Goal: Task Accomplishment & Management: Manage account settings

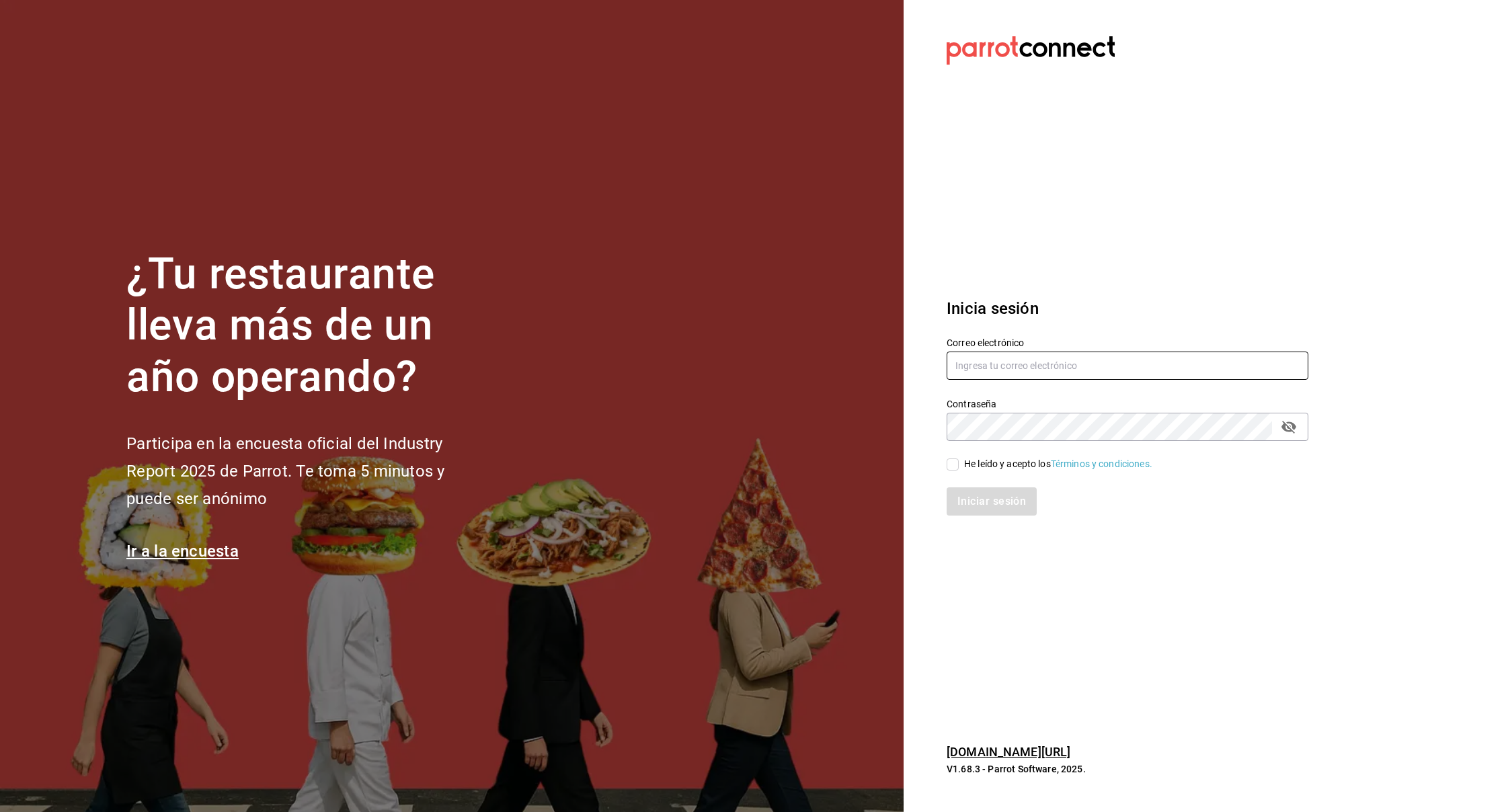
type input "[PERSON_NAME][EMAIL_ADDRESS][DOMAIN_NAME]"
click at [955, 465] on input "He leído y acepto los Términos y condiciones." at bounding box center [953, 465] width 12 height 12
checkbox input "true"
click at [1021, 517] on div "Inicia sesión Correo electrónico [PERSON_NAME][EMAIL_ADDRESS][DOMAIN_NAME] Cont…" at bounding box center [1128, 406] width 362 height 252
click at [1016, 511] on button "Iniciar sesión" at bounding box center [992, 501] width 92 height 28
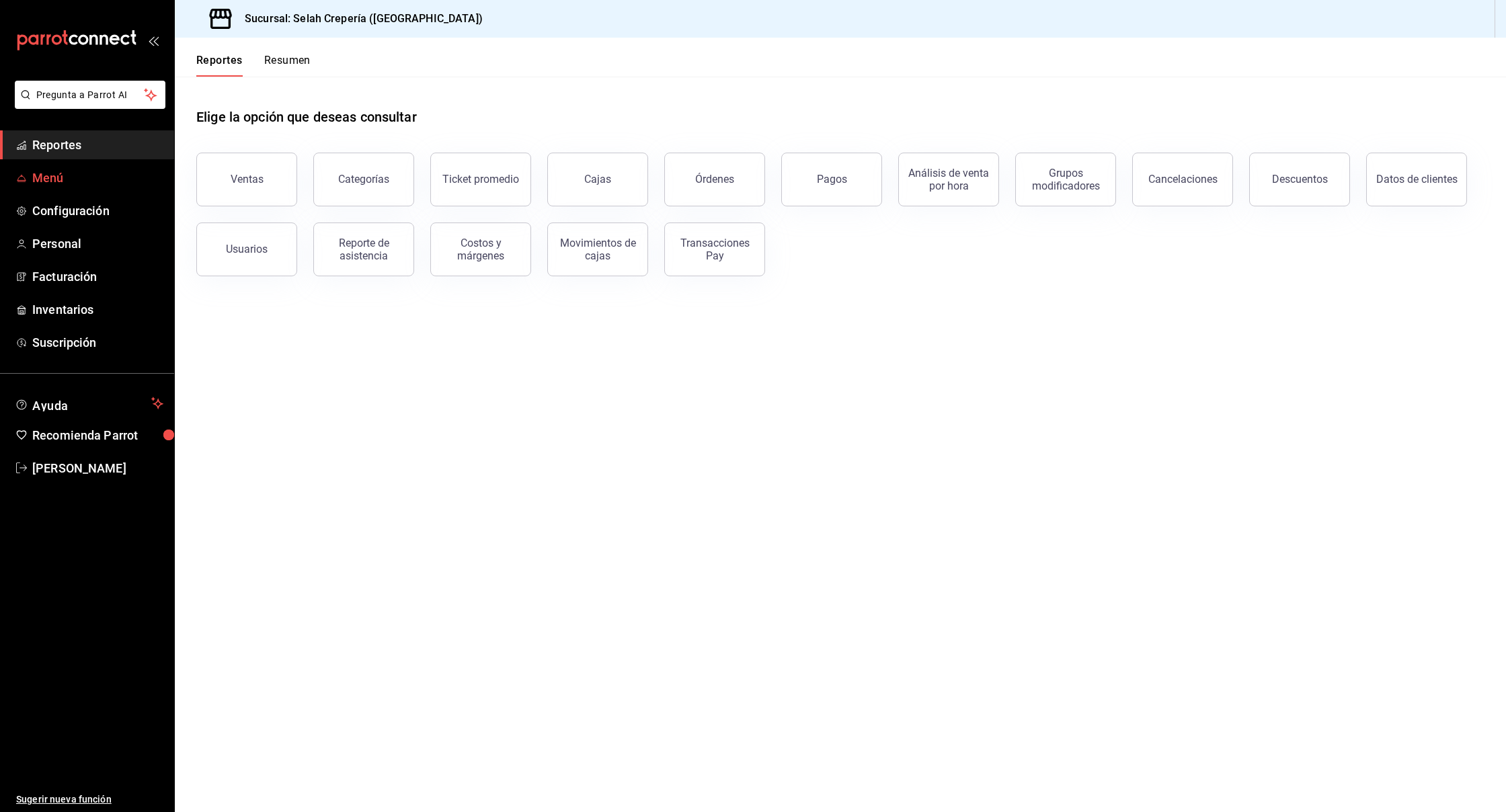
click at [45, 179] on span "Menú" at bounding box center [98, 177] width 131 height 18
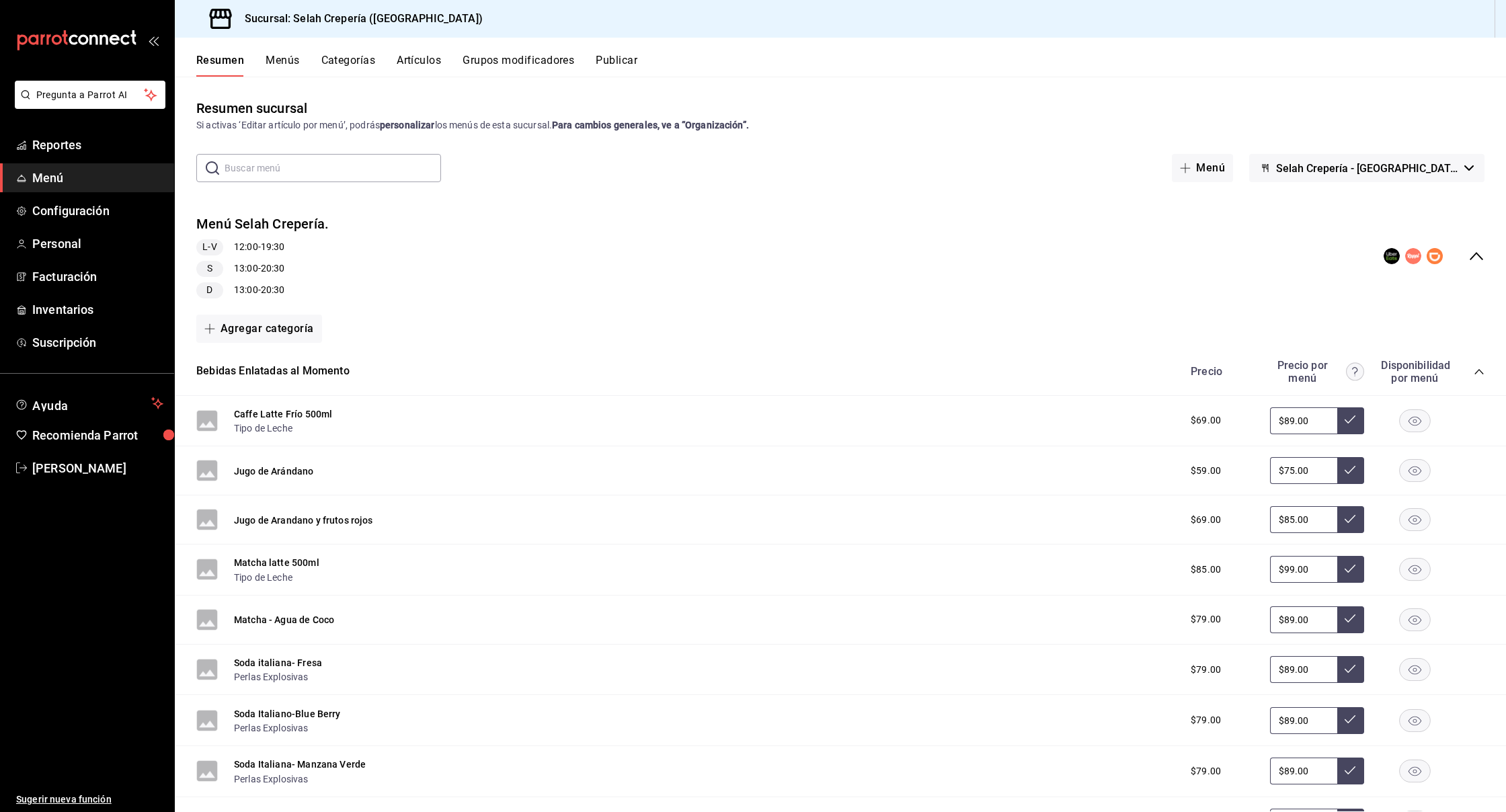
click at [422, 57] on button "Artículos" at bounding box center [419, 65] width 45 height 23
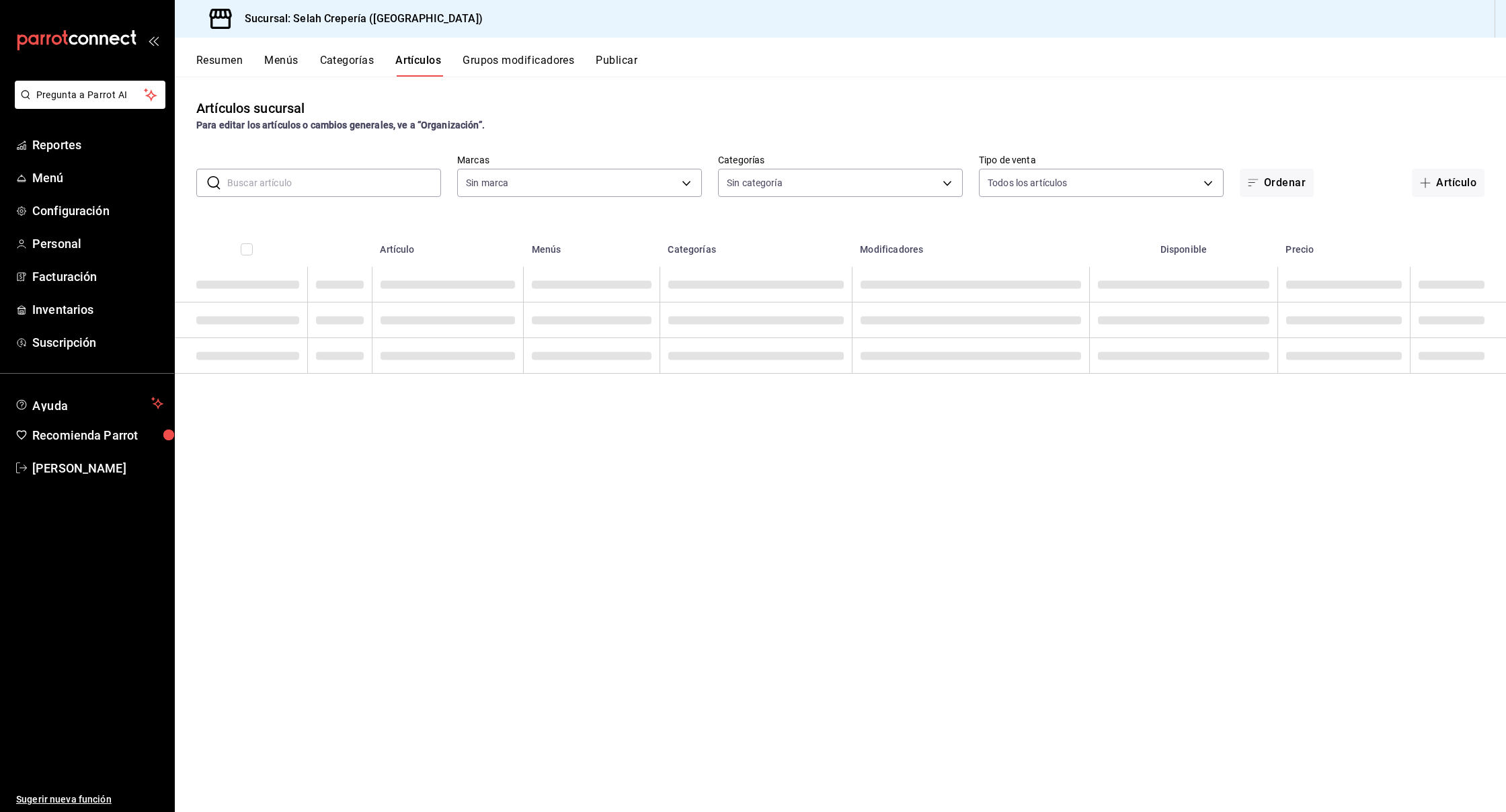
type input "f76ea378-03e0-487c-8c0d-a2762fee1a14"
type input "eb68e1fd-875f-48ed-aafd-32d0fff5e011,253b5894-7e21-47bf-b169-80b763041b3c,bb6ae…"
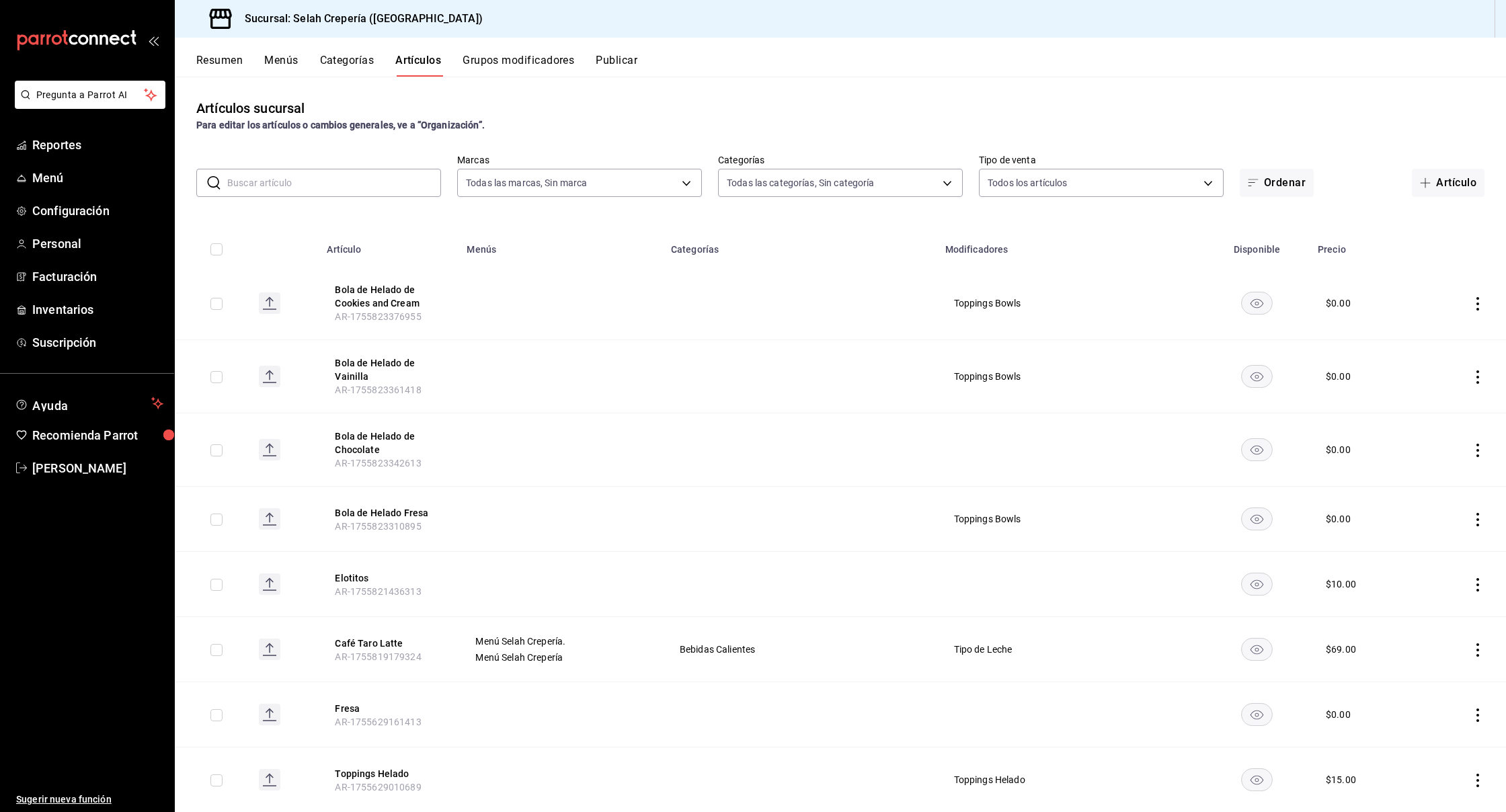
click at [287, 183] on input "text" at bounding box center [334, 183] width 214 height 27
click at [336, 58] on button "Categorías" at bounding box center [347, 65] width 55 height 23
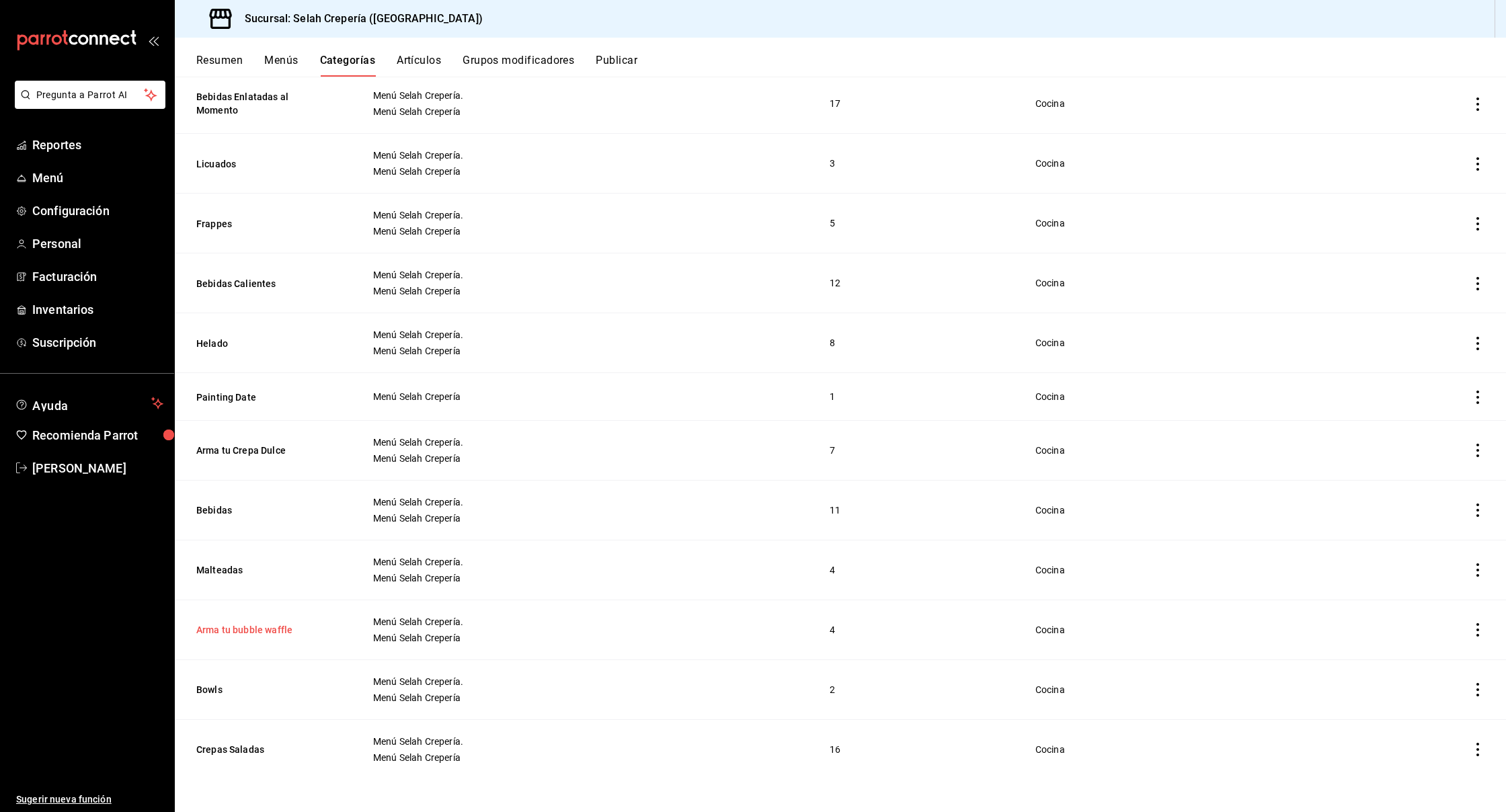
scroll to position [0, 1]
click at [247, 631] on button "Arma tu bubble waffle" at bounding box center [263, 630] width 135 height 14
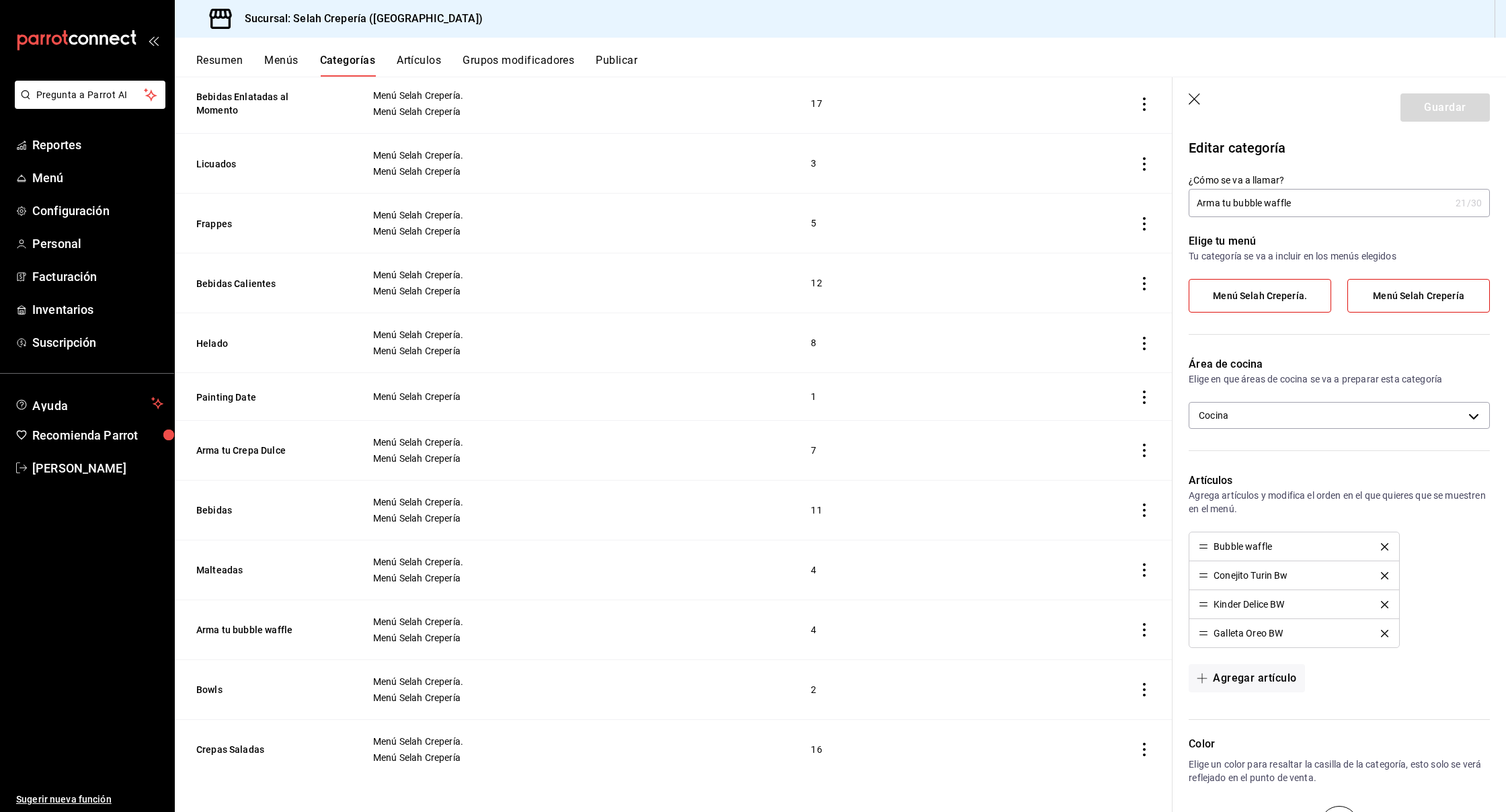
click at [1240, 201] on input "Arma tu bubble waffle" at bounding box center [1319, 202] width 262 height 27
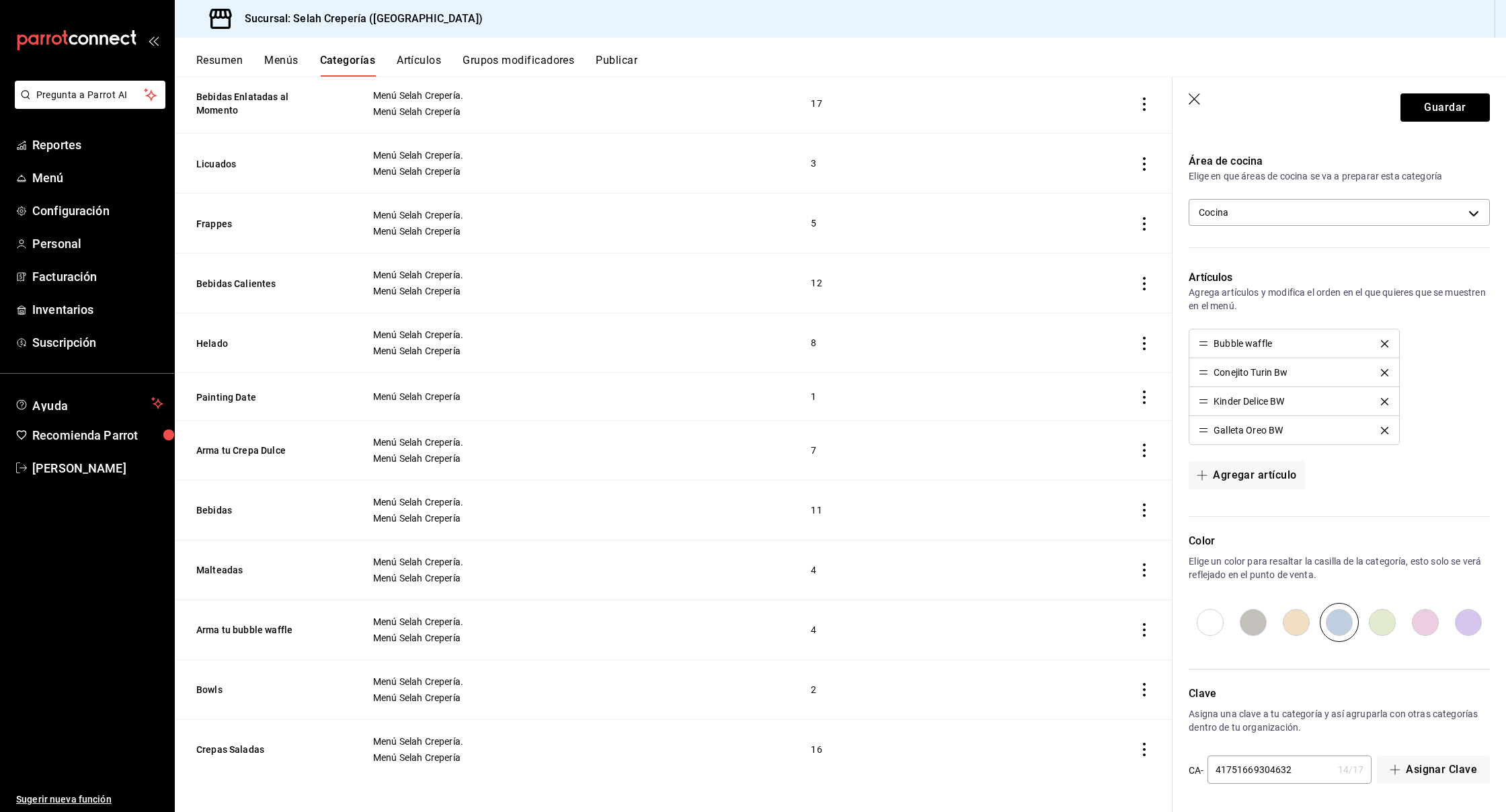
scroll to position [203, 0]
type input "Bubble Waffles con [PERSON_NAME]"
click at [1424, 623] on input "radio" at bounding box center [1425, 622] width 43 height 39
radio input "true"
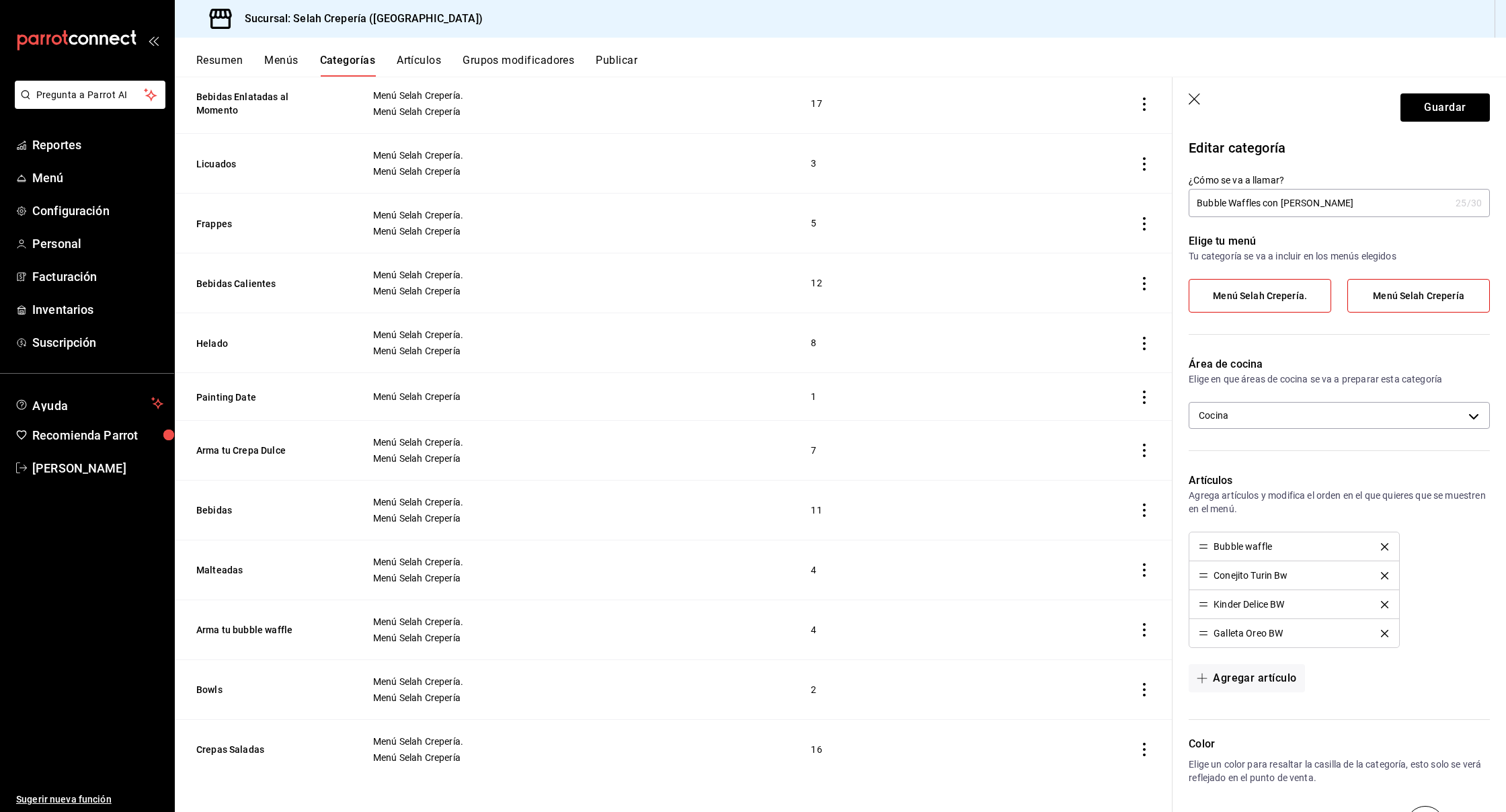
scroll to position [0, 0]
click at [1450, 105] on button "Guardar" at bounding box center [1445, 107] width 89 height 28
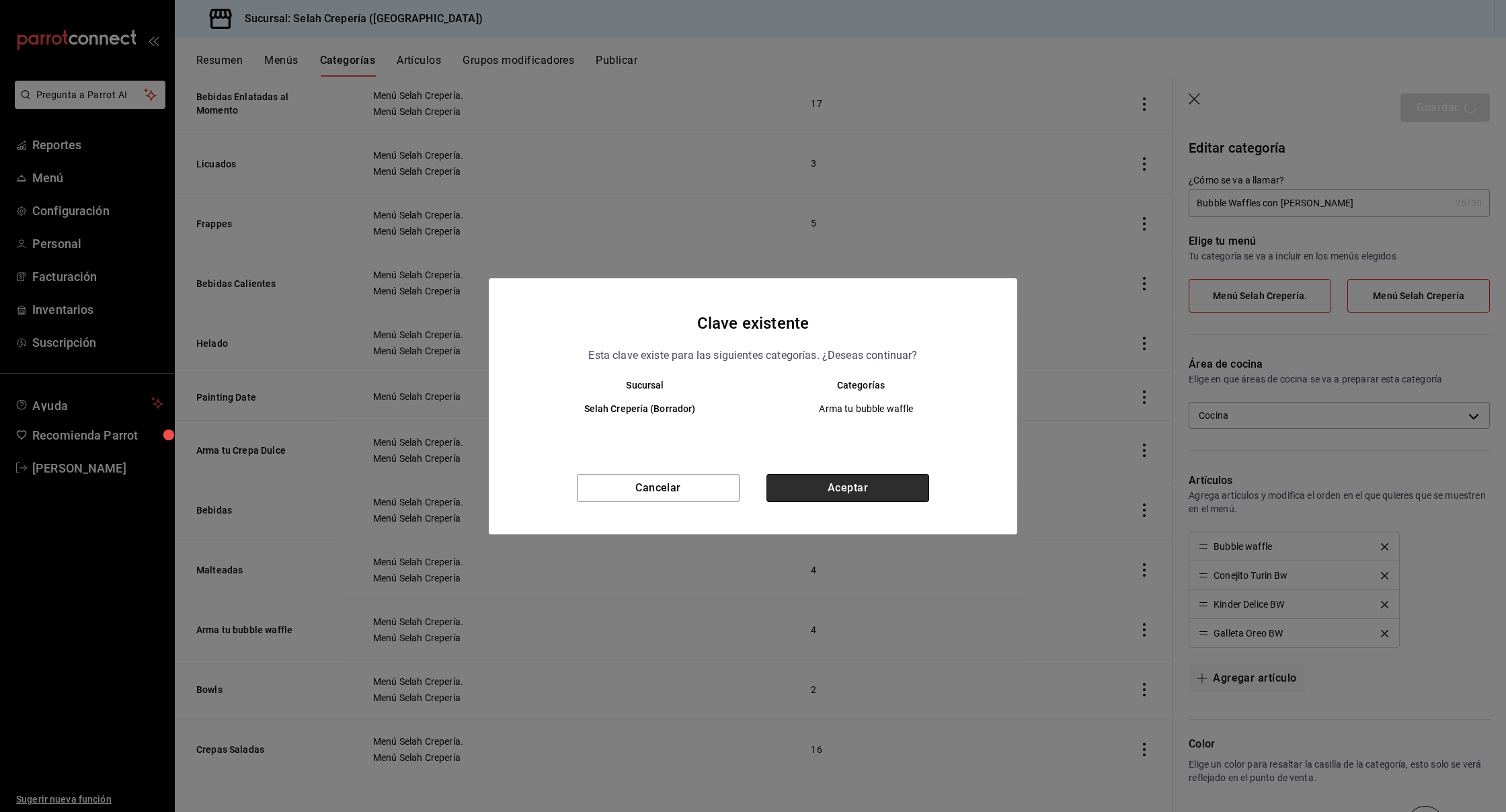
click at [813, 490] on button "Aceptar" at bounding box center [848, 488] width 163 height 28
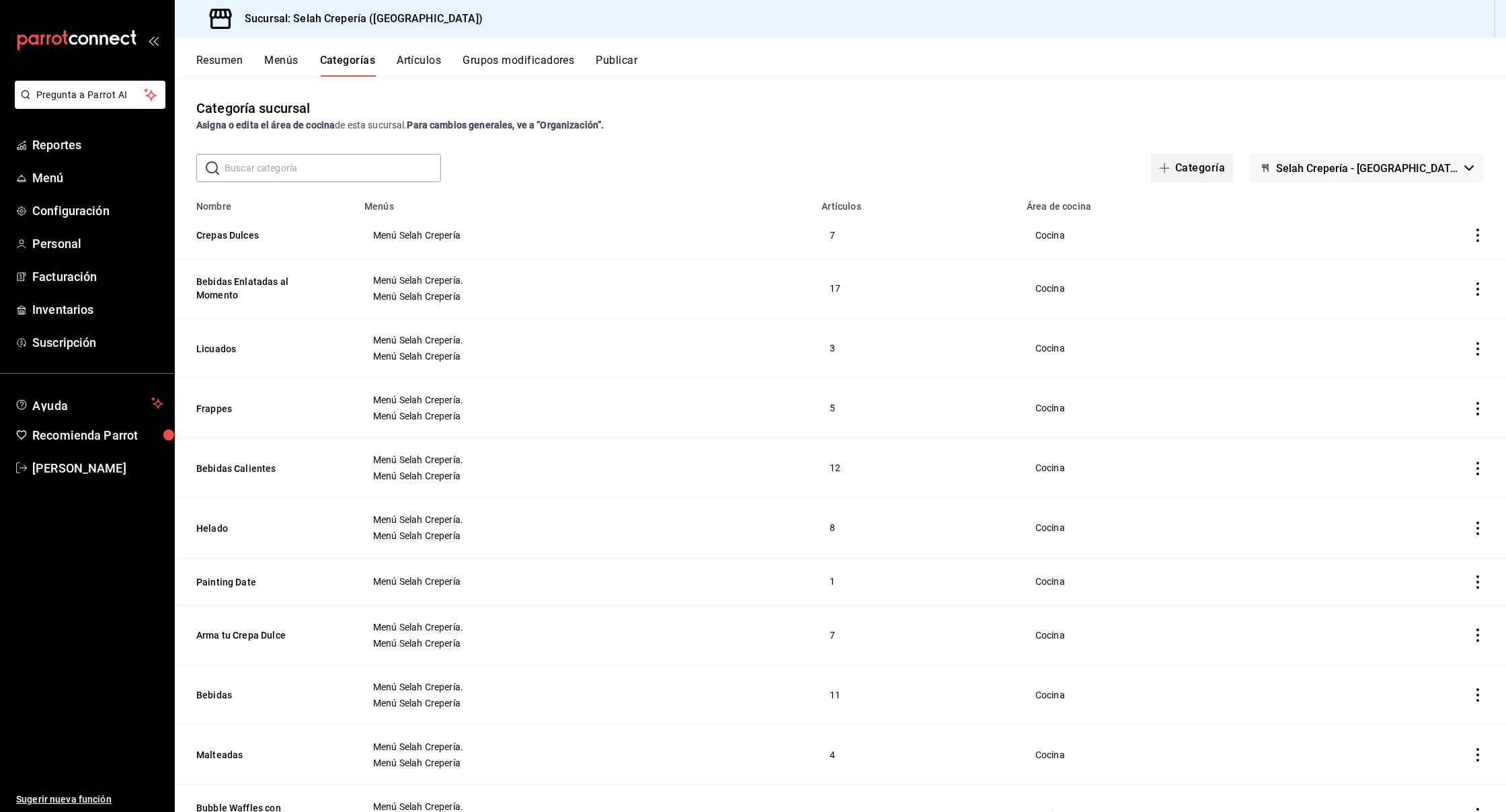
click at [1176, 167] on span "button" at bounding box center [1167, 168] width 16 height 11
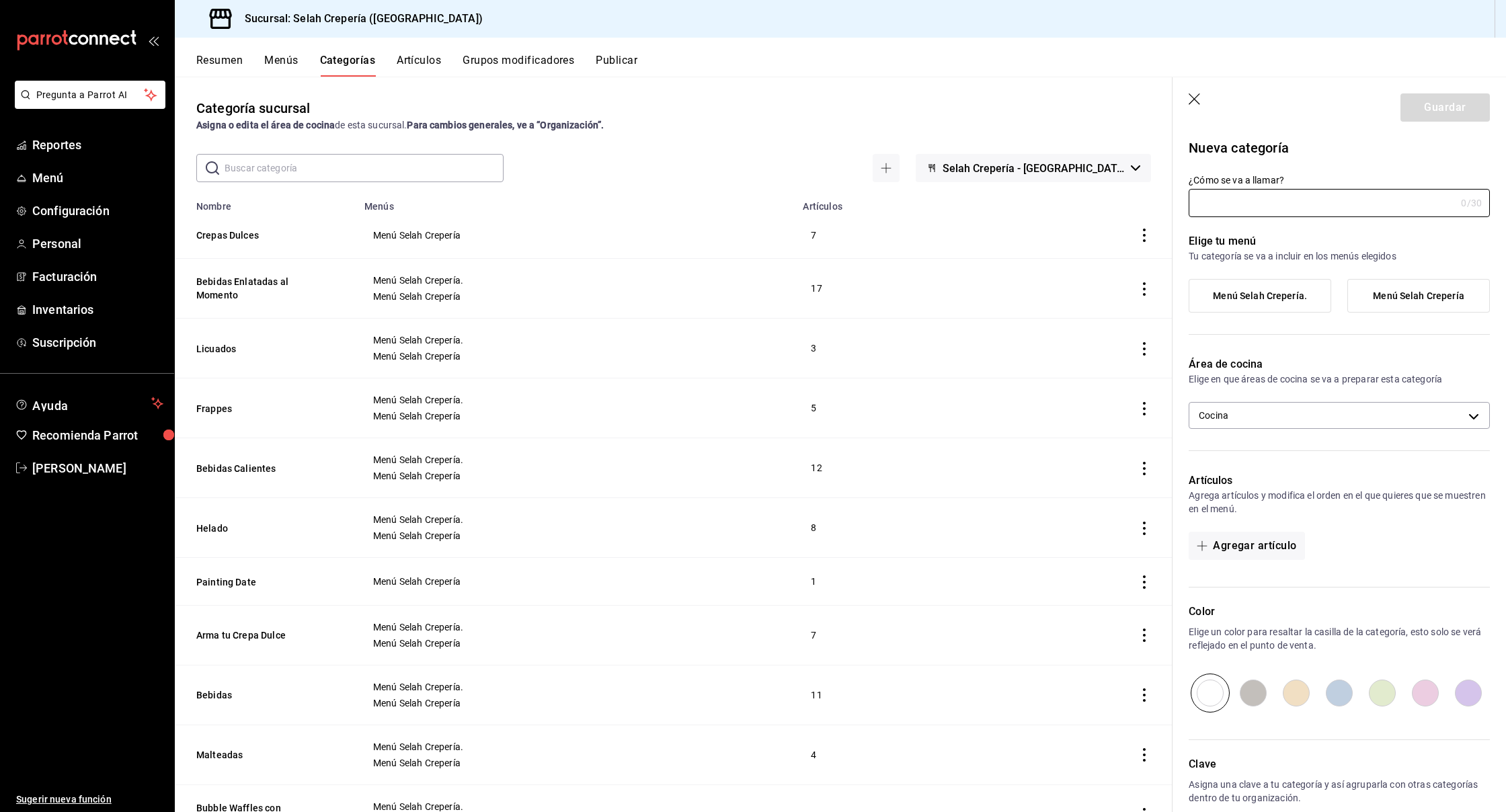
click at [864, 132] on div "Categoría sucursal Asigna o edita el área de cocina de esta sucursal. Para camb…" at bounding box center [674, 443] width 998 height 735
click at [413, 62] on button "Artículos" at bounding box center [419, 65] width 45 height 23
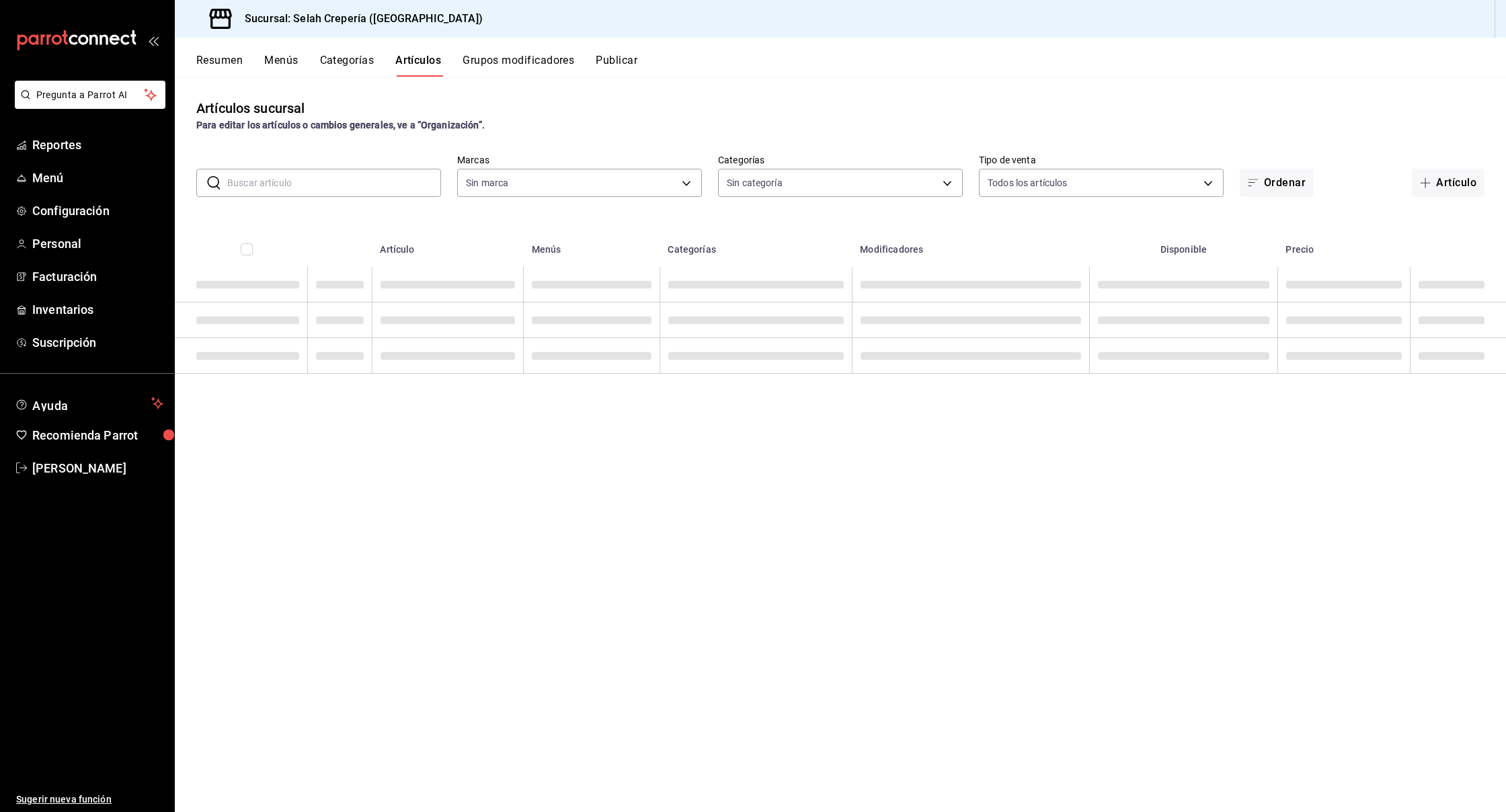
type input "f76ea378-03e0-487c-8c0d-a2762fee1a14"
type input "eb68e1fd-875f-48ed-aafd-32d0fff5e011,253b5894-7e21-47bf-b169-80b763041b3c,bb6ae…"
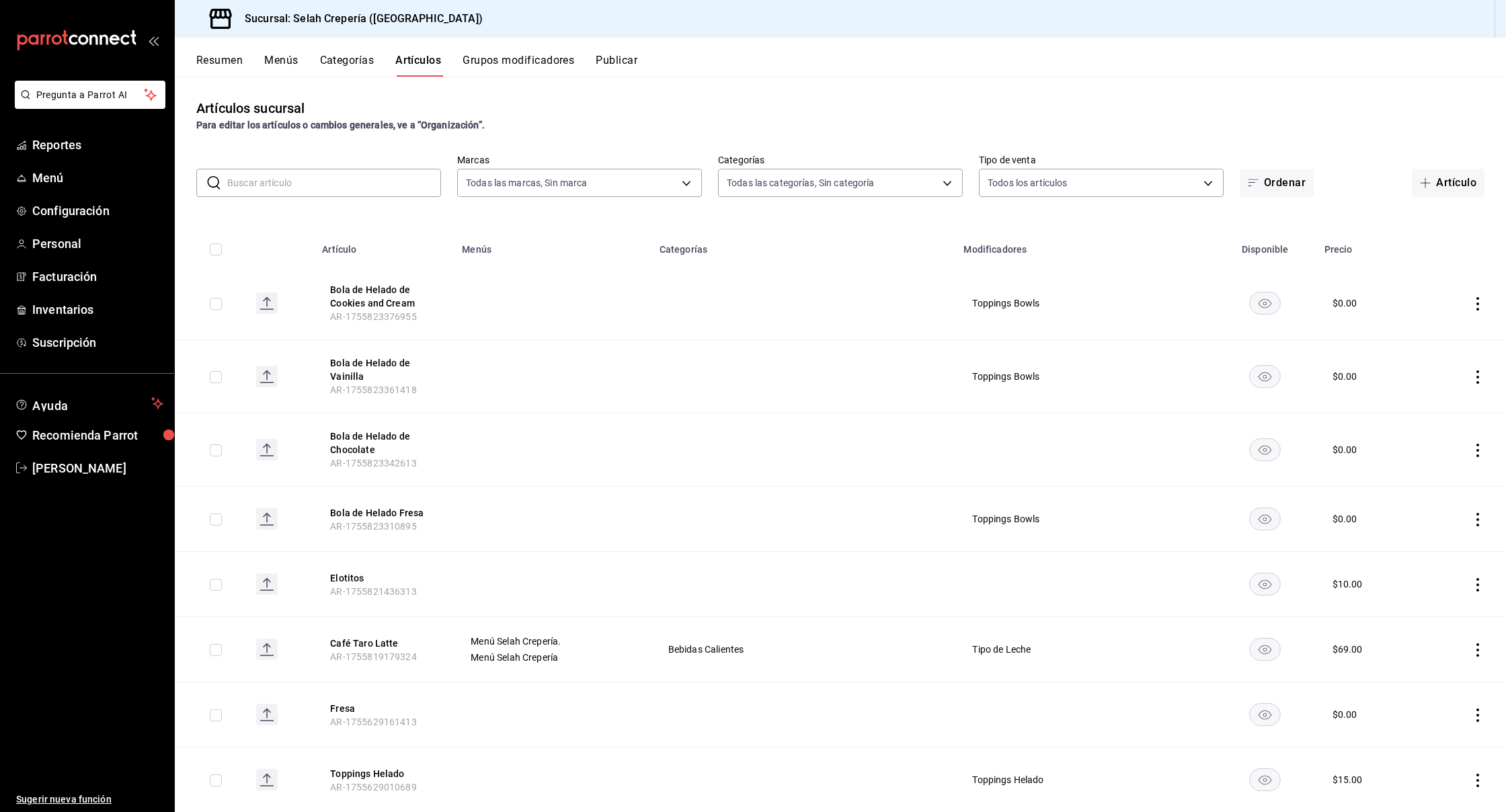
click at [325, 185] on input "text" at bounding box center [334, 183] width 214 height 27
click at [1435, 185] on span "button" at bounding box center [1428, 183] width 16 height 11
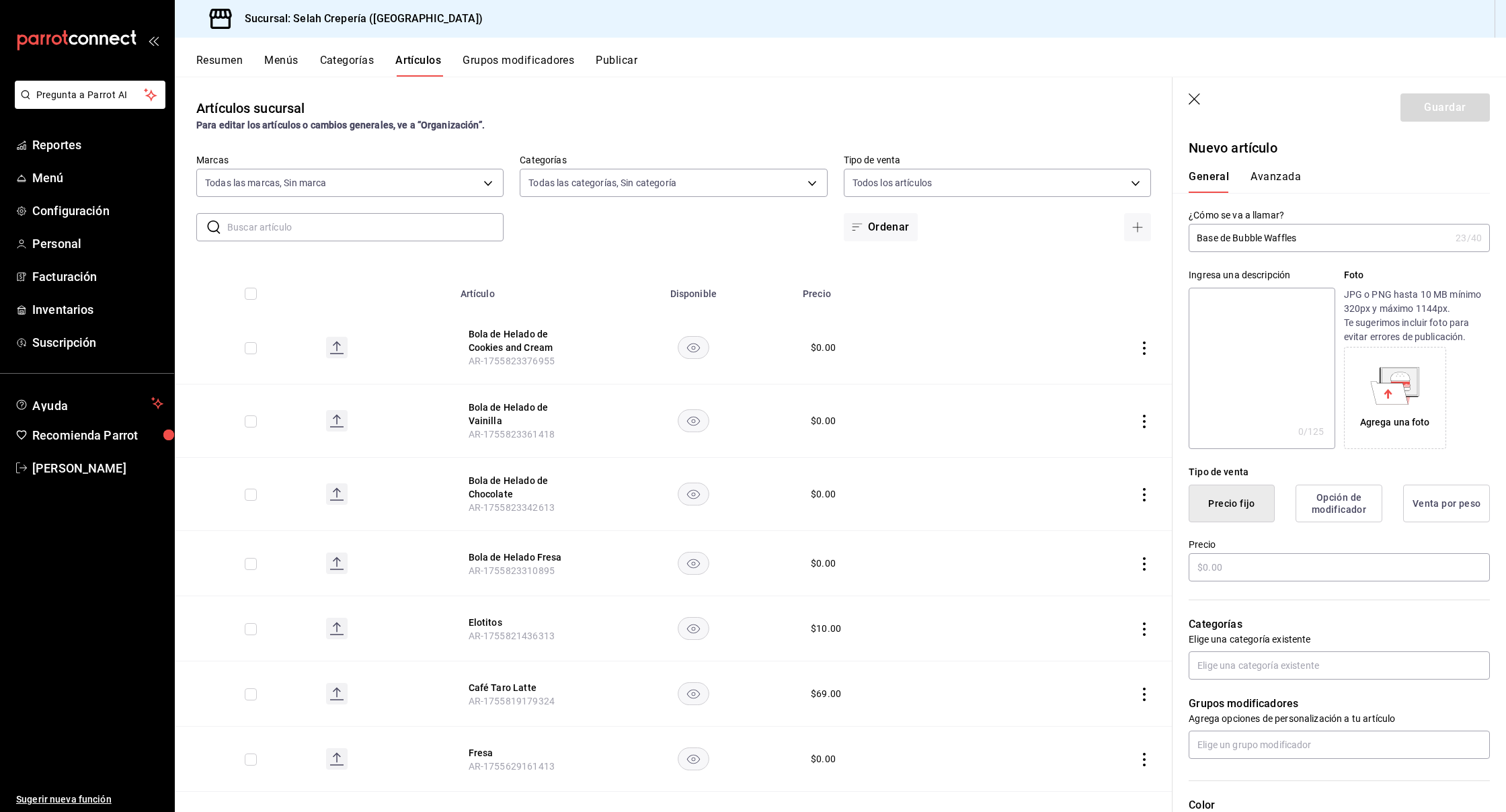
drag, startPoint x: 1306, startPoint y: 235, endPoint x: 1222, endPoint y: 239, distance: 84.1
click at [1222, 239] on input "Base de Bubble Waffles" at bounding box center [1319, 238] width 262 height 27
click at [1327, 243] on input "Base de Bubble Waffles" at bounding box center [1319, 238] width 262 height 27
type input "B"
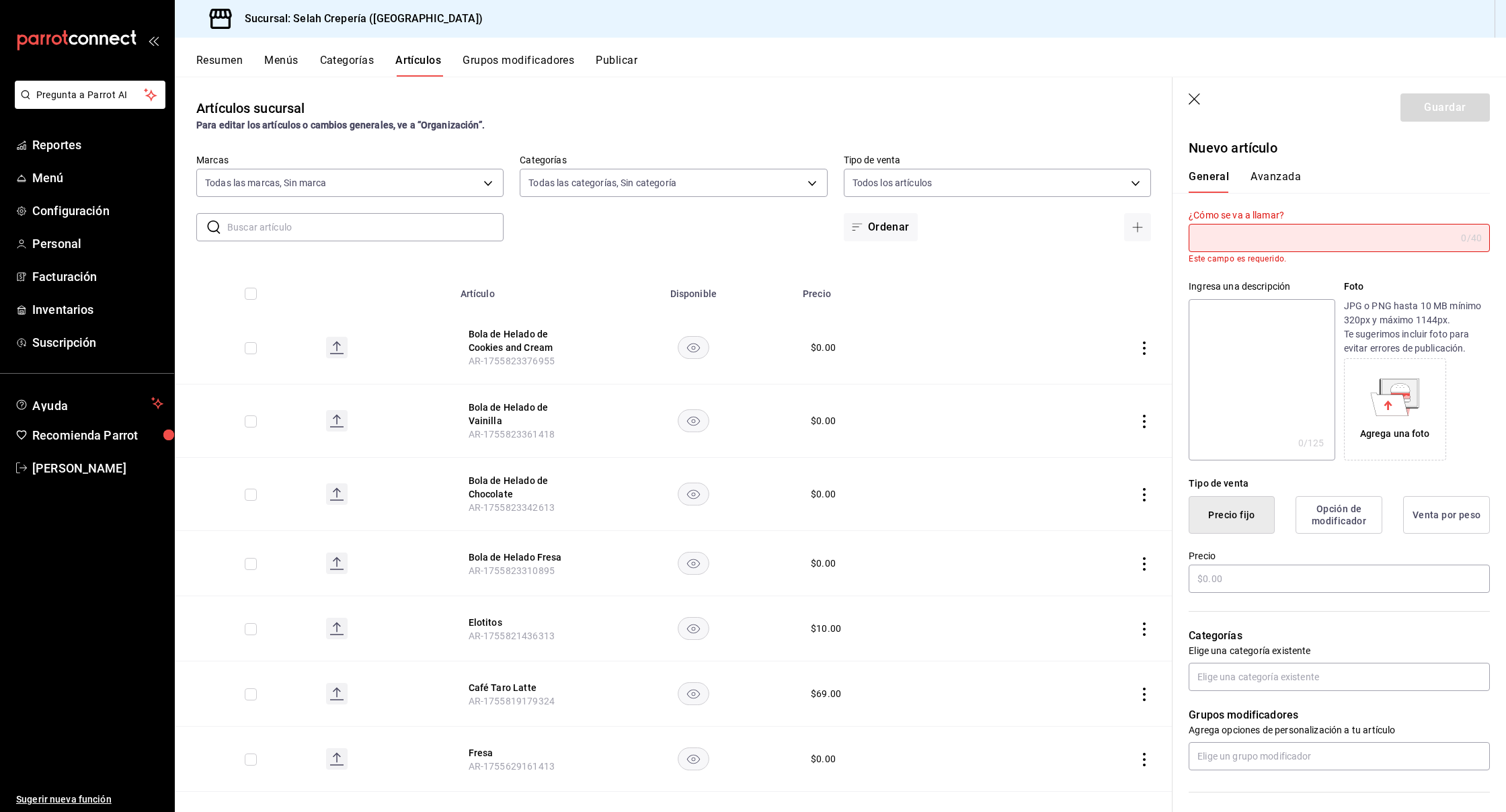
click at [345, 61] on button "Categorías" at bounding box center [347, 65] width 55 height 23
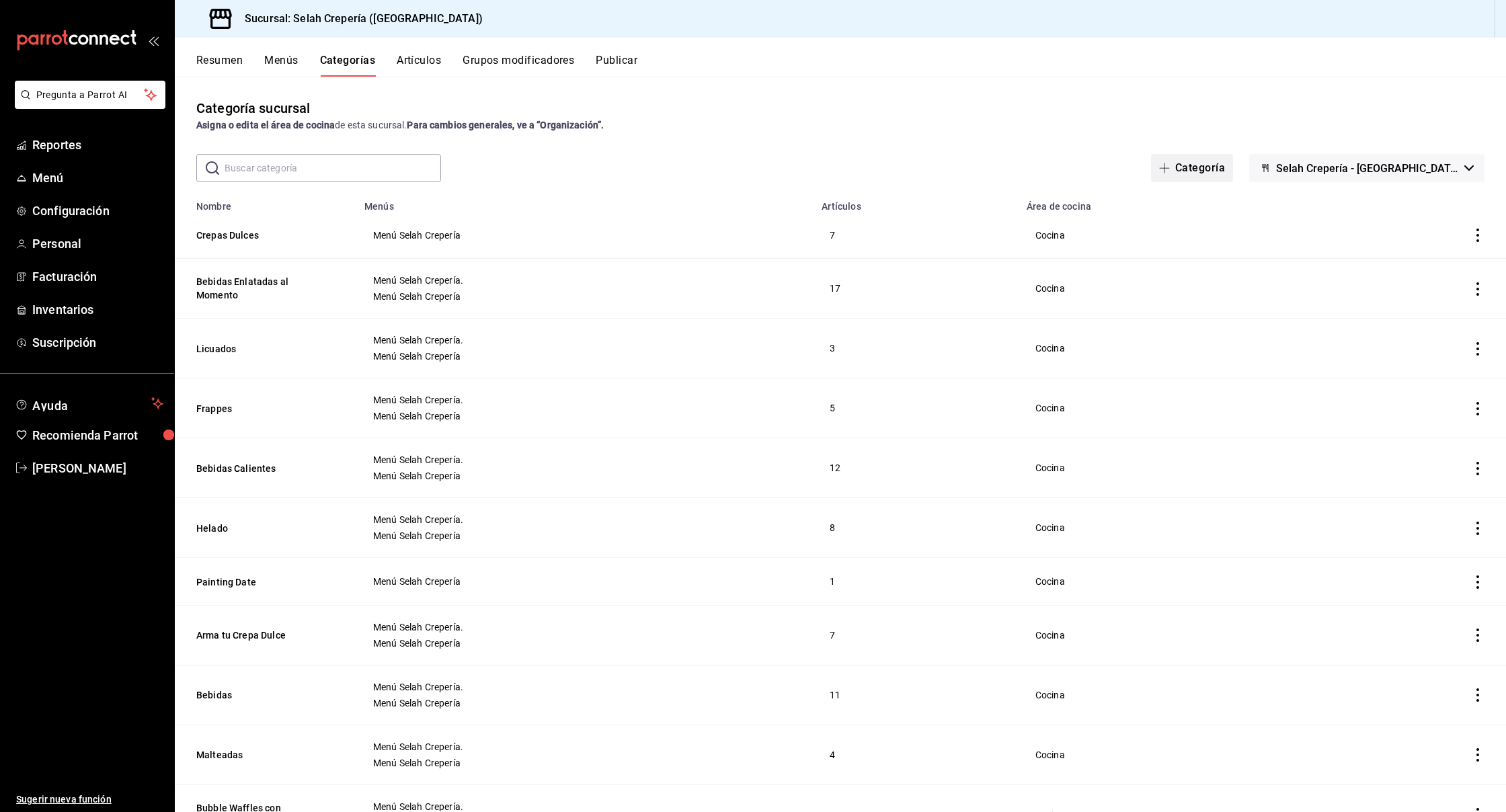
click at [1233, 168] on button "Categoría" at bounding box center [1192, 168] width 82 height 28
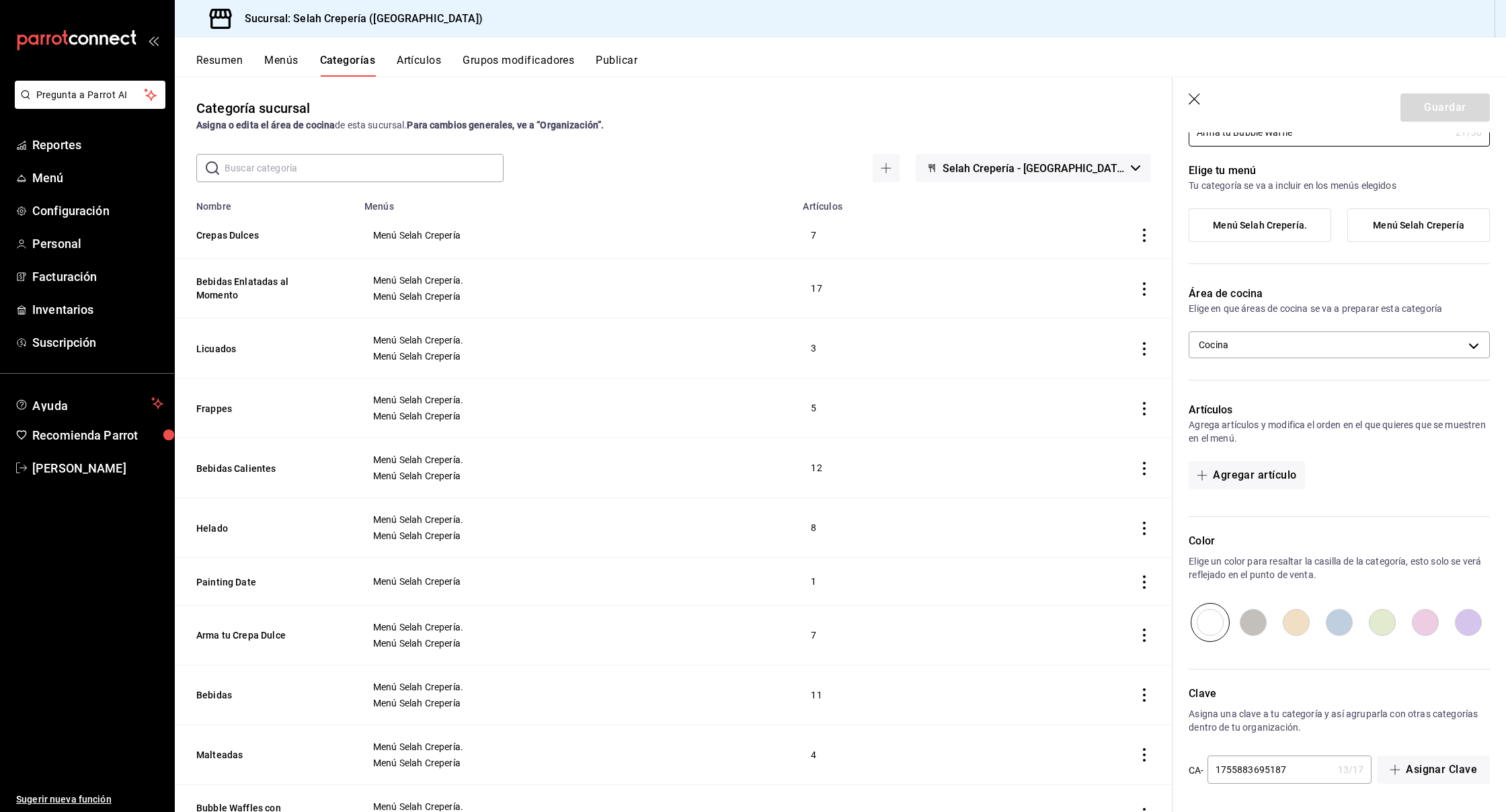
scroll to position [70, 0]
type input "Arma tu Bubble Waffle"
click at [1279, 476] on button "Agregar artículo" at bounding box center [1246, 475] width 116 height 28
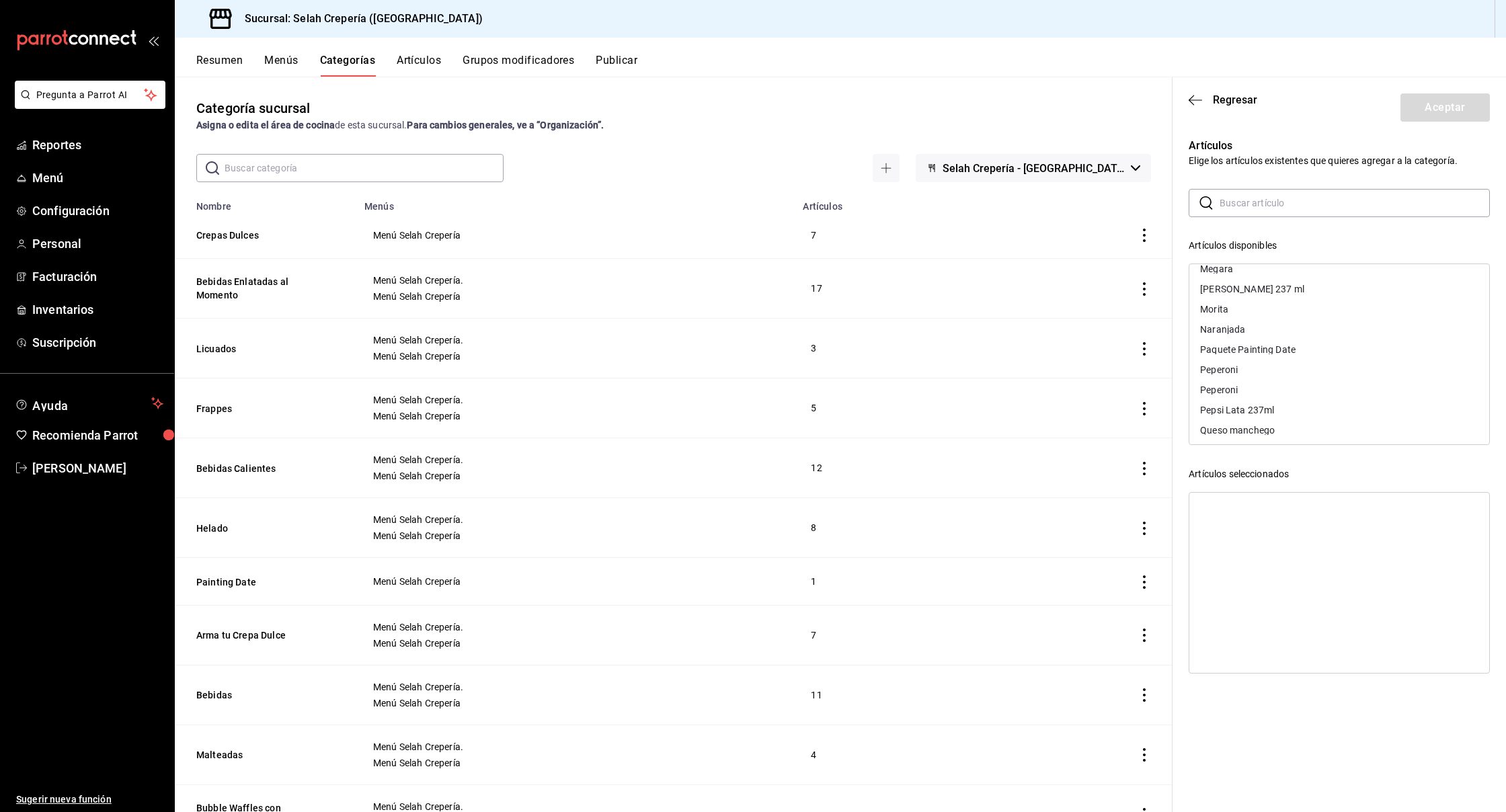
scroll to position [1723, 0]
click at [1222, 203] on input "text" at bounding box center [1354, 202] width 270 height 27
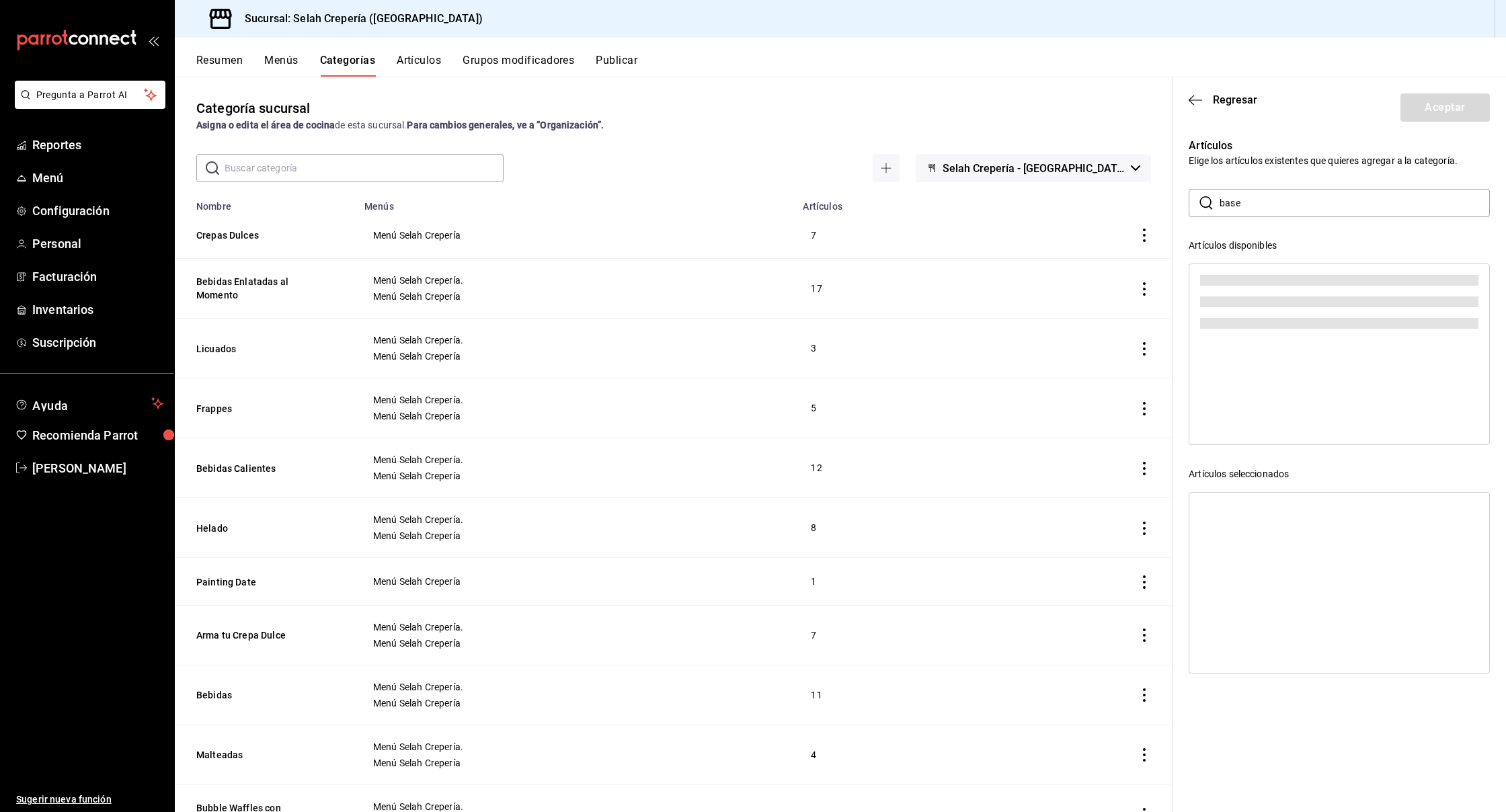
scroll to position [0, 0]
type input "b"
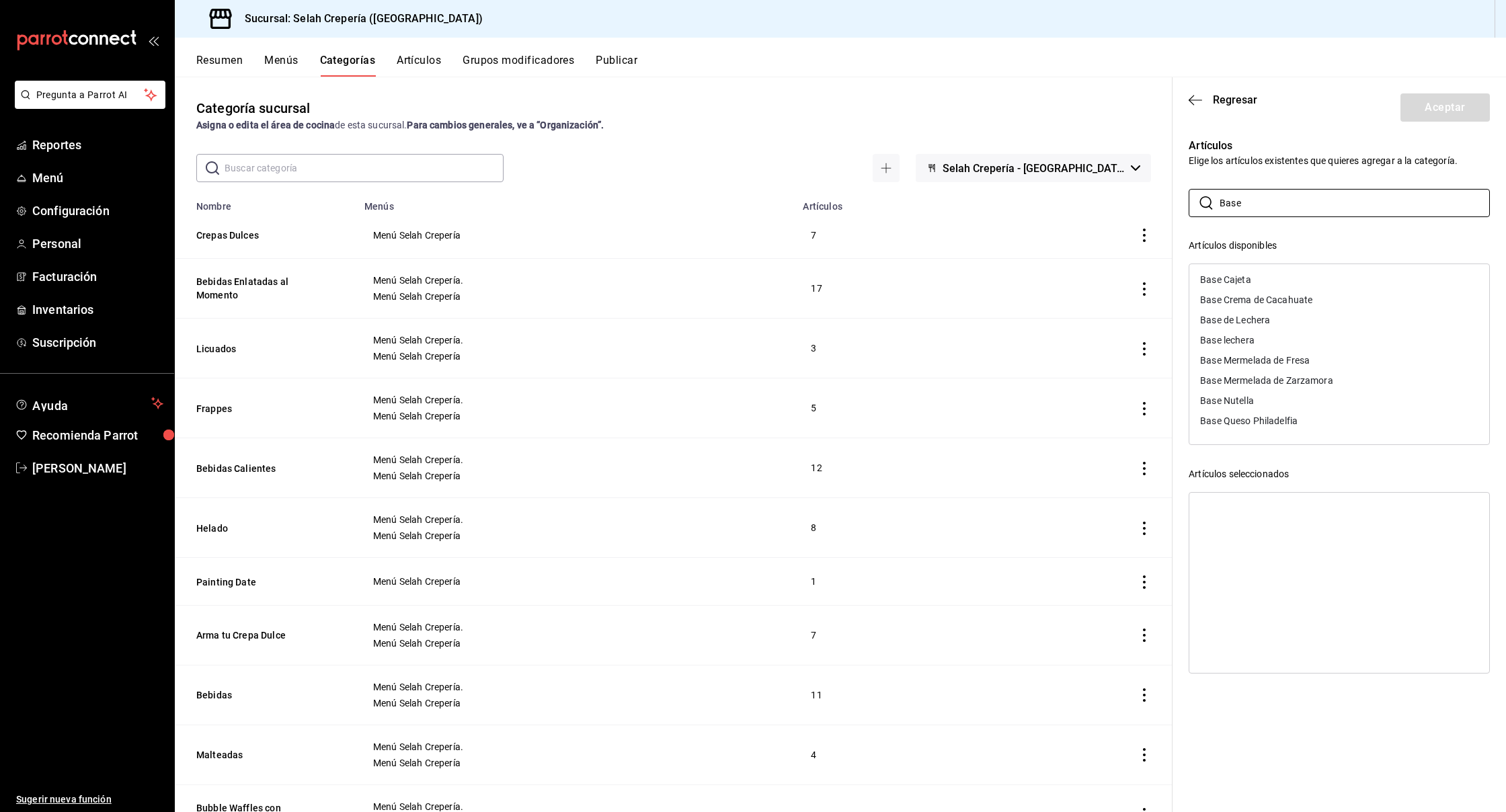
type input "Base"
click at [1239, 279] on div "Base Cajeta" at bounding box center [1226, 280] width 51 height 9
click at [1472, 507] on icon "button" at bounding box center [1475, 508] width 8 height 8
click at [311, 57] on div "Resumen Menús Categorías Artículos Grupos modificadores Publicar" at bounding box center [851, 65] width 1310 height 23
click at [280, 61] on button "Menús" at bounding box center [280, 65] width 33 height 23
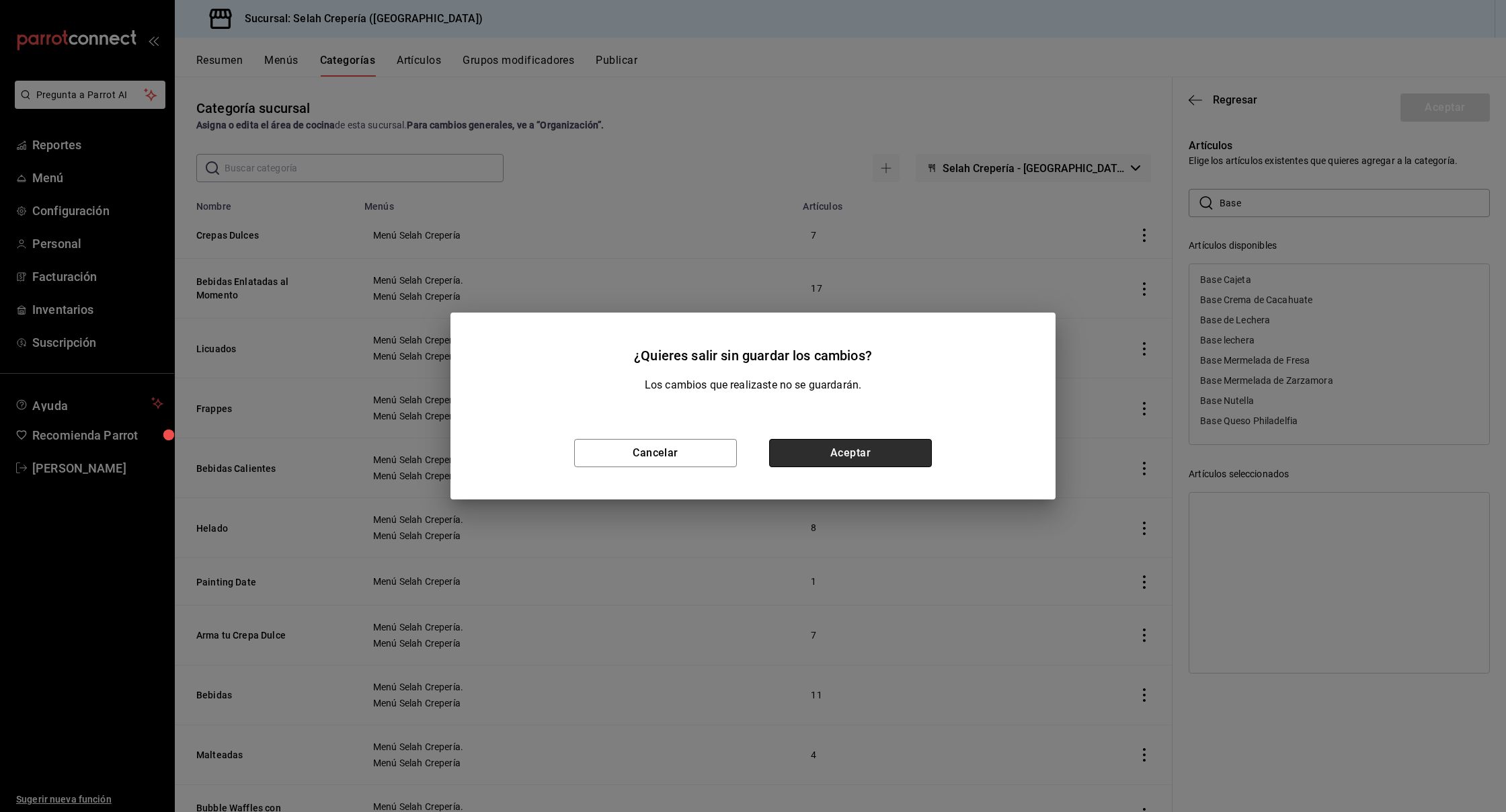
click at [880, 456] on button "Aceptar" at bounding box center [851, 453] width 163 height 28
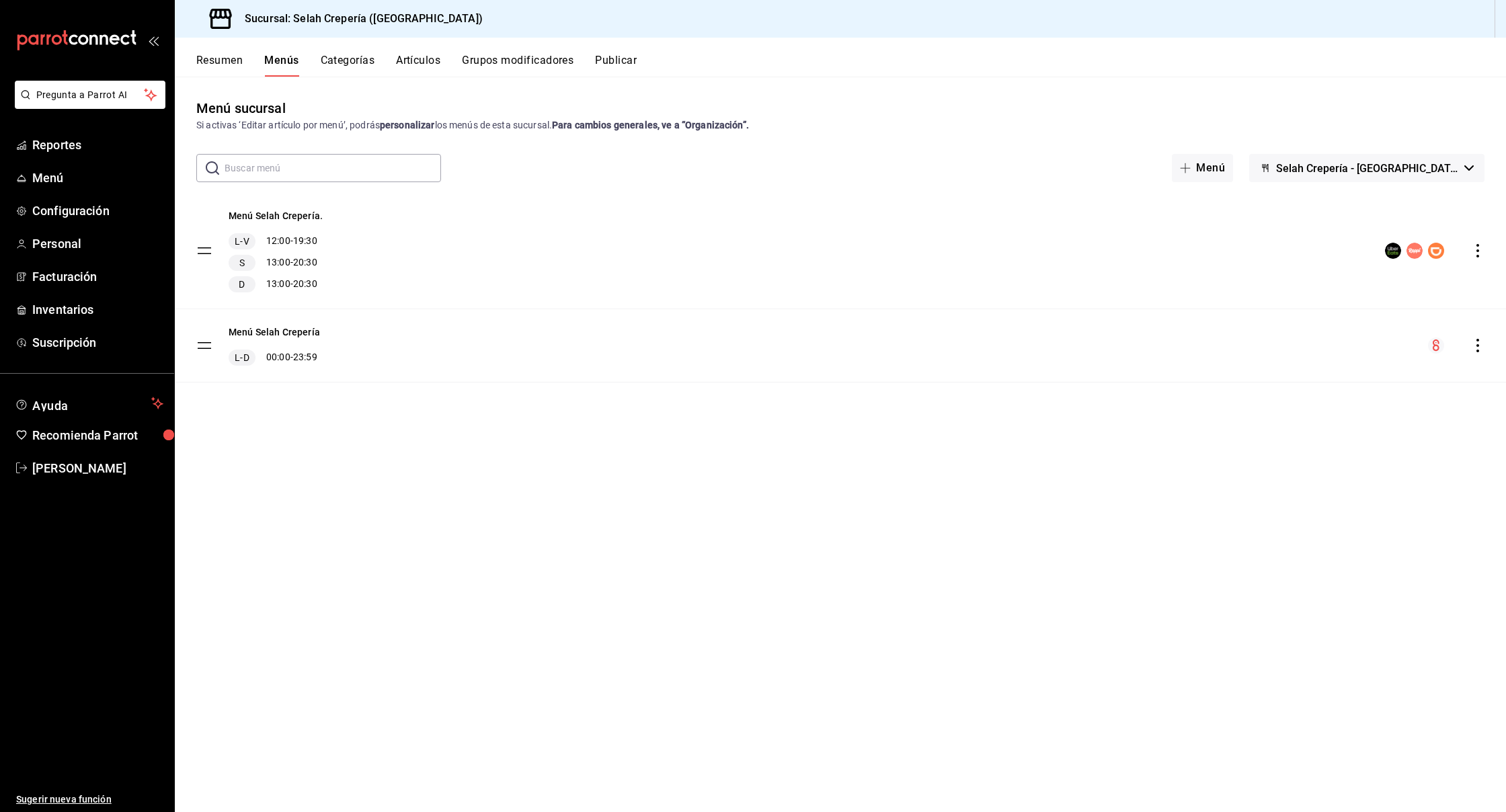
click at [409, 57] on button "Artículos" at bounding box center [419, 65] width 45 height 23
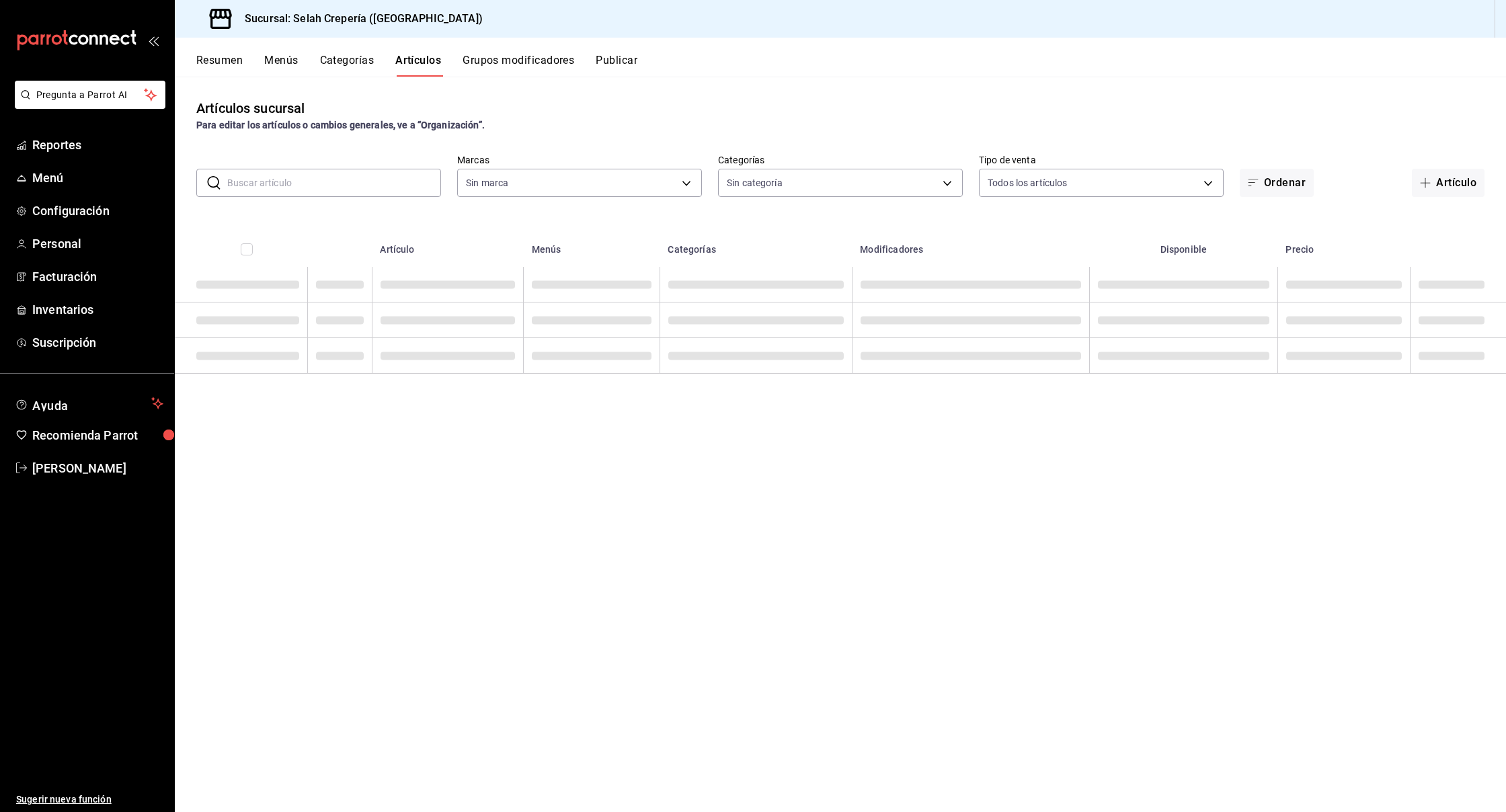
type input "f76ea378-03e0-487c-8c0d-a2762fee1a14"
type input "eb68e1fd-875f-48ed-aafd-32d0fff5e011,253b5894-7e21-47bf-b169-80b763041b3c,bb6ae…"
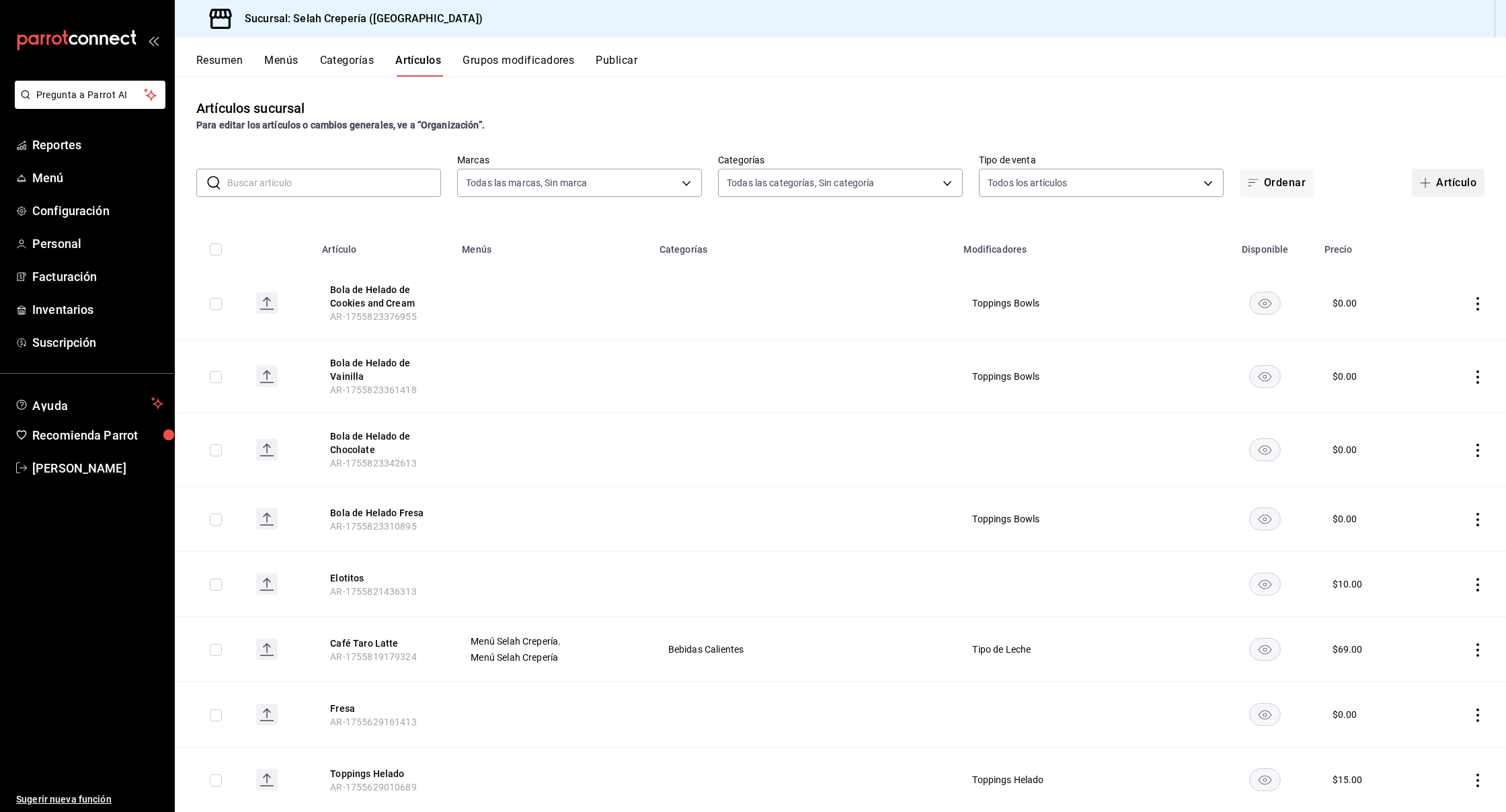
click at [1473, 189] on button "Artículo" at bounding box center [1449, 183] width 73 height 28
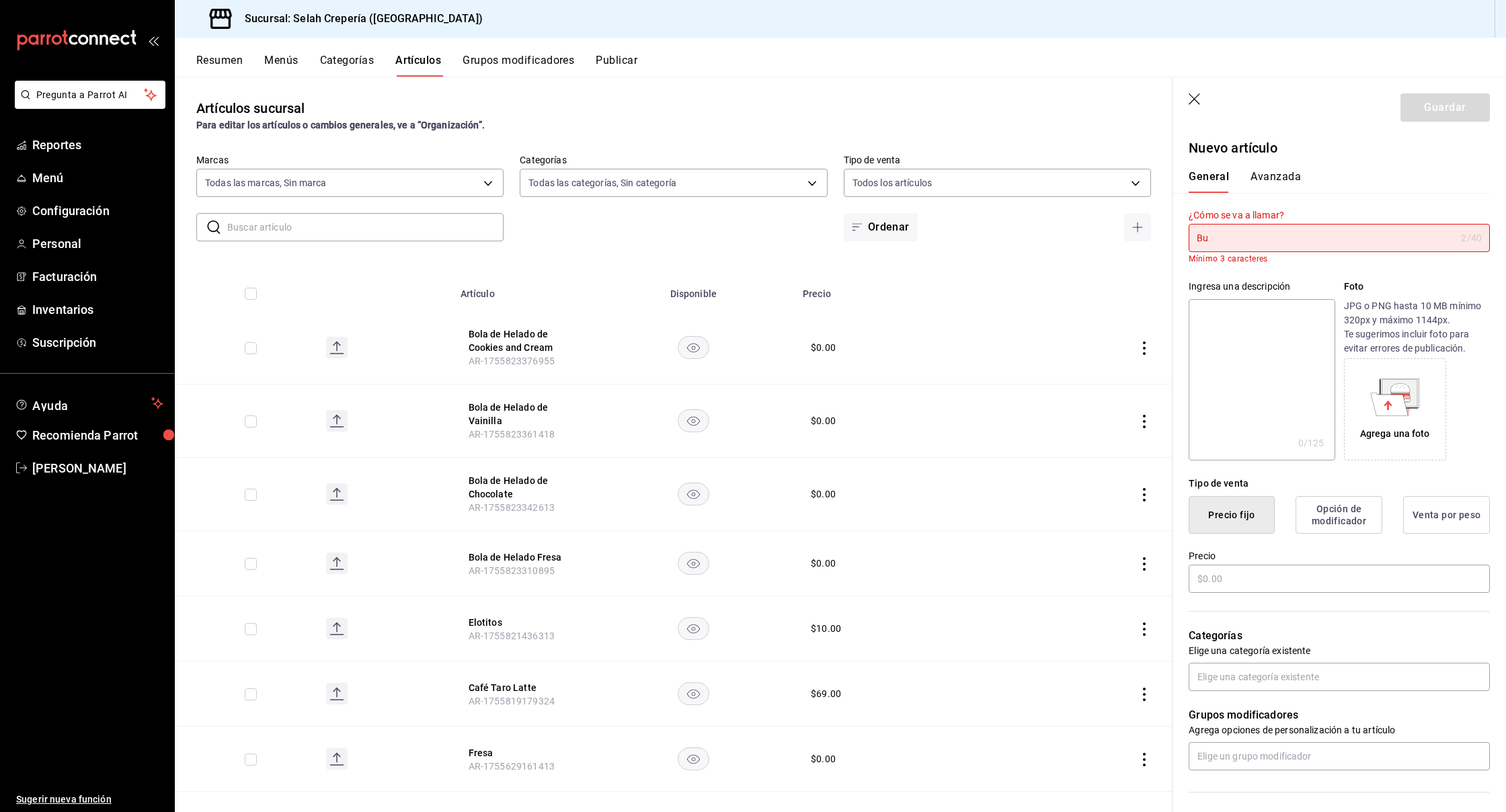
type input "B"
type input "V"
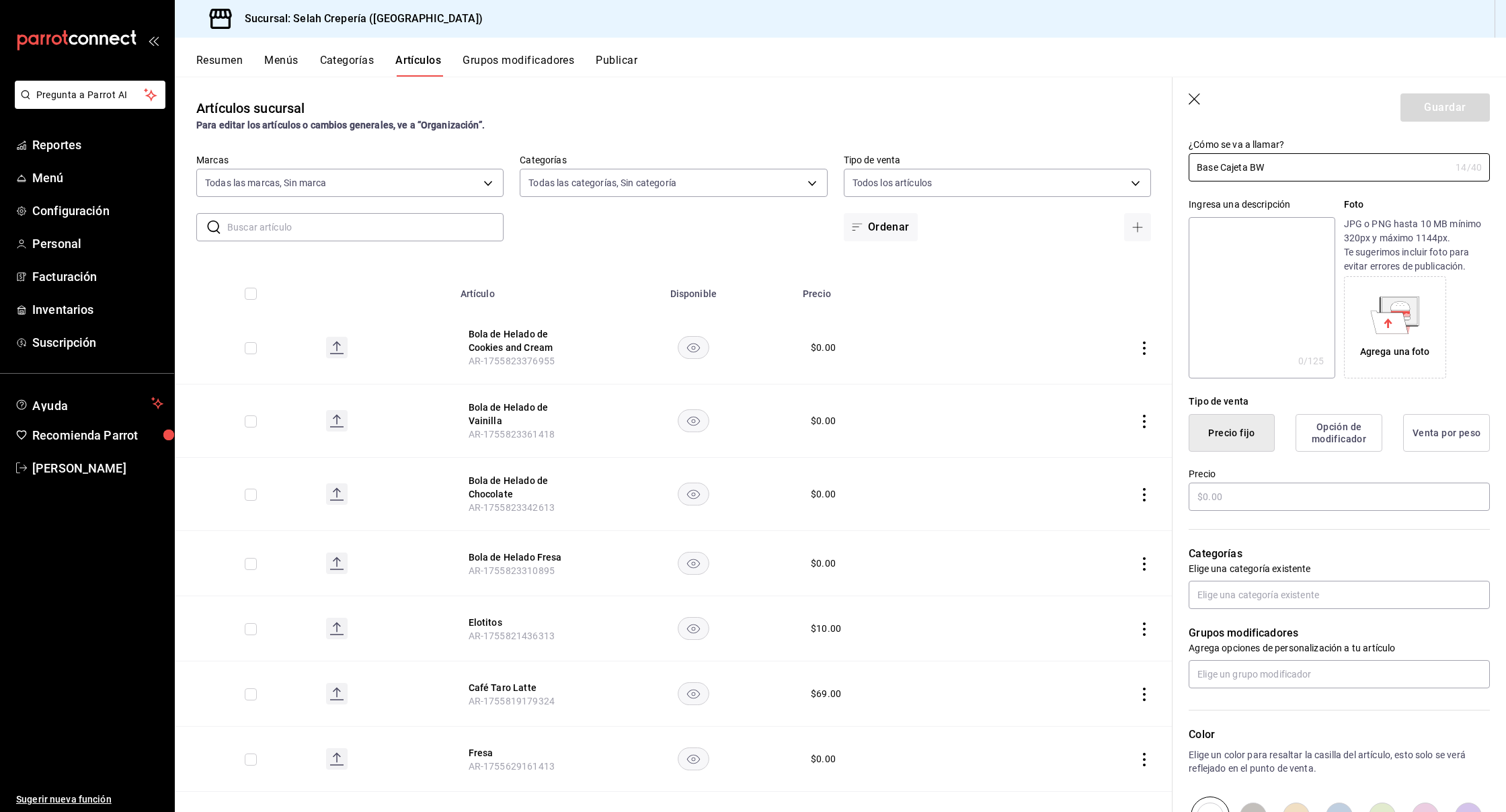
scroll to position [71, 0]
type input "Base Cajeta BW"
click at [1232, 493] on input "text" at bounding box center [1339, 496] width 301 height 28
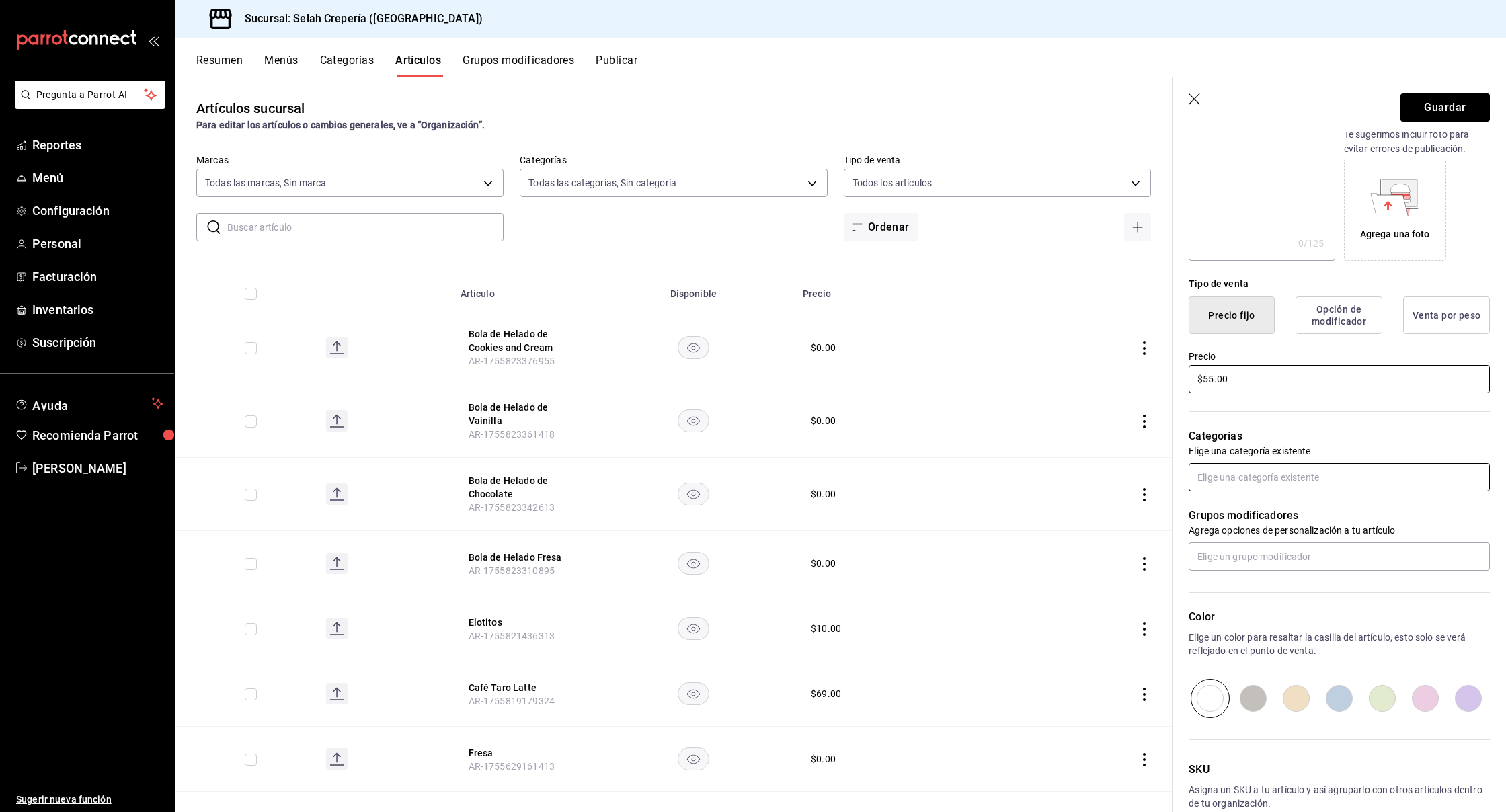
scroll to position [189, 0]
type input "$55.00"
click at [1244, 550] on input "text" at bounding box center [1339, 555] width 301 height 28
type input "TOP"
click at [1259, 590] on div "Toppings Arma tu Crepa Dulce" at bounding box center [1264, 586] width 129 height 14
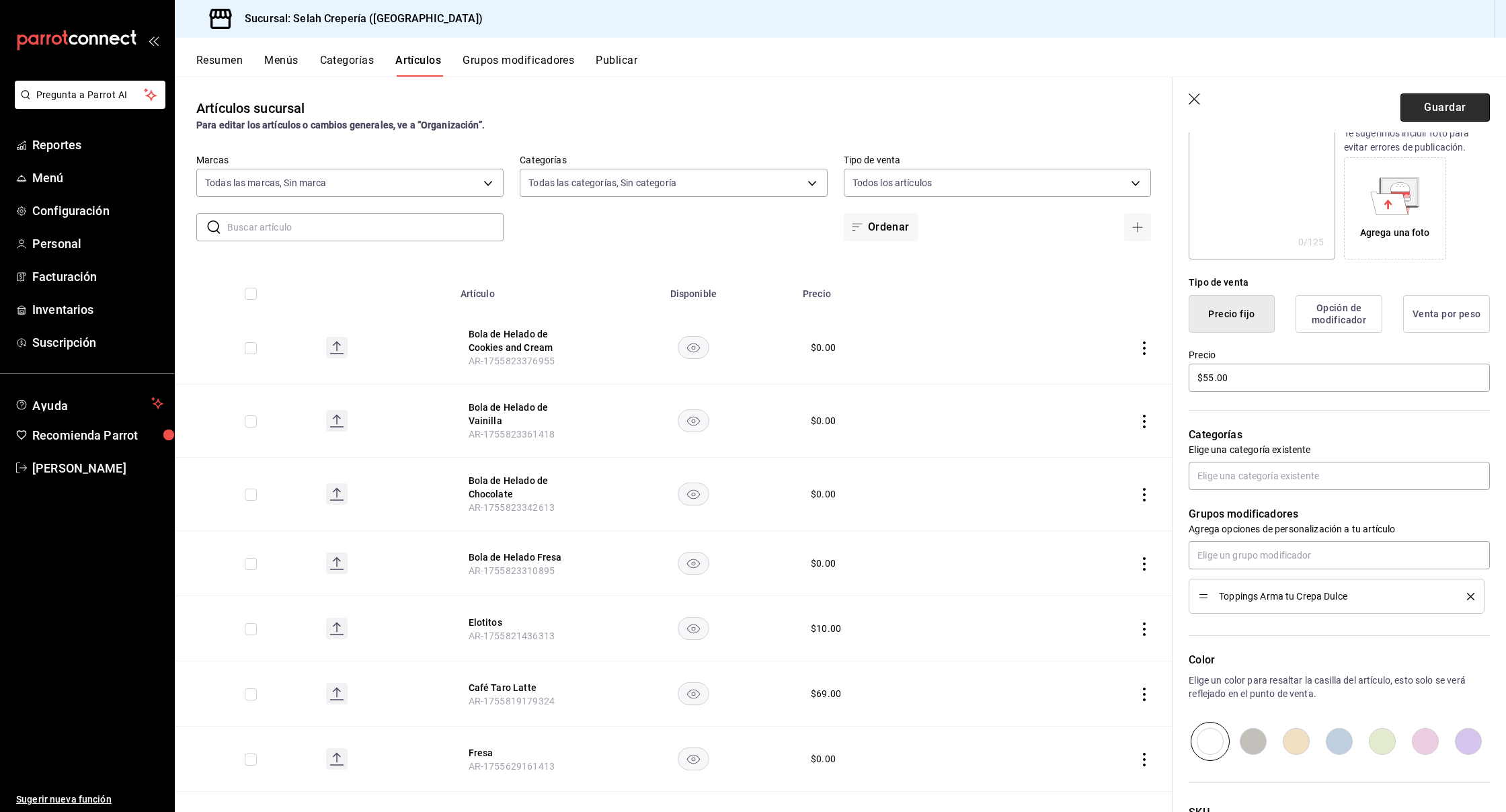
click at [1428, 111] on button "Guardar" at bounding box center [1445, 107] width 89 height 28
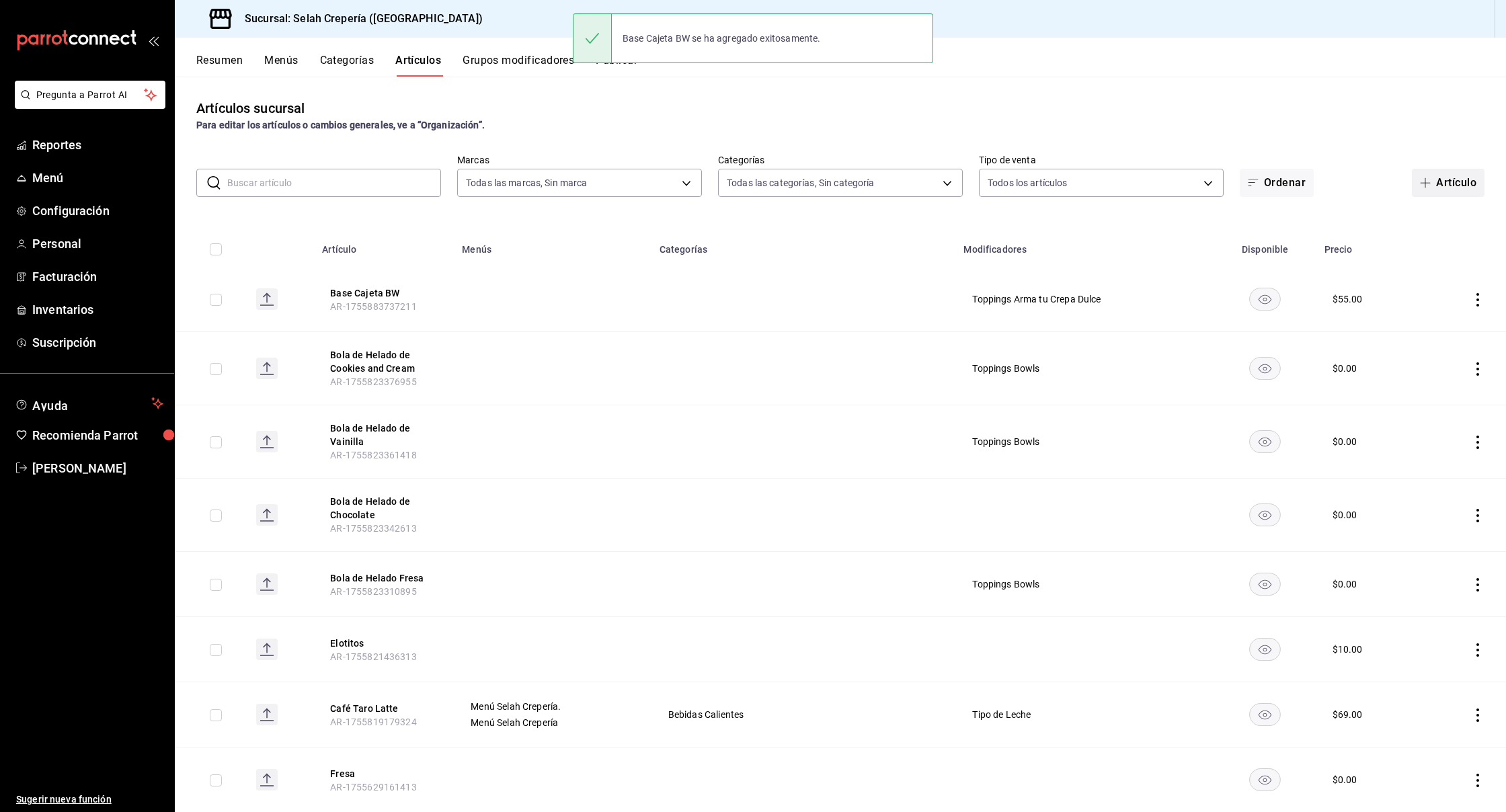
click at [1434, 189] on button "Artículo" at bounding box center [1449, 183] width 73 height 28
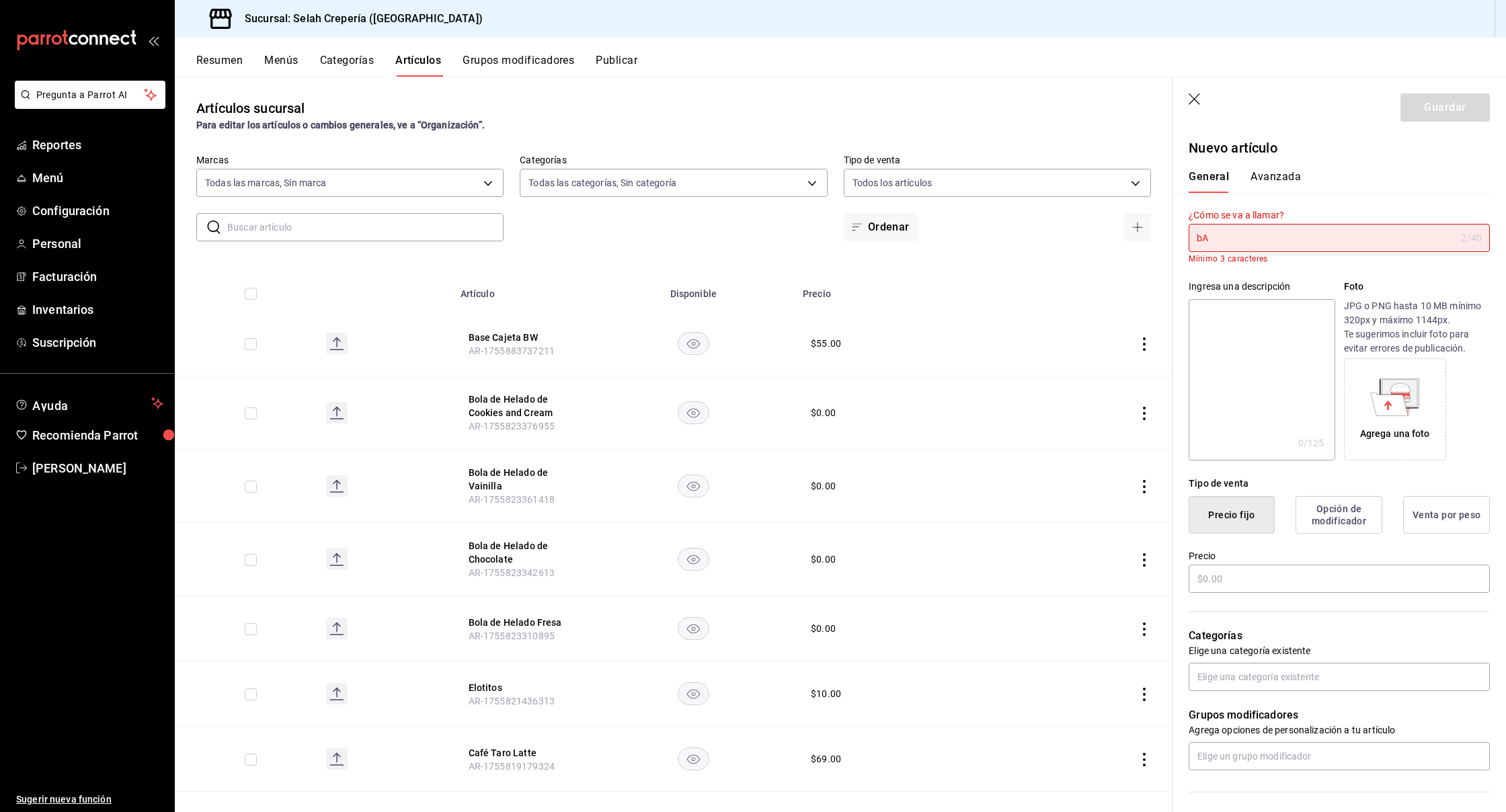
type input "b"
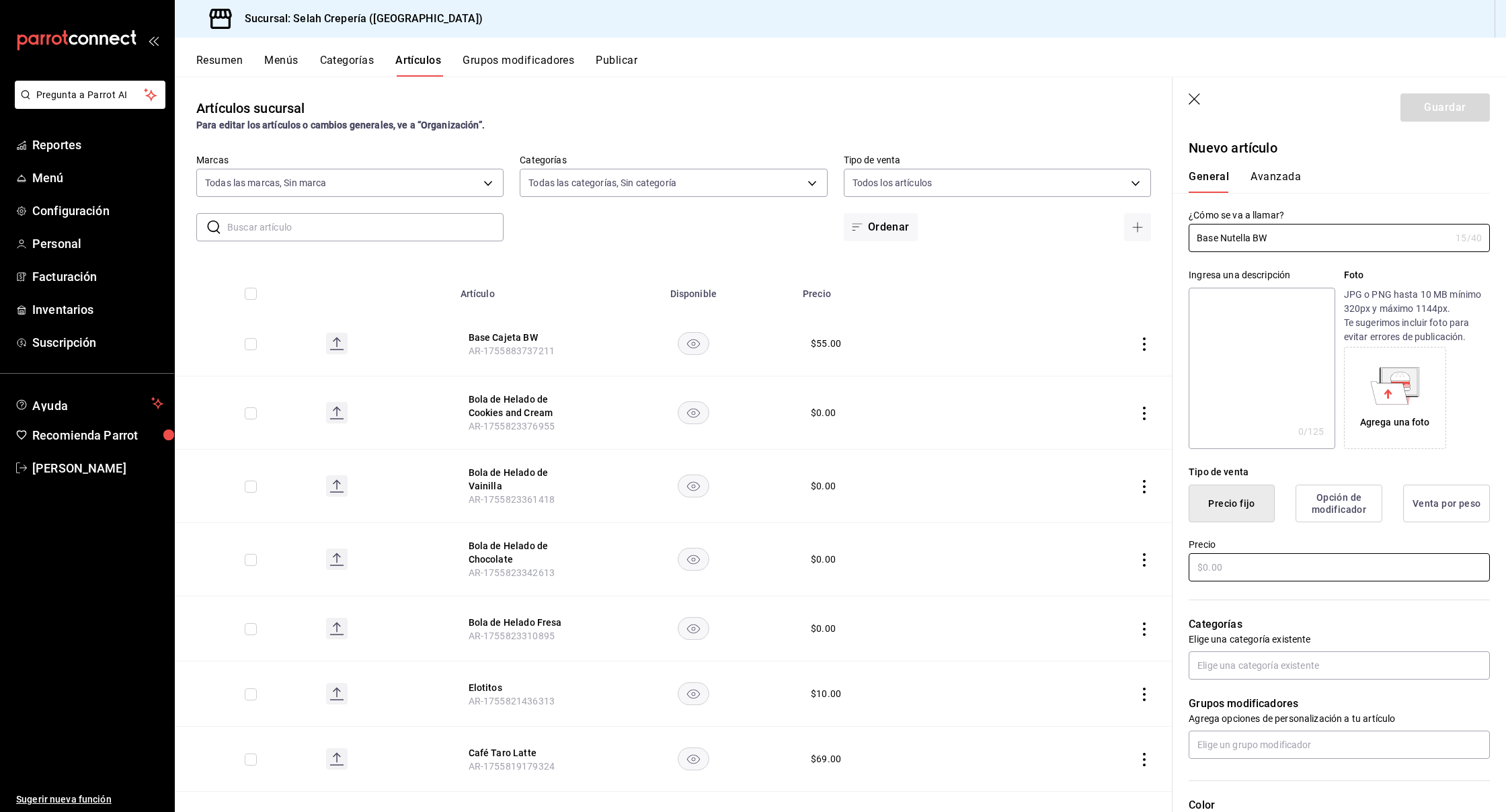
type input "Base Nutella BW"
click at [1225, 572] on input "text" at bounding box center [1339, 567] width 301 height 28
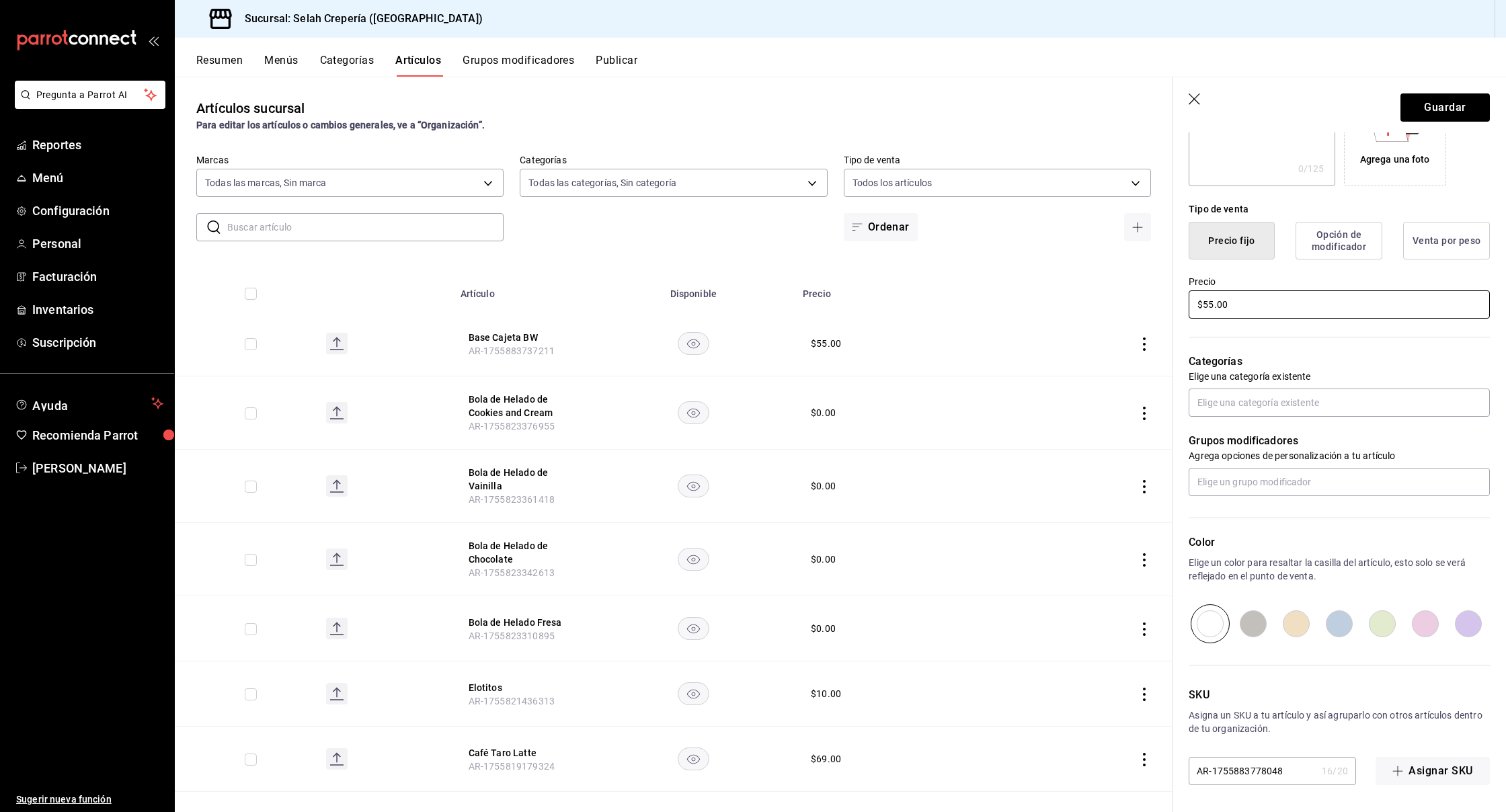
scroll to position [263, 0]
type input "$55.00"
click at [1207, 406] on input "text" at bounding box center [1339, 402] width 301 height 28
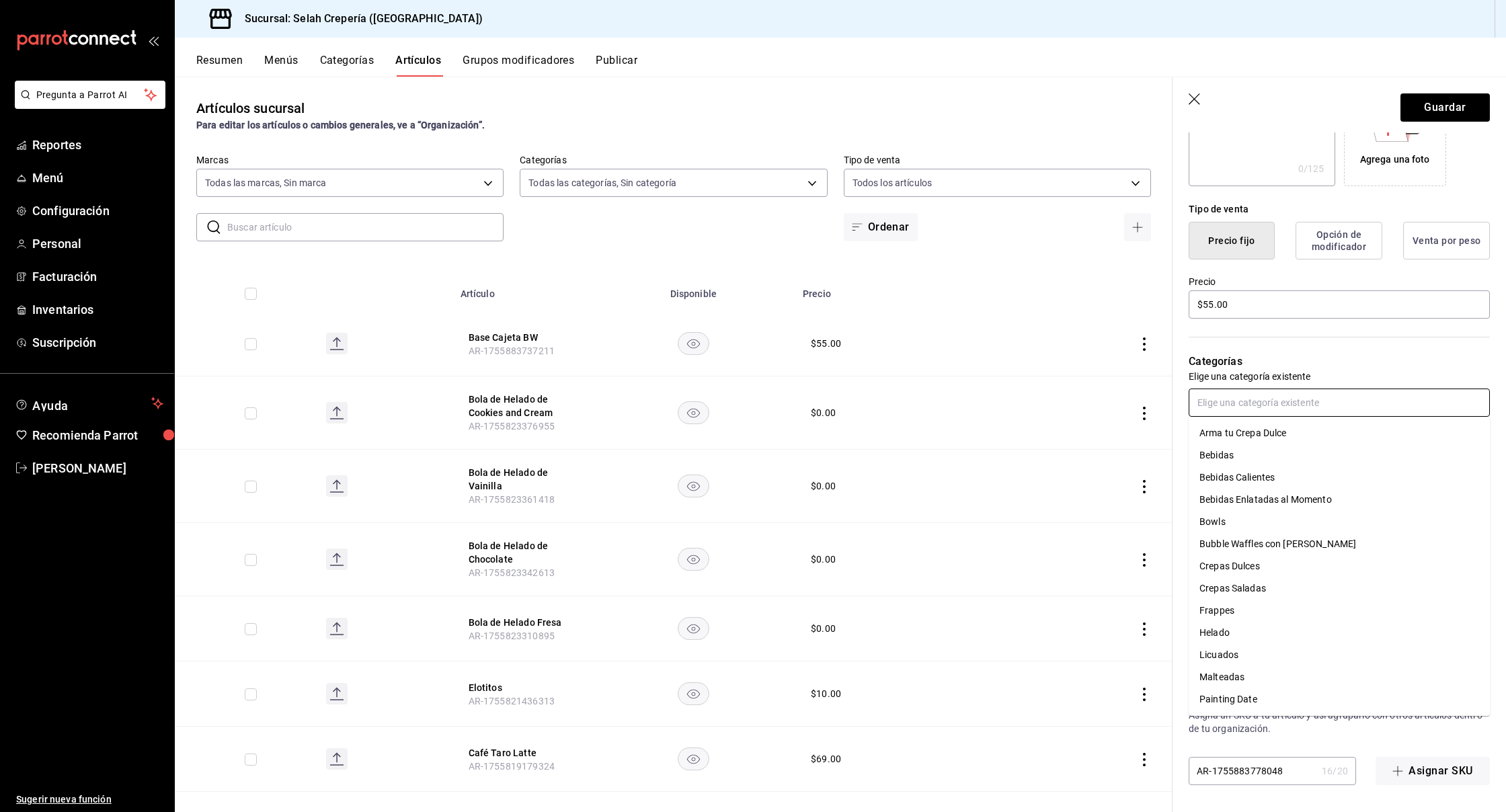
click at [1246, 410] on input "text" at bounding box center [1339, 402] width 301 height 28
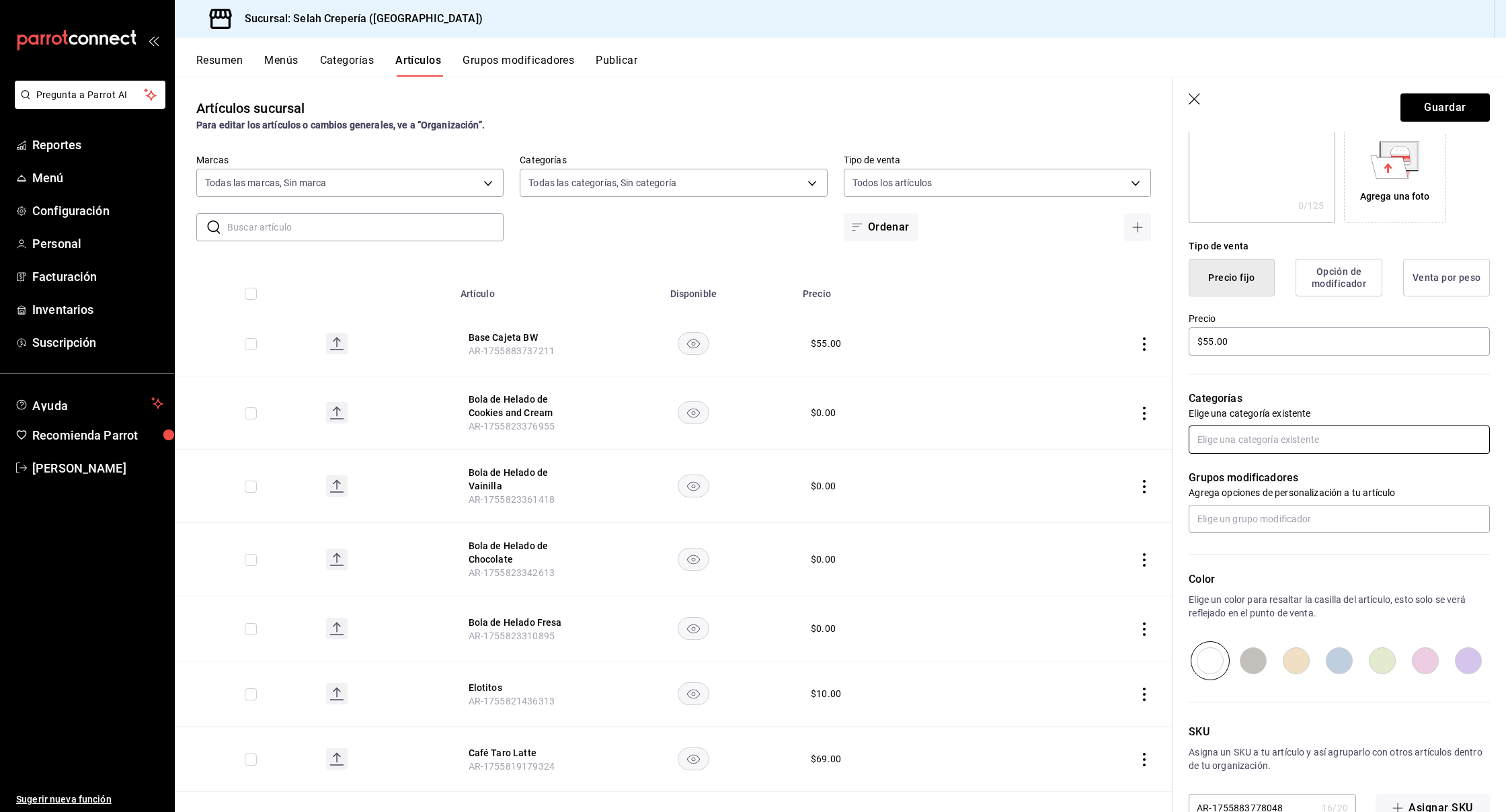
scroll to position [241, 0]
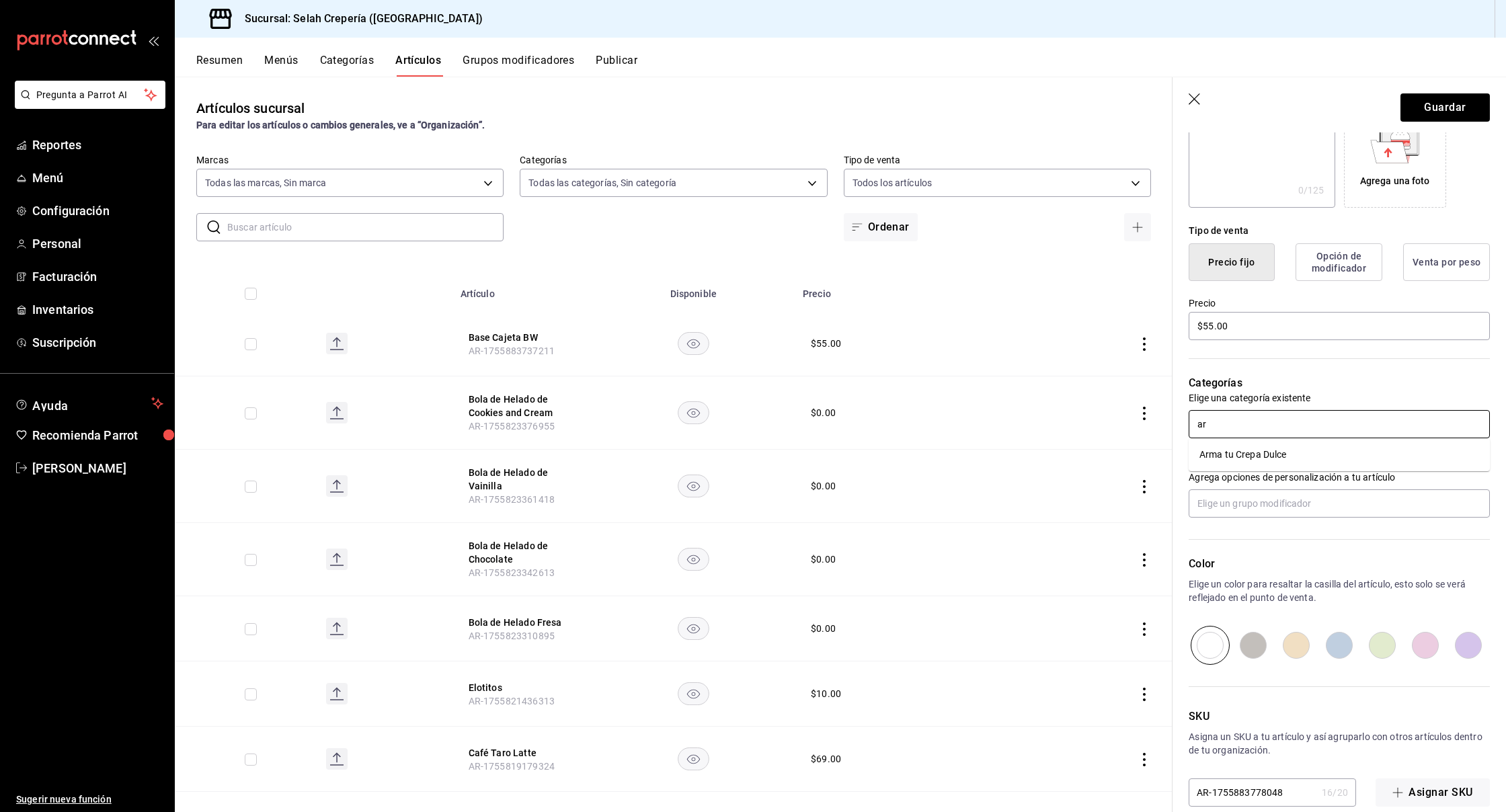
type input "a"
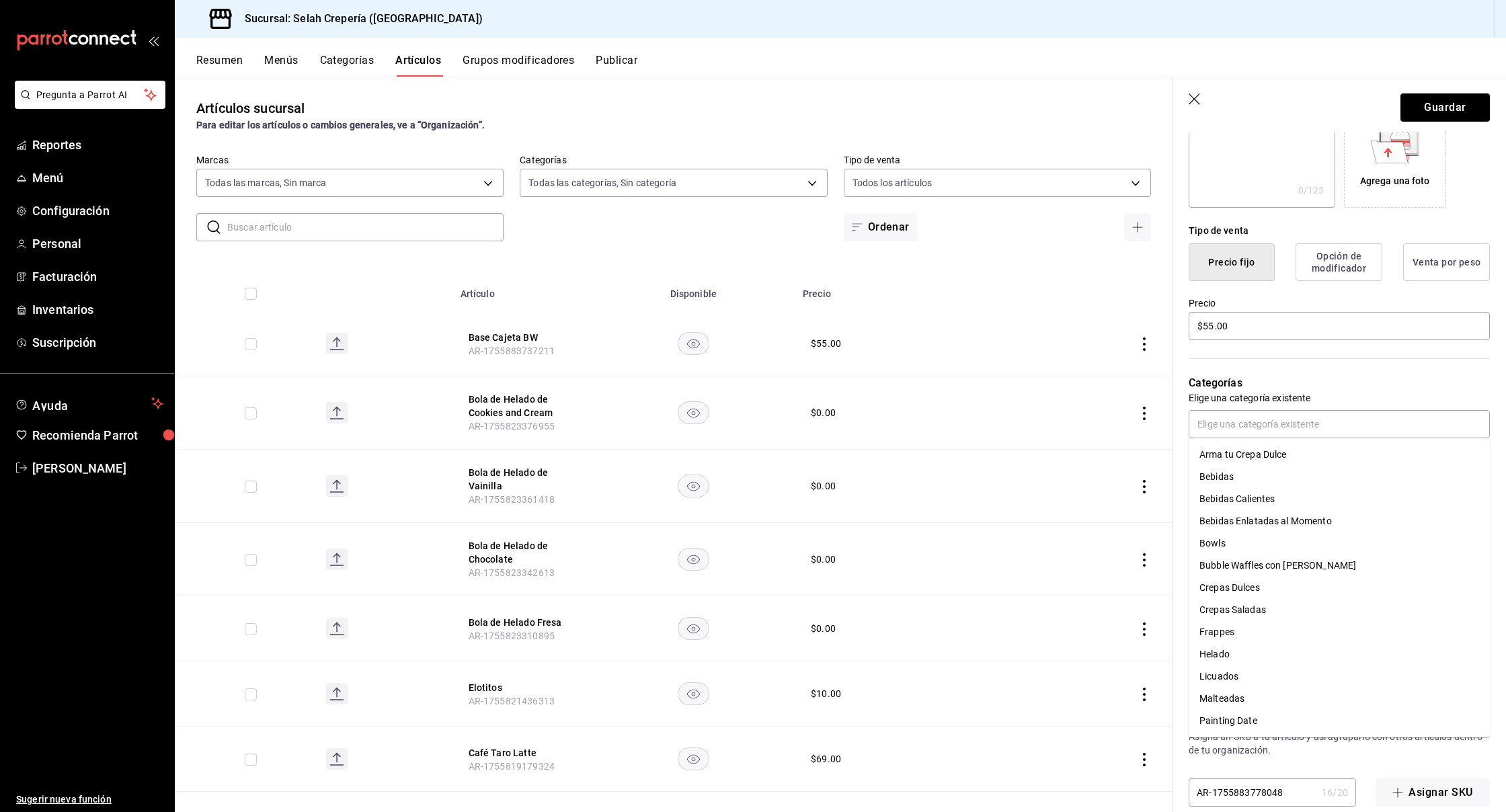
click at [1343, 391] on p "Categorías" at bounding box center [1339, 383] width 301 height 16
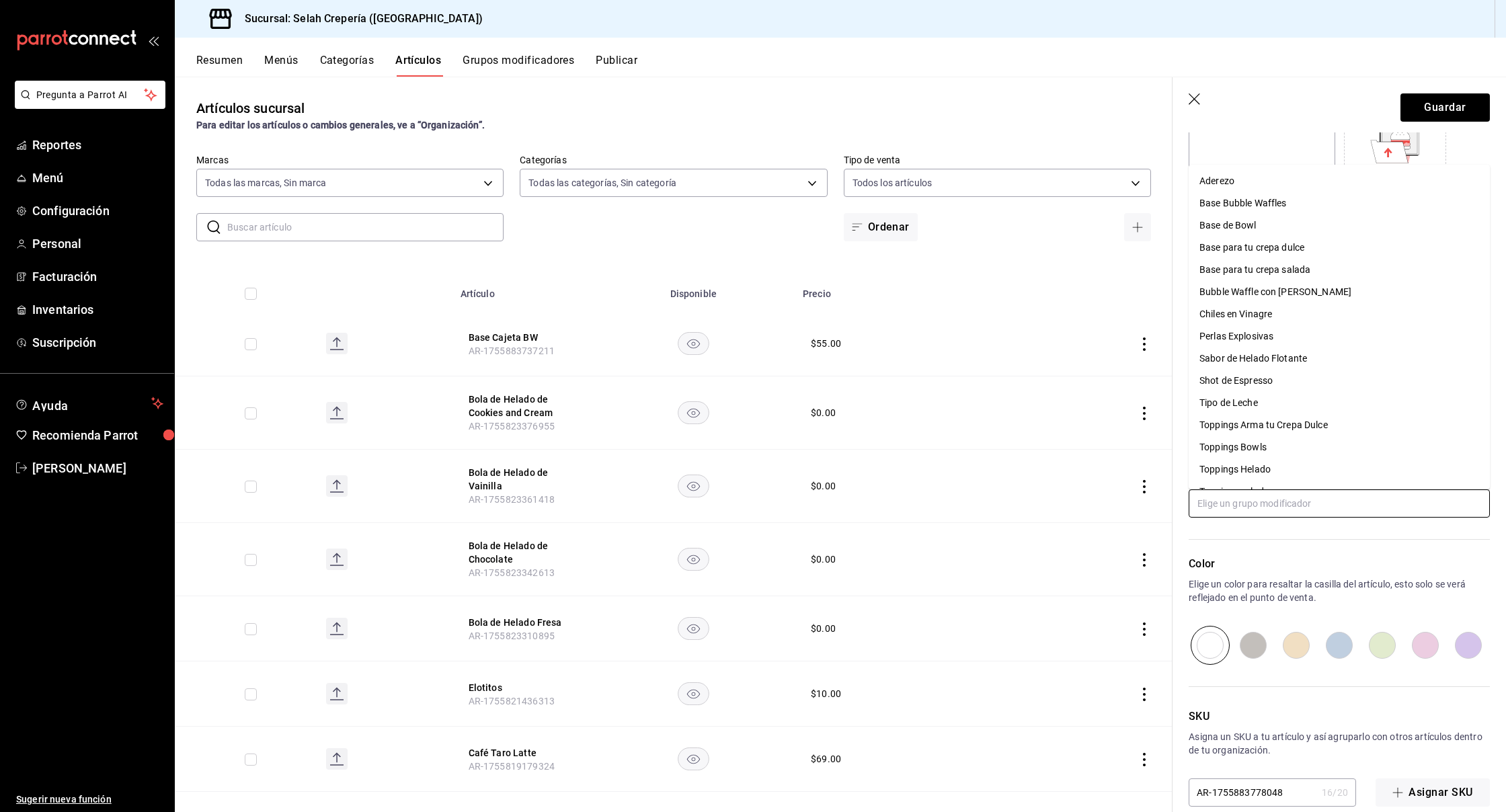
click at [1217, 500] on input "text" at bounding box center [1339, 503] width 301 height 28
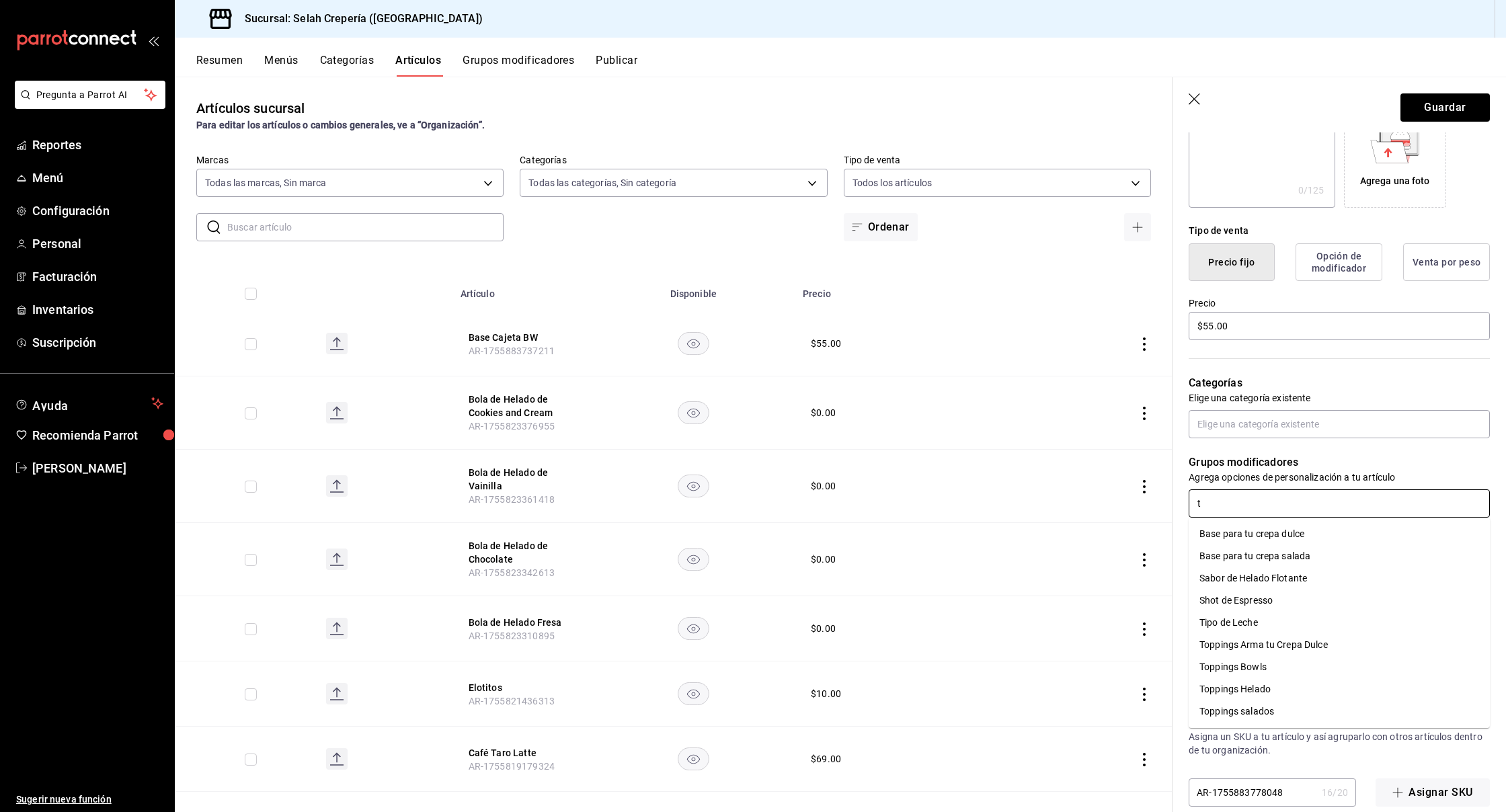
type input "to"
click at [1263, 534] on div "Toppings Arma tu Crepa Dulce" at bounding box center [1264, 534] width 129 height 14
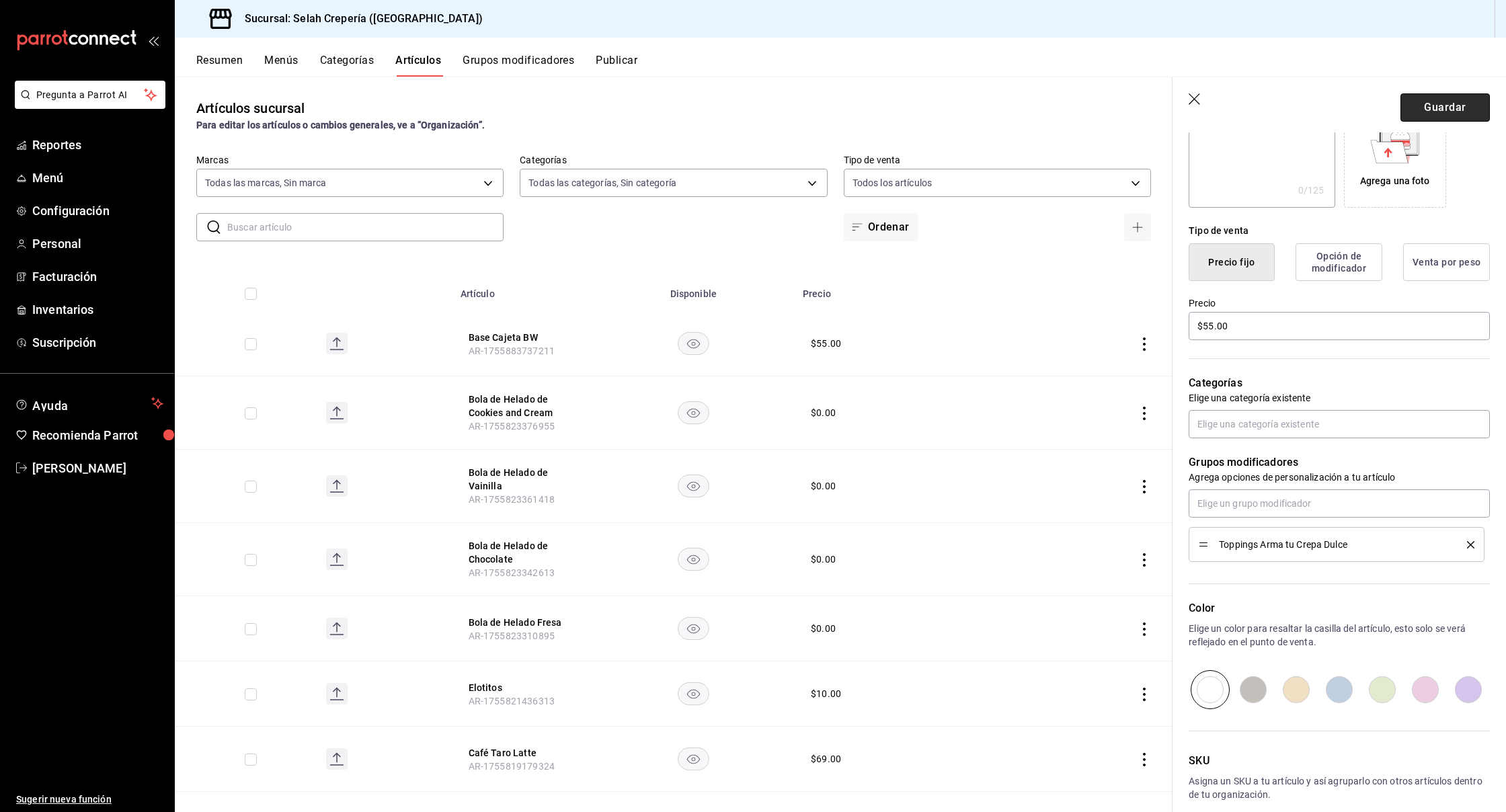
click at [1436, 102] on button "Guardar" at bounding box center [1445, 107] width 89 height 28
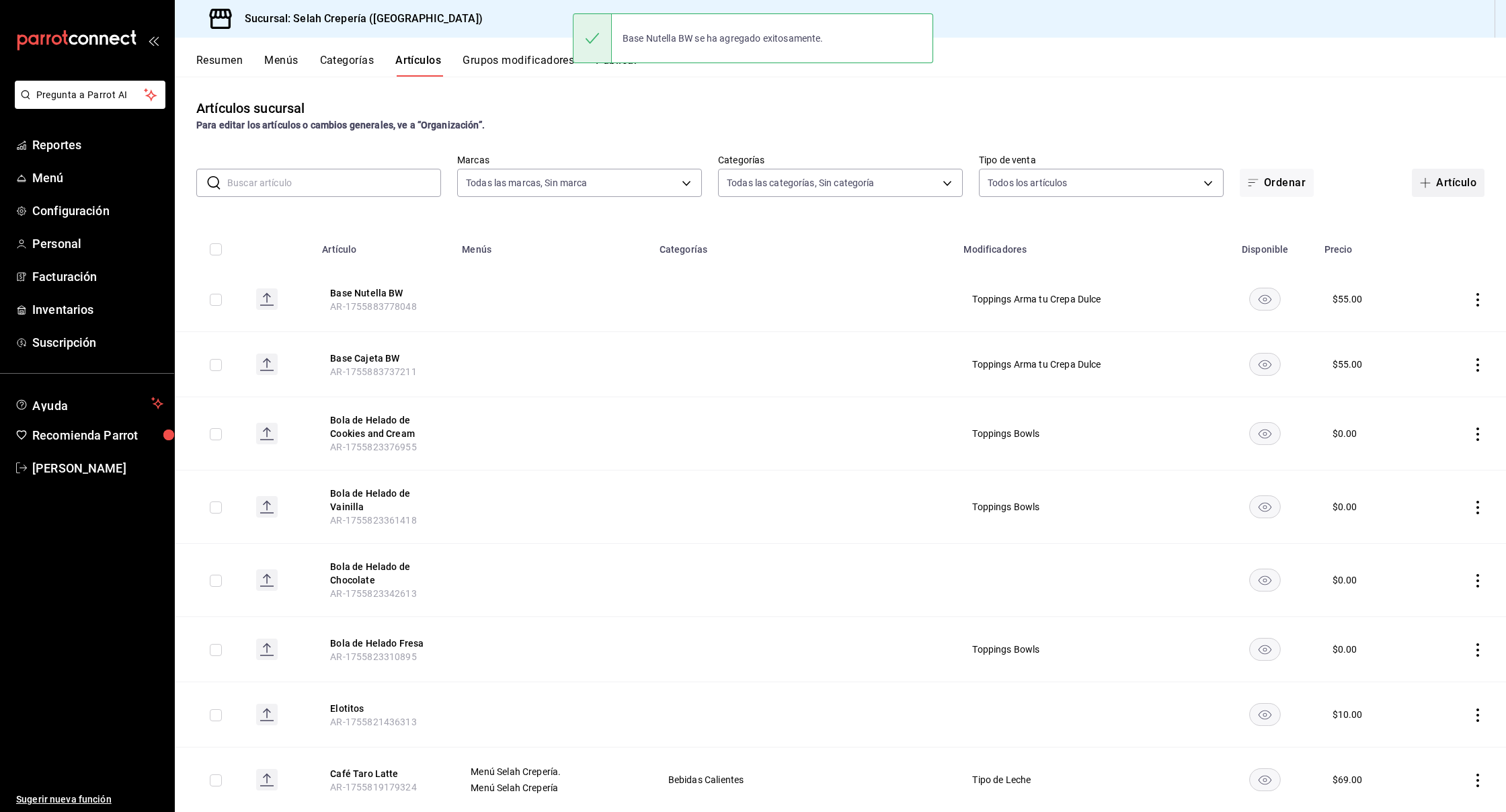
click at [1422, 182] on icon "button" at bounding box center [1425, 183] width 11 height 11
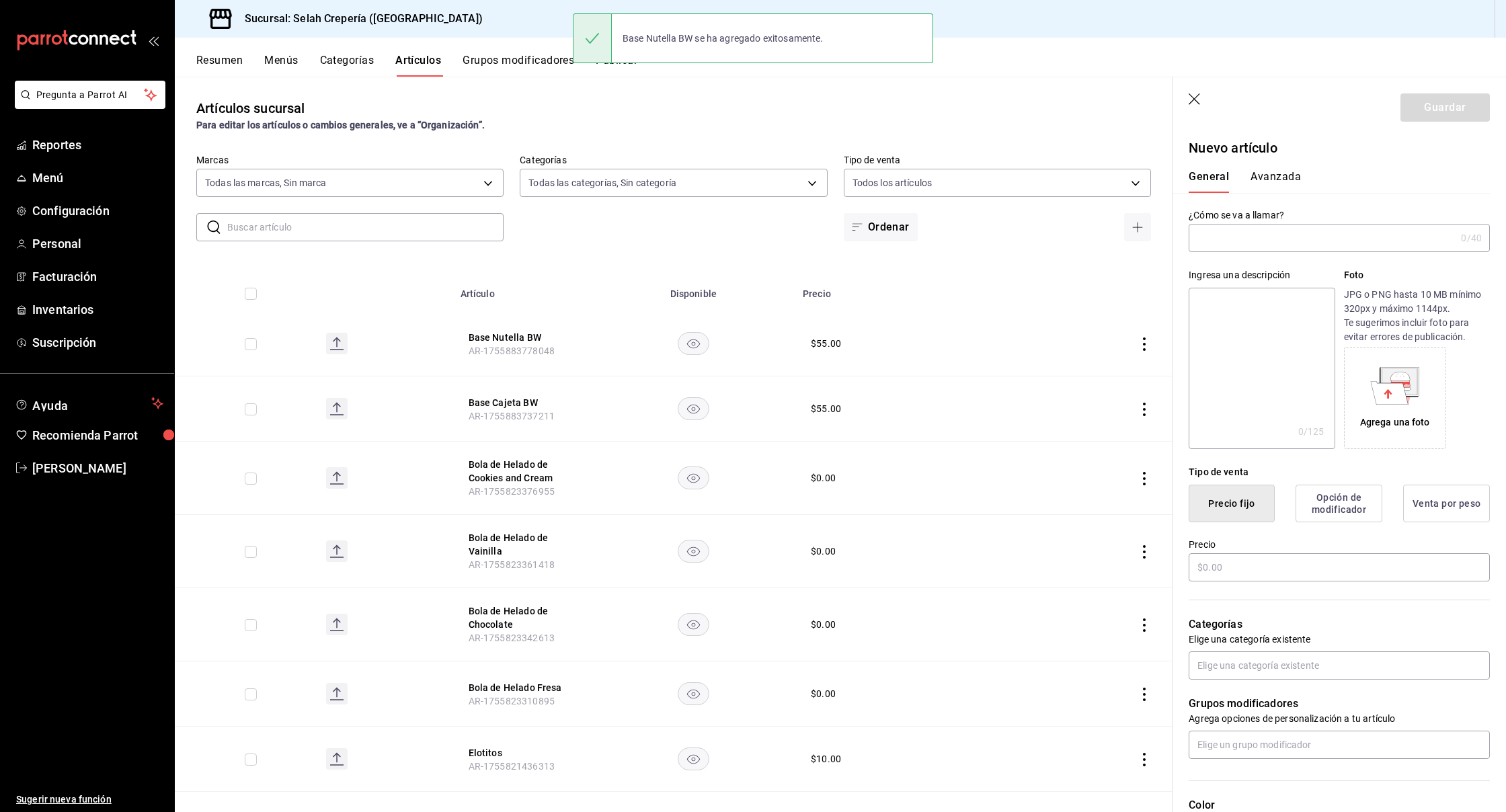
type input "AR-1755883822545"
type input "L"
type input "Base de Crema de Cacahuate"
click at [1197, 574] on input "text" at bounding box center [1339, 567] width 301 height 28
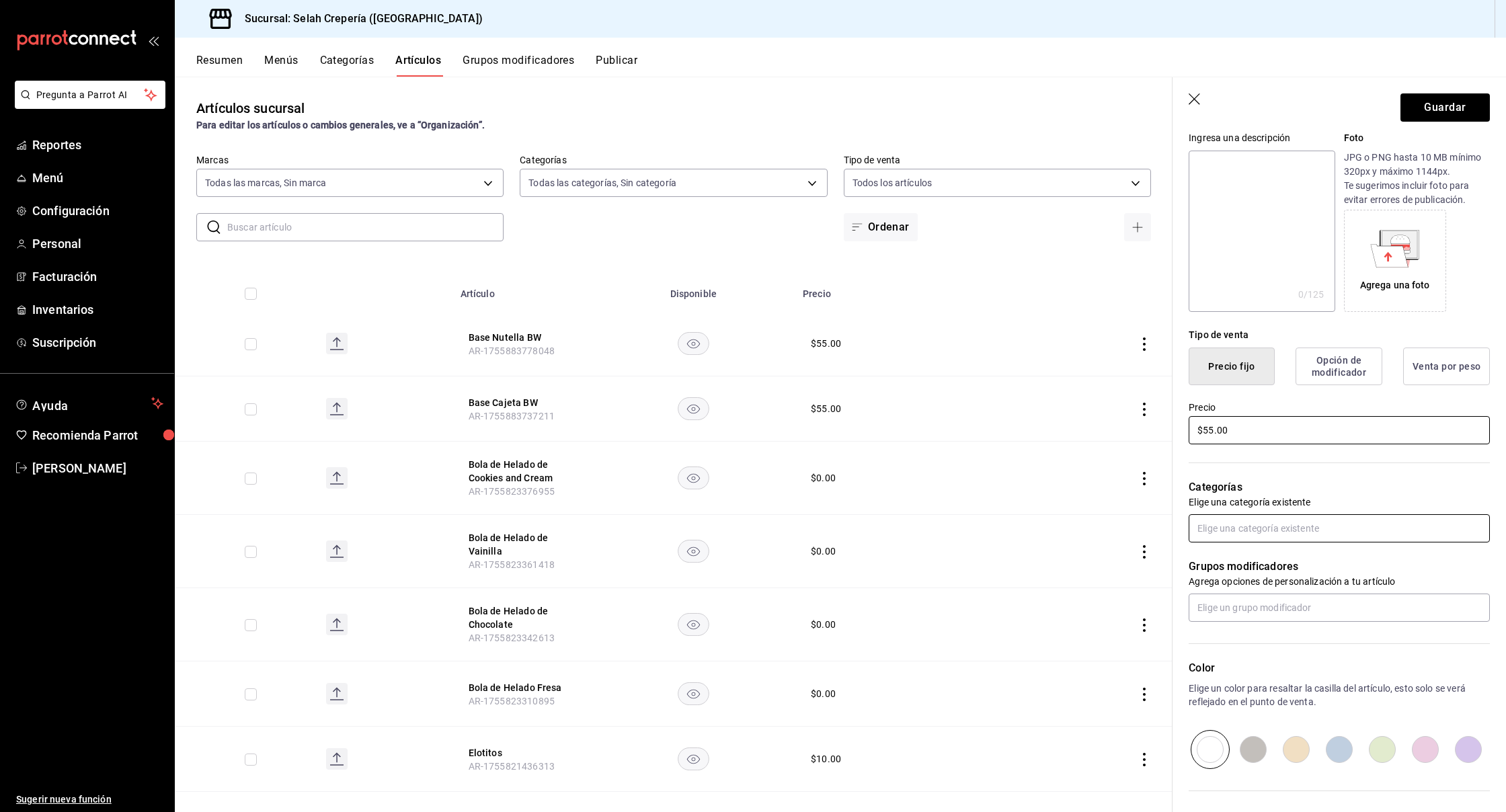
scroll to position [141, 0]
type input "$55.00"
click at [1212, 606] on input "text" at bounding box center [1339, 604] width 301 height 28
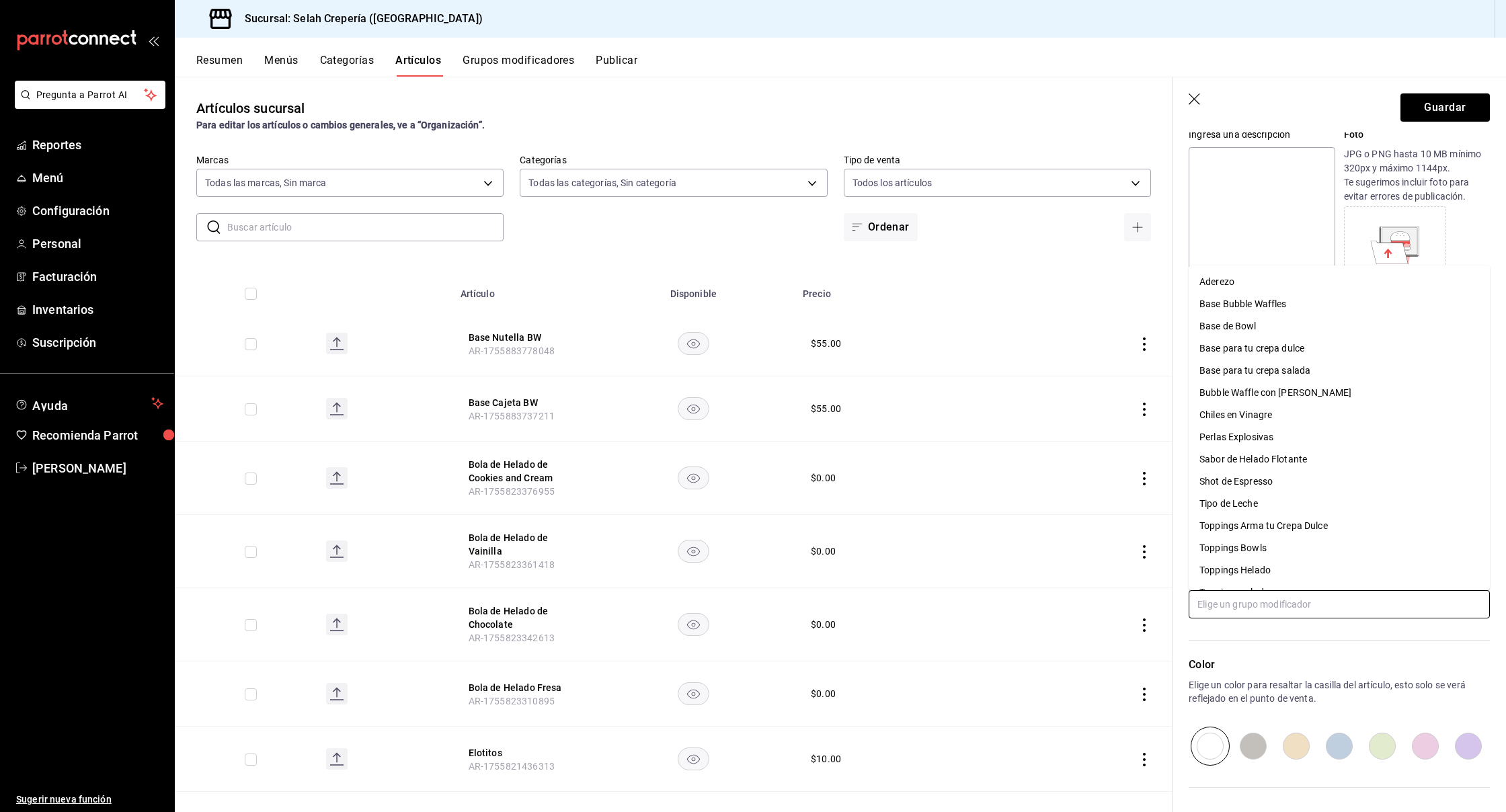
scroll to position [0, 0]
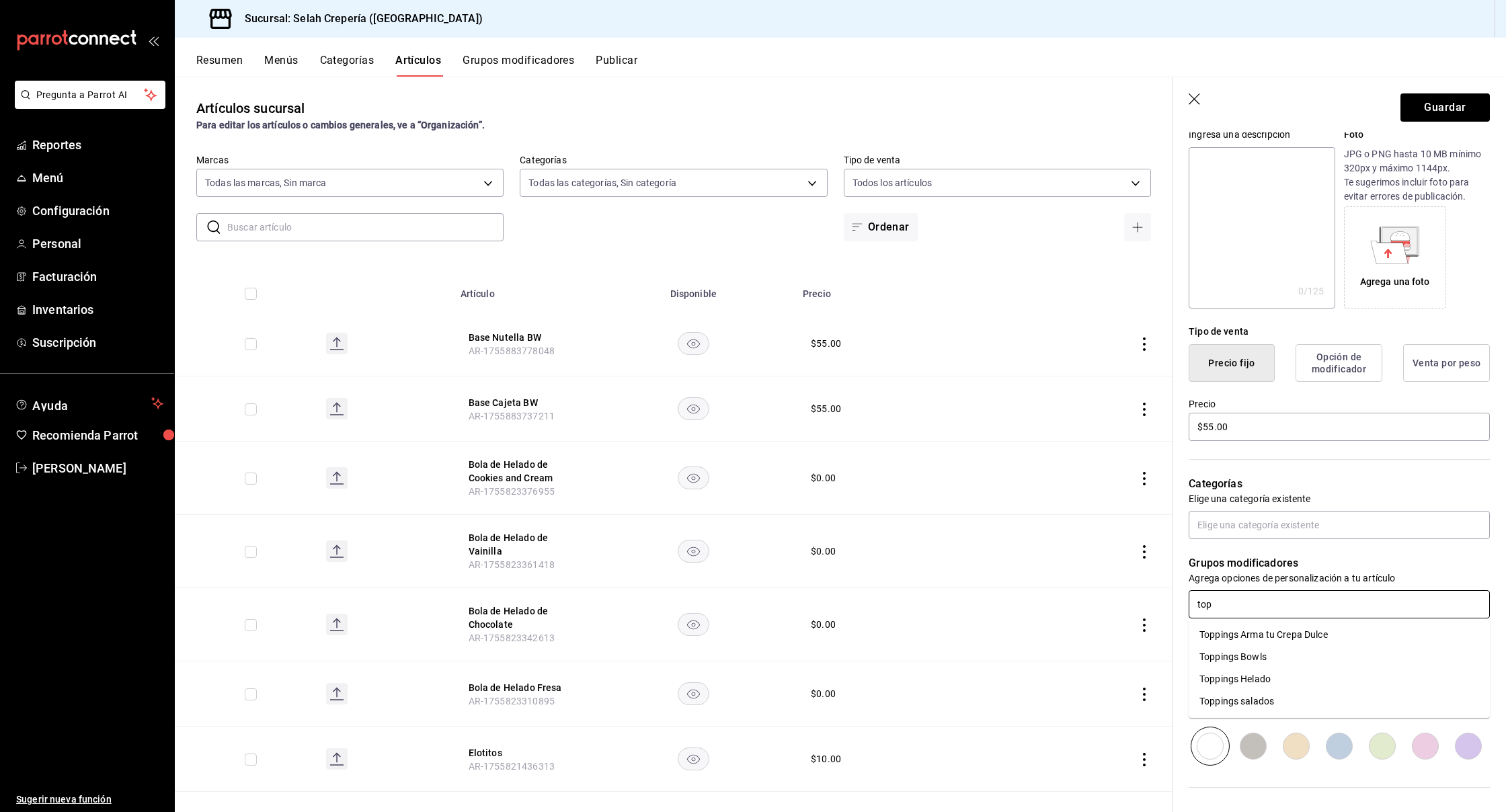
type input "topp"
click at [1246, 636] on div "Toppings Arma tu Crepa Dulce" at bounding box center [1264, 635] width 129 height 14
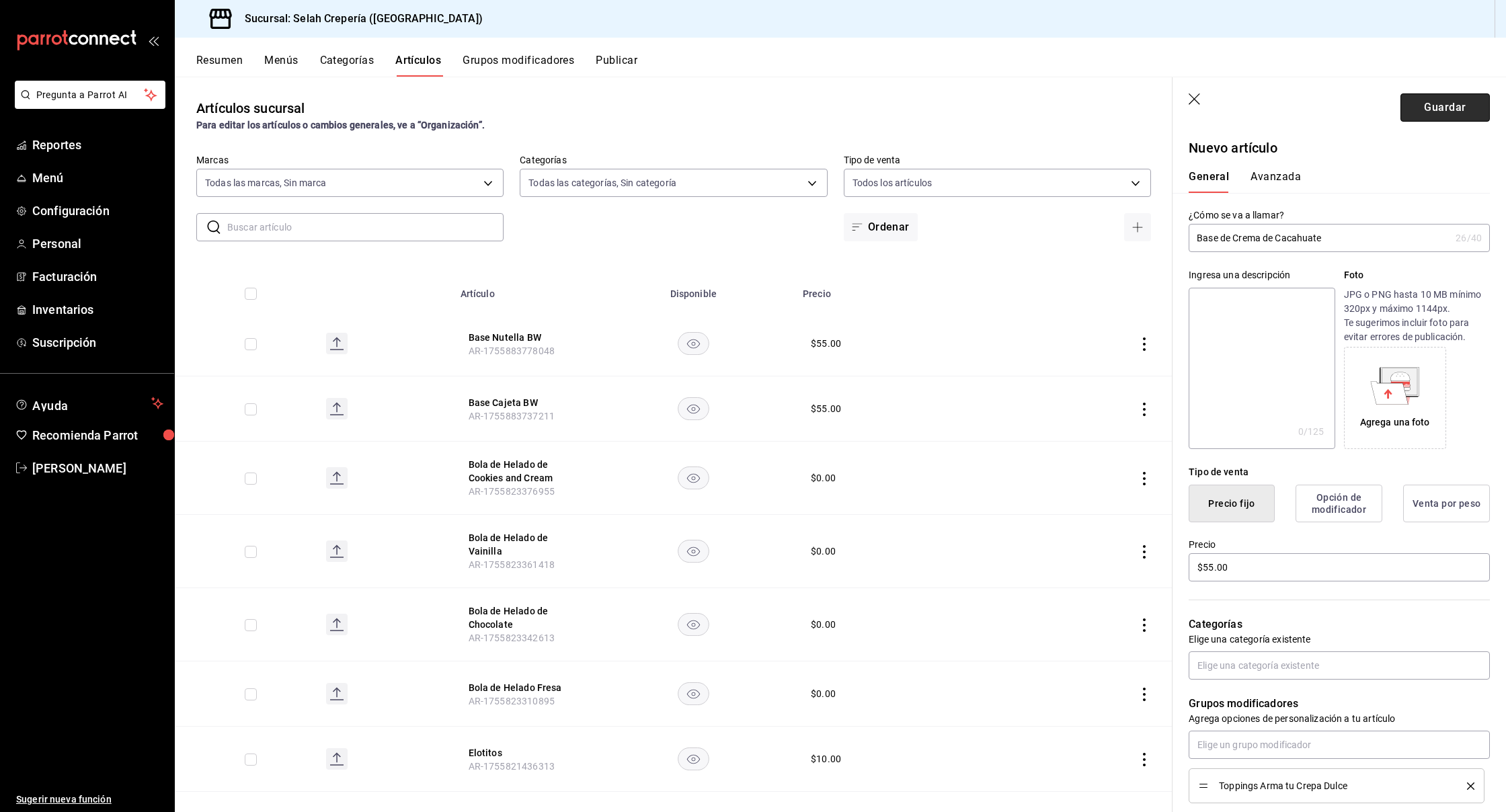
click at [1436, 109] on button "Guardar" at bounding box center [1445, 107] width 89 height 28
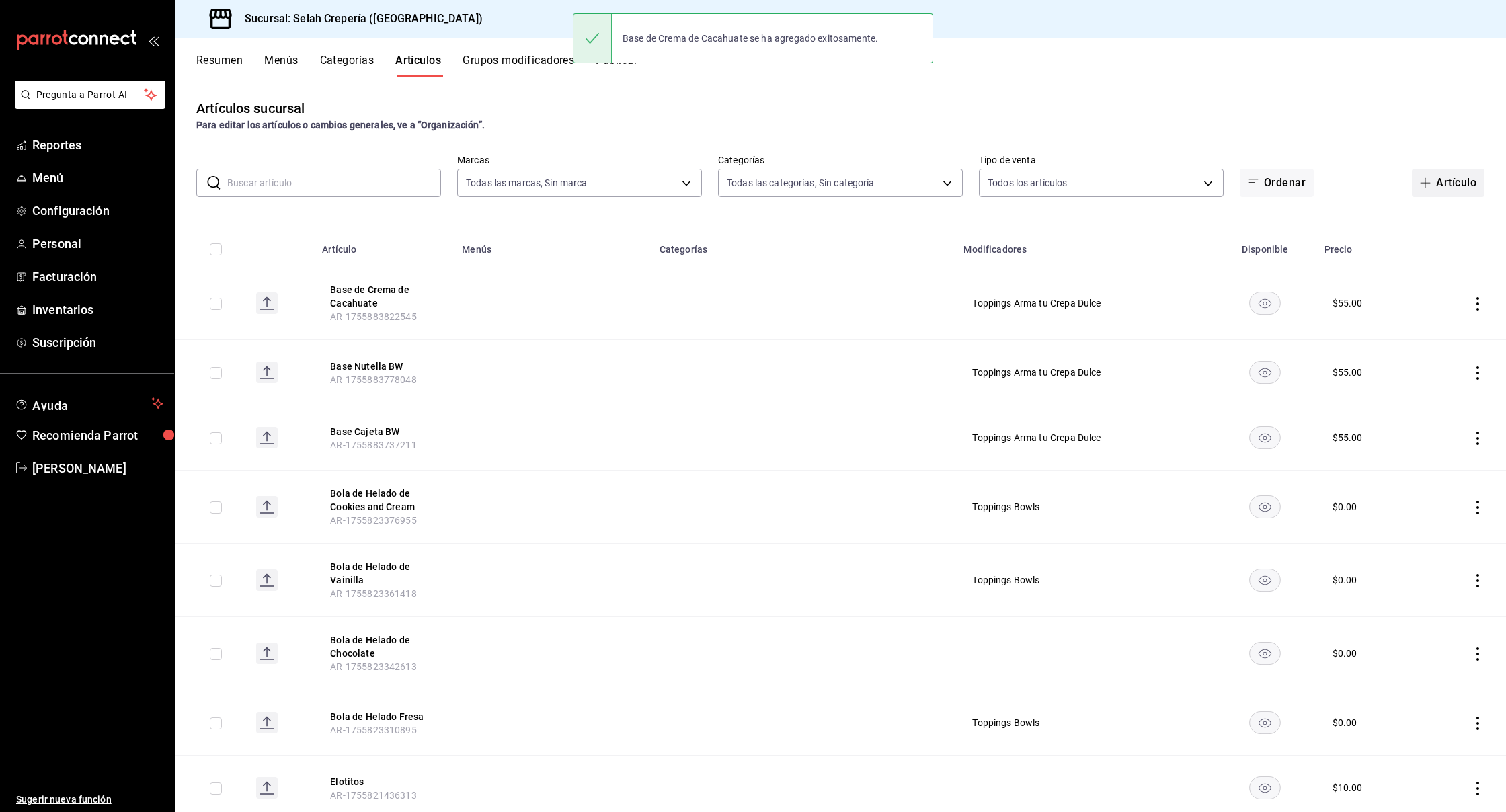
click at [1437, 180] on button "Artículo" at bounding box center [1449, 183] width 73 height 28
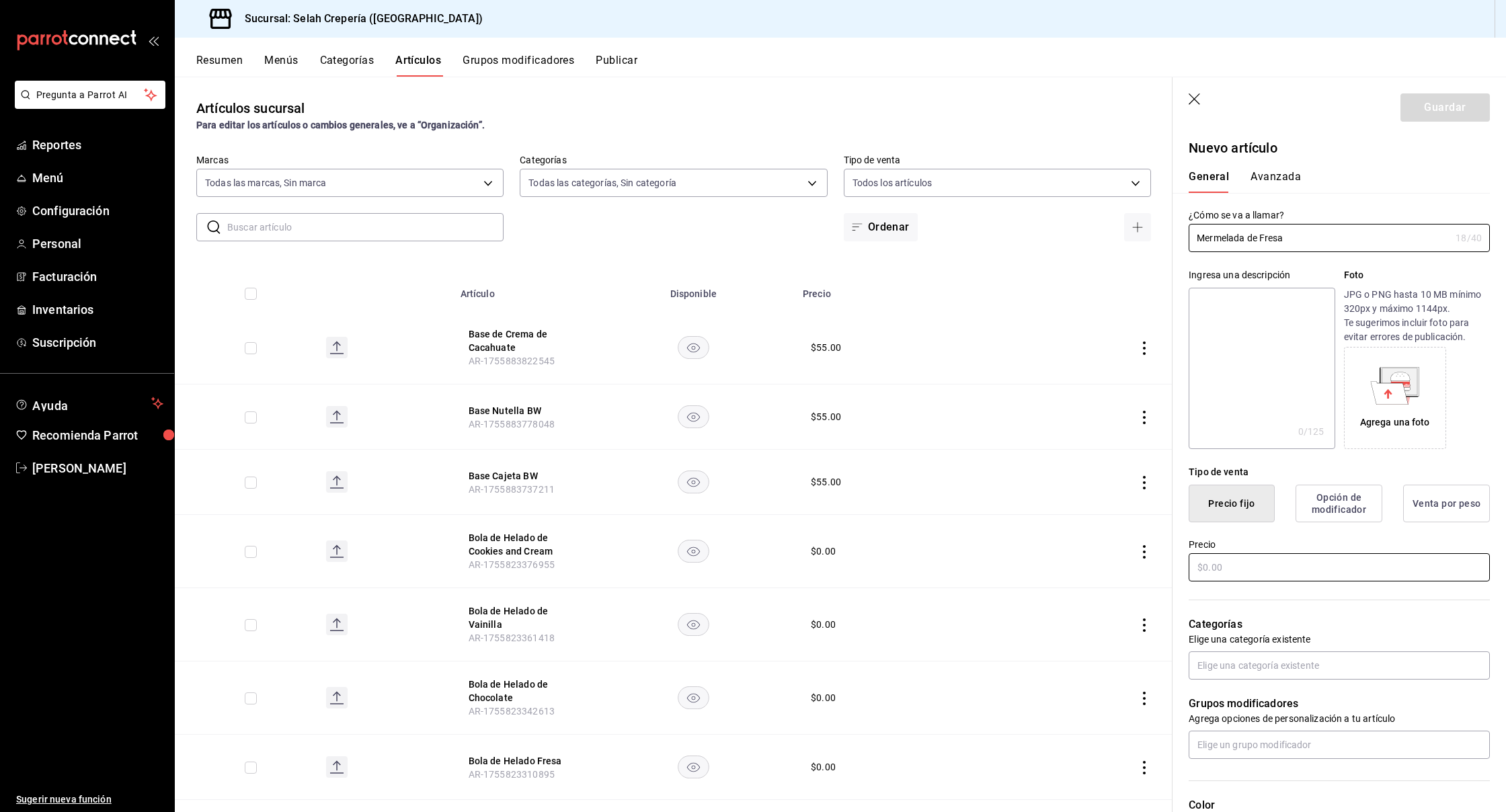
type input "Mermelada de Fresa"
click at [1238, 562] on input "text" at bounding box center [1339, 567] width 301 height 28
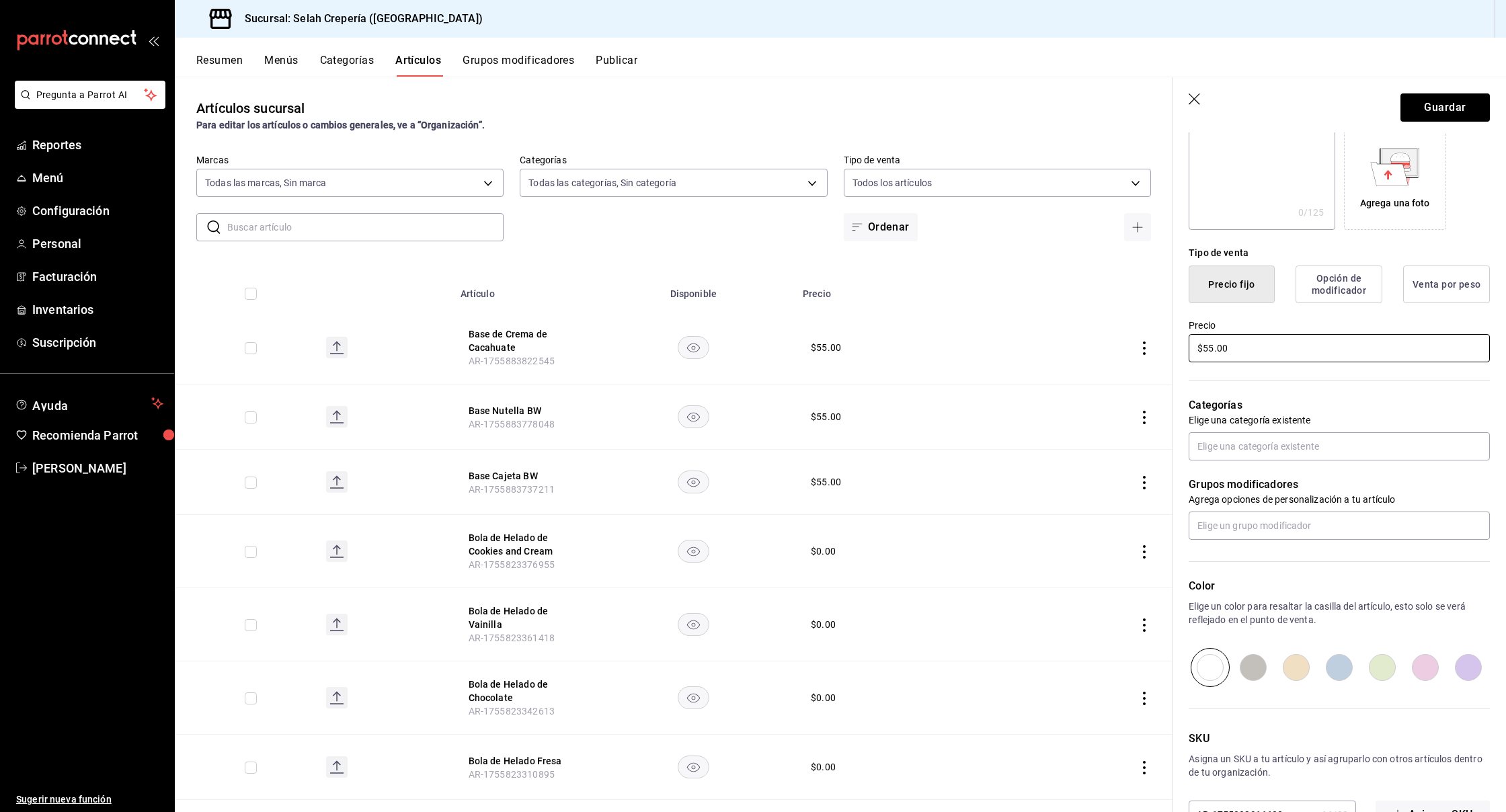
scroll to position [225, 0]
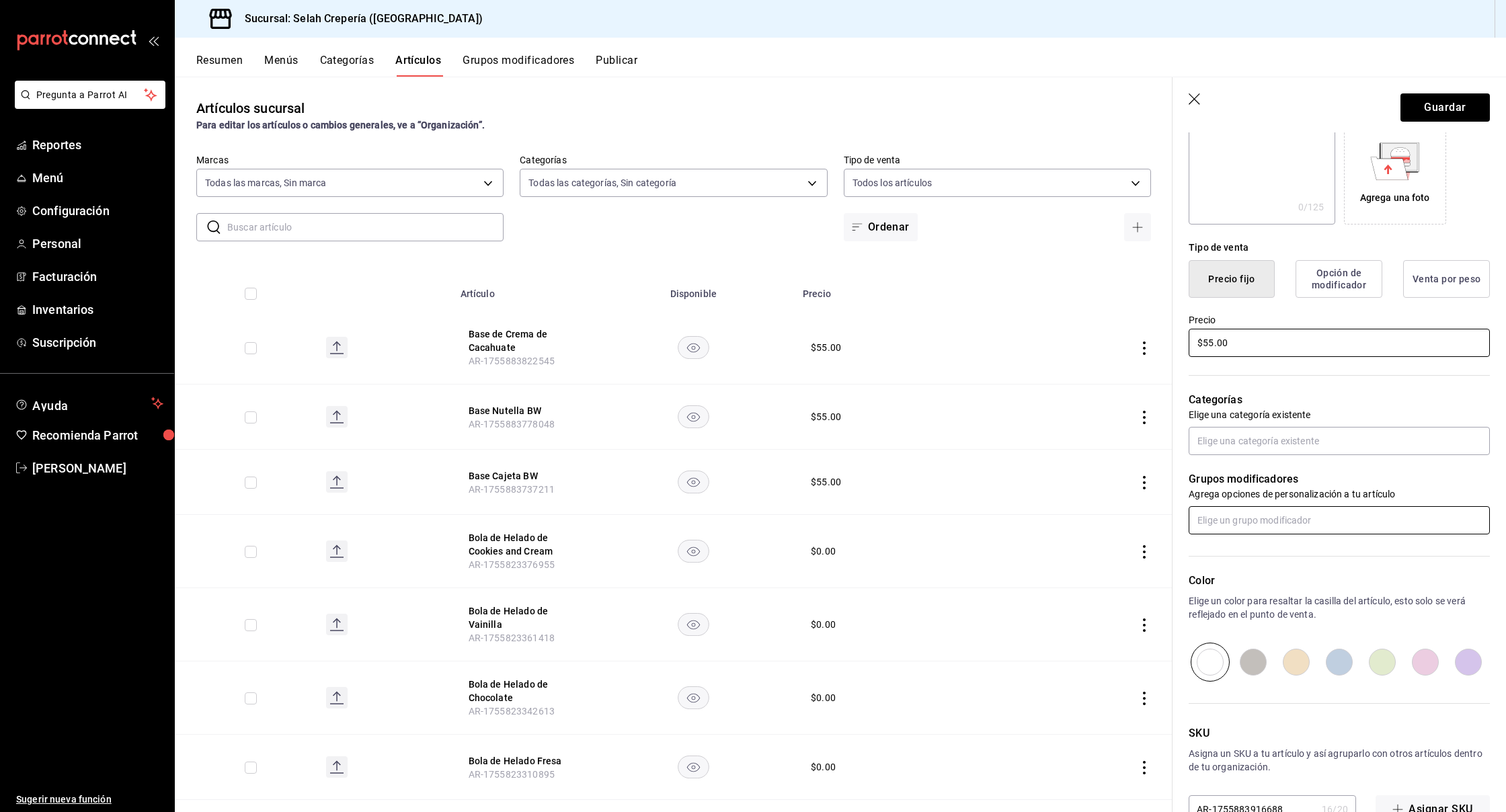
type input "$55.00"
click at [1241, 524] on input "text" at bounding box center [1339, 520] width 301 height 28
type input "topp"
click at [1299, 556] on div "Toppings Arma tu Crepa Dulce" at bounding box center [1264, 550] width 129 height 14
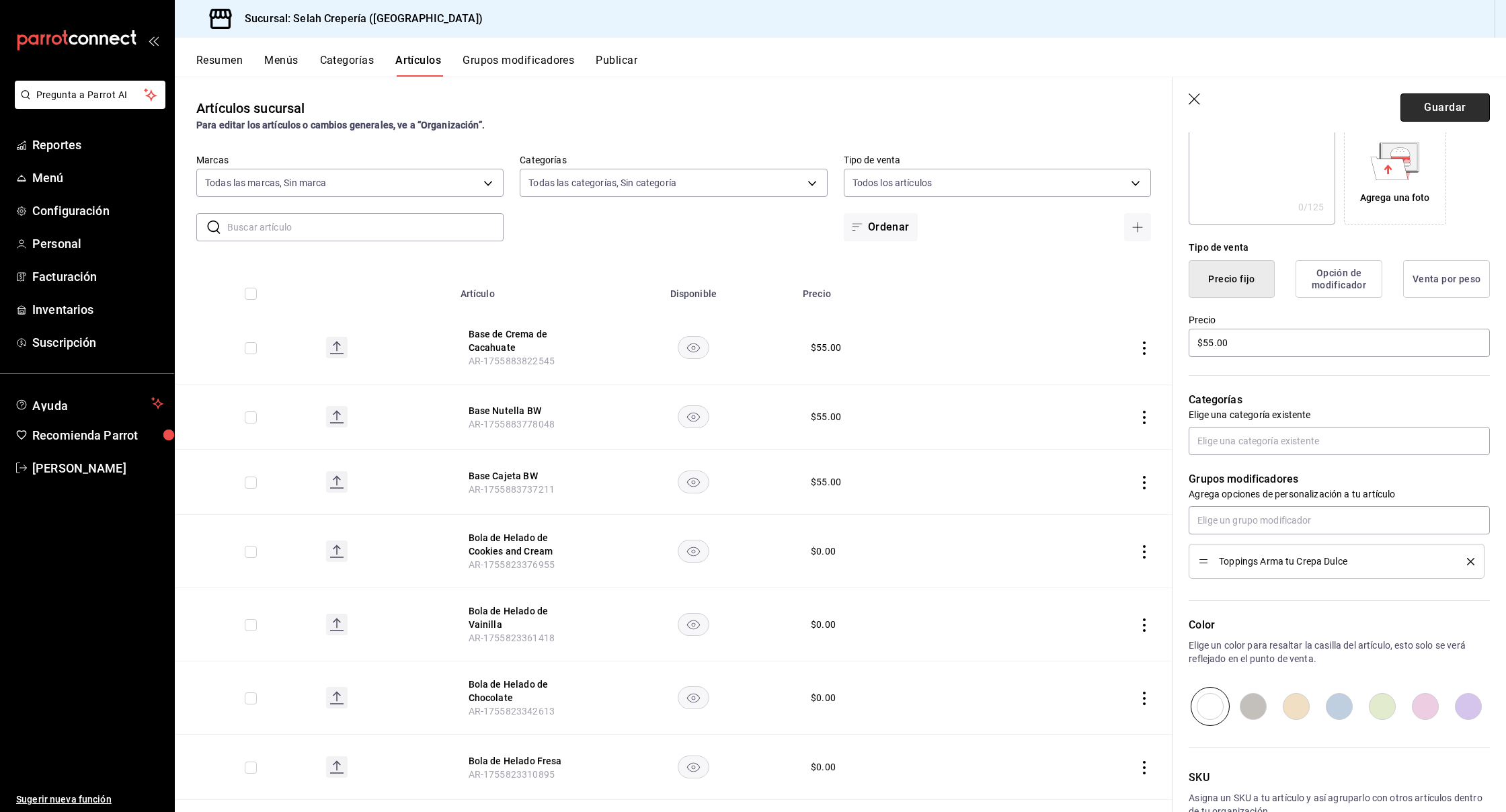
click at [1450, 103] on button "Guardar" at bounding box center [1445, 107] width 89 height 28
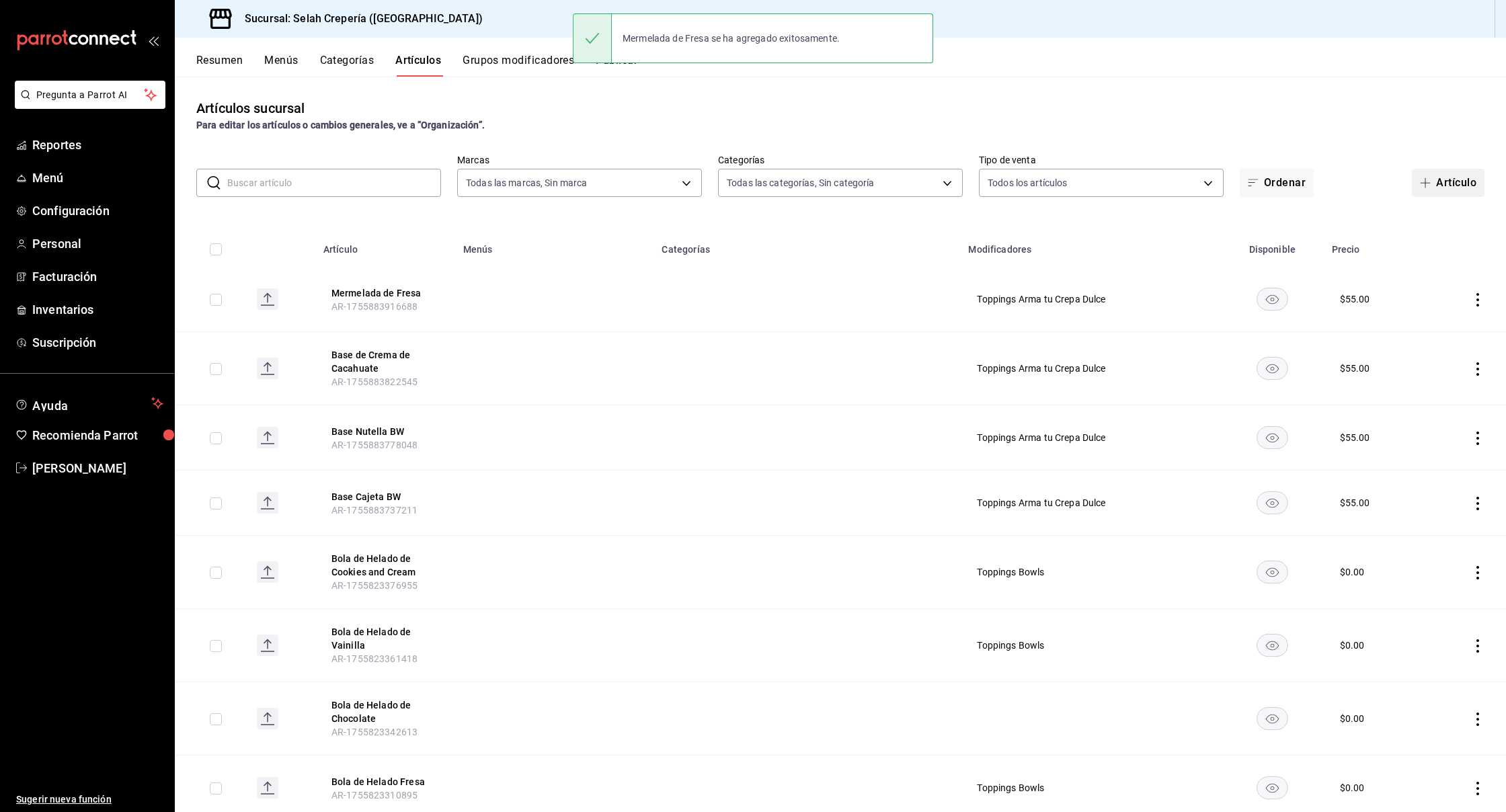
click at [1455, 182] on button "Artículo" at bounding box center [1449, 183] width 73 height 28
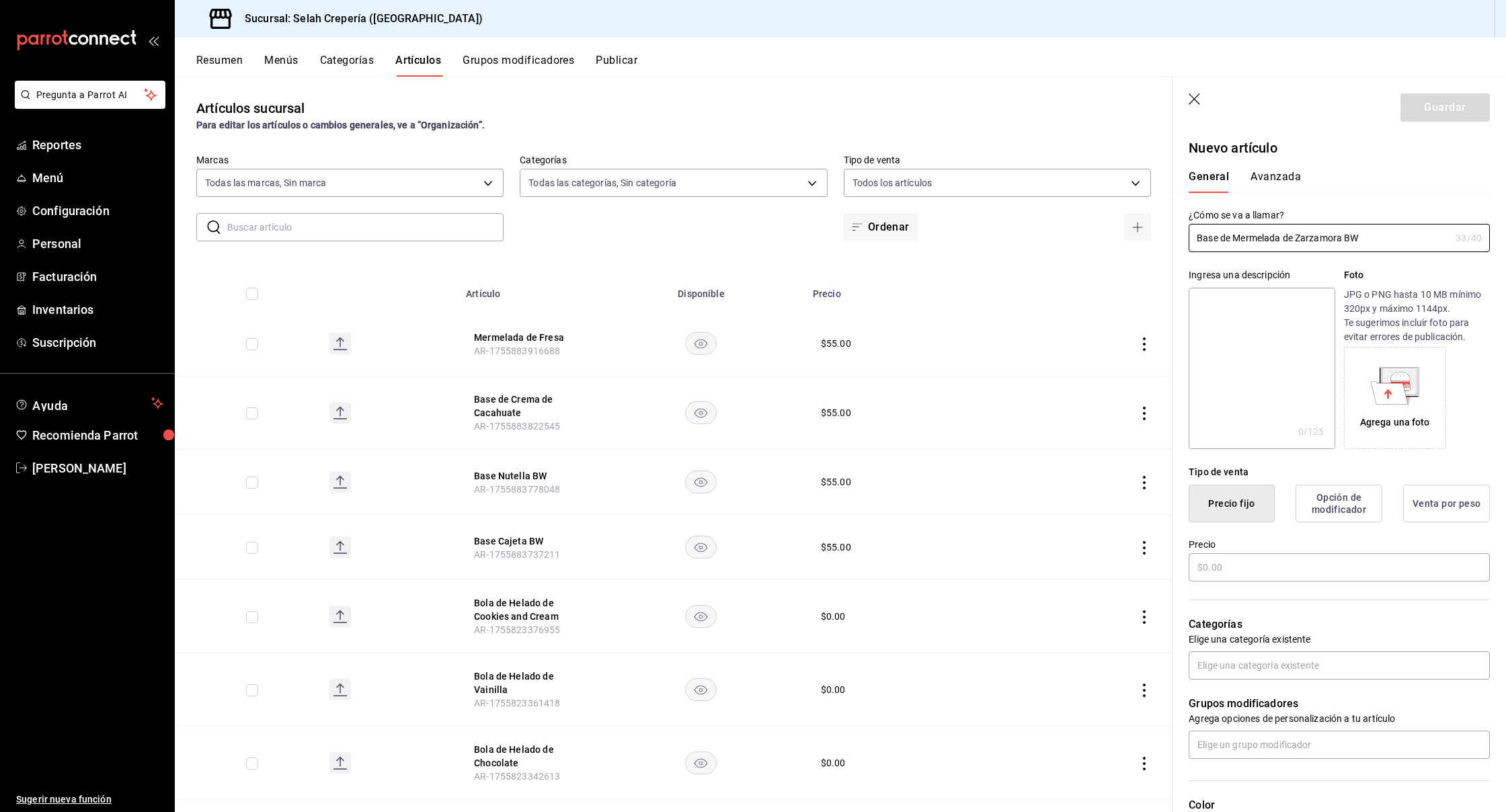
scroll to position [14, 0]
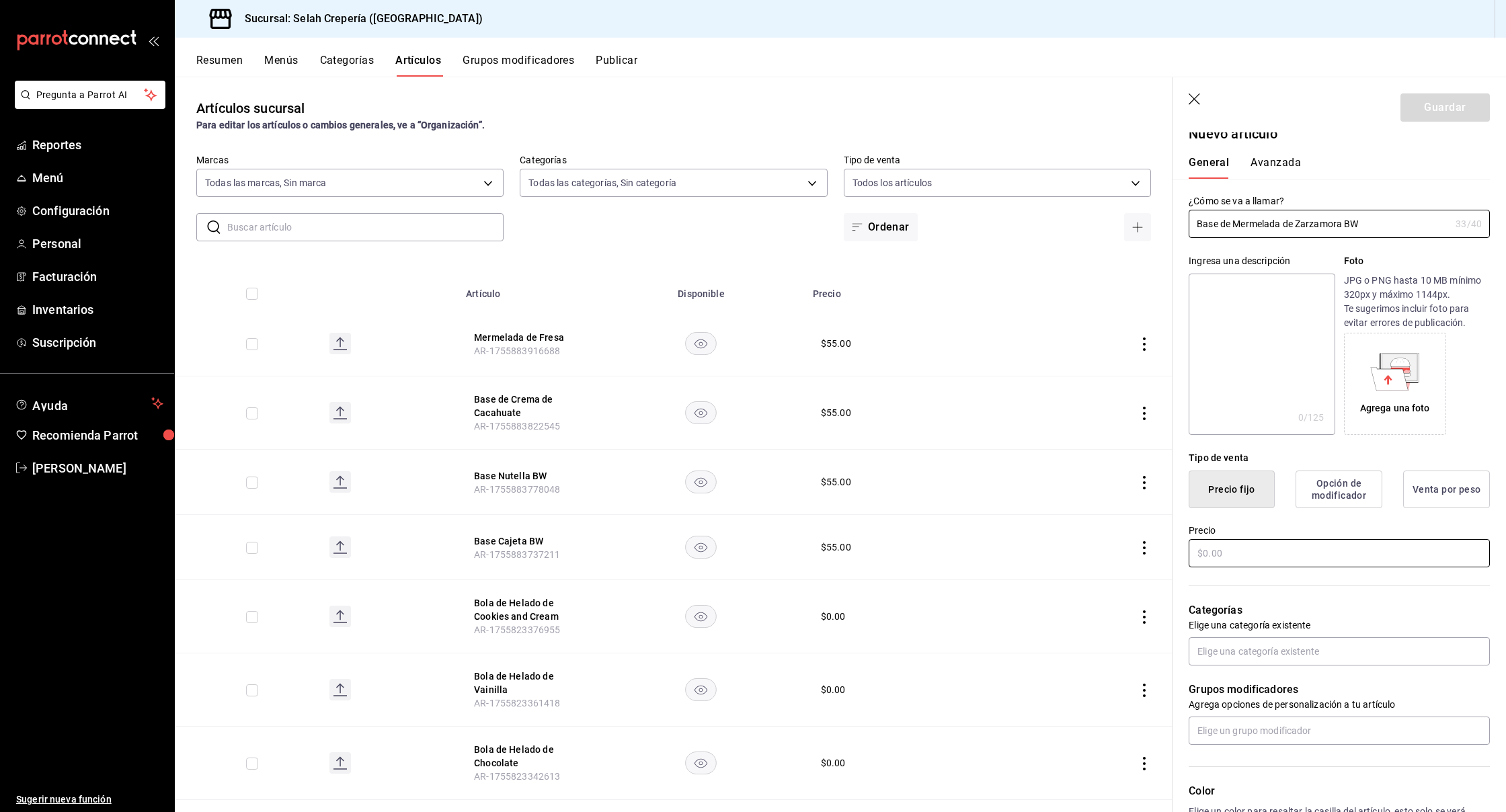
type input "Base de Mermelada de Zarzamora BW"
click at [1303, 558] on input "text" at bounding box center [1339, 553] width 301 height 28
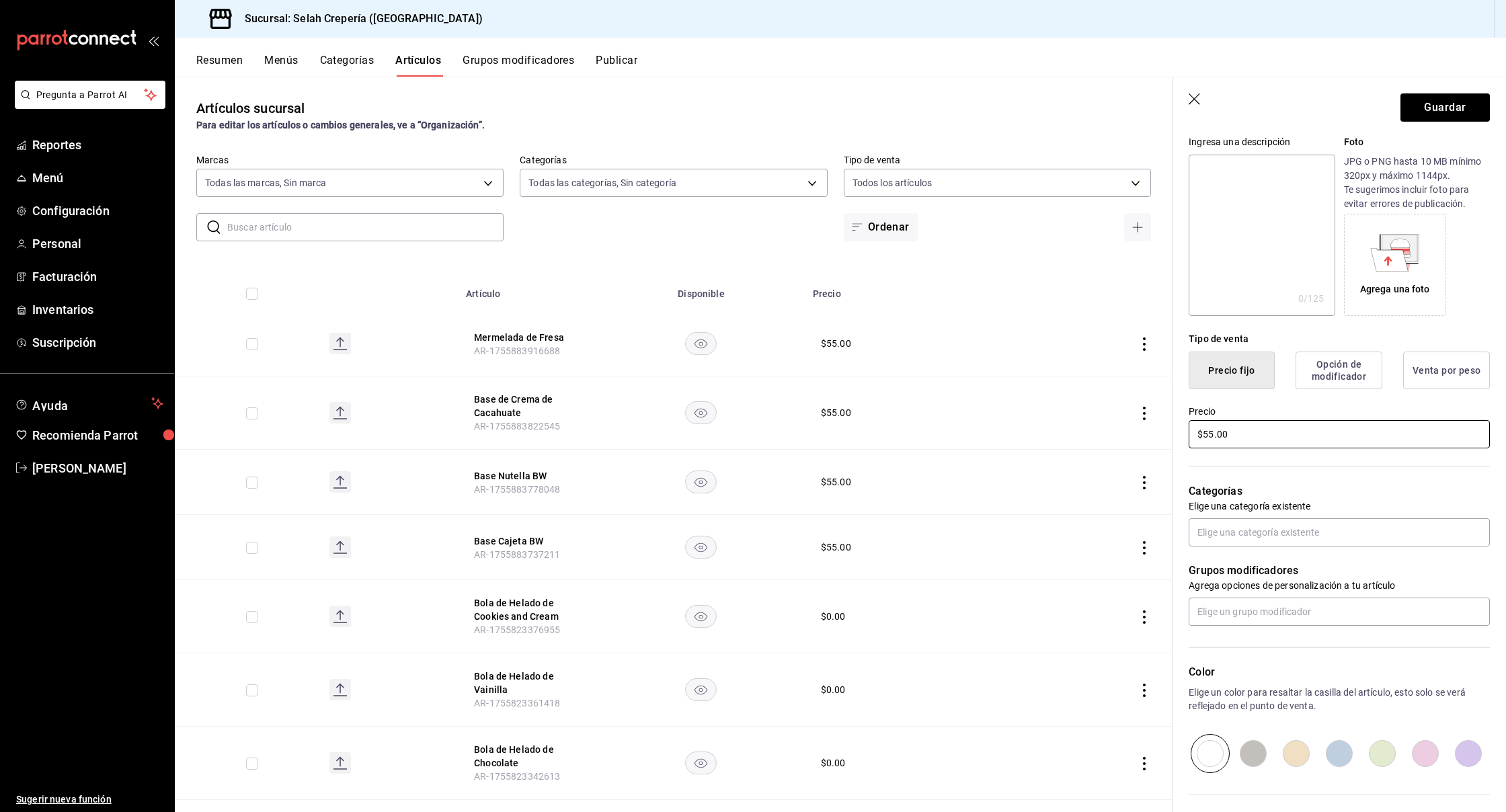
scroll to position [143, 0]
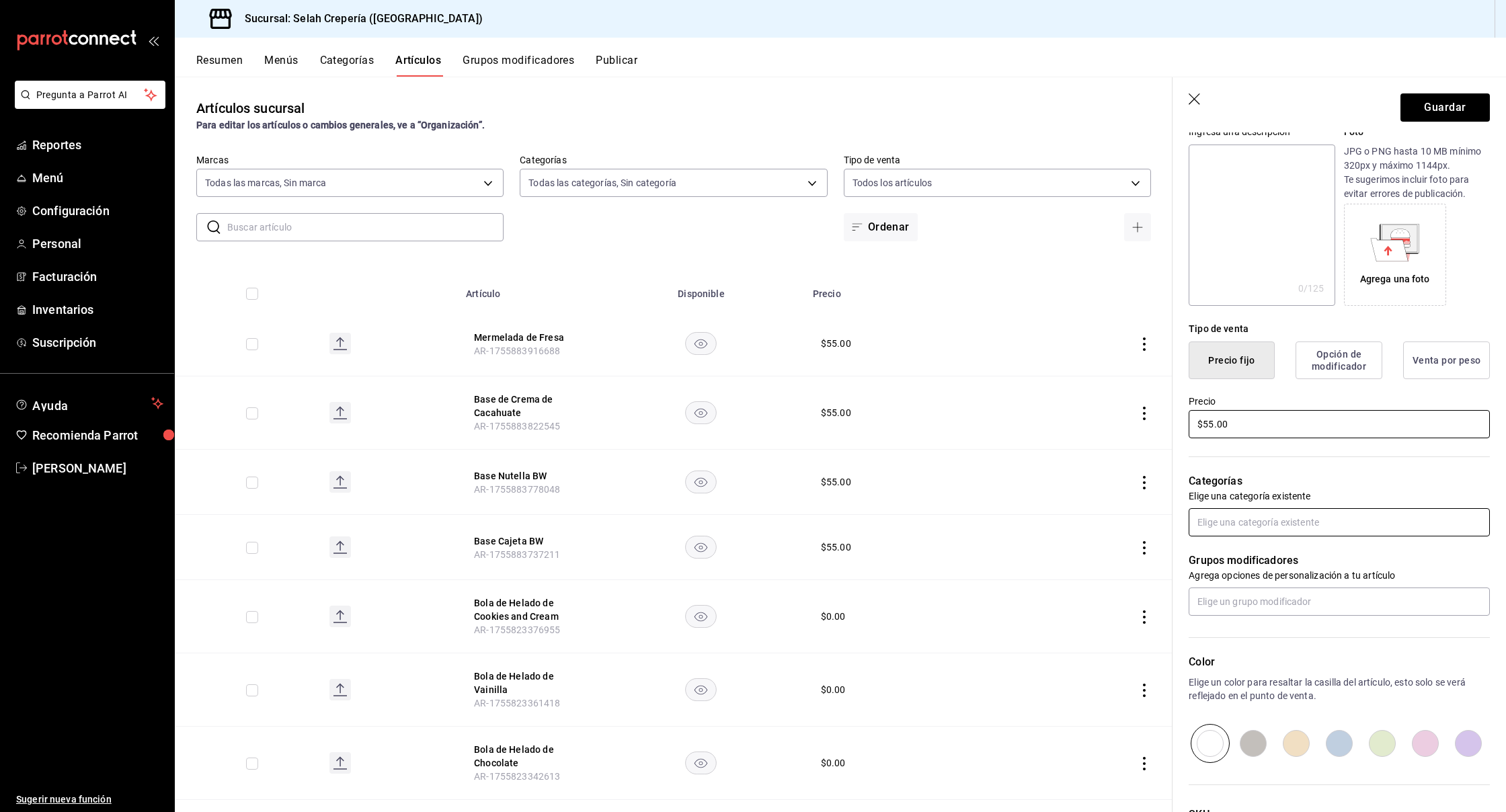
type input "$55.00"
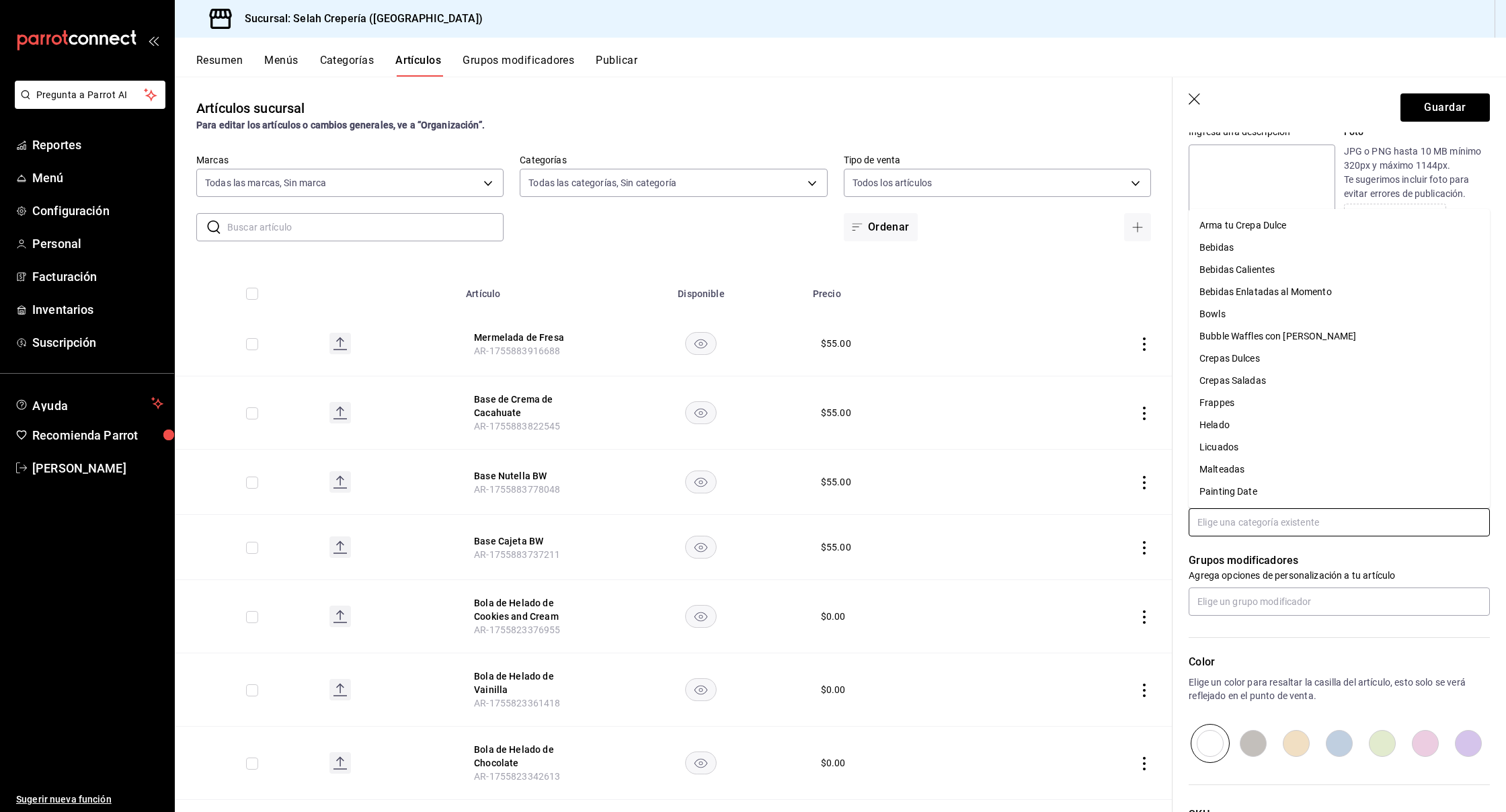
click at [1274, 526] on input "text" at bounding box center [1339, 522] width 301 height 28
click at [1243, 589] on input "text" at bounding box center [1339, 601] width 301 height 28
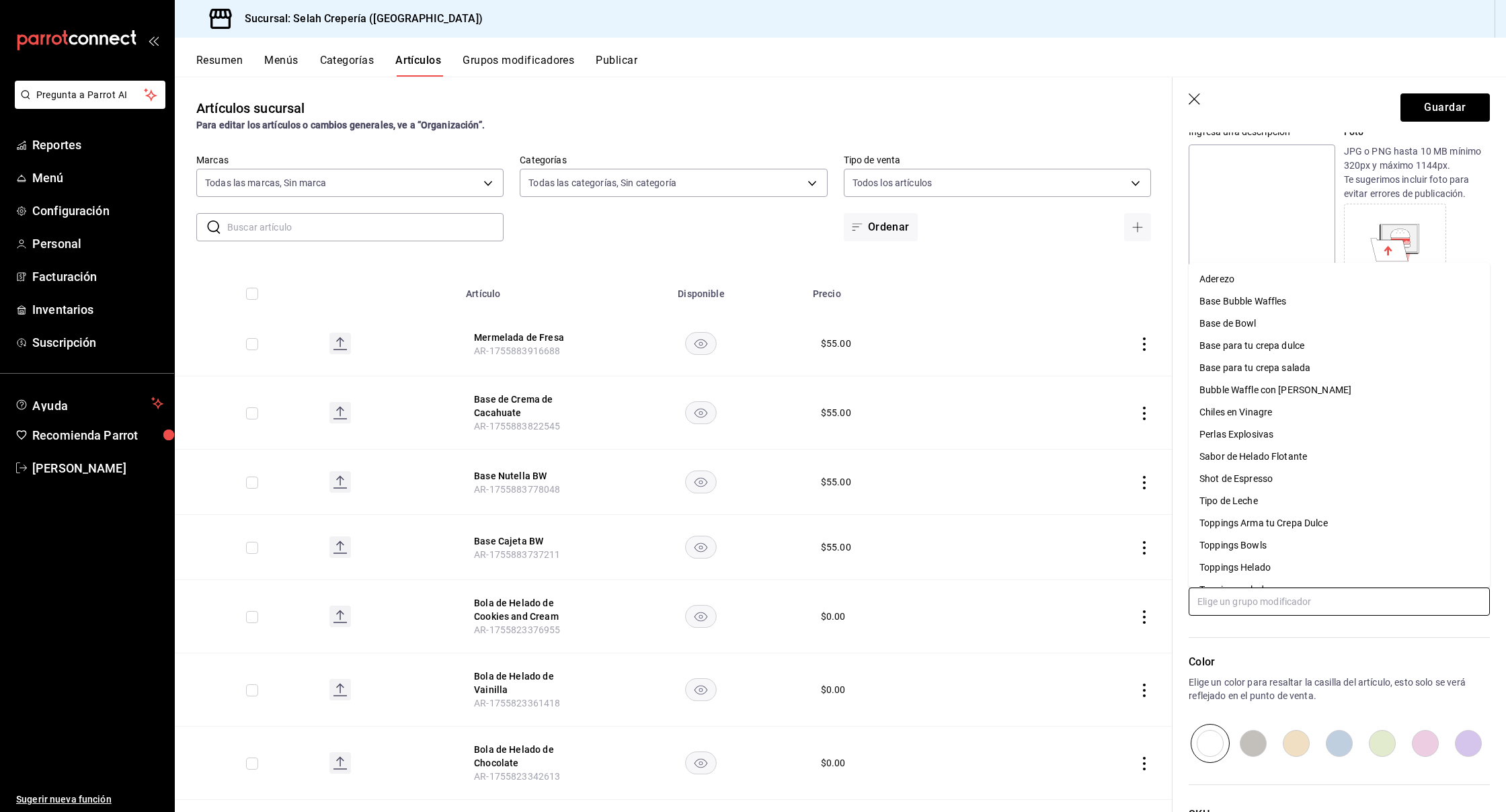
click at [1291, 525] on div "Toppings Arma tu Crepa Dulce" at bounding box center [1264, 523] width 129 height 14
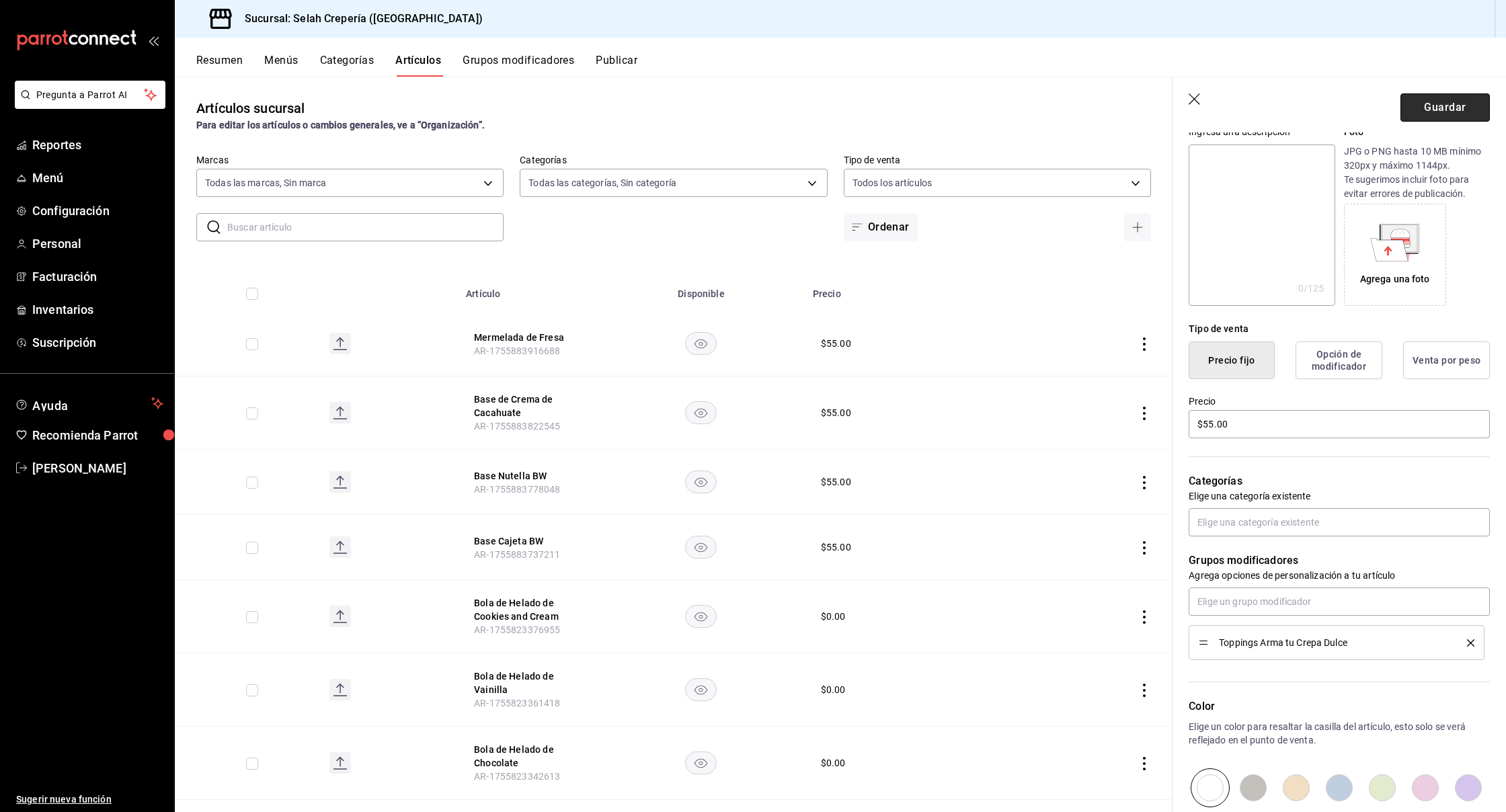
click at [1440, 112] on button "Guardar" at bounding box center [1445, 107] width 89 height 28
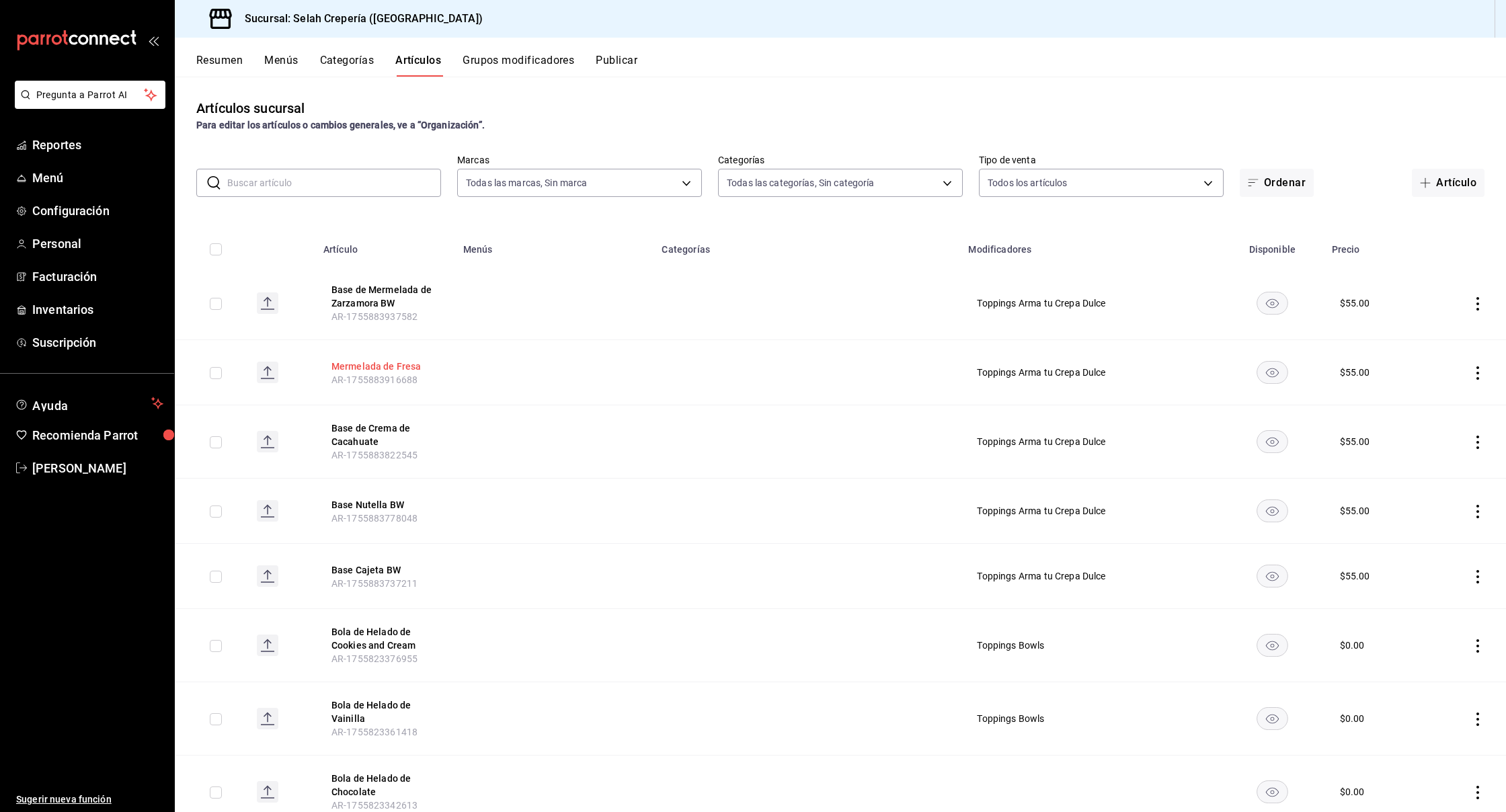
click at [393, 367] on button "Mermelada de Fresa" at bounding box center [385, 366] width 107 height 14
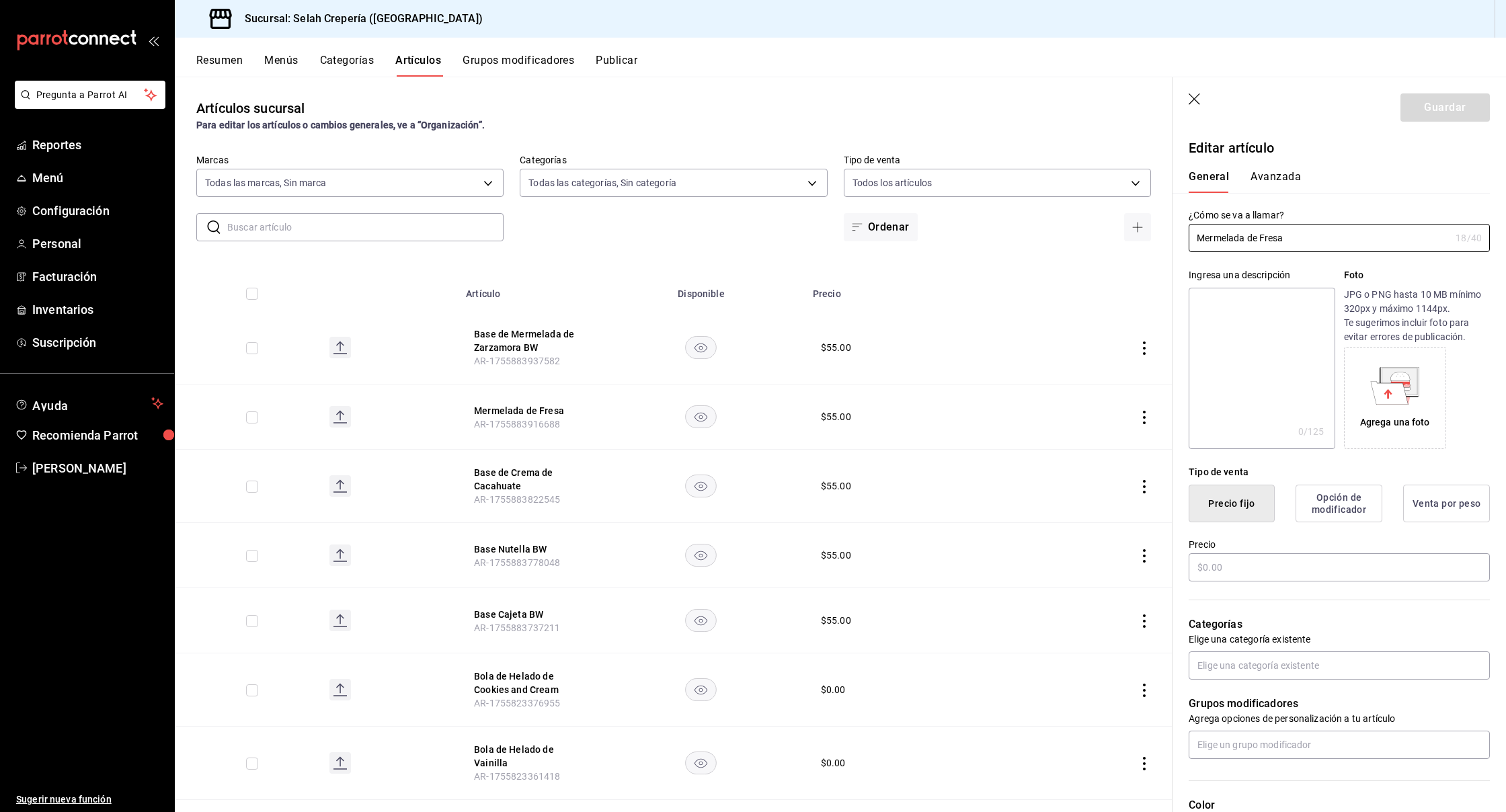
type input "$55.00"
type input "Mermelada de Fresa BW"
click at [1437, 114] on button "Guardar" at bounding box center [1445, 107] width 89 height 28
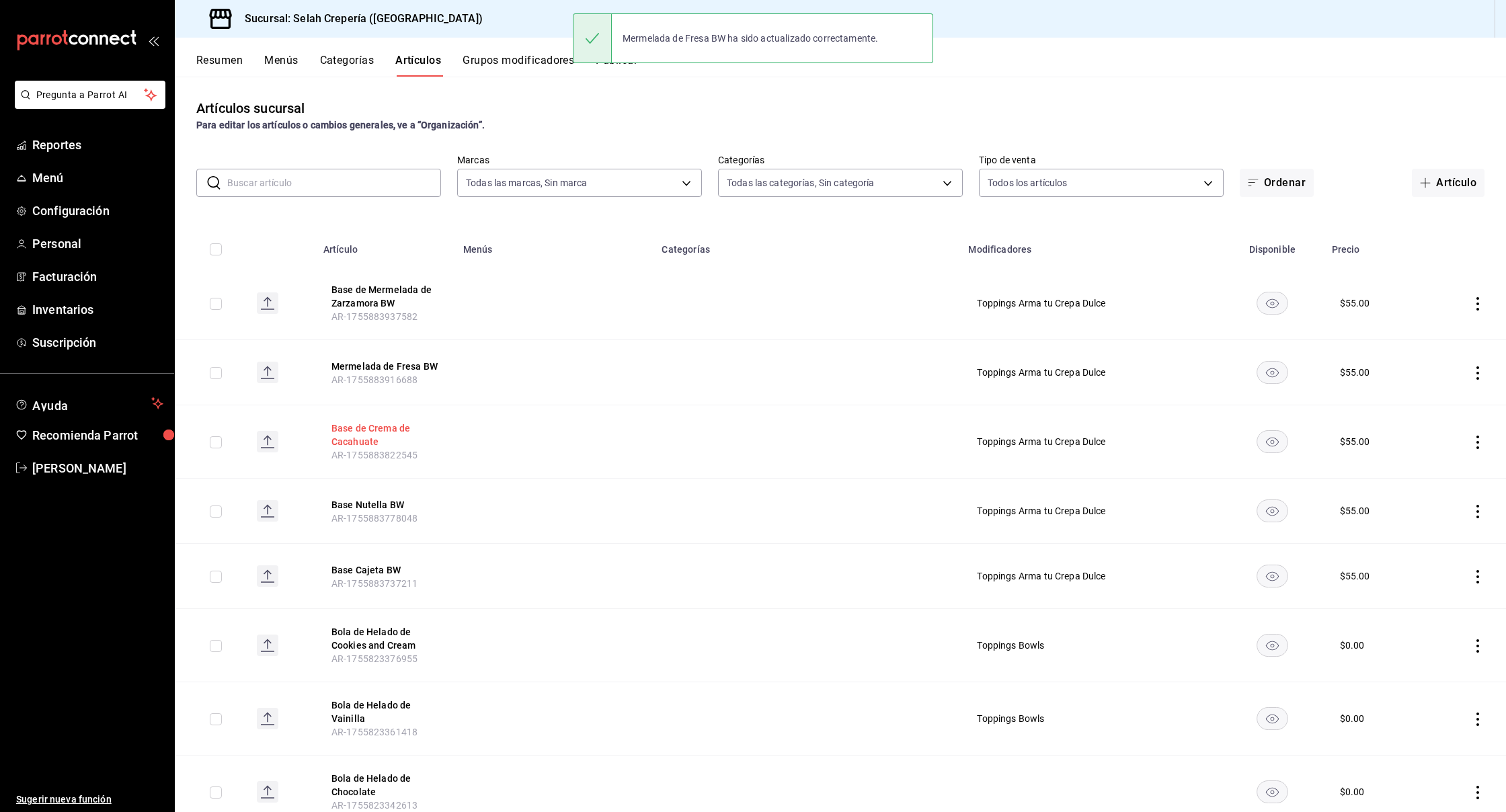
click at [367, 435] on button "Base de Crema de Cacahuate" at bounding box center [385, 435] width 107 height 27
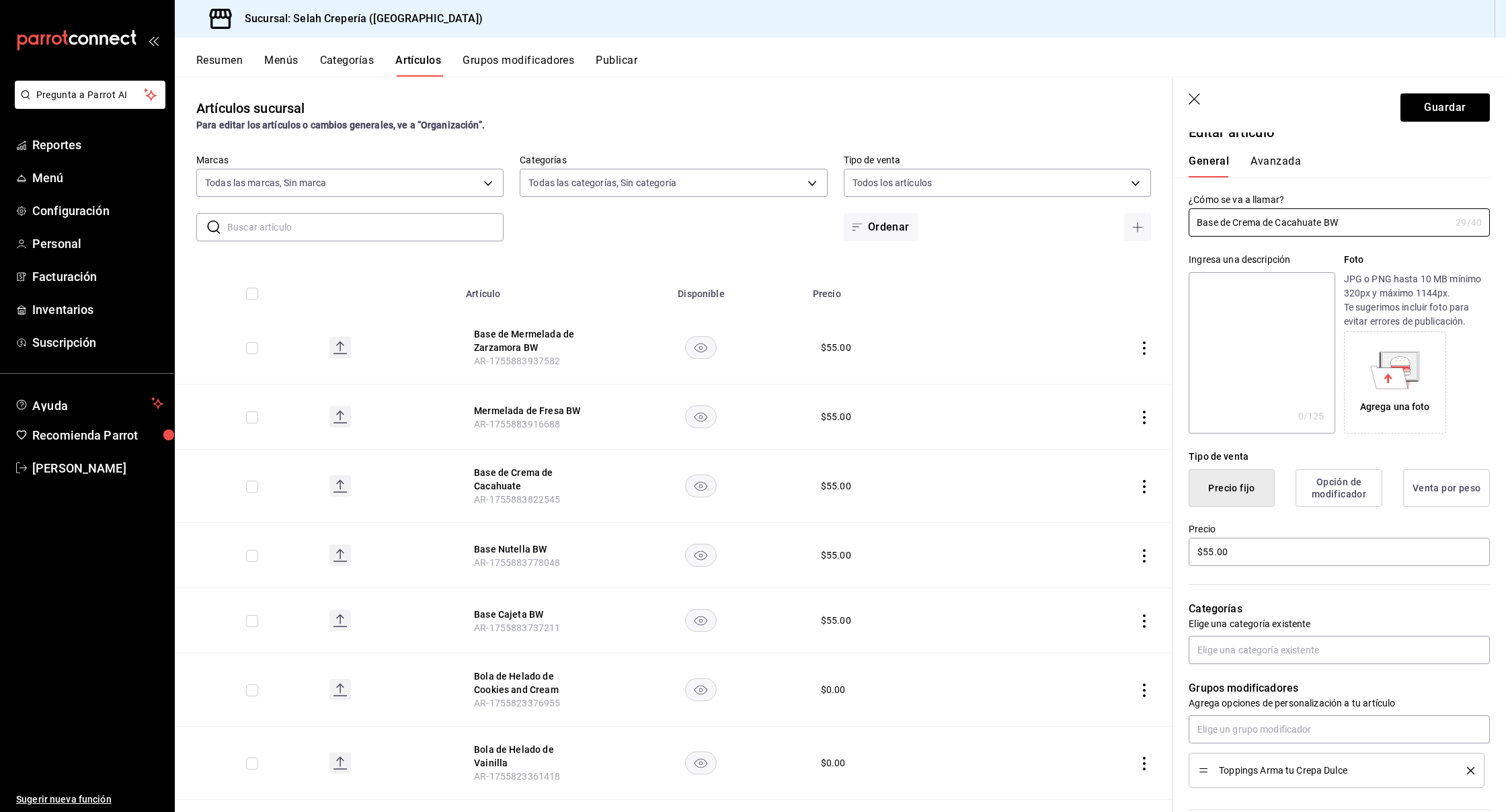
scroll to position [17, 0]
type input "Base de Crema de Cacahuate BW"
click at [1425, 109] on button "Guardar" at bounding box center [1445, 107] width 89 height 28
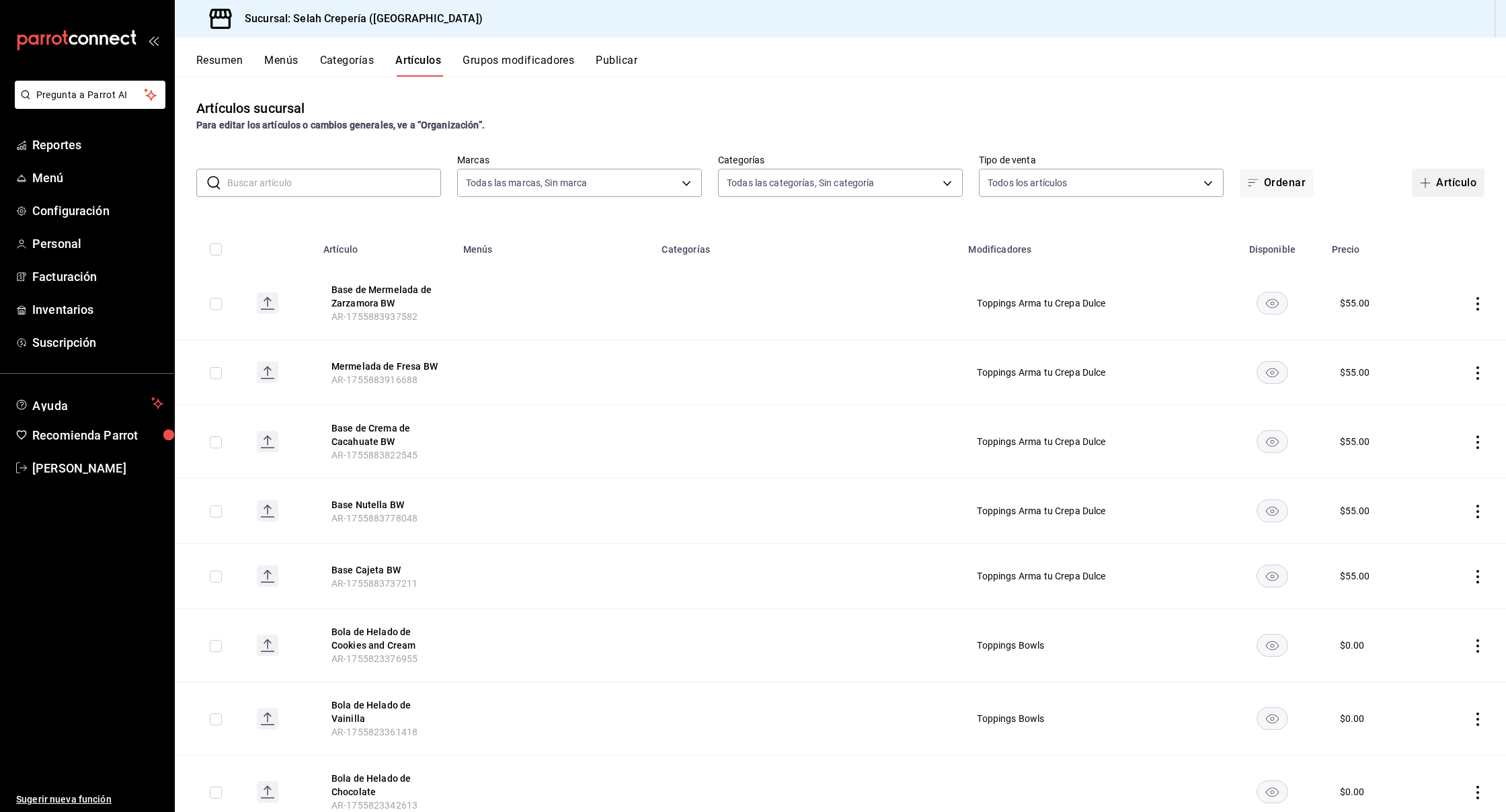
click at [1422, 177] on icon "button" at bounding box center [1425, 183] width 11 height 11
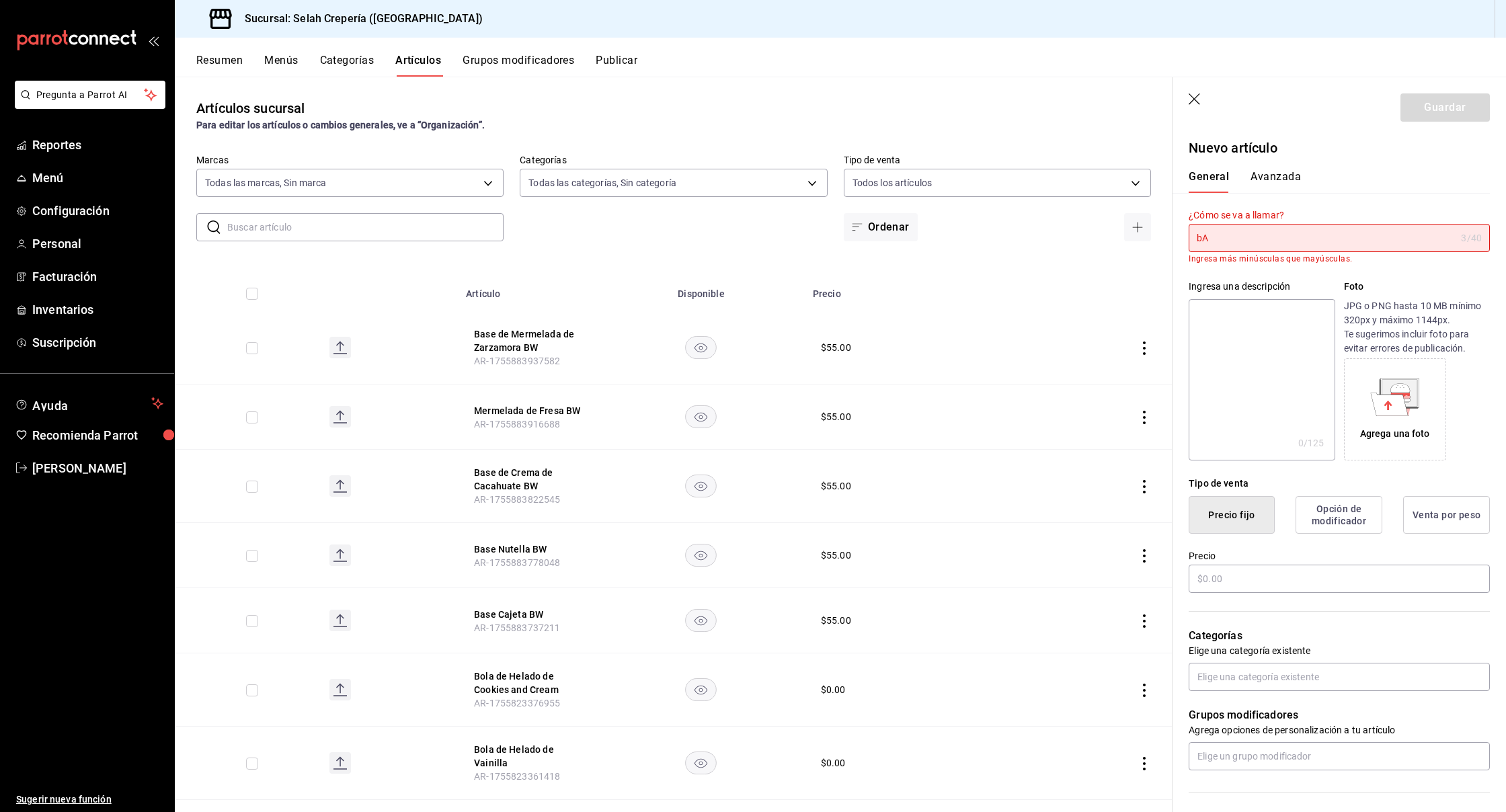
type input "b"
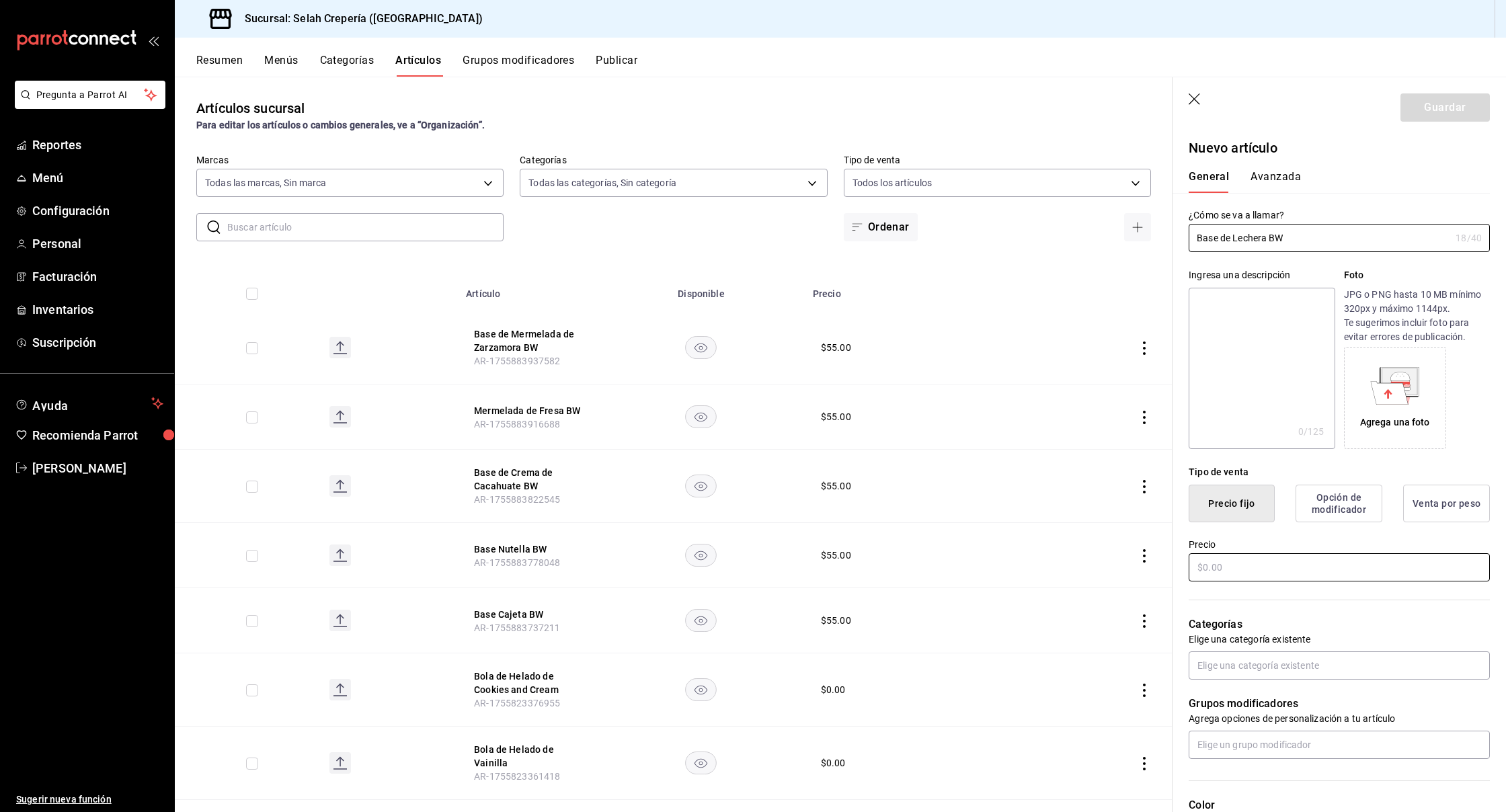
type input "Base de Lechera BW"
click at [1222, 572] on input "text" at bounding box center [1339, 567] width 301 height 28
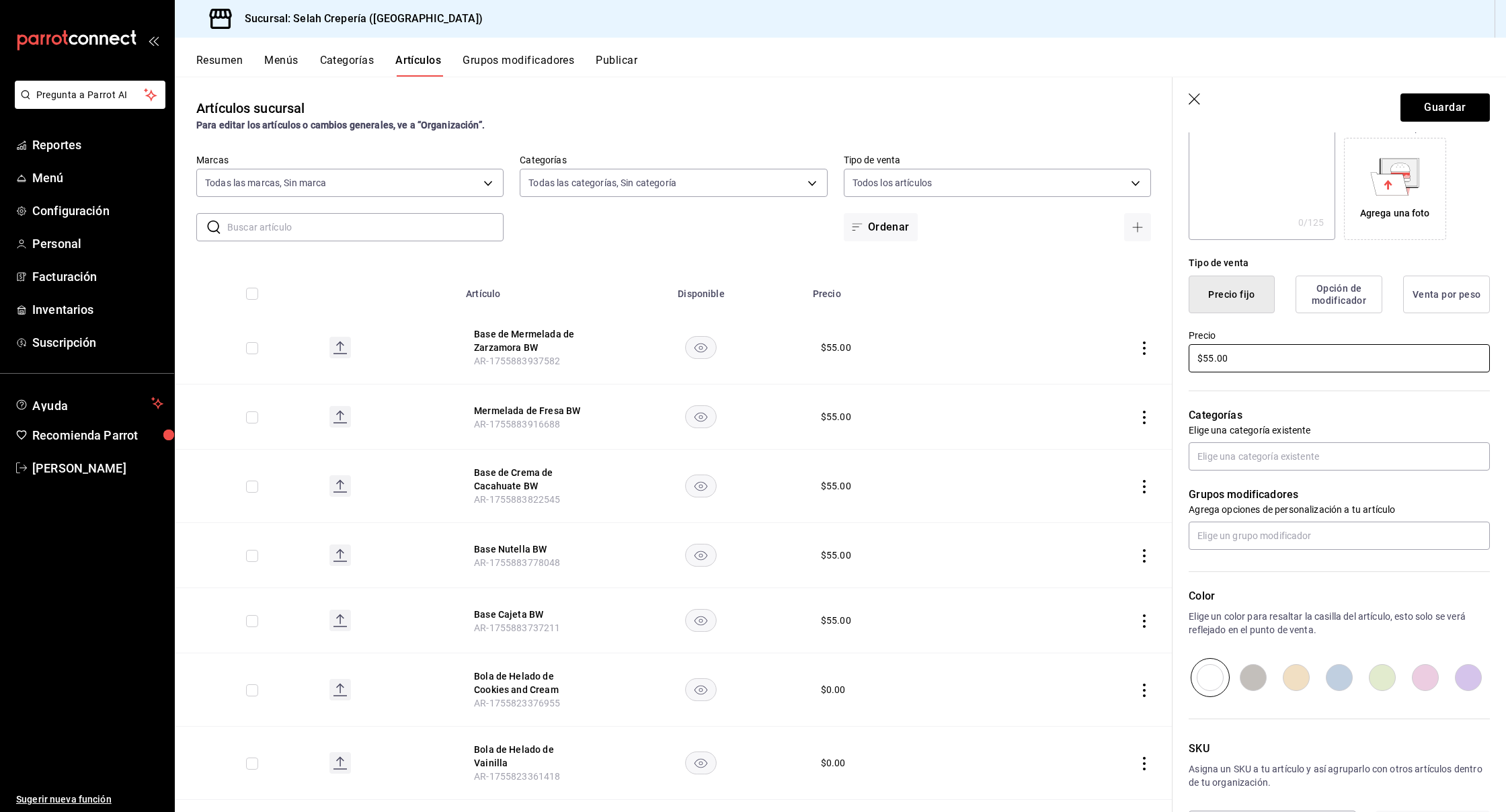
scroll to position [216, 0]
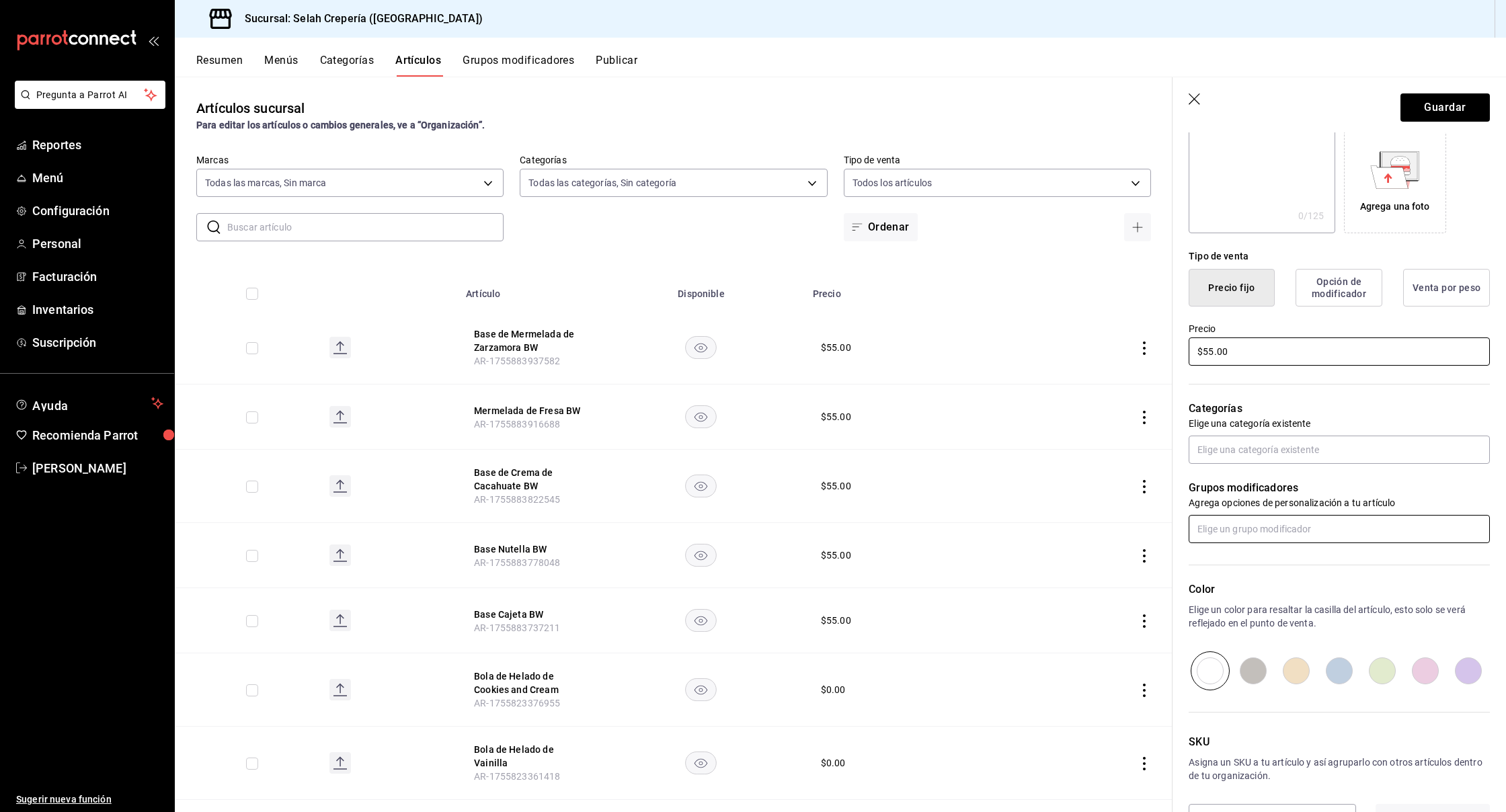
type input "$55.00"
click at [1219, 533] on input "text" at bounding box center [1339, 529] width 301 height 28
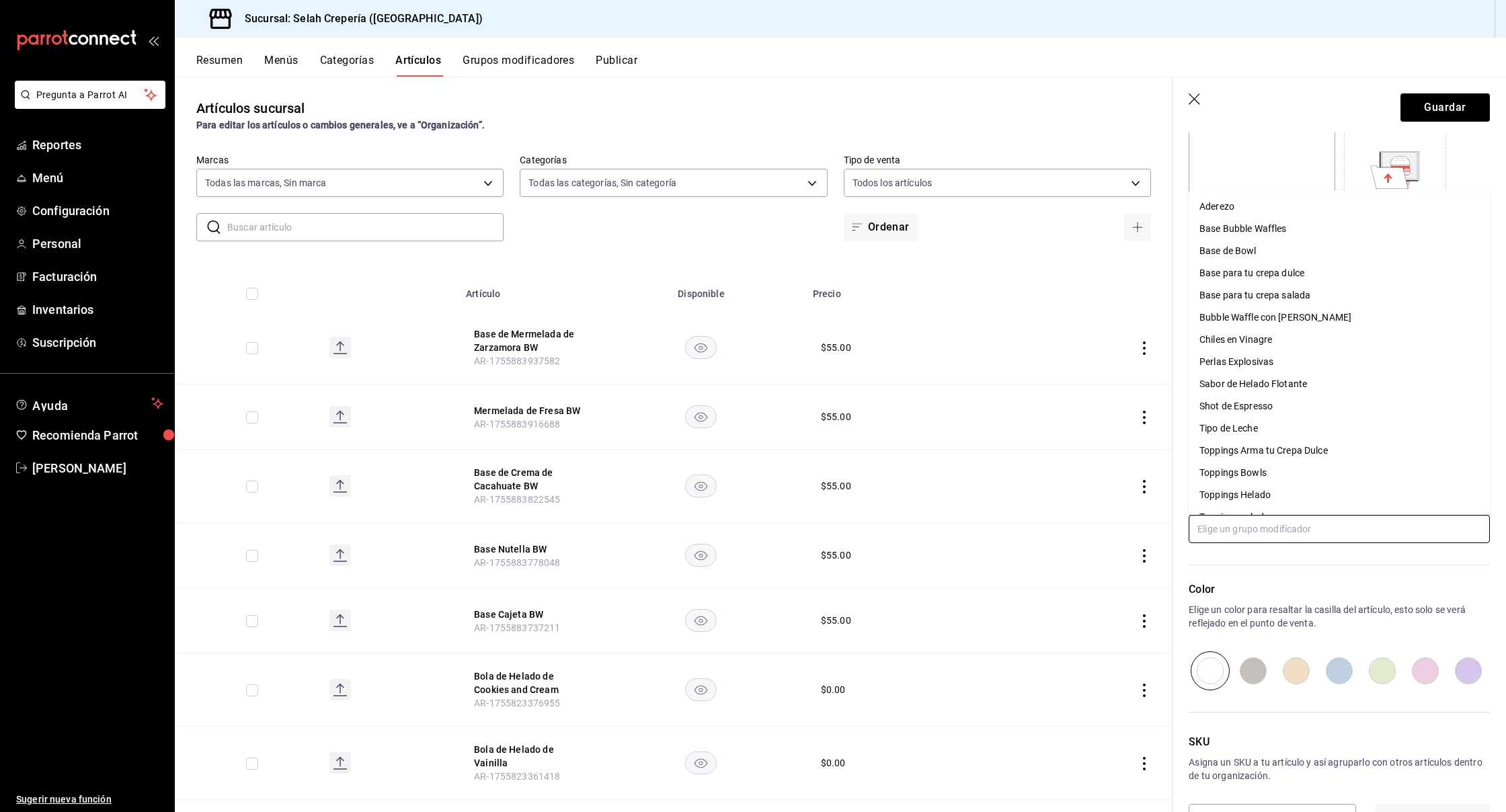
type input "t"
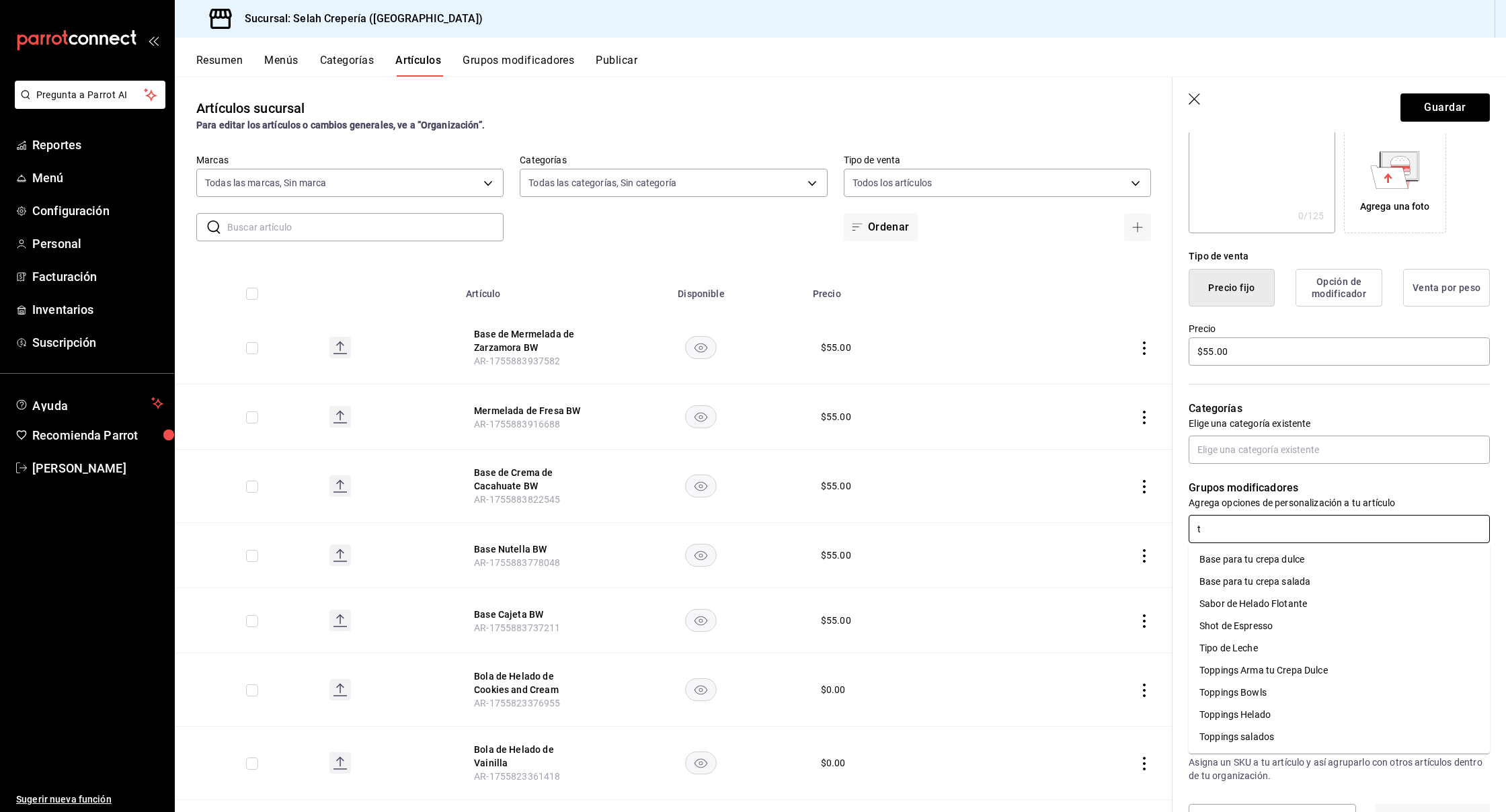
click at [1291, 666] on div "Toppings Arma tu Crepa Dulce" at bounding box center [1264, 671] width 129 height 14
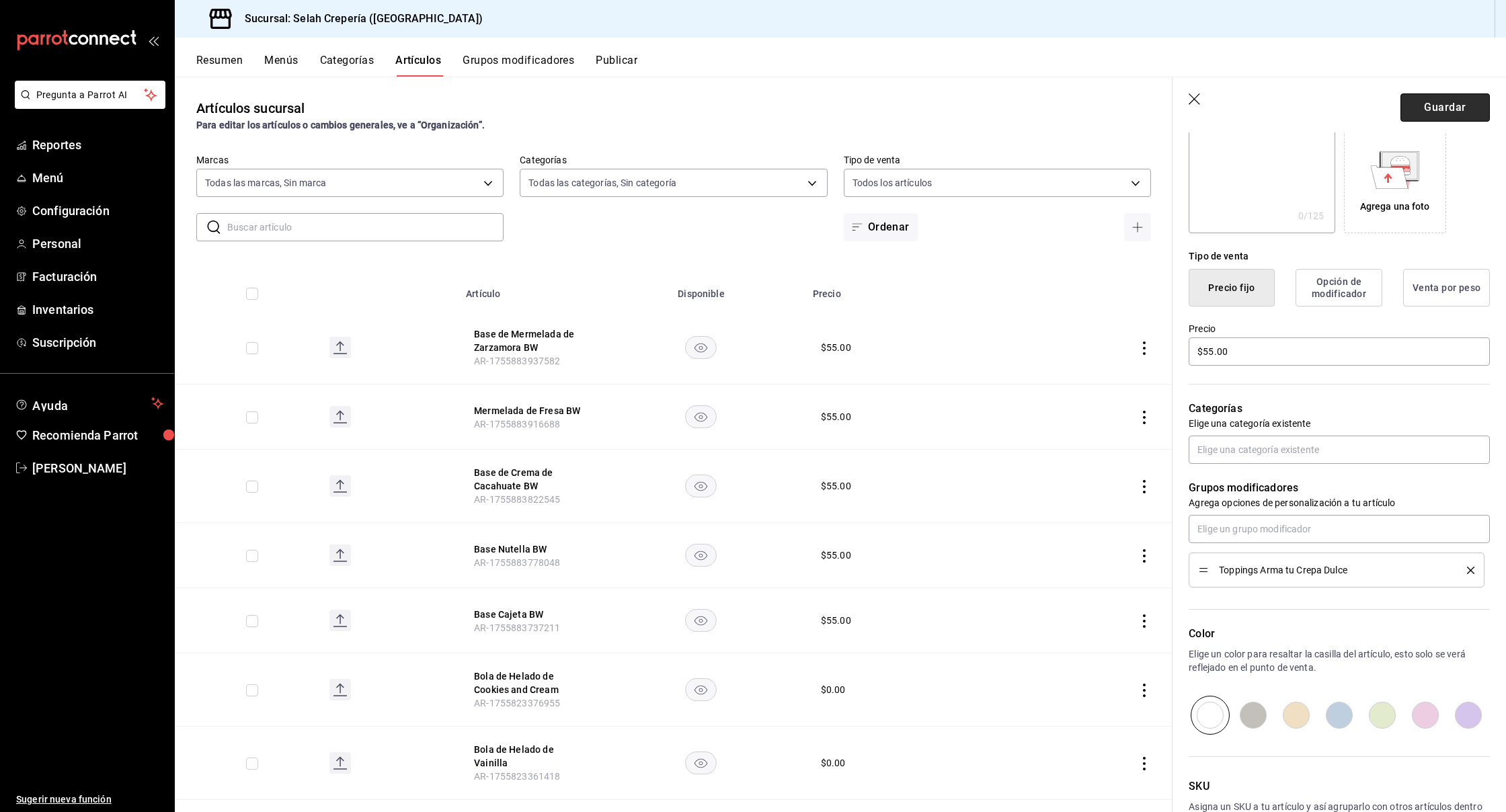
click at [1425, 116] on button "Guardar" at bounding box center [1445, 107] width 89 height 28
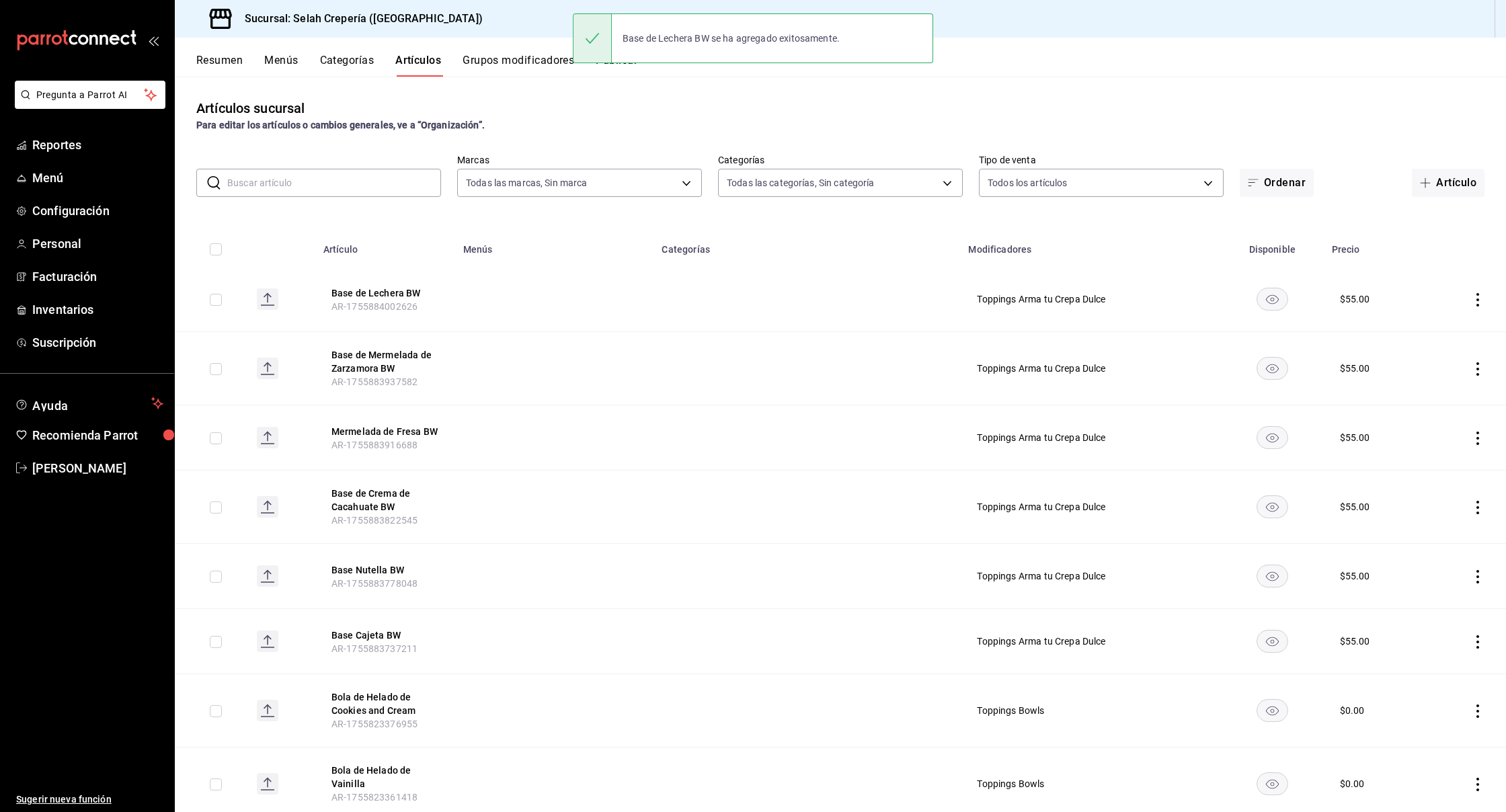
scroll to position [3, 0]
click at [277, 63] on button "Menús" at bounding box center [280, 65] width 33 height 23
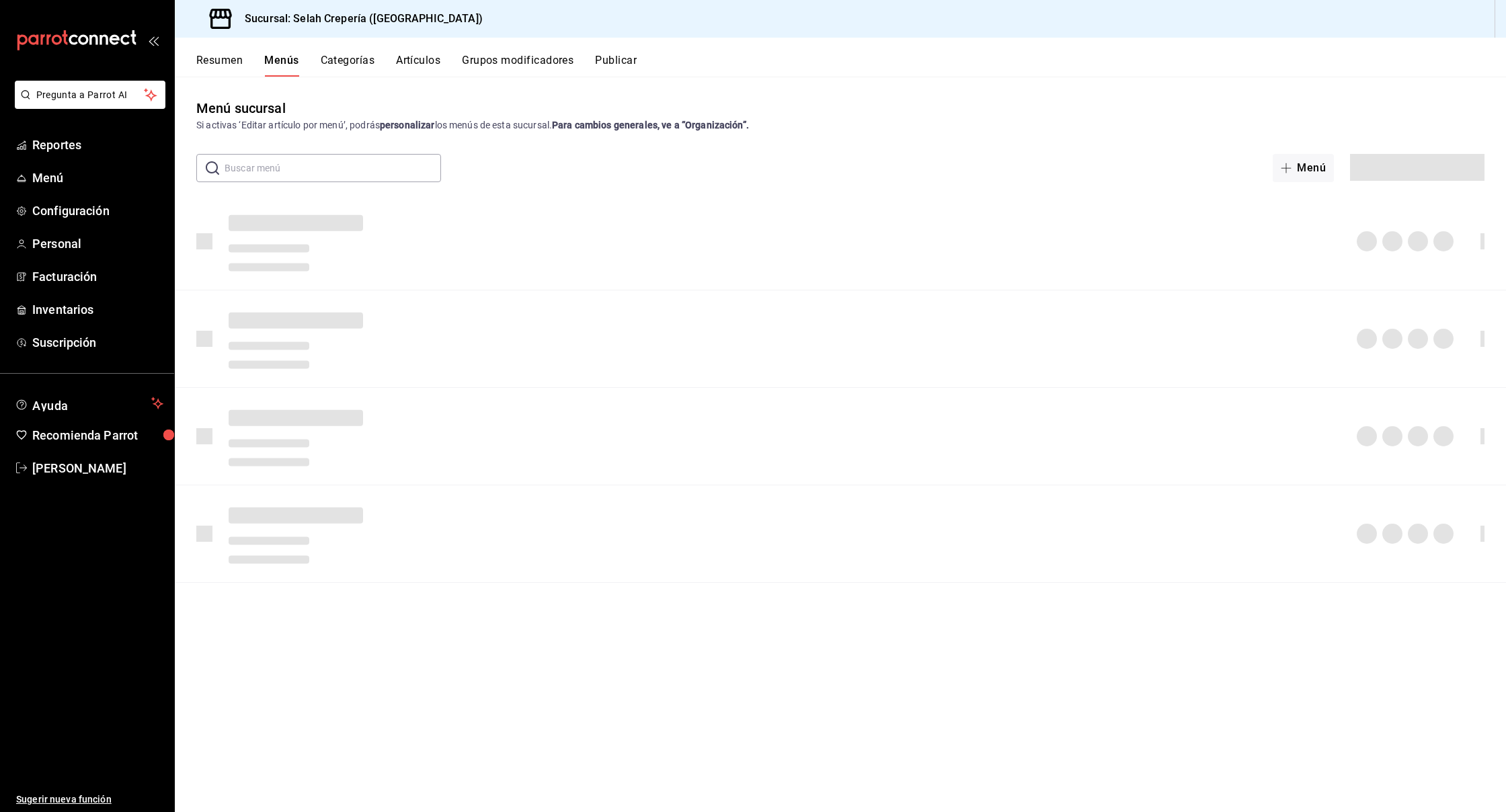
click at [339, 59] on button "Categorías" at bounding box center [348, 65] width 55 height 23
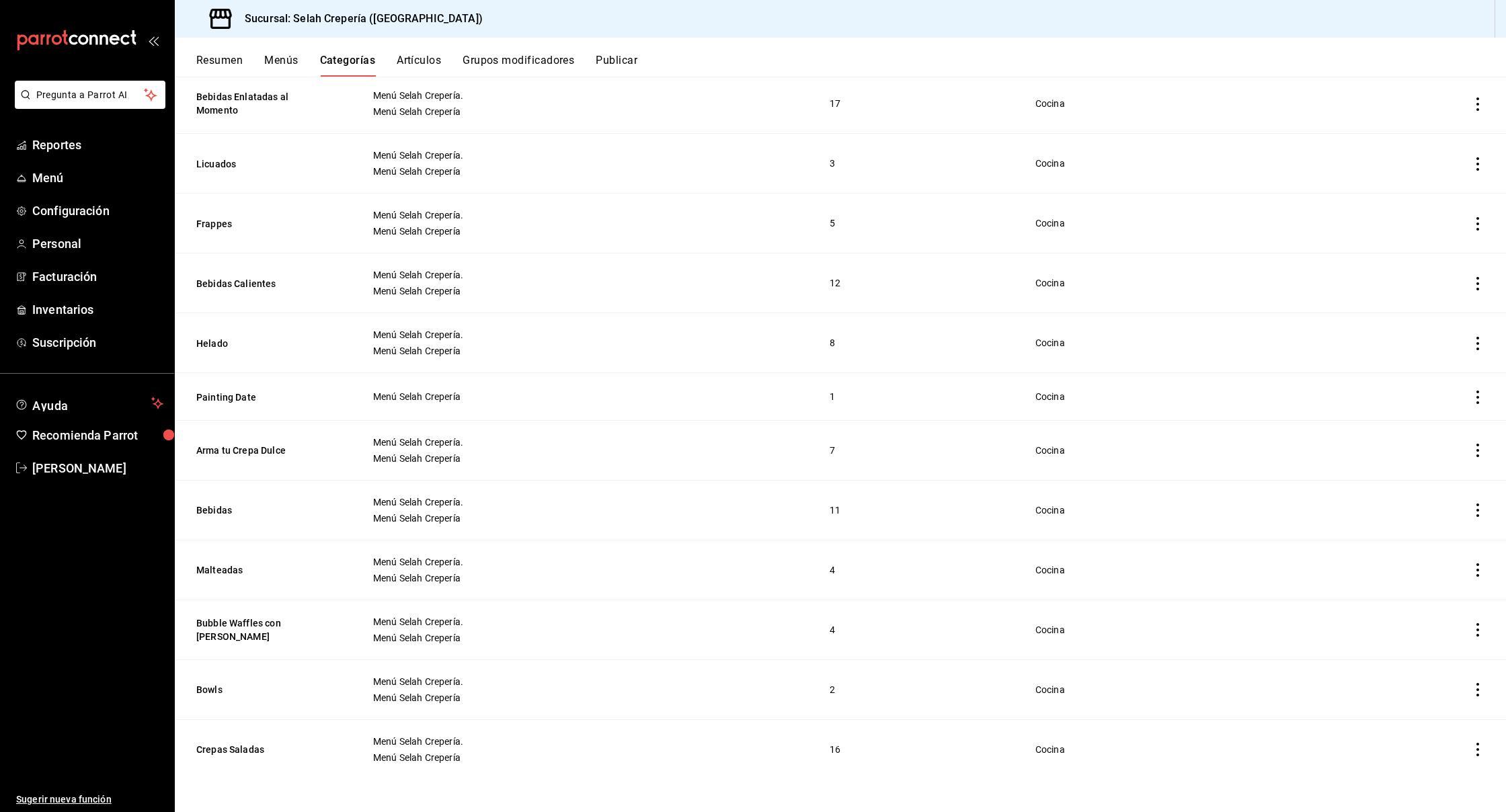
scroll to position [185, 0]
click at [637, 0] on html "Pregunta a Parrot AI Reportes Menú Configuración Personal Facturación Inventari…" at bounding box center [753, 406] width 1506 height 812
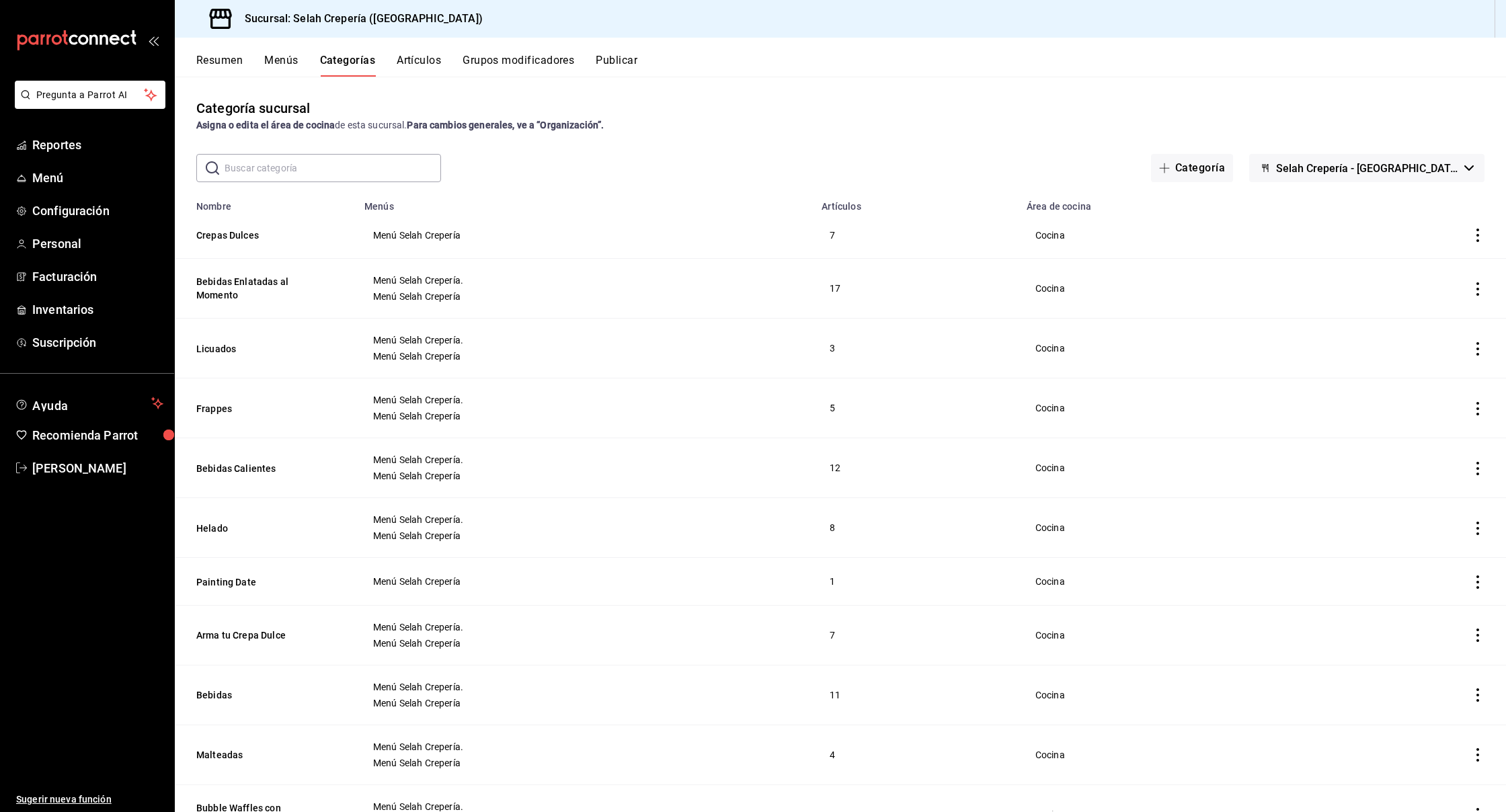
scroll to position [0, 0]
click at [1233, 168] on button "Categoría" at bounding box center [1192, 168] width 82 height 28
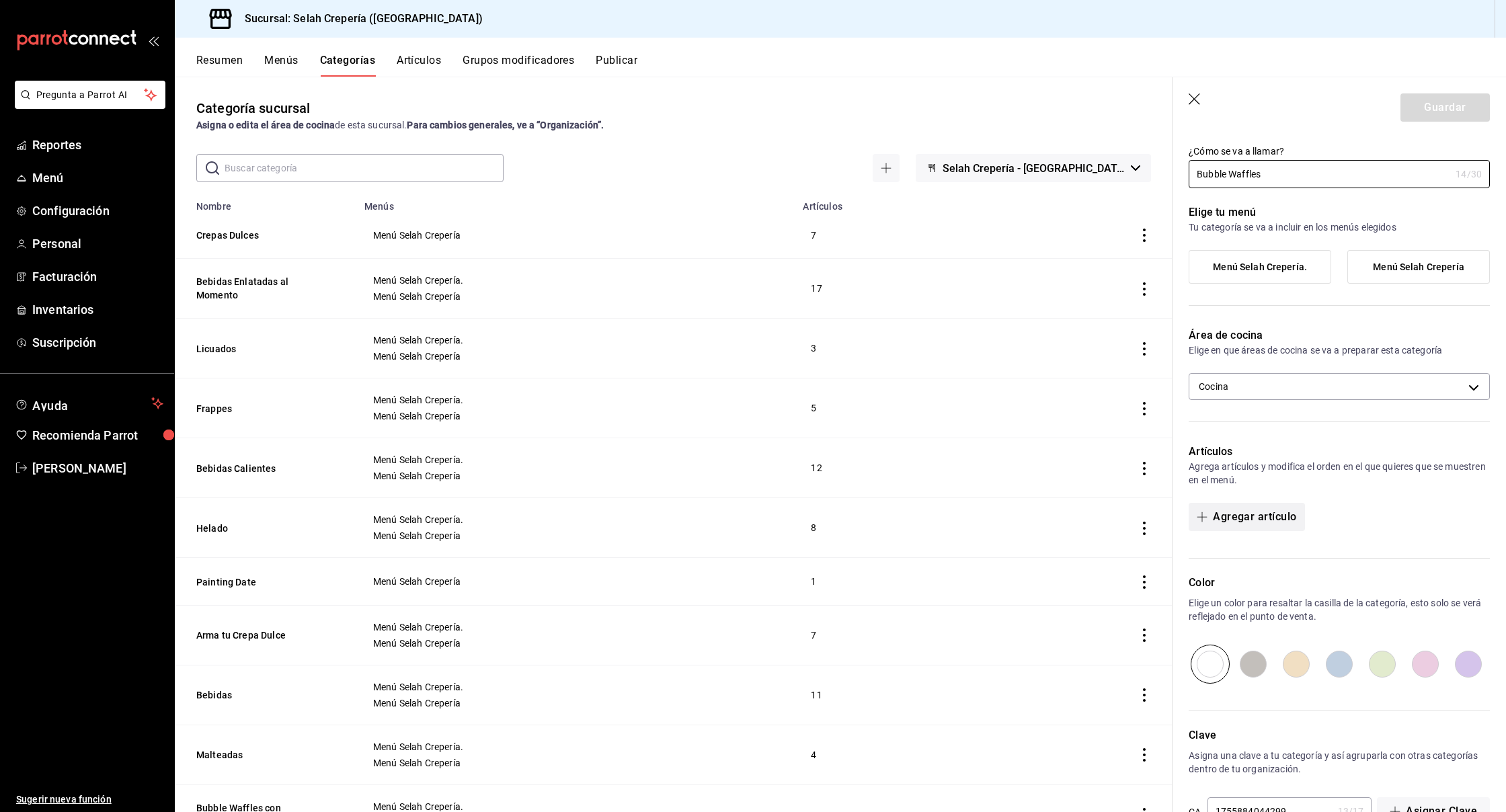
scroll to position [32, 0]
type input "Bubble Waffles"
click at [1239, 519] on button "Agregar artículo" at bounding box center [1246, 514] width 116 height 28
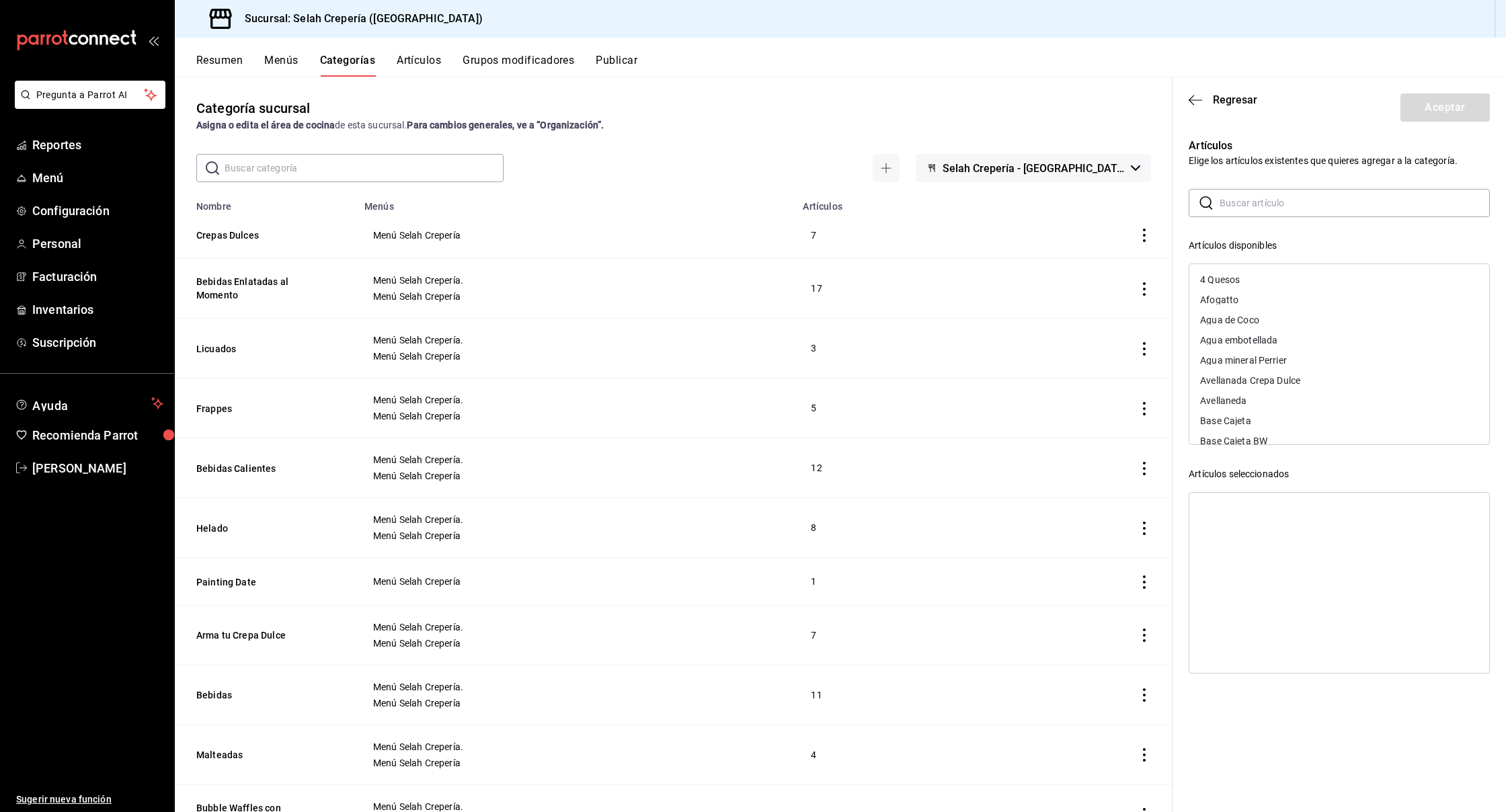
click at [1228, 207] on input "text" at bounding box center [1354, 202] width 270 height 27
click at [1232, 301] on div "Base Nutella BW" at bounding box center [1236, 299] width 70 height 9
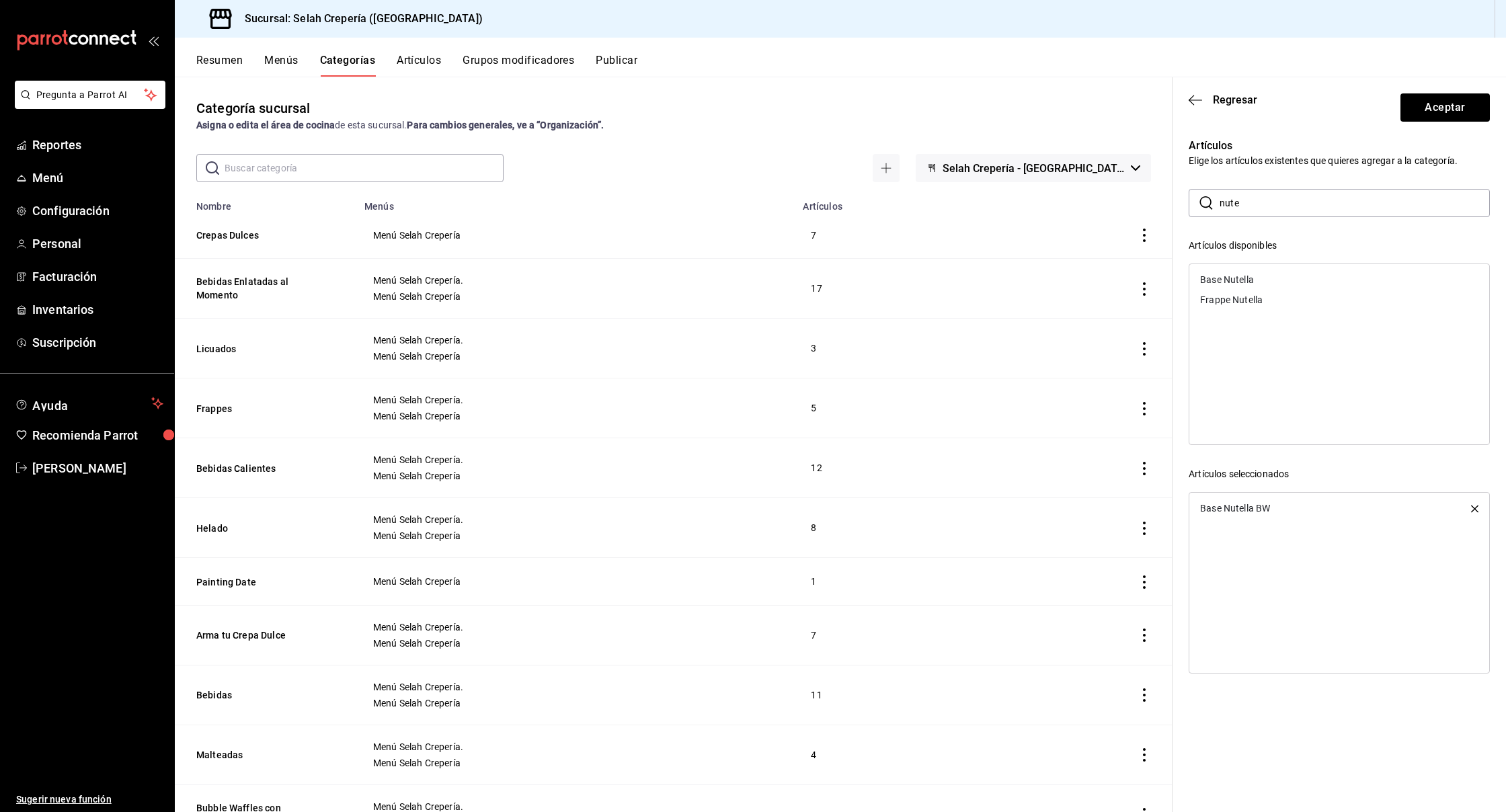
click at [1253, 208] on input "nute" at bounding box center [1354, 202] width 270 height 27
drag, startPoint x: 1216, startPoint y: 279, endPoint x: 1258, endPoint y: 298, distance: 46.1
click at [1258, 298] on div "Base Cajeta BW" at bounding box center [1234, 299] width 67 height 9
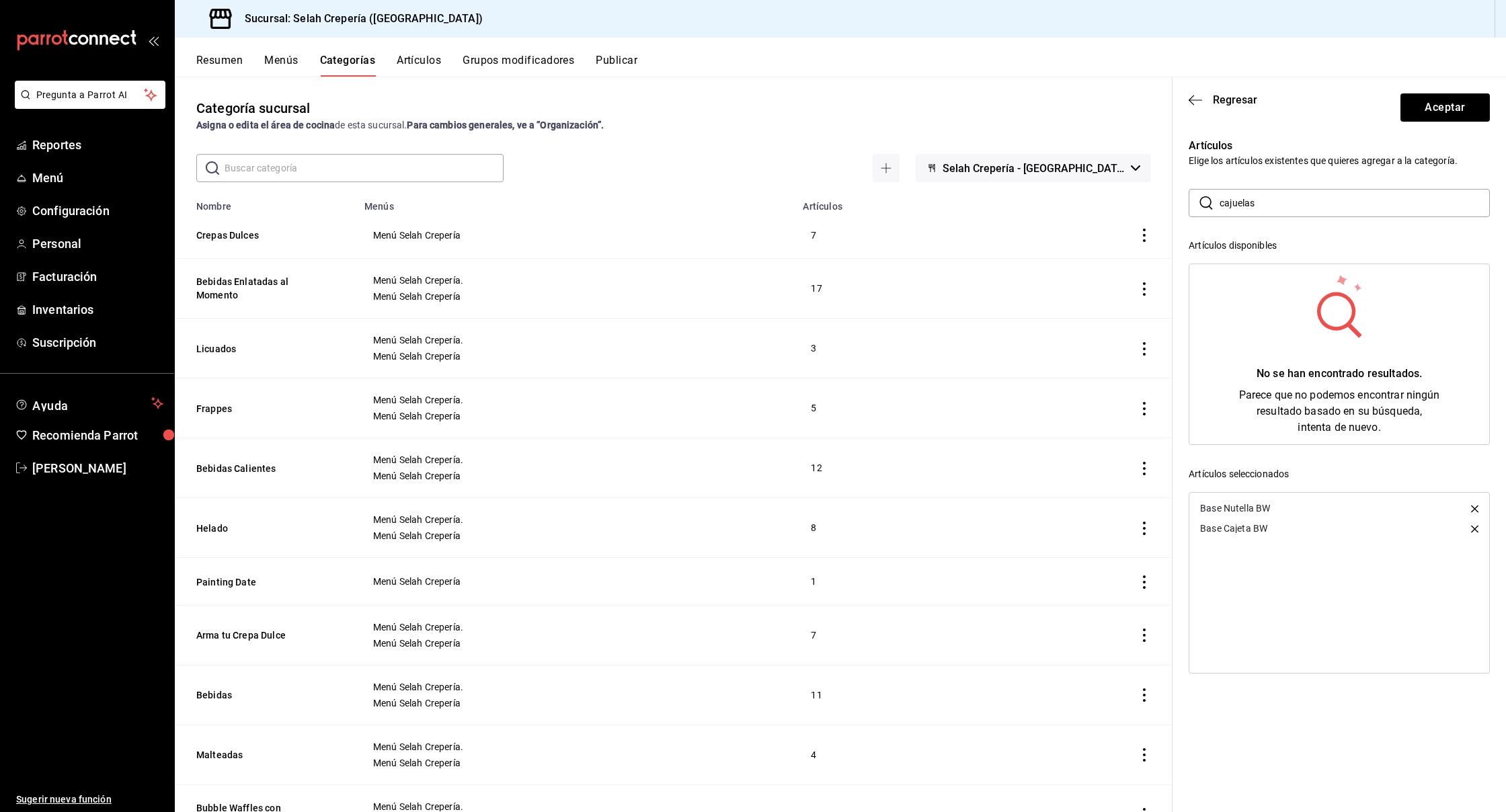
drag, startPoint x: 1268, startPoint y: 206, endPoint x: 1209, endPoint y: 206, distance: 59.0
click at [1209, 206] on div "​ cajuelas ​" at bounding box center [1339, 202] width 301 height 28
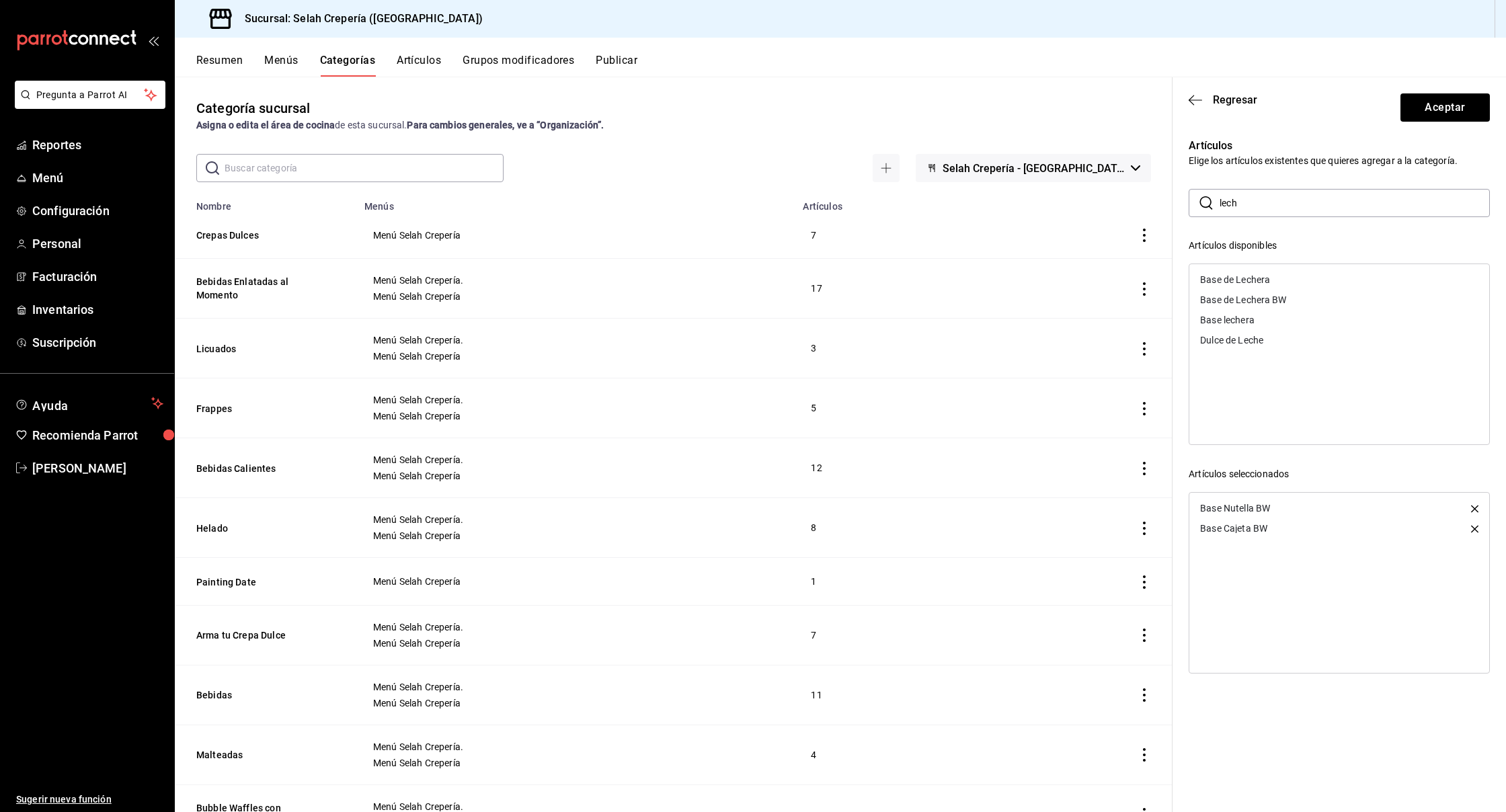
click at [1269, 293] on div "Base de Lechera BW" at bounding box center [1340, 300] width 300 height 21
click at [1262, 202] on input "lech" at bounding box center [1354, 202] width 270 height 27
click at [1276, 282] on div "Base Crema de Cacahuate" at bounding box center [1256, 280] width 112 height 9
click at [1276, 282] on div "Base de Crema de Cacahuate BW" at bounding box center [1271, 280] width 142 height 9
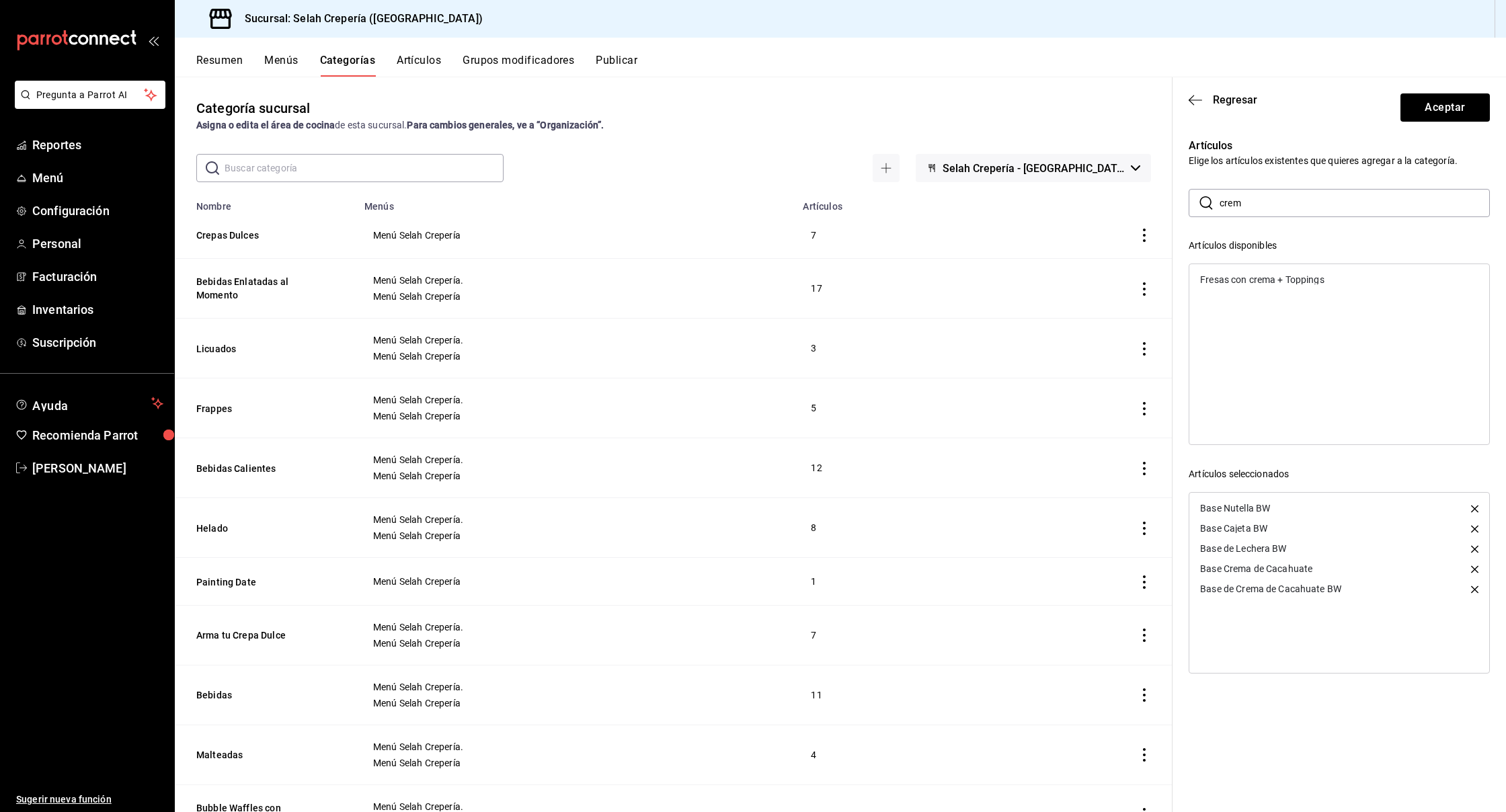
click at [1475, 568] on icon "button" at bounding box center [1475, 568] width 8 height 8
click at [1244, 199] on input "crem" at bounding box center [1354, 202] width 270 height 27
type input "merme"
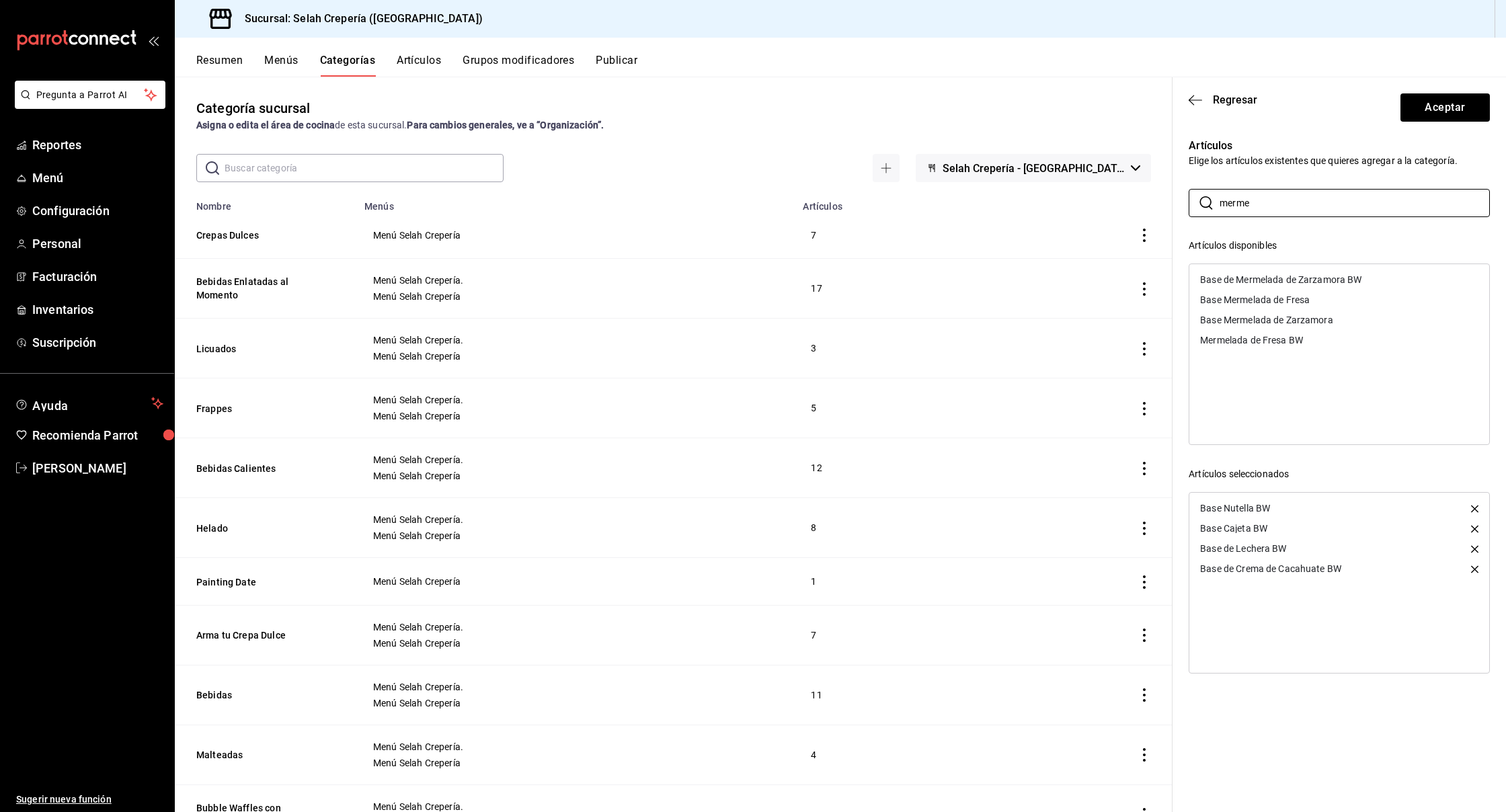
click at [1279, 280] on div "Base de Mermelada de Zarzamora BW" at bounding box center [1281, 280] width 161 height 9
click at [1258, 210] on input "merme" at bounding box center [1354, 202] width 270 height 27
click at [1284, 321] on div "Mermelada de Fresa BW" at bounding box center [1252, 320] width 103 height 9
click at [1424, 114] on button "Aceptar" at bounding box center [1445, 107] width 89 height 28
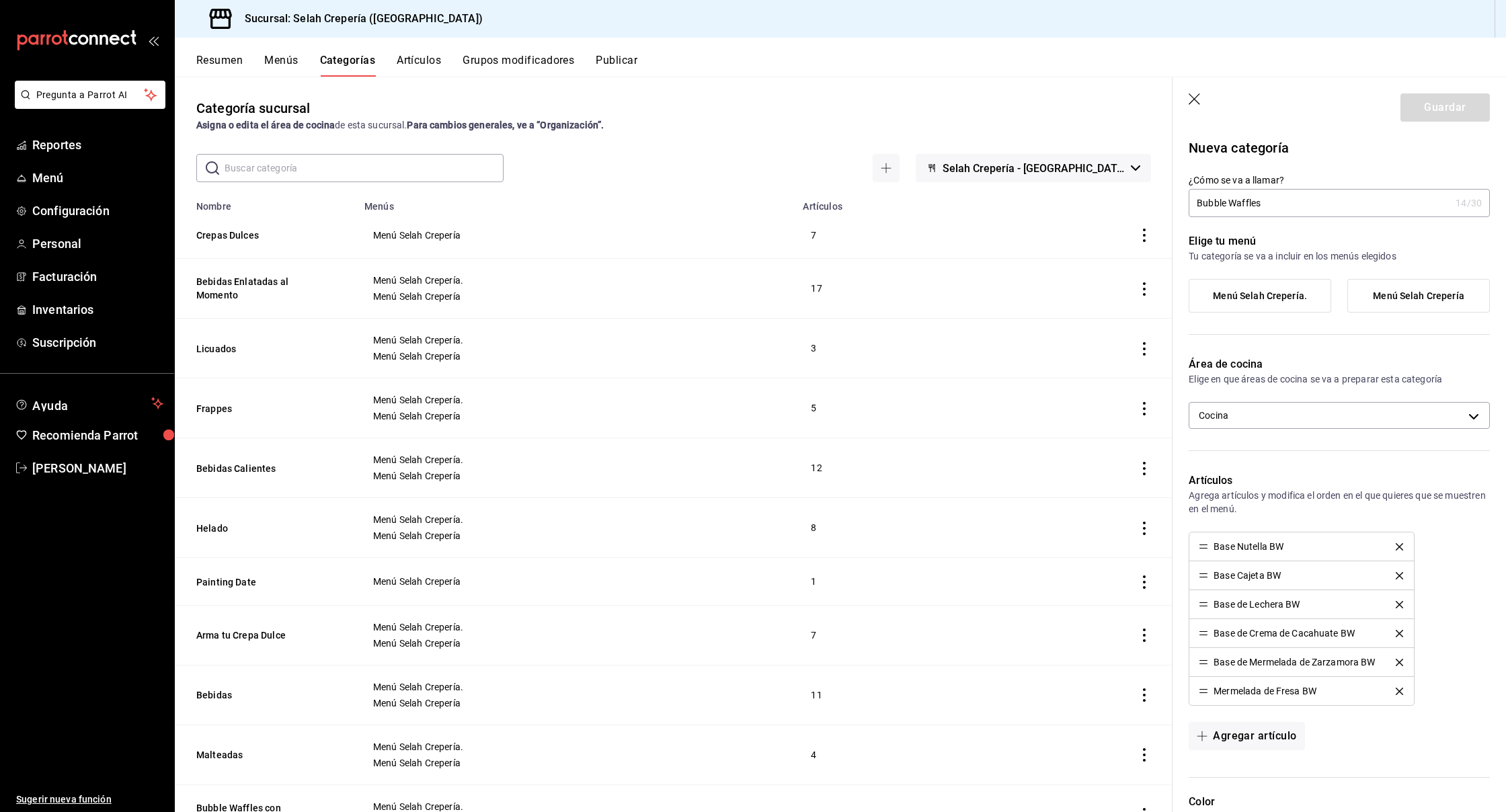
click at [1401, 290] on label "Menú Selah Crepería" at bounding box center [1419, 296] width 142 height 33
click at [0, 0] on input "Menú Selah Crepería" at bounding box center [0, 0] width 0 height 0
click at [1262, 291] on span "Menú Selah Crepería." at bounding box center [1260, 296] width 94 height 11
click at [0, 0] on input "Menú Selah Crepería." at bounding box center [0, 0] width 0 height 0
click at [1453, 100] on button "Guardar" at bounding box center [1445, 107] width 89 height 28
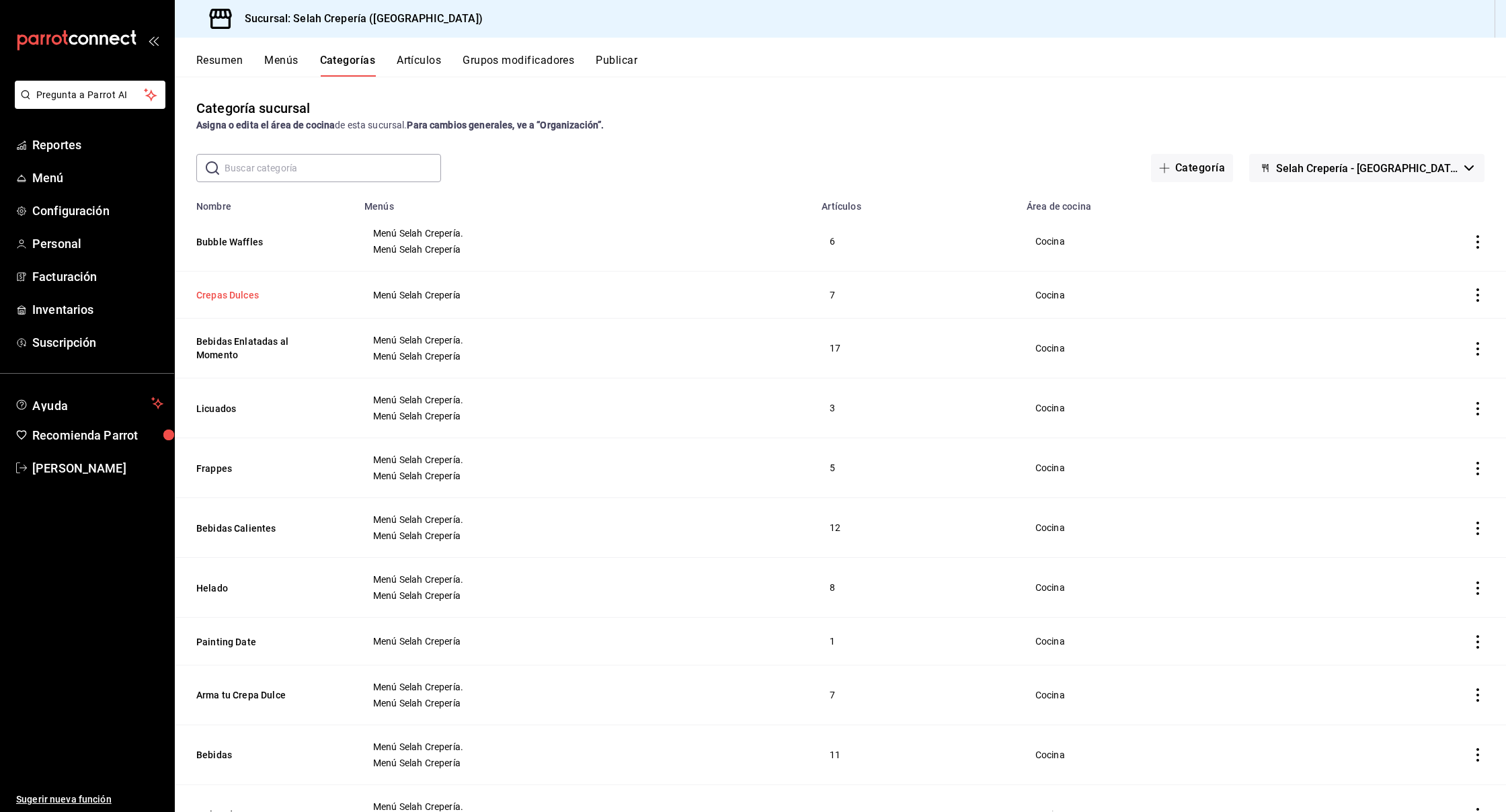
click at [232, 296] on button "Crepas Dulces" at bounding box center [263, 295] width 135 height 14
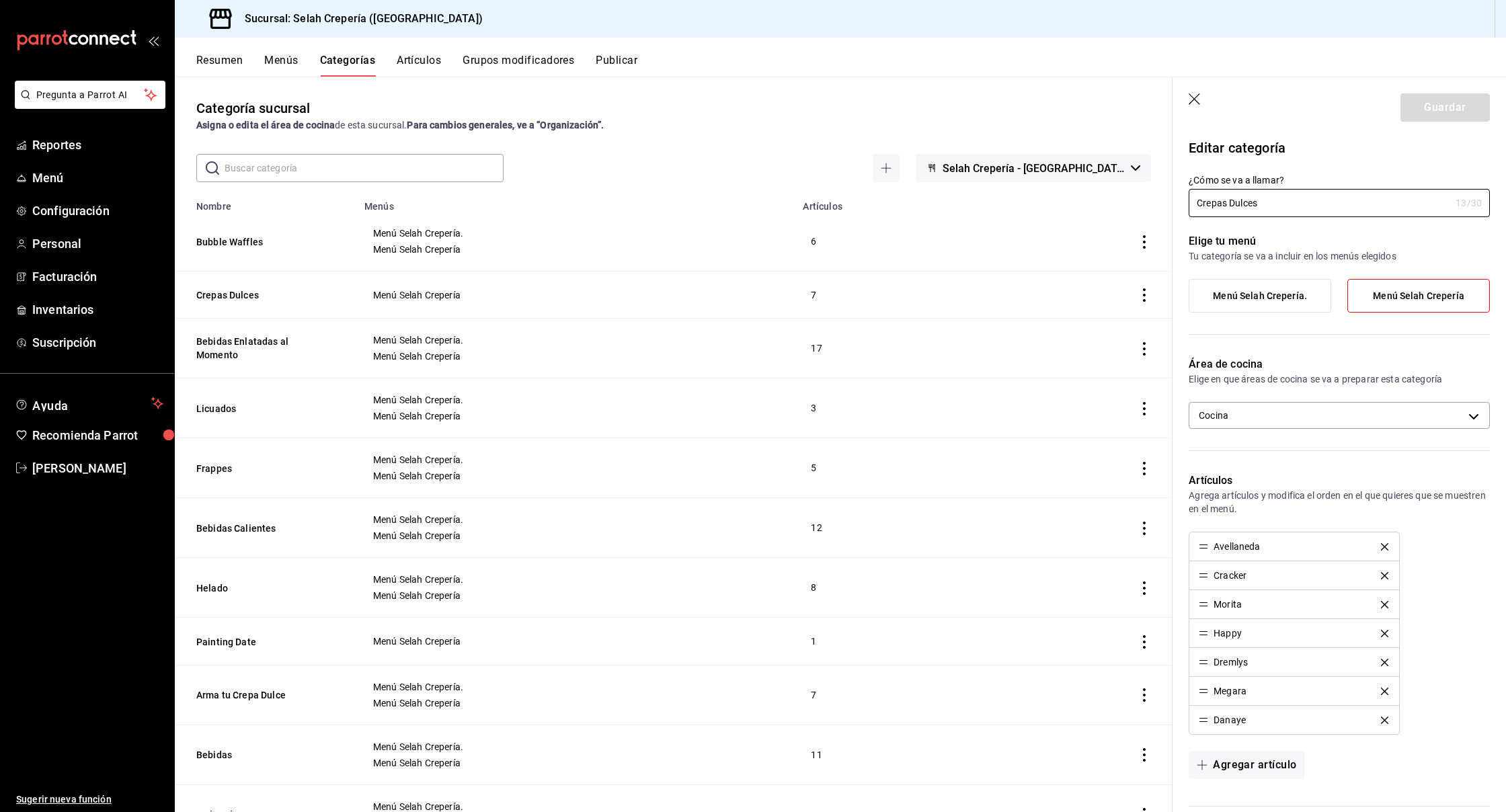
click at [1247, 300] on span "Menú Selah Crepería." at bounding box center [1260, 296] width 94 height 11
click at [0, 0] on input "Menú Selah Crepería." at bounding box center [0, 0] width 0 height 0
click at [1281, 298] on span "Menú Selah Crepería." at bounding box center [1260, 296] width 94 height 11
click at [0, 0] on input "Menú Selah Crepería." at bounding box center [0, 0] width 0 height 0
click at [1196, 100] on icon "button" at bounding box center [1194, 99] width 11 height 11
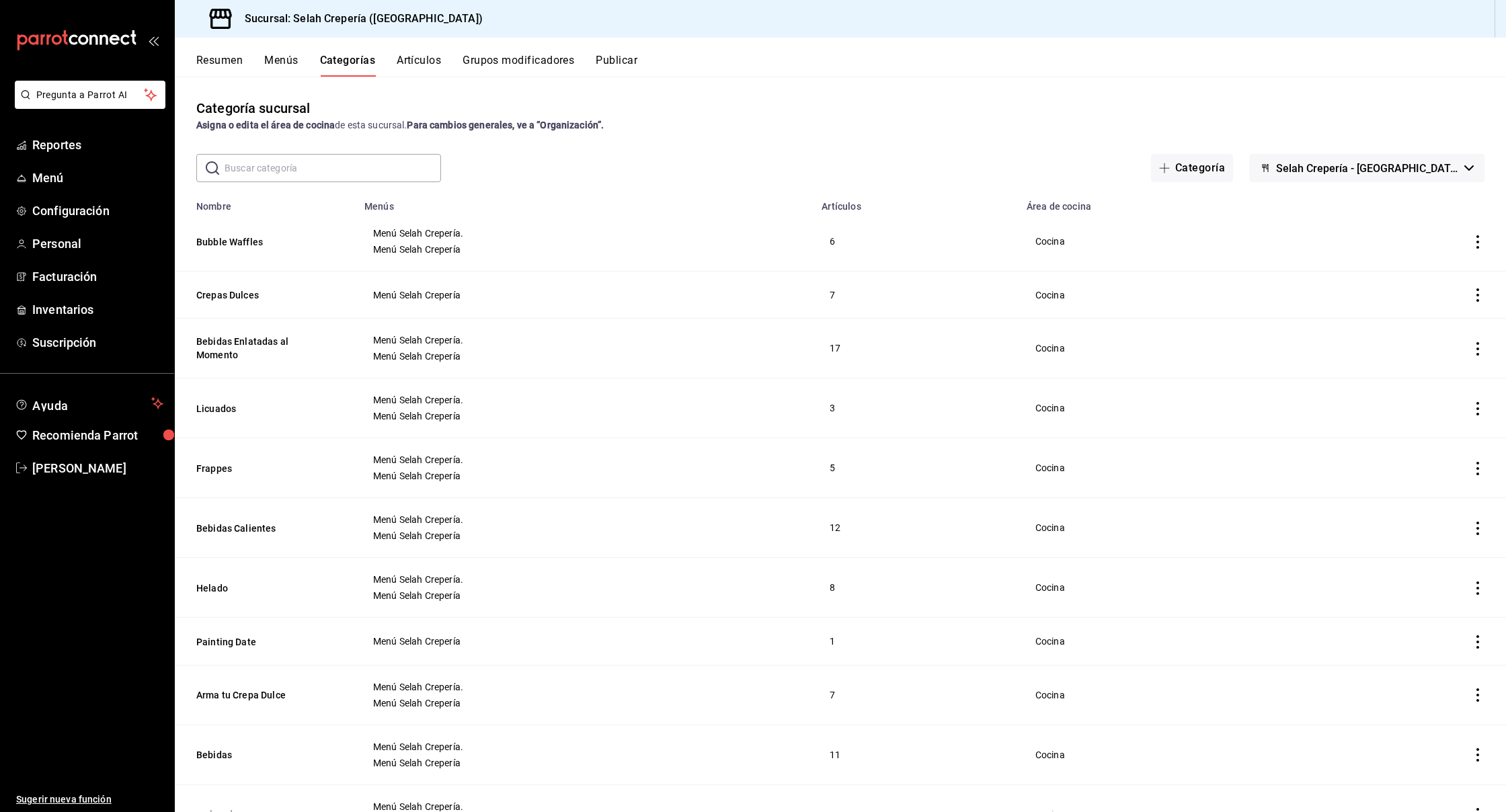
scroll to position [6, 0]
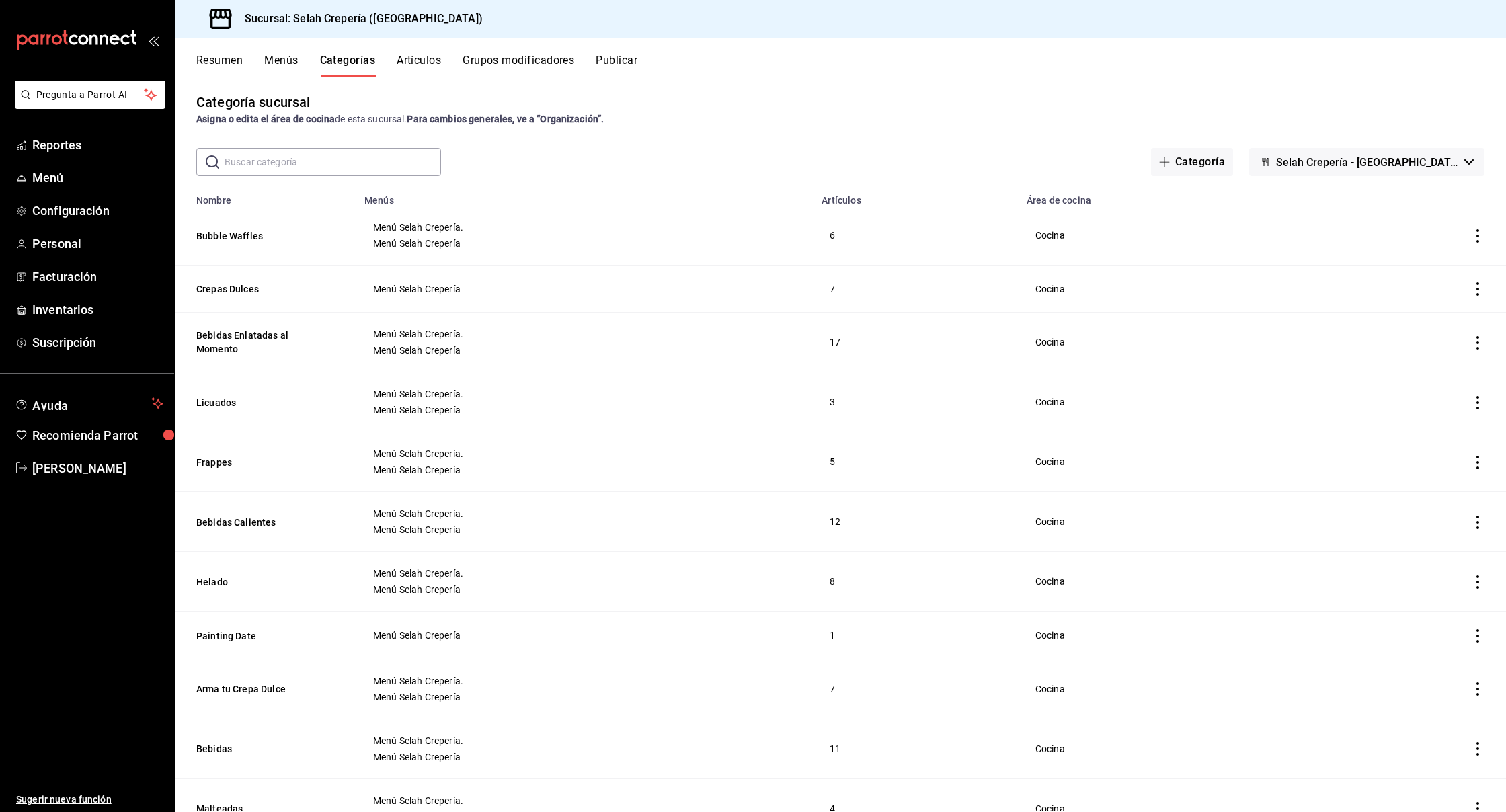
click at [422, 68] on button "Artículos" at bounding box center [419, 65] width 45 height 23
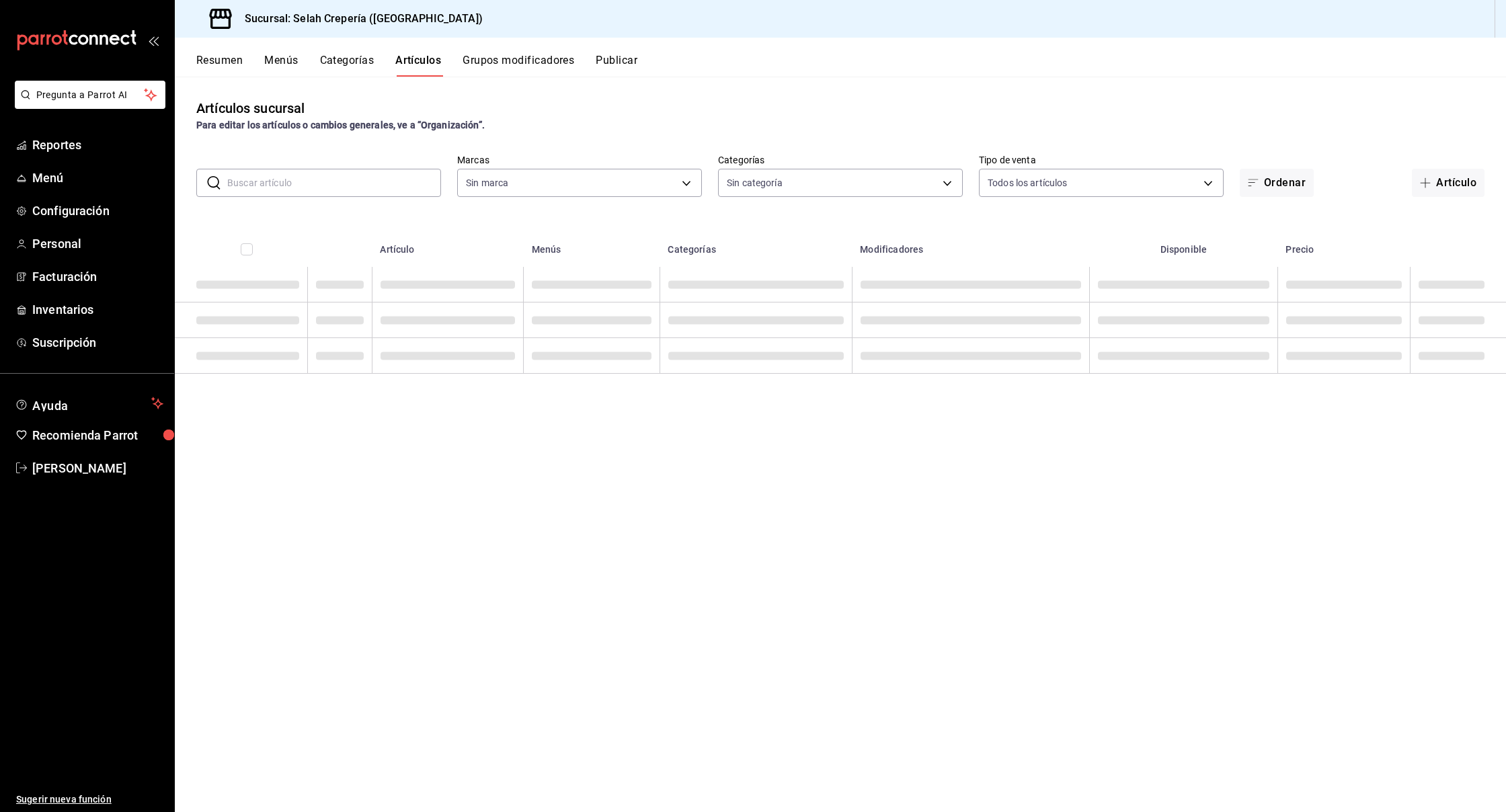
type input "eb3c7c48-451e-4efd-9e75-6588f418b94f,eb68e1fd-875f-48ed-aafd-32d0fff5e011,253b5…"
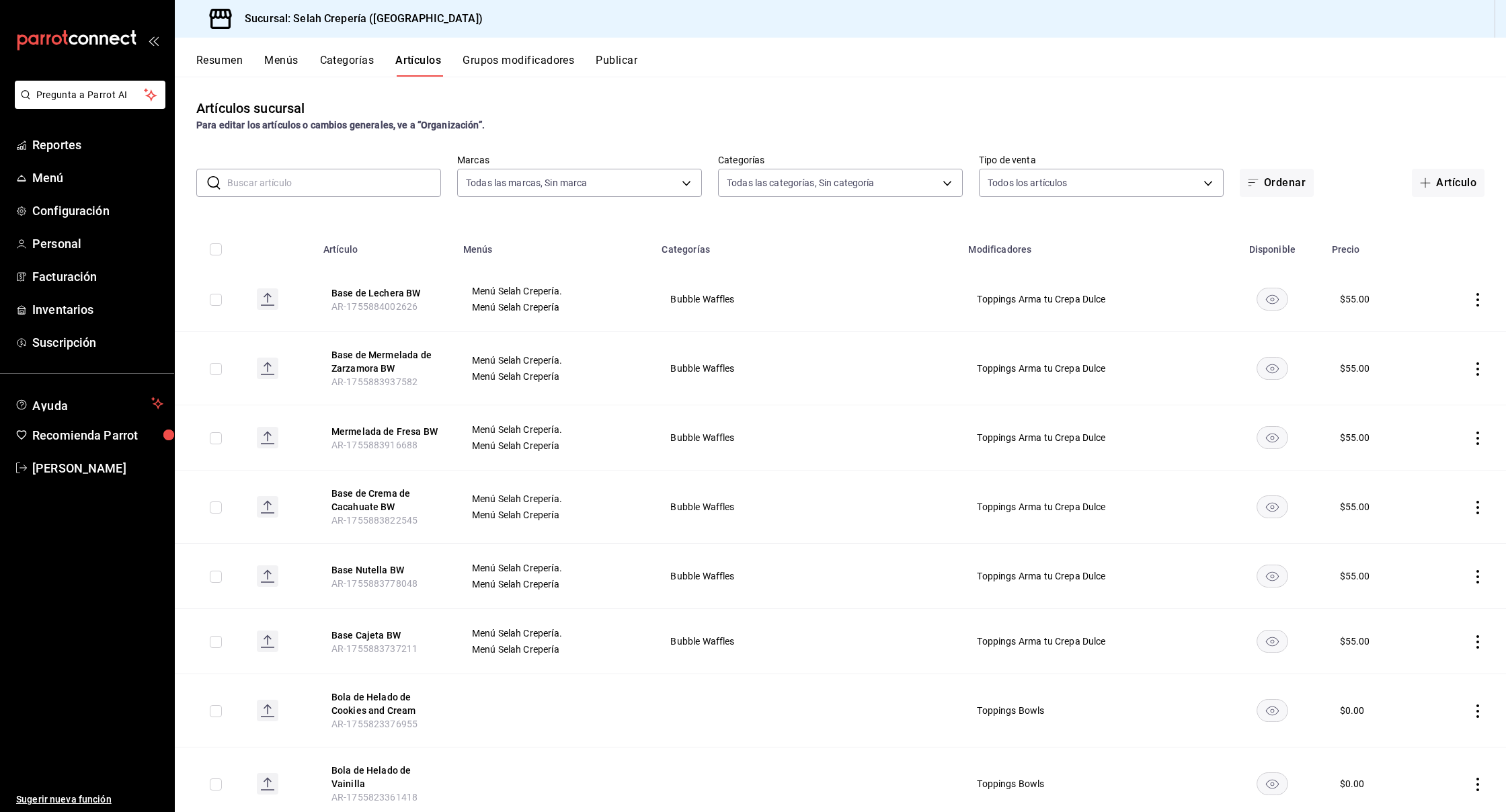
type input "f76ea378-03e0-487c-8c0d-a2762fee1a14"
click at [509, 58] on button "Grupos modificadores" at bounding box center [518, 65] width 111 height 23
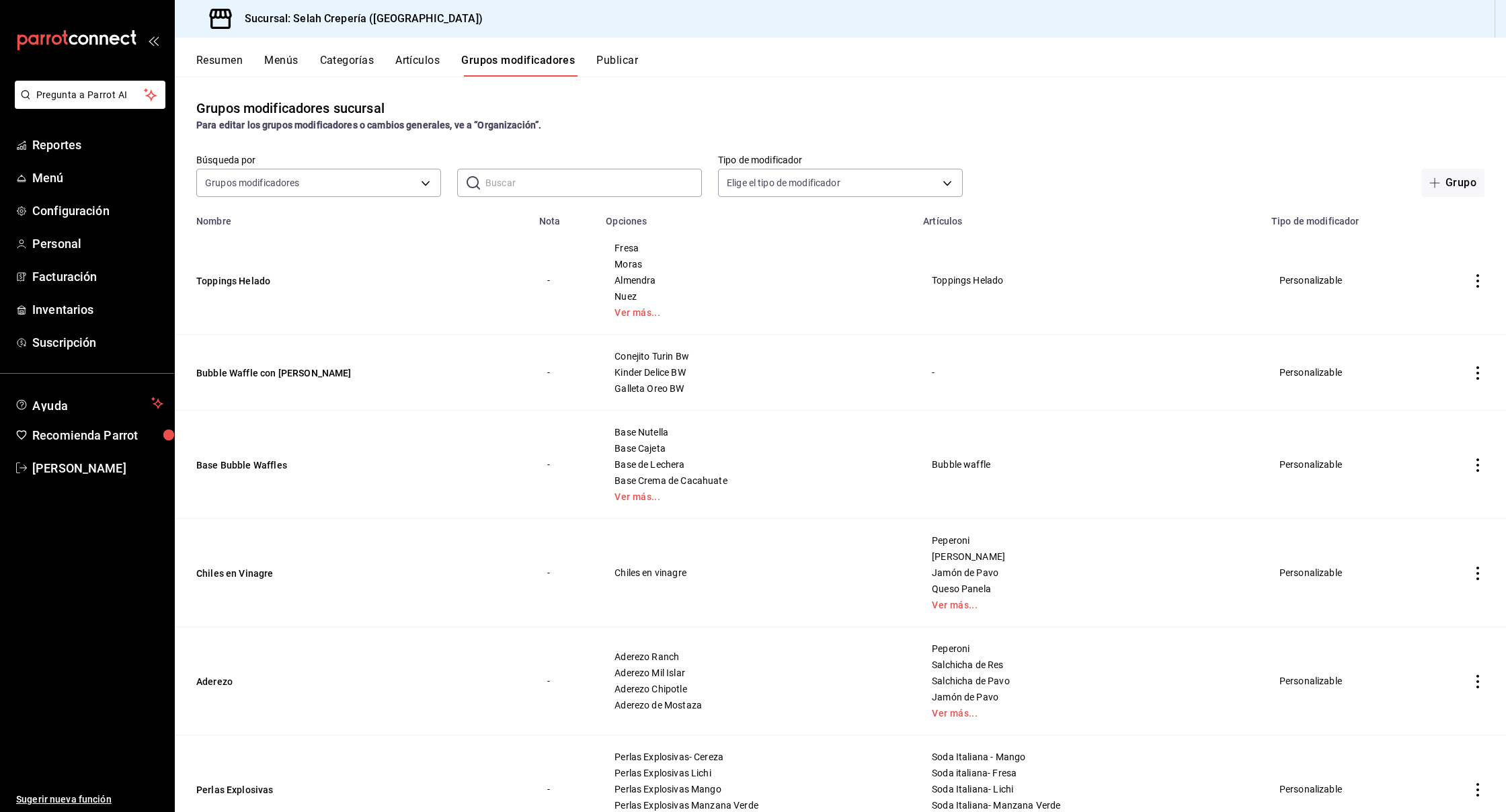
click at [287, 61] on button "Menús" at bounding box center [280, 65] width 33 height 23
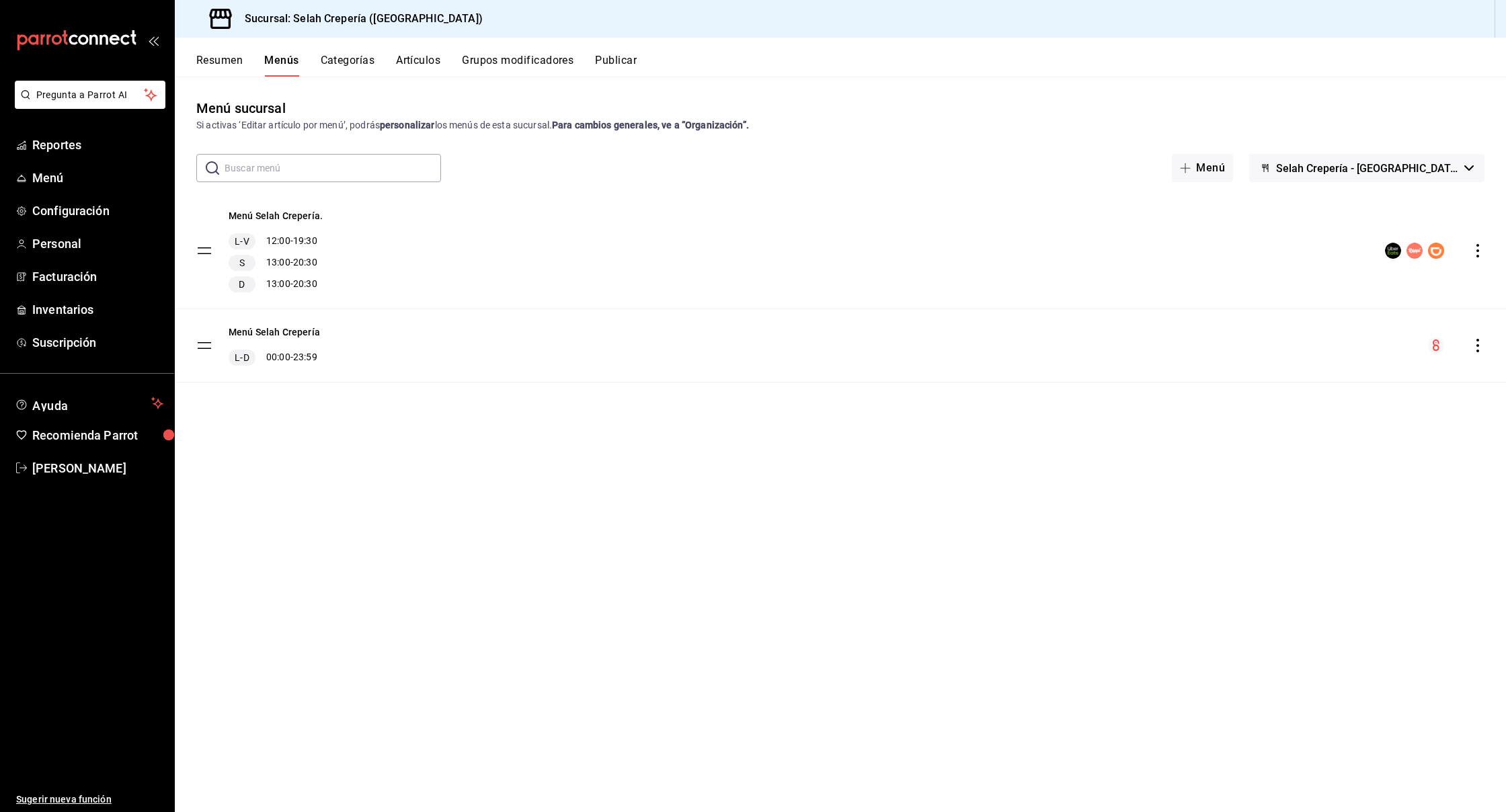
click at [337, 62] on button "Categorías" at bounding box center [348, 65] width 55 height 23
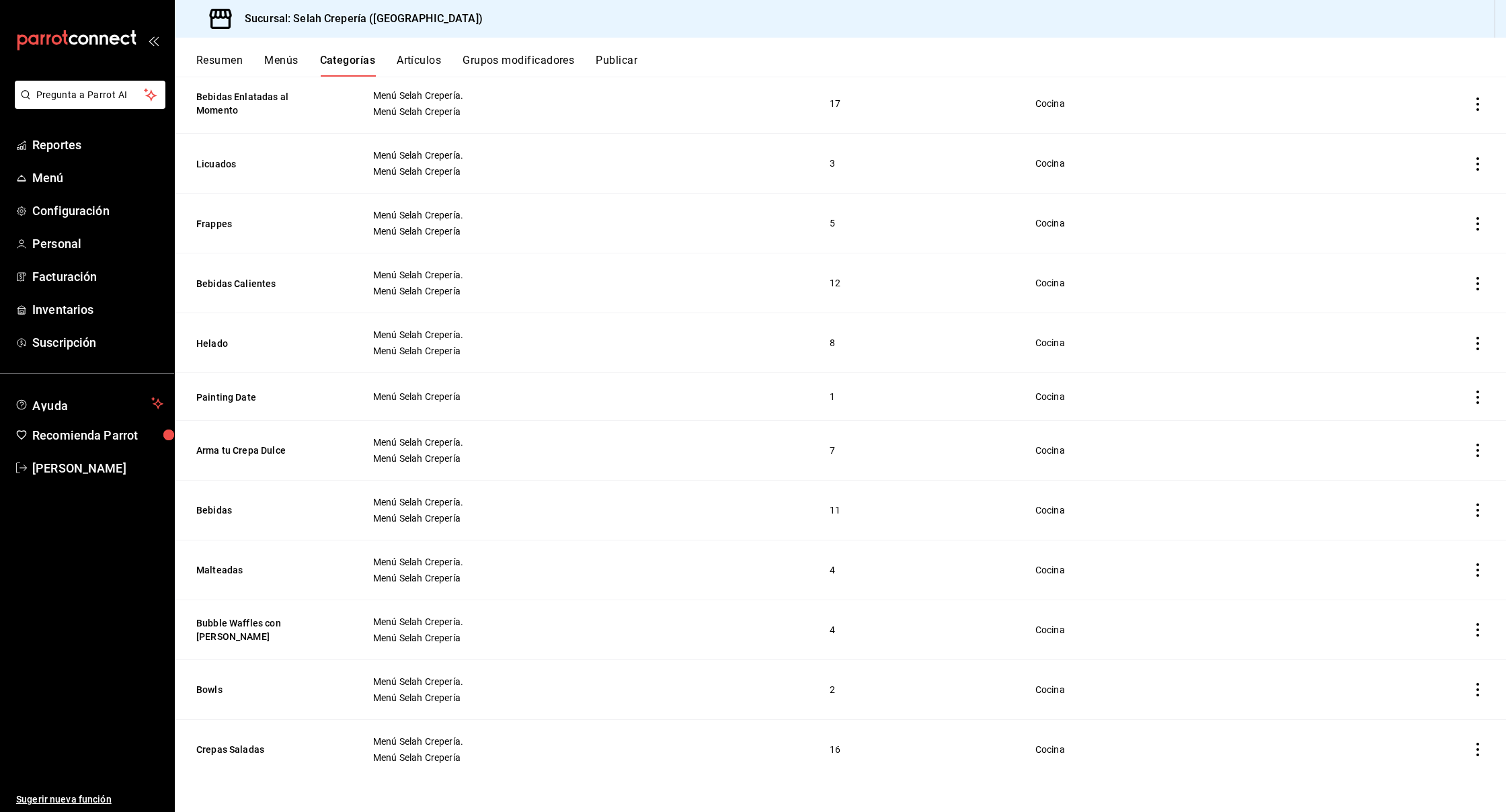
scroll to position [244, 0]
click at [211, 685] on button "Bowls" at bounding box center [263, 690] width 135 height 14
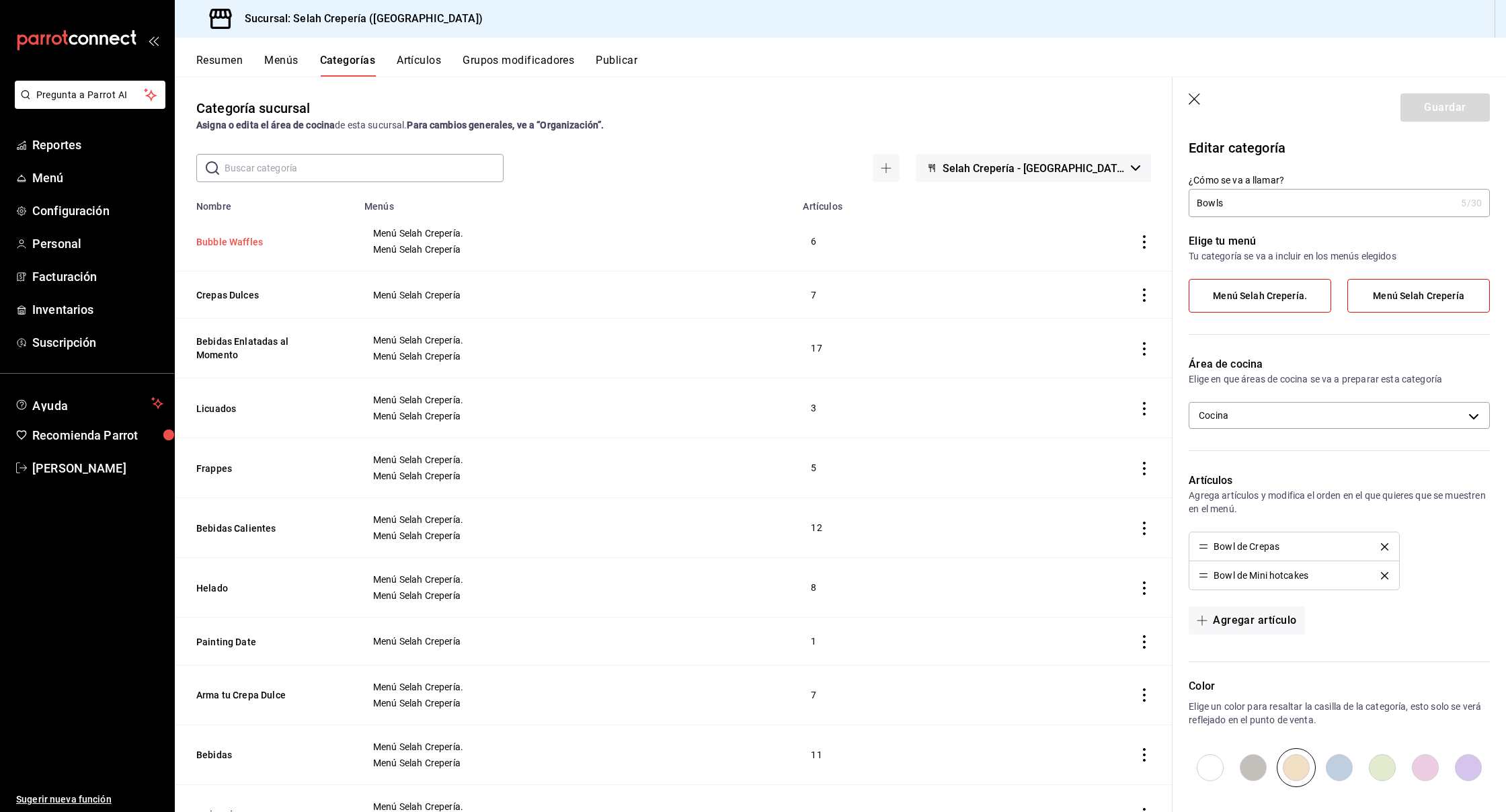
click at [221, 238] on button "Bubble Waffles" at bounding box center [263, 242] width 135 height 14
type input "Bubble Waffles"
type input "26bf37cc-b86a-4955-ad8d-af1517c22bb6"
type input "1755884044299"
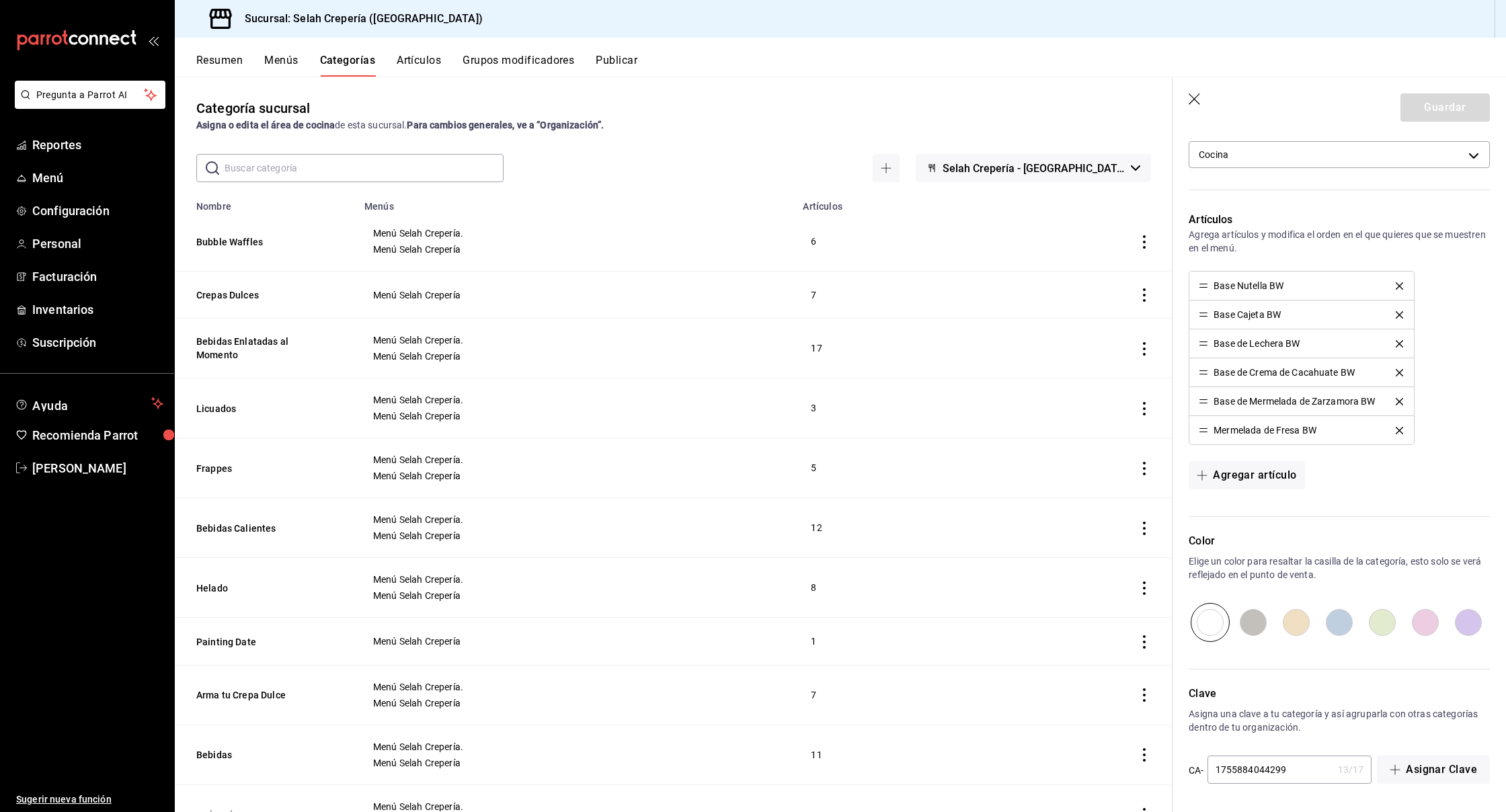
scroll to position [261, 0]
click at [1381, 618] on input "radio" at bounding box center [1383, 622] width 43 height 39
radio input "true"
click at [1425, 111] on button "Guardar" at bounding box center [1445, 107] width 89 height 28
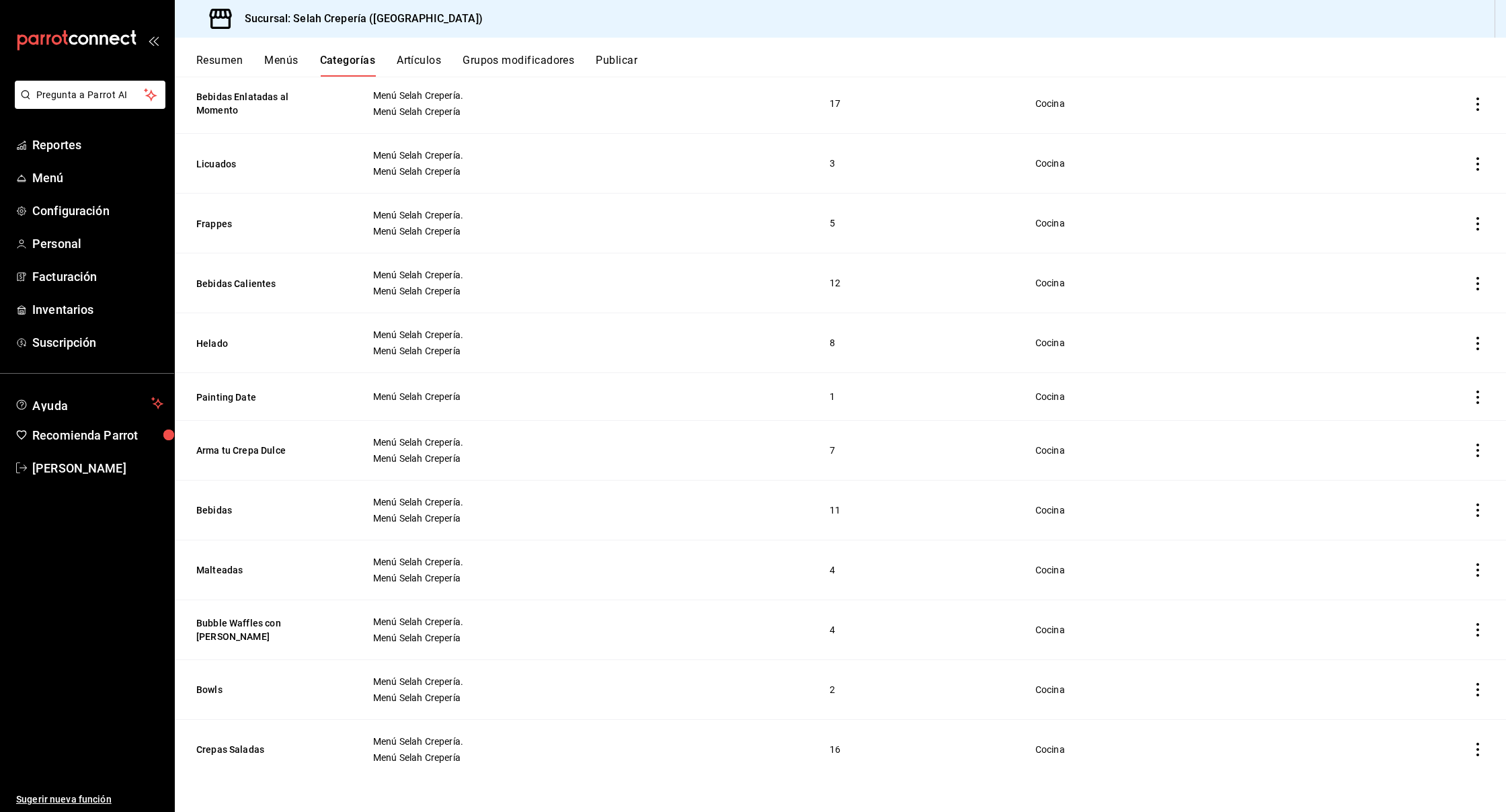
scroll to position [244, 0]
click at [273, 623] on button "Bubble Waffles con [PERSON_NAME]" at bounding box center [263, 629] width 135 height 27
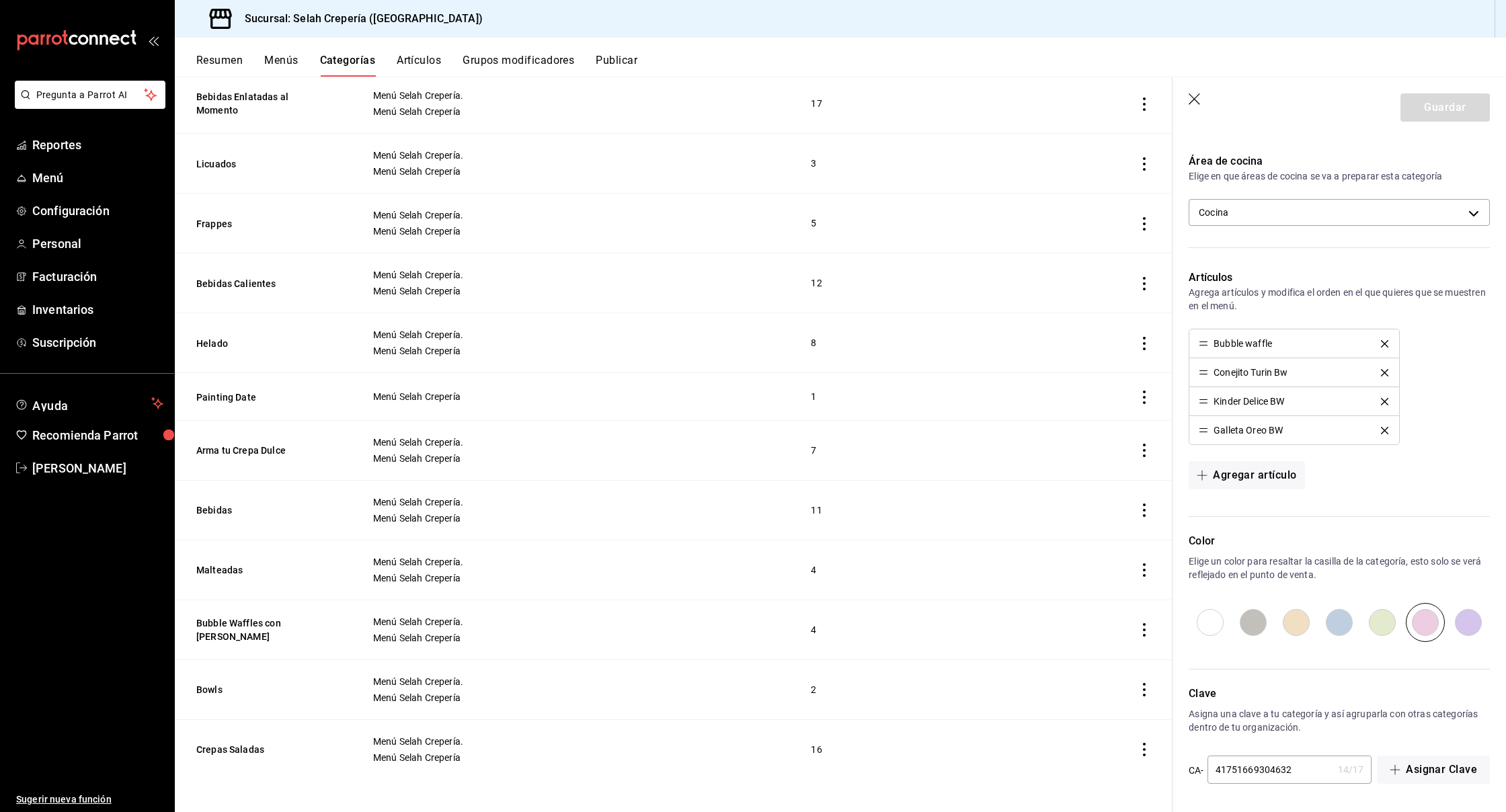
scroll to position [203, 0]
click at [1385, 628] on input "radio" at bounding box center [1383, 622] width 43 height 39
radio input "true"
click at [1434, 103] on button "Guardar" at bounding box center [1445, 107] width 89 height 28
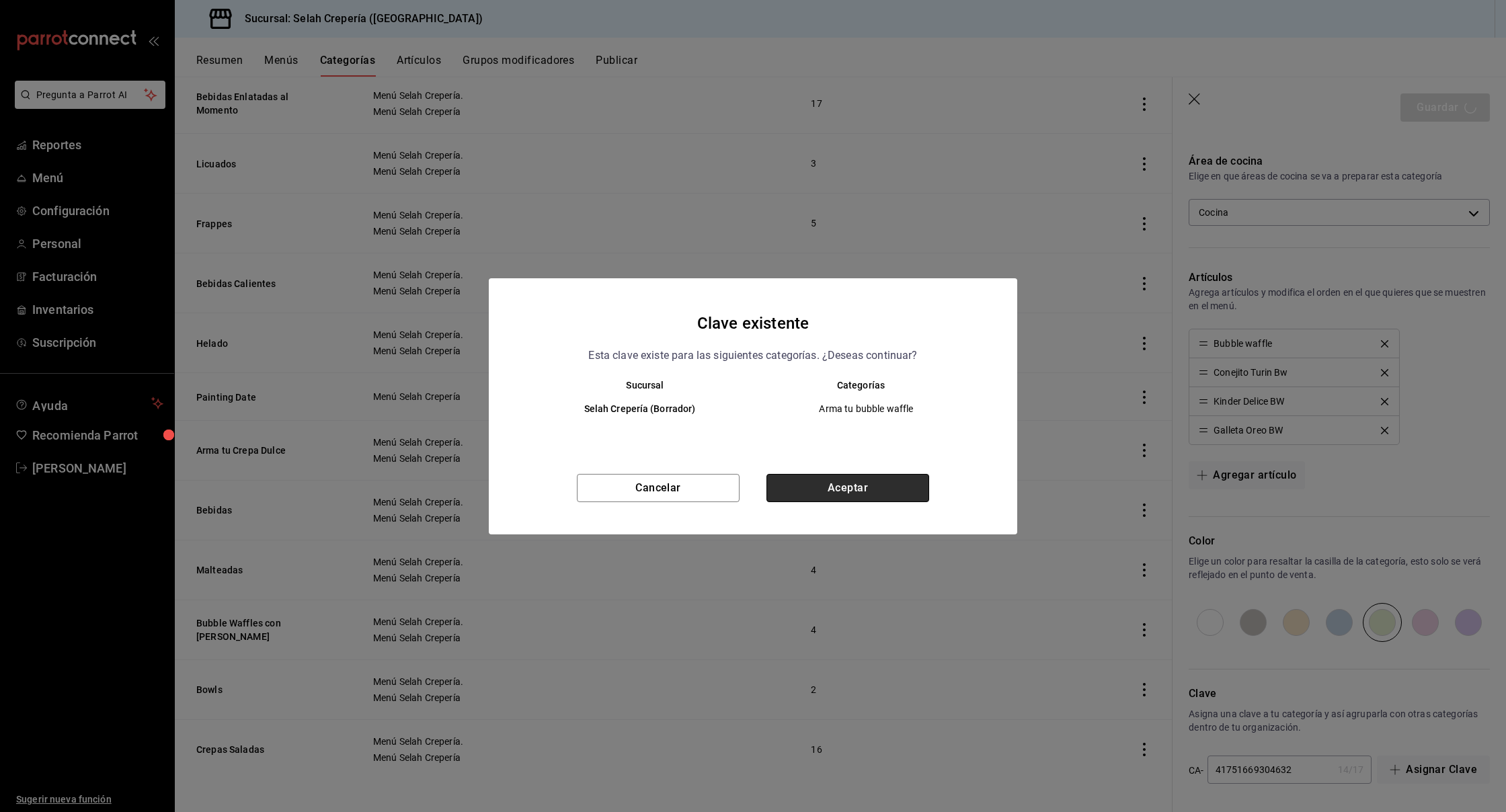
click at [800, 487] on button "Aceptar" at bounding box center [848, 488] width 163 height 28
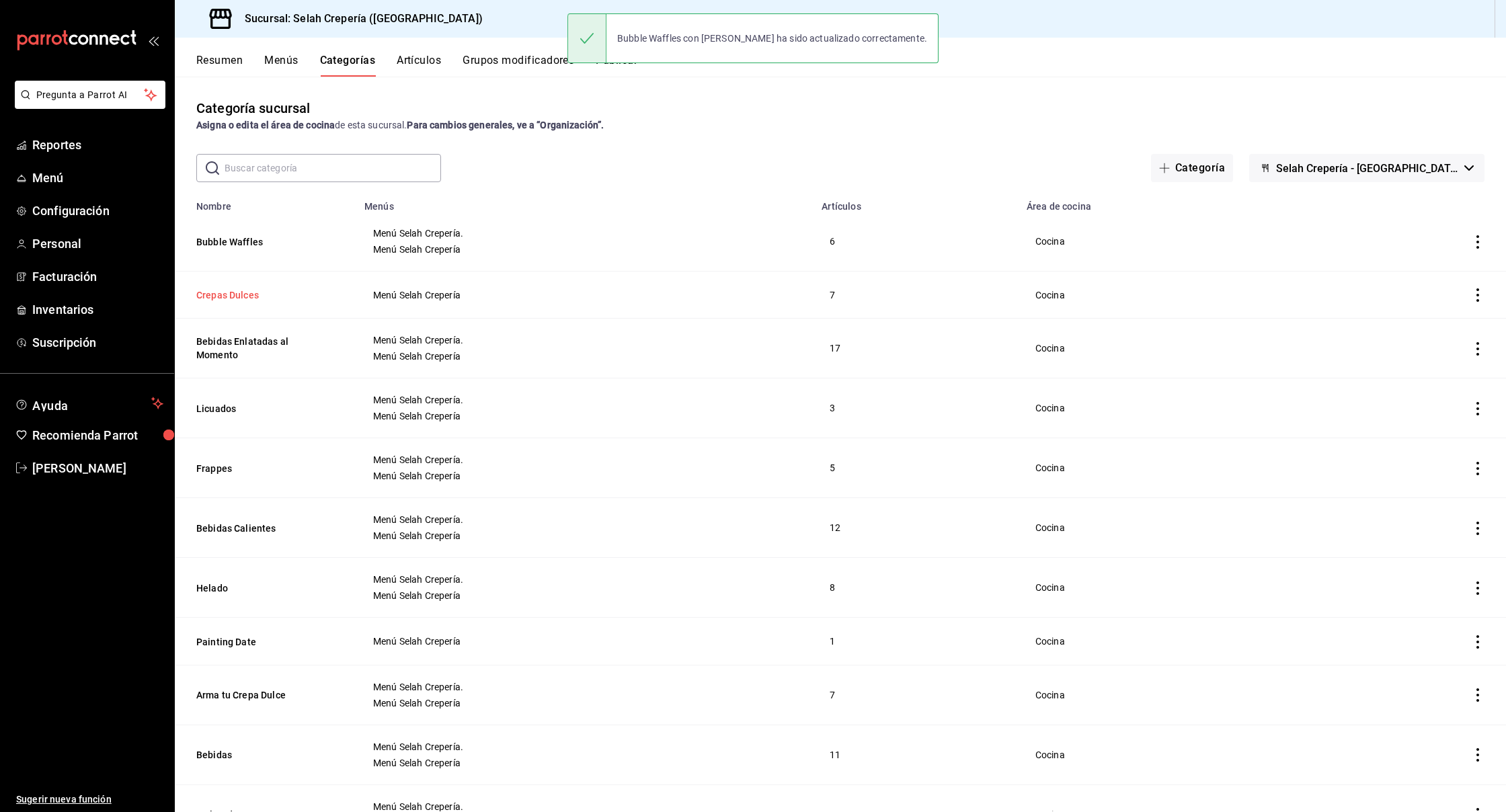
click at [226, 296] on button "Crepas Dulces" at bounding box center [263, 295] width 135 height 14
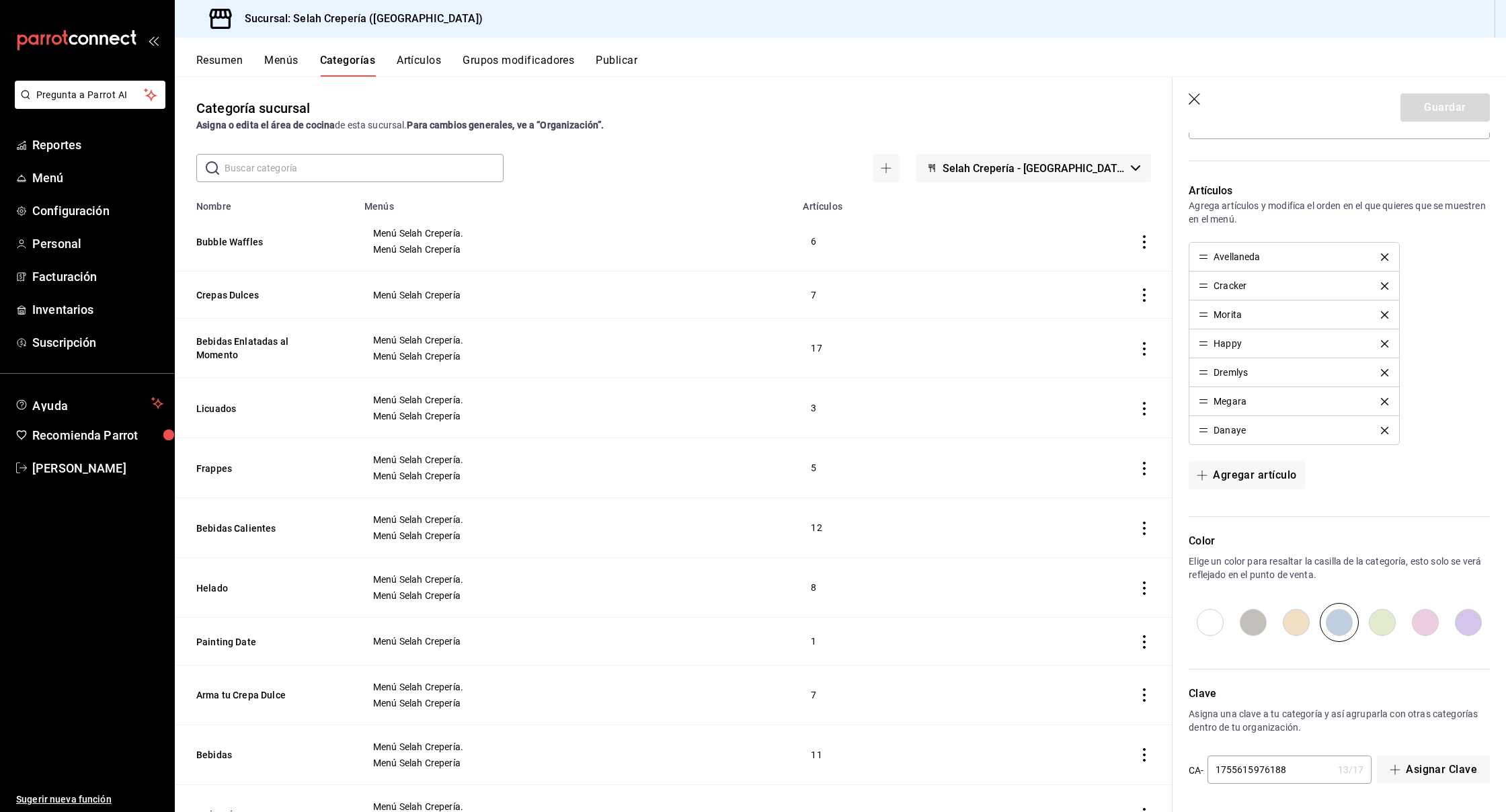
scroll to position [290, 0]
click at [1256, 621] on input "radio" at bounding box center [1253, 622] width 43 height 39
radio input "true"
click at [1345, 624] on input "radio" at bounding box center [1340, 622] width 43 height 39
radio input "true"
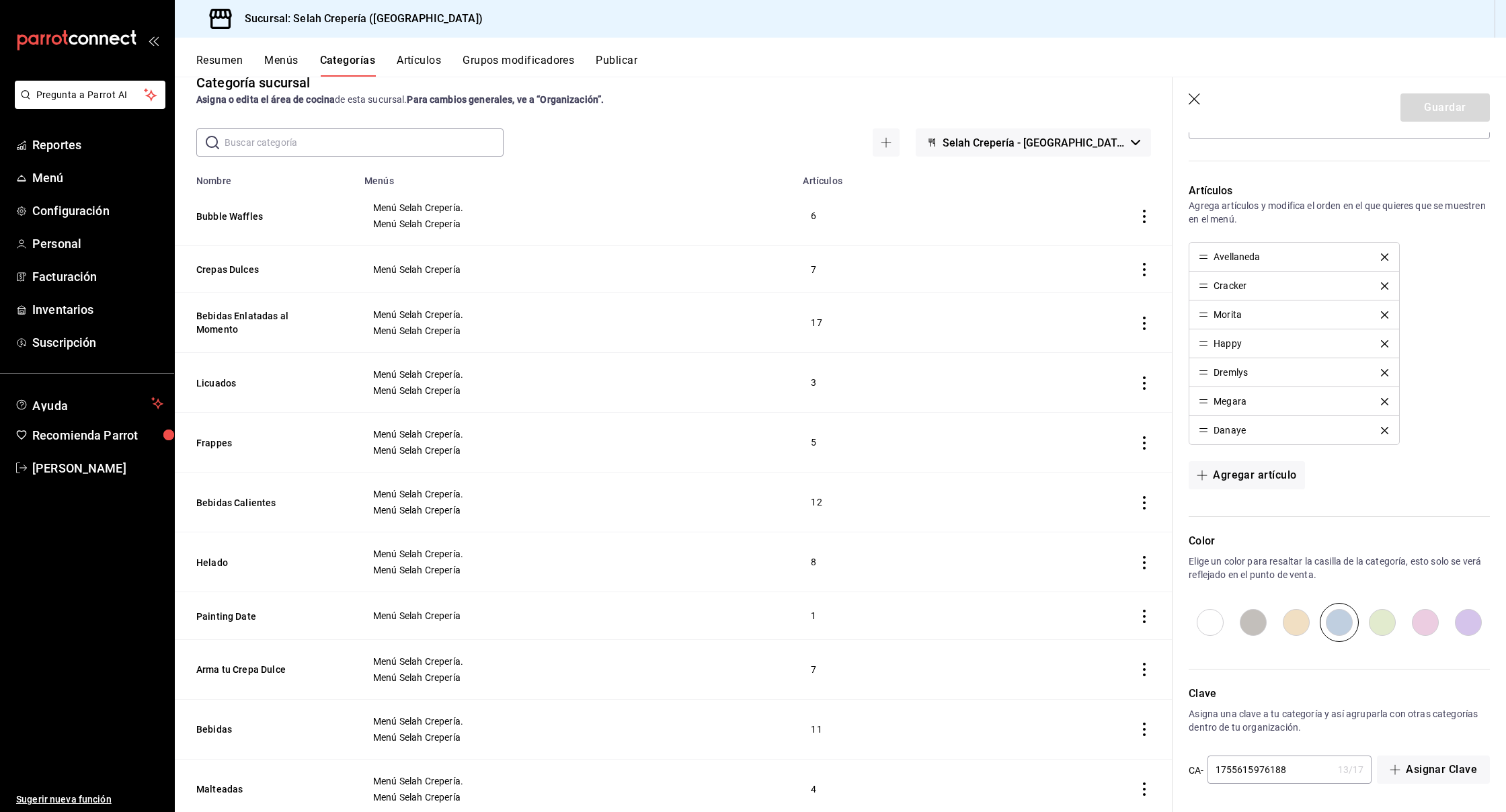
scroll to position [0, 0]
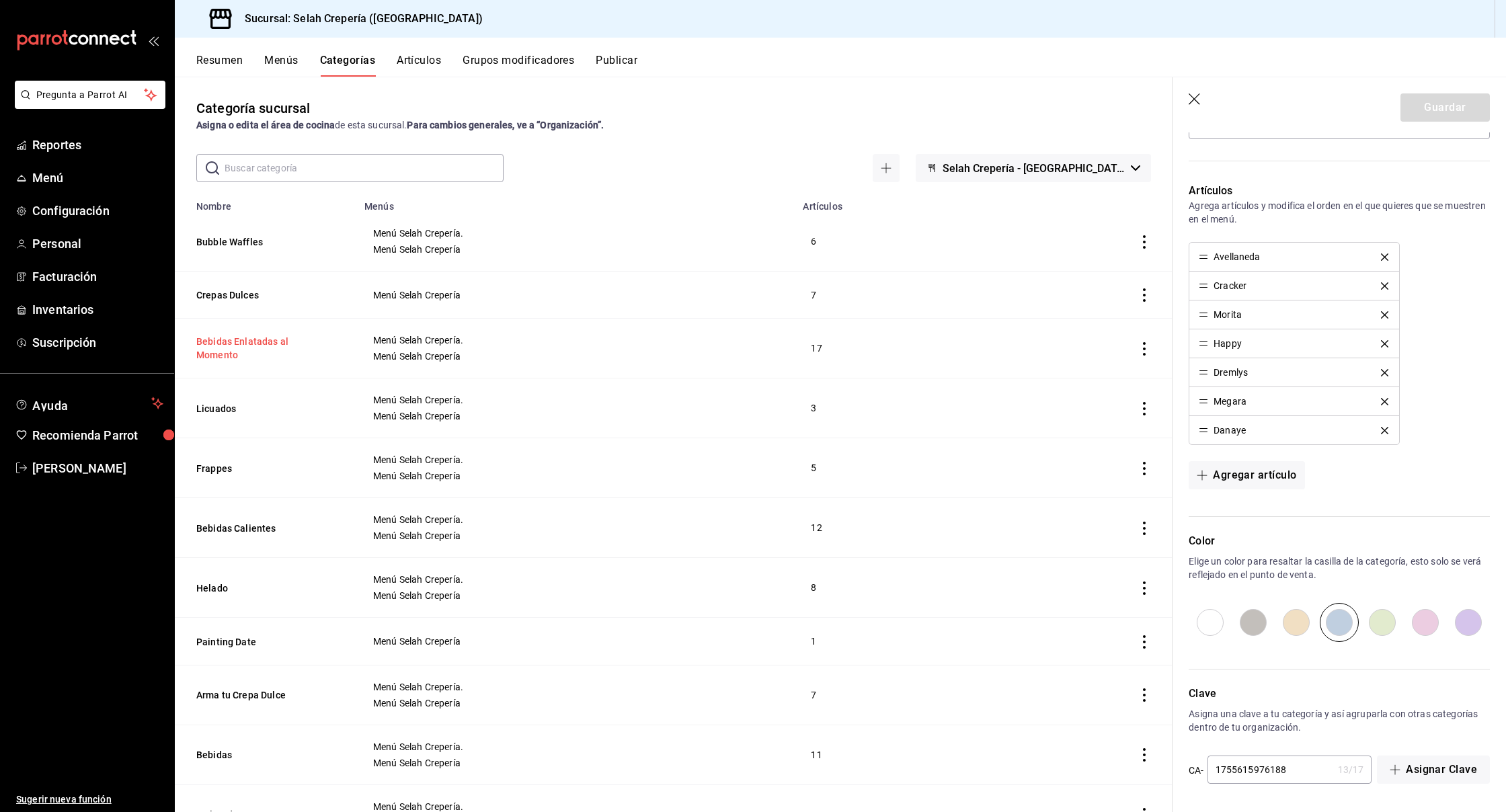
click at [288, 350] on button "Bebidas Enlatadas al Momento" at bounding box center [263, 347] width 135 height 27
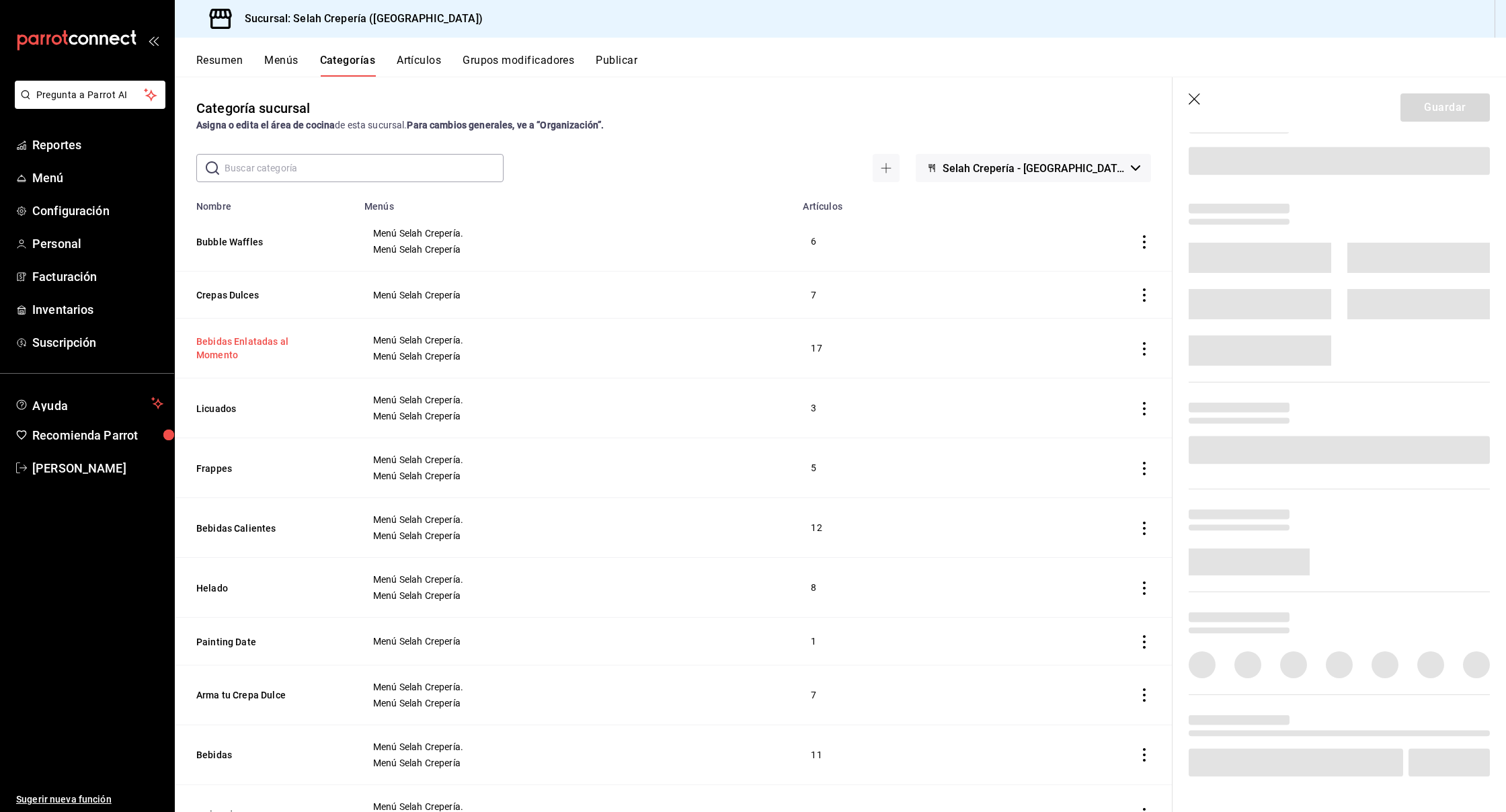
scroll to position [117, 0]
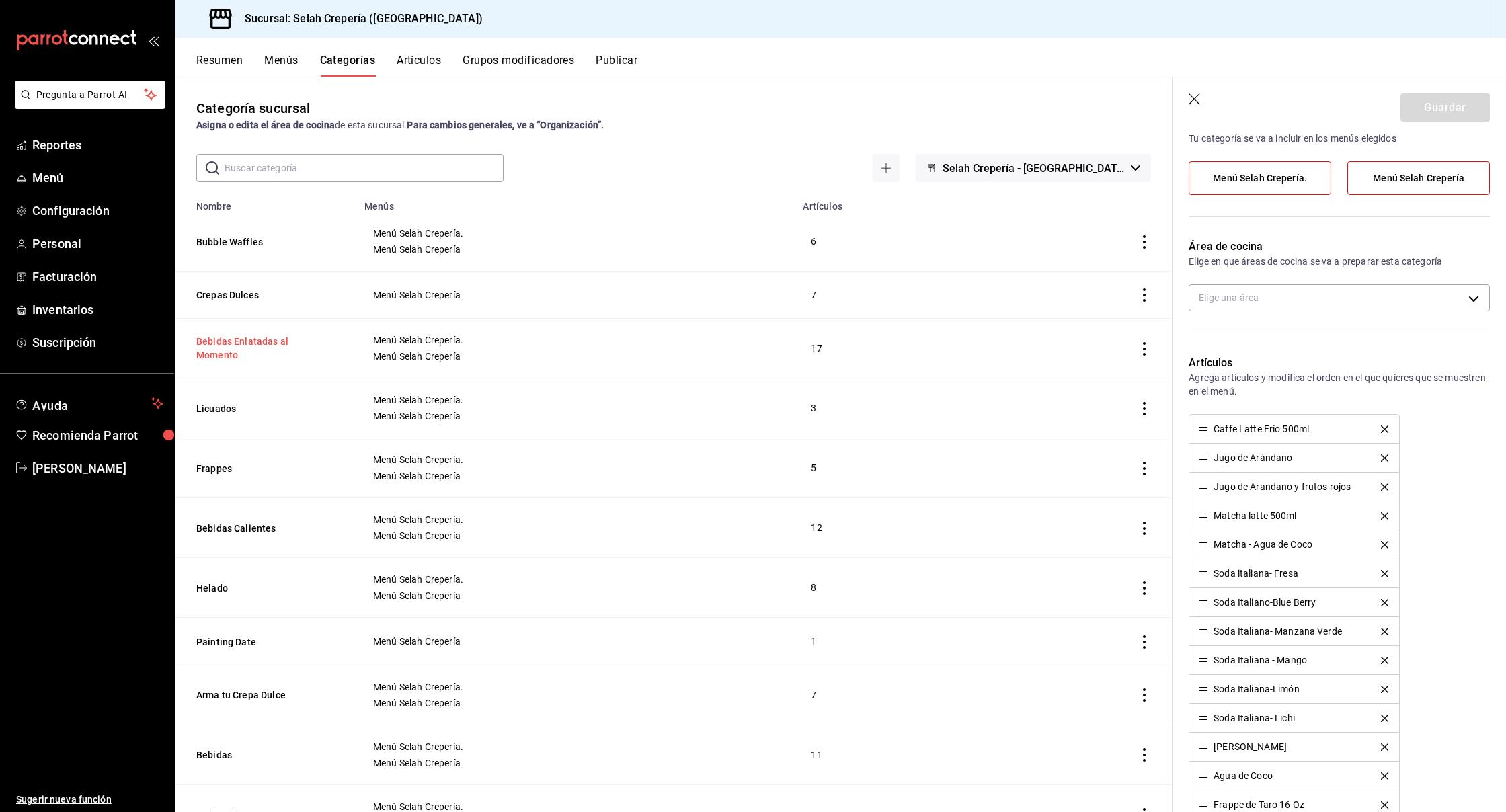
type input "26bf37cc-b86a-4955-ad8d-af1517c22bb6"
radio input "false"
radio input "true"
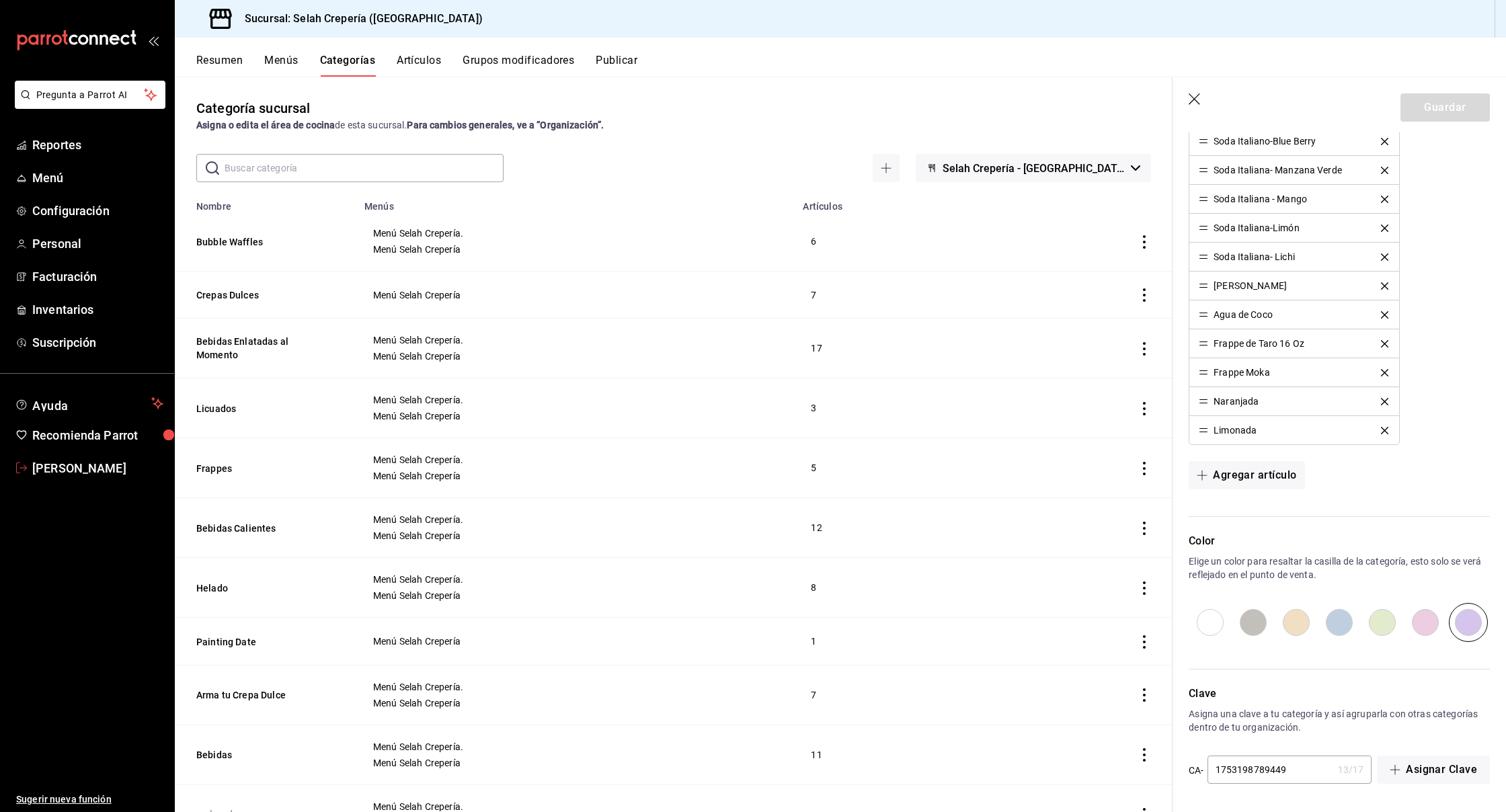
scroll to position [0, 0]
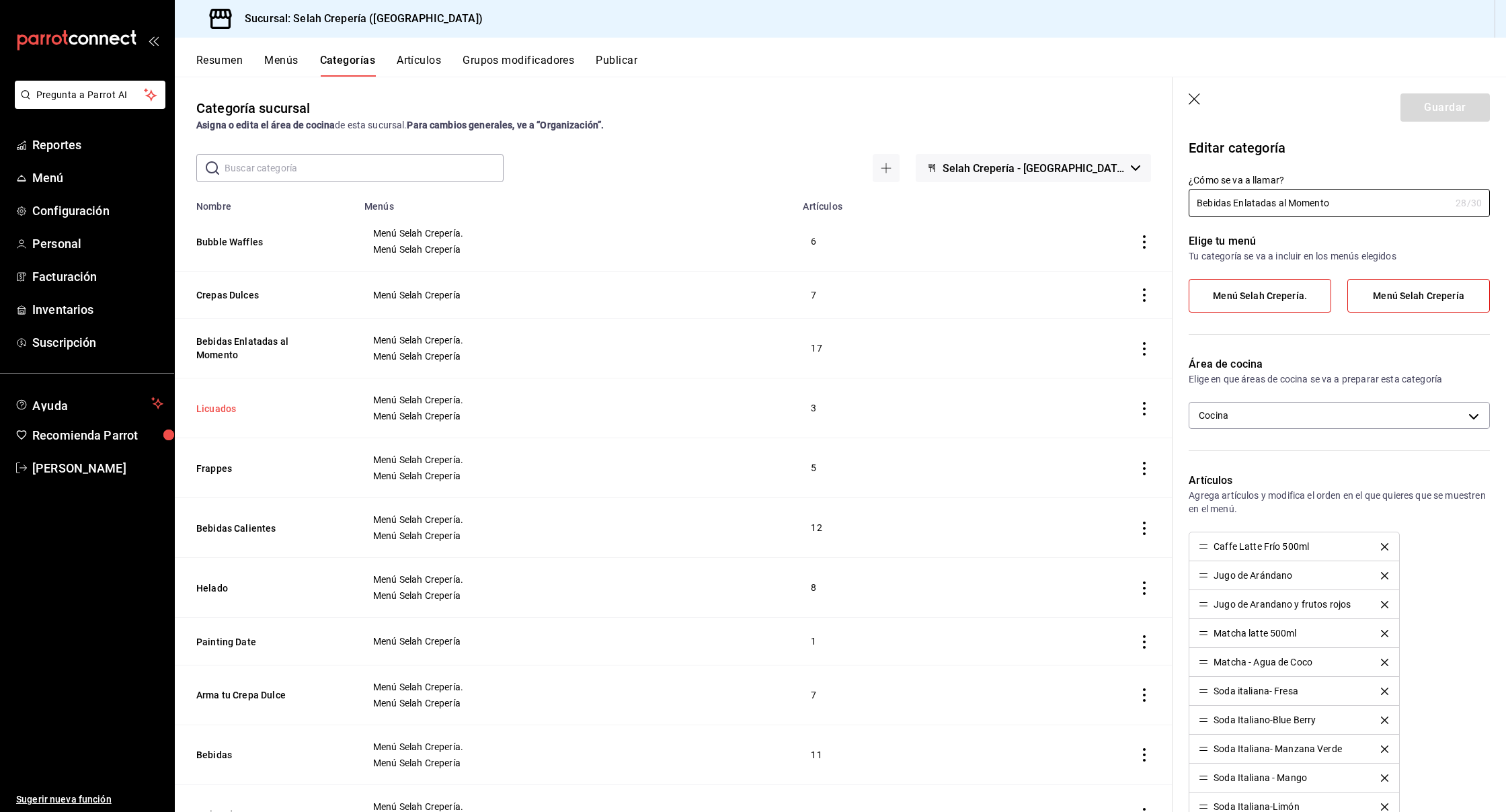
click at [207, 411] on button "Licuados" at bounding box center [263, 409] width 135 height 14
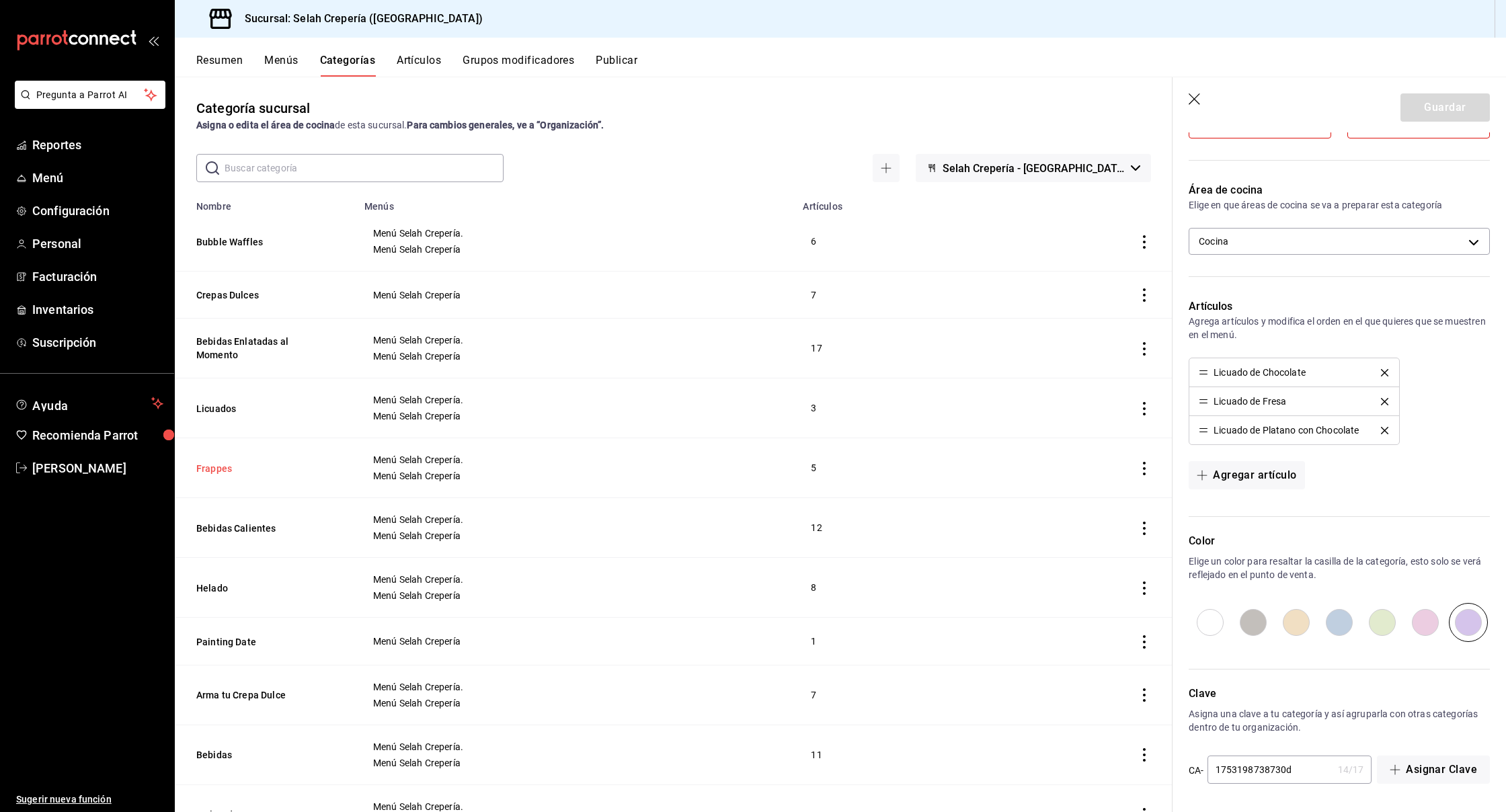
click at [213, 467] on button "Frappes" at bounding box center [263, 469] width 135 height 14
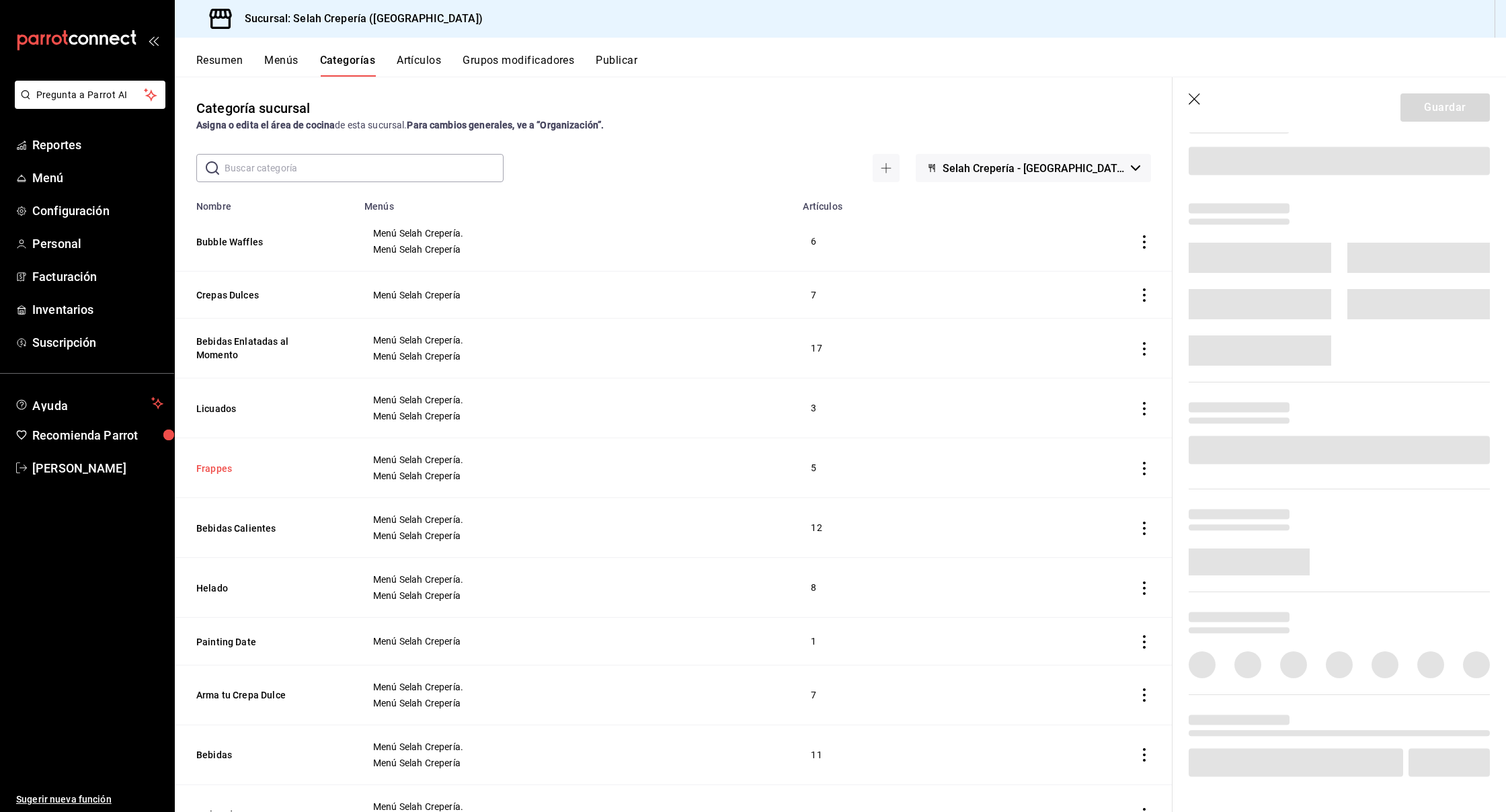
scroll to position [117, 0]
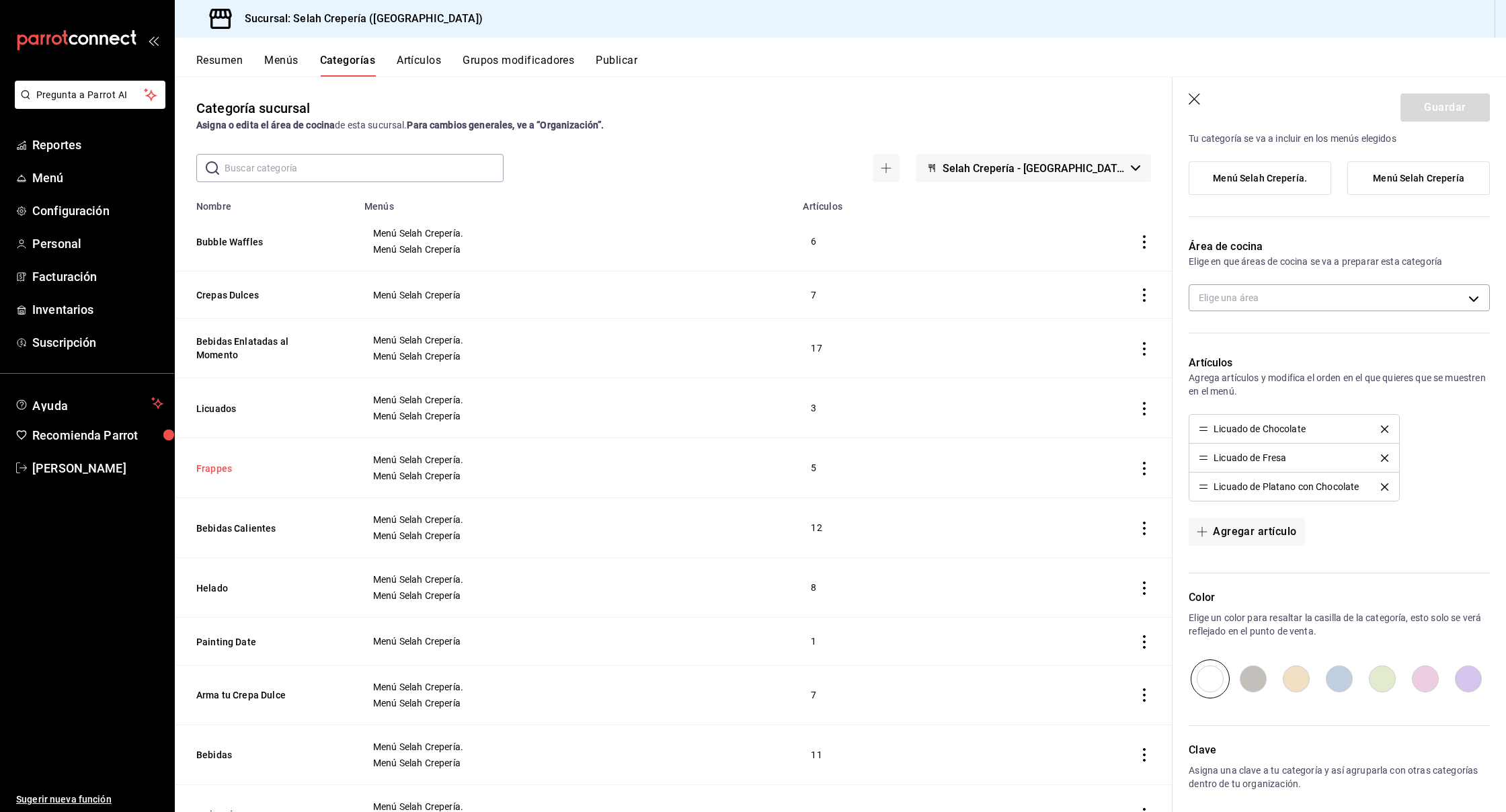
type input "Frappes"
type input "26bf37cc-b86a-4955-ad8d-af1517c22bb6"
radio input "false"
radio input "true"
type input "1753198561235"
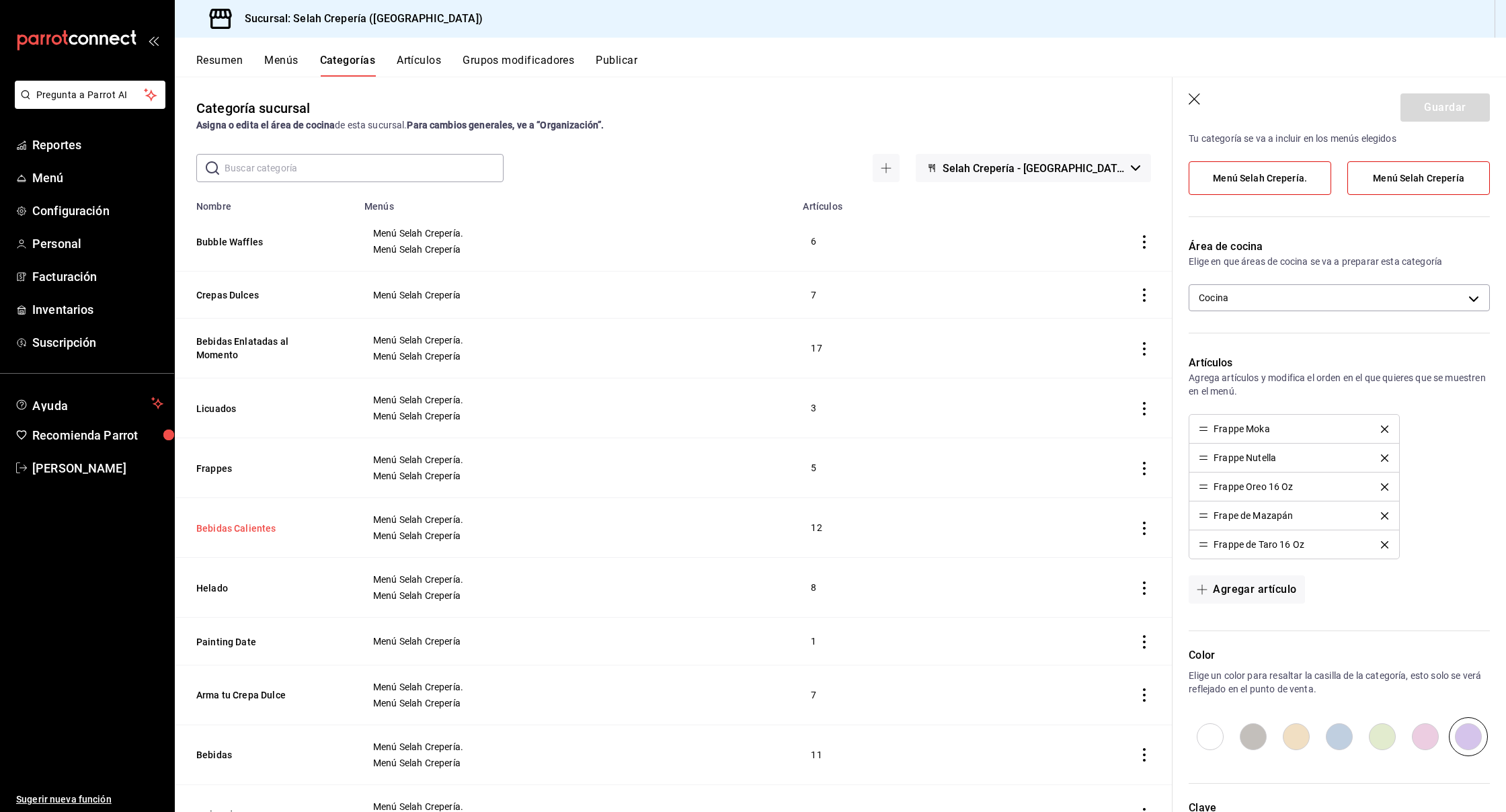
click at [222, 531] on button "Bebidas Calientes" at bounding box center [263, 528] width 135 height 14
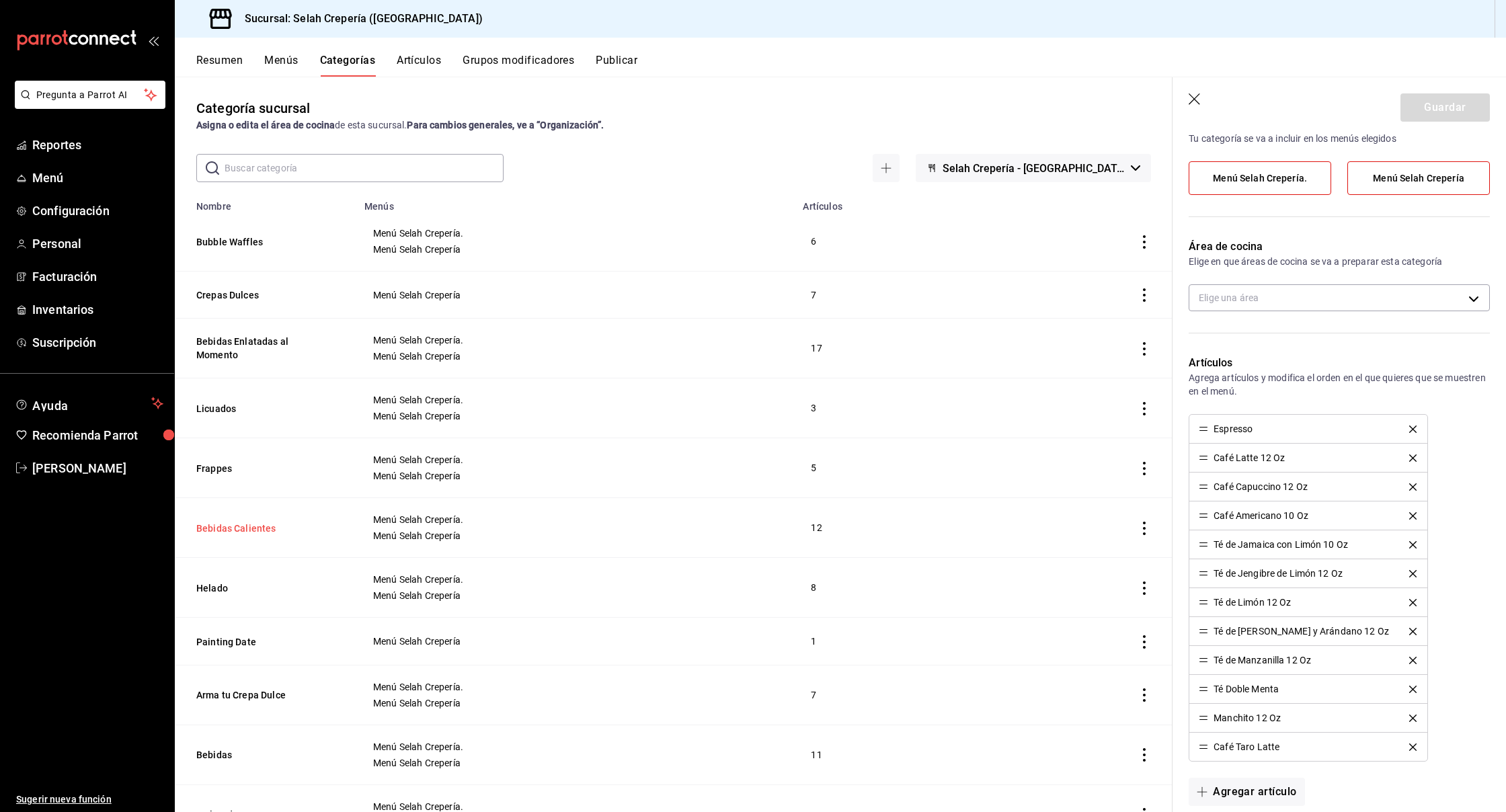
type input "26bf37cc-b86a-4955-ad8d-af1517c22bb6"
radio input "false"
radio input "true"
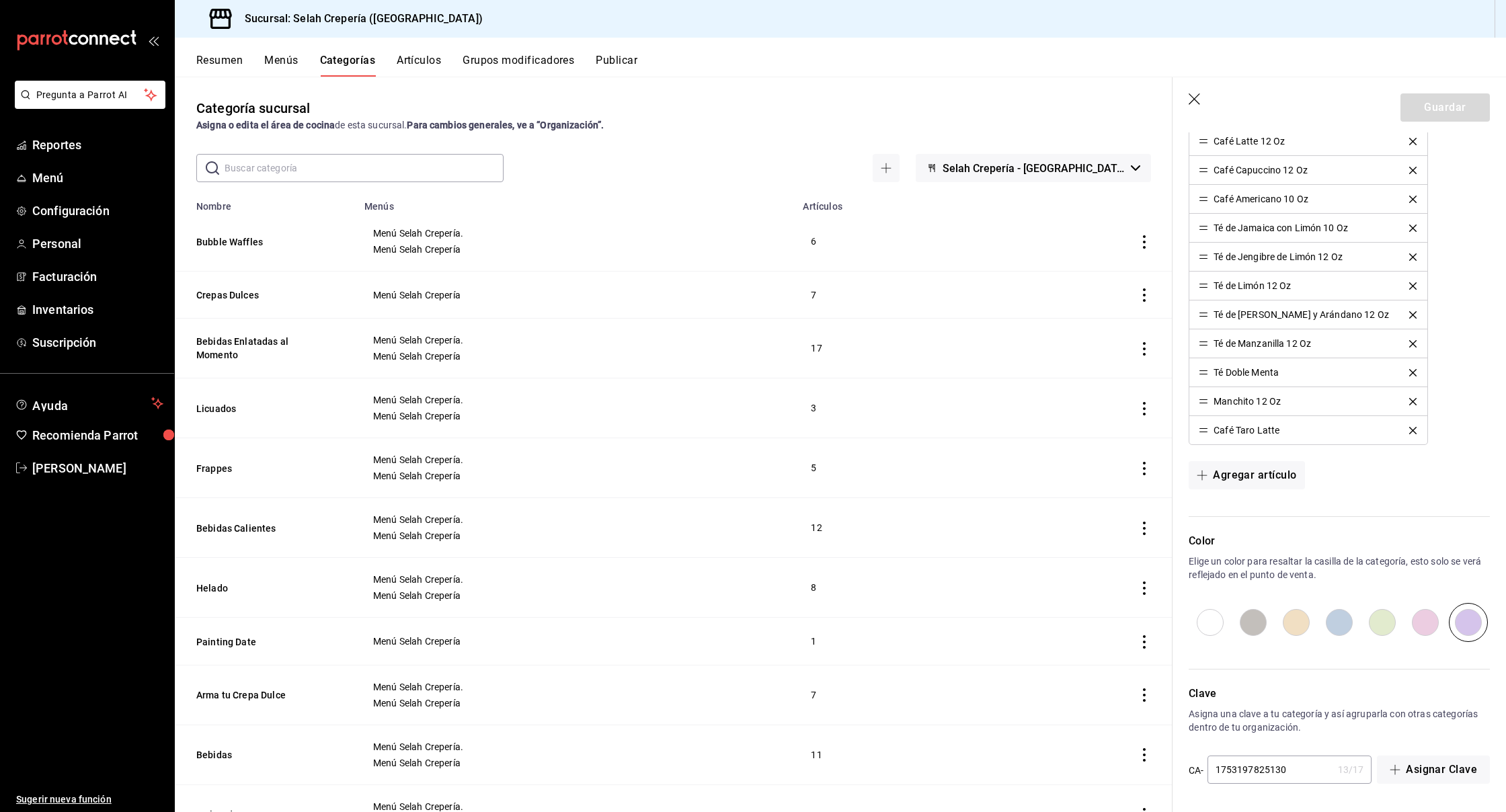
scroll to position [435, 0]
click at [210, 589] on button "Helado" at bounding box center [263, 588] width 135 height 14
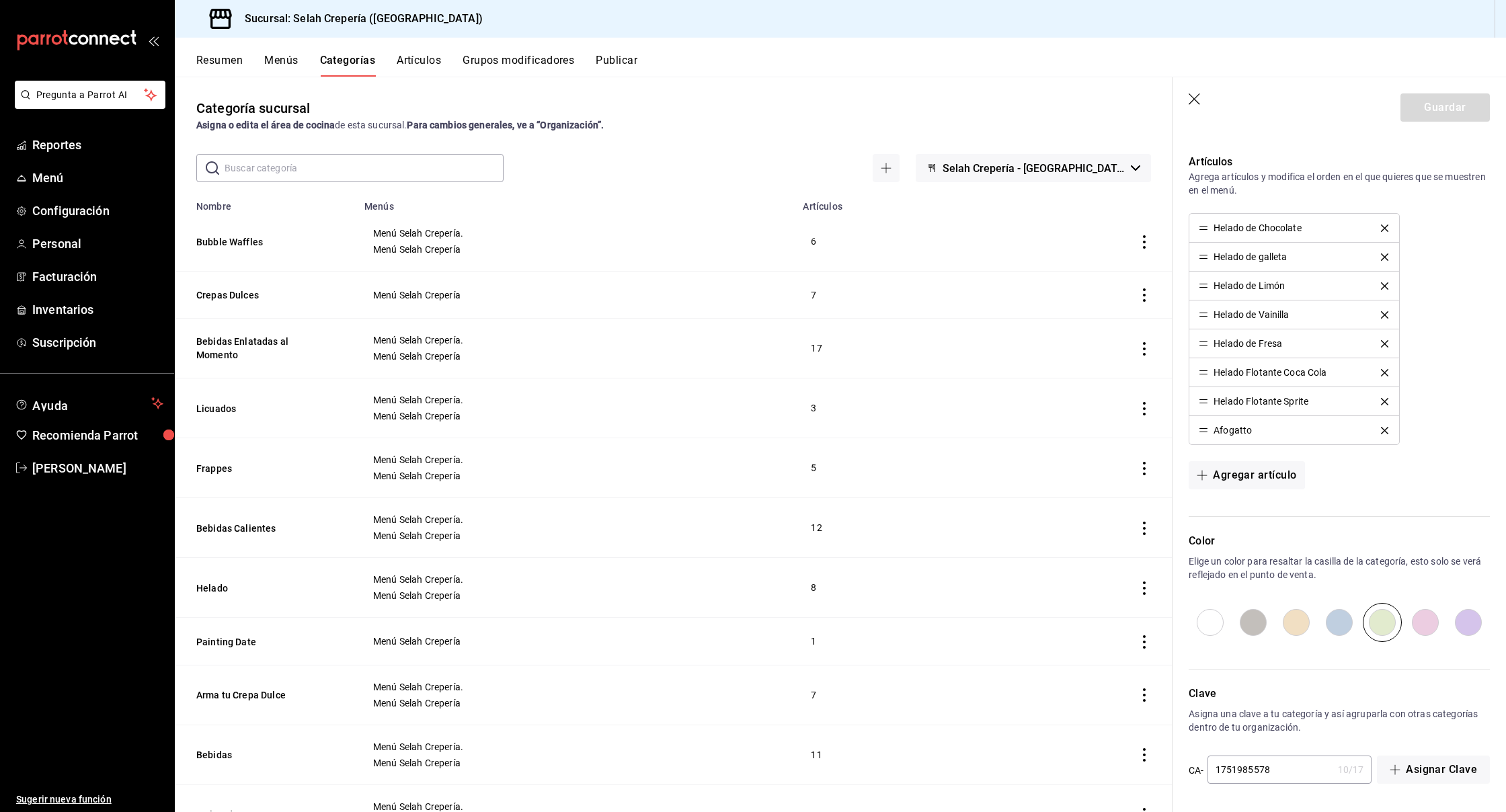
scroll to position [319, 0]
click at [1255, 622] on input "radio" at bounding box center [1253, 622] width 43 height 39
radio input "true"
click at [1439, 107] on button "Guardar" at bounding box center [1445, 107] width 89 height 28
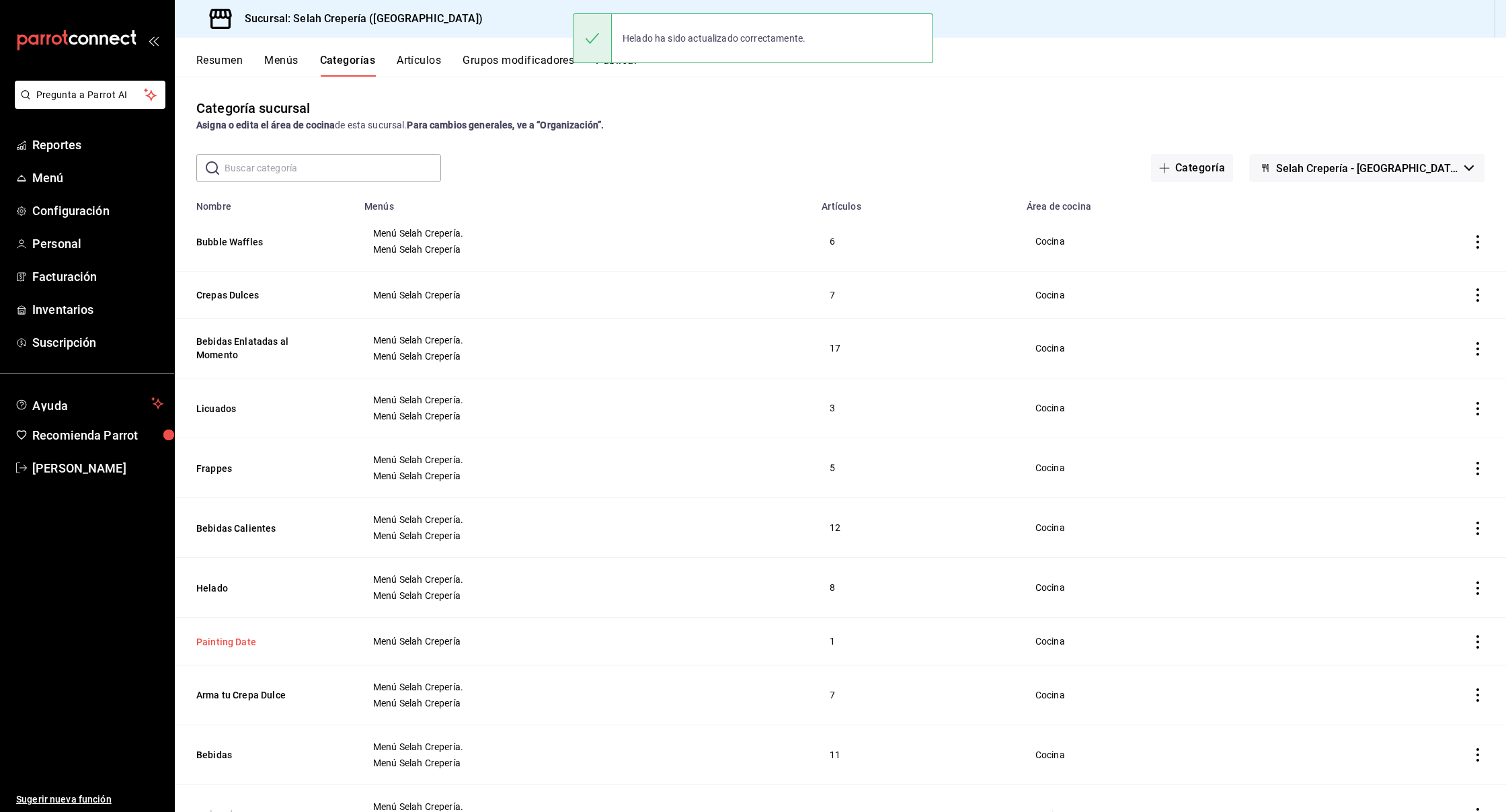
click at [229, 643] on button "Painting Date" at bounding box center [263, 642] width 135 height 14
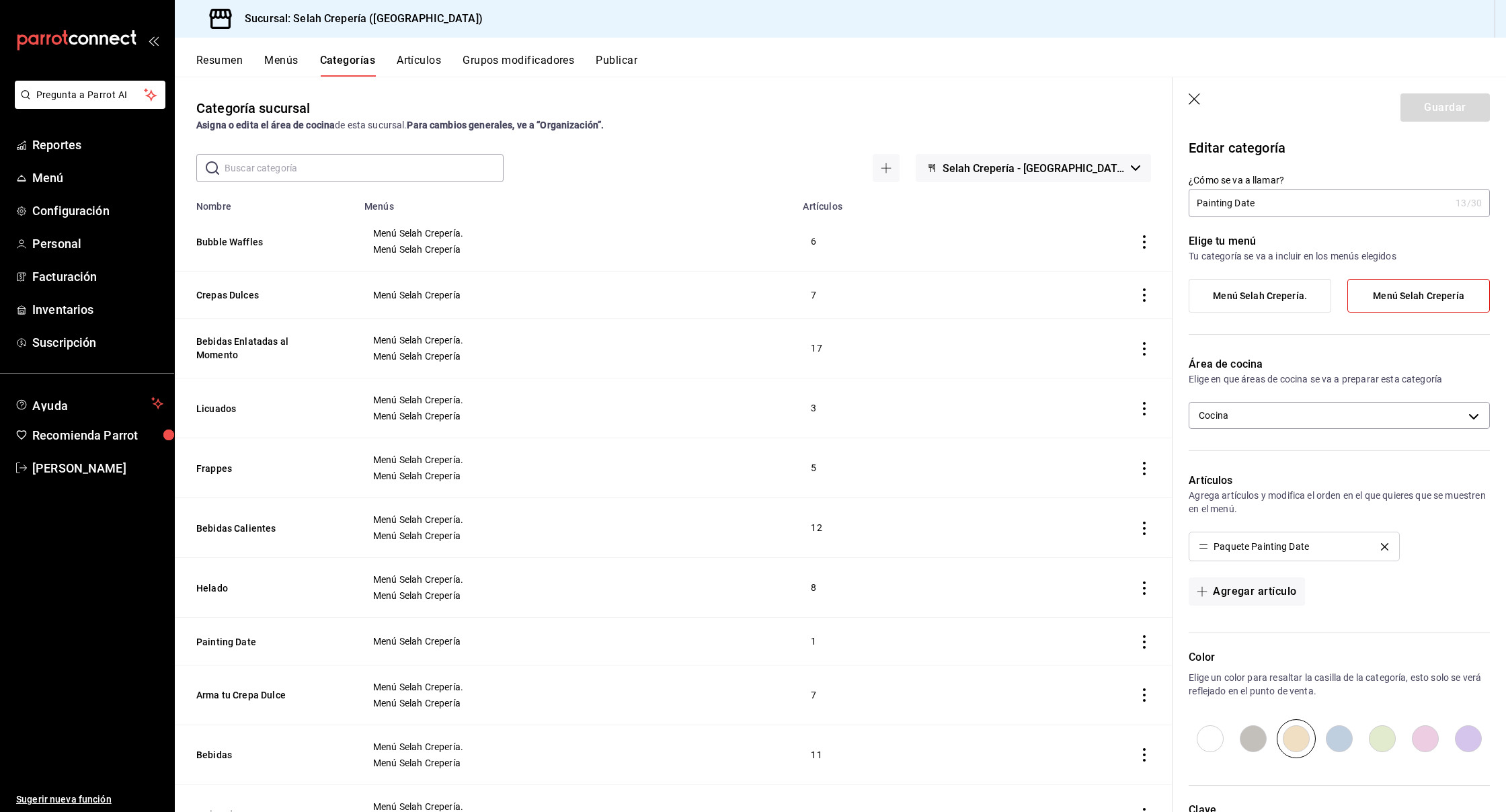
click at [1206, 737] on input "radio" at bounding box center [1210, 738] width 43 height 39
radio input "true"
click at [1438, 115] on button "Guardar" at bounding box center [1445, 107] width 89 height 28
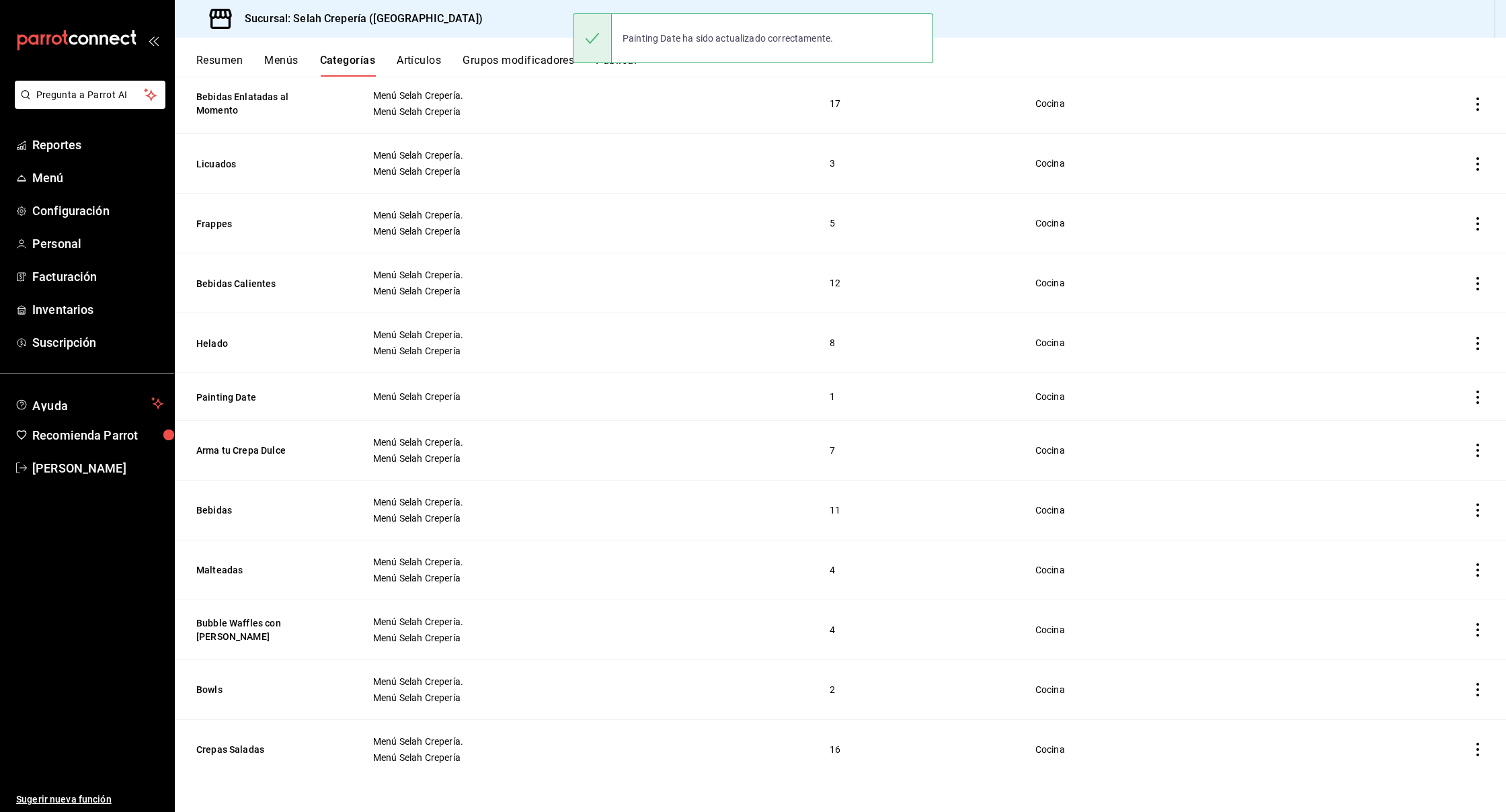
scroll to position [244, 0]
click at [223, 452] on button "Arma tu Crepa Dulce" at bounding box center [263, 450] width 135 height 14
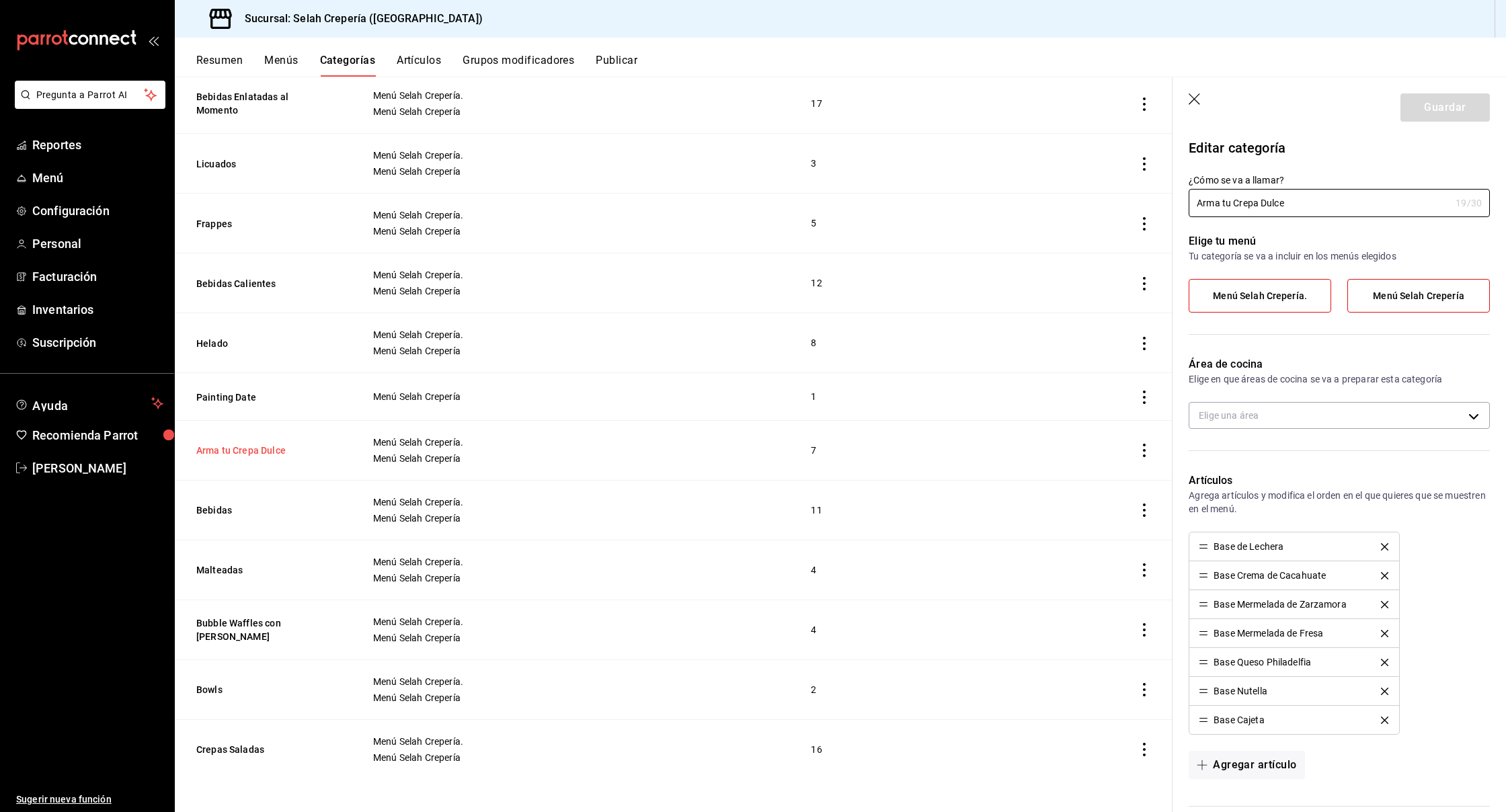
type input "26bf37cc-b86a-4955-ad8d-af1517c22bb6"
radio input "false"
radio input "true"
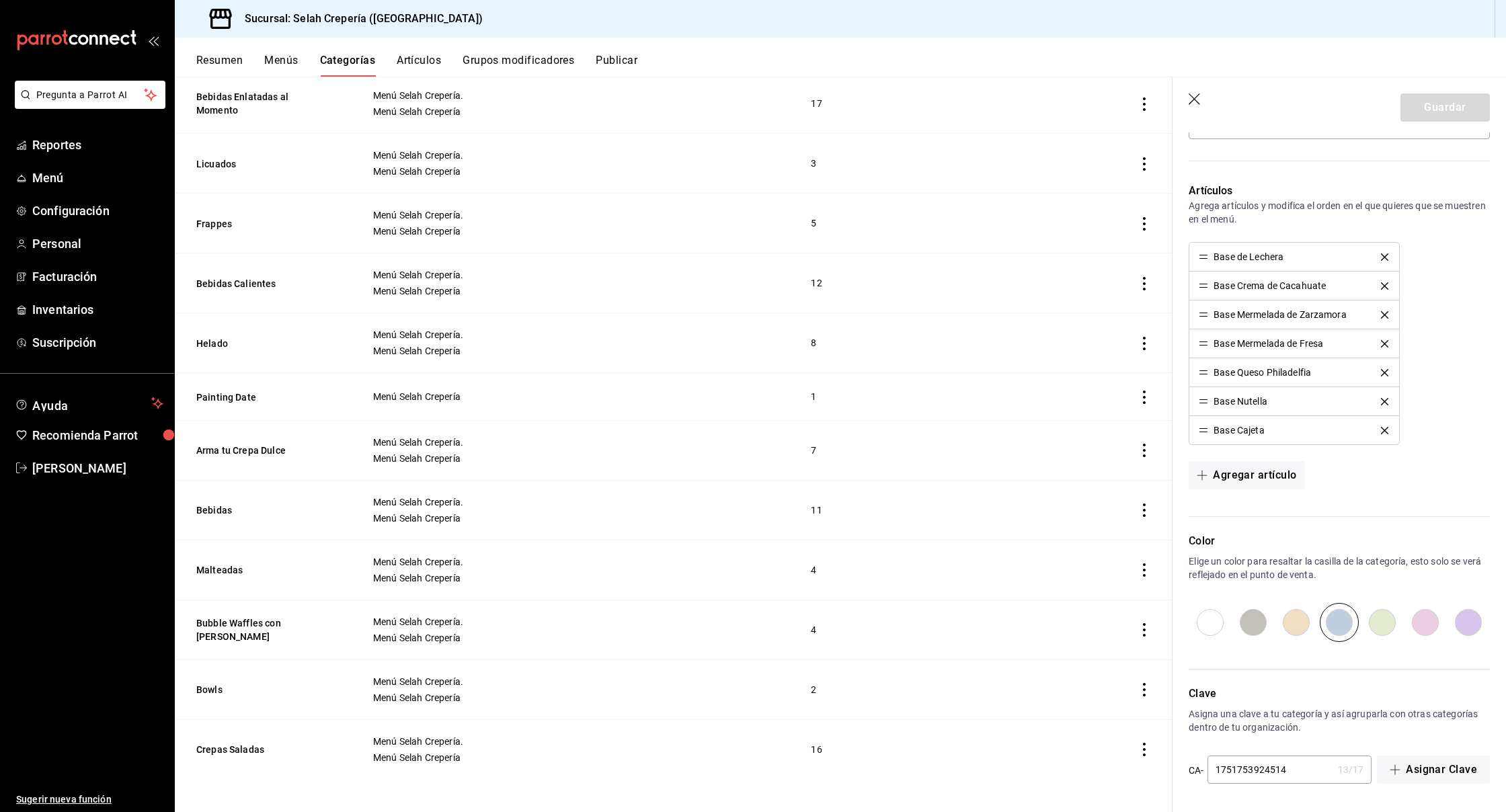
scroll to position [290, 0]
click at [214, 512] on button "Bebidas" at bounding box center [263, 510] width 135 height 14
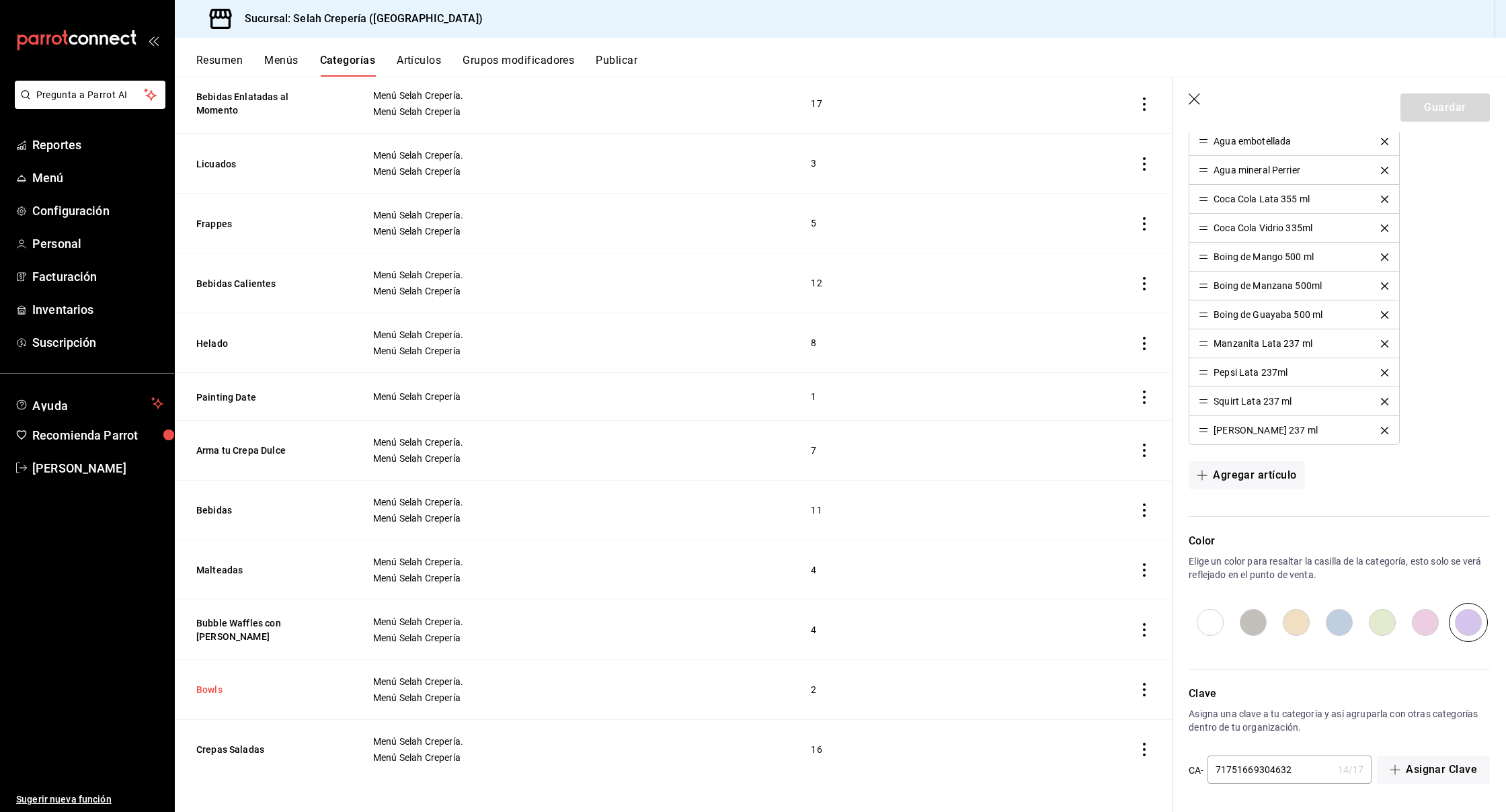
click at [208, 690] on button "Bowls" at bounding box center [263, 690] width 135 height 14
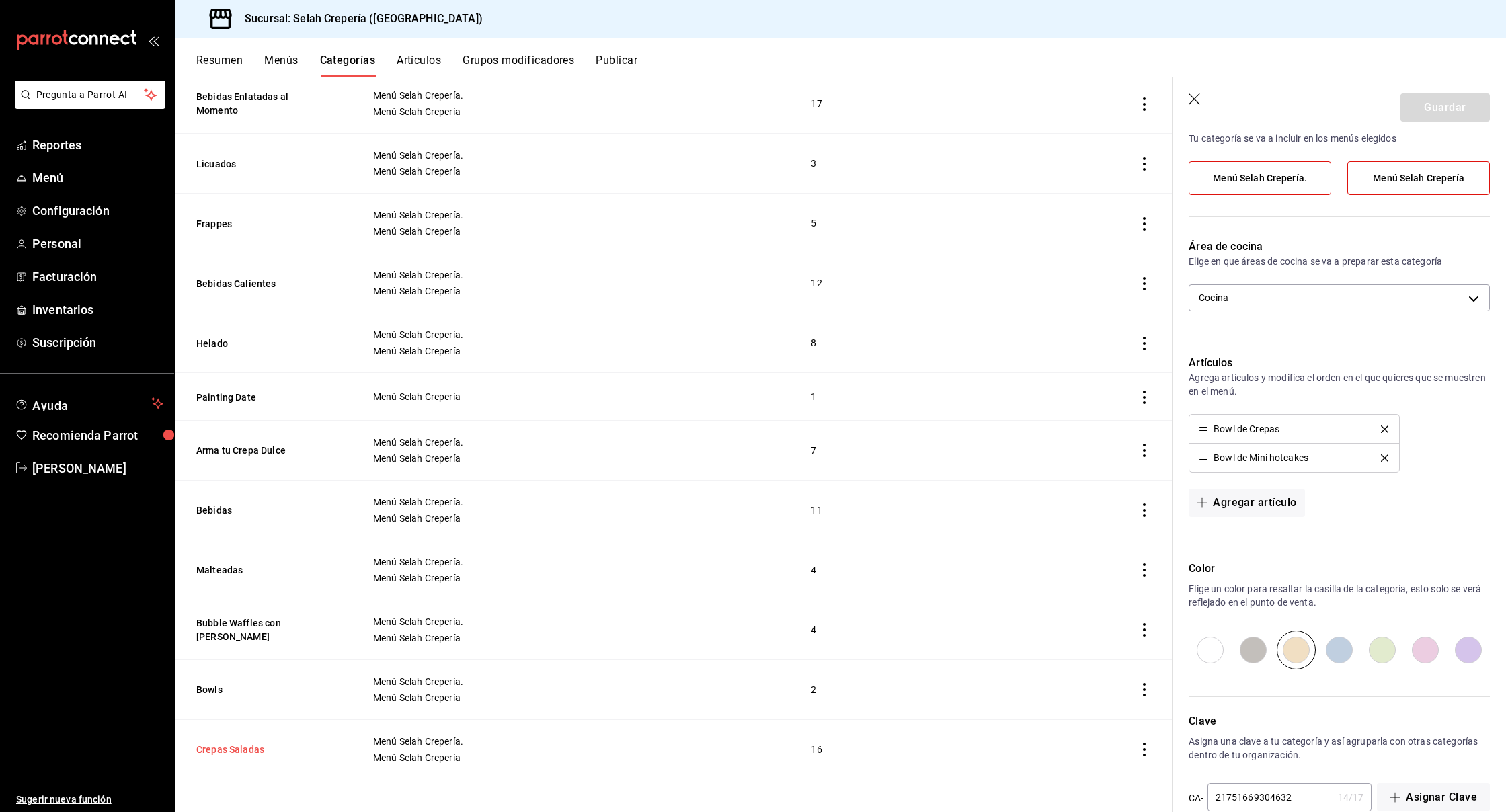
click at [250, 752] on button "Crepas Saladas" at bounding box center [263, 749] width 135 height 14
type input "Crepas Saladas"
type input "26bf37cc-b86a-4955-ad8d-af1517c22bb6"
radio input "false"
radio input "true"
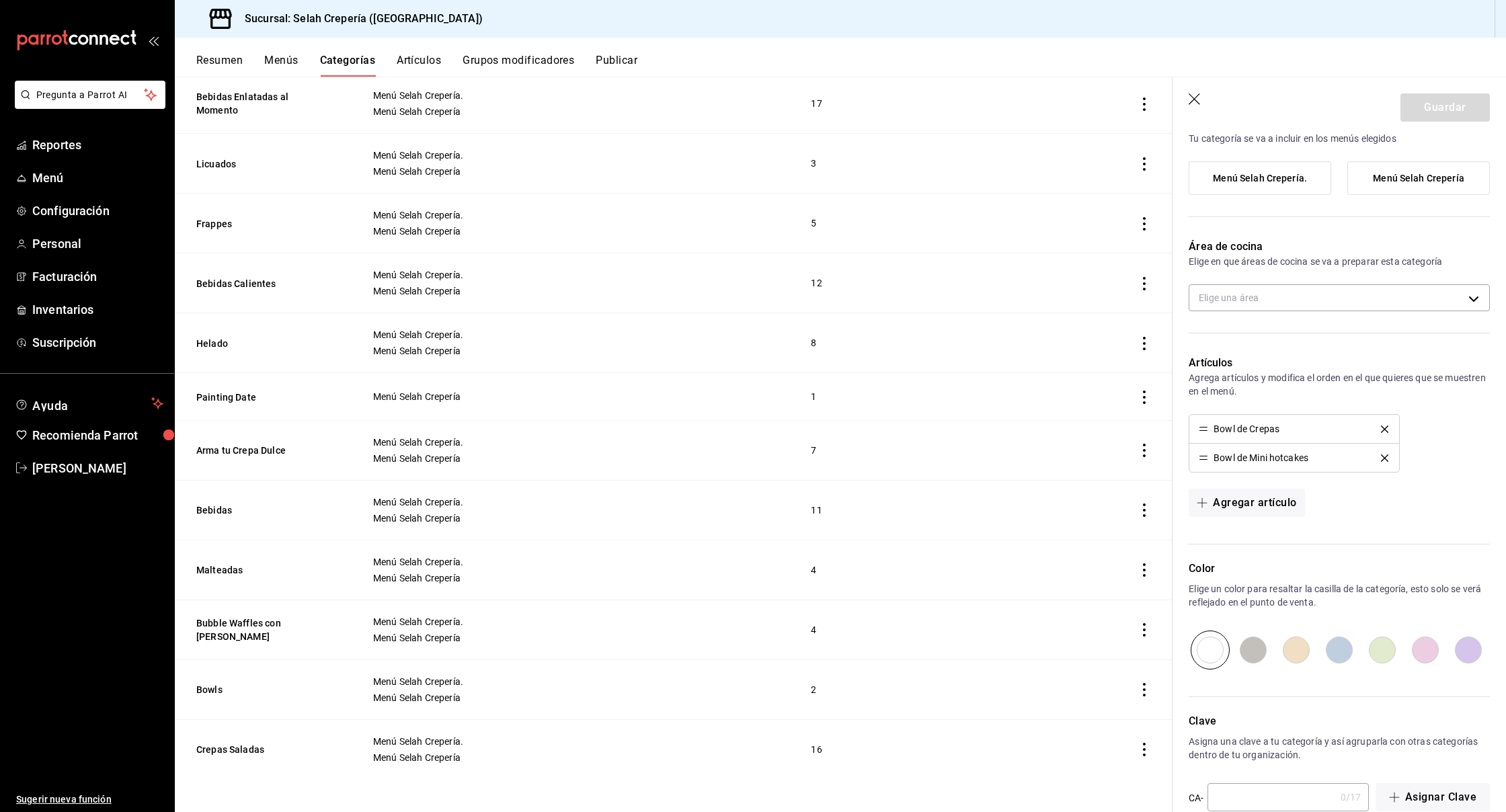
type input "11751669304632"
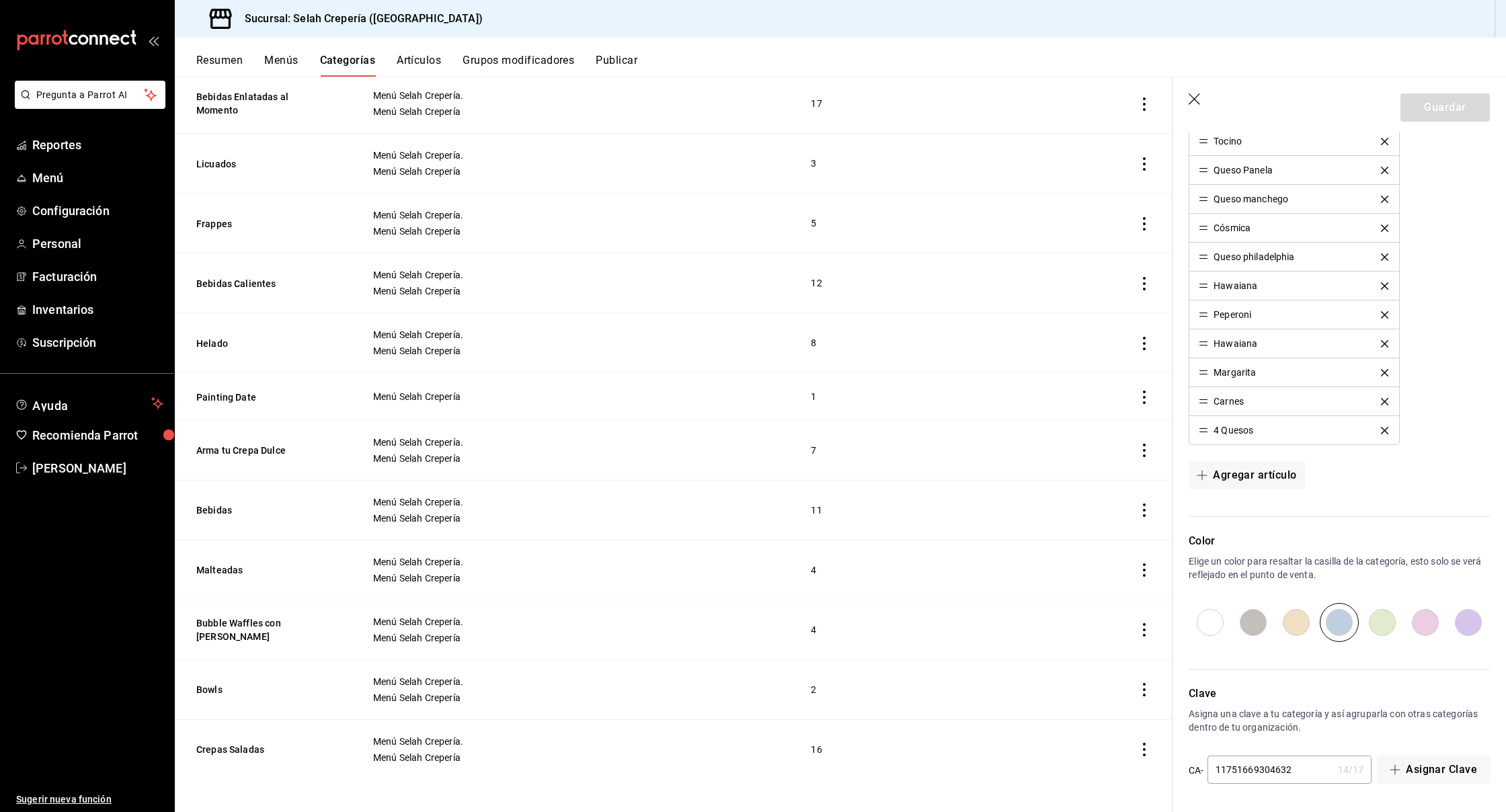
scroll to position [550, 0]
click at [1291, 622] on input "radio" at bounding box center [1297, 622] width 43 height 39
radio input "true"
click at [1434, 114] on button "Guardar" at bounding box center [1445, 107] width 89 height 28
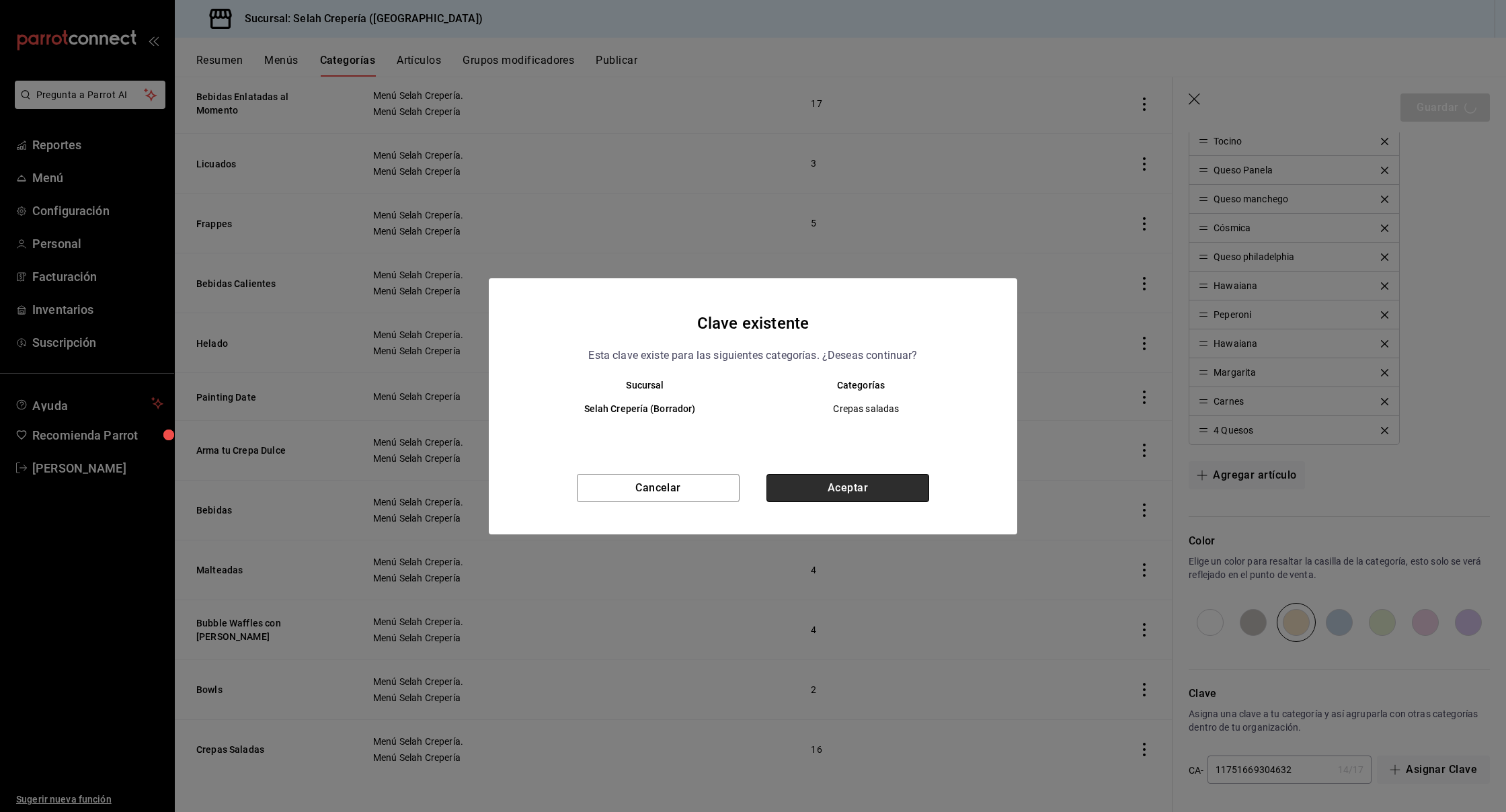
click at [837, 481] on button "Aceptar" at bounding box center [848, 488] width 163 height 28
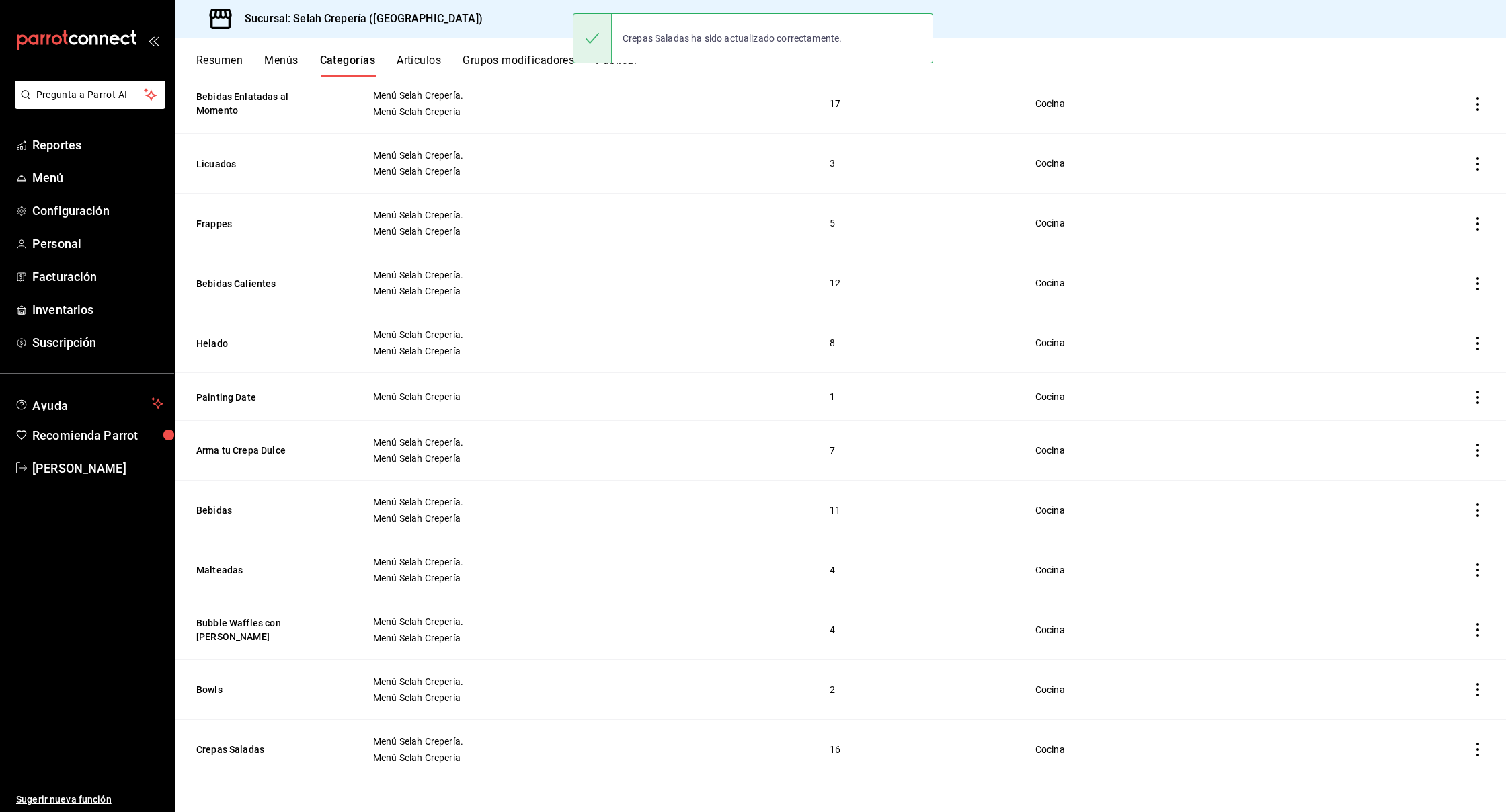
scroll to position [244, 0]
click at [202, 687] on button "Bowls" at bounding box center [263, 690] width 135 height 14
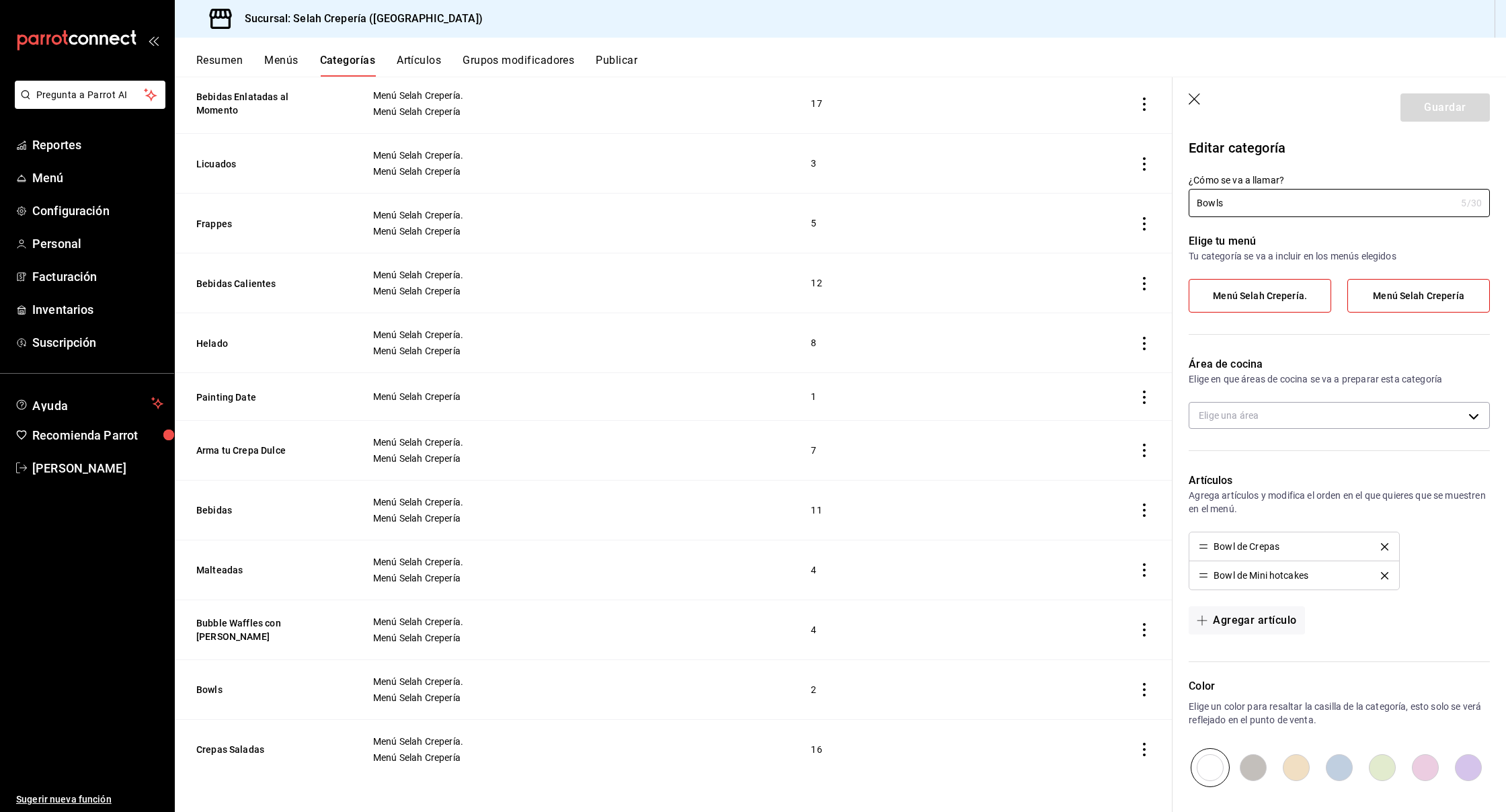
type input "26bf37cc-b86a-4955-ad8d-af1517c22bb6"
radio input "false"
radio input "true"
click at [221, 749] on button "Crepas Saladas" at bounding box center [263, 749] width 135 height 14
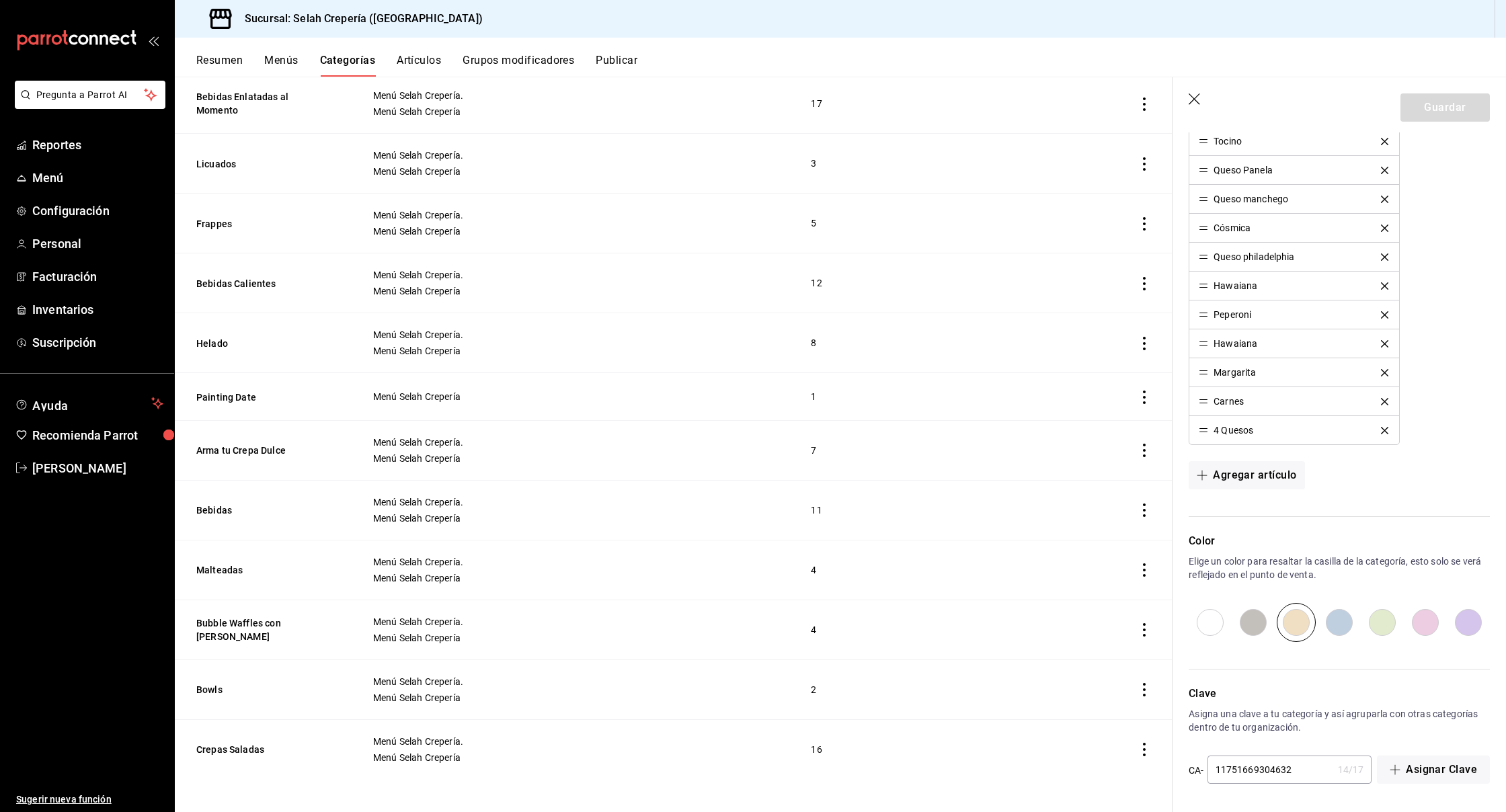
scroll to position [550, 0]
click at [1343, 626] on input "radio" at bounding box center [1340, 622] width 43 height 39
radio input "true"
click at [1446, 113] on button "Guardar" at bounding box center [1445, 107] width 89 height 28
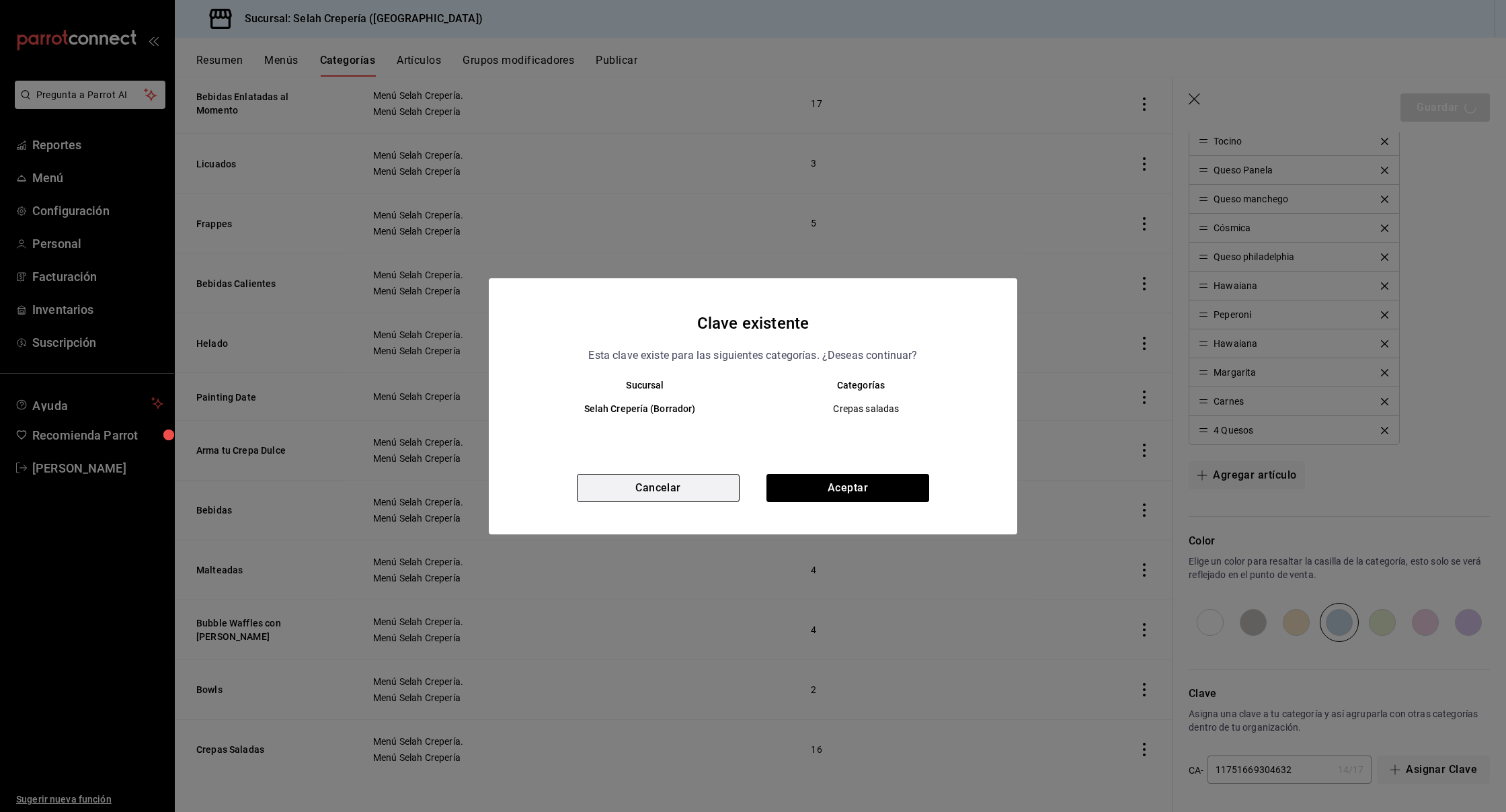
click at [699, 491] on button "Cancelar" at bounding box center [659, 488] width 163 height 28
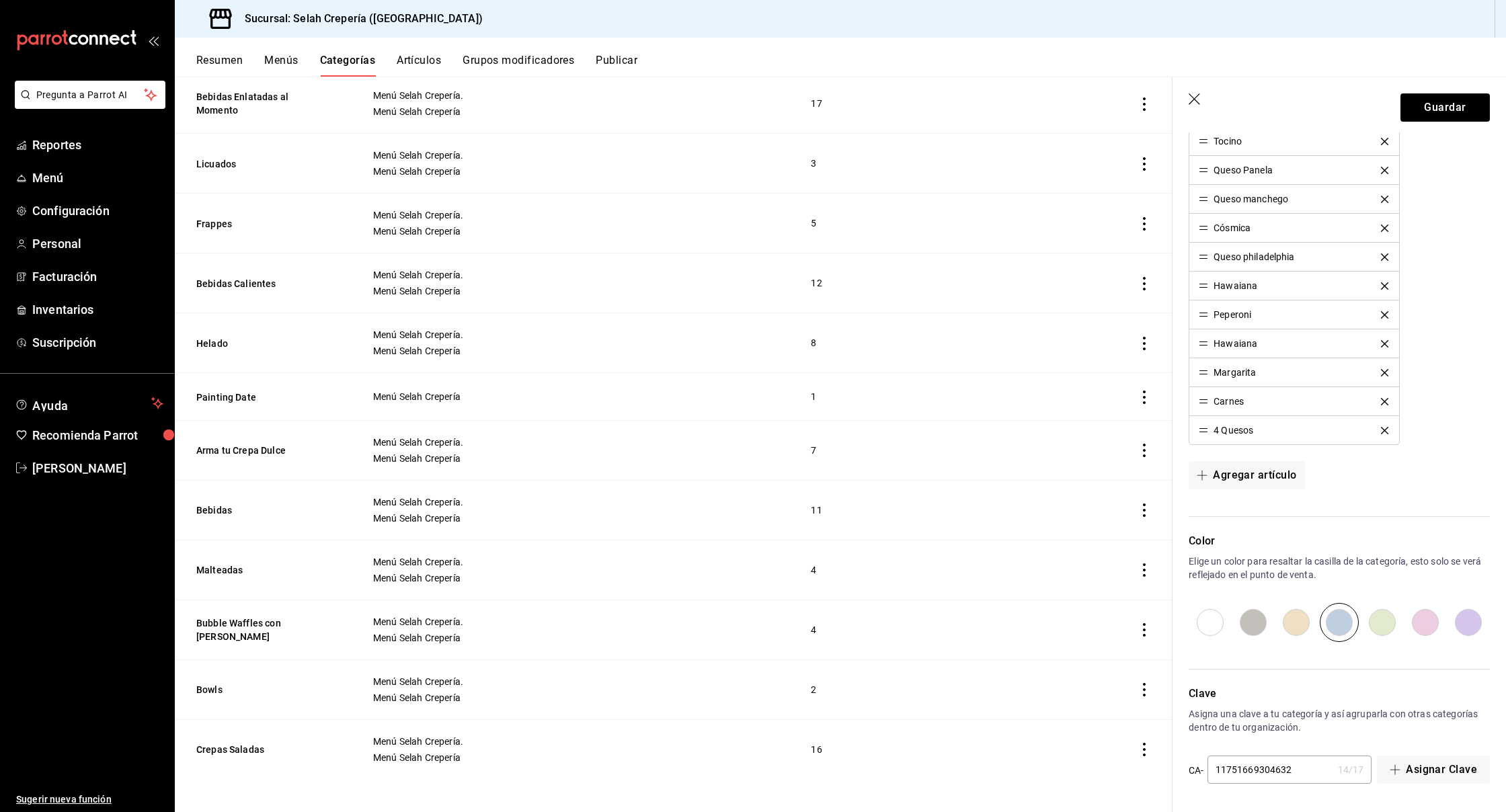
click at [1428, 630] on input "radio" at bounding box center [1425, 622] width 43 height 39
radio input "true"
click at [1437, 111] on button "Guardar" at bounding box center [1445, 107] width 89 height 28
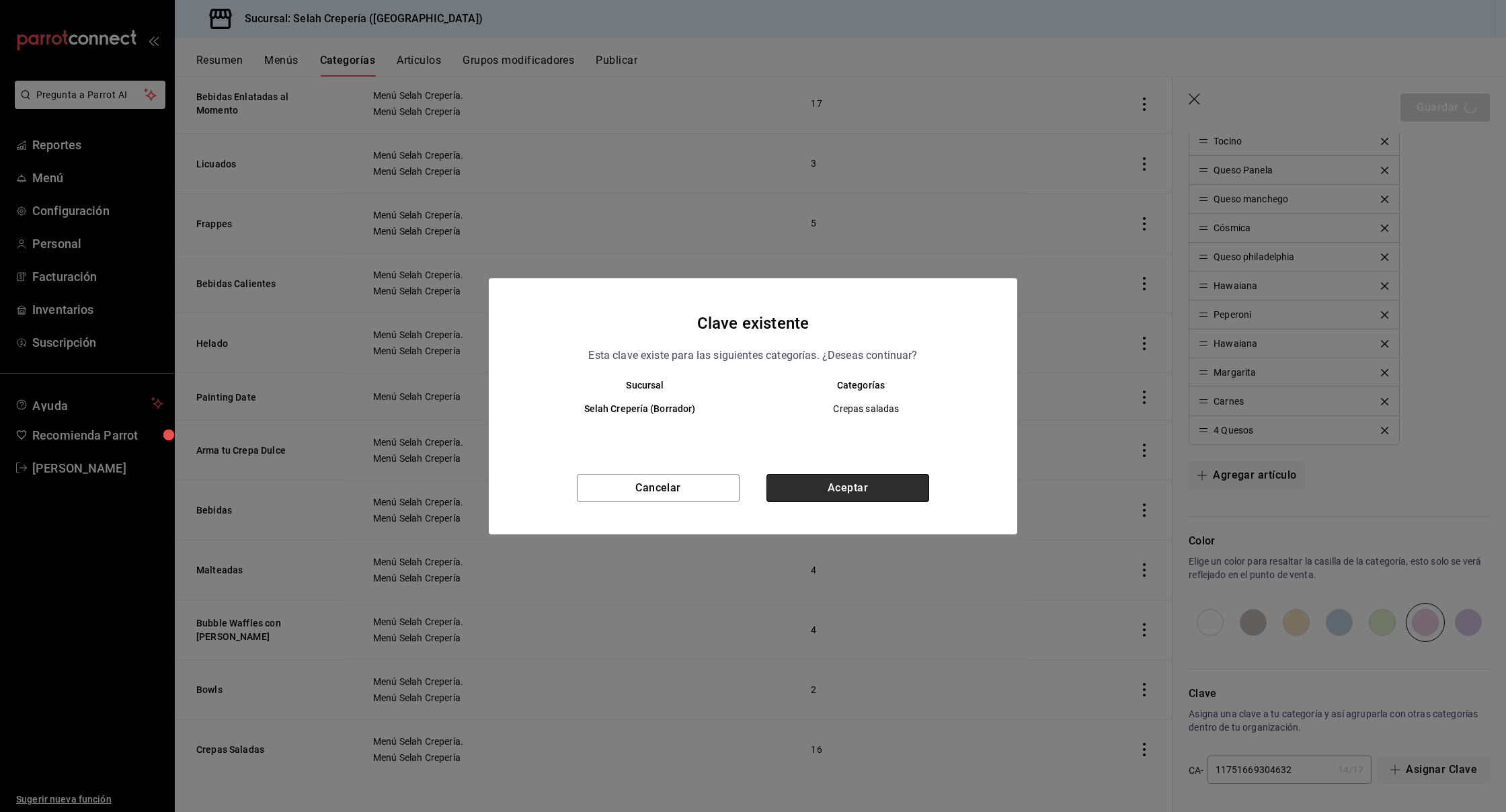
click at [876, 484] on button "Aceptar" at bounding box center [848, 488] width 163 height 28
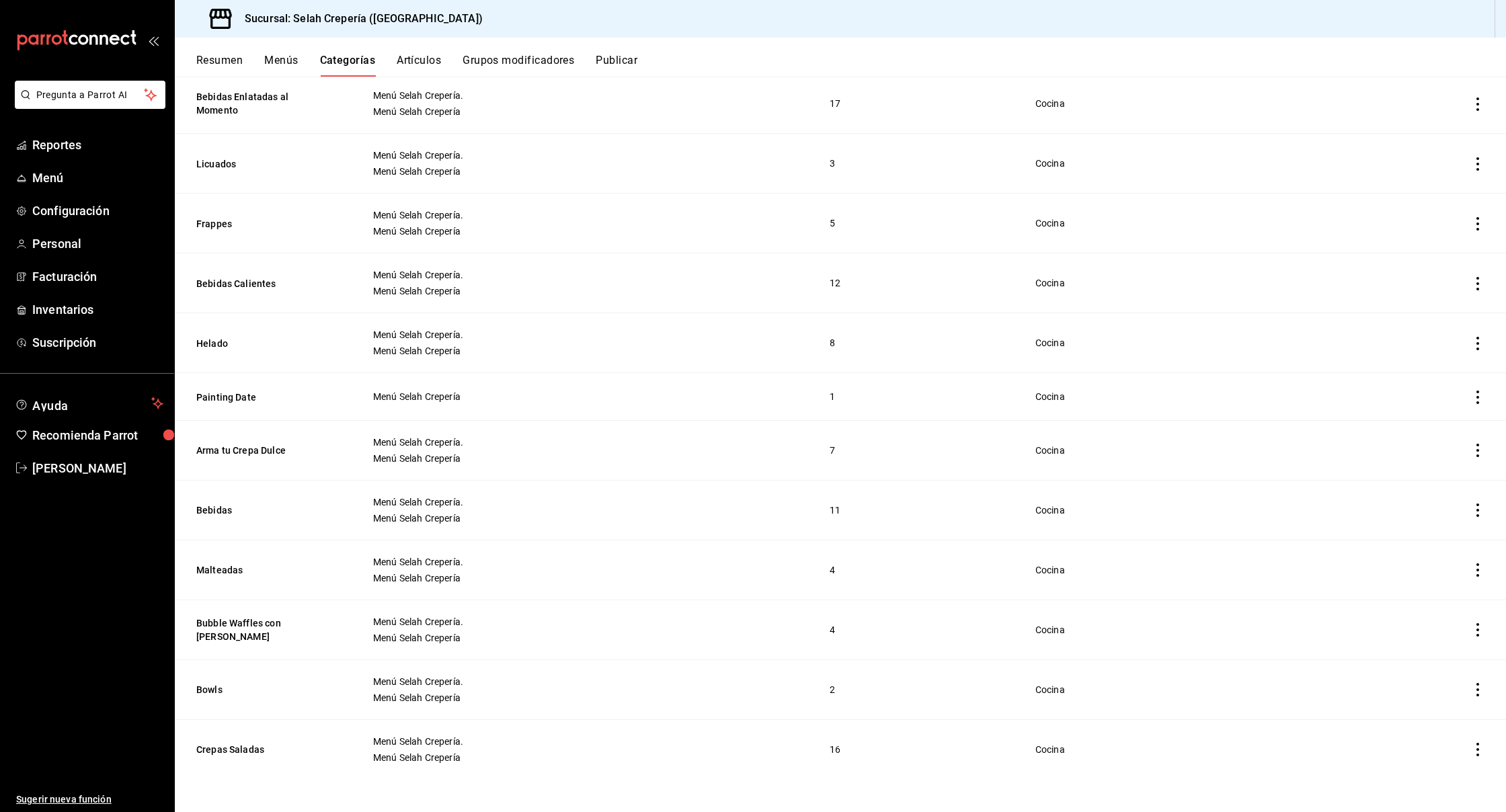
scroll to position [244, 0]
click at [212, 687] on button "Bowls" at bounding box center [263, 690] width 135 height 14
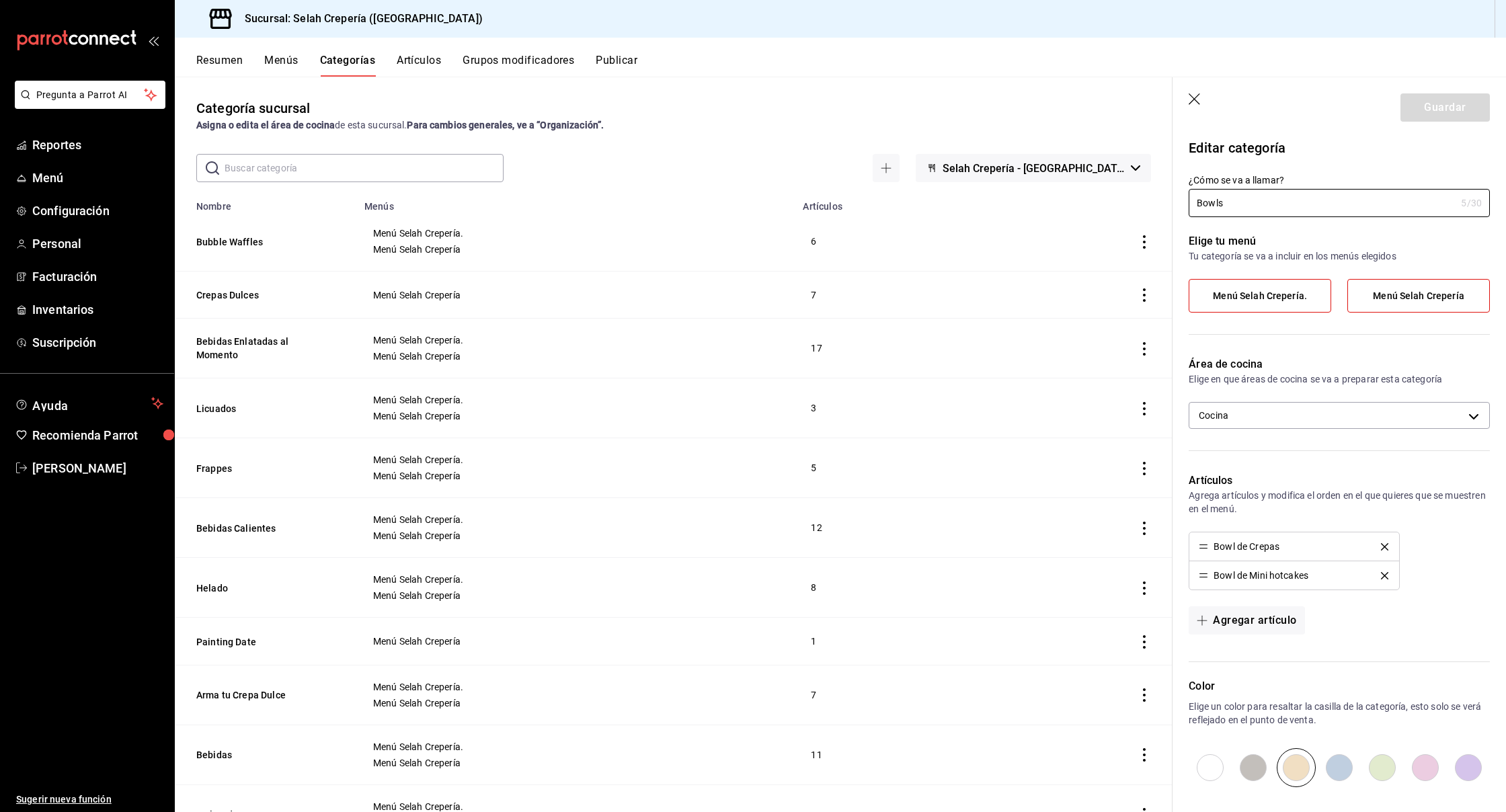
click at [497, 58] on button "Grupos modificadores" at bounding box center [518, 65] width 111 height 23
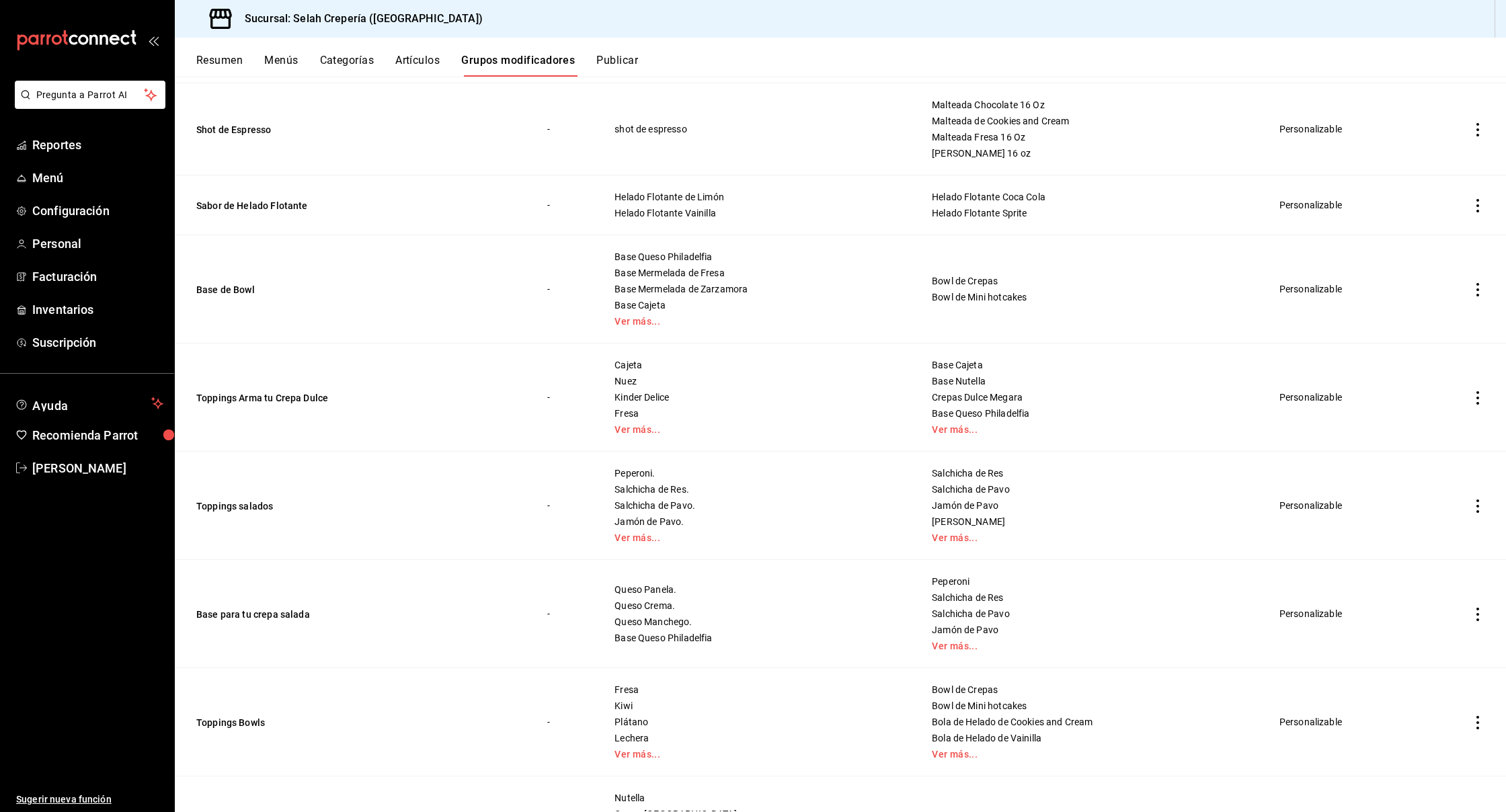
scroll to position [874, 0]
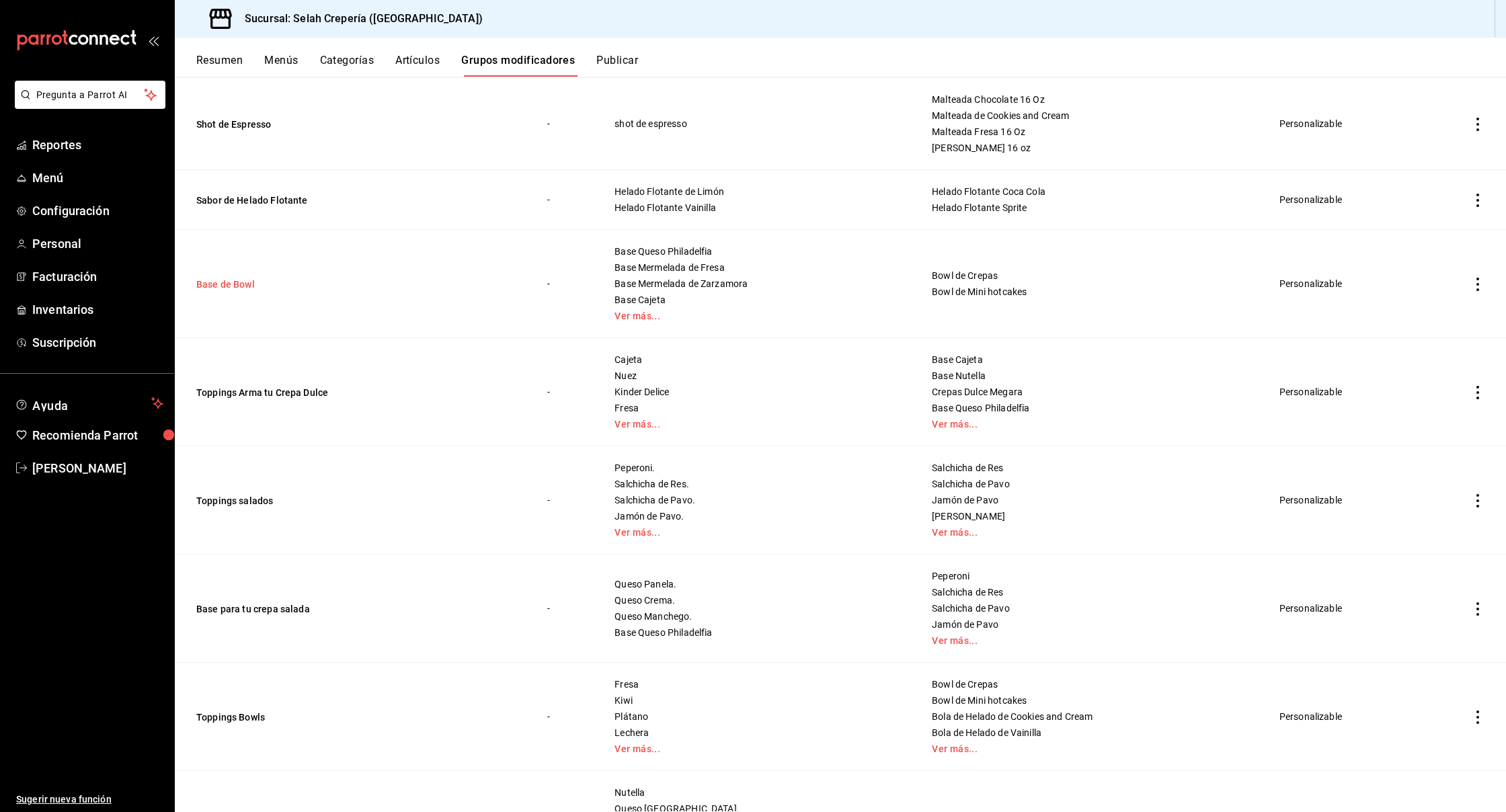
click at [214, 288] on button "Base de Bowl" at bounding box center [277, 285] width 161 height 14
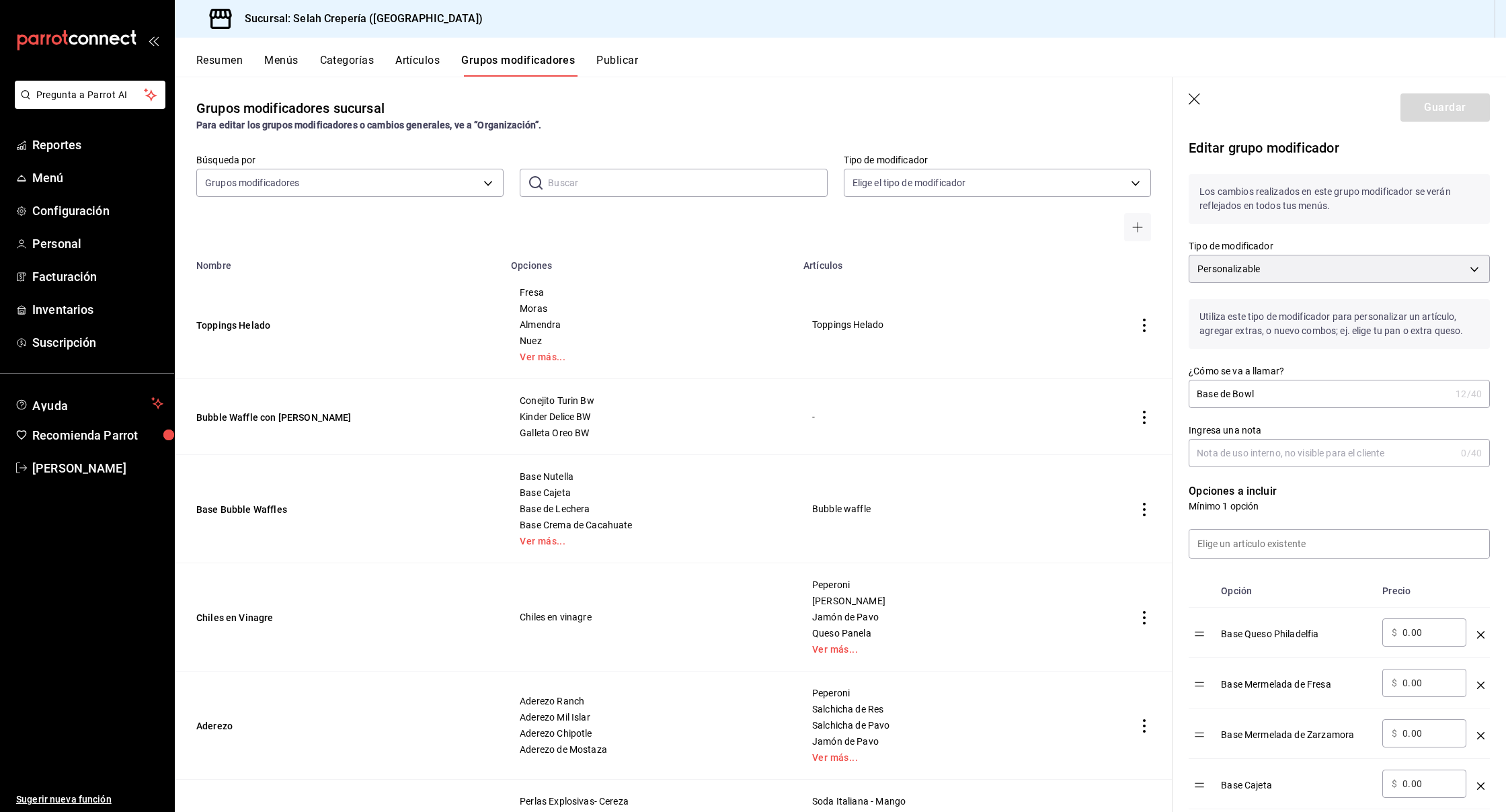
click at [1191, 98] on icon "button" at bounding box center [1196, 100] width 14 height 14
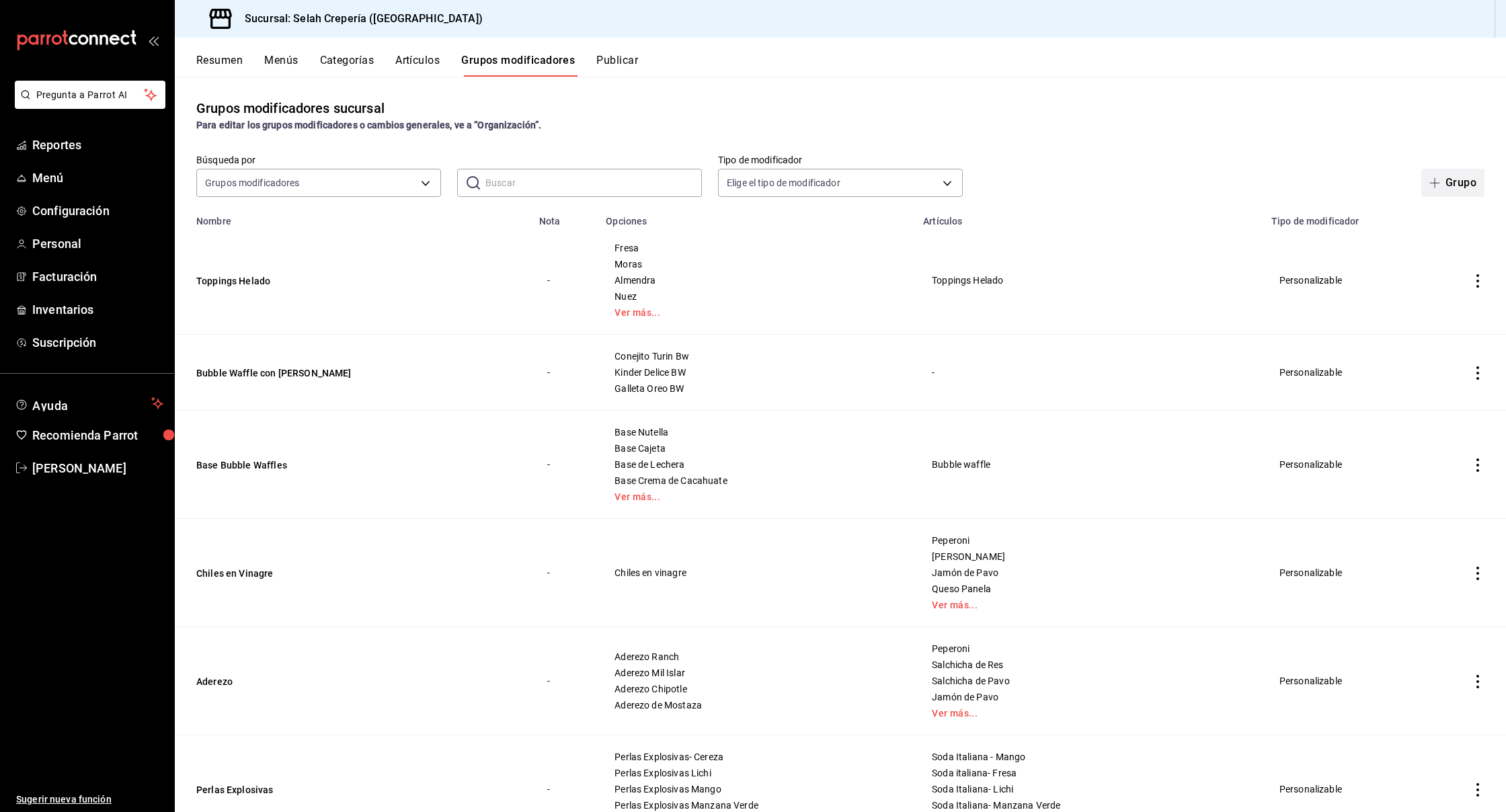
click at [1445, 189] on button "Grupo" at bounding box center [1454, 183] width 63 height 28
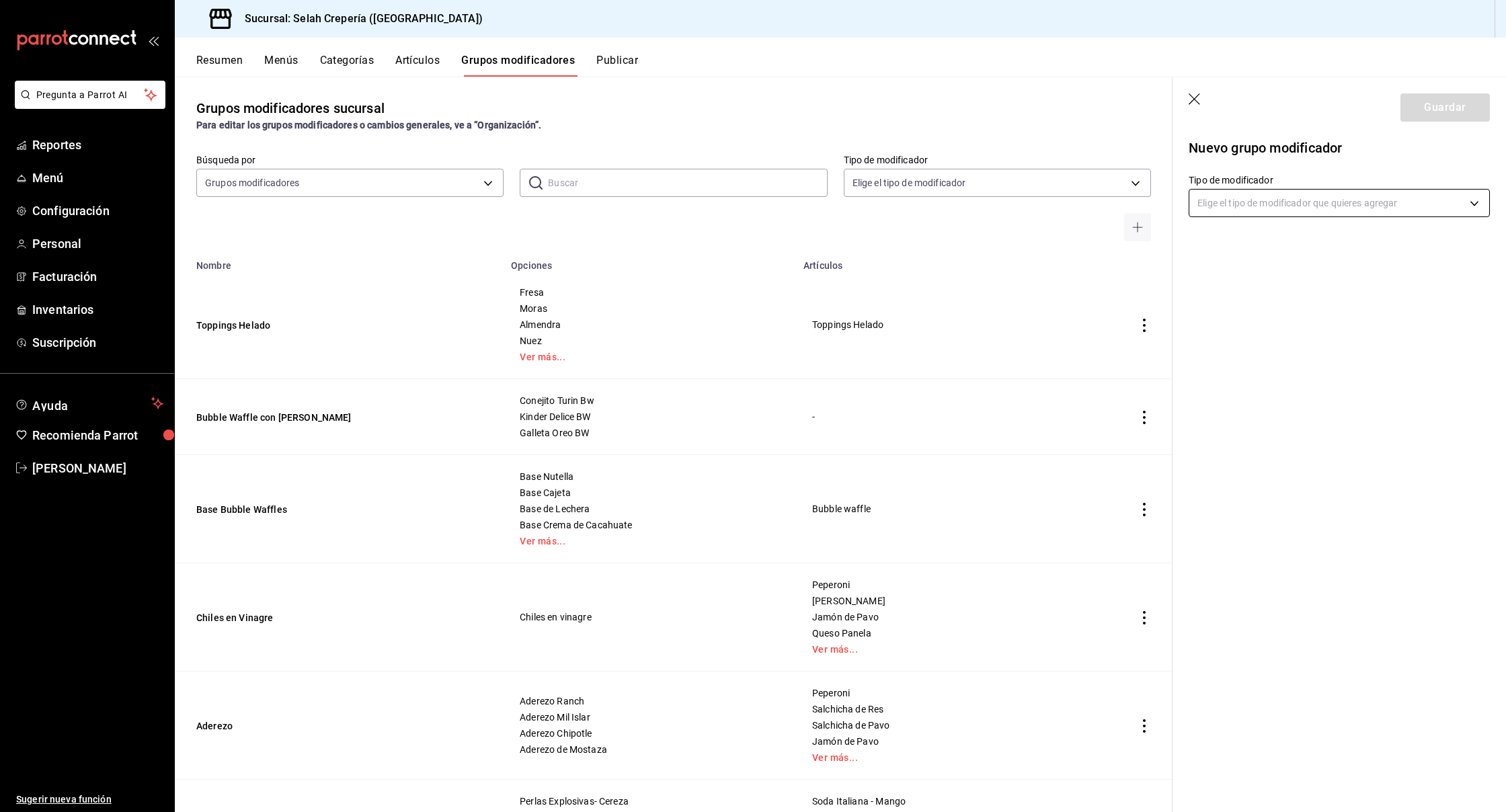
click at [1244, 205] on body "Pregunta a Parrot AI Reportes Menú Configuración Personal Facturación Inventari…" at bounding box center [753, 406] width 1506 height 812
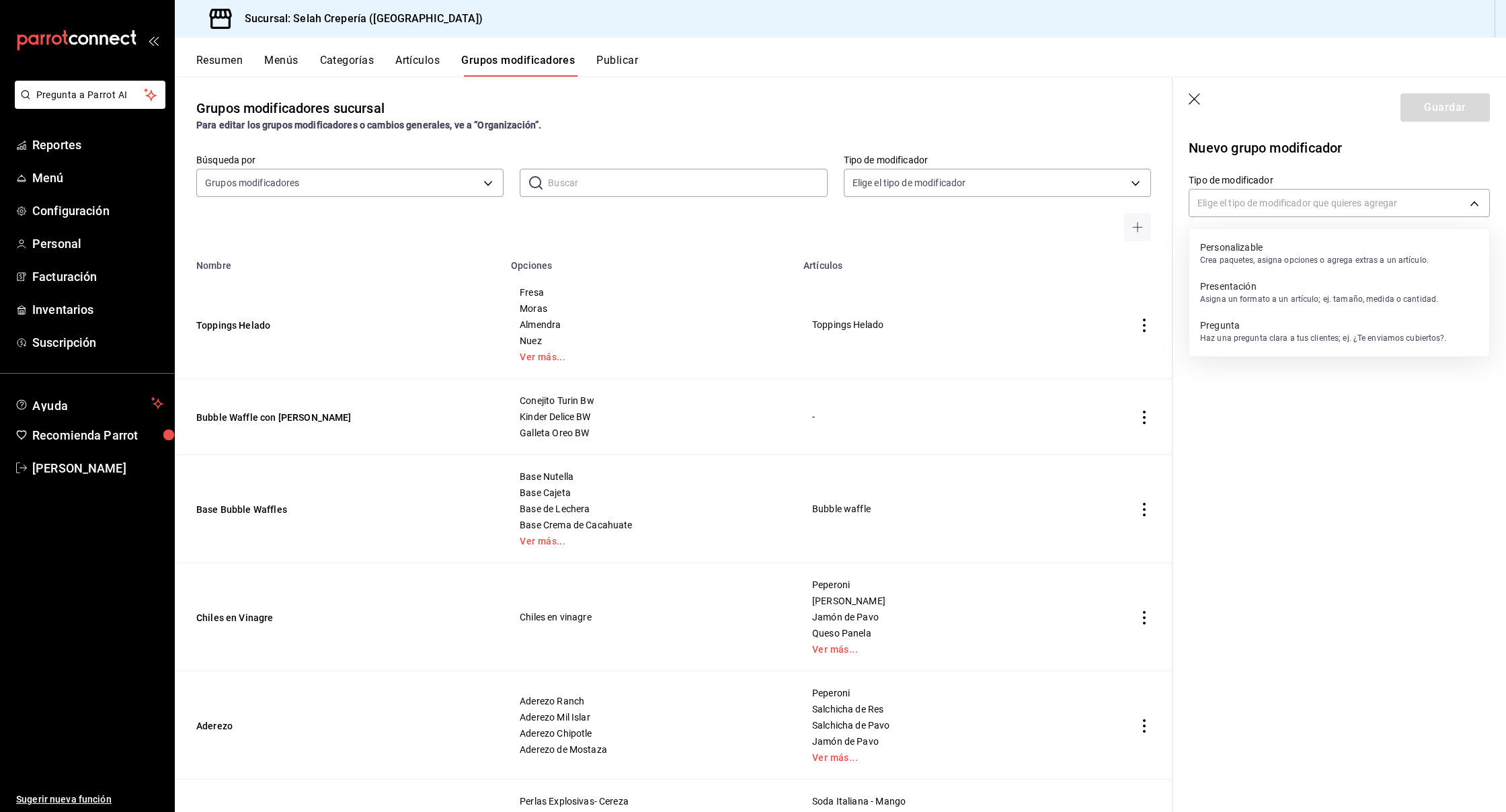
click at [1241, 235] on li "Personalizable Crea paquetes, asigna opciones o agrega extras a un artículo." at bounding box center [1340, 253] width 300 height 39
type input "CUSTOMIZABLE"
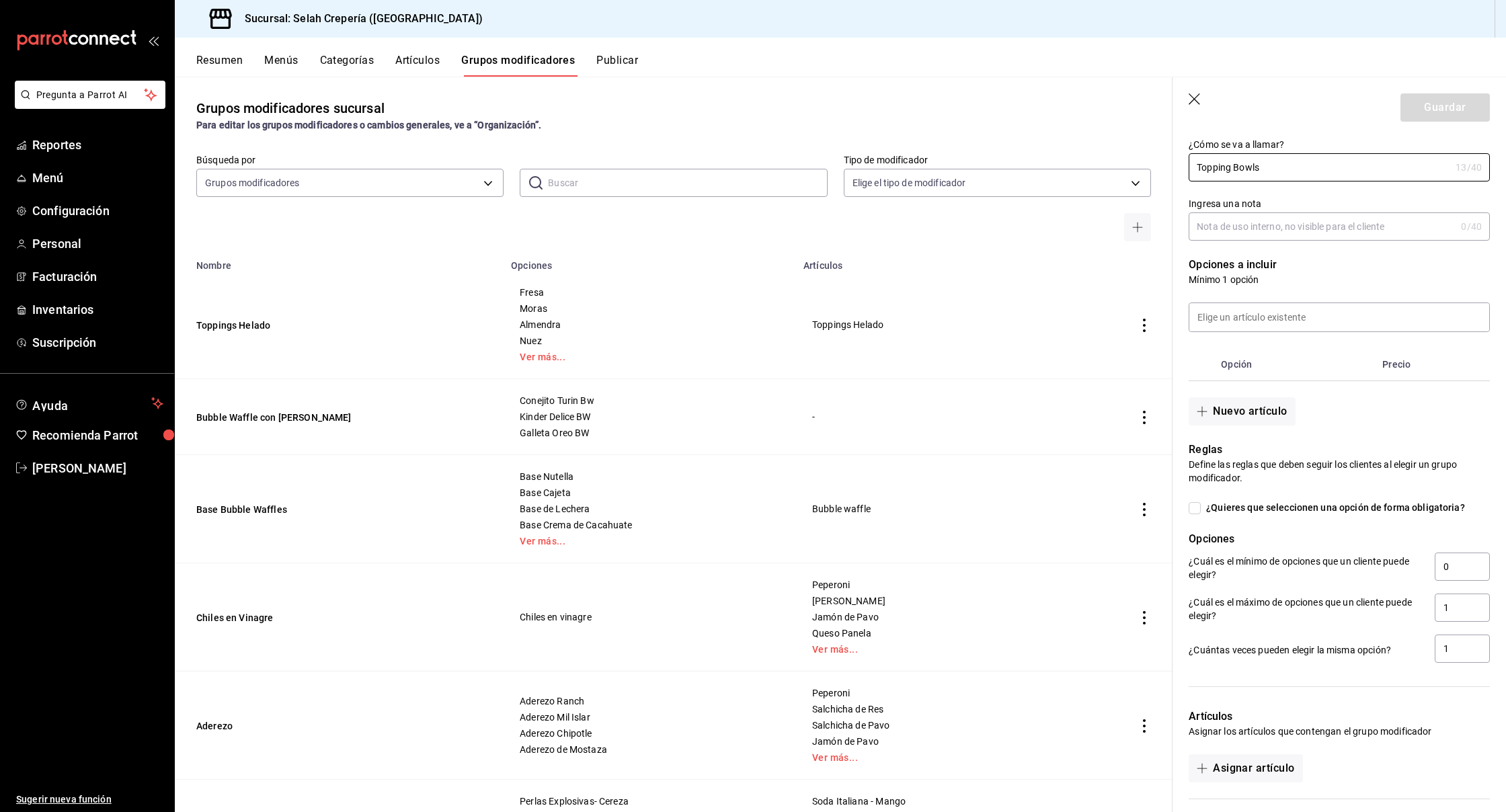
scroll to position [174, 0]
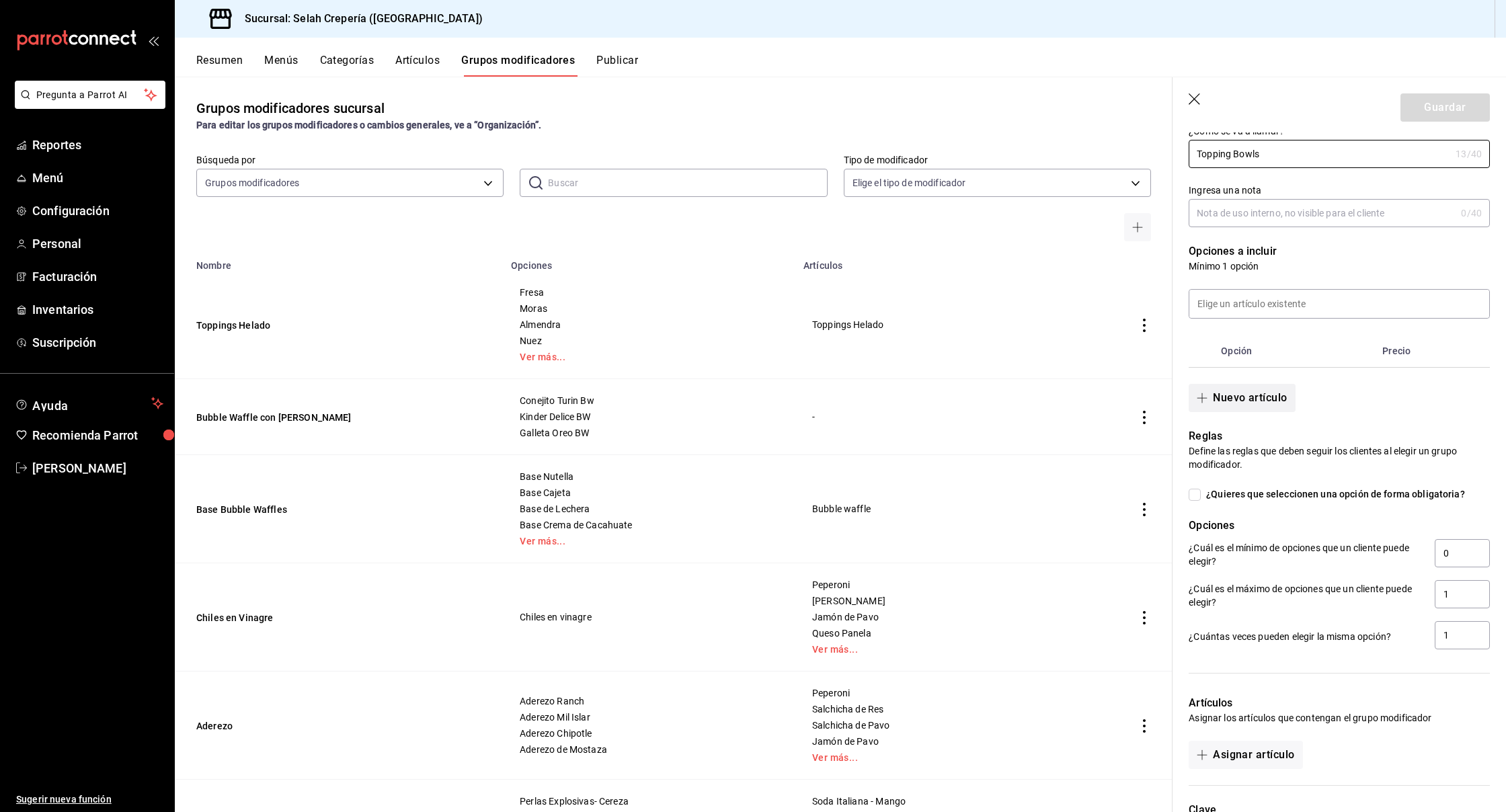
type input "Topping Bowls"
click at [1229, 402] on button "Nuevo artículo" at bounding box center [1242, 398] width 106 height 28
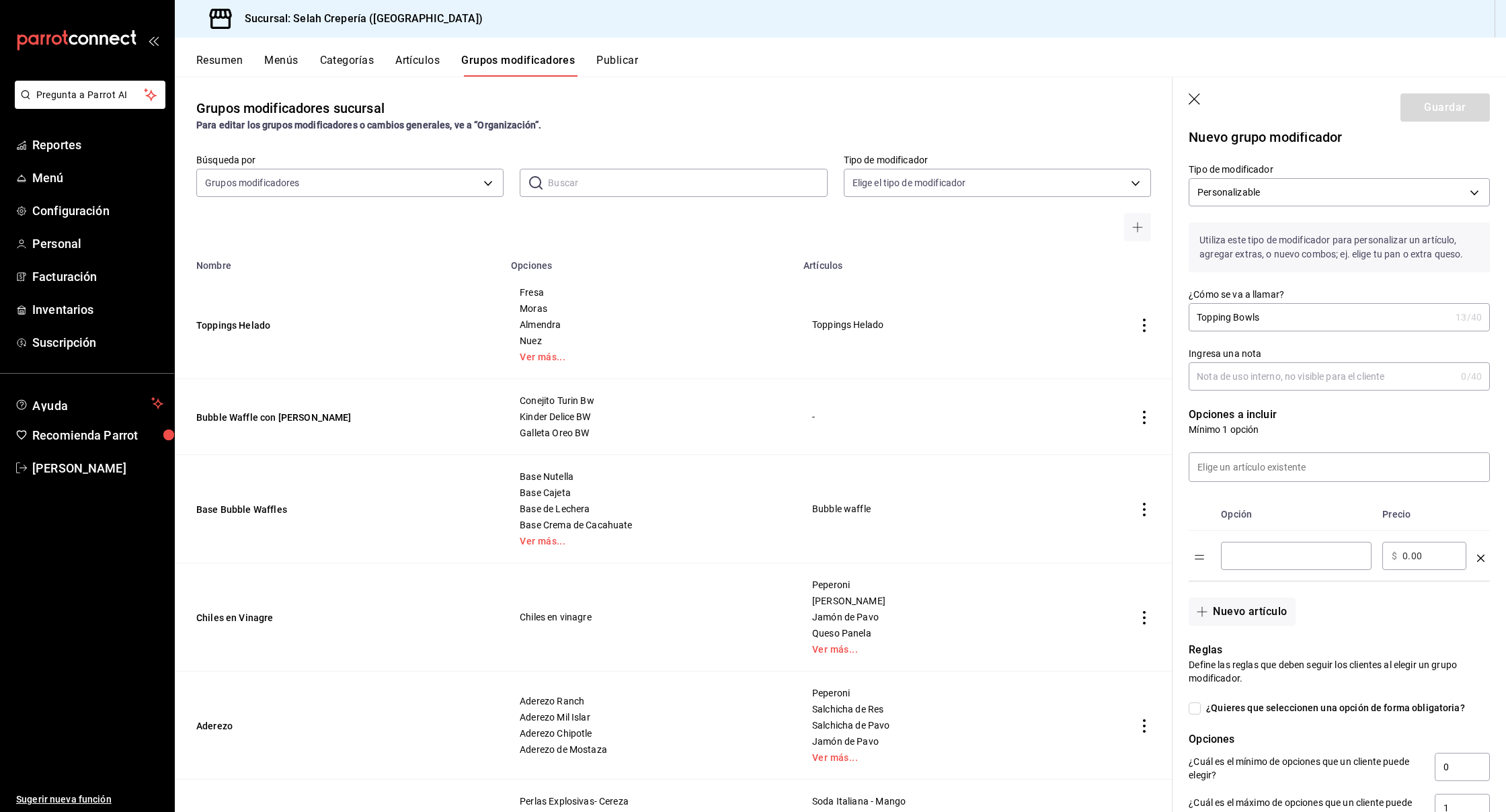
scroll to position [0, 0]
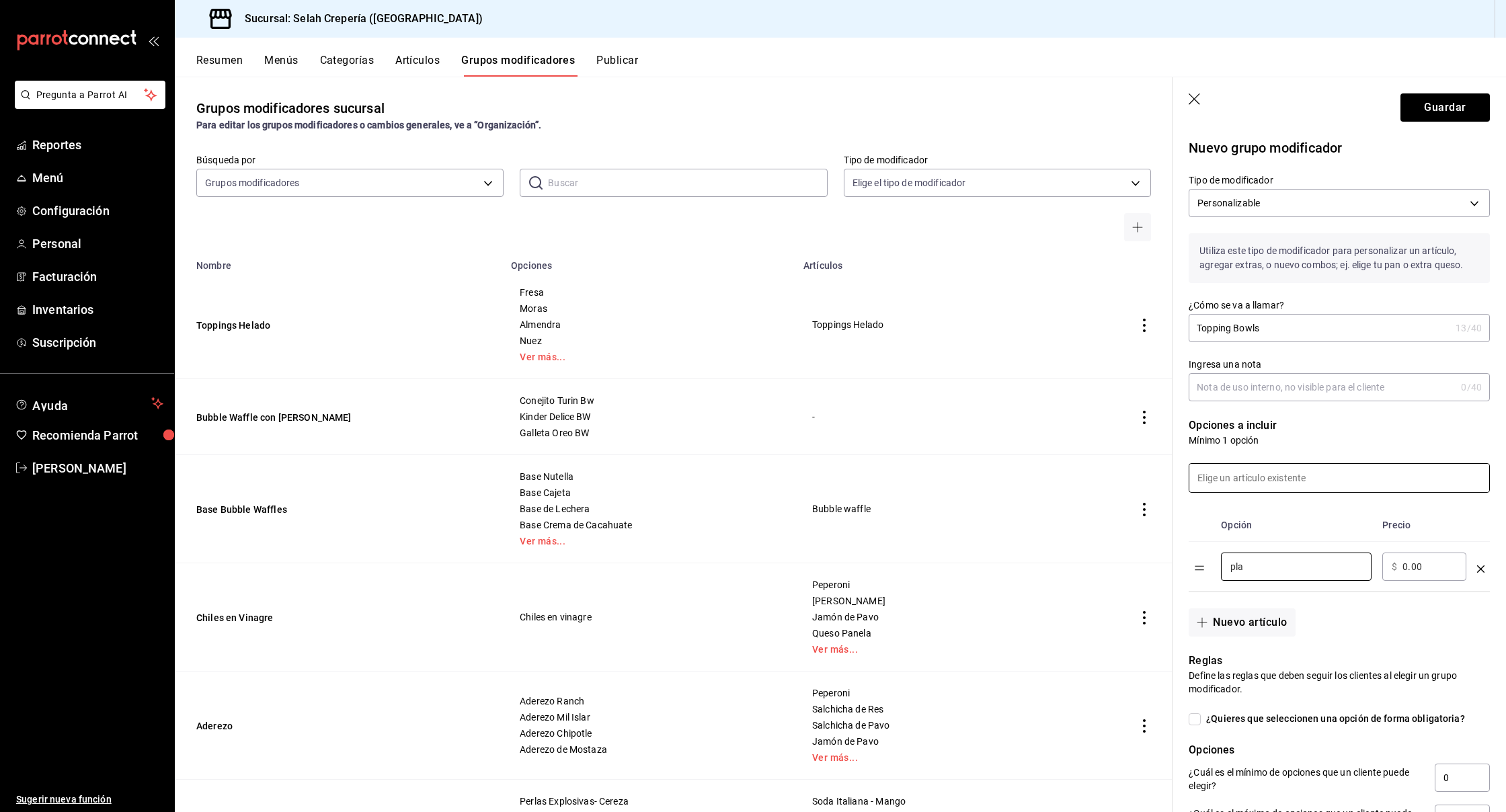
type input "pla"
click at [1232, 474] on input at bounding box center [1340, 478] width 300 height 28
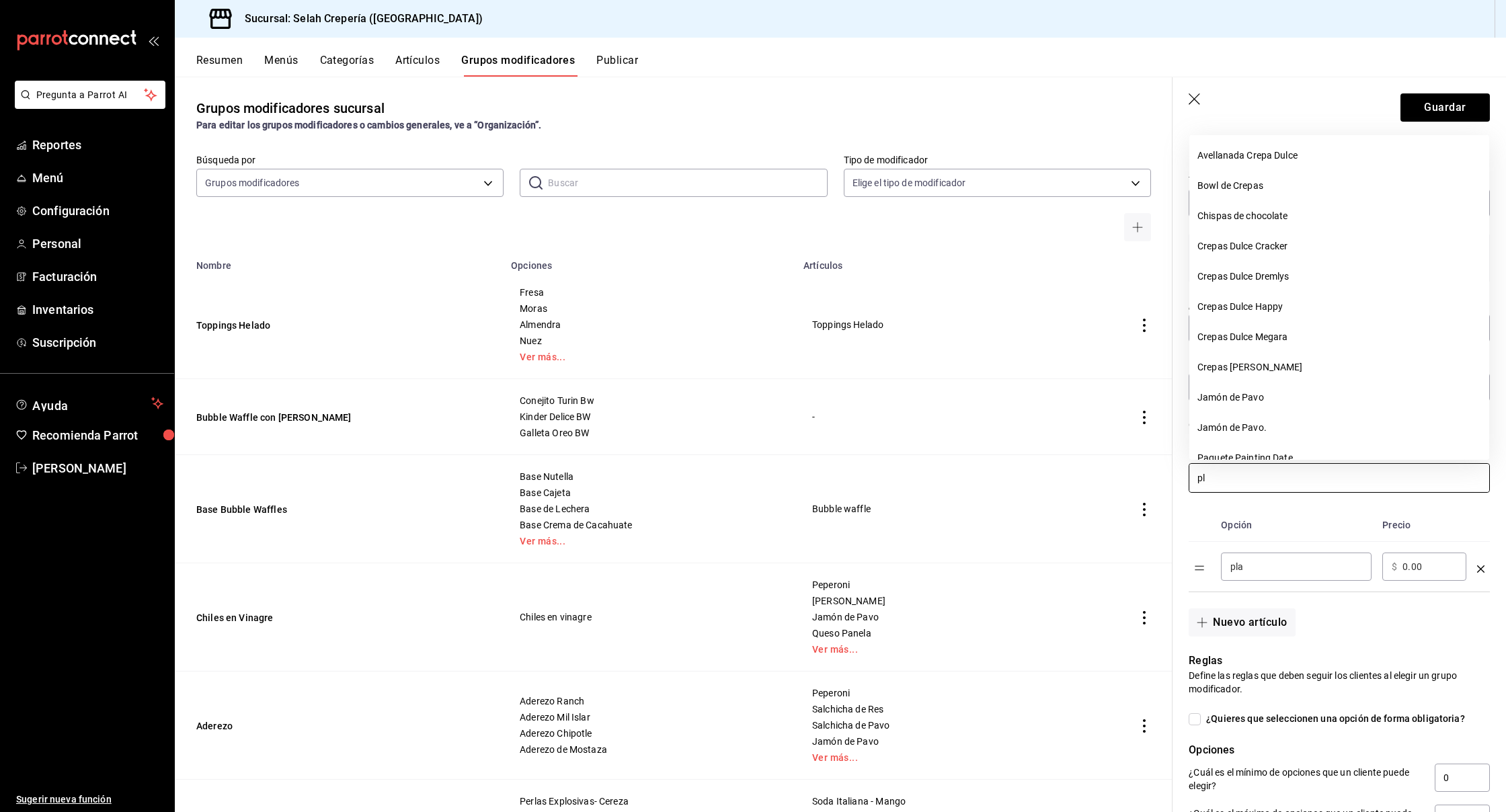
type input "pla"
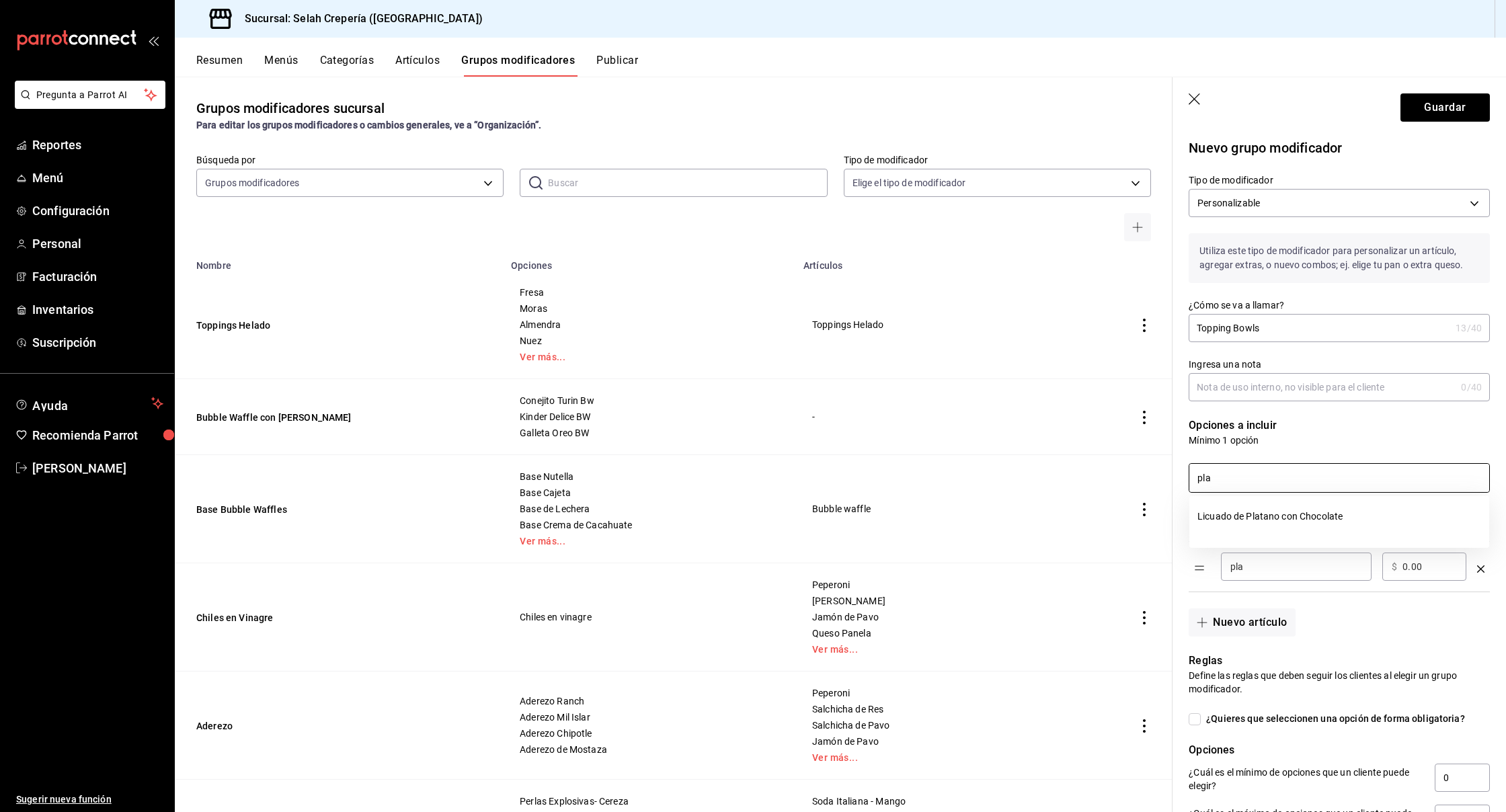
drag, startPoint x: 1243, startPoint y: 478, endPoint x: 1191, endPoint y: 475, distance: 52.1
click at [1191, 475] on input "pla" at bounding box center [1340, 478] width 300 height 28
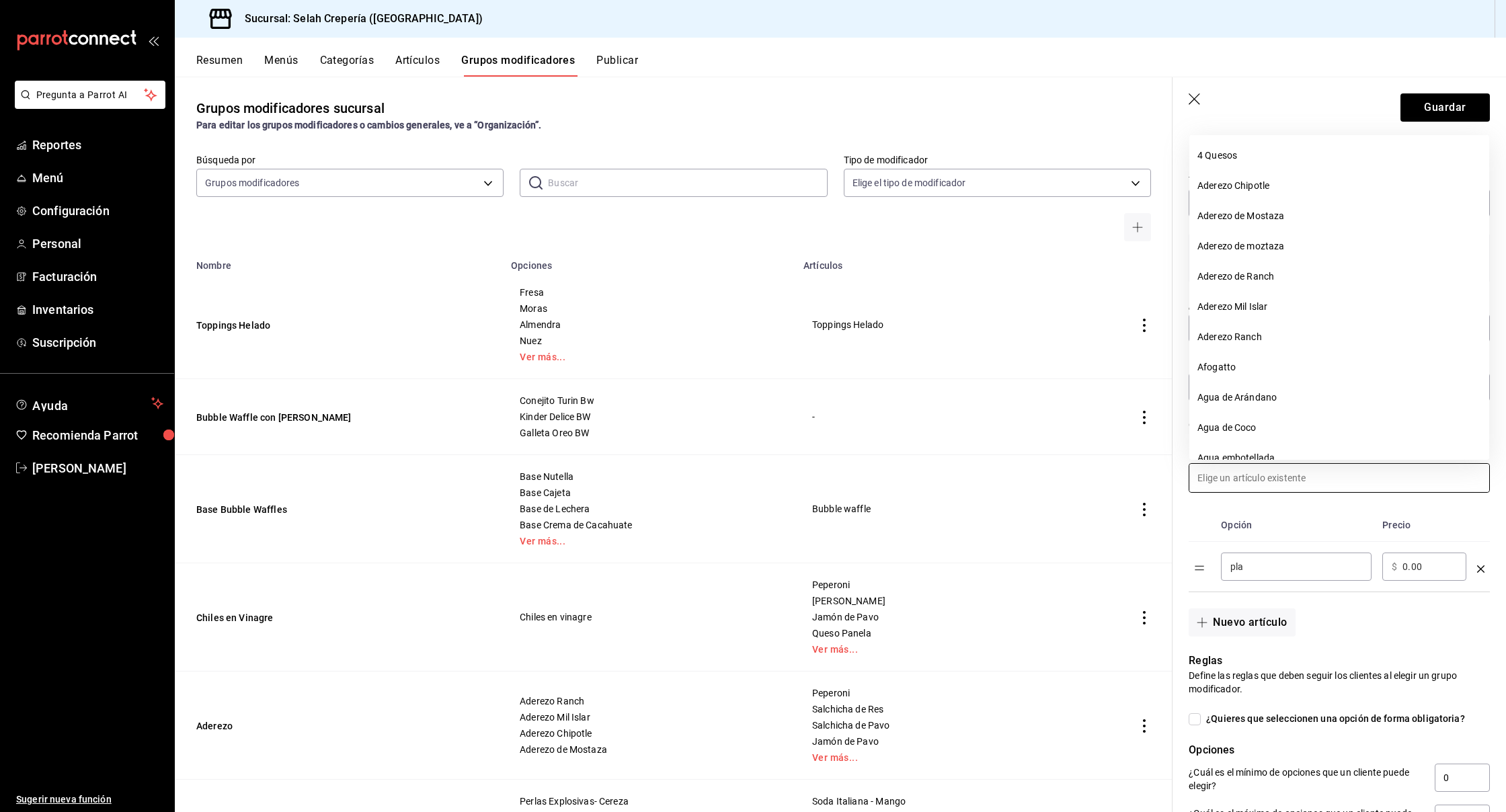
click at [1282, 574] on div "pla ​" at bounding box center [1297, 566] width 151 height 28
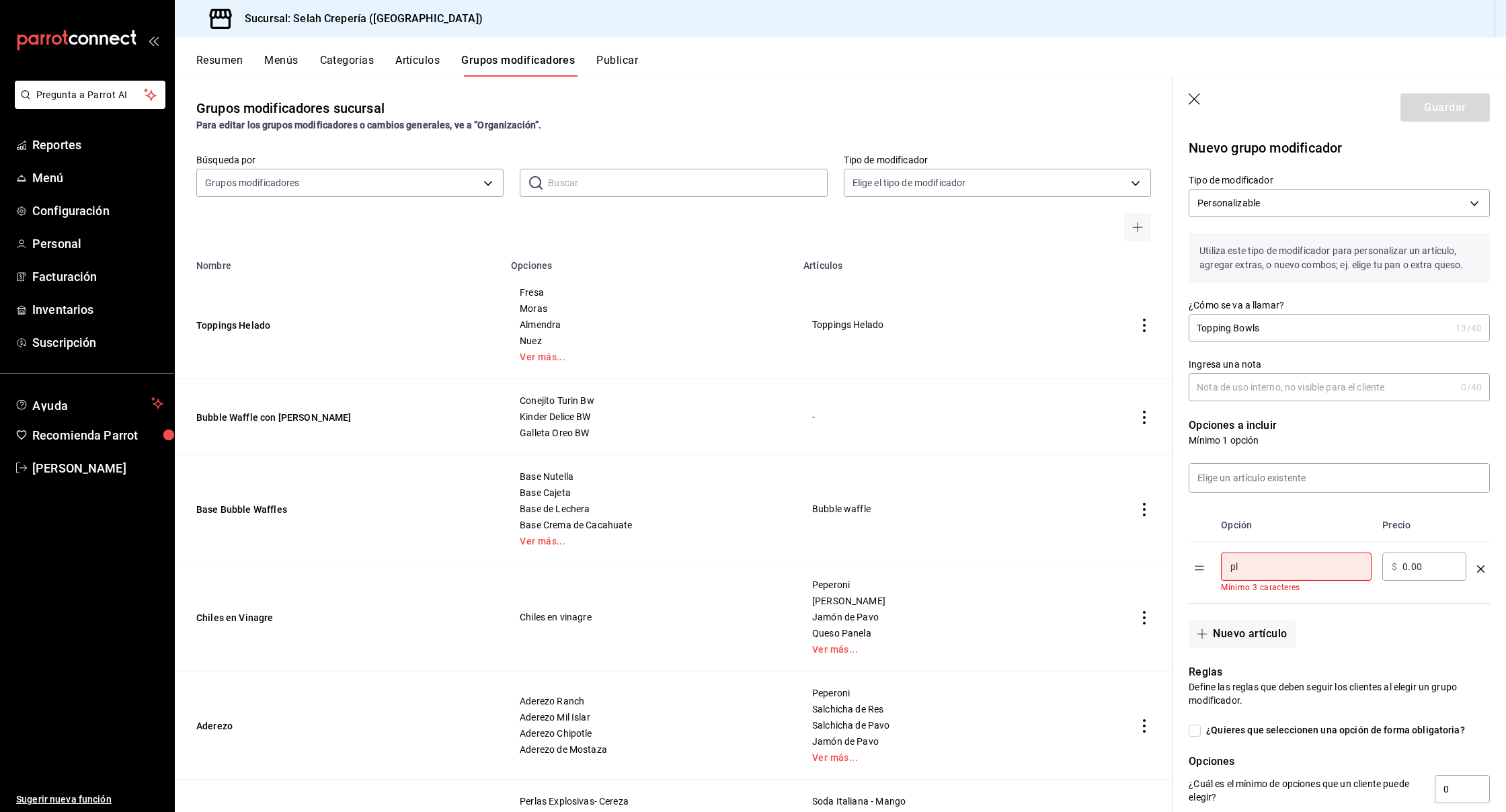
type input "p"
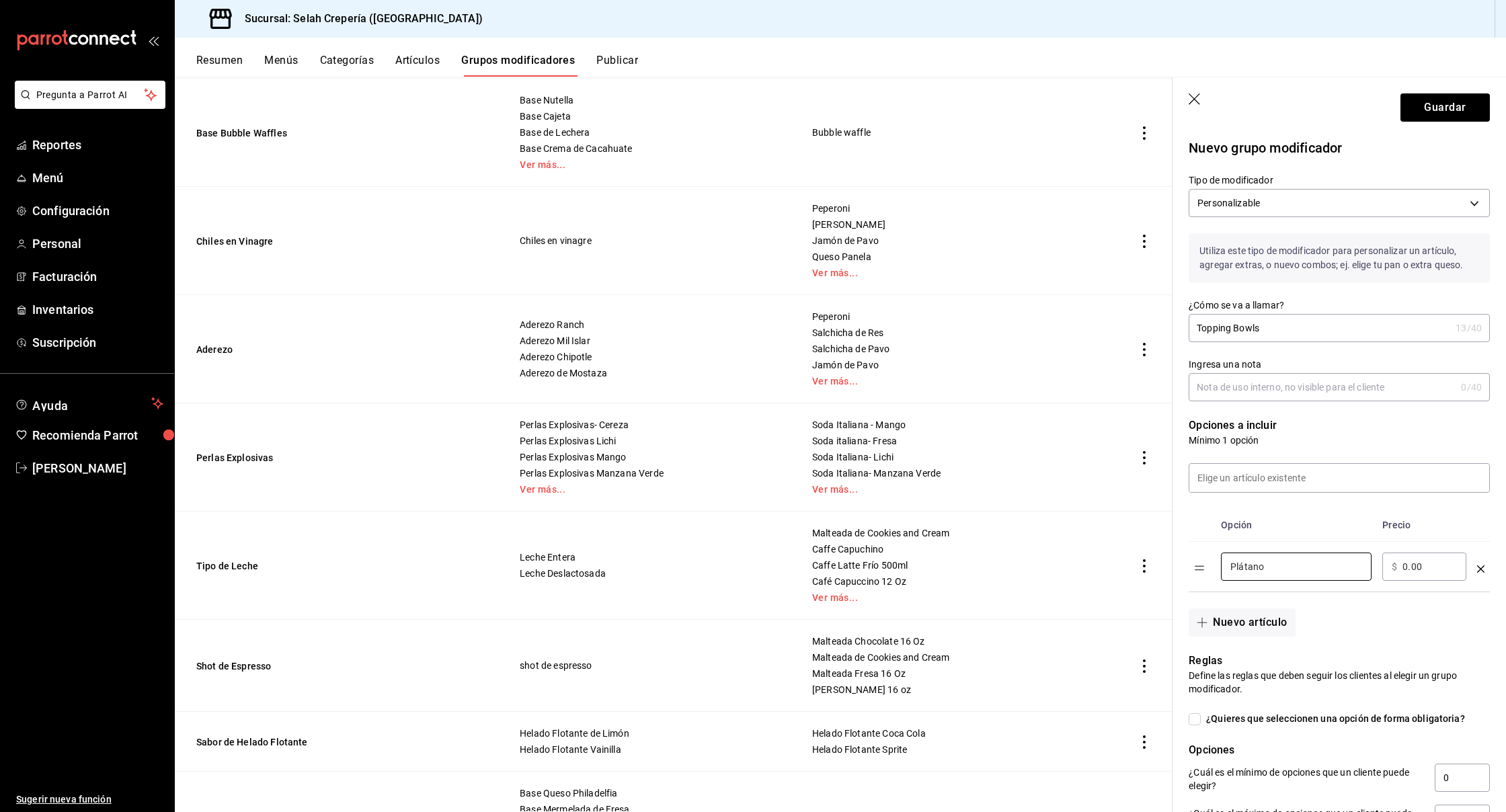
scroll to position [377, 0]
type input "Plátano"
click at [1410, 565] on input "0.00" at bounding box center [1431, 567] width 55 height 14
type input "0.00"
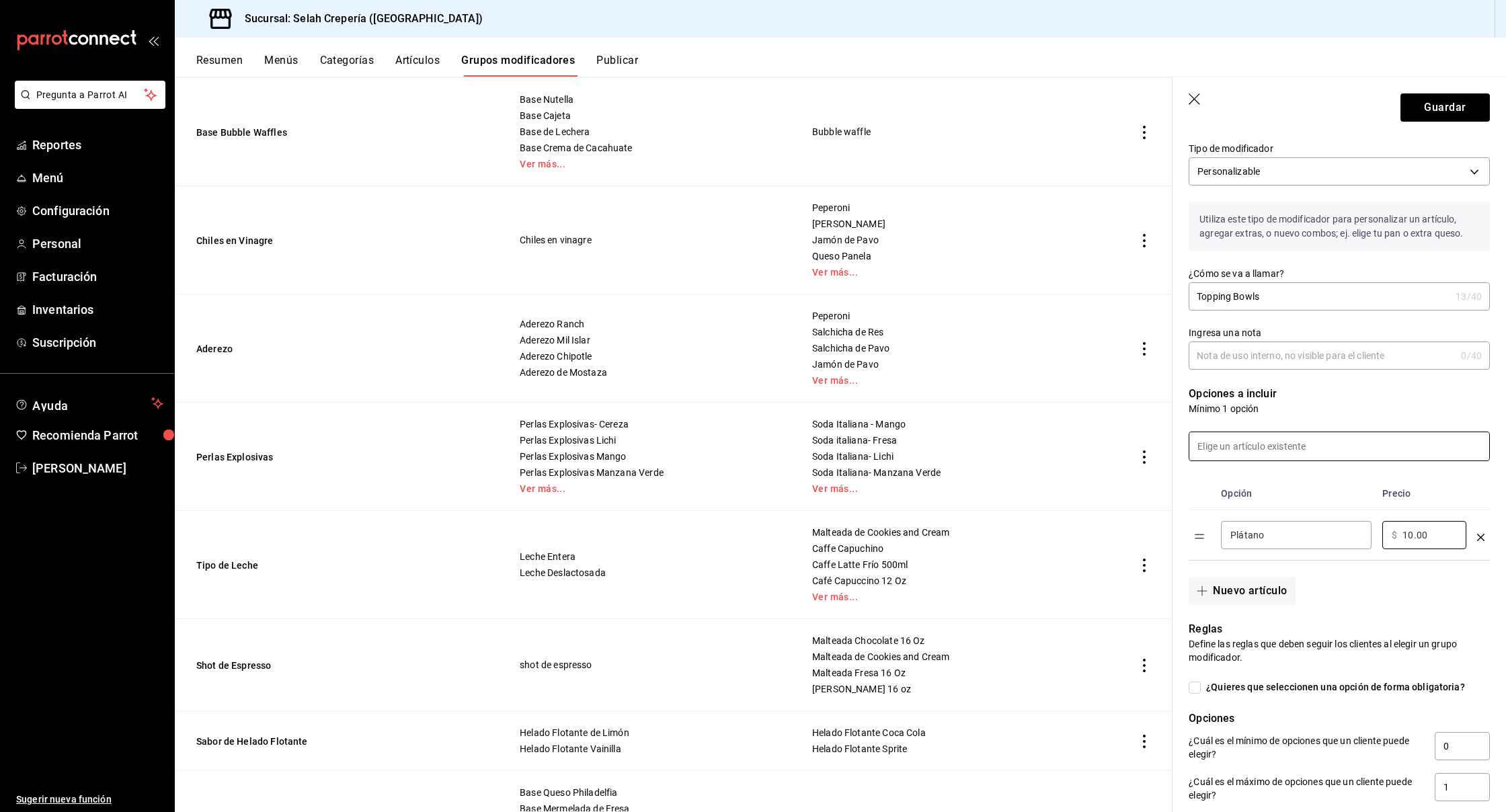
type input "10.00"
click at [1232, 453] on input at bounding box center [1340, 446] width 300 height 28
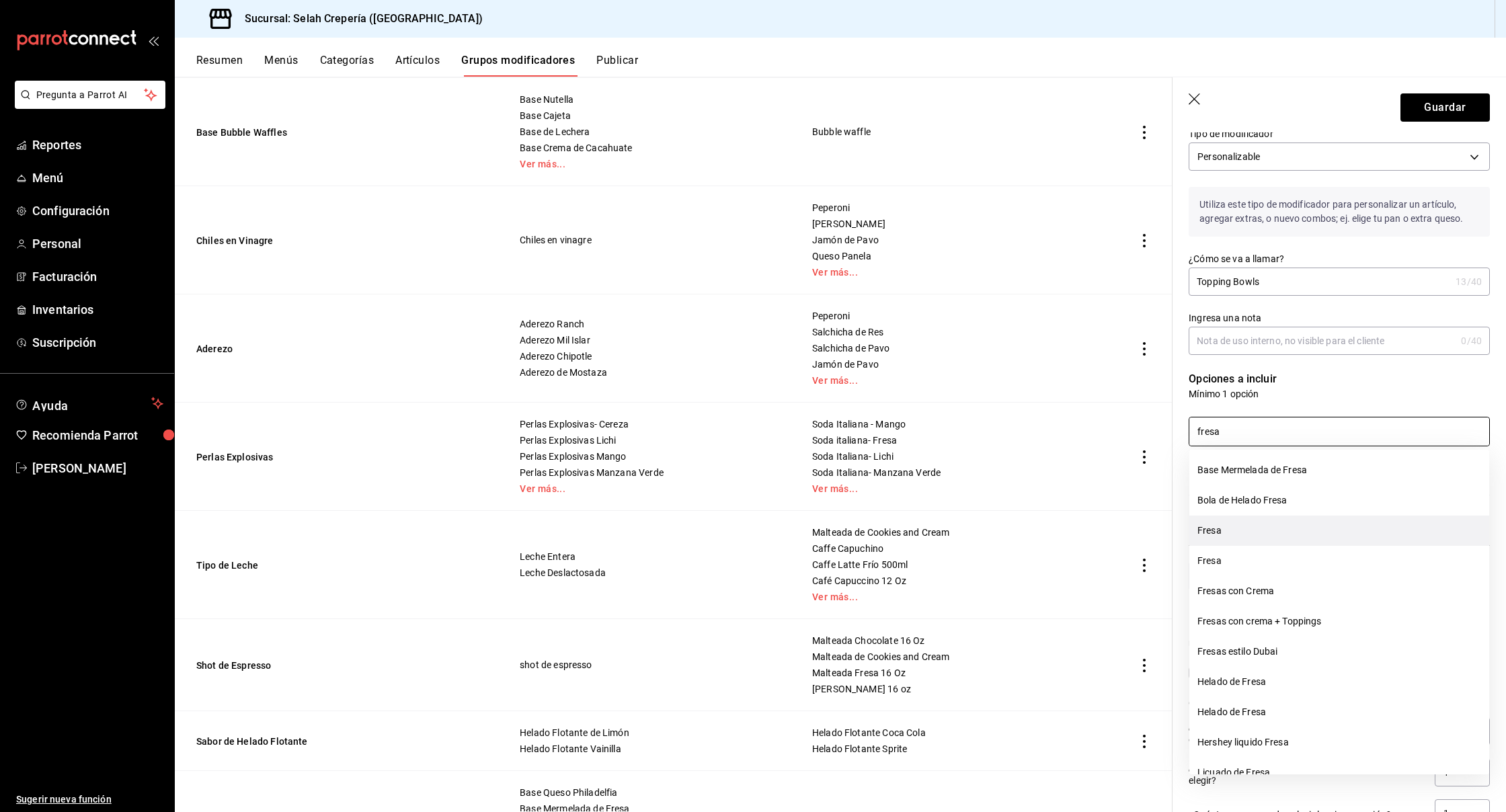
scroll to position [4, 0]
click at [1220, 538] on li "Fresa" at bounding box center [1340, 526] width 300 height 30
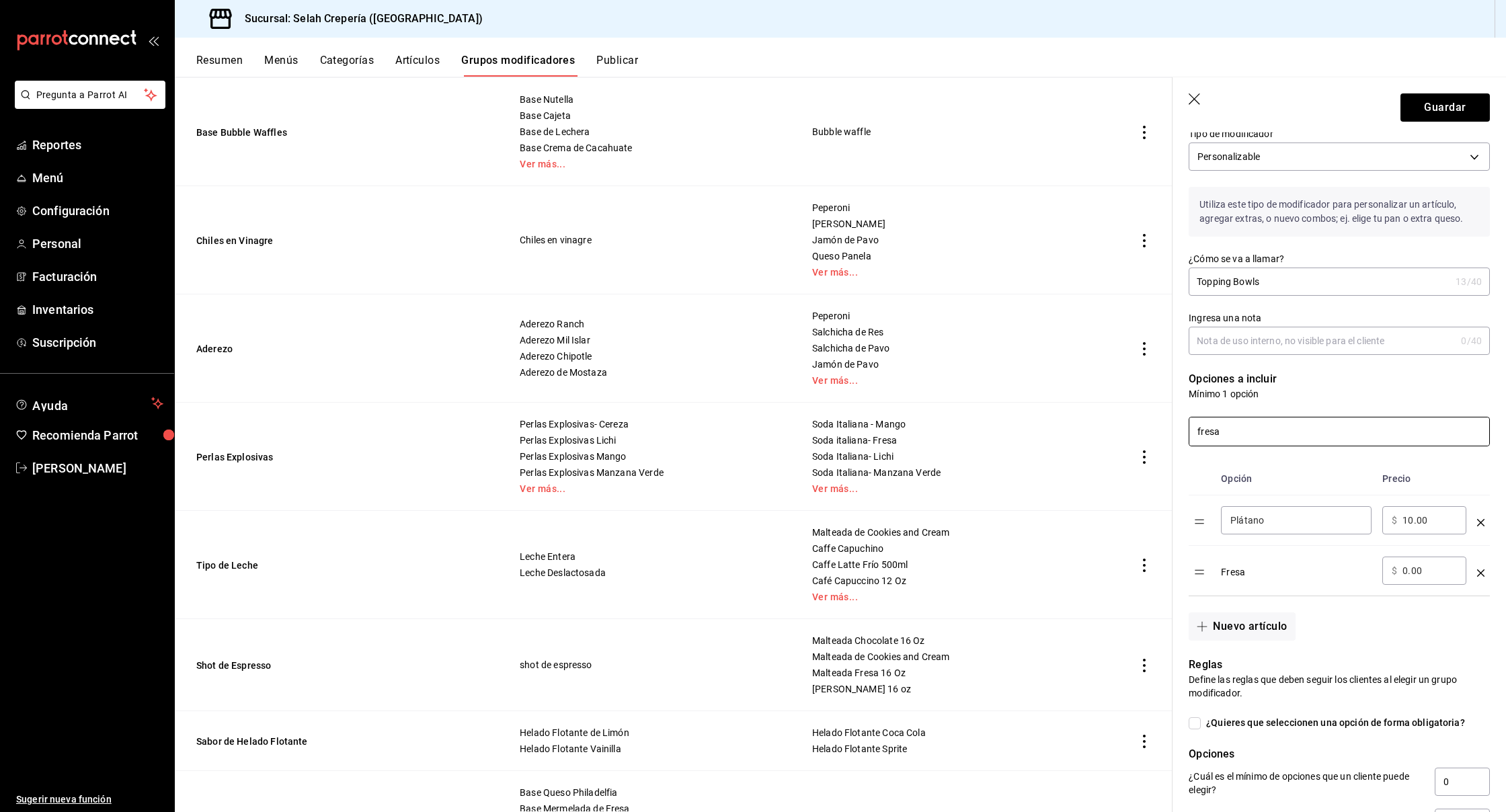
drag, startPoint x: 1229, startPoint y: 432, endPoint x: 1168, endPoint y: 430, distance: 61.0
click at [1168, 430] on main "Grupos modificadores sucursal Para editar los grupos modificadores o cambios ge…" at bounding box center [840, 444] width 1331 height 736
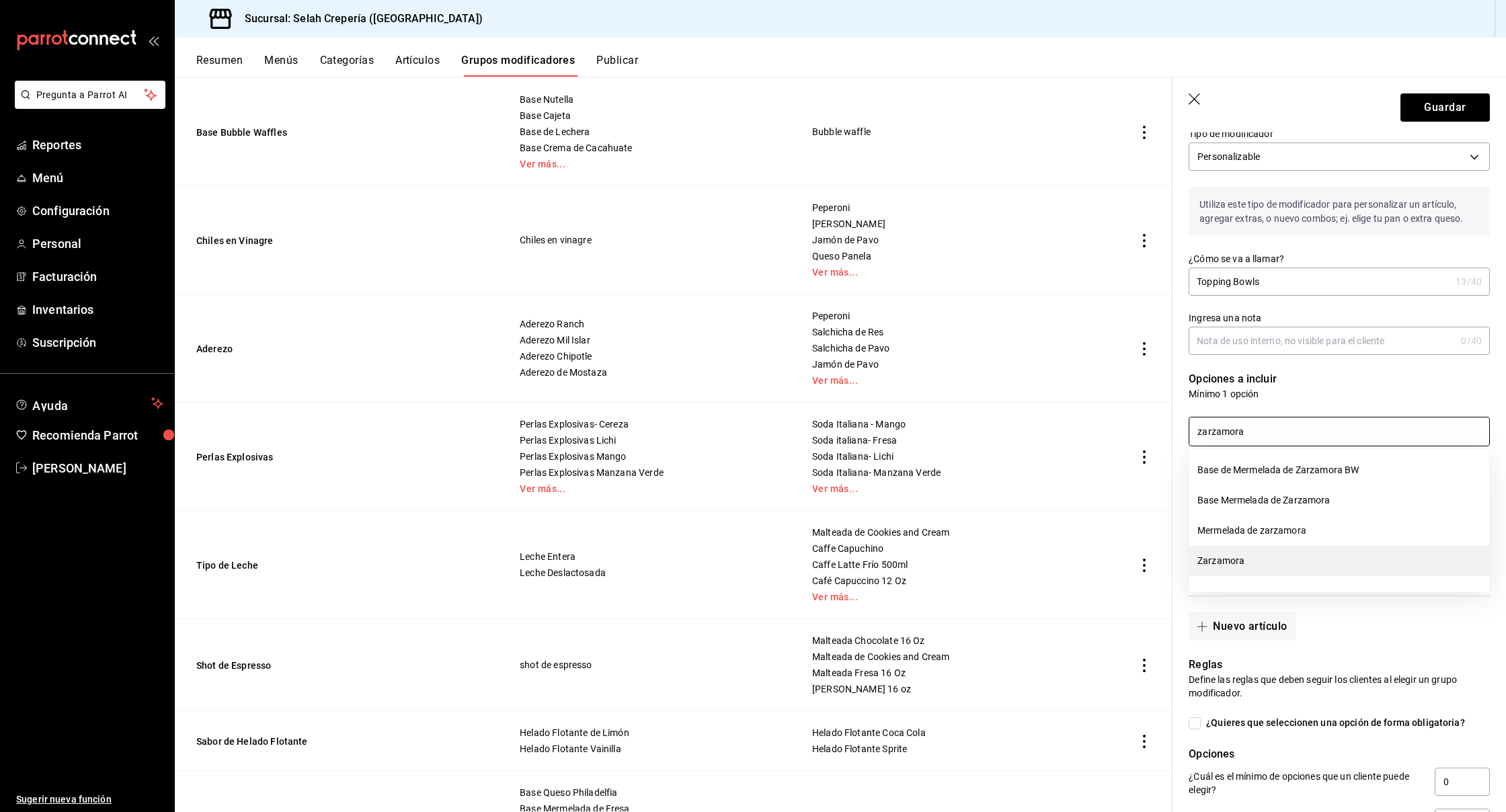
drag, startPoint x: 1272, startPoint y: 473, endPoint x: 1228, endPoint y: 566, distance: 102.9
click at [1228, 566] on li "Zarzamora" at bounding box center [1340, 561] width 300 height 30
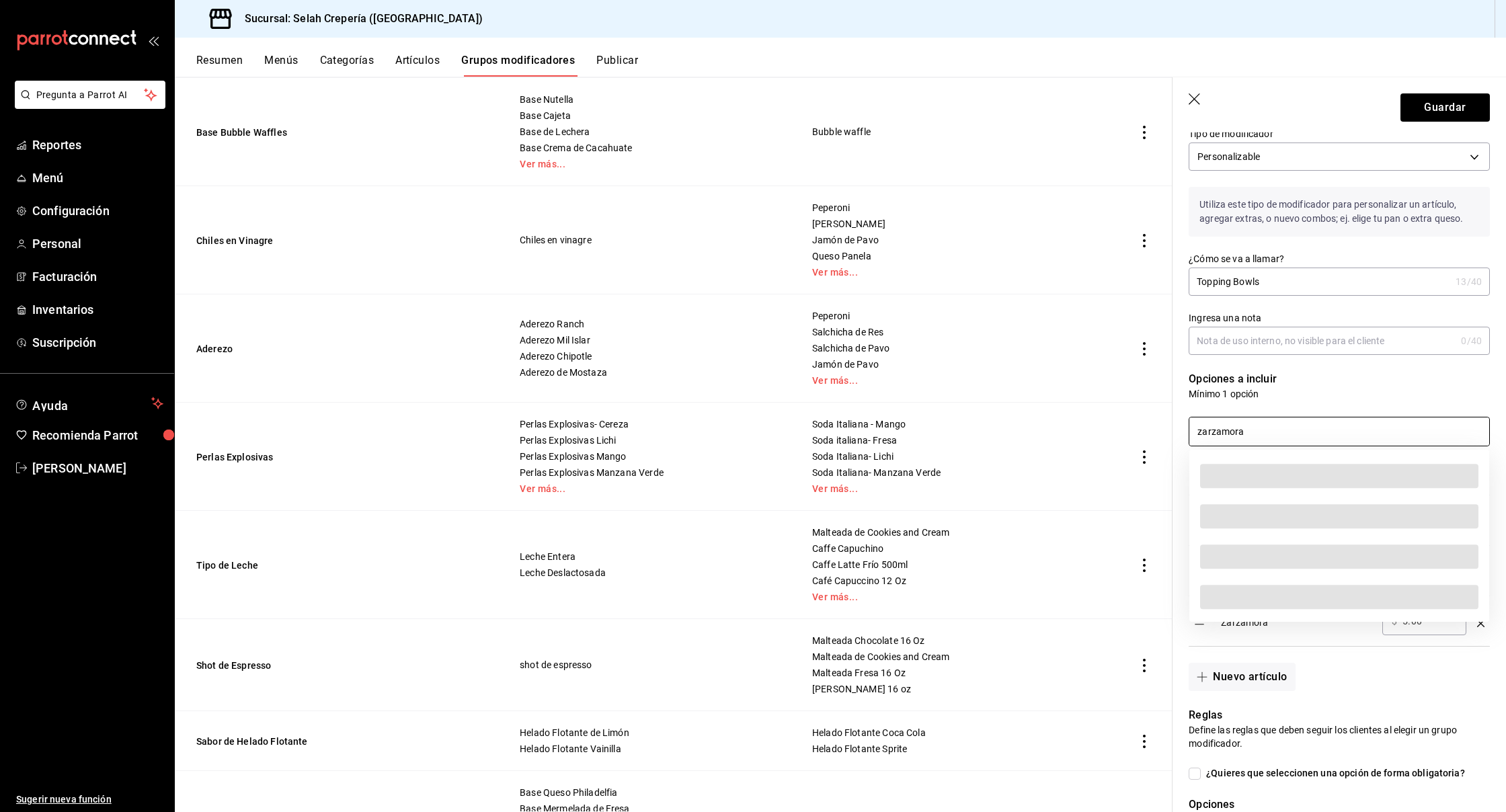
click at [1220, 433] on input "zarzamora" at bounding box center [1340, 431] width 300 height 28
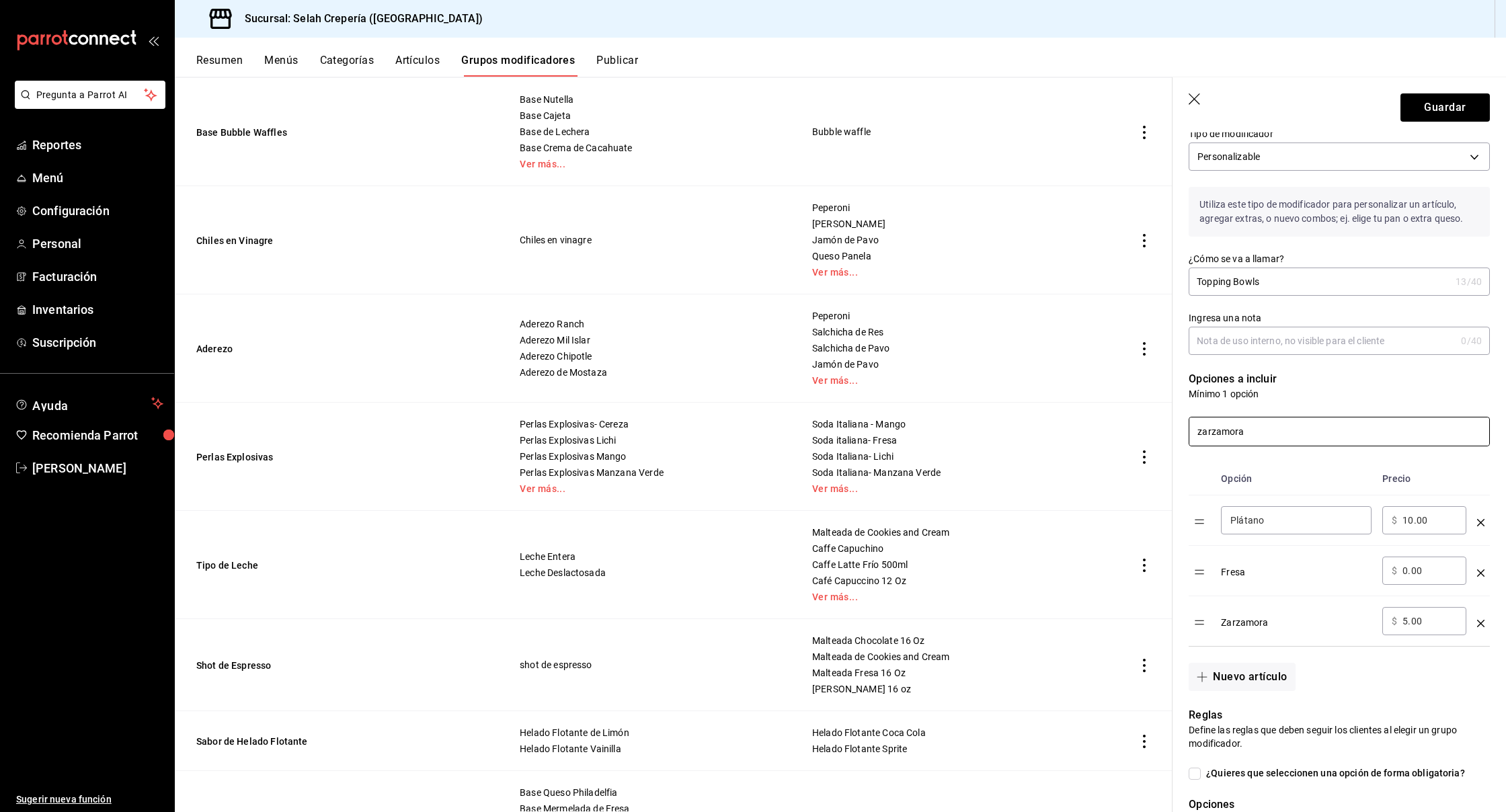
click at [1220, 433] on input "zarzamora" at bounding box center [1340, 431] width 300 height 28
click at [1262, 473] on li "Chispas de chocolate" at bounding box center [1340, 470] width 300 height 30
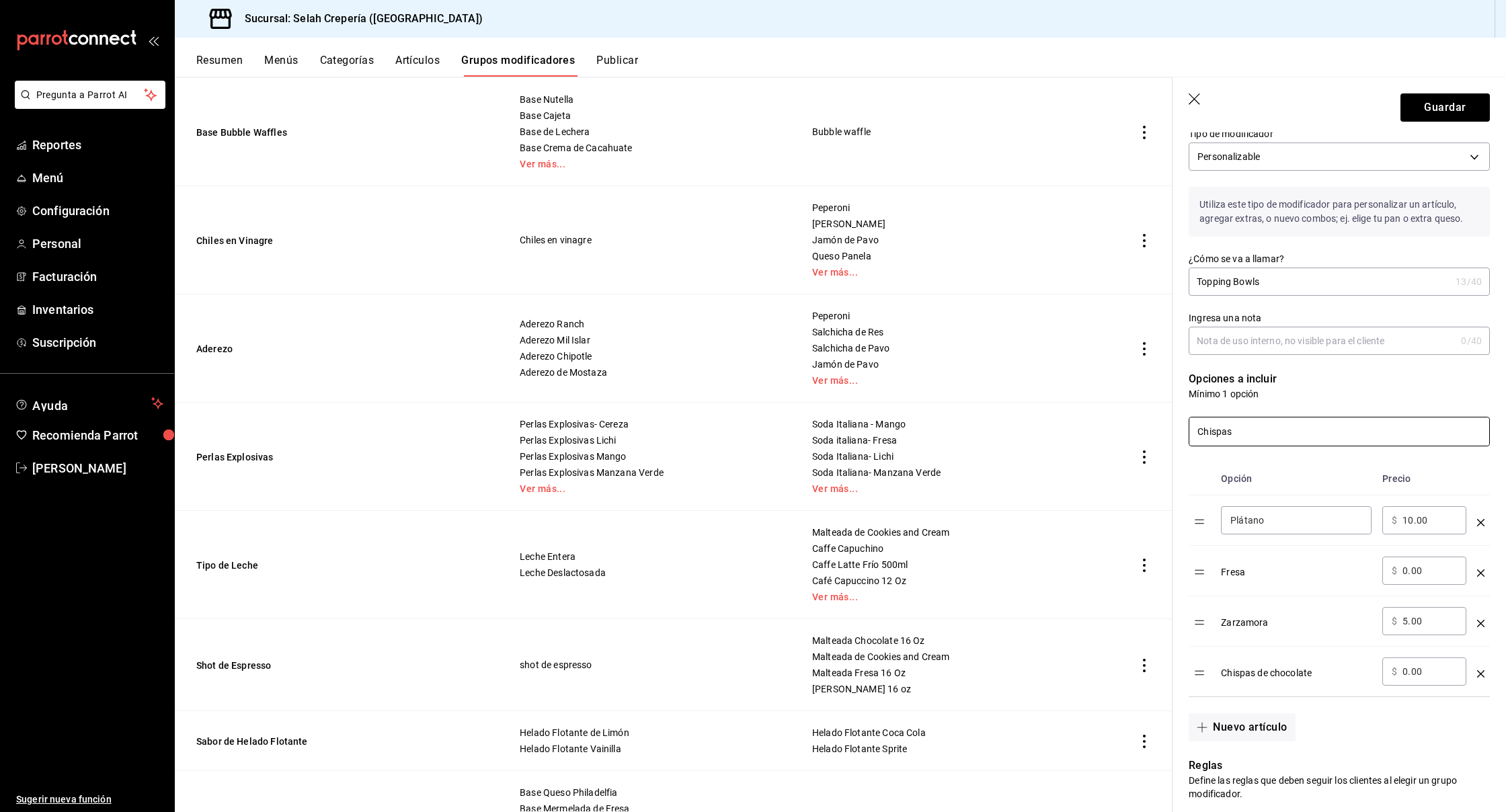
click at [1266, 436] on input "Chispas" at bounding box center [1340, 431] width 300 height 28
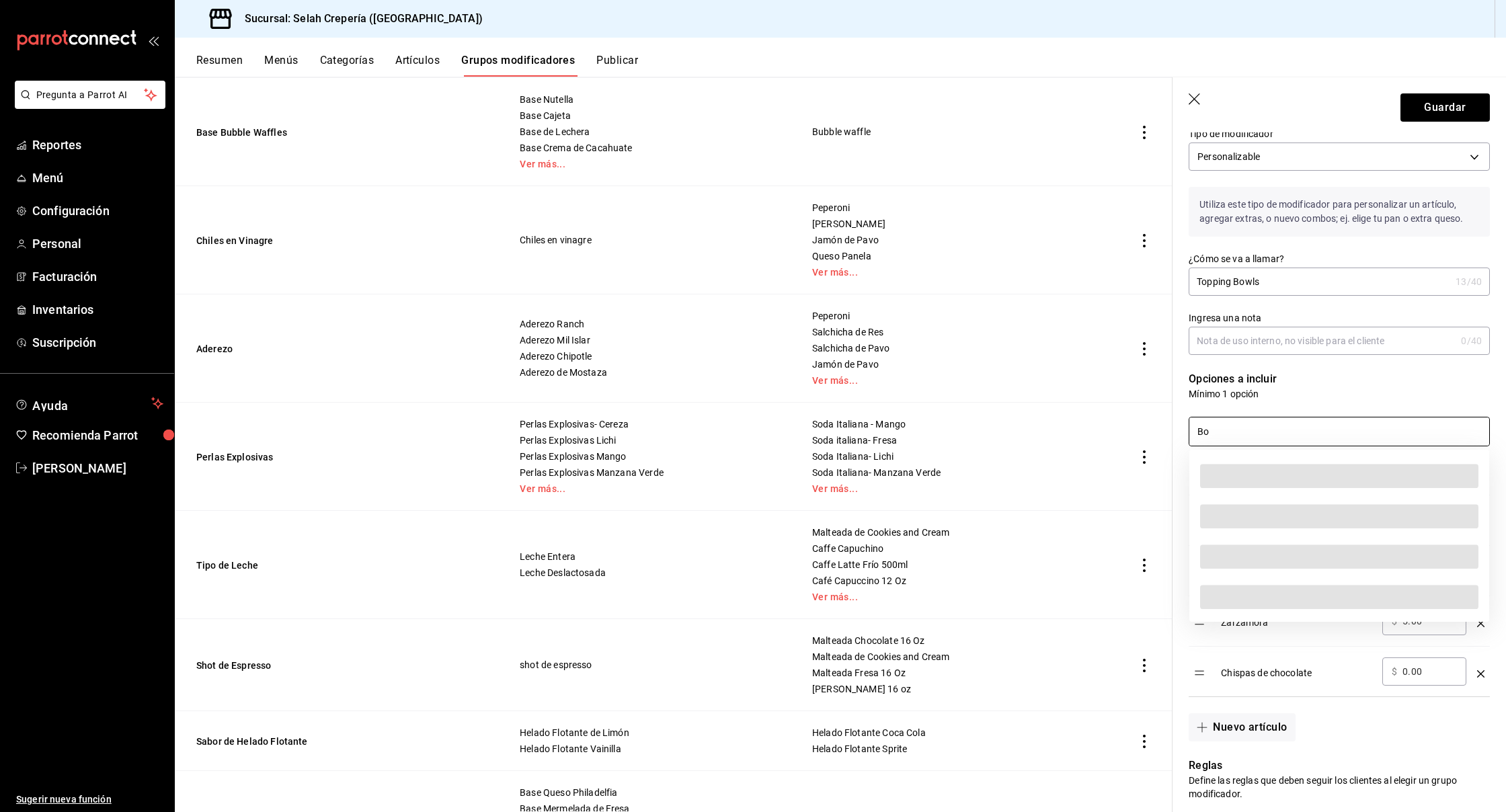
type input "B"
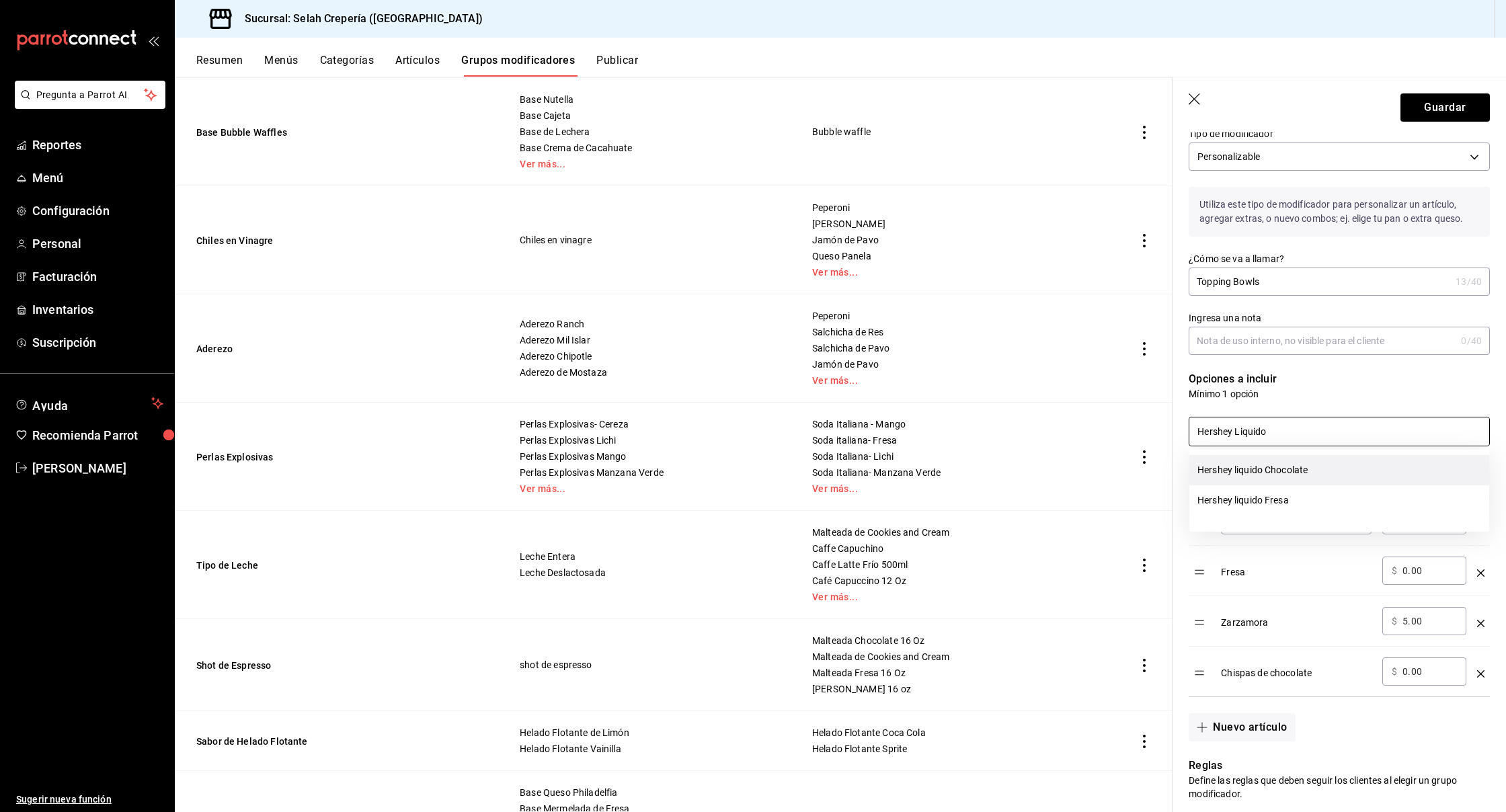
click at [1300, 467] on li "Hershey liquido Chocolate" at bounding box center [1340, 470] width 300 height 30
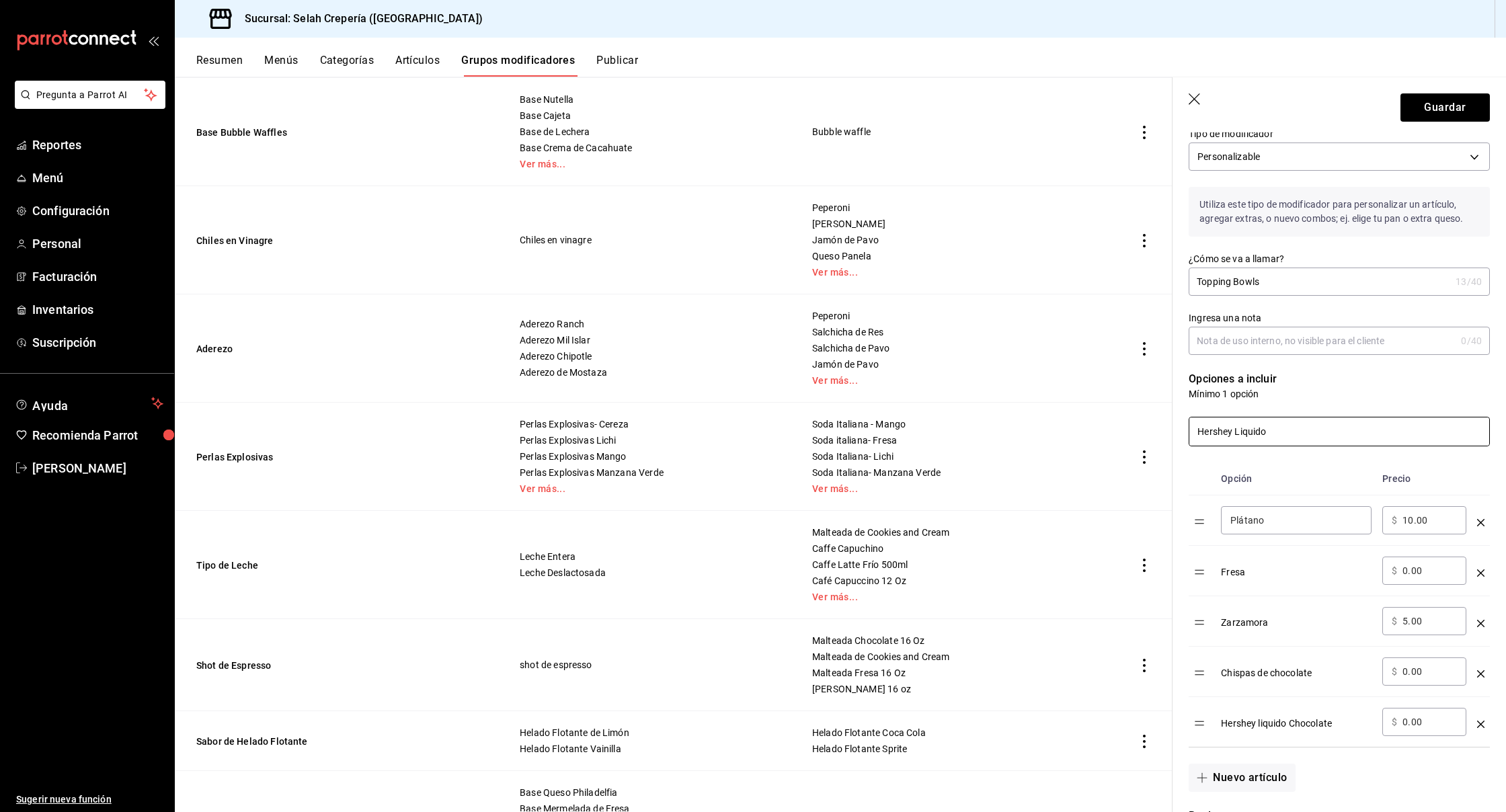
click at [1272, 433] on input "Hershey Liquido" at bounding box center [1340, 431] width 300 height 28
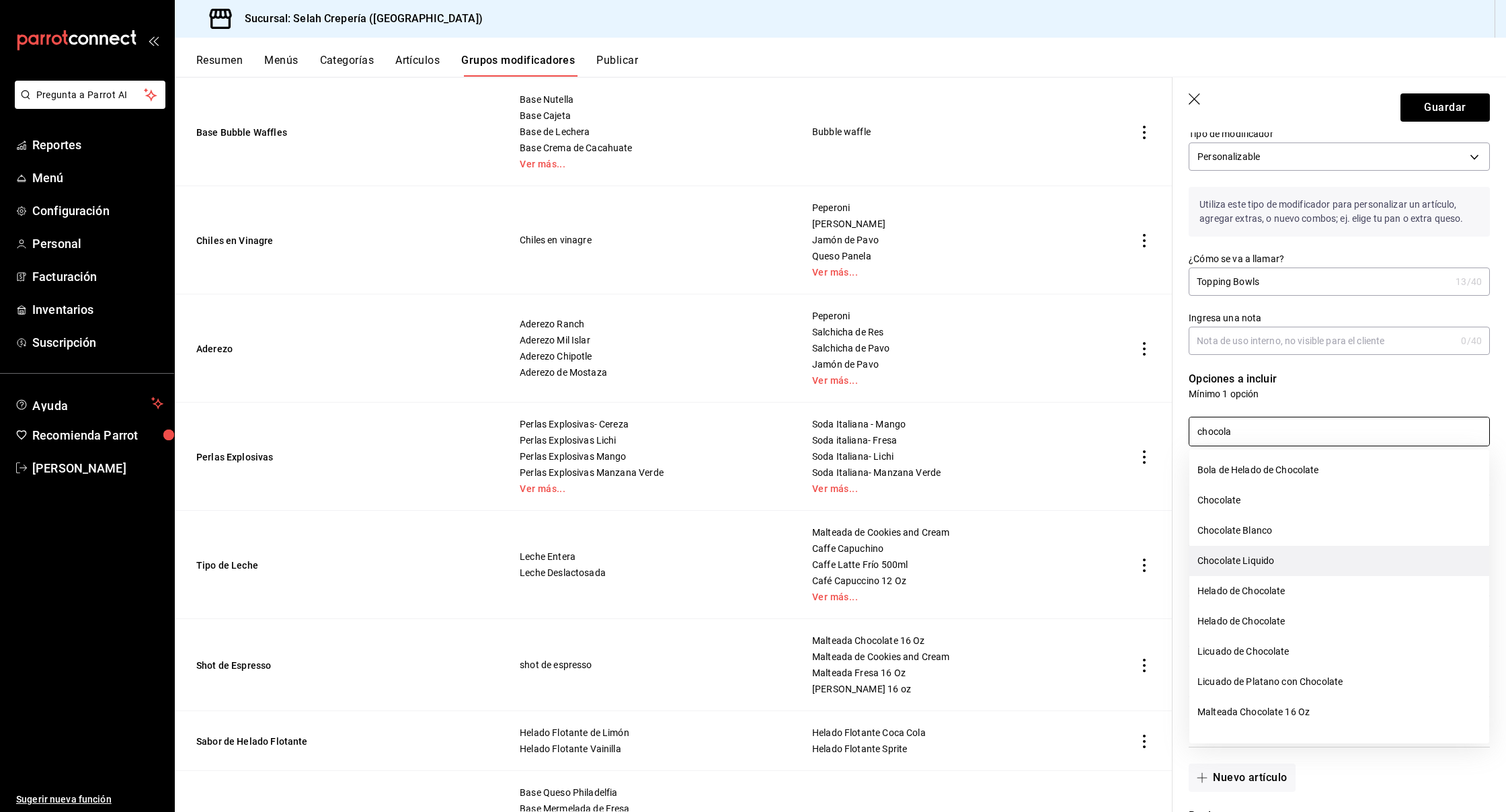
click at [1263, 556] on li "Chocolate Liquido" at bounding box center [1340, 561] width 300 height 30
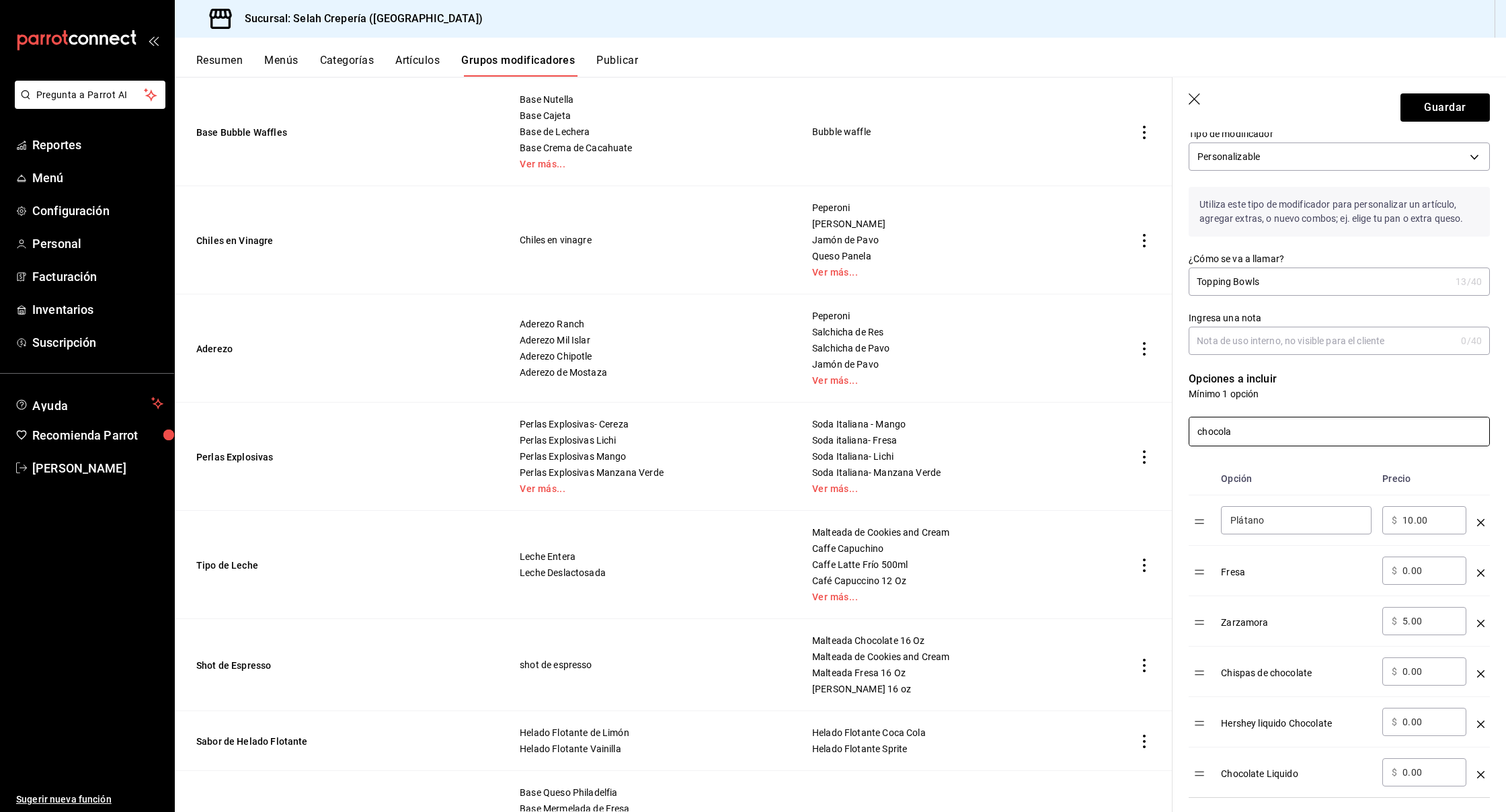
click at [1229, 435] on input "chocola" at bounding box center [1340, 431] width 300 height 28
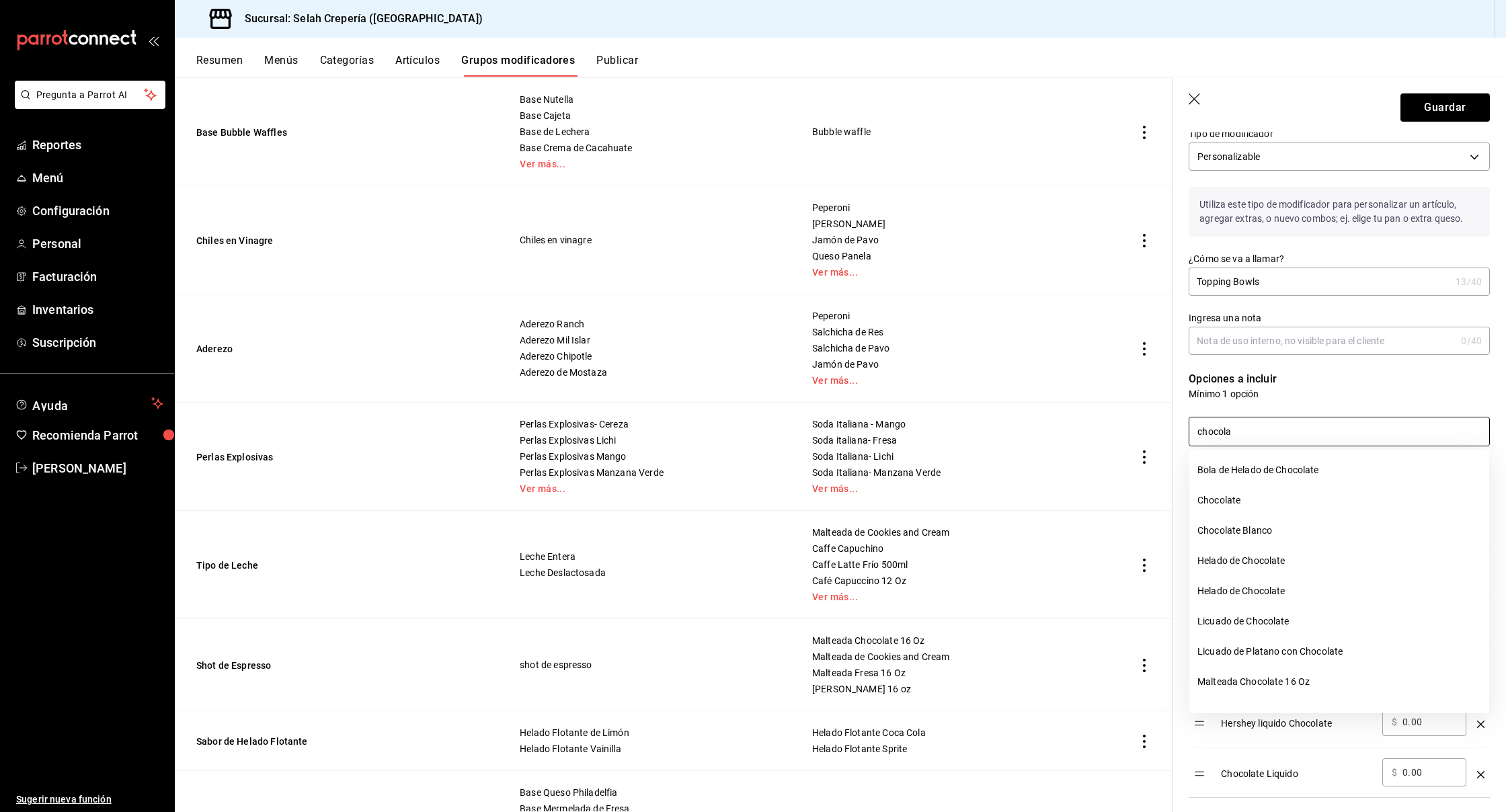
click at [1229, 435] on input "chocola" at bounding box center [1340, 431] width 300 height 28
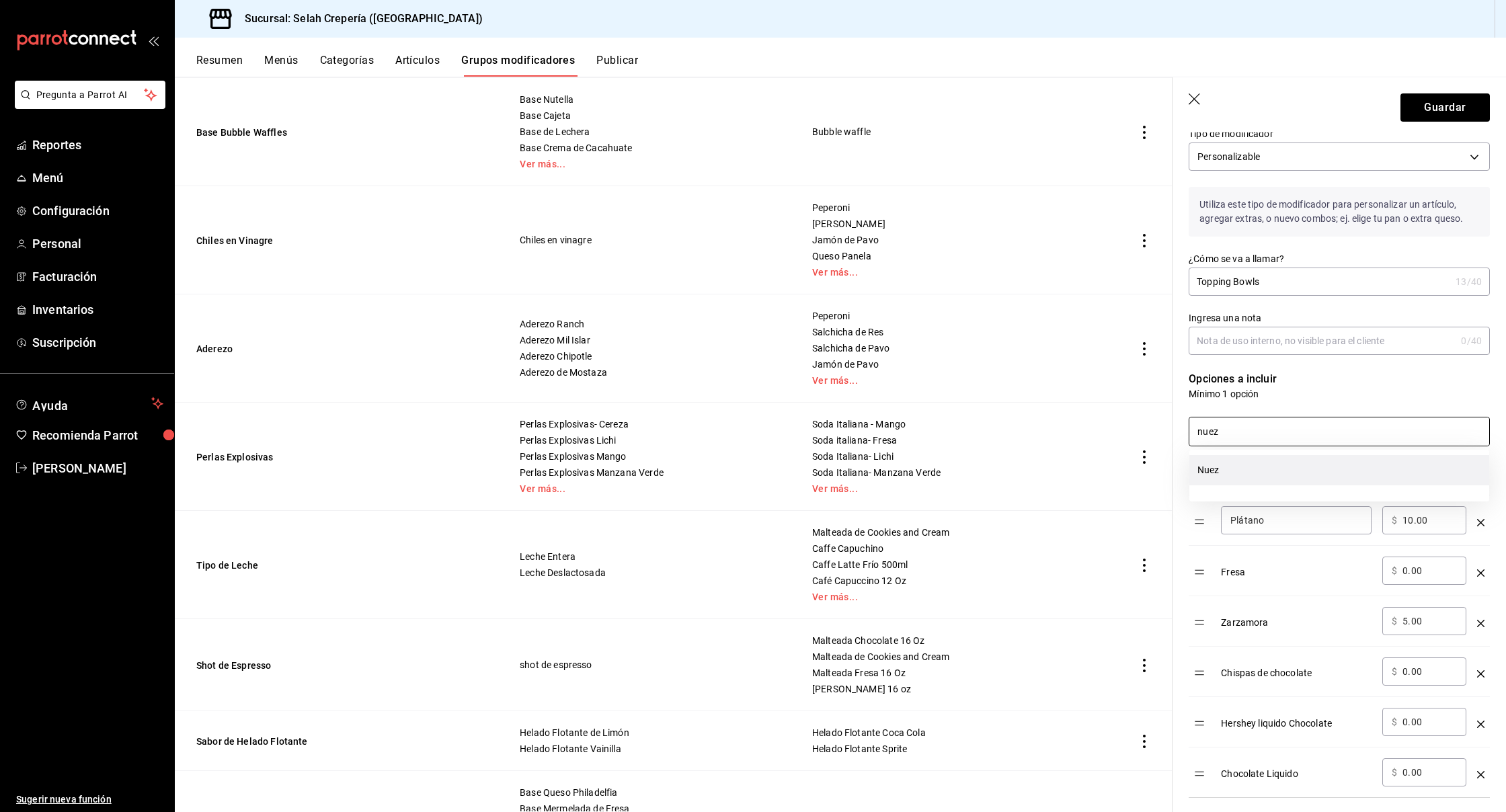
click at [1238, 467] on li "Nuez" at bounding box center [1340, 470] width 300 height 30
click at [1226, 435] on input "nuez" at bounding box center [1340, 431] width 300 height 28
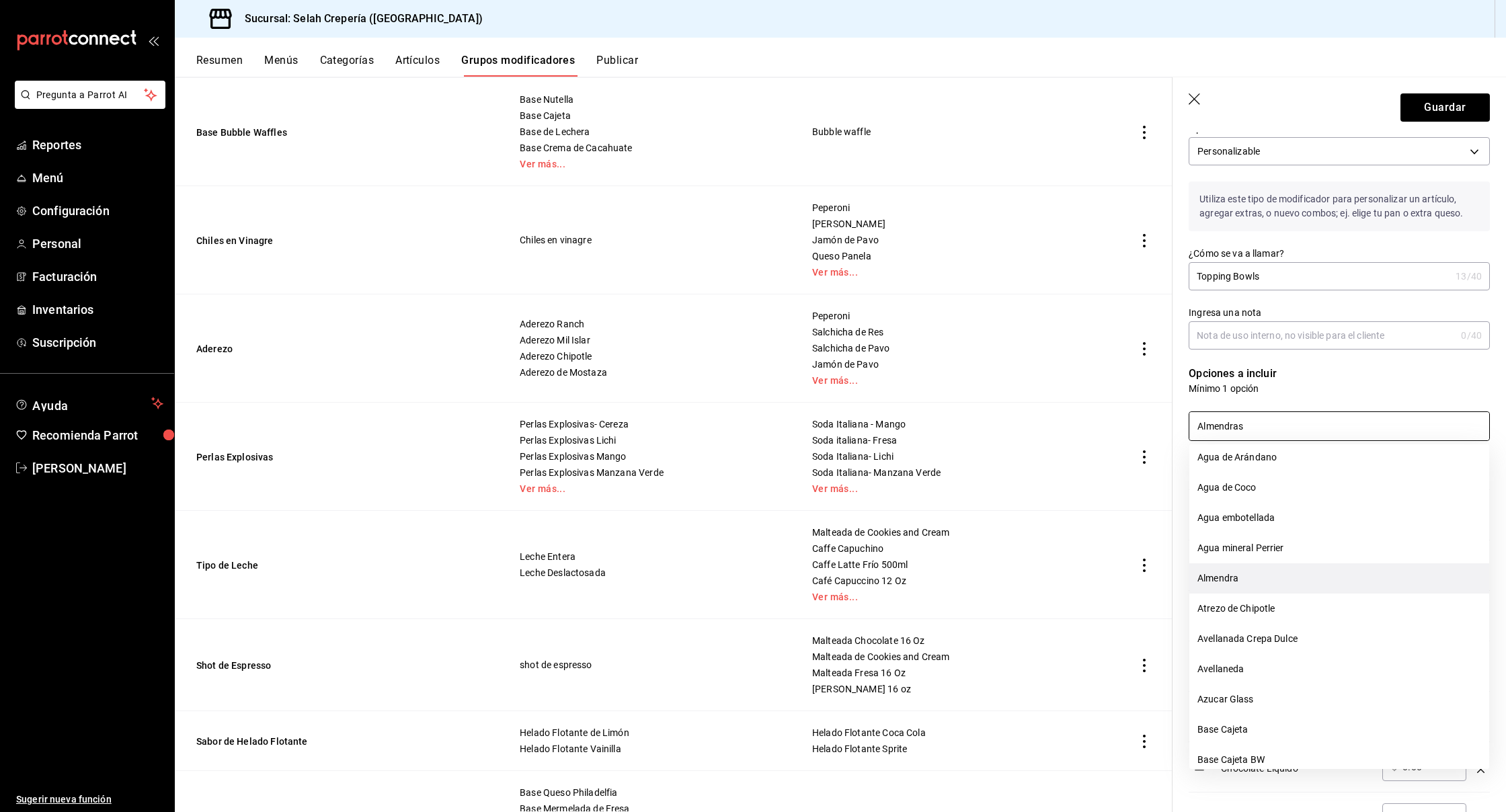
scroll to position [304, 0]
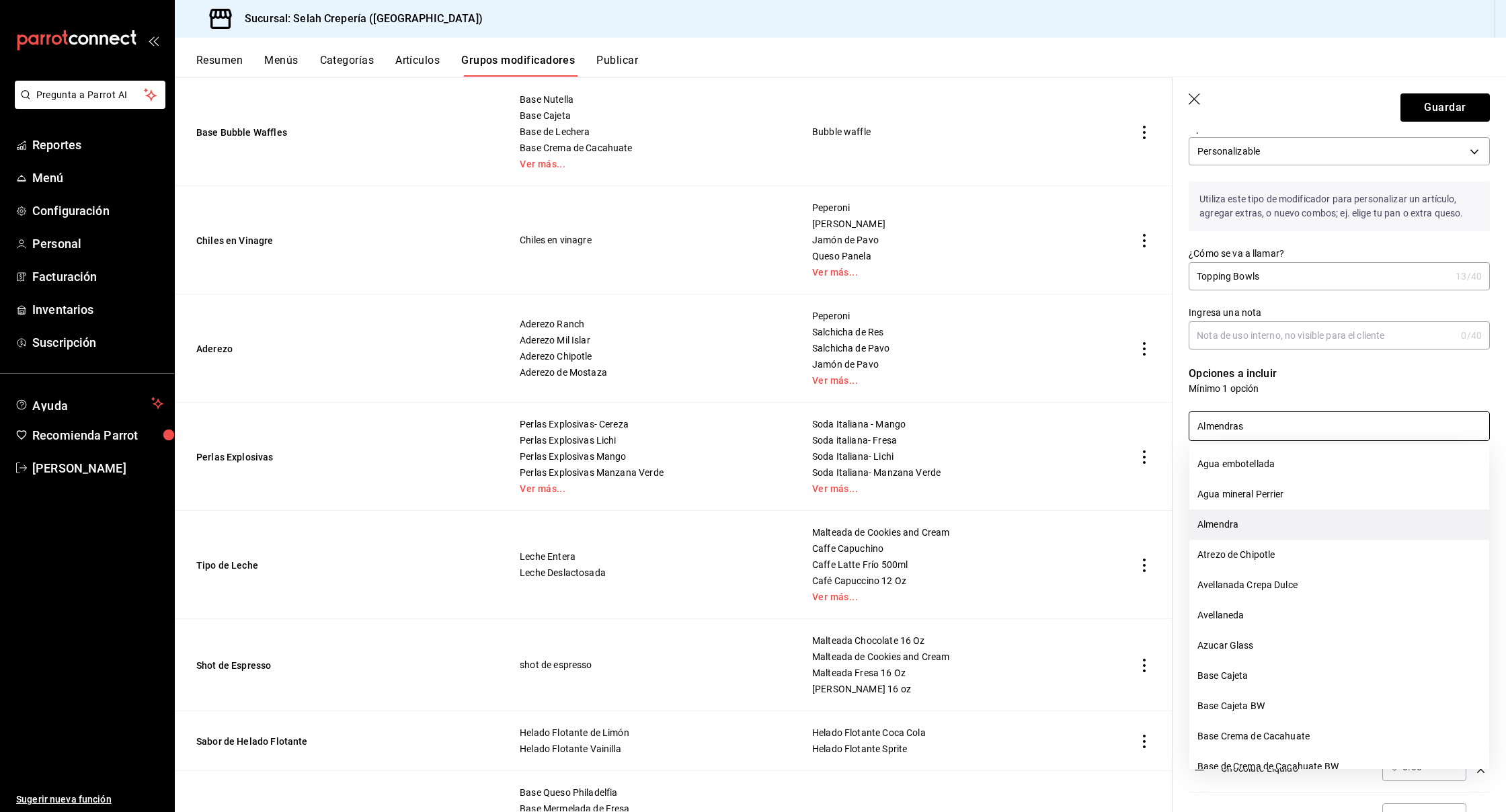
click at [1220, 527] on li "Almendra" at bounding box center [1340, 524] width 300 height 30
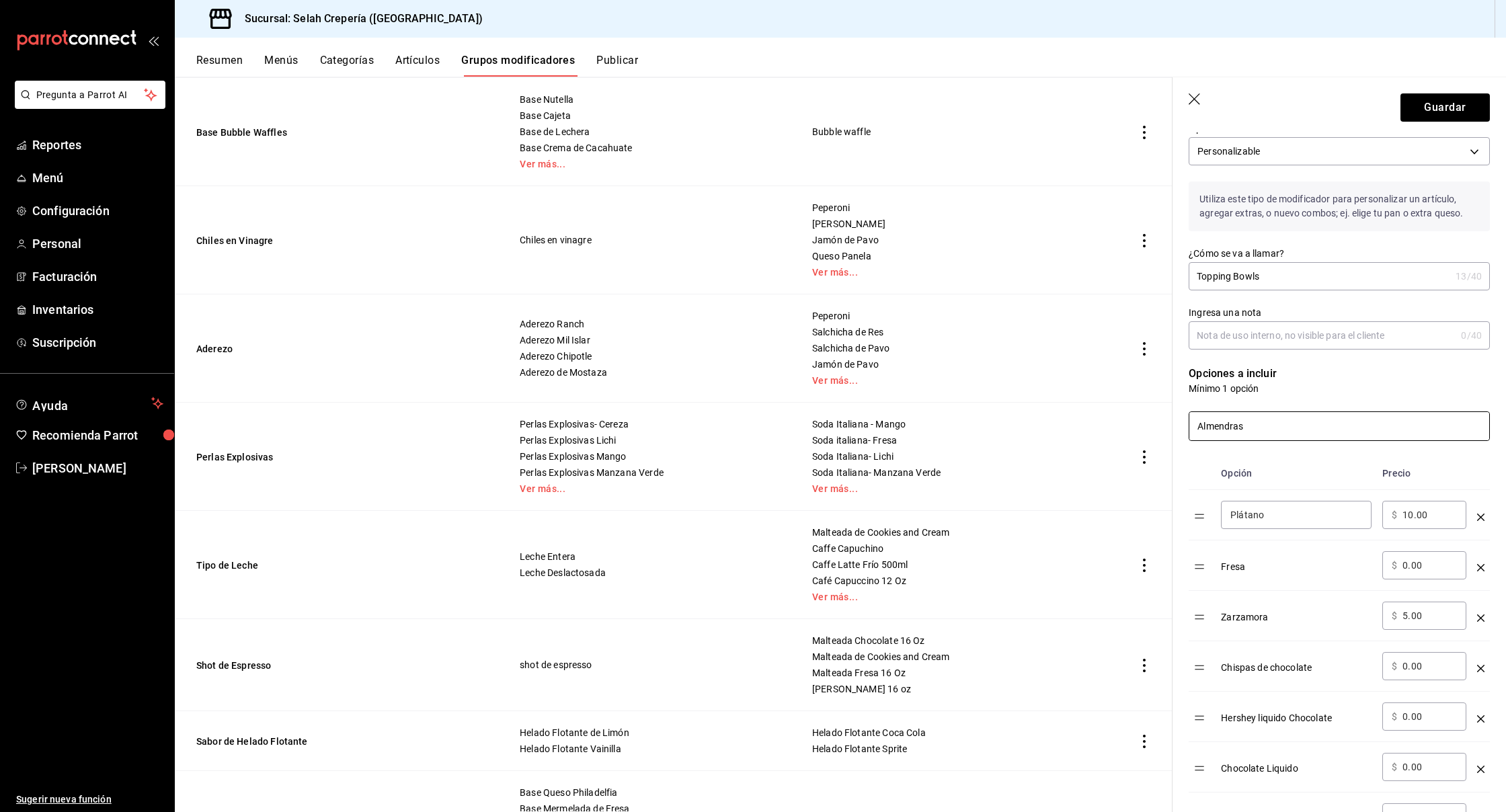
click at [1261, 427] on input "Almendras" at bounding box center [1340, 426] width 300 height 28
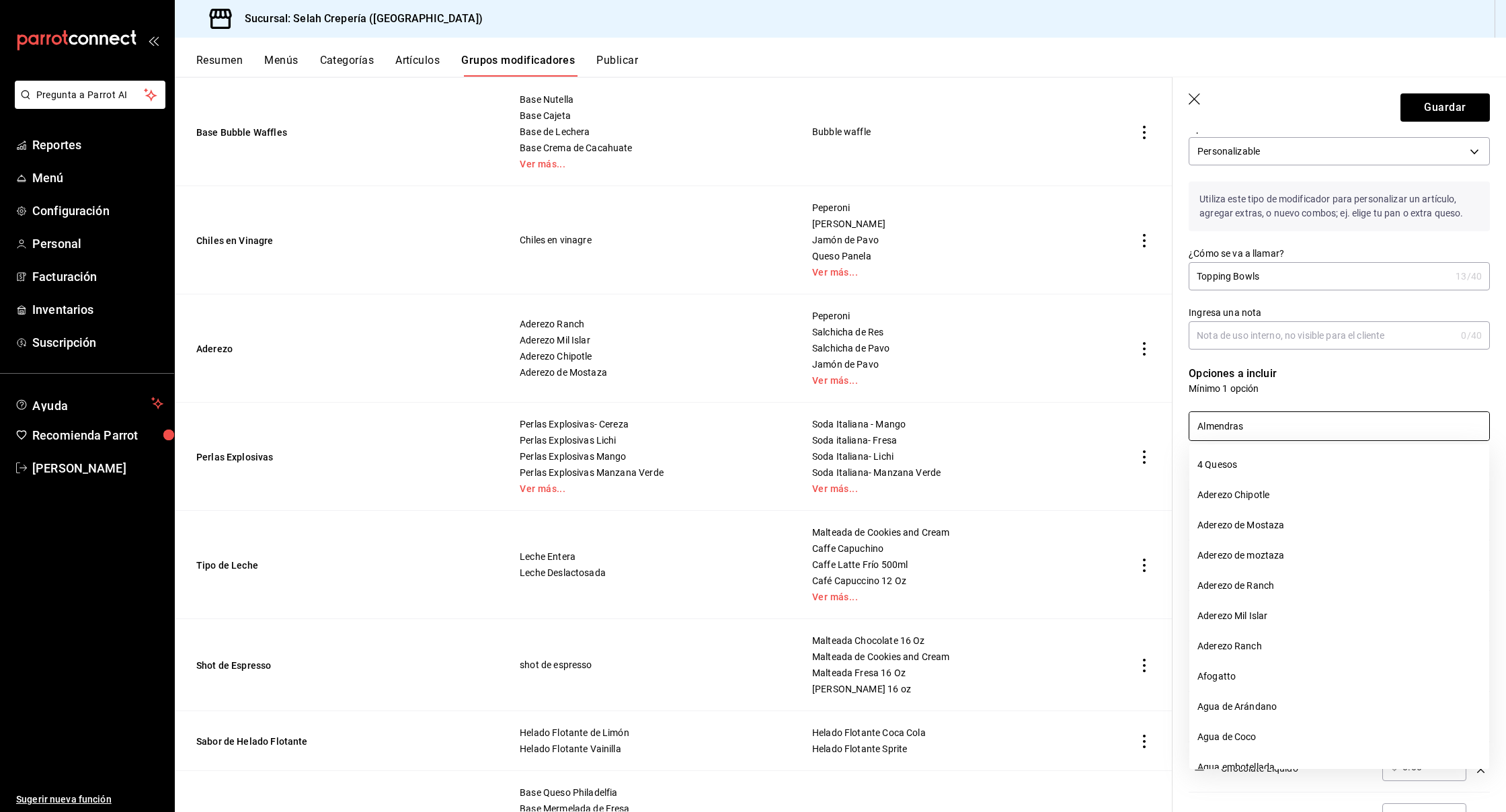
click at [1261, 427] on input "Almendras" at bounding box center [1340, 426] width 300 height 28
type input "G"
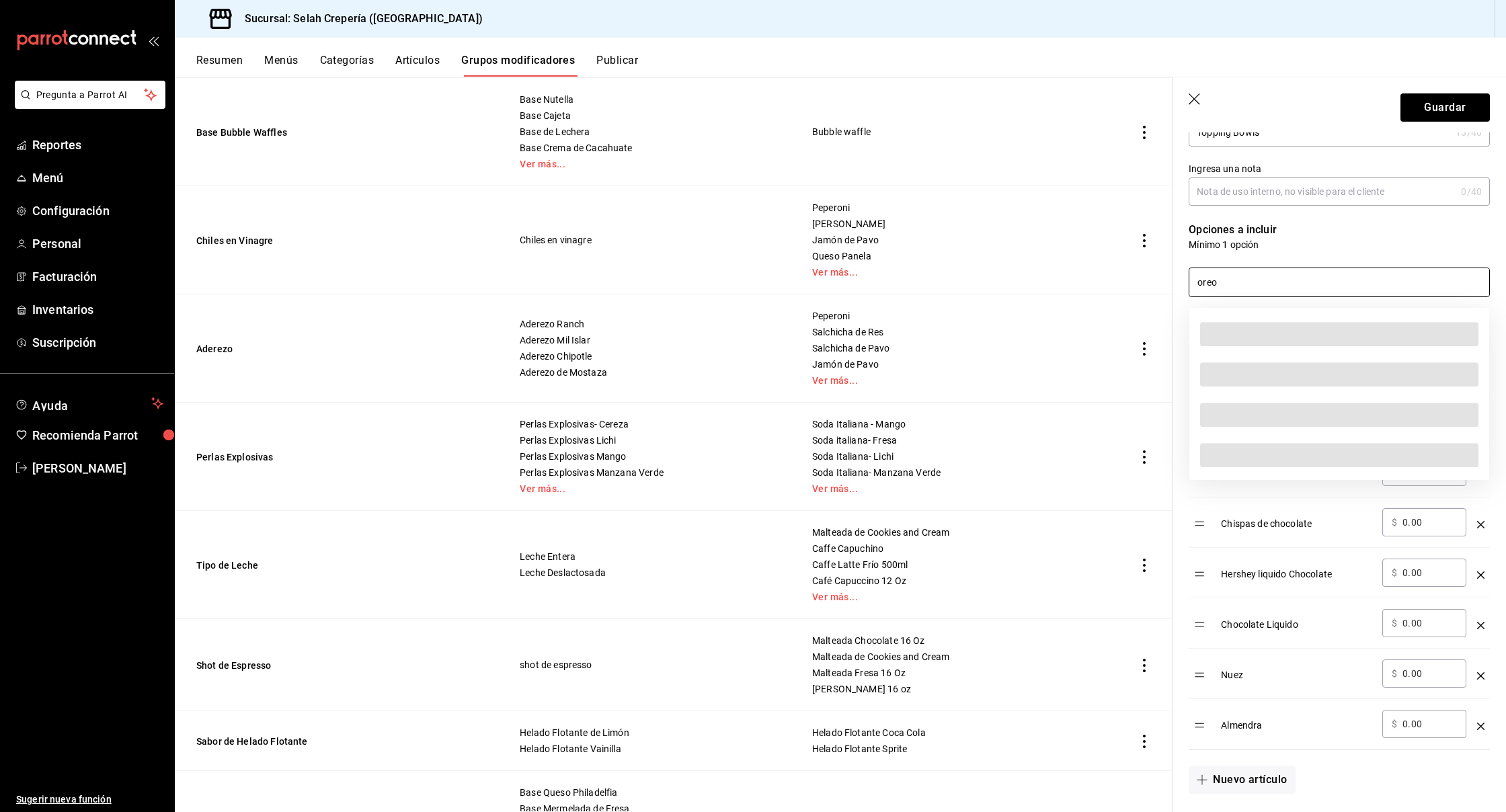
scroll to position [198, 0]
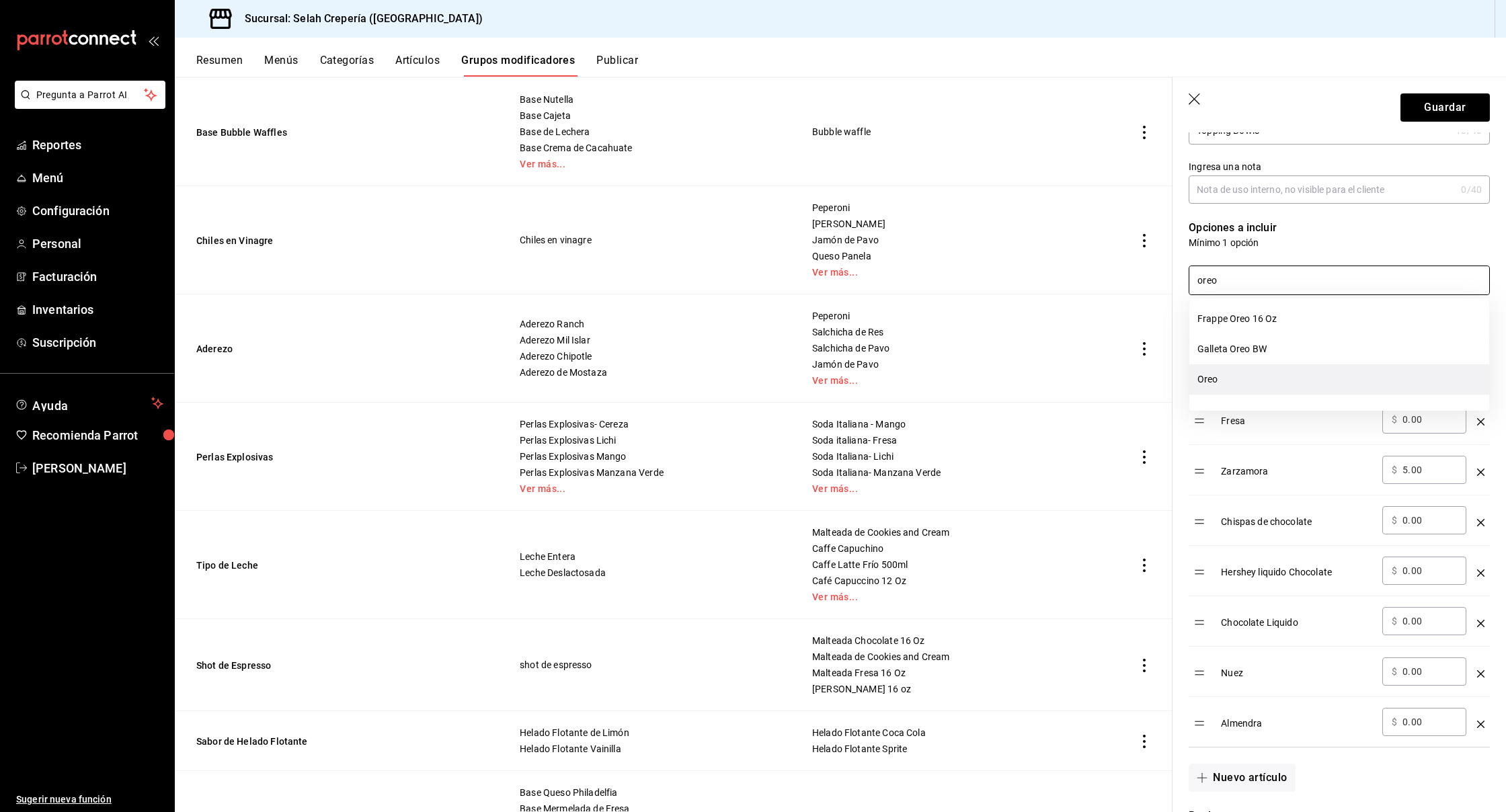
click at [1256, 383] on li "Oreo" at bounding box center [1340, 379] width 300 height 30
click at [1220, 285] on input "oreo" at bounding box center [1340, 280] width 300 height 28
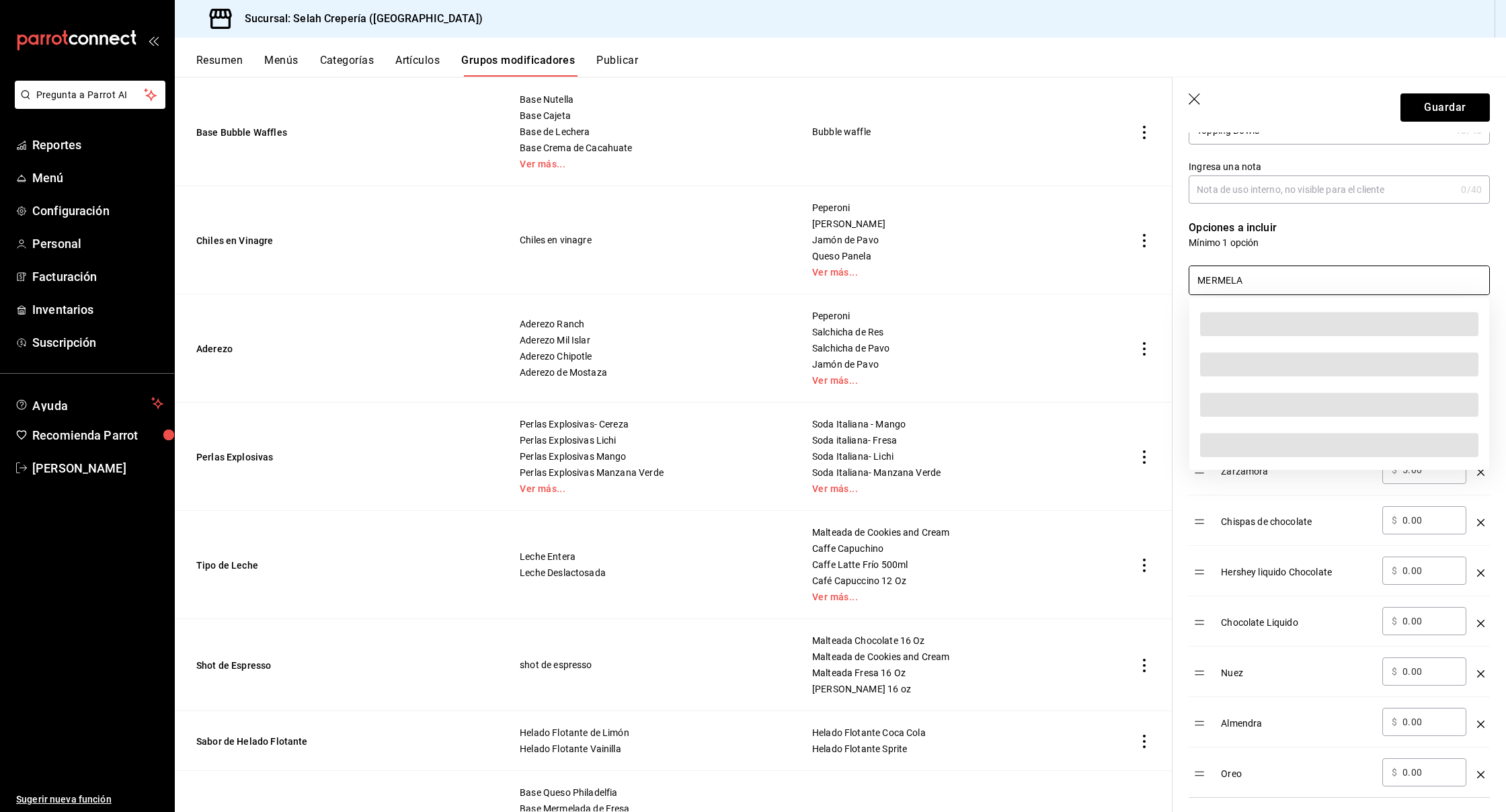
scroll to position [206, 0]
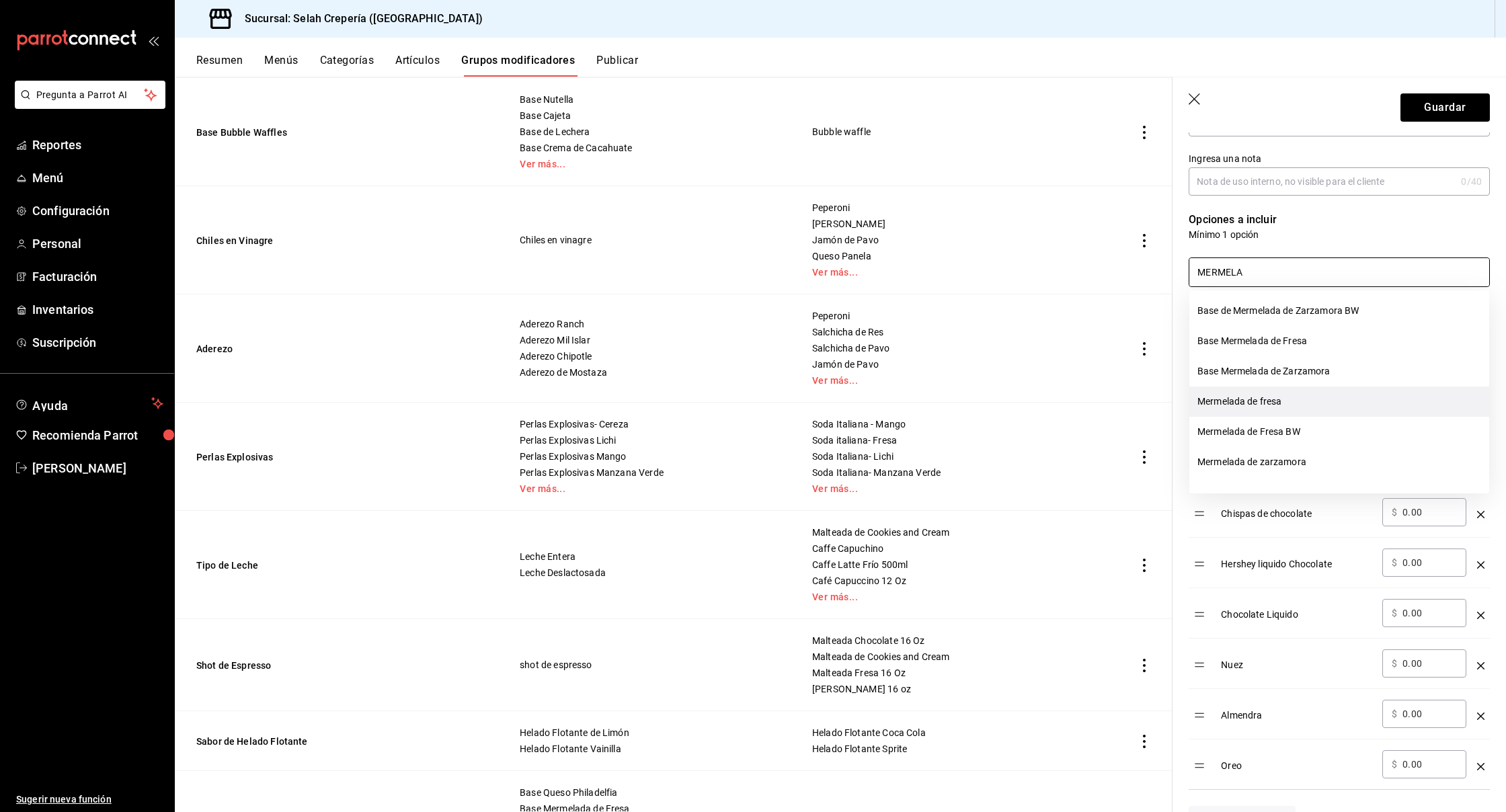
click at [1261, 406] on li "Mermelada de fresa" at bounding box center [1340, 401] width 300 height 30
click at [1284, 368] on li "Base Mermelada de Zarzamora" at bounding box center [1340, 371] width 300 height 30
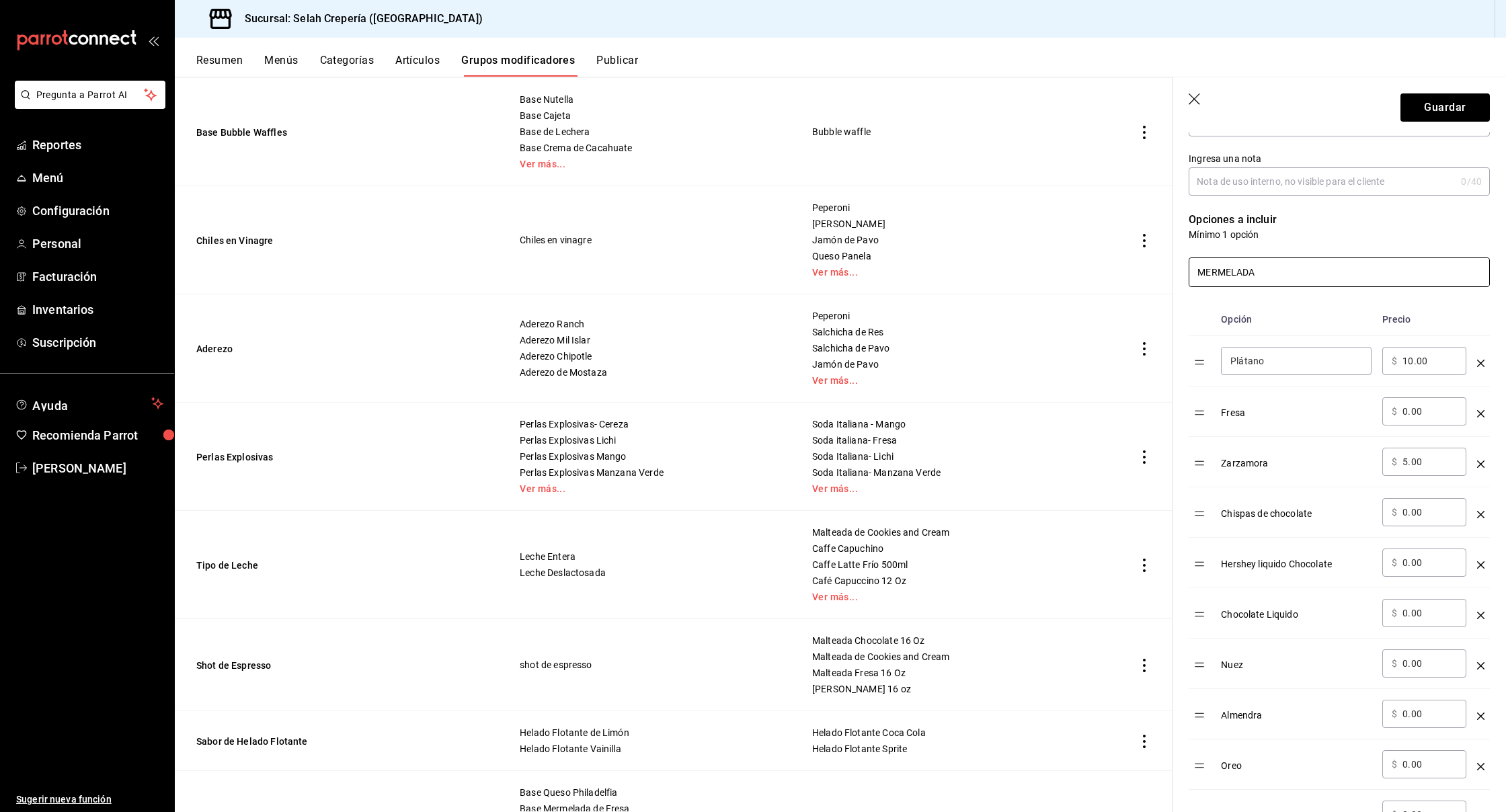
click at [1238, 275] on input "MERMELADA" at bounding box center [1340, 272] width 300 height 28
click at [1226, 400] on li "Lechera" at bounding box center [1340, 401] width 300 height 30
click at [1226, 275] on input "LECHERA" at bounding box center [1340, 272] width 300 height 28
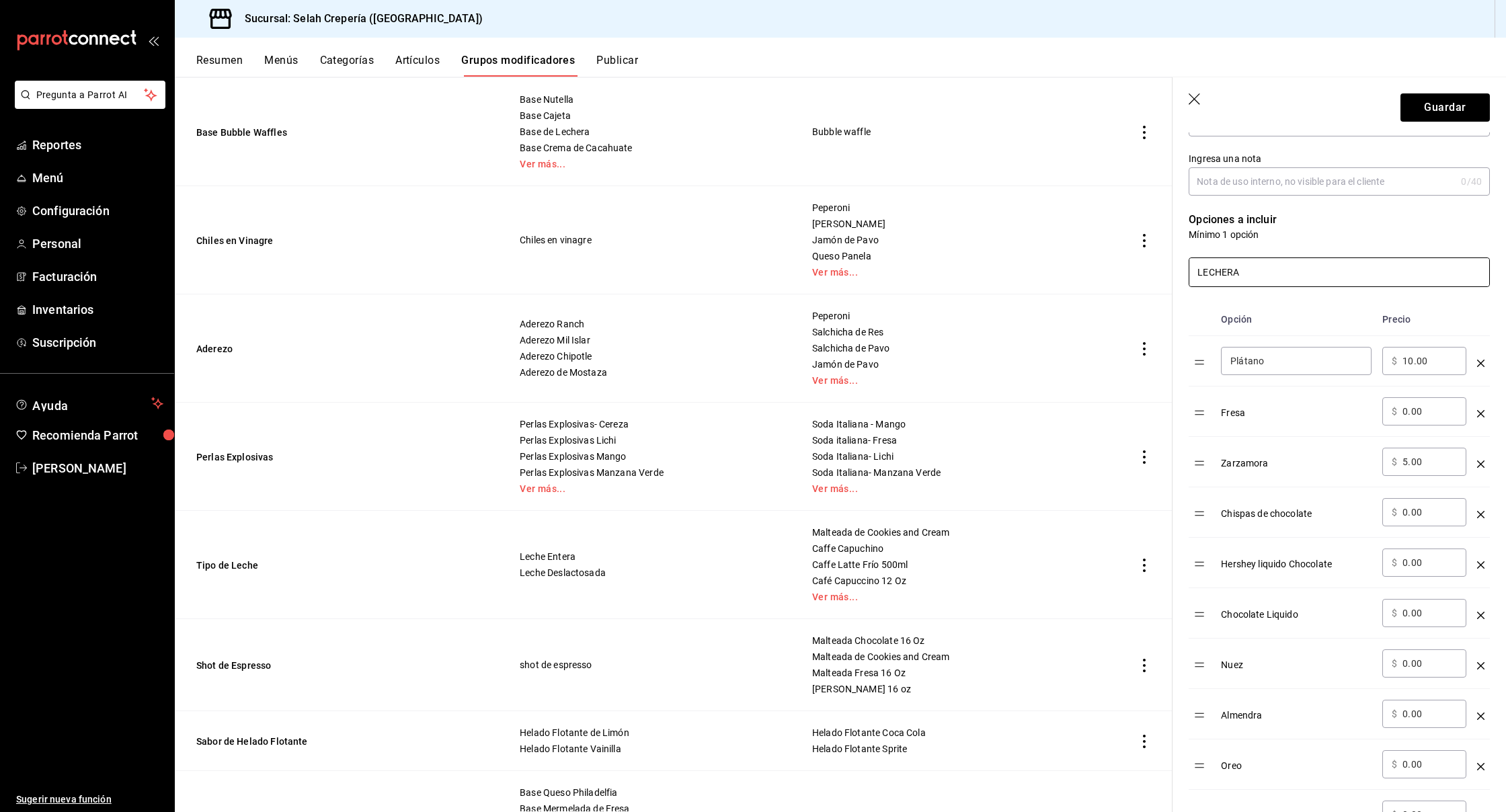
click at [1226, 275] on input "LECHERA" at bounding box center [1340, 272] width 300 height 28
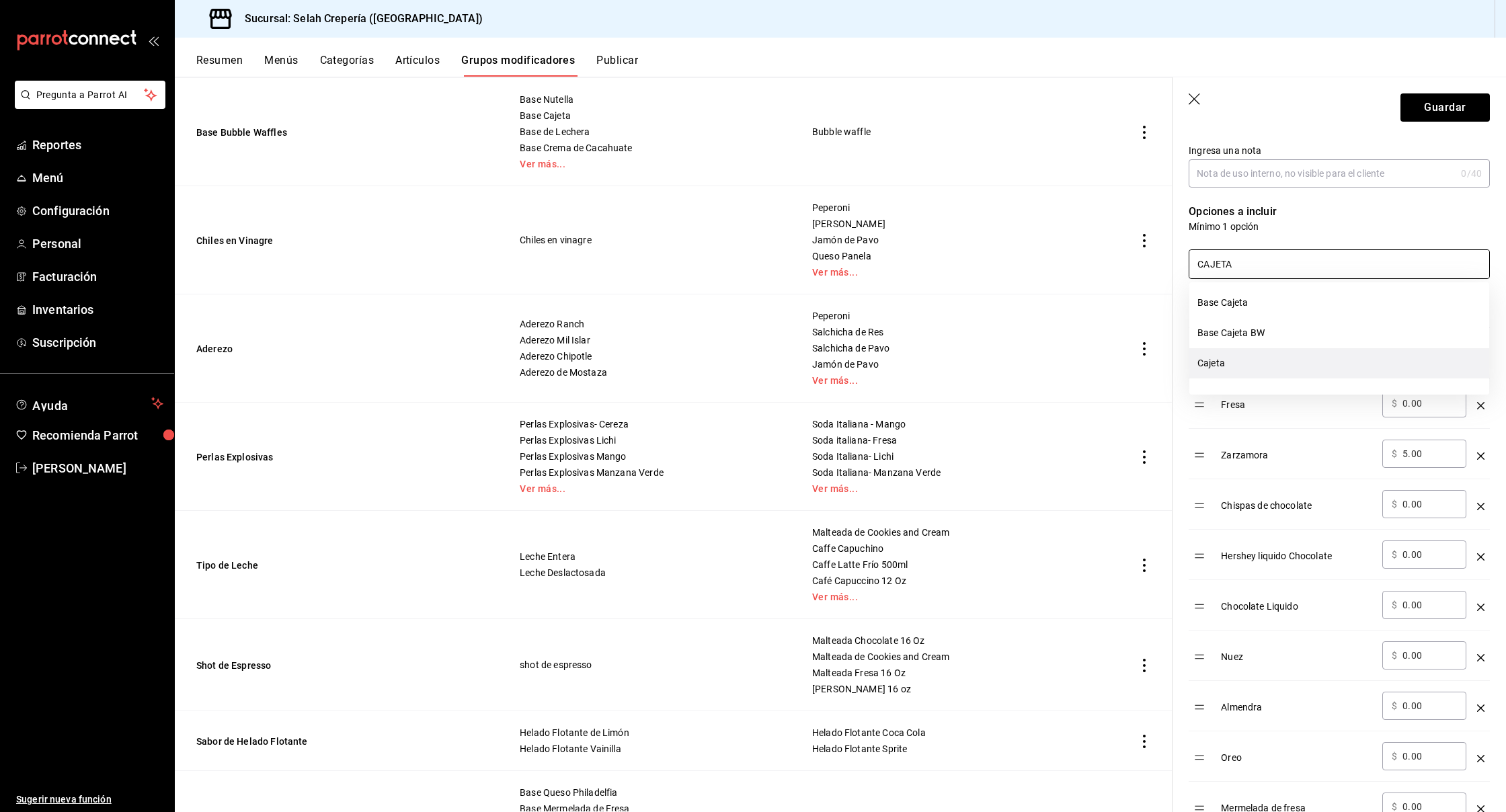
click at [1214, 359] on li "Cajeta" at bounding box center [1340, 363] width 300 height 30
click at [1215, 262] on input "CAJETA" at bounding box center [1340, 264] width 300 height 28
click at [1226, 394] on li "Nutella" at bounding box center [1340, 393] width 300 height 30
click at [1285, 266] on input "NUTELLA" at bounding box center [1340, 264] width 300 height 28
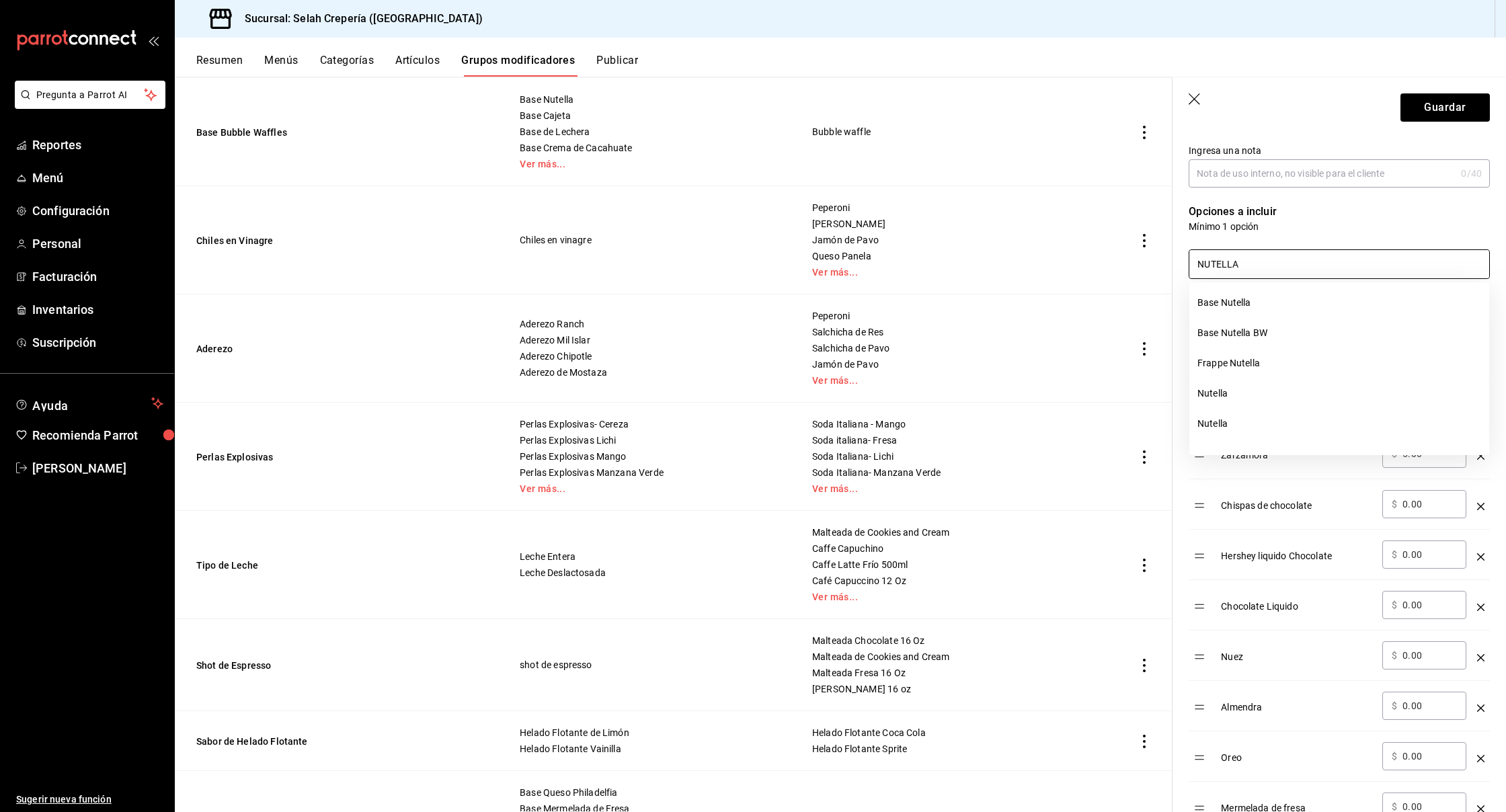
click at [1285, 266] on input "NUTELLA" at bounding box center [1340, 264] width 300 height 28
click at [1248, 299] on li "Moras" at bounding box center [1340, 303] width 300 height 30
click at [1270, 264] on input "MORAS" at bounding box center [1340, 264] width 300 height 28
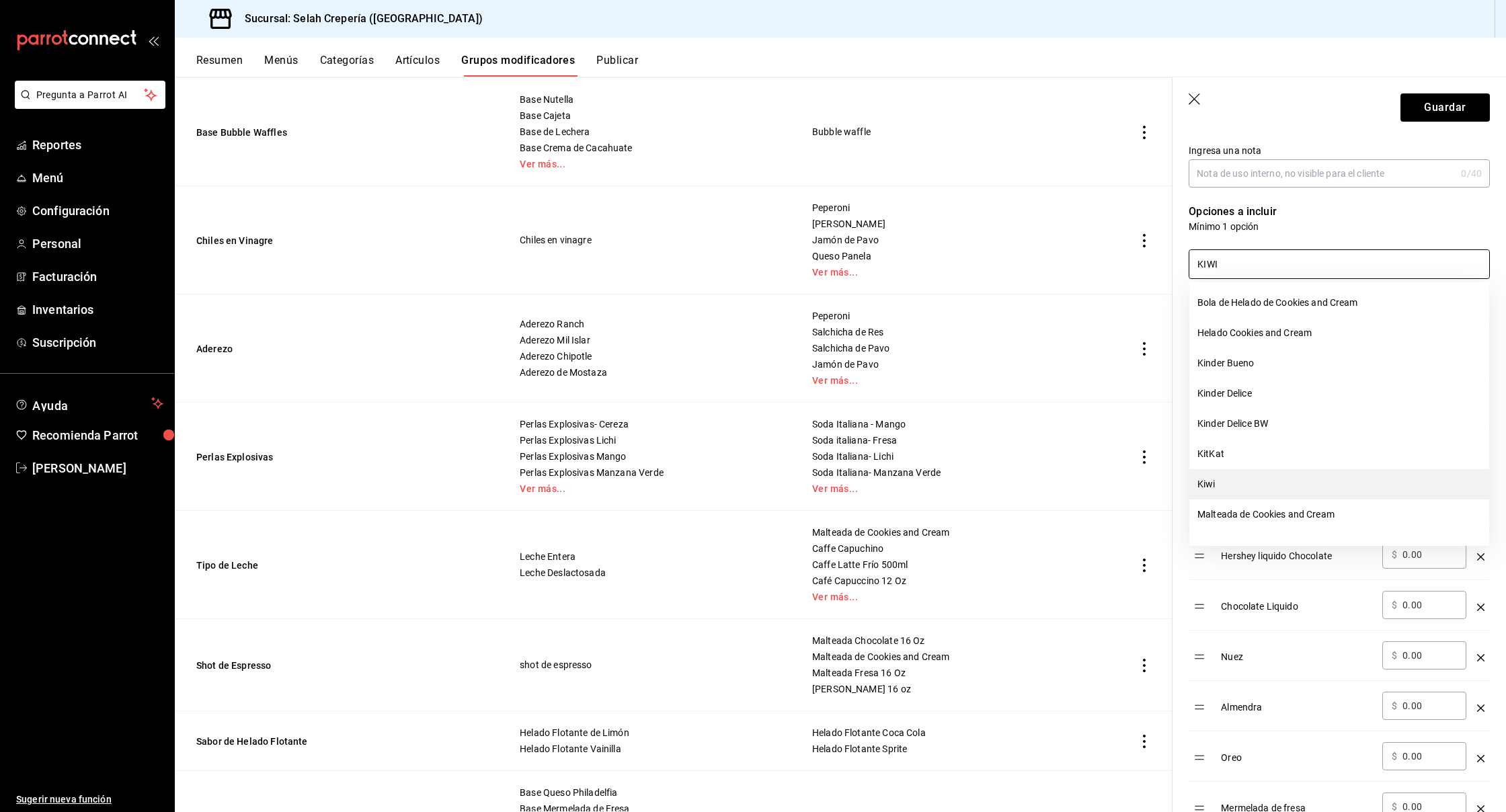
click at [1213, 477] on li "Kiwi" at bounding box center [1340, 484] width 300 height 30
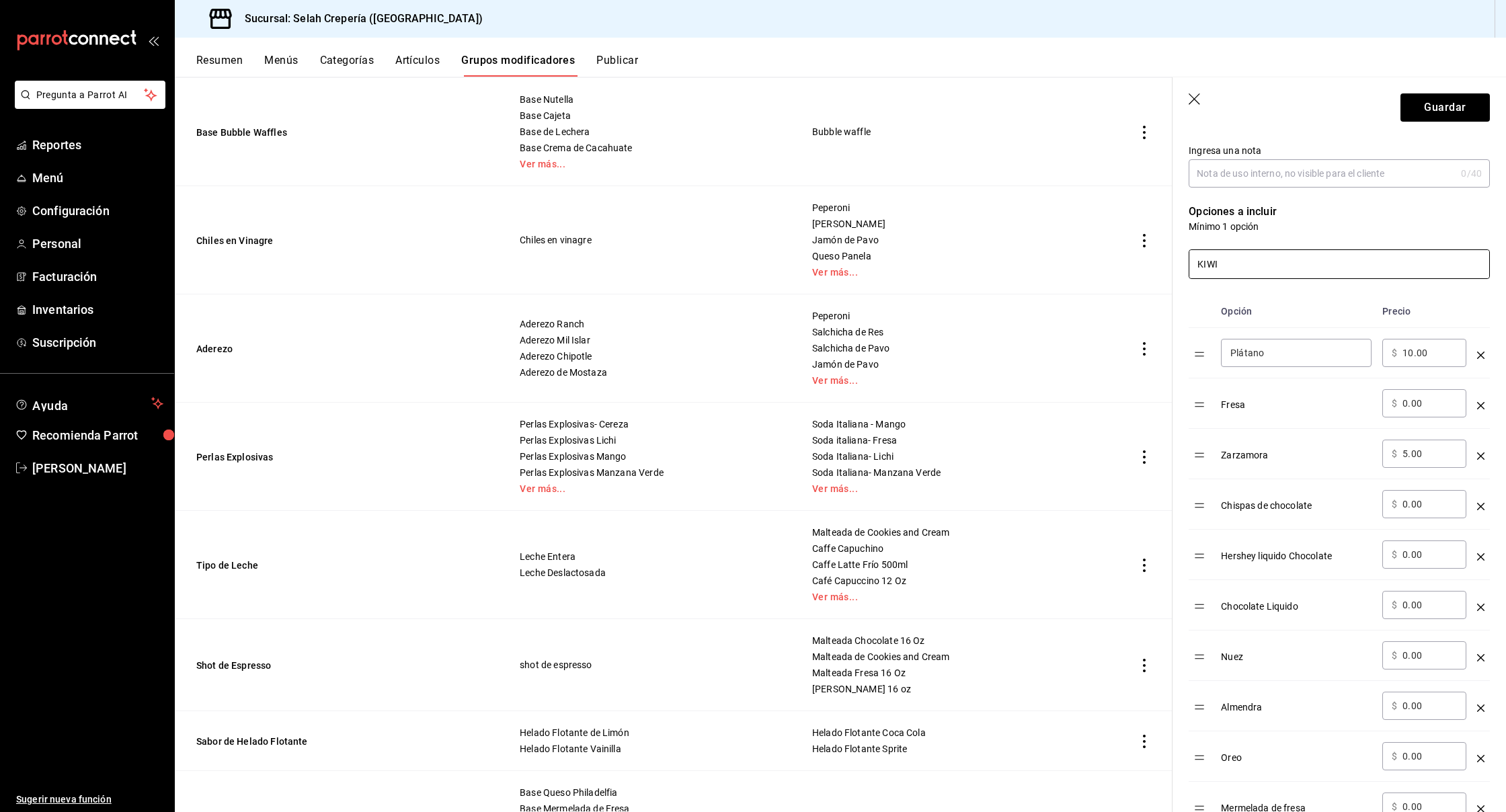
type input "KIWI"
click at [1406, 402] on input "0.00" at bounding box center [1431, 404] width 55 height 14
type input "10.00"
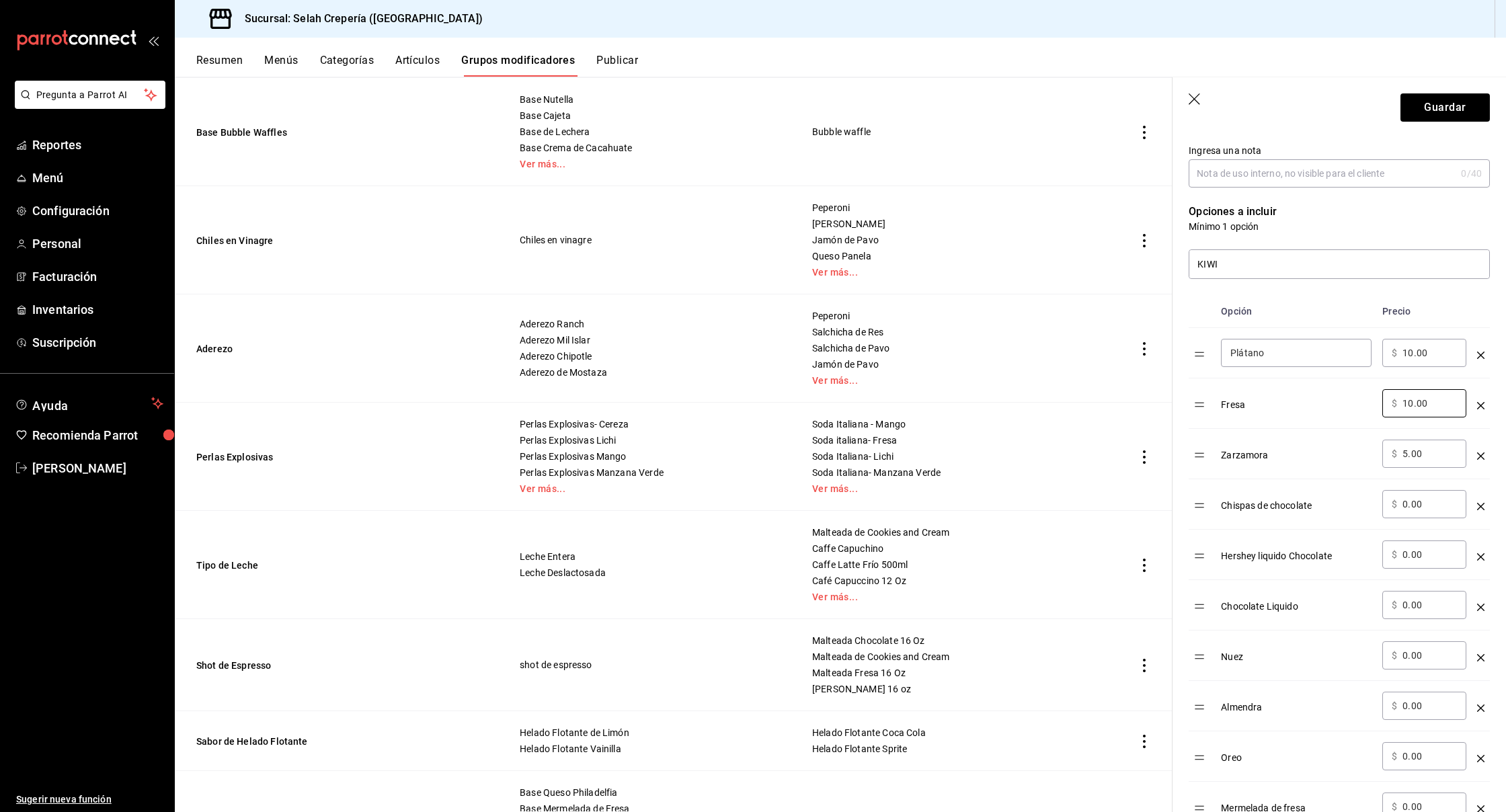
click at [1407, 453] on input "5.00" at bounding box center [1431, 454] width 55 height 14
drag, startPoint x: 1407, startPoint y: 453, endPoint x: 1390, endPoint y: 453, distance: 17.0
click at [1390, 453] on div "​ $ 5.00 ​" at bounding box center [1425, 453] width 84 height 28
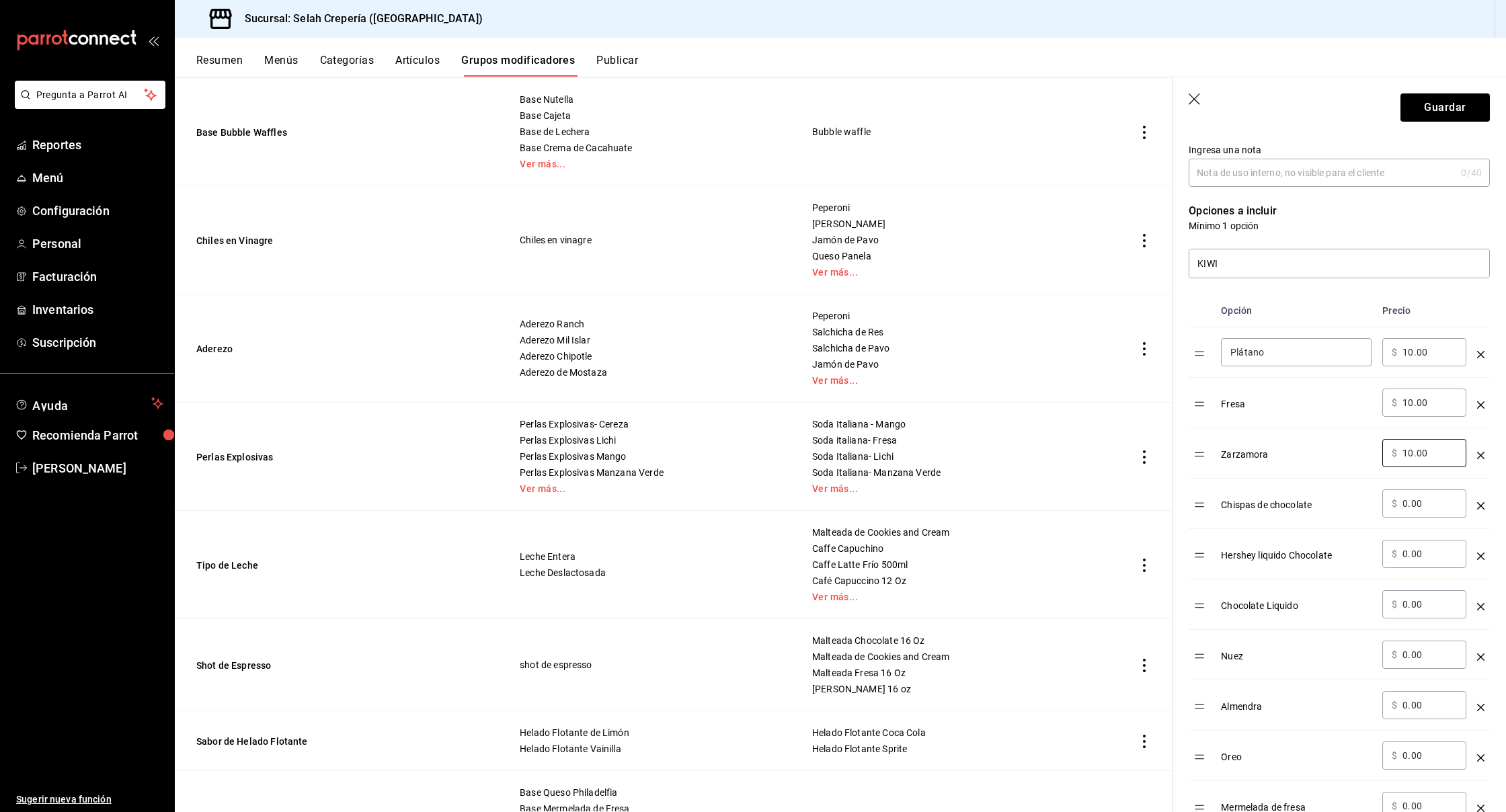
type input "10.00"
click at [1425, 506] on input "0.00" at bounding box center [1431, 503] width 55 height 14
type input "10.00"
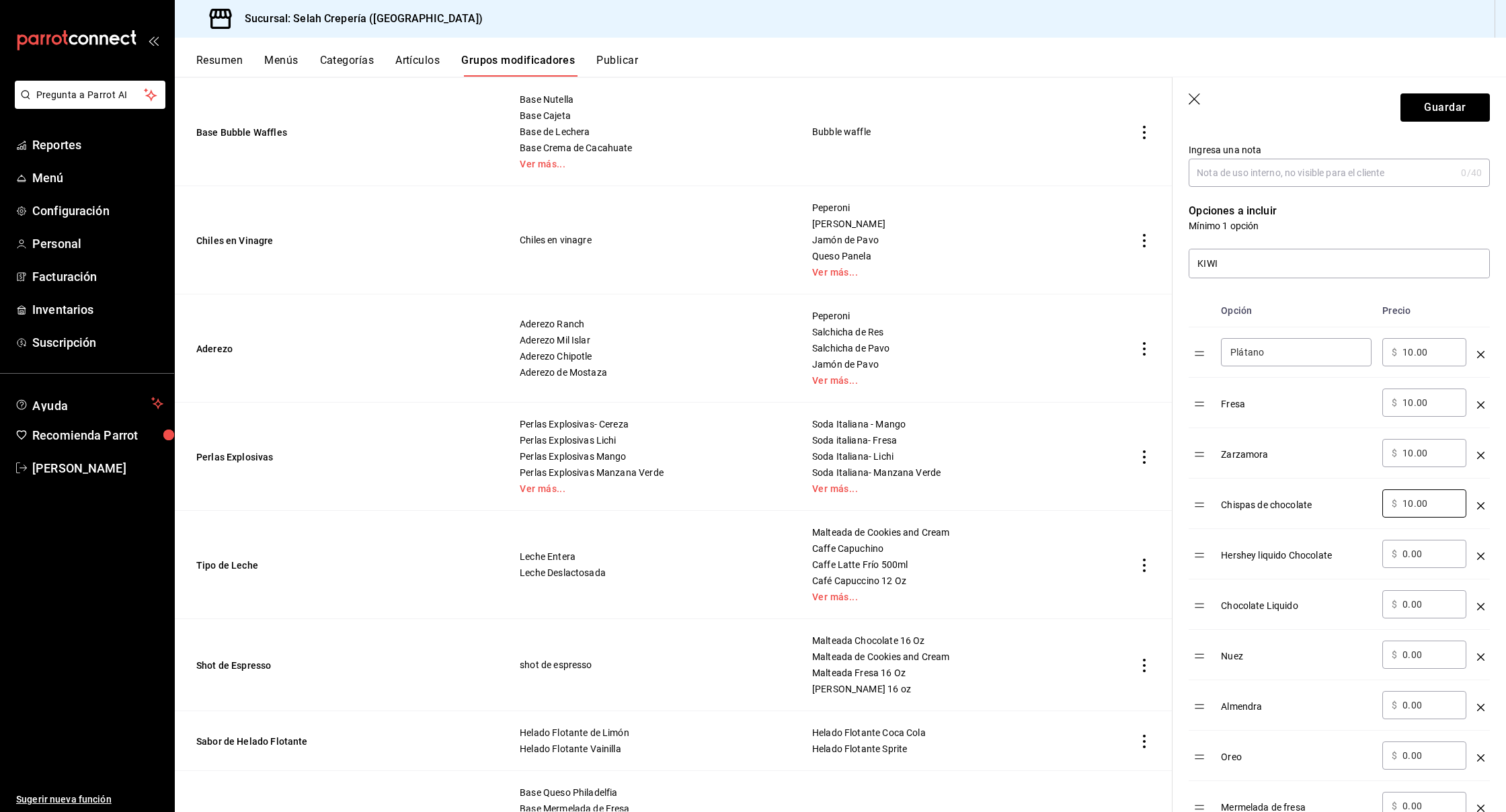
click at [1419, 551] on input "0.00" at bounding box center [1431, 554] width 55 height 14
click at [1419, 551] on input "0.00" at bounding box center [1431, 553] width 55 height 14
click at [1419, 551] on input "0.00" at bounding box center [1431, 552] width 55 height 14
type input "10.00"
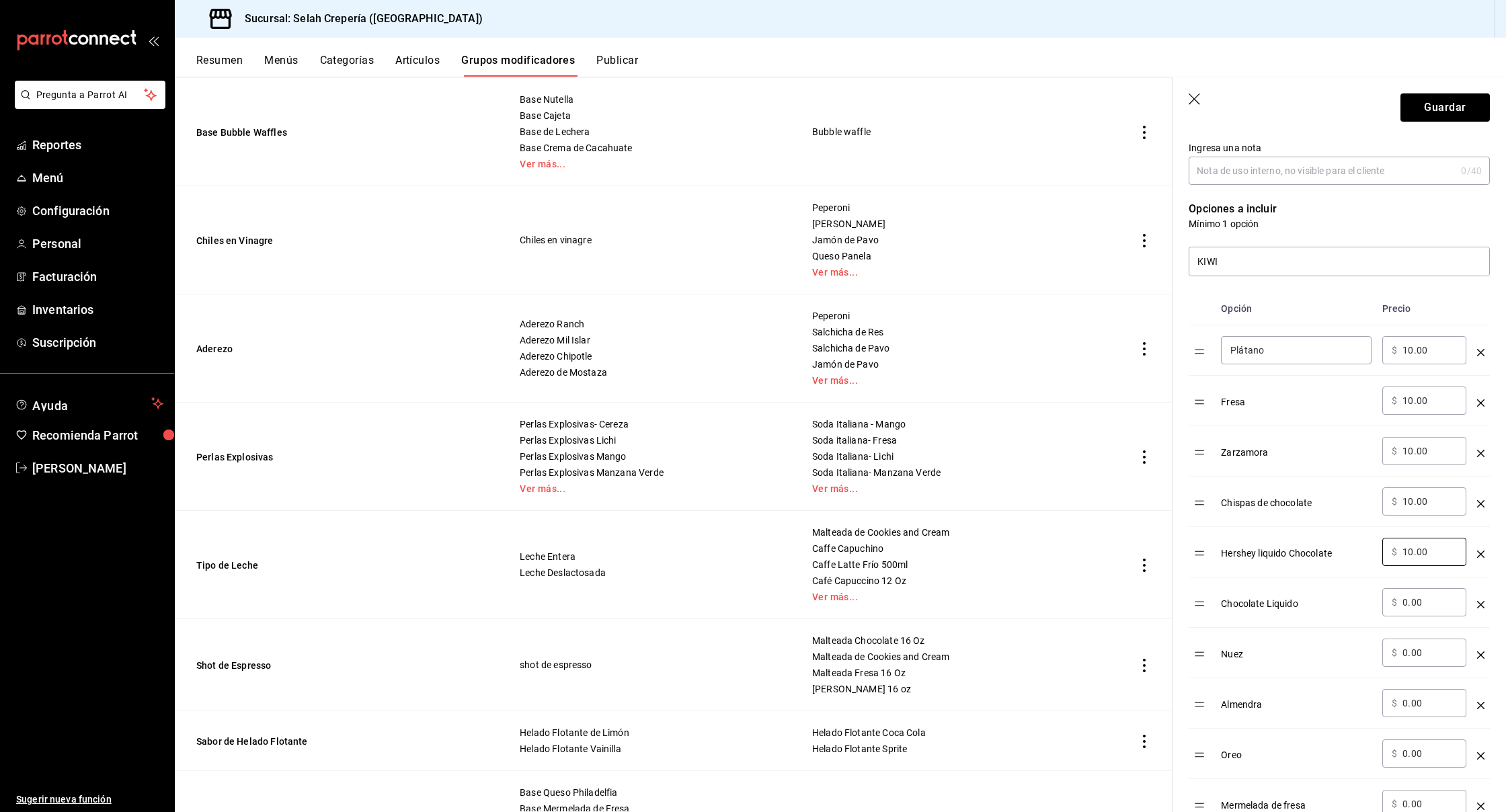
click at [1415, 604] on input "0.00" at bounding box center [1431, 603] width 55 height 14
type input "10.00"
click at [1419, 654] on input "0.00" at bounding box center [1431, 653] width 55 height 14
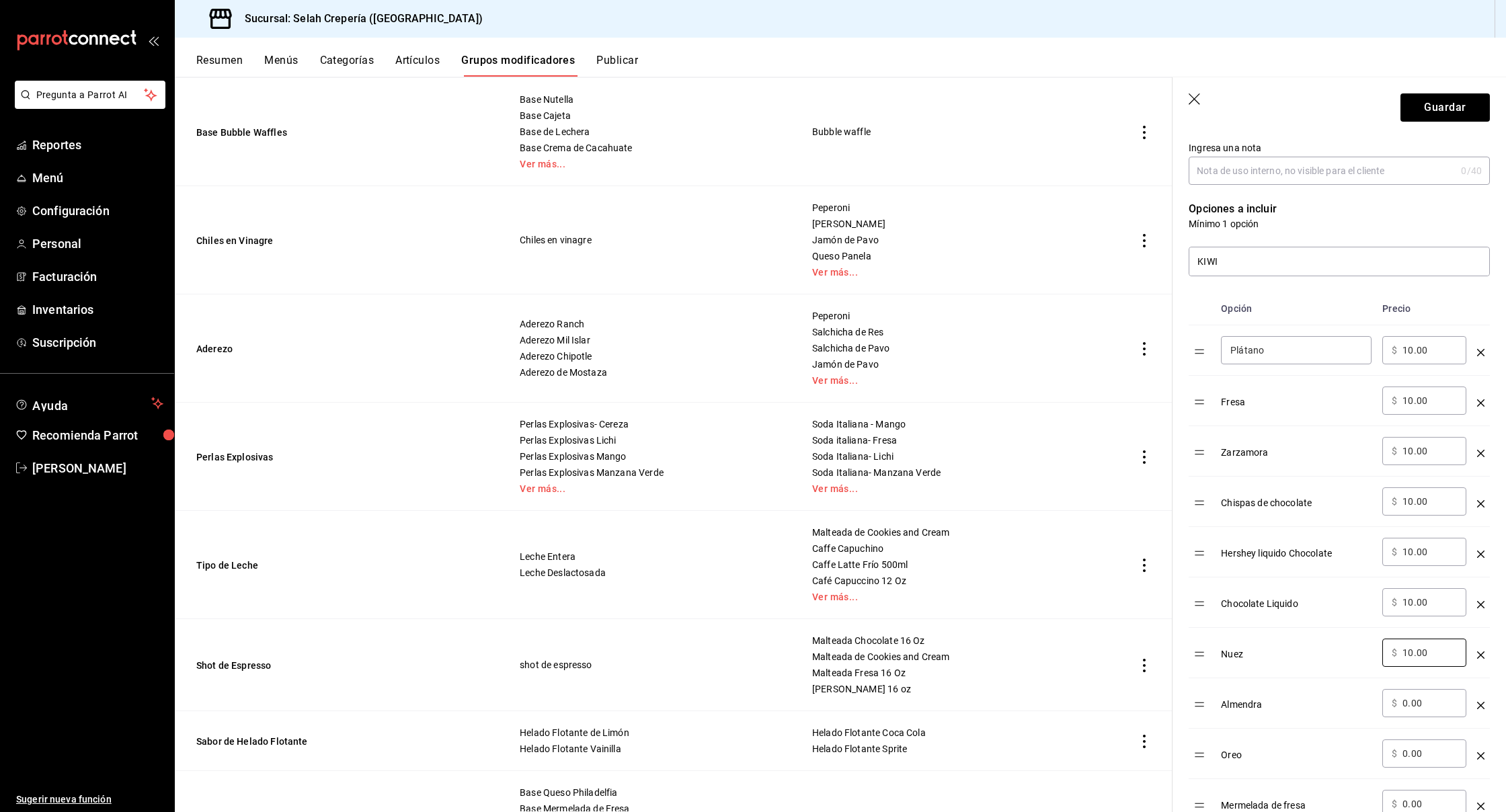
type input "10.00"
click at [1408, 702] on input "0.00" at bounding box center [1431, 703] width 55 height 14
drag, startPoint x: 1437, startPoint y: 700, endPoint x: 1383, endPoint y: 702, distance: 54.0
click at [1383, 702] on div "​ $ 0.00 ​" at bounding box center [1425, 703] width 84 height 28
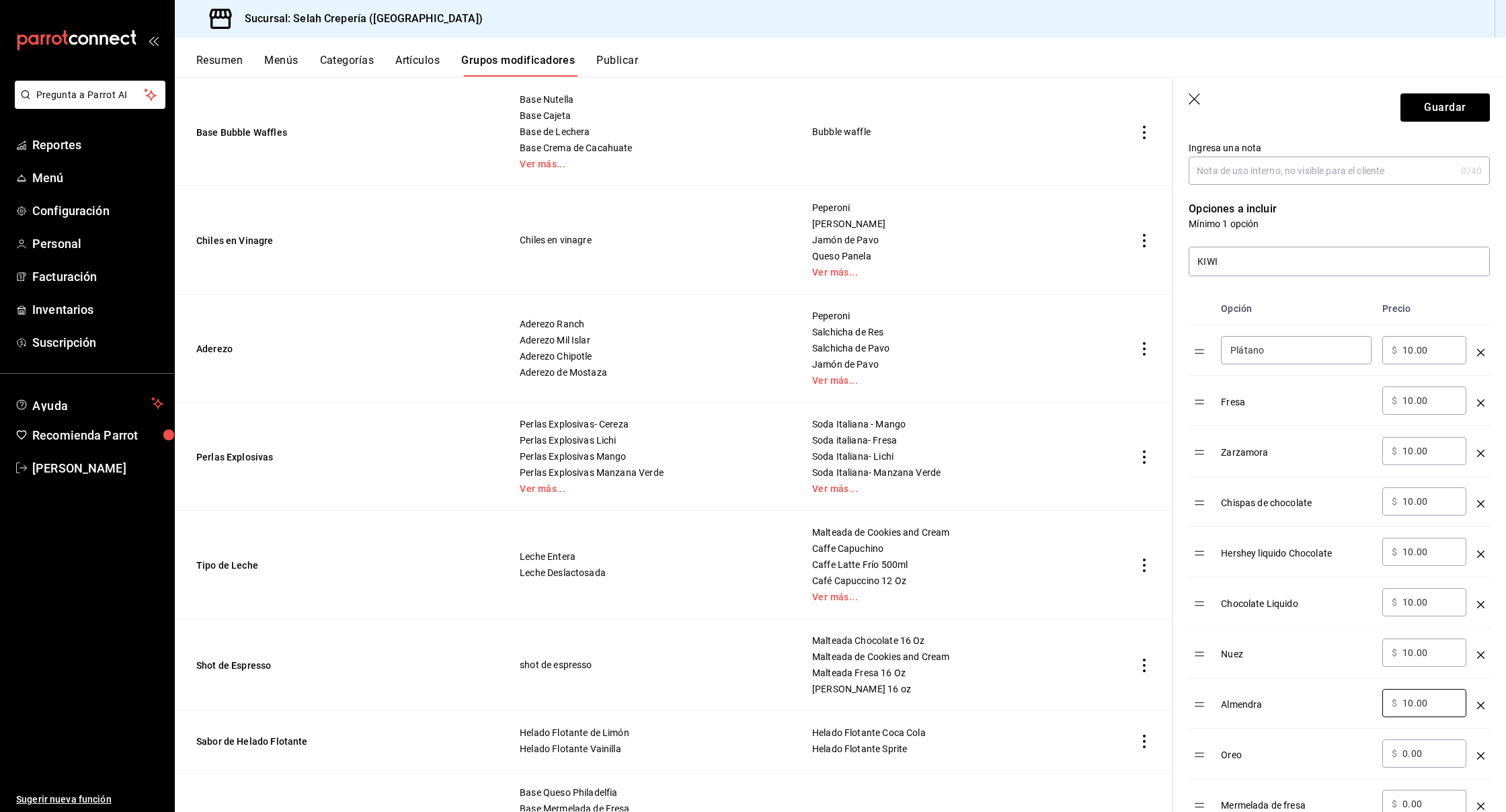
type input "10.00"
click at [1413, 753] on input "0.00" at bounding box center [1431, 754] width 55 height 14
click at [1413, 753] on input "0.00" at bounding box center [1431, 755] width 55 height 14
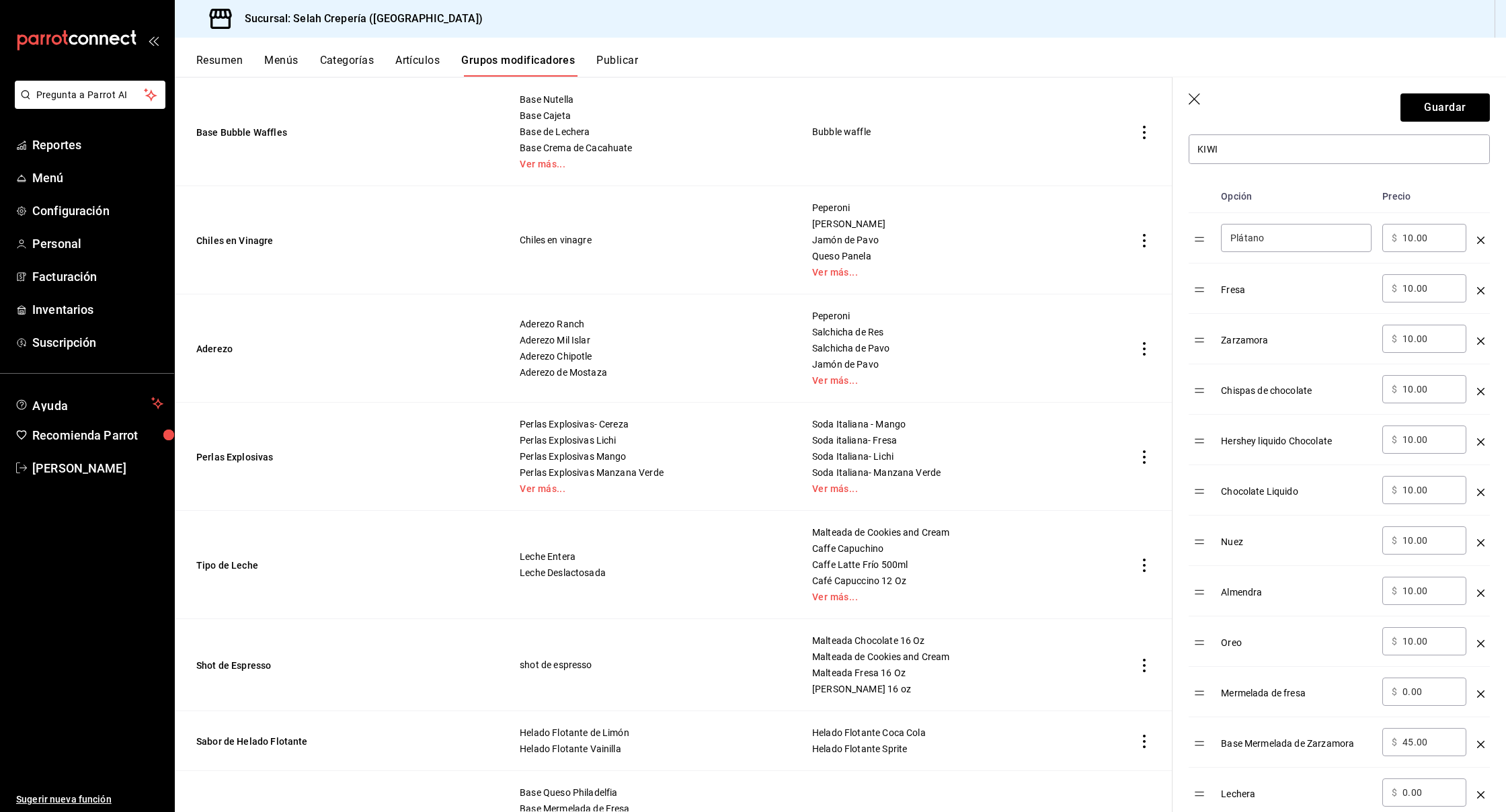
scroll to position [329, 0]
type input "10.00"
click at [1404, 689] on input "0.00" at bounding box center [1431, 691] width 55 height 14
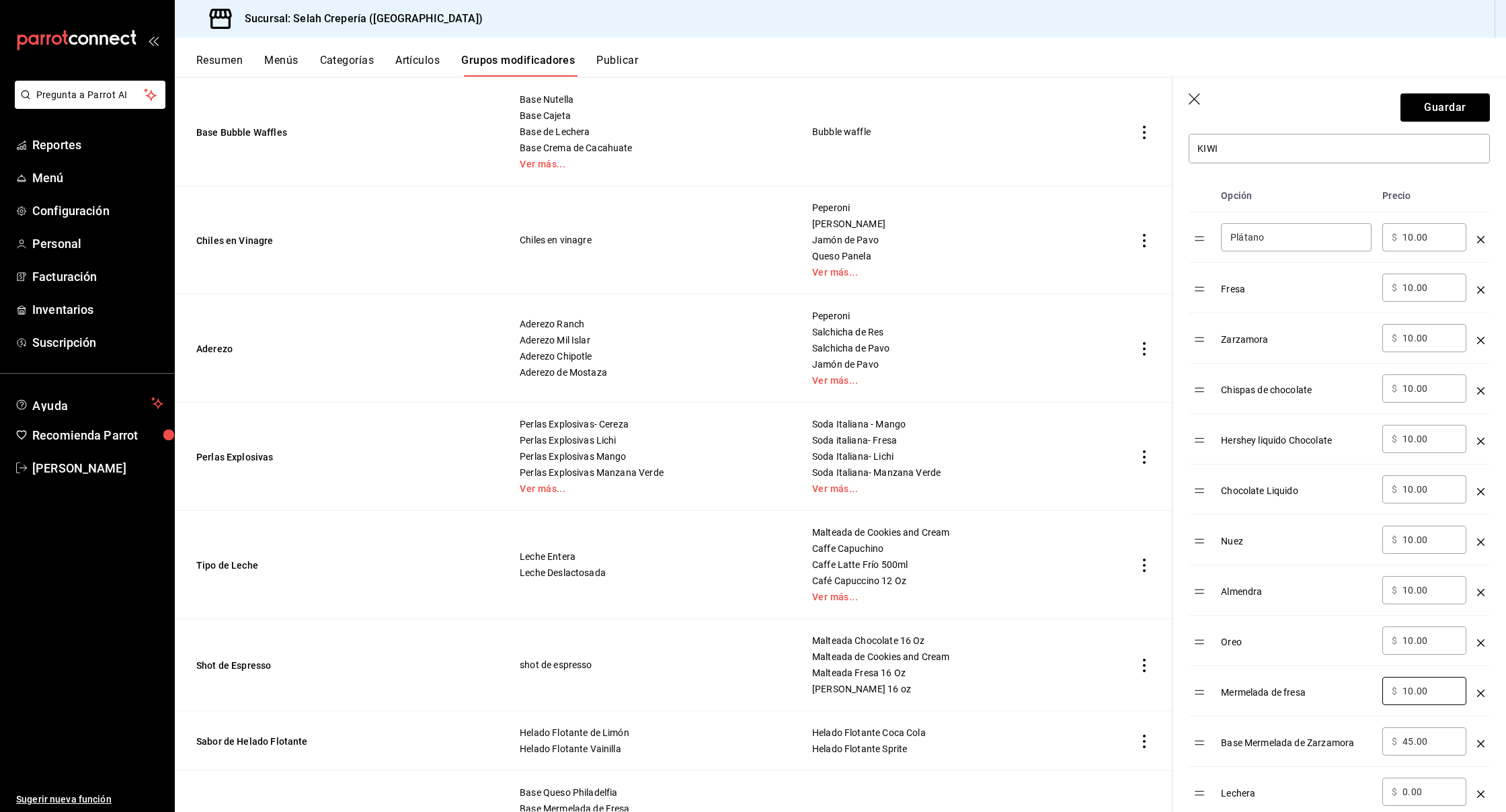
type input "10.00"
click at [1409, 743] on input "45.00" at bounding box center [1431, 742] width 55 height 14
type input "10.00"
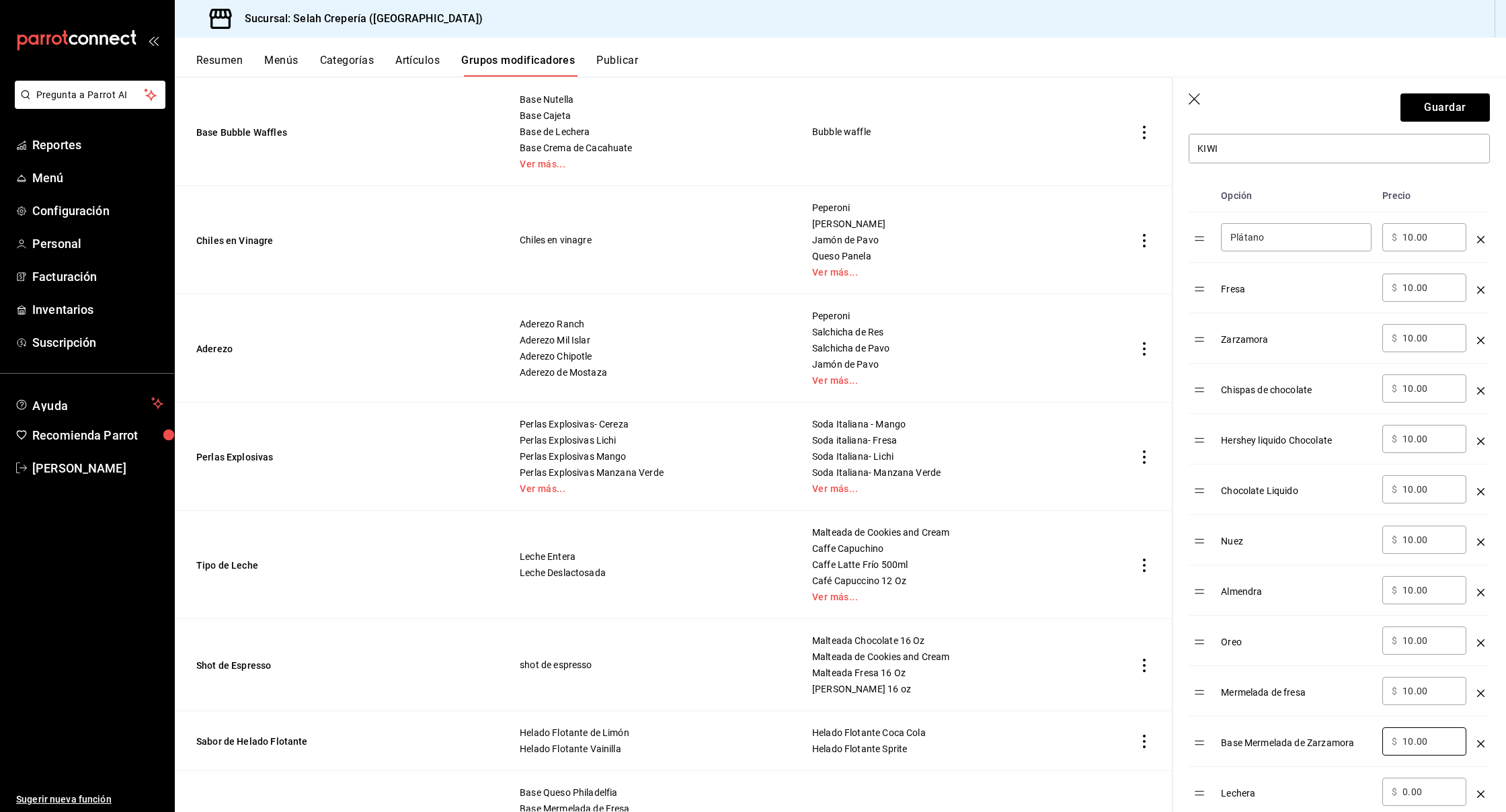
click at [1410, 789] on input "0.00" at bounding box center [1431, 792] width 55 height 14
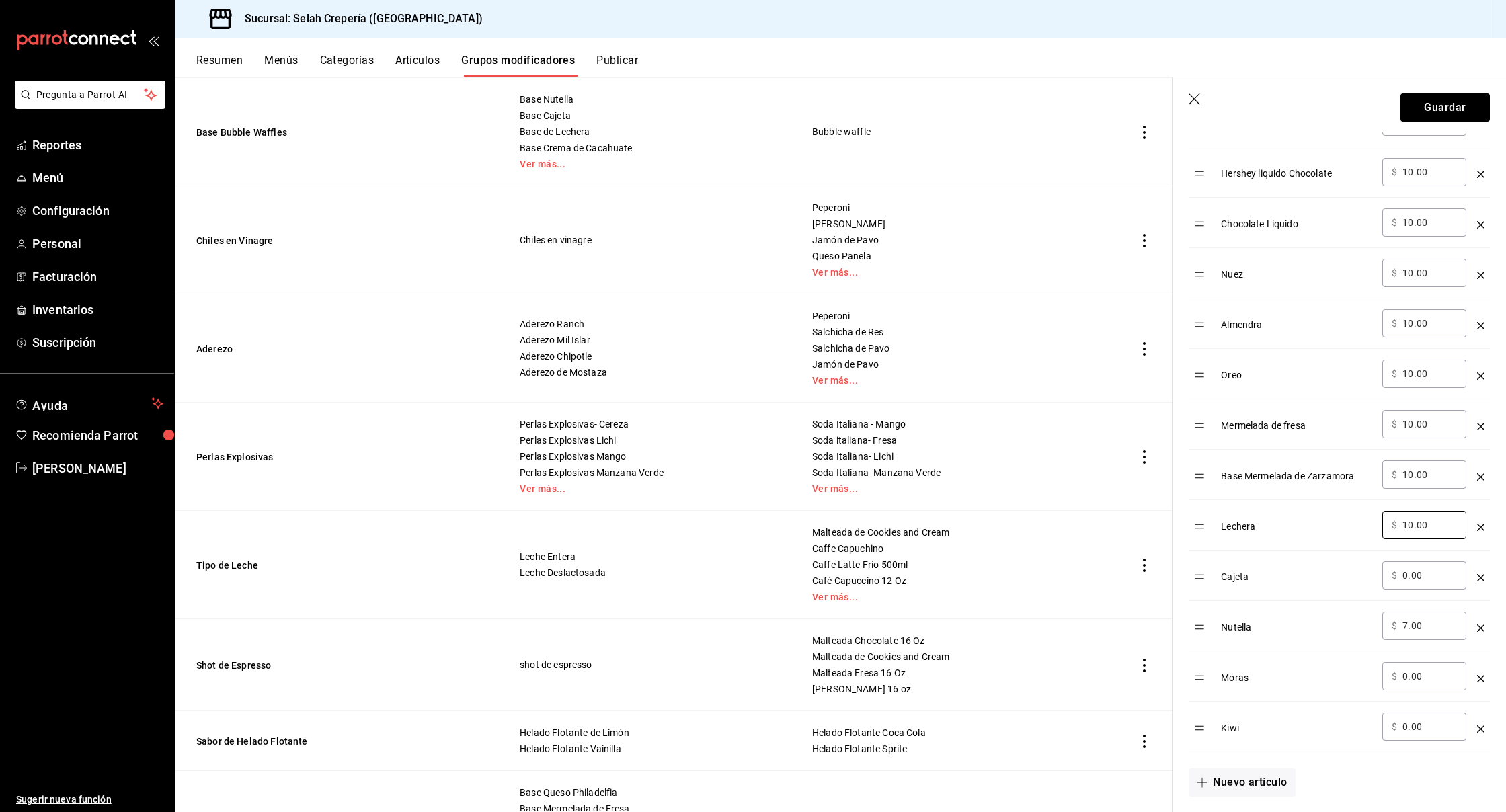
scroll to position [600, 0]
type input "10.00"
click at [1413, 566] on input "0.00" at bounding box center [1431, 572] width 55 height 14
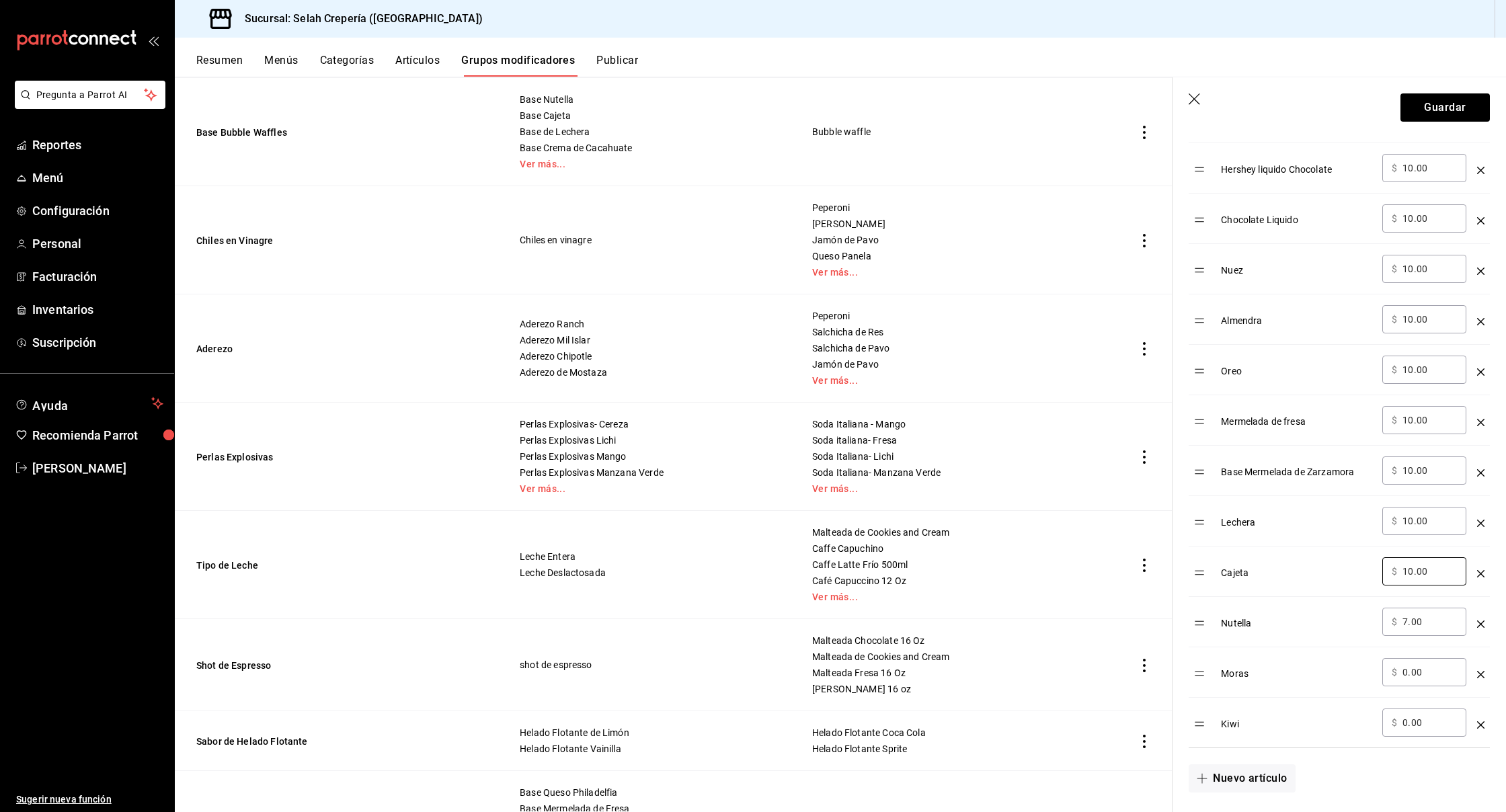
type input "10.00"
click at [1420, 624] on input "7.00" at bounding box center [1431, 622] width 55 height 14
type input "10.00"
click at [1413, 671] on input "0.00" at bounding box center [1431, 672] width 55 height 14
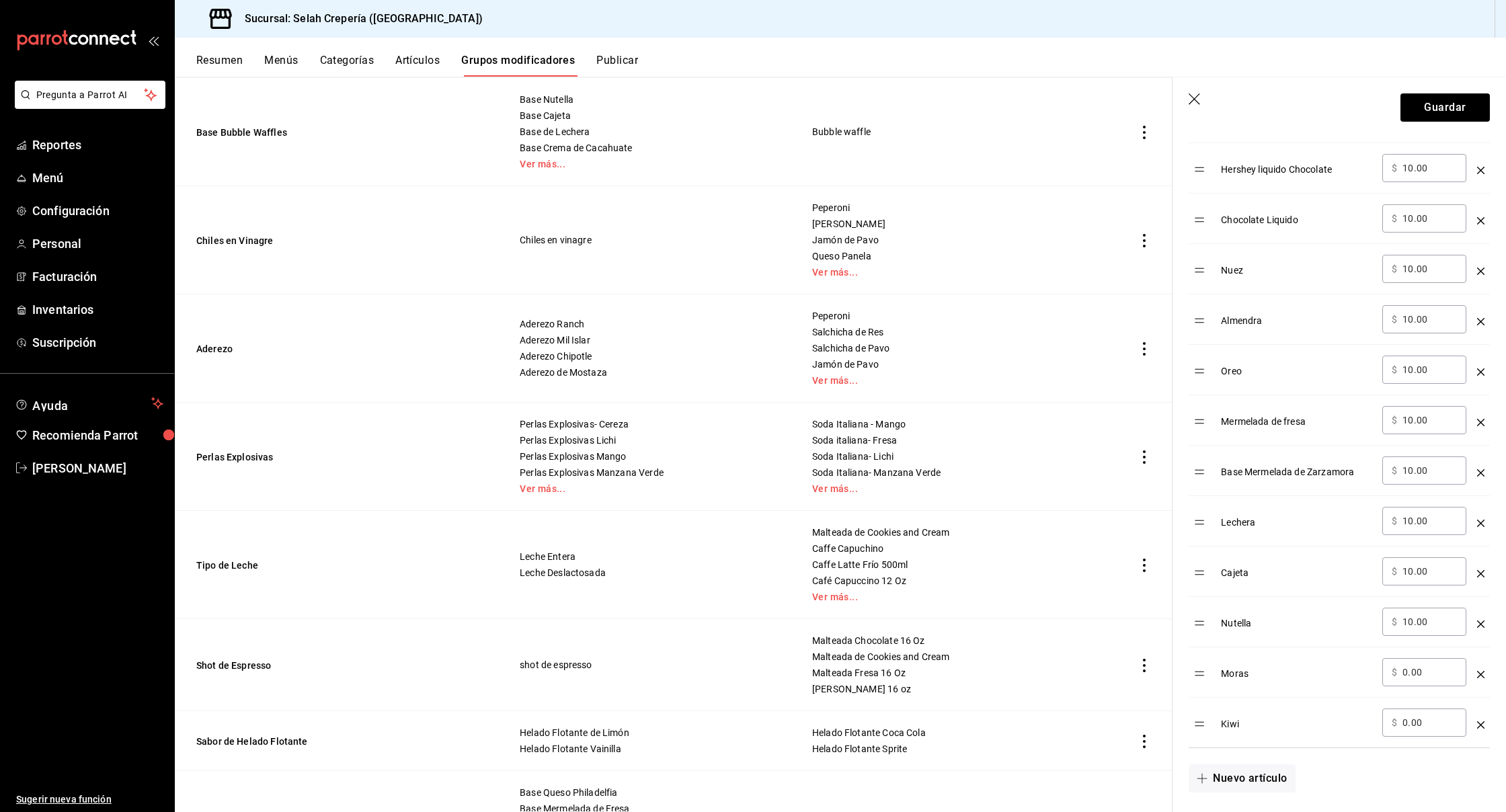
click at [1413, 671] on input "0.00" at bounding box center [1431, 672] width 55 height 14
type input "10.00"
click at [1412, 718] on input "0.00" at bounding box center [1431, 724] width 55 height 14
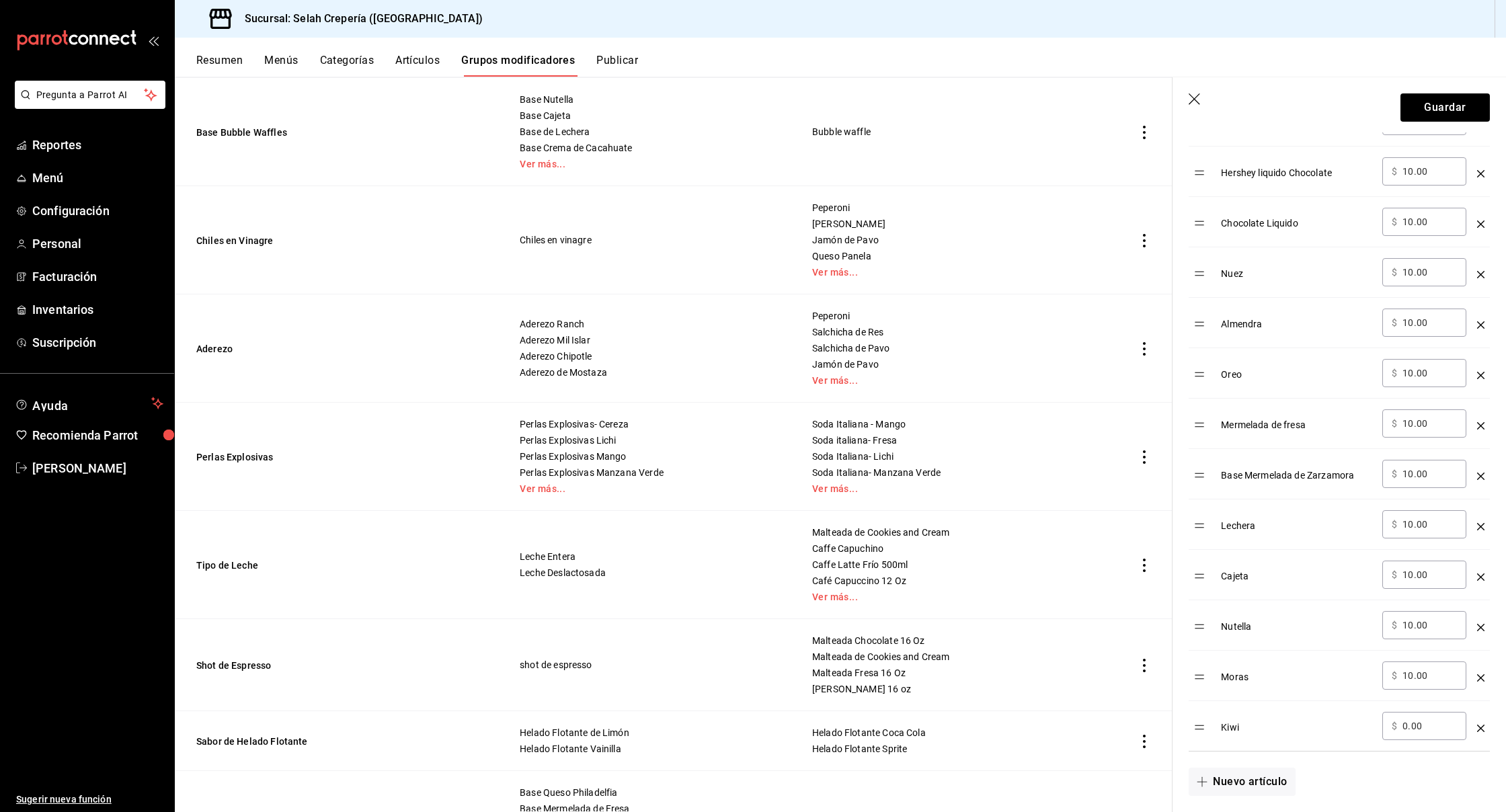
click at [1412, 718] on div "​ $ 0.00 ​" at bounding box center [1425, 725] width 84 height 28
drag, startPoint x: 1345, startPoint y: 726, endPoint x: 1366, endPoint y: 726, distance: 21.0
click at [1346, 727] on div "Kiwi" at bounding box center [1297, 723] width 151 height 22
click at [1421, 724] on input "0.00" at bounding box center [1431, 726] width 55 height 14
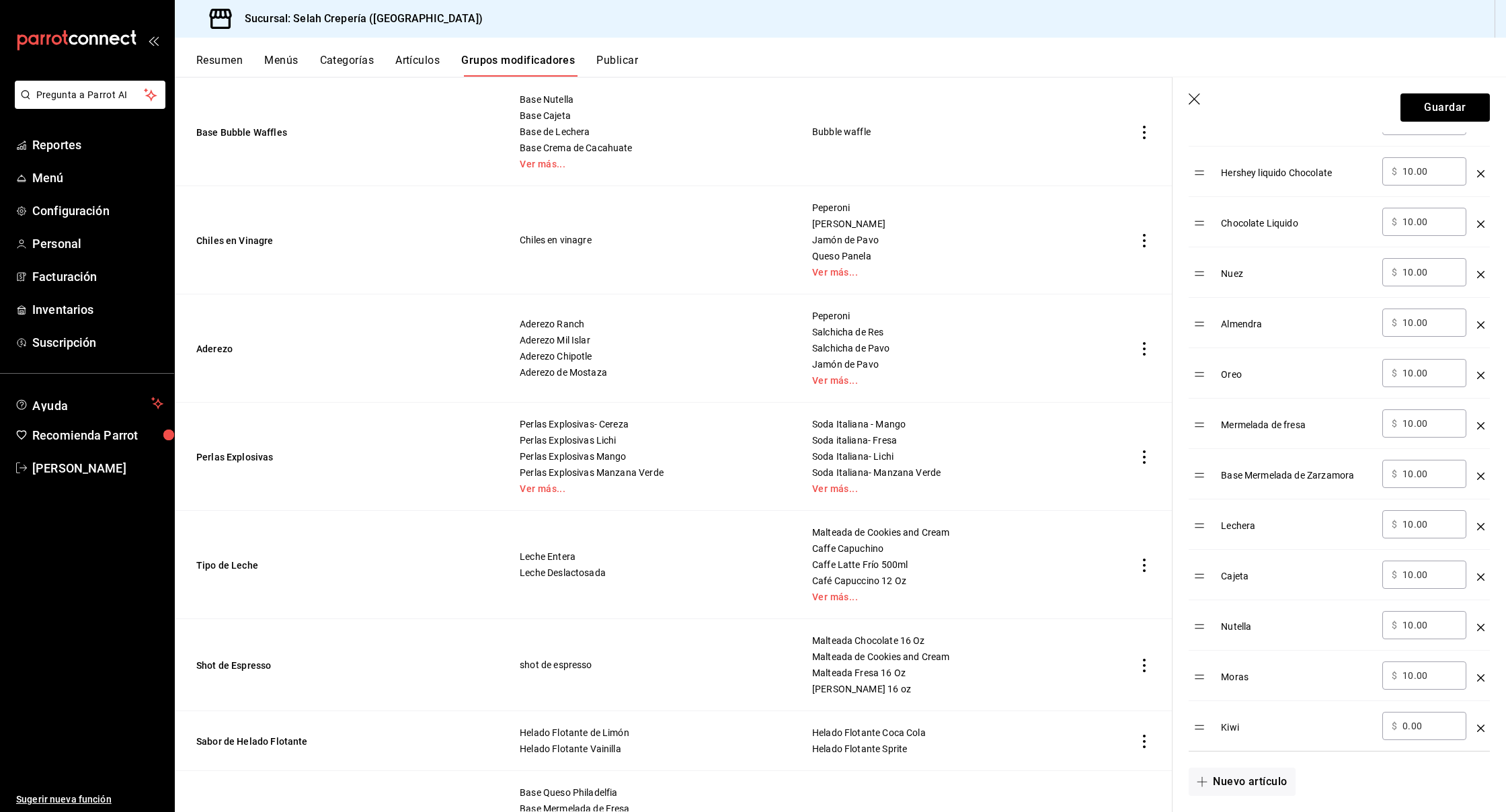
click at [1421, 724] on input "0.00" at bounding box center [1431, 726] width 55 height 14
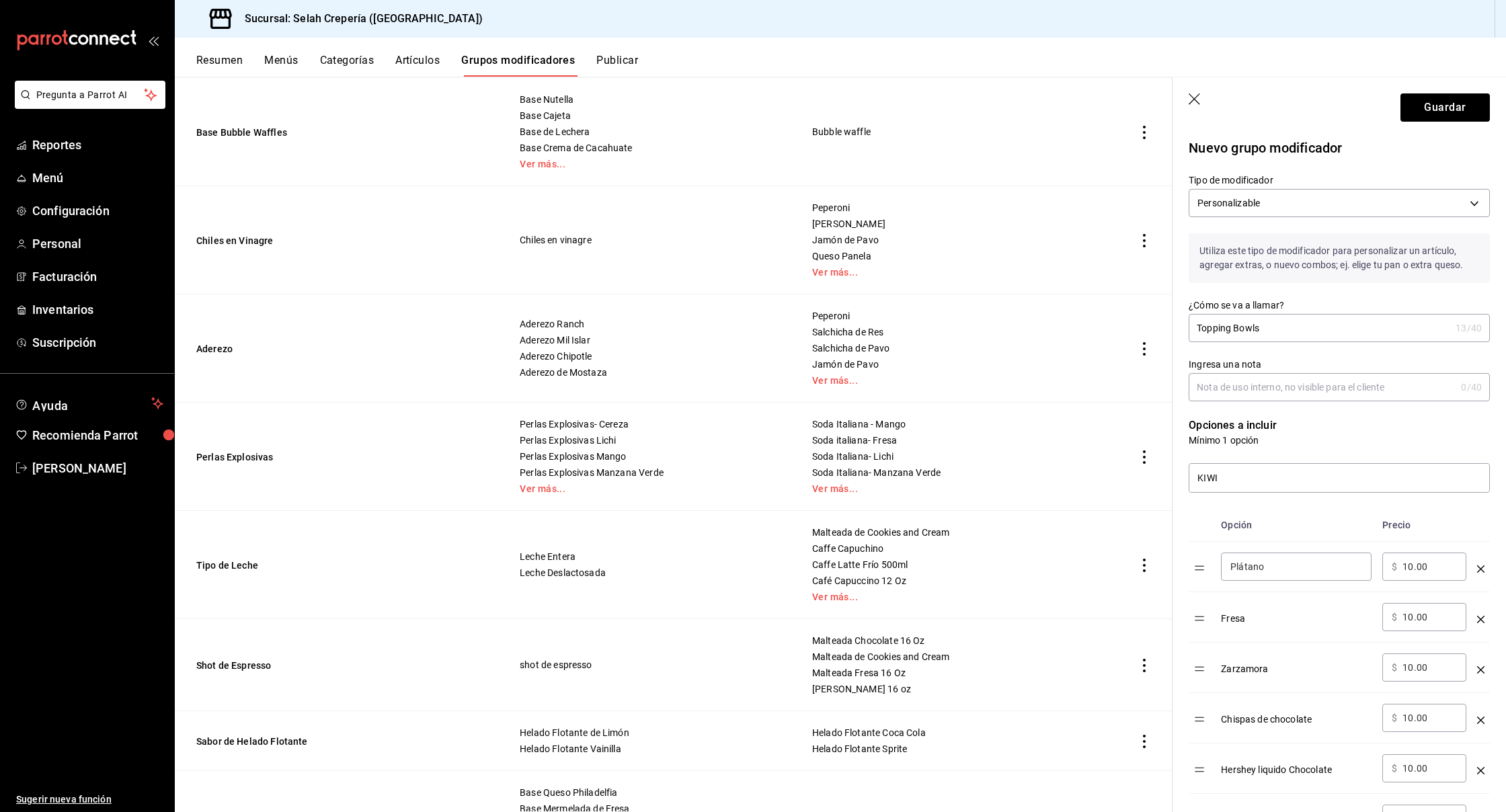
scroll to position [1, 0]
type input "10.00"
click at [1220, 482] on input "KIWI" at bounding box center [1340, 477] width 300 height 28
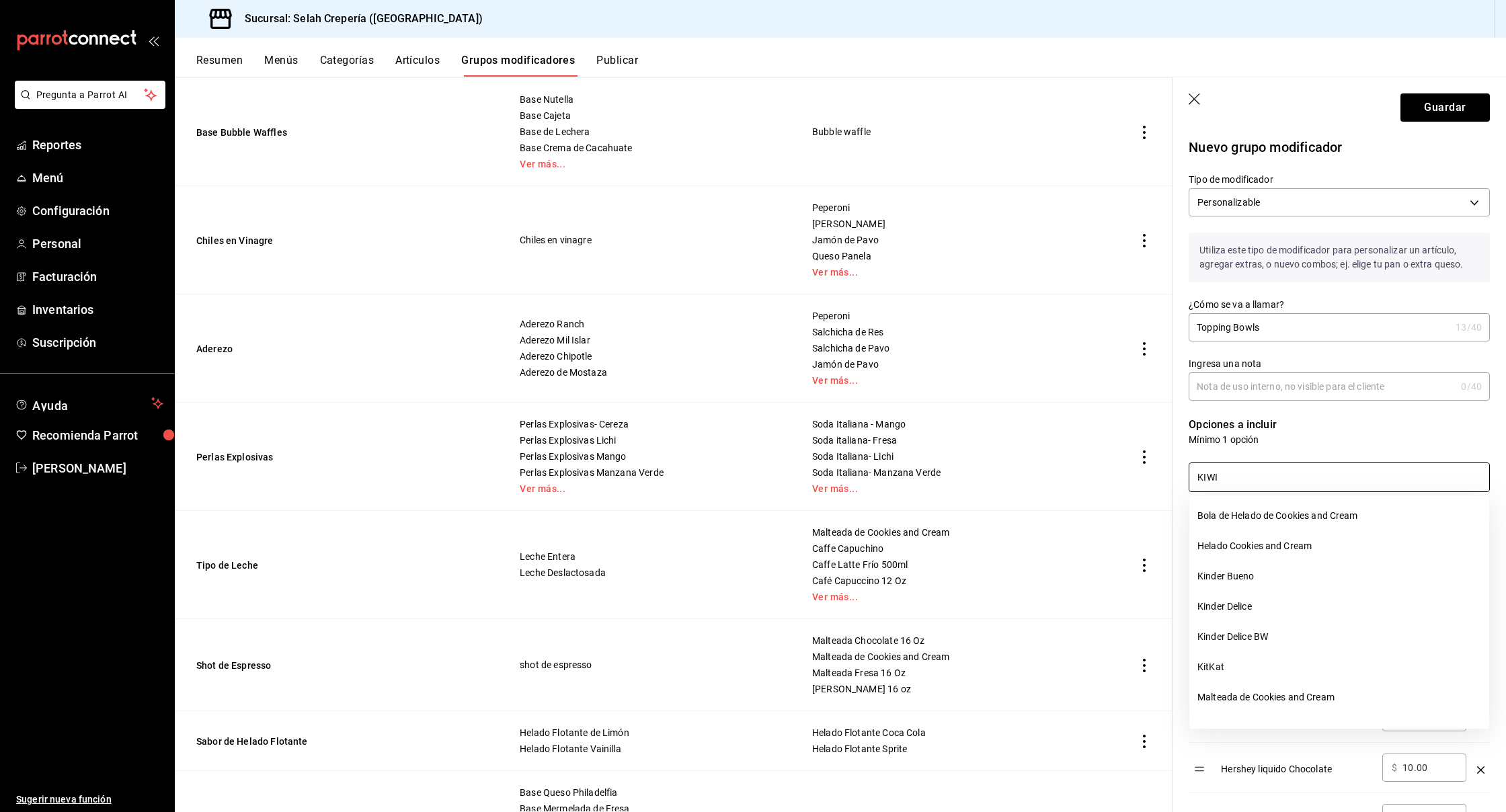
click at [1220, 482] on input "KIWI" at bounding box center [1340, 477] width 300 height 28
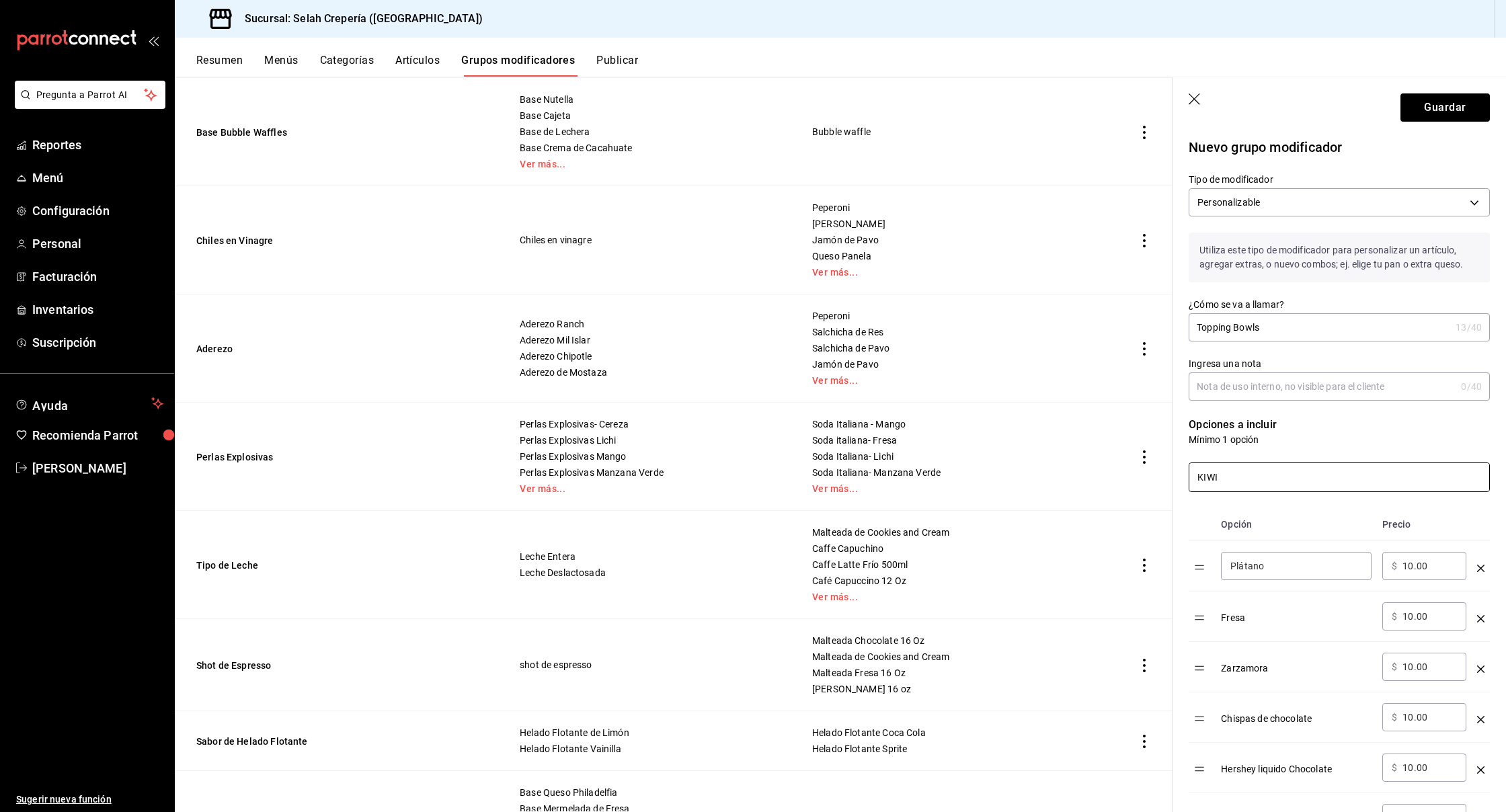
scroll to position [0, 0]
click at [1223, 475] on input "KIWI" at bounding box center [1340, 477] width 300 height 28
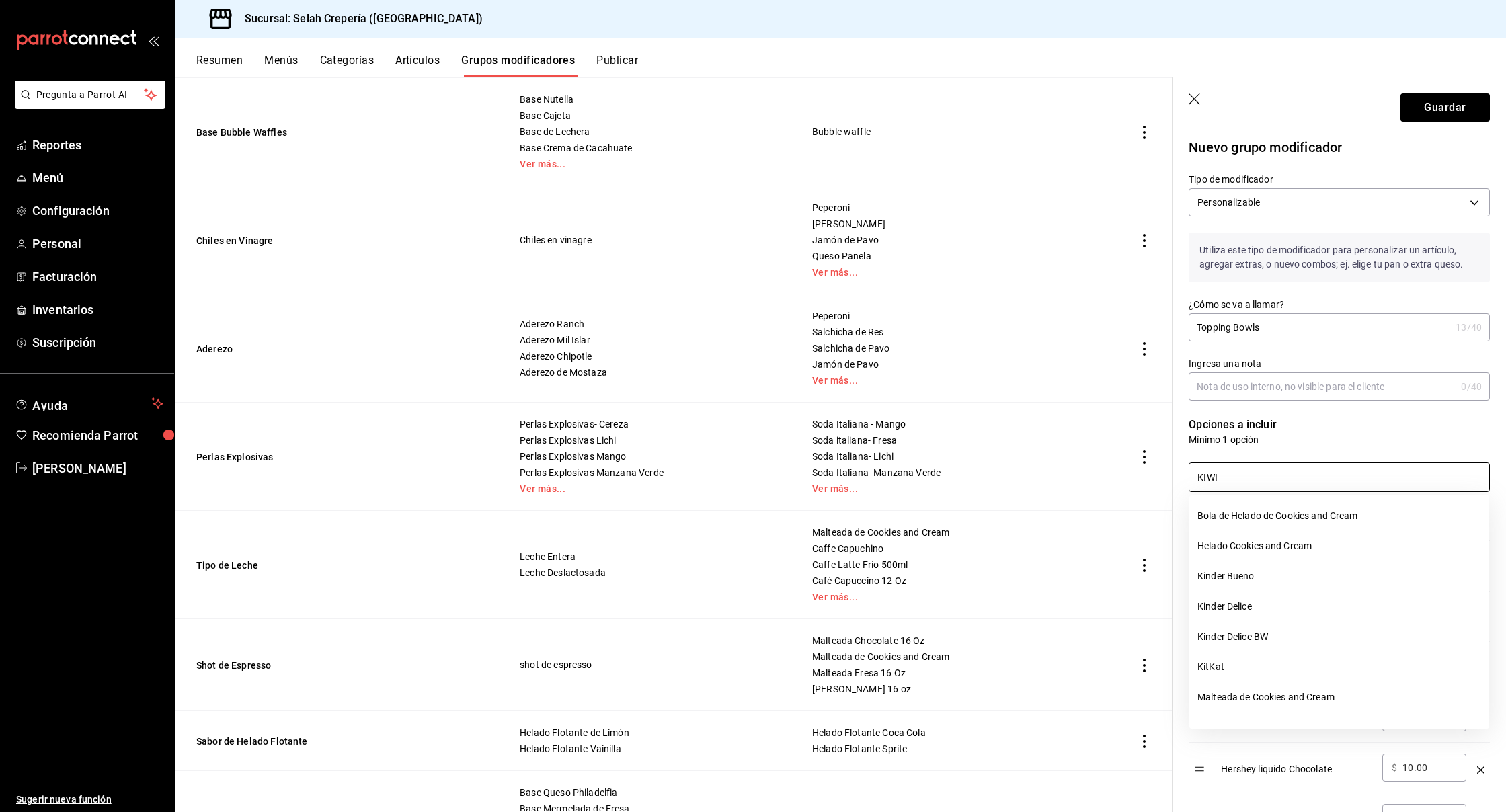
scroll to position [400, 0]
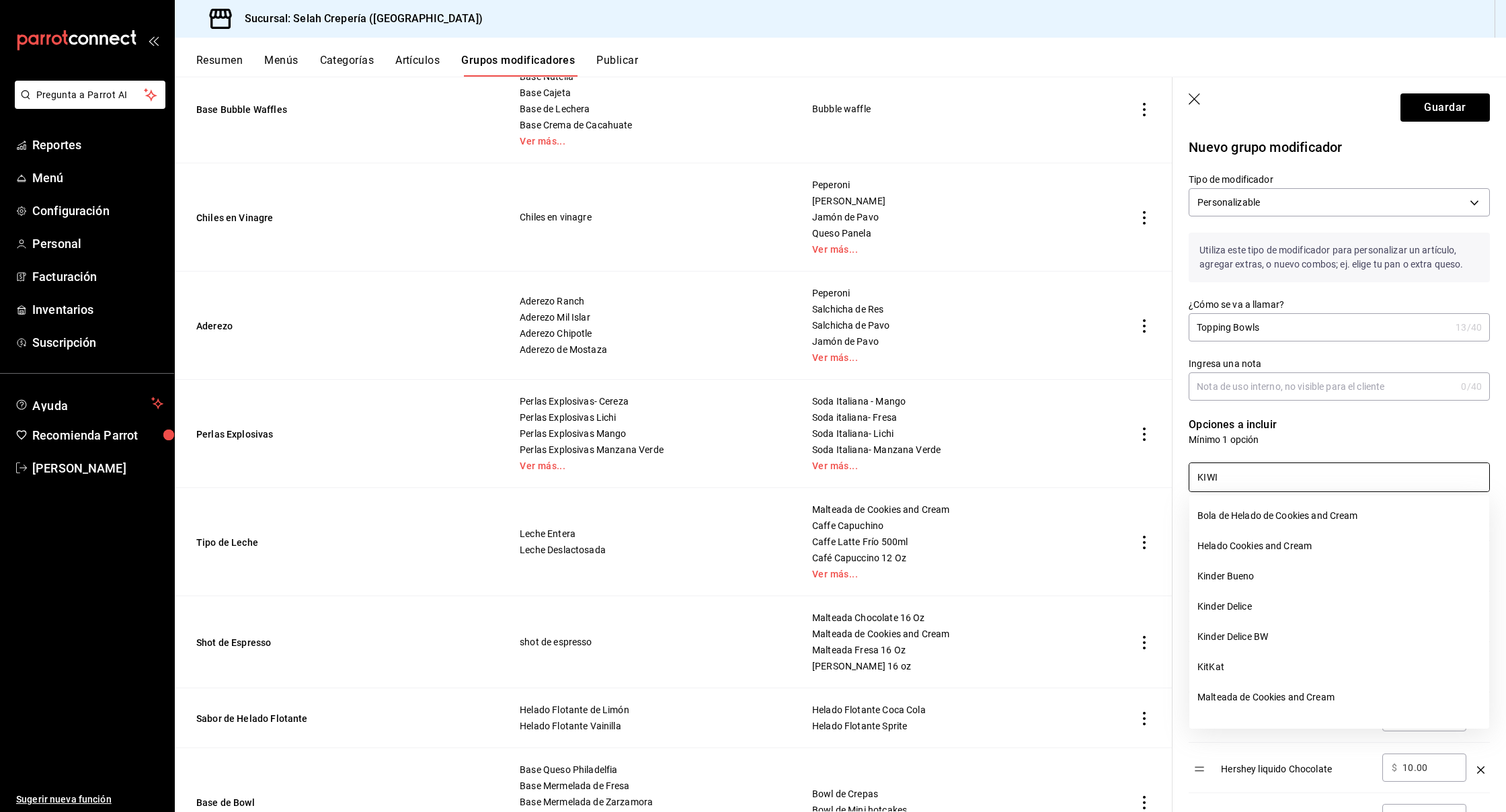
drag, startPoint x: 1250, startPoint y: 478, endPoint x: 1187, endPoint y: 480, distance: 63.0
click at [1187, 480] on div "KIWI" at bounding box center [1331, 469] width 317 height 45
type input "k"
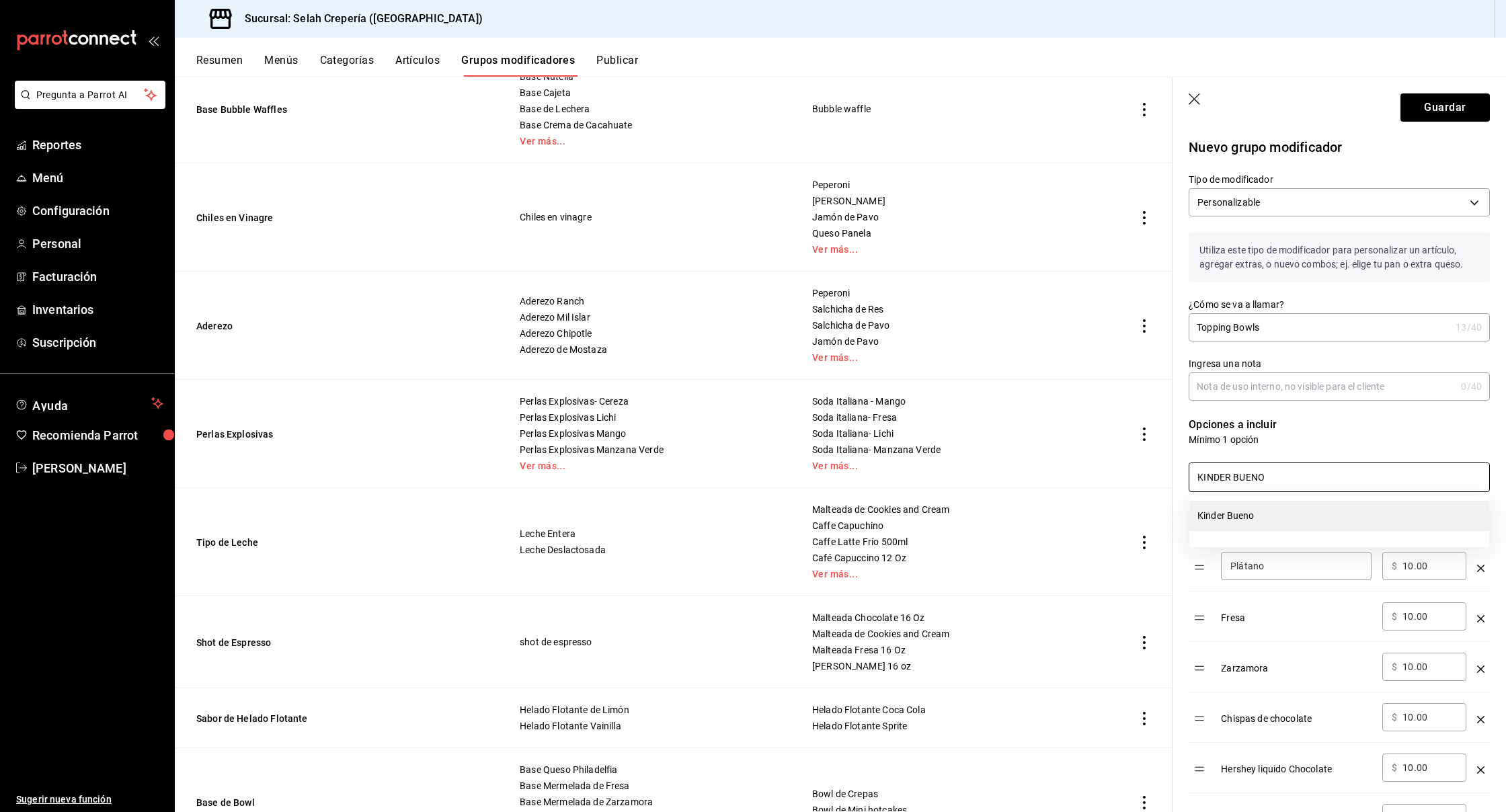
click at [1262, 515] on li "Kinder Bueno" at bounding box center [1340, 515] width 300 height 30
click at [1257, 478] on input "KINDER BUENO" at bounding box center [1340, 477] width 300 height 28
click at [1232, 514] on li "Kinder Delice" at bounding box center [1340, 515] width 300 height 30
drag, startPoint x: 1280, startPoint y: 484, endPoint x: 1199, endPoint y: 483, distance: 81.0
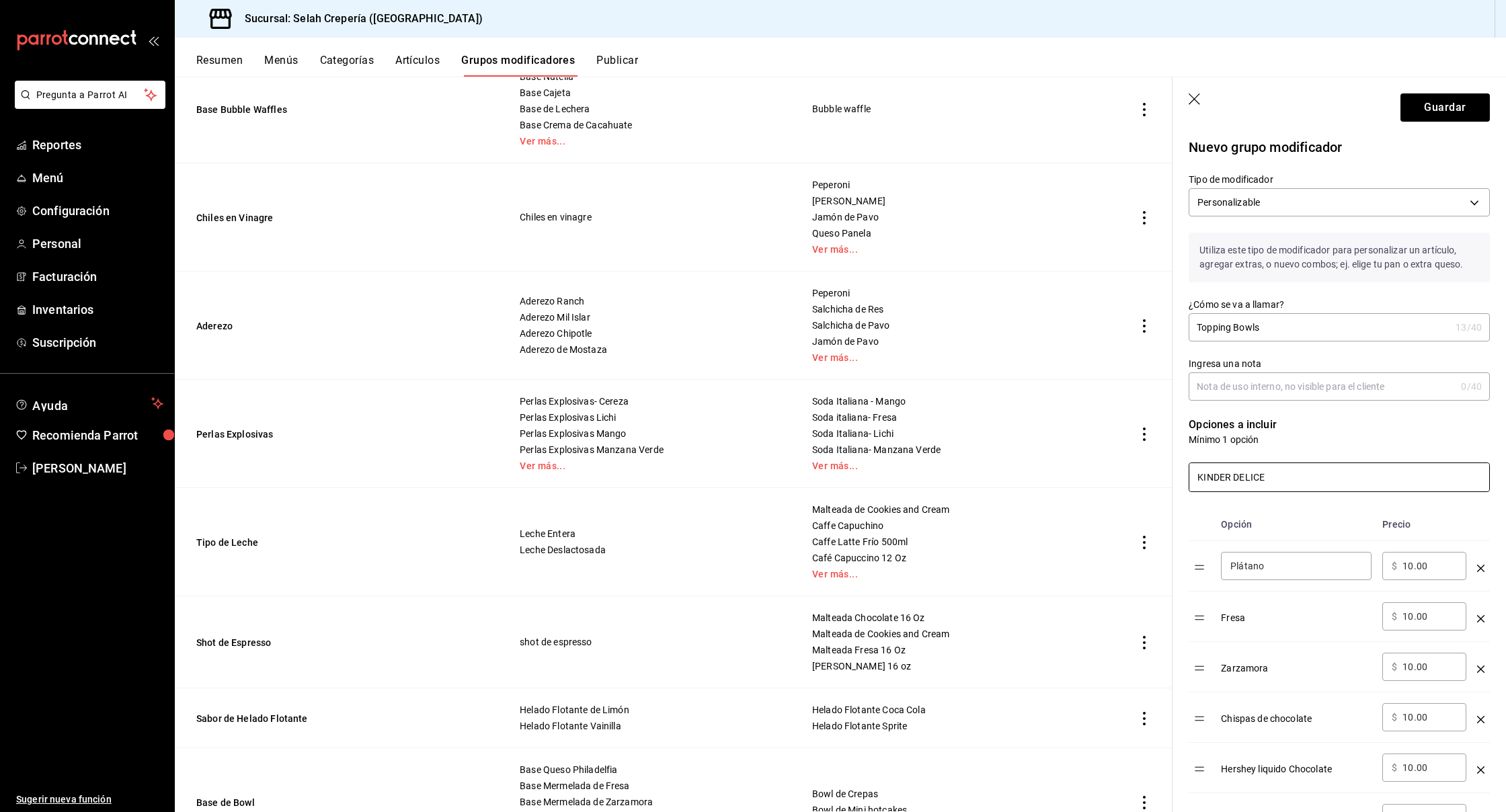
click at [1199, 483] on input "KINDER DELICE" at bounding box center [1340, 477] width 300 height 28
click at [1204, 478] on input "KINDER DELICE" at bounding box center [1340, 477] width 300 height 28
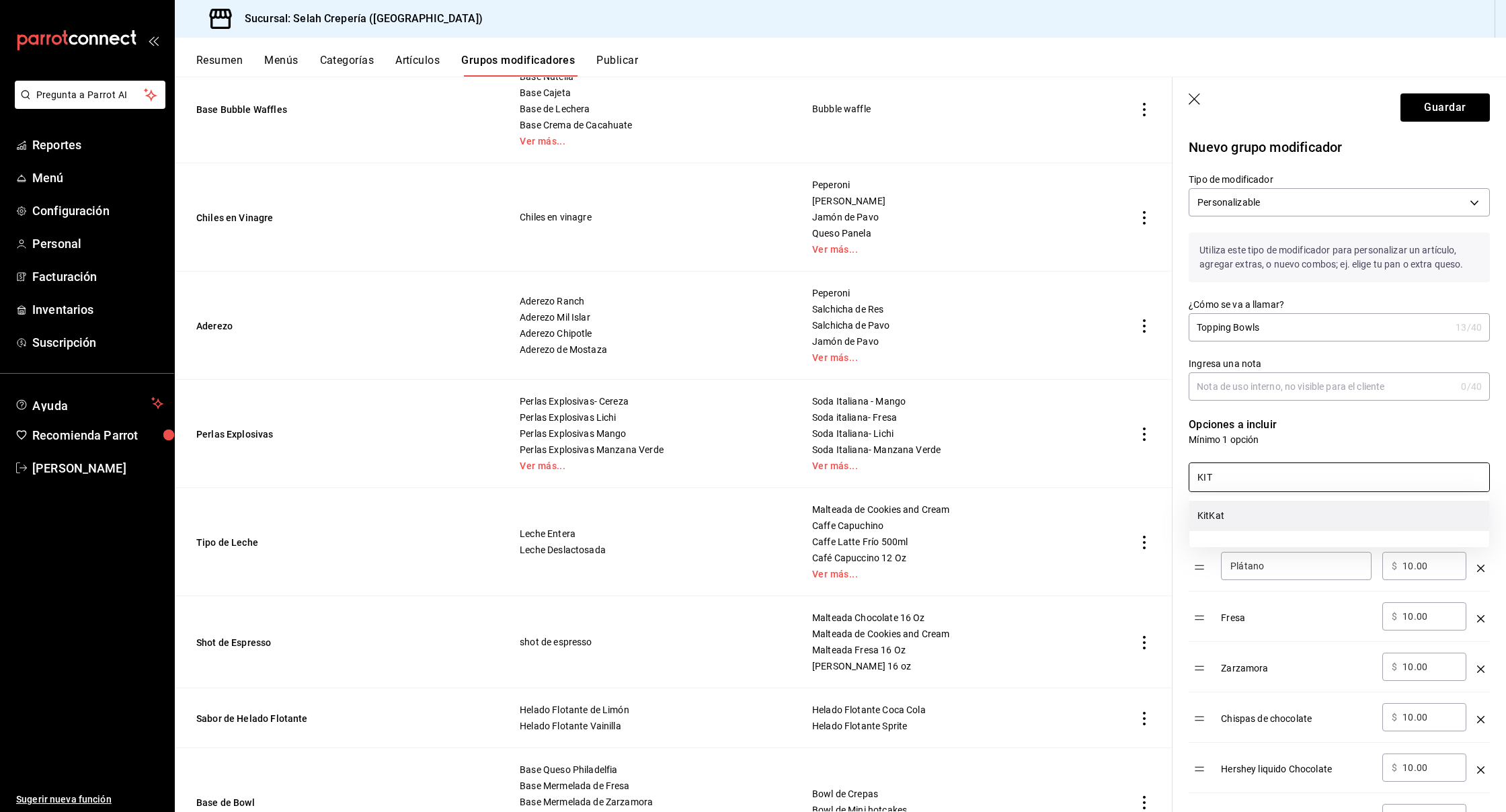
click at [1244, 516] on li "KitKat" at bounding box center [1340, 515] width 300 height 30
click at [1238, 484] on input "KIT" at bounding box center [1340, 477] width 300 height 28
click at [1280, 515] on li "Conejitos [GEOGRAPHIC_DATA]" at bounding box center [1340, 515] width 300 height 30
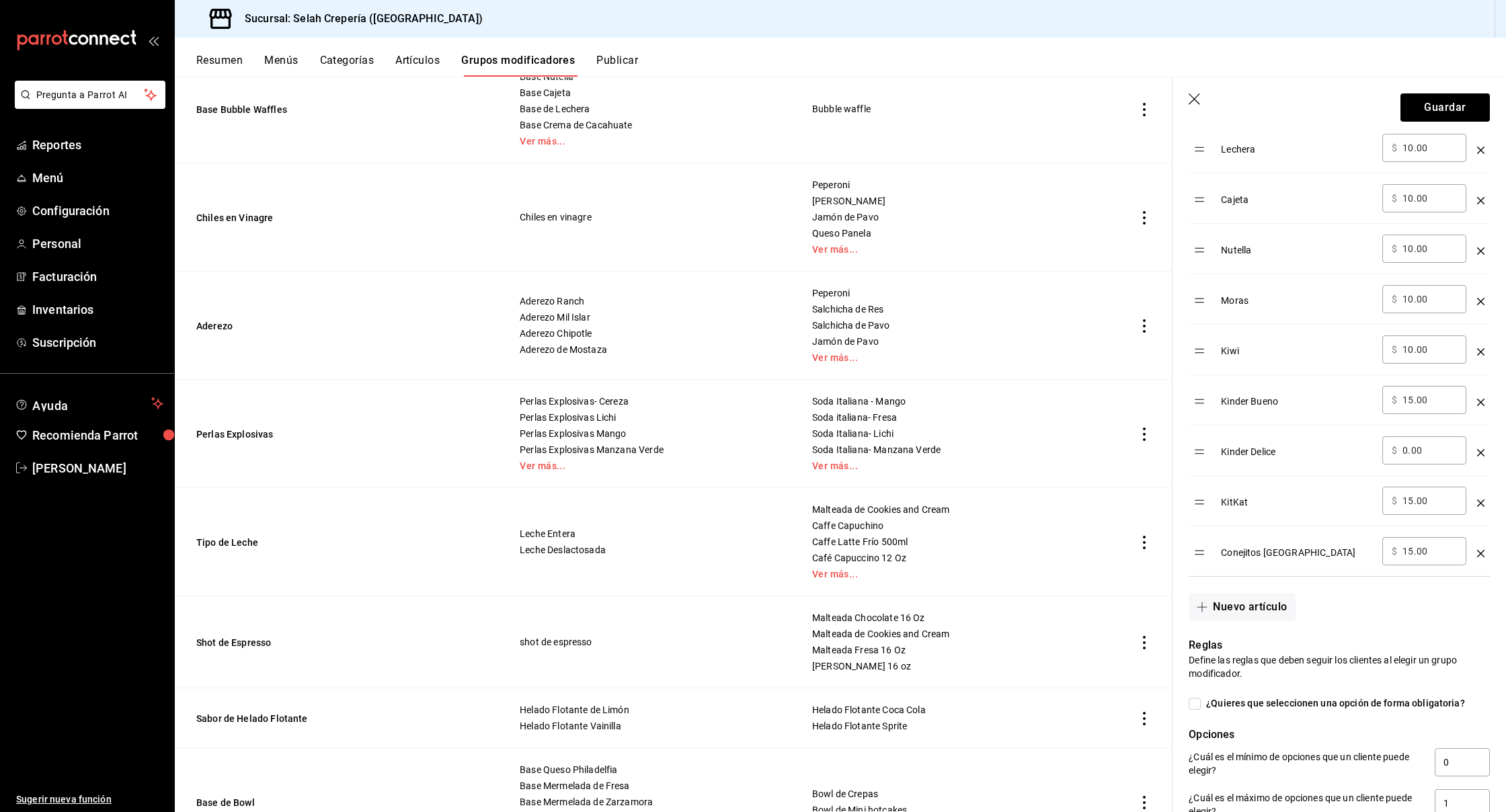
scroll to position [927, 0]
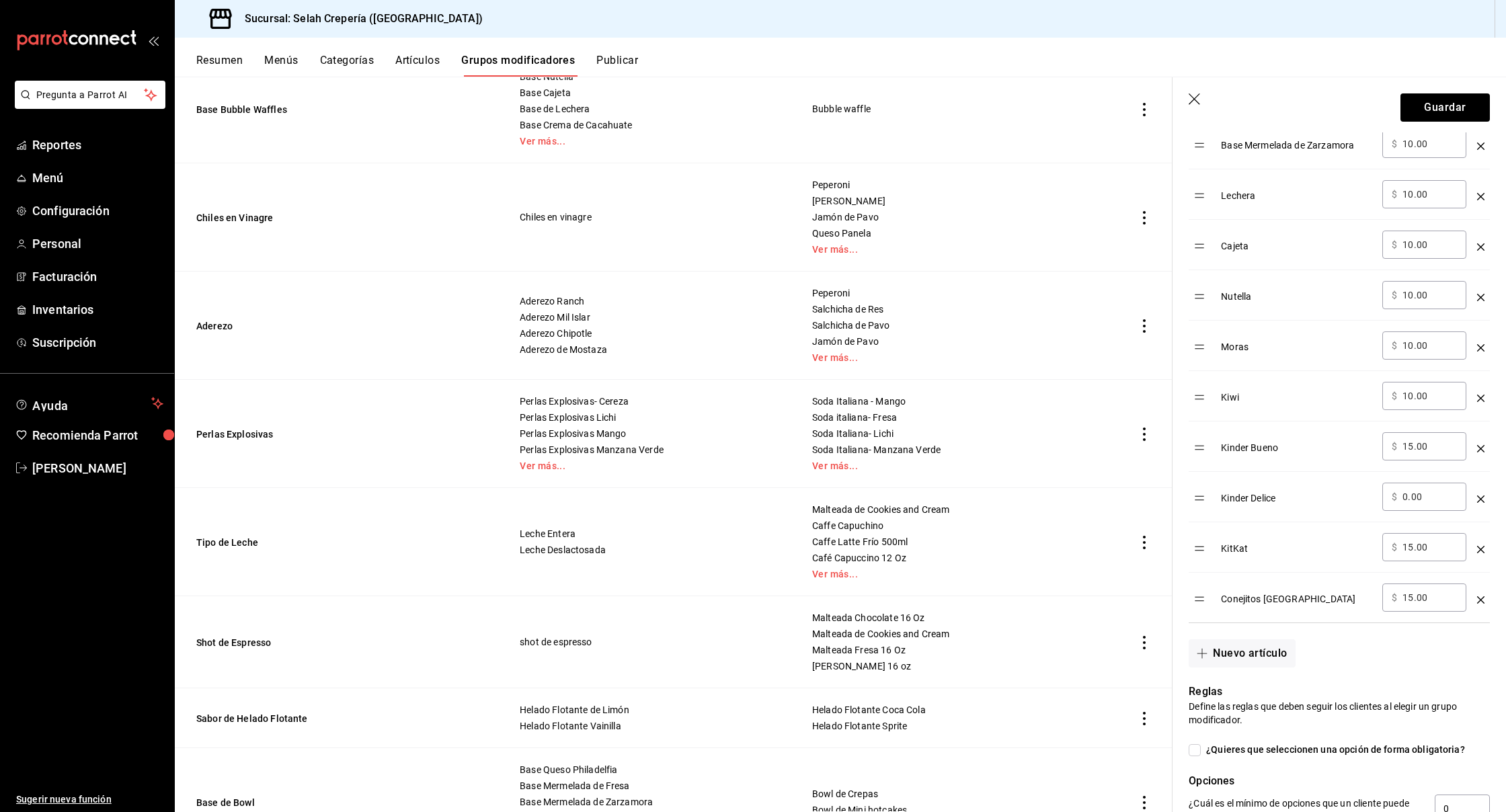
type input "CONEJITO"
click at [1409, 450] on input "15.00" at bounding box center [1431, 447] width 55 height 14
type input "18.00"
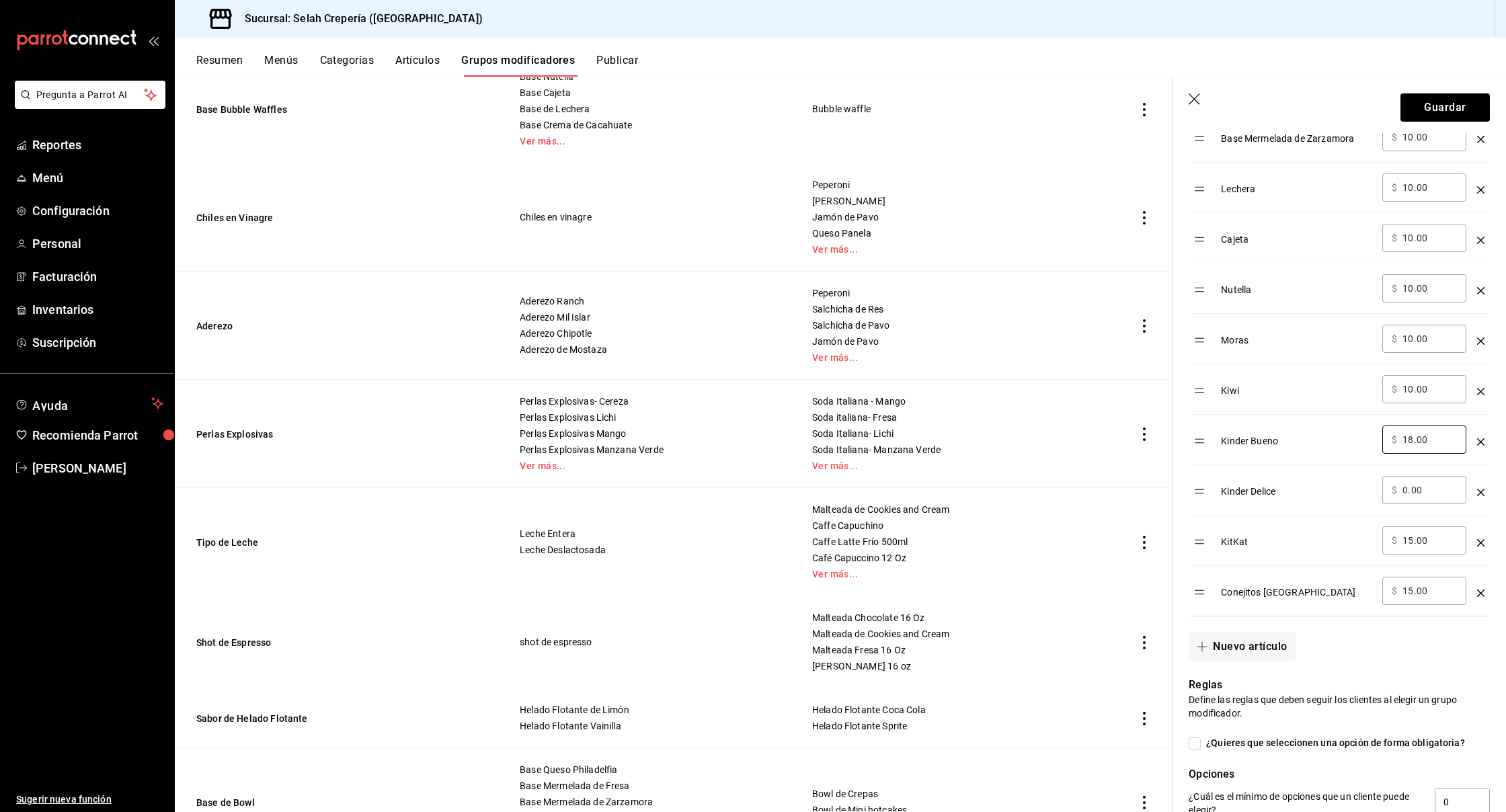
click at [1408, 492] on input "0.00" at bounding box center [1431, 490] width 55 height 14
click at [1408, 492] on input "0.00" at bounding box center [1431, 488] width 55 height 14
type input "18.00"
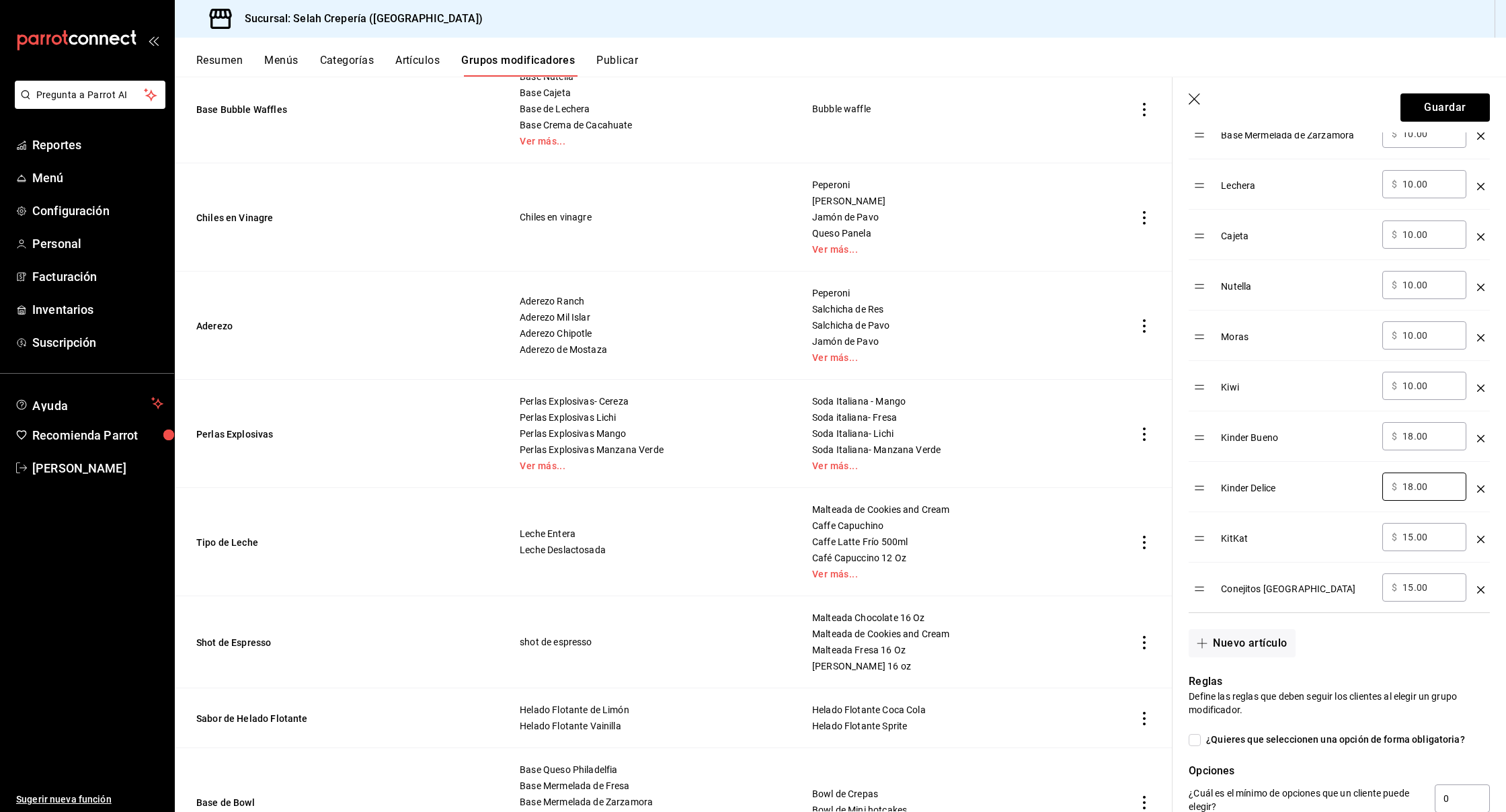
scroll to position [939, 0]
click at [1415, 537] on input "15.00" at bounding box center [1431, 536] width 55 height 14
click at [1434, 533] on input "15.00" at bounding box center [1431, 536] width 55 height 14
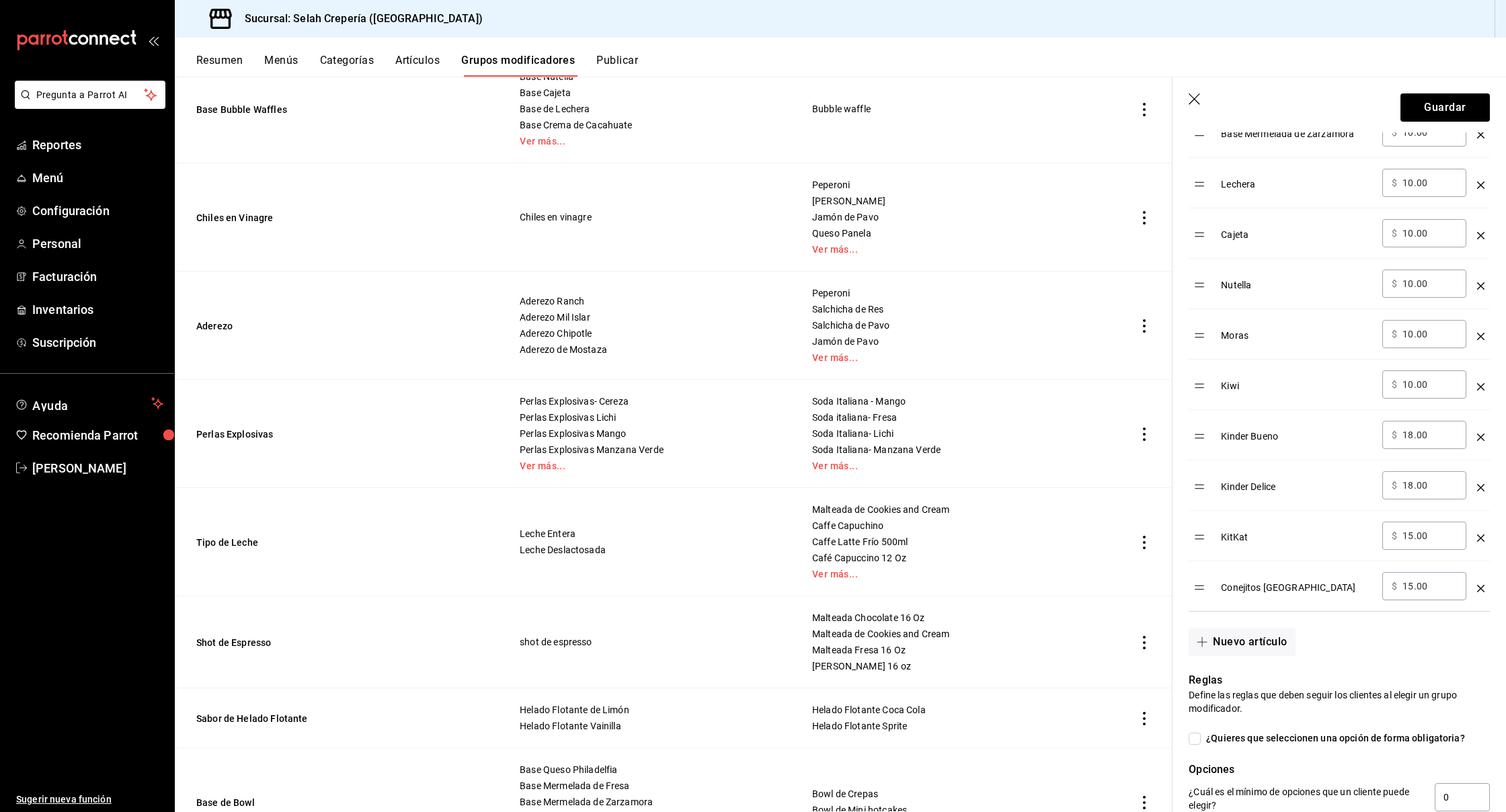
click at [1434, 533] on input "15.00" at bounding box center [1431, 536] width 55 height 14
type input "18.00"
click at [1408, 584] on input "15.00" at bounding box center [1431, 586] width 55 height 14
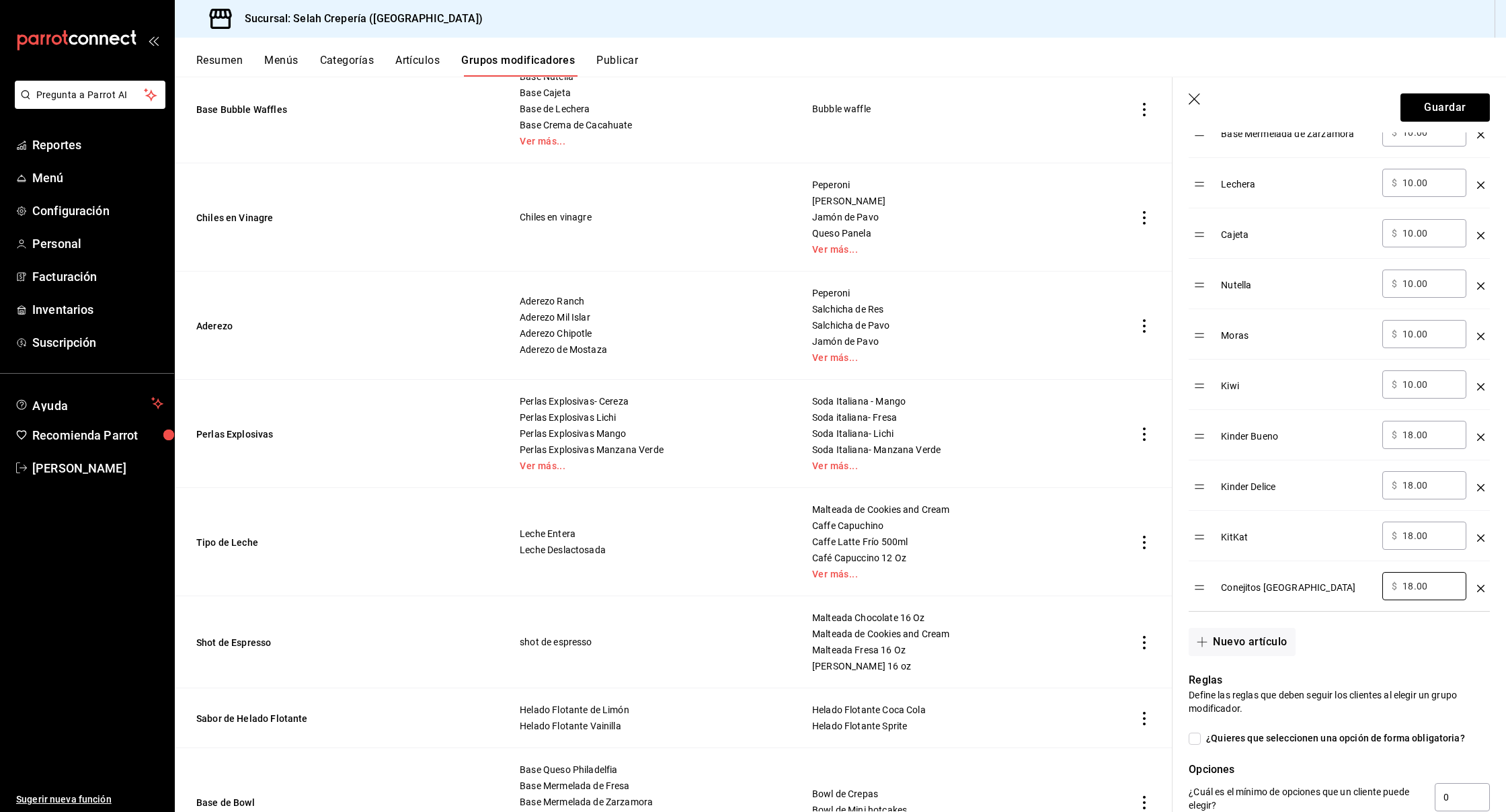
scroll to position [939, 0]
type input "18.00"
click at [1430, 103] on button "Guardar" at bounding box center [1445, 107] width 89 height 28
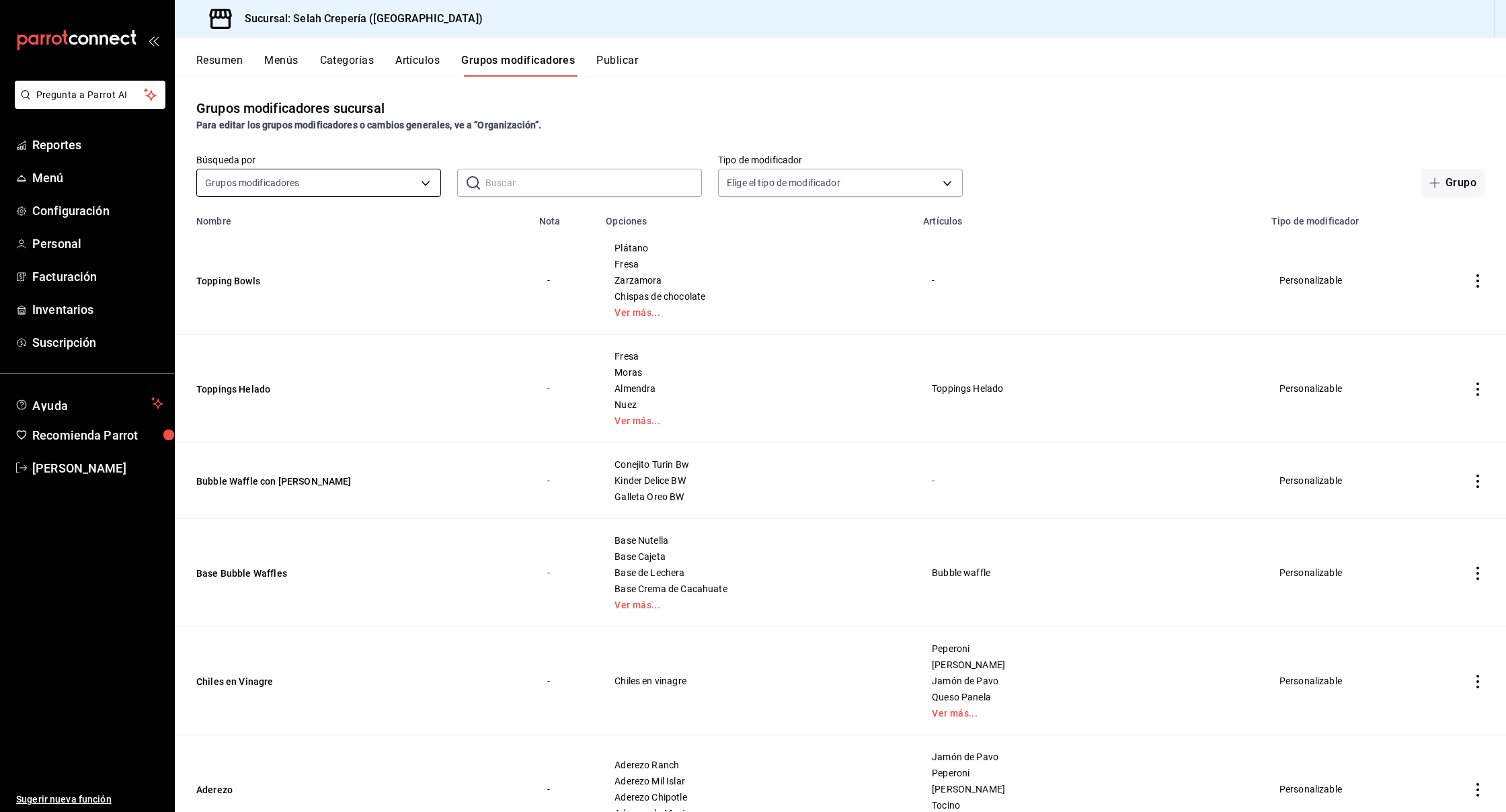
click at [257, 187] on body "Pregunta a Parrot AI Reportes Menú Configuración Personal Facturación Inventari…" at bounding box center [753, 406] width 1506 height 812
click at [503, 151] on div at bounding box center [753, 406] width 1506 height 812
click at [424, 59] on button "Artículos" at bounding box center [418, 65] width 45 height 23
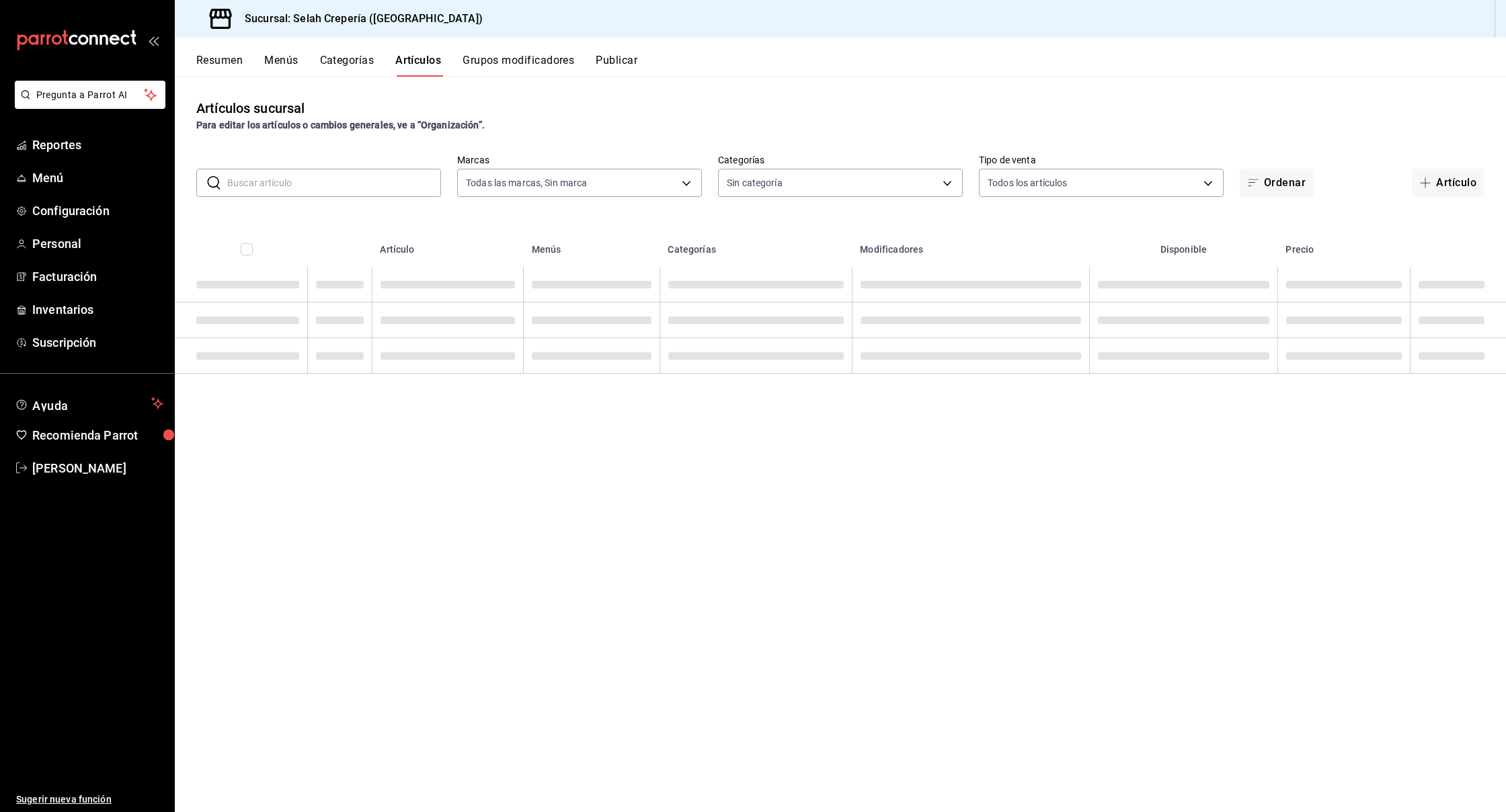
type input "f76ea378-03e0-487c-8c0d-a2762fee1a14"
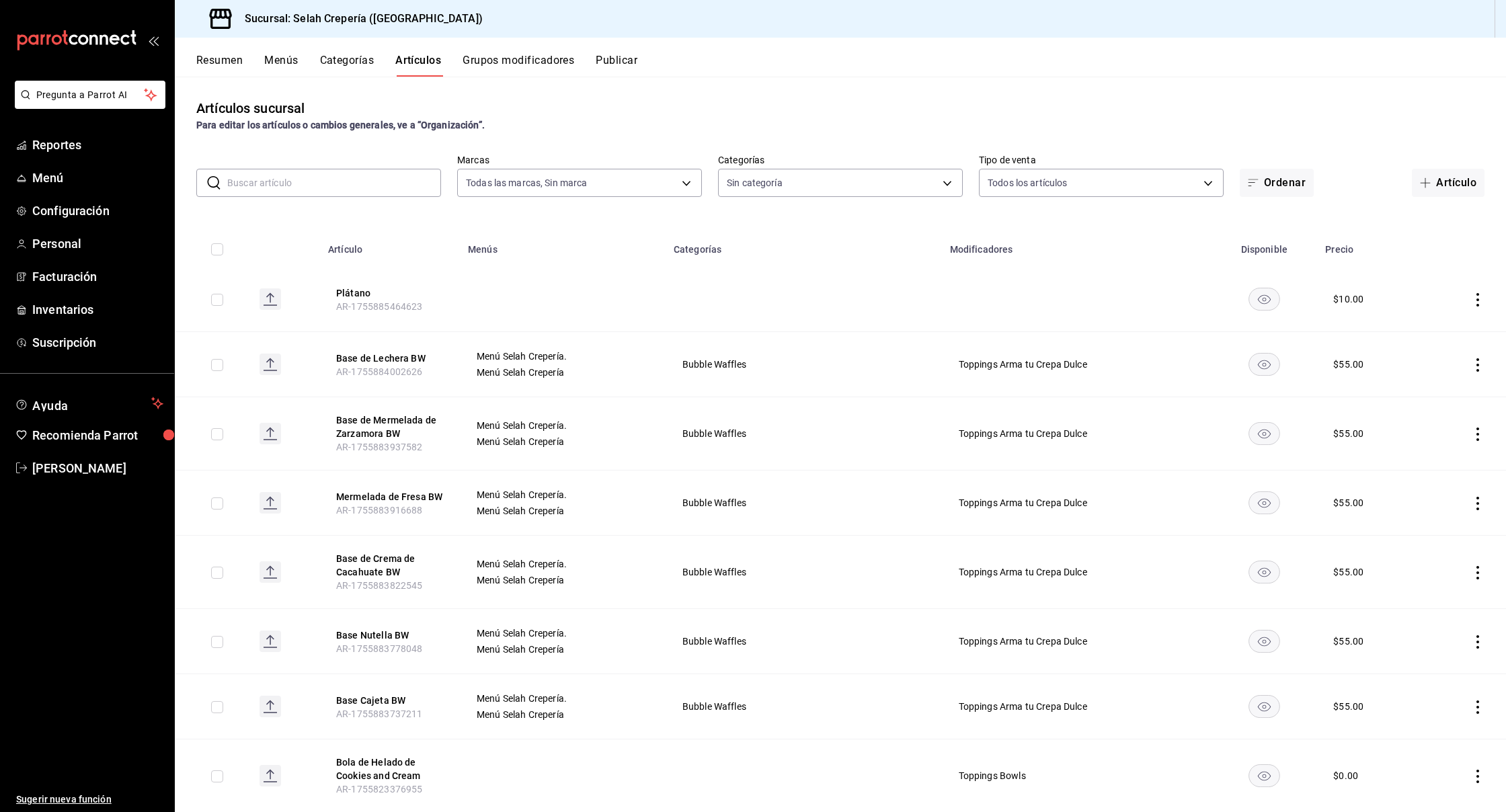
type input "eb3c7c48-451e-4efd-9e75-6588f418b94f,eb68e1fd-875f-48ed-aafd-32d0fff5e011,253b5…"
click at [283, 189] on input "text" at bounding box center [334, 183] width 214 height 27
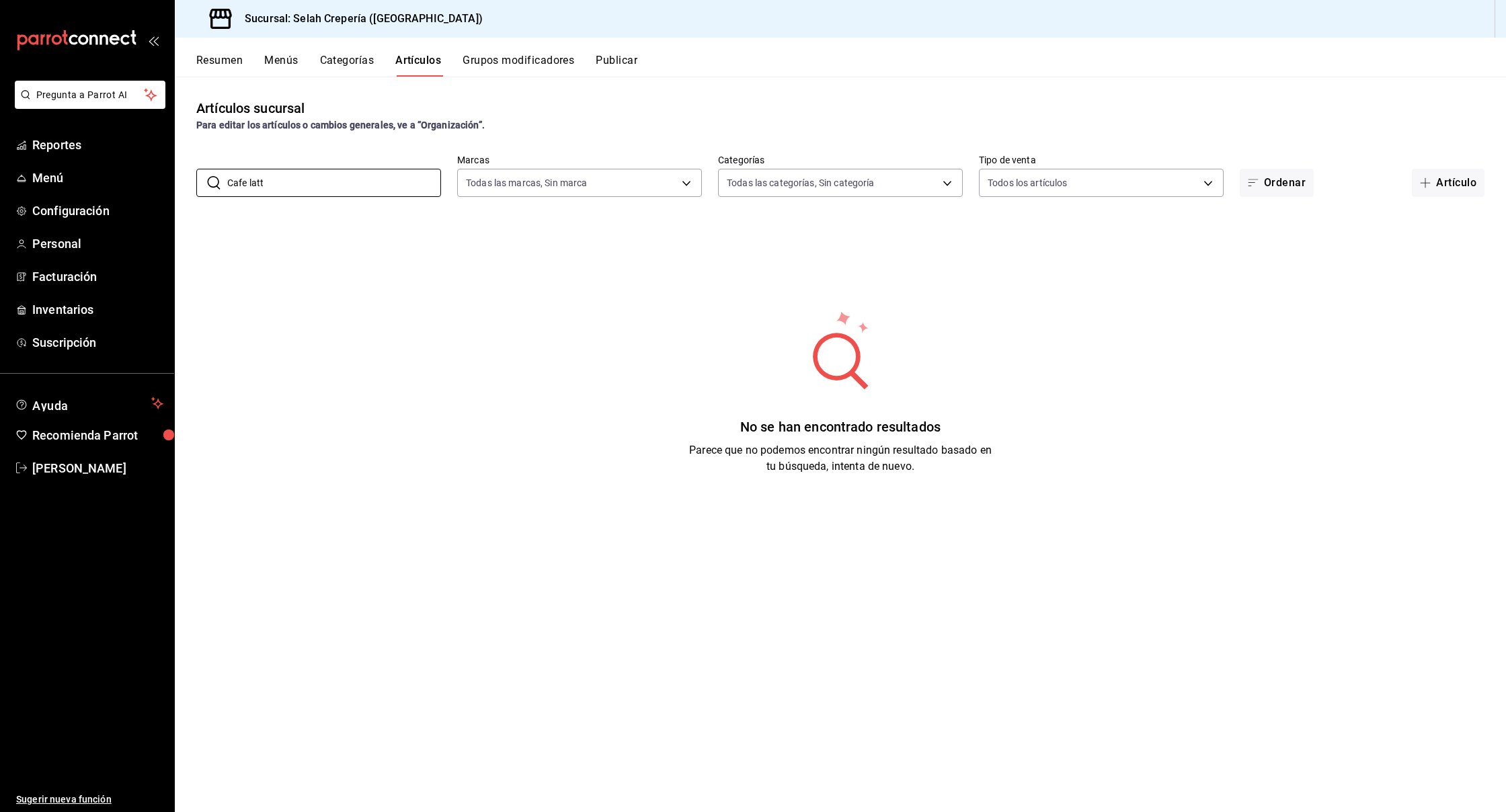
type input "Cafe latte"
click at [348, 184] on input "Cafe latte" at bounding box center [334, 183] width 214 height 27
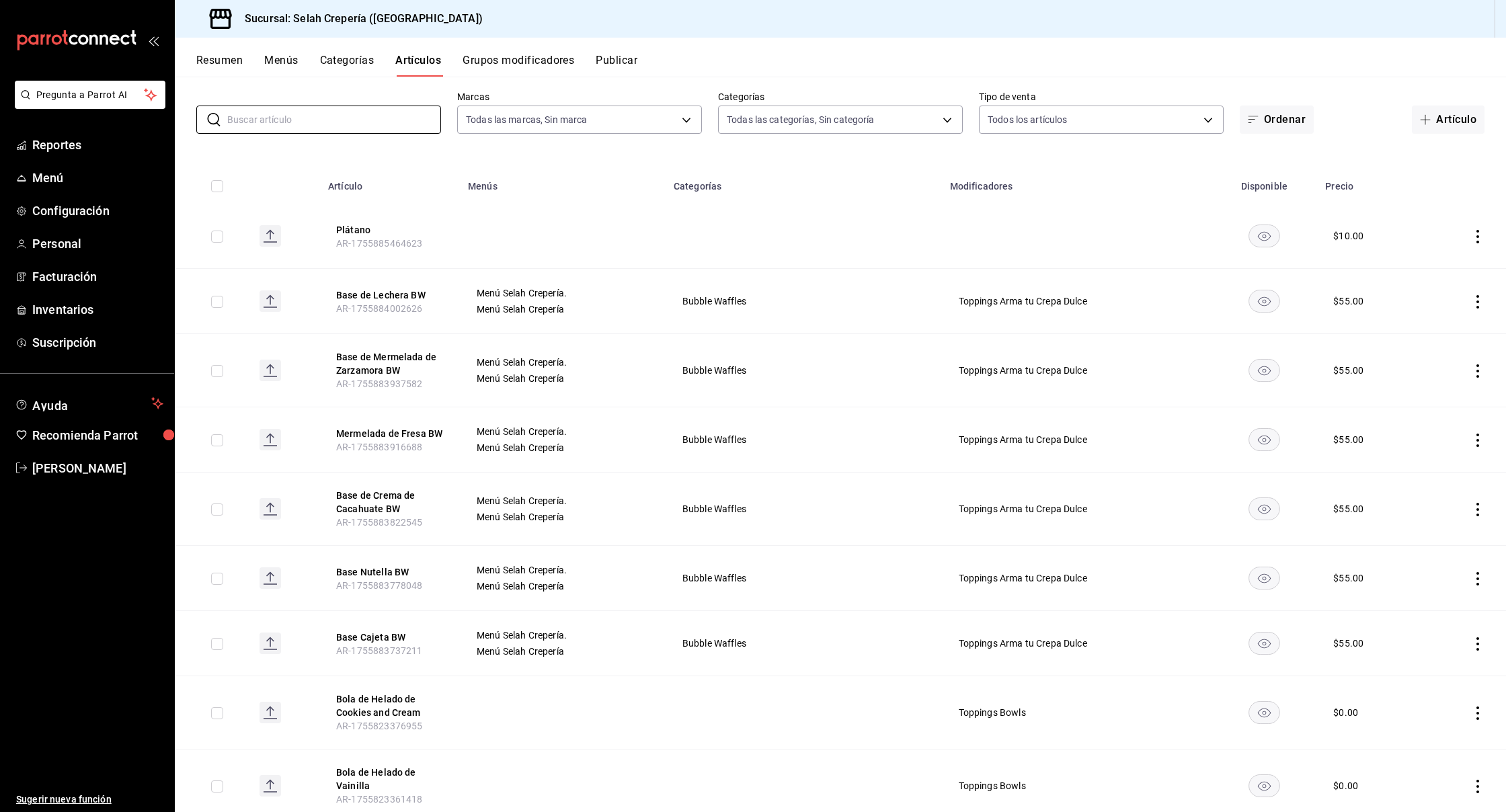
scroll to position [114, 0]
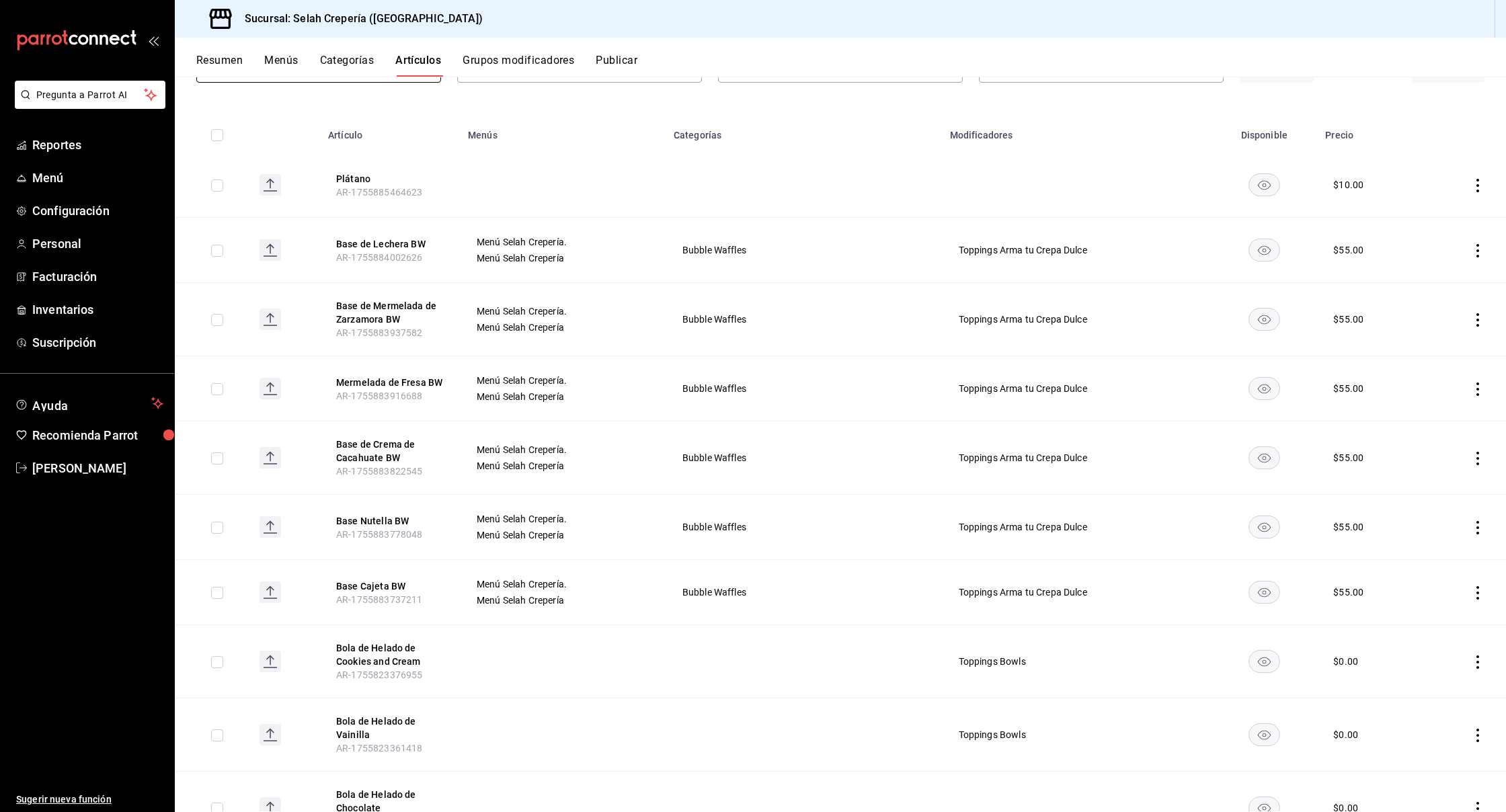
click at [364, 61] on button "Categorías" at bounding box center [347, 65] width 55 height 23
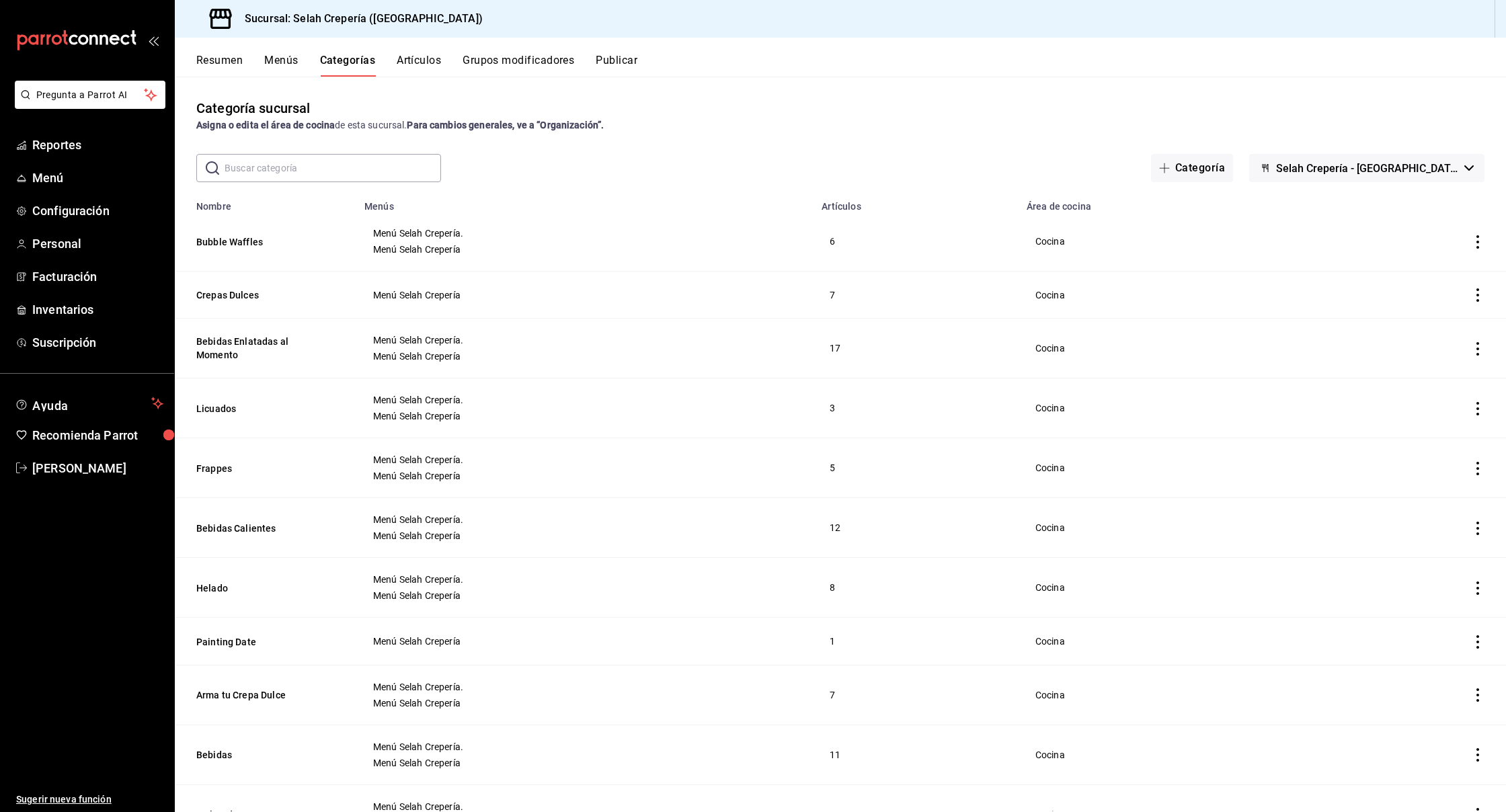
click at [428, 63] on button "Artículos" at bounding box center [419, 65] width 45 height 23
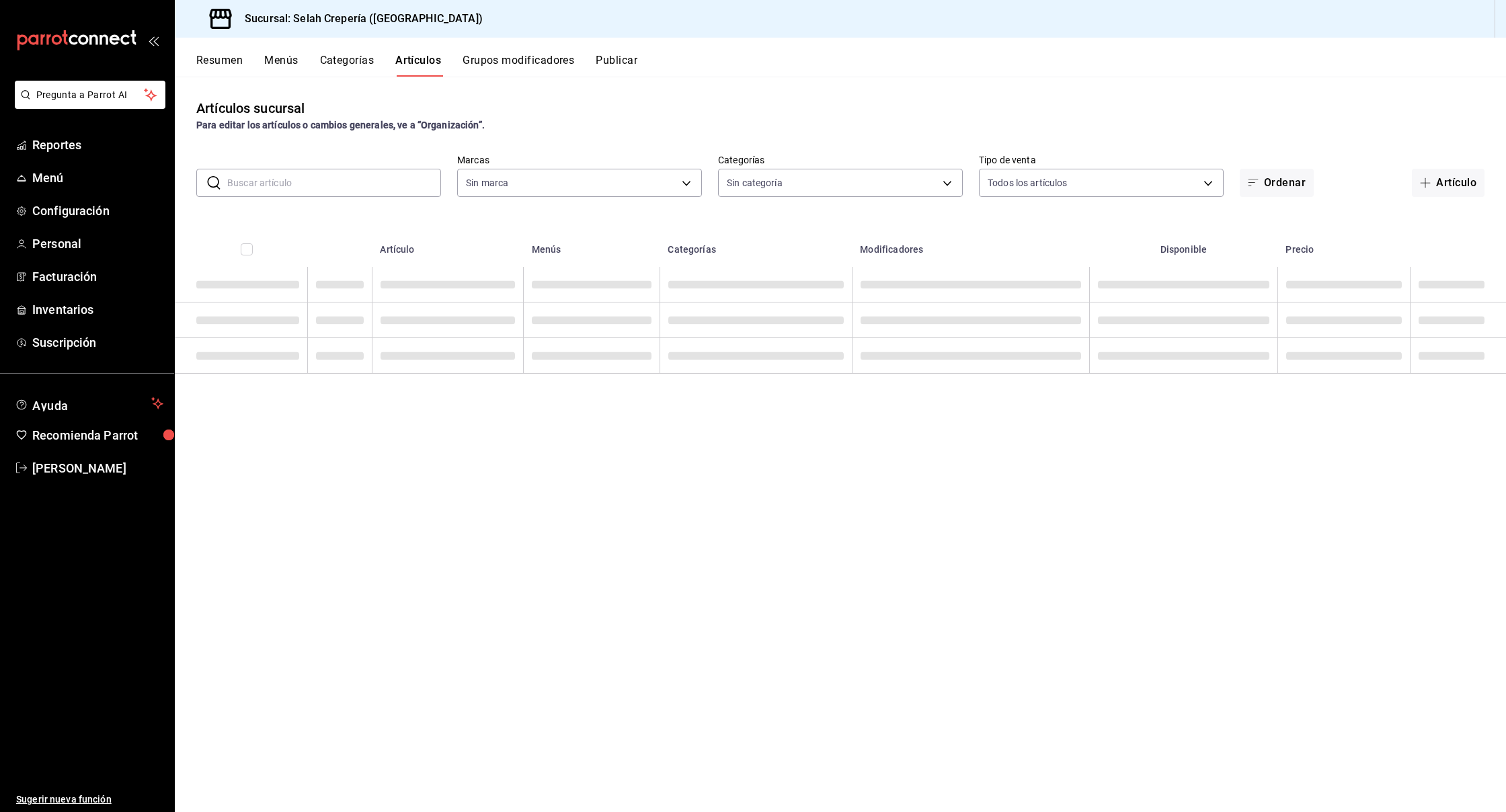
type input "eb3c7c48-451e-4efd-9e75-6588f418b94f,eb68e1fd-875f-48ed-aafd-32d0fff5e011,253b5…"
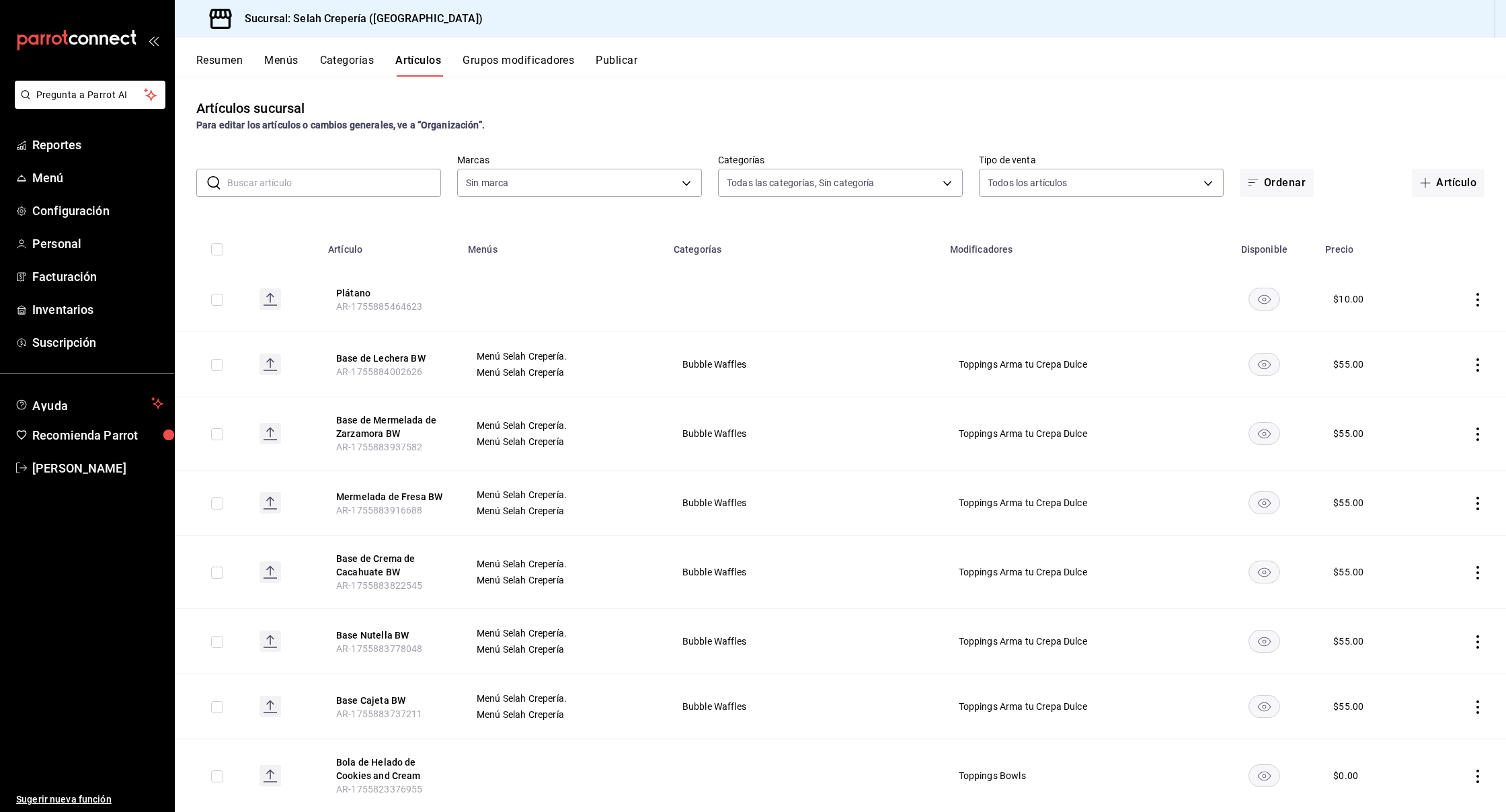
type input "f76ea378-03e0-487c-8c0d-a2762fee1a14"
click at [340, 183] on input "text" at bounding box center [334, 183] width 214 height 27
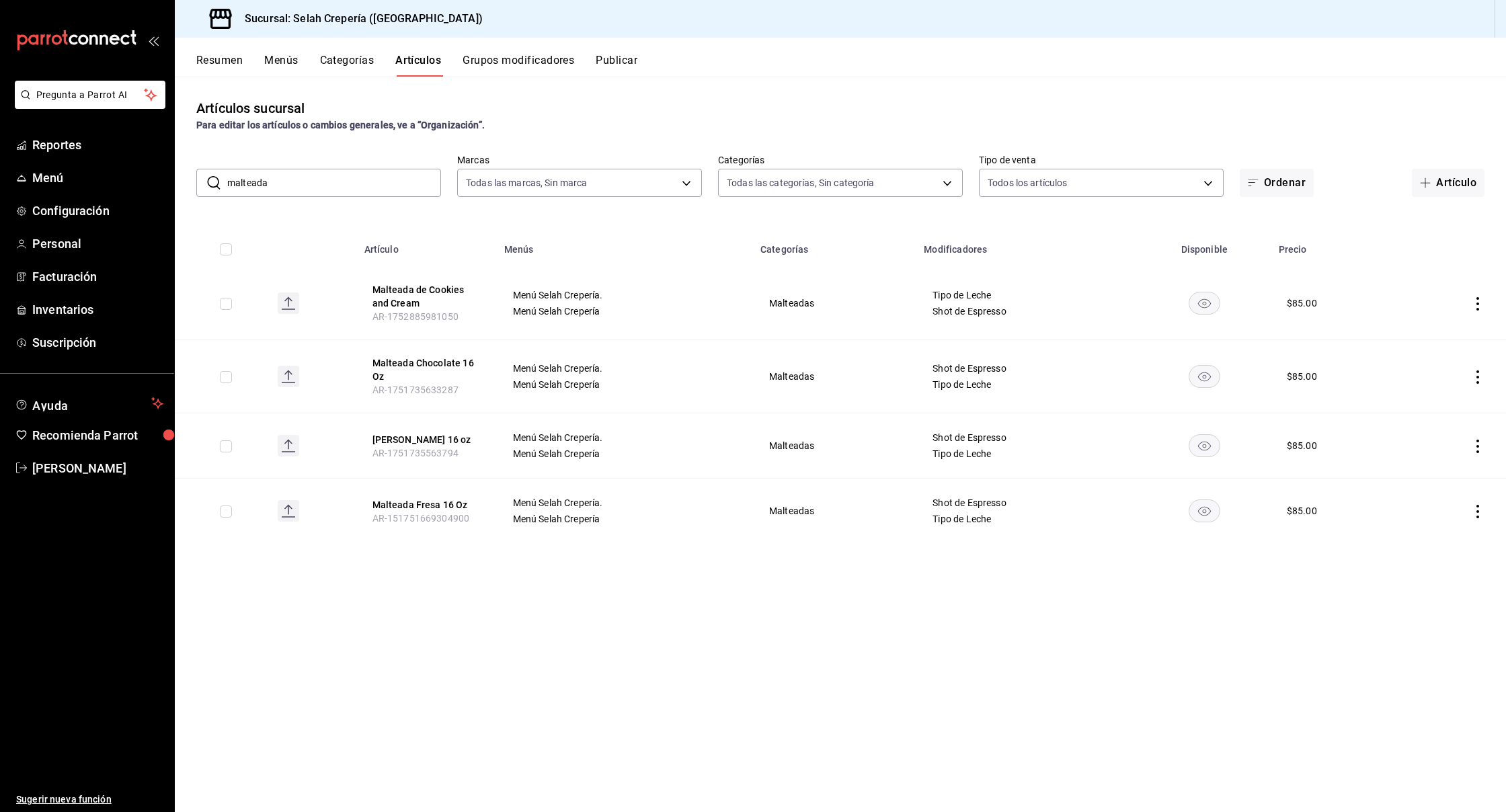
click at [304, 182] on input "malteada" at bounding box center [334, 183] width 214 height 27
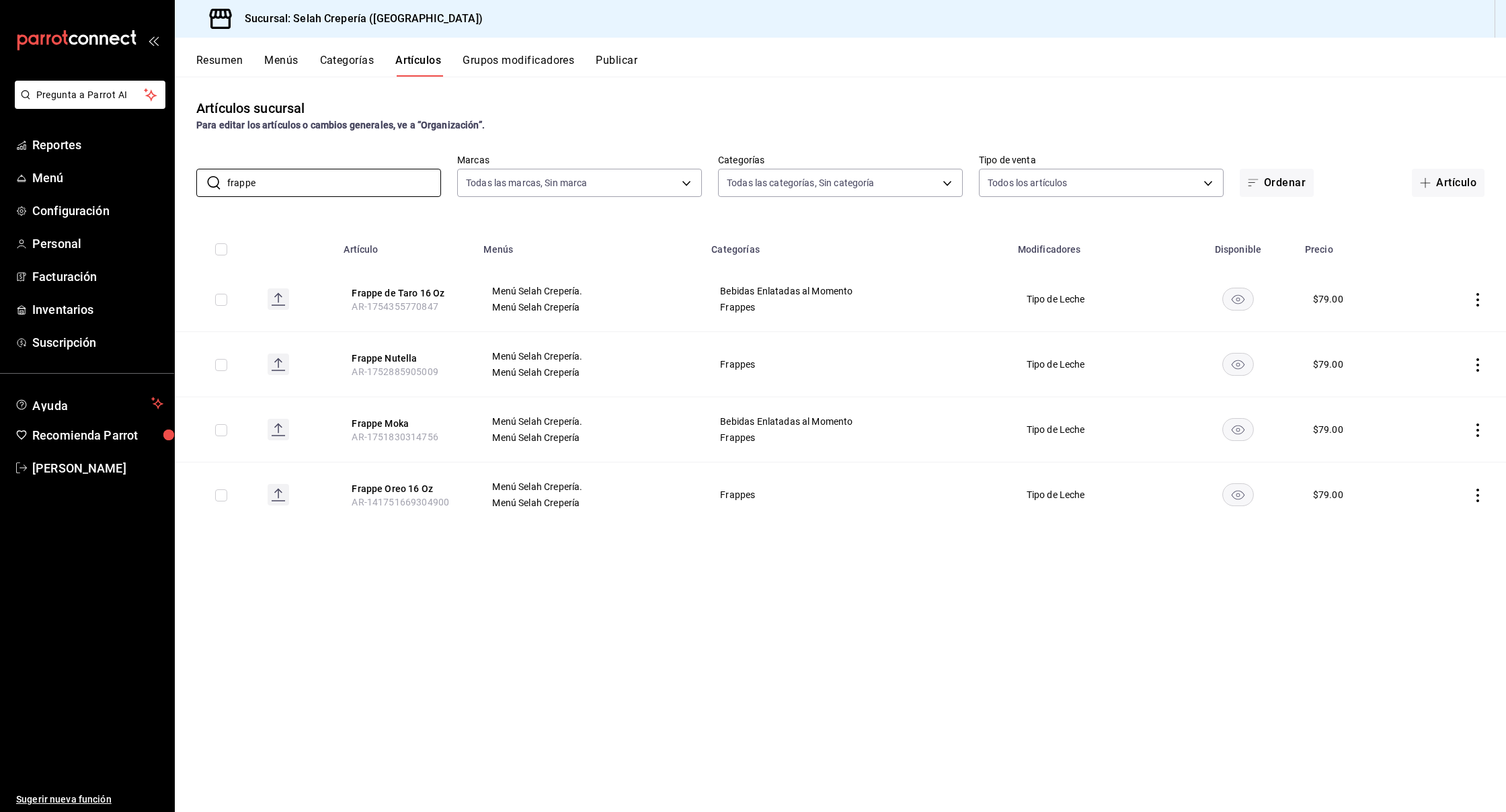
drag, startPoint x: 282, startPoint y: 189, endPoint x: 191, endPoint y: 186, distance: 91.0
click at [191, 186] on div "​ frappe ​ Marcas Todas las marcas, Sin marca f76ea378-03e0-487c-8c0d-a2762fee1…" at bounding box center [840, 176] width 1331 height 43
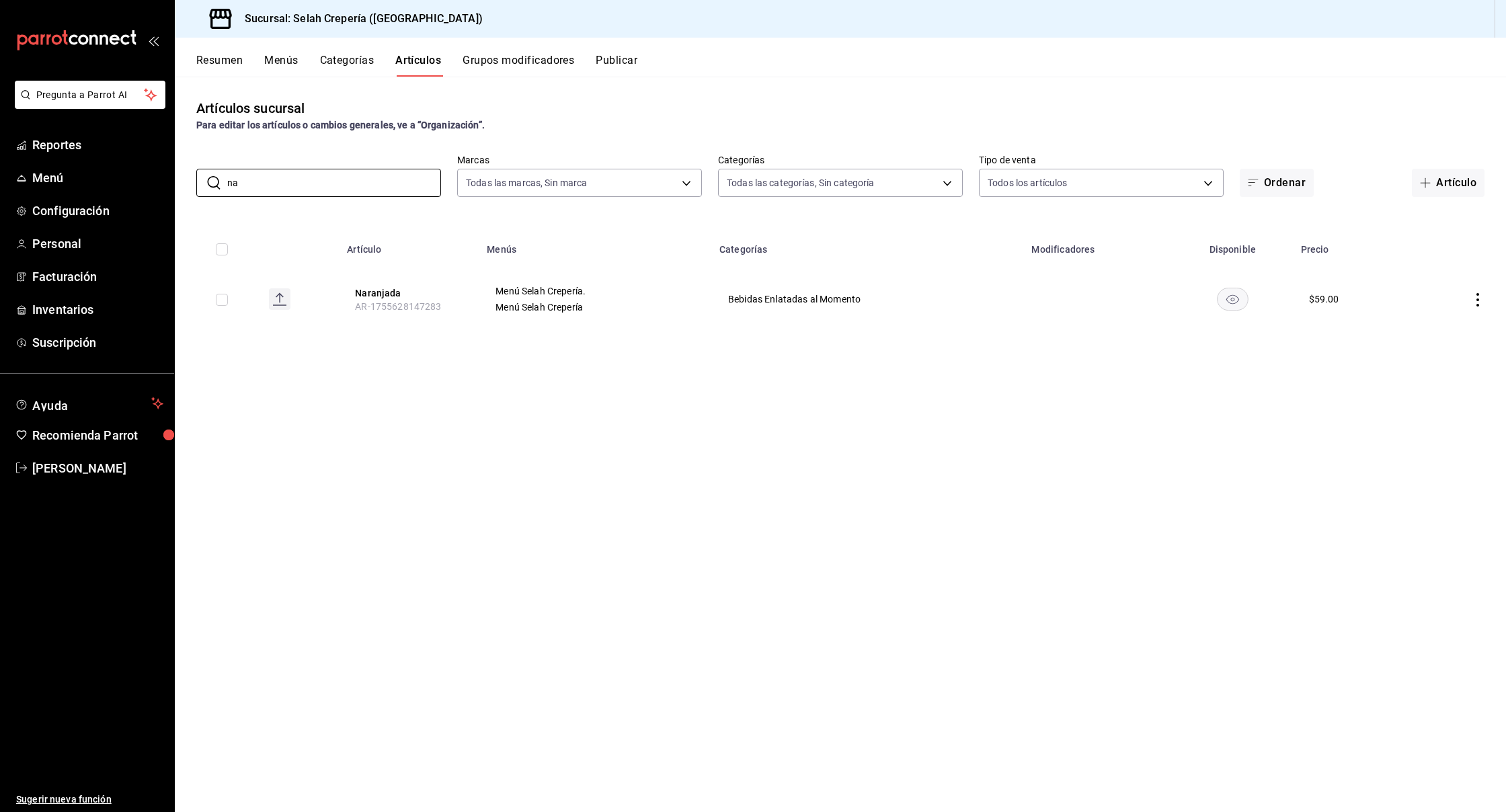
type input "n"
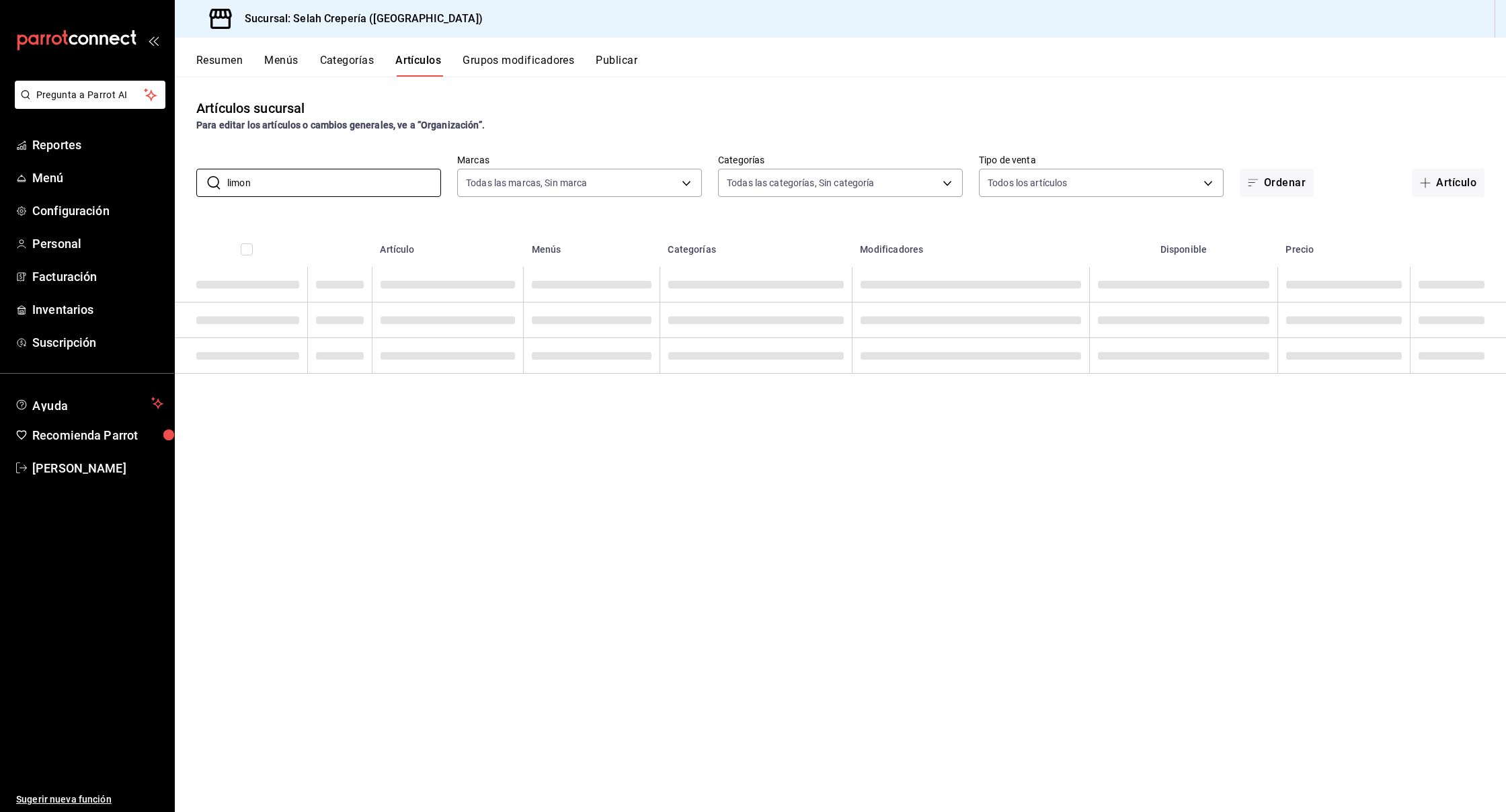
type input "limona"
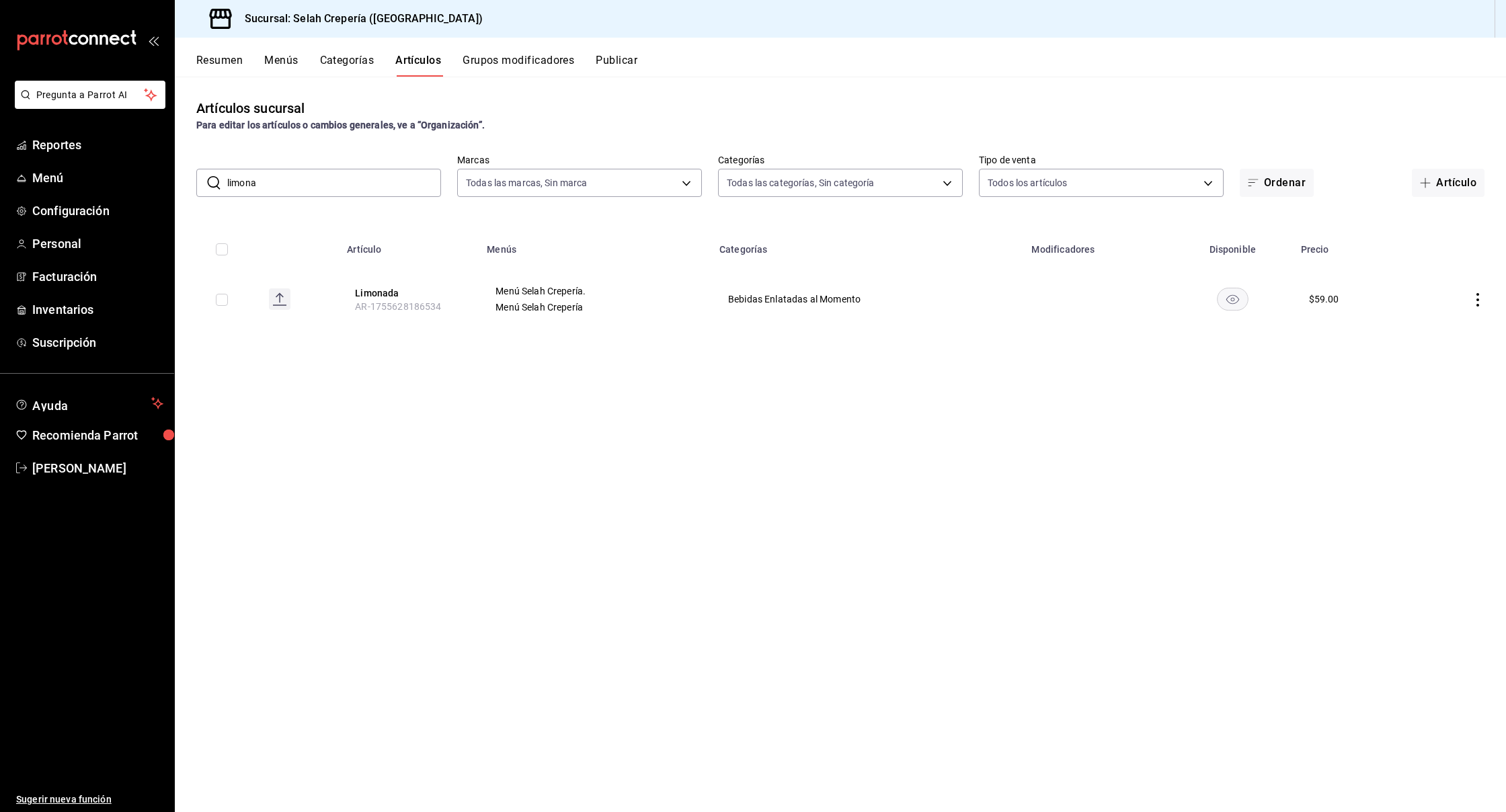
click at [236, 186] on input "limona" at bounding box center [334, 183] width 214 height 27
click at [274, 180] on input "jugo de aran" at bounding box center [334, 183] width 214 height 27
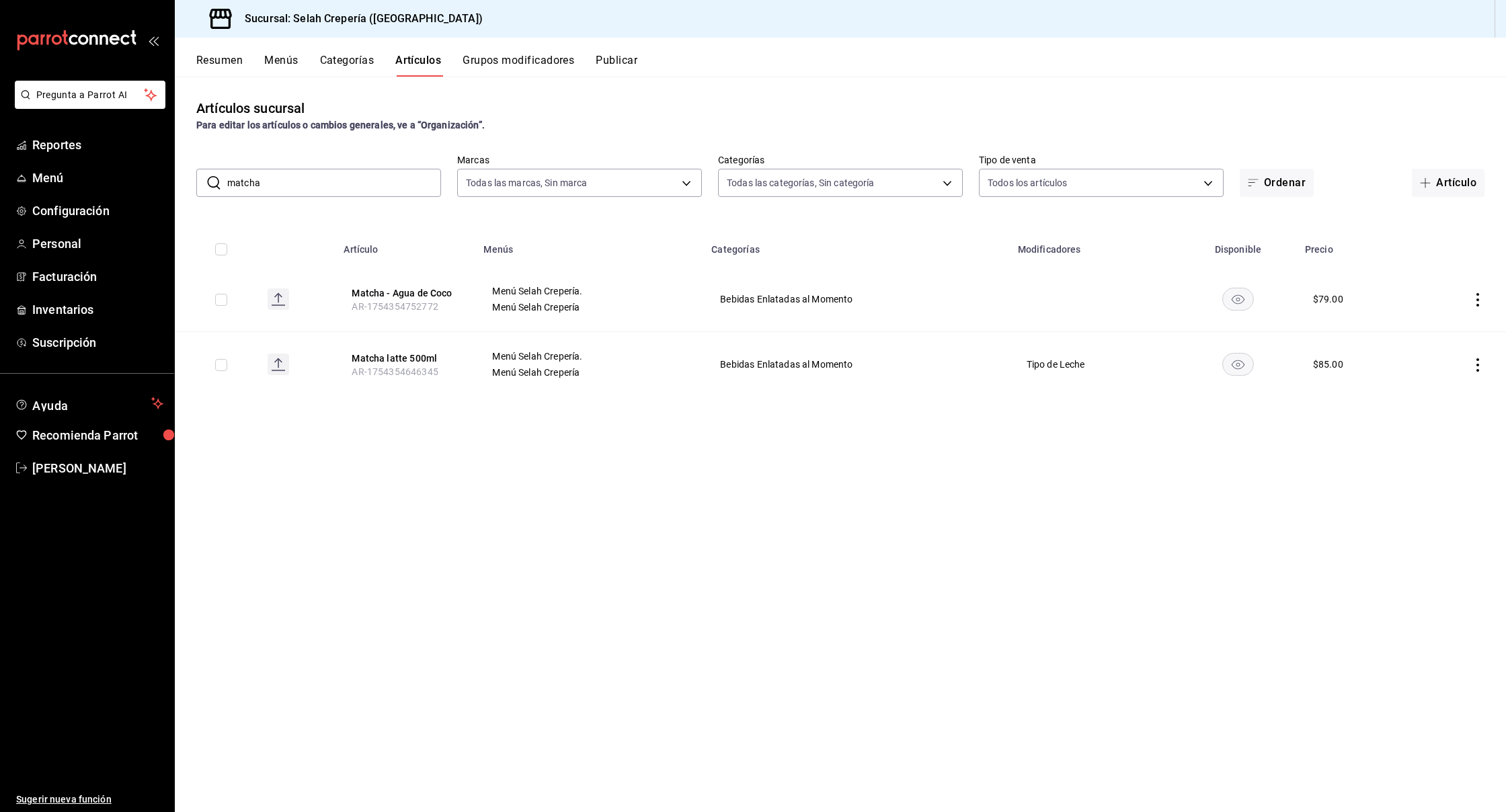
click at [274, 183] on input "matcha" at bounding box center [334, 183] width 214 height 27
click at [274, 183] on input "agua de coco" at bounding box center [334, 183] width 214 height 27
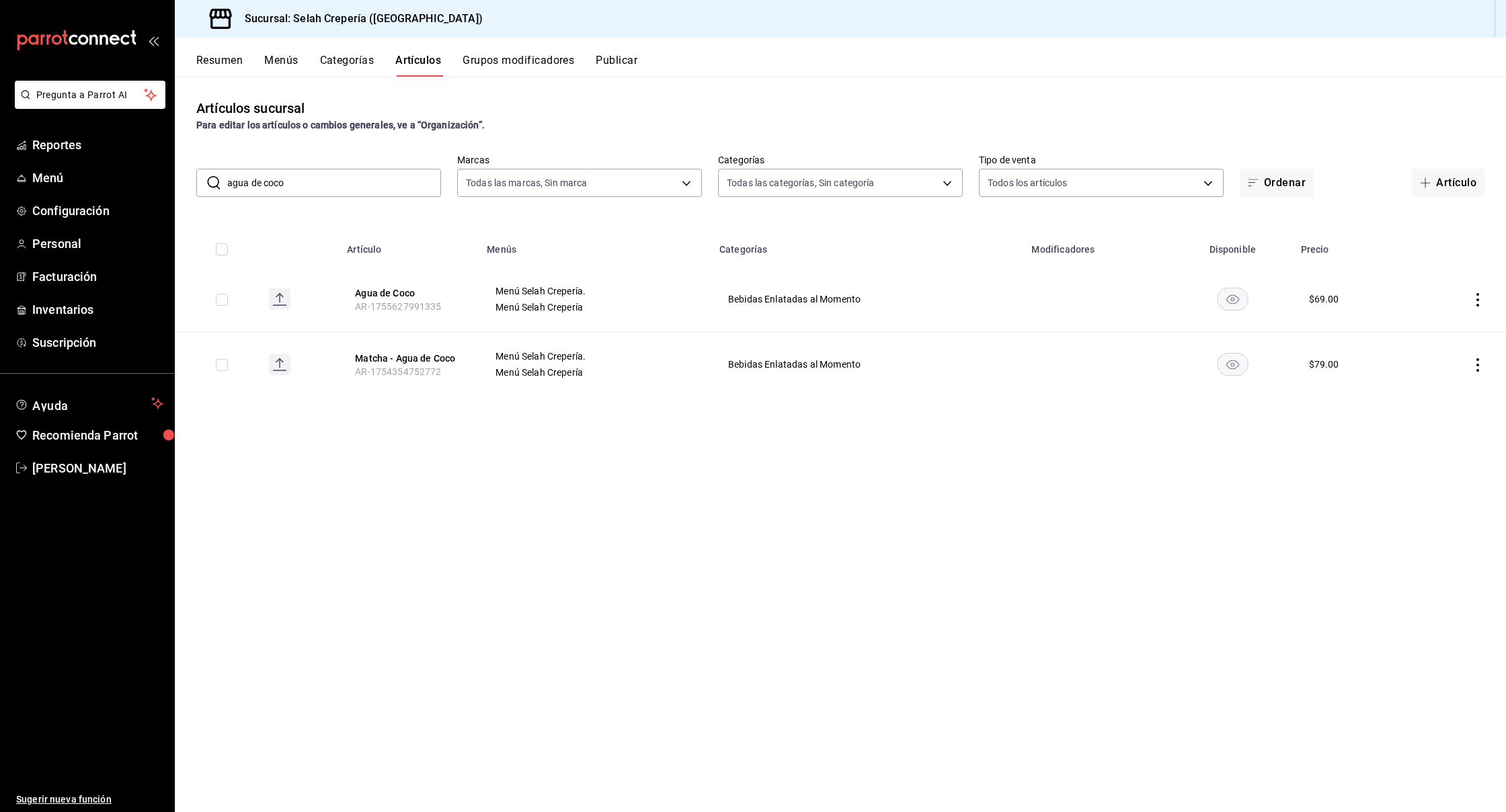
click at [274, 183] on input "agua de coco" at bounding box center [334, 183] width 214 height 27
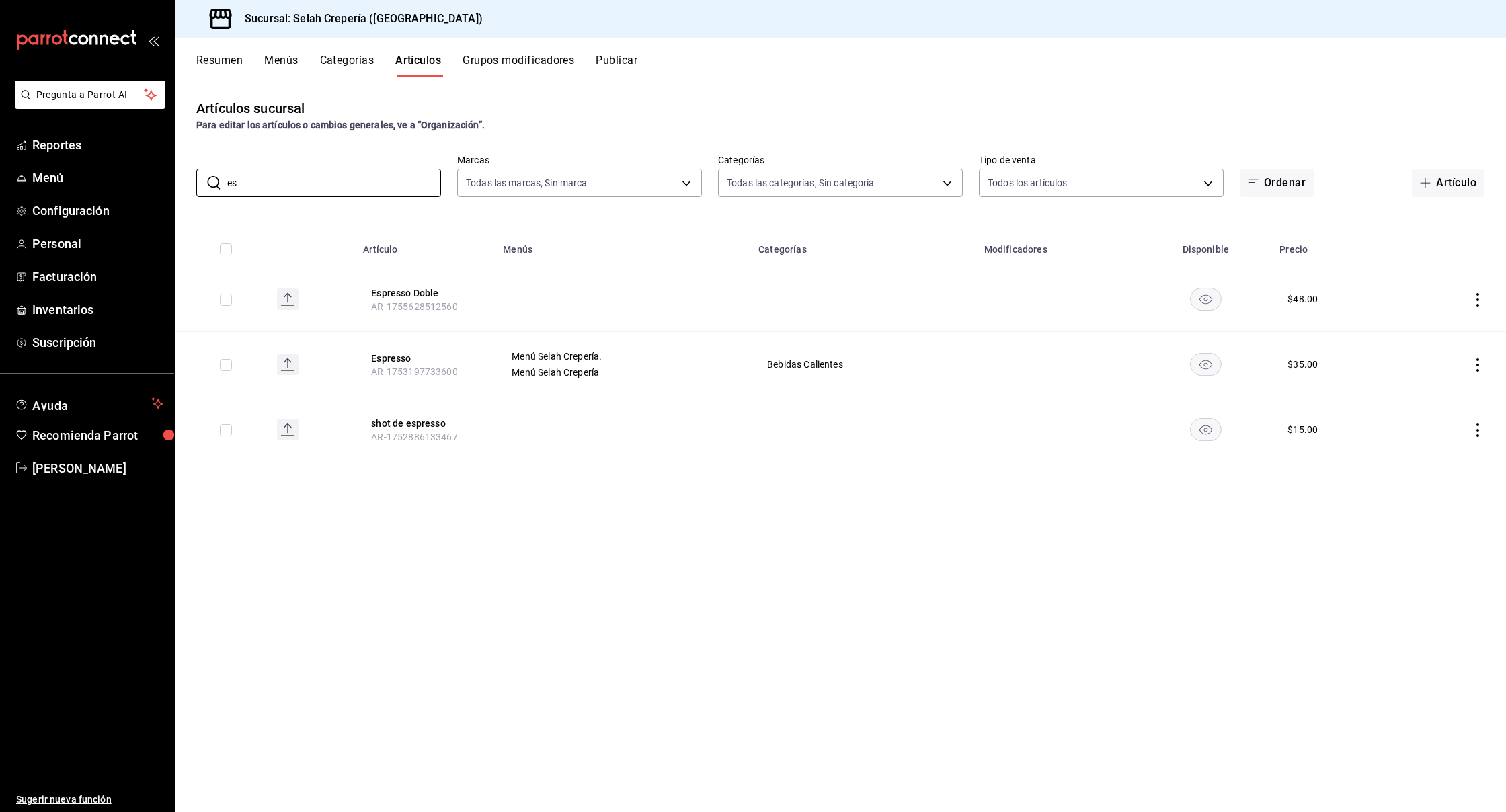
type input "e"
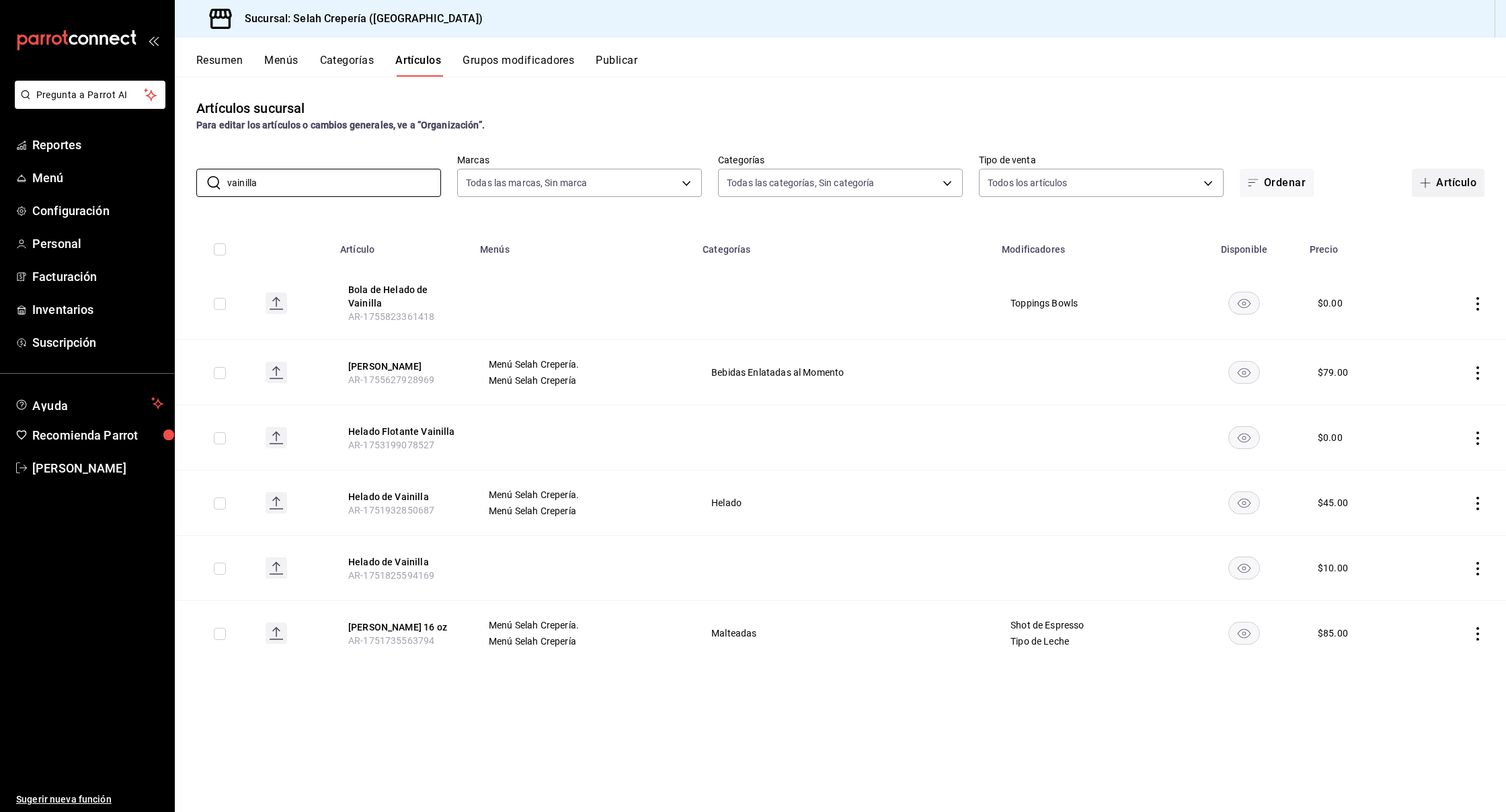
type input "vainilla"
click at [1443, 184] on button "Artículo" at bounding box center [1449, 183] width 73 height 28
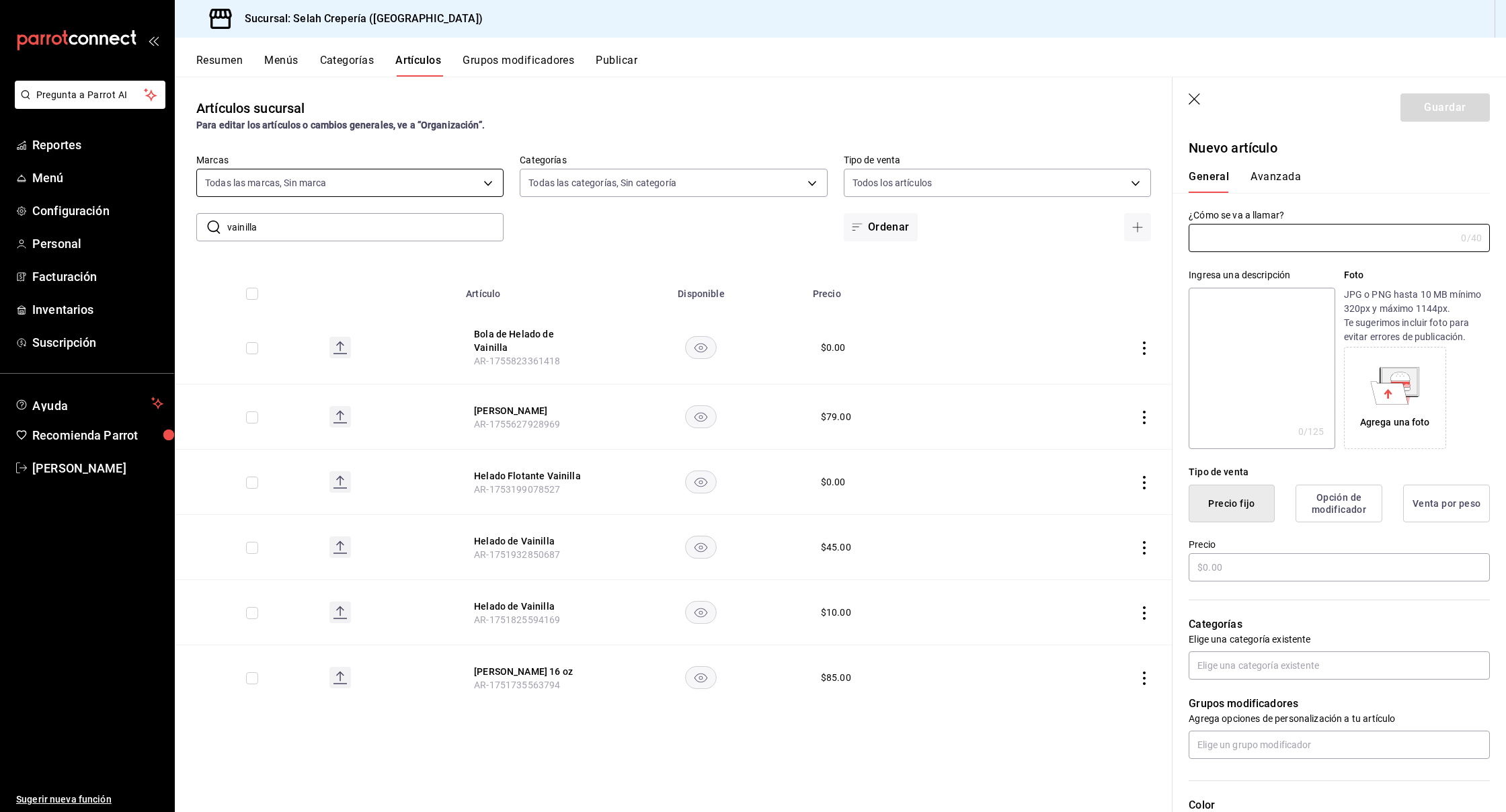
click at [352, 184] on body "Pregunta a Parrot AI Reportes Menú Configuración Personal Facturación Inventari…" at bounding box center [753, 406] width 1506 height 812
click at [352, 184] on div at bounding box center [753, 406] width 1506 height 812
click at [1249, 241] on input "text" at bounding box center [1322, 238] width 267 height 27
type input "v"
type input "[PERSON_NAME]"
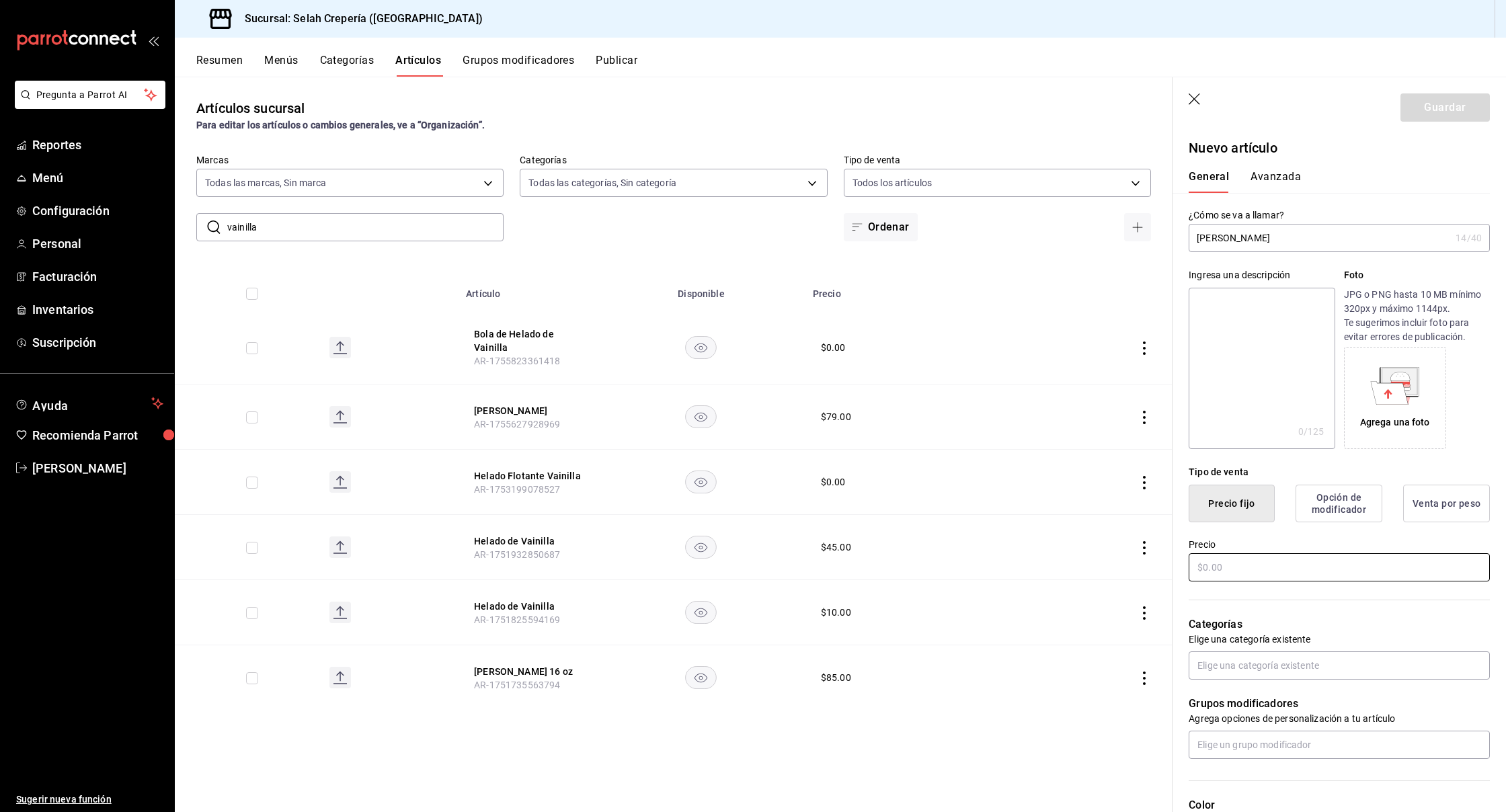
click at [1235, 565] on input "text" at bounding box center [1339, 567] width 301 height 28
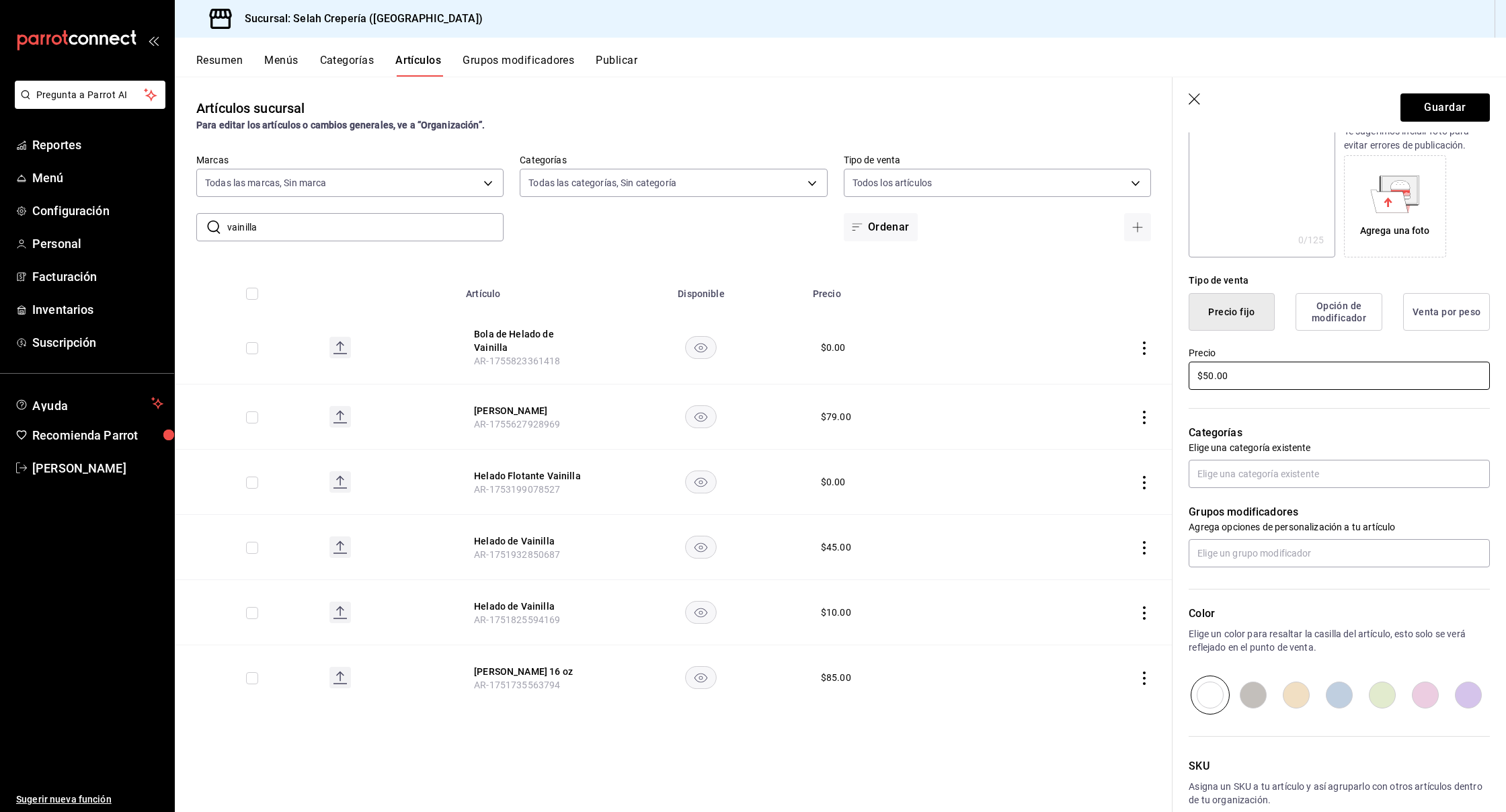
scroll to position [207, 0]
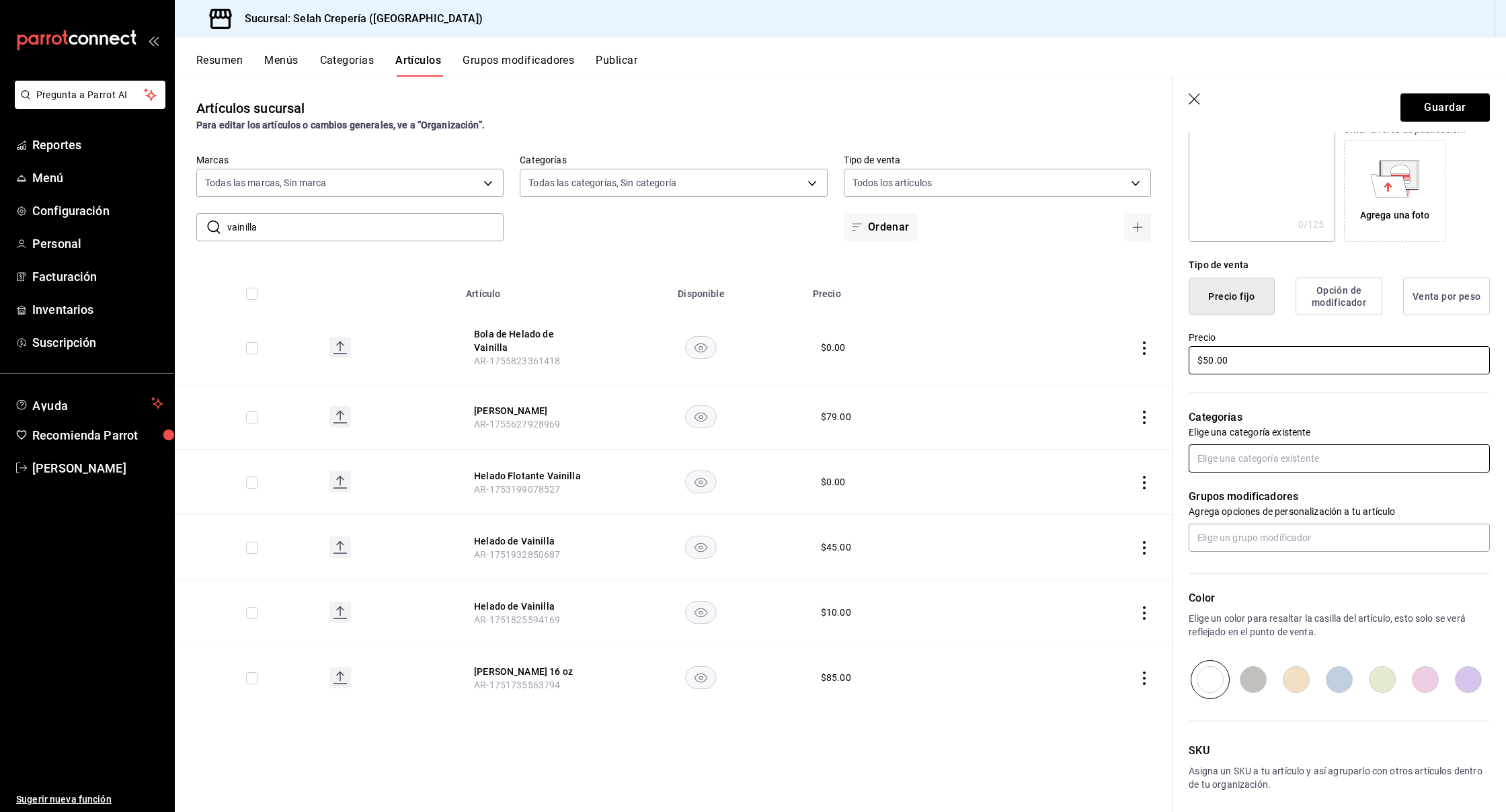
type input "$50.00"
click at [1233, 462] on input "text" at bounding box center [1339, 458] width 301 height 28
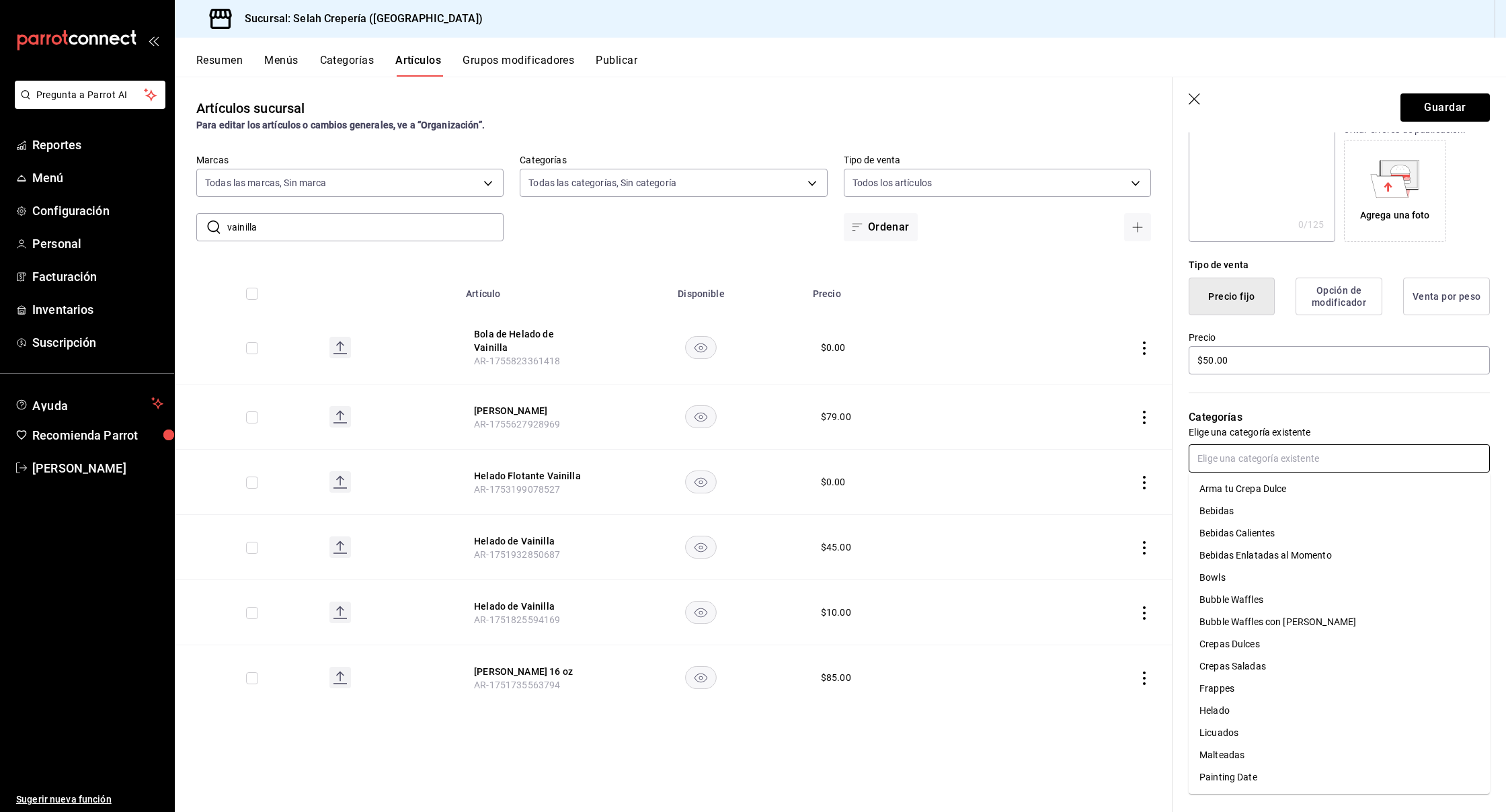
click at [1226, 532] on li "Bebidas Calientes" at bounding box center [1339, 533] width 301 height 22
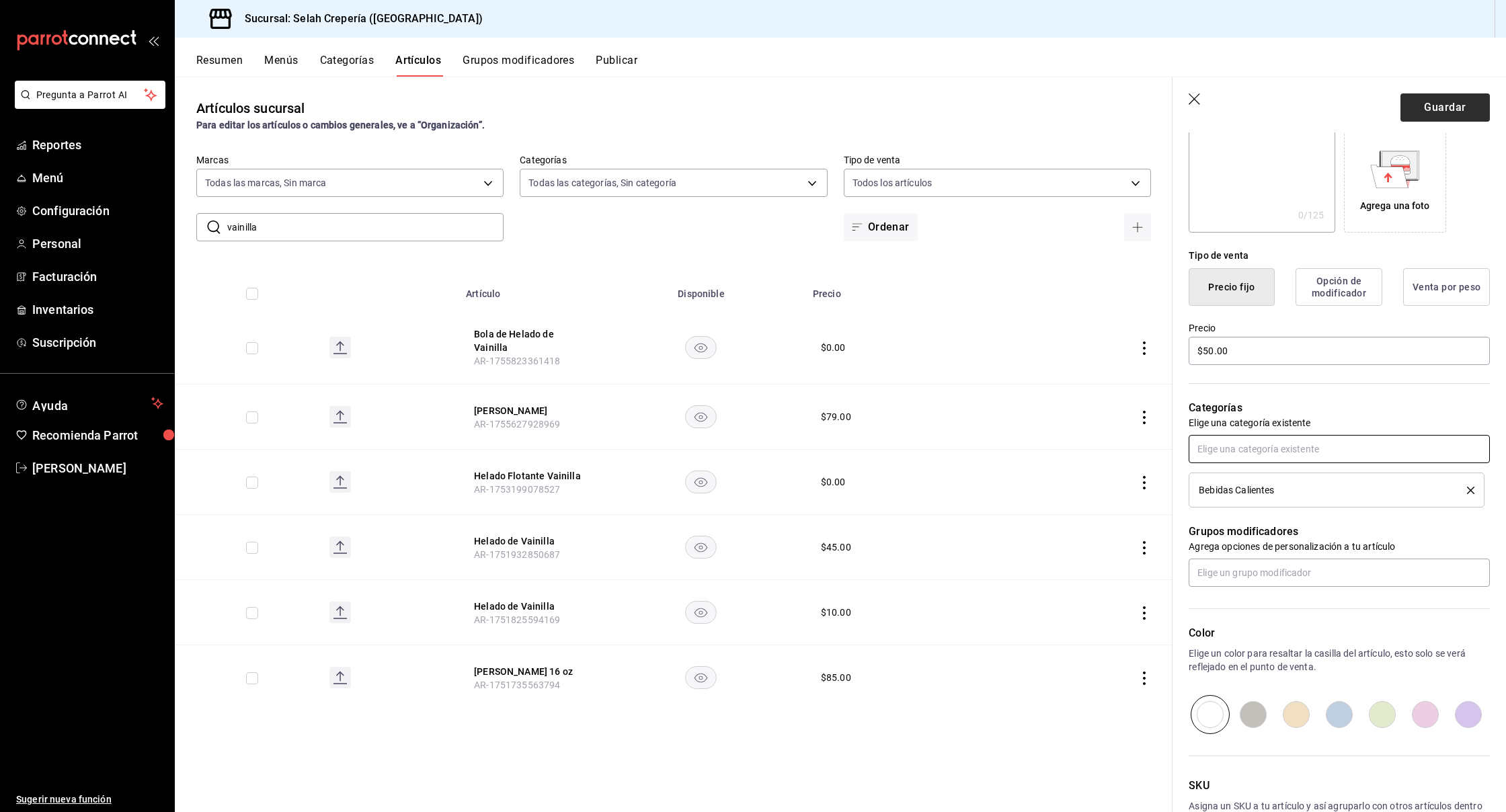
scroll to position [217, 0]
click at [1422, 104] on button "Guardar" at bounding box center [1445, 107] width 89 height 28
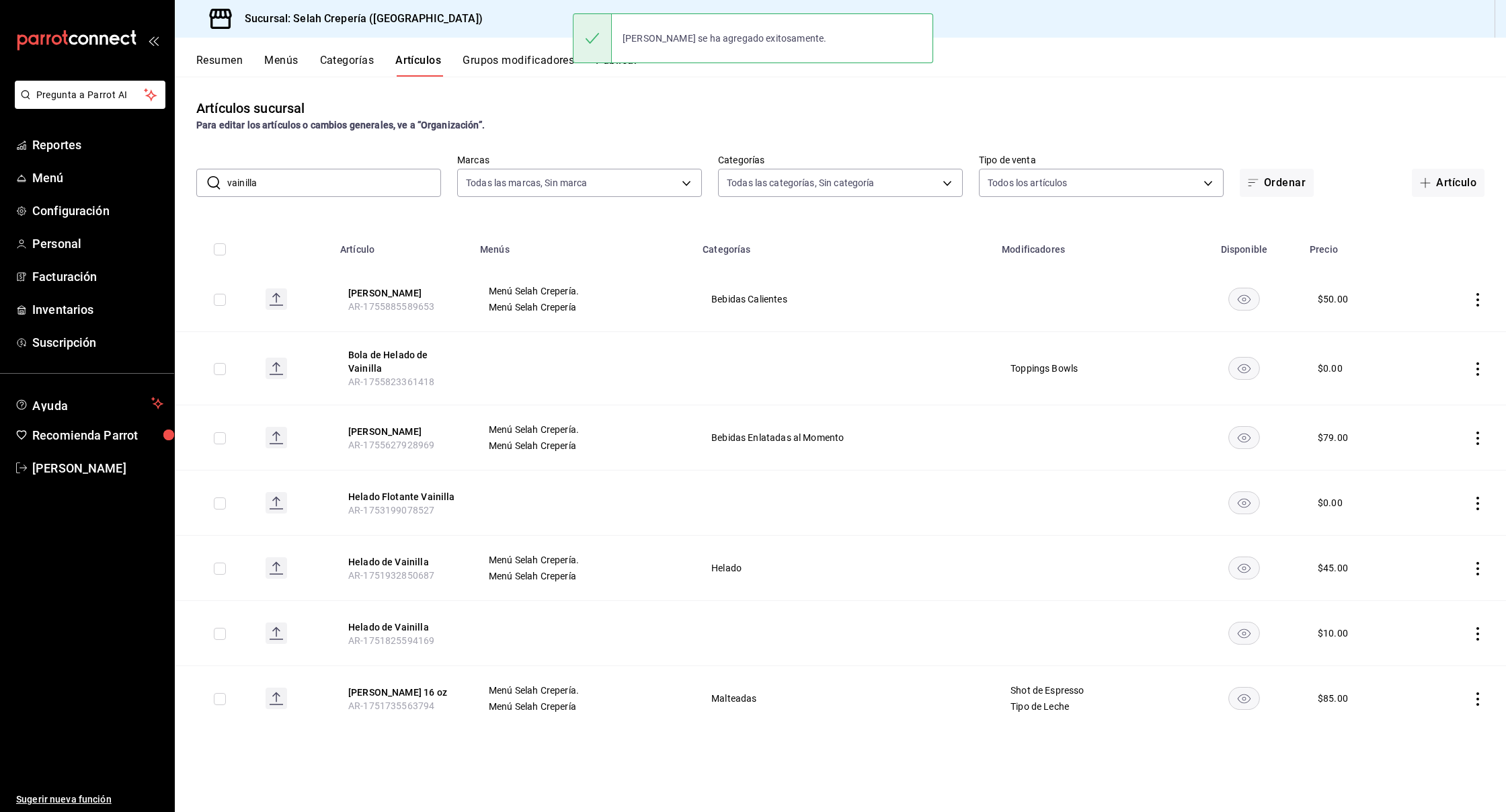
click at [381, 192] on input "vainilla" at bounding box center [334, 183] width 214 height 27
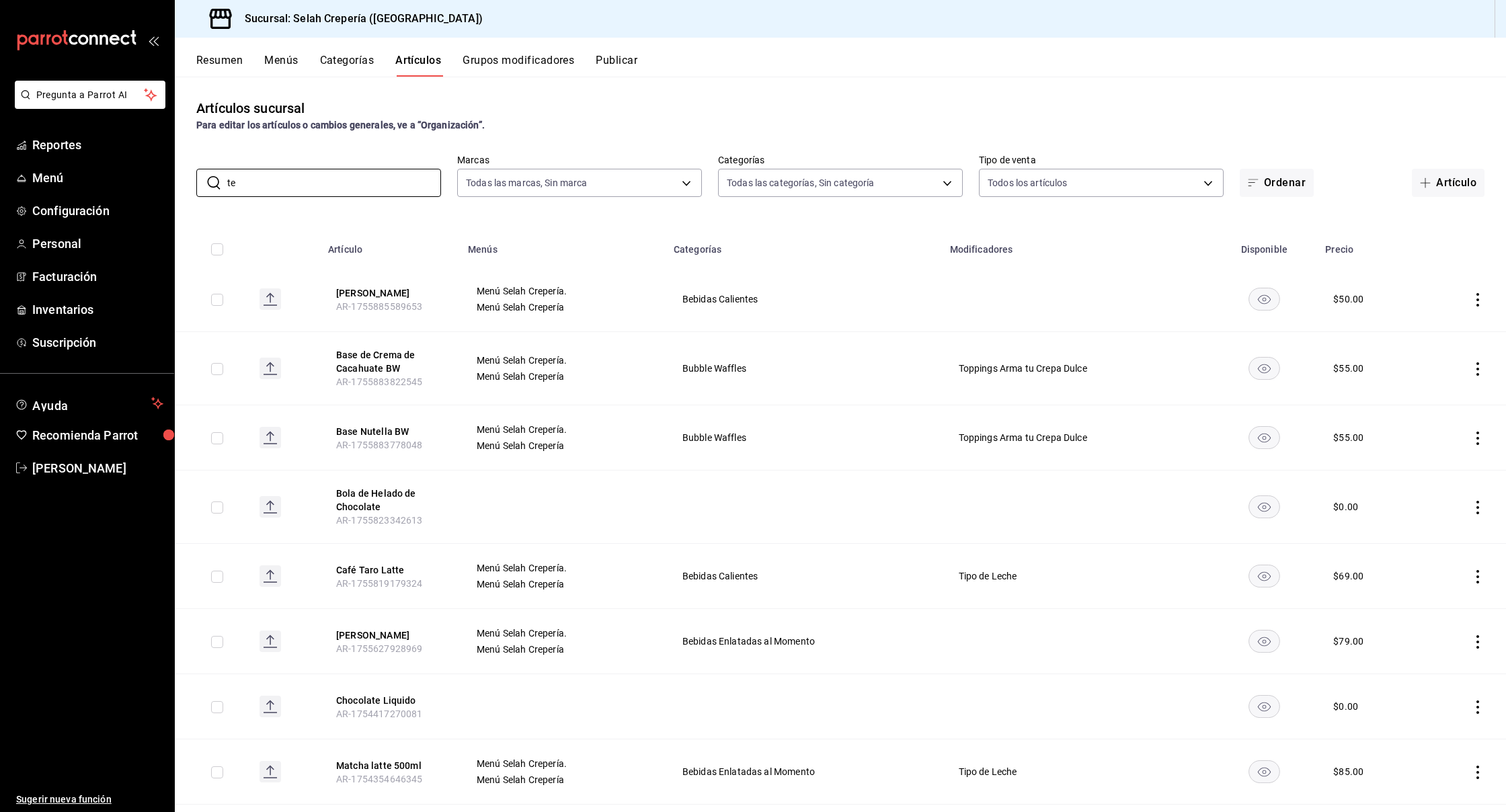
type input "t"
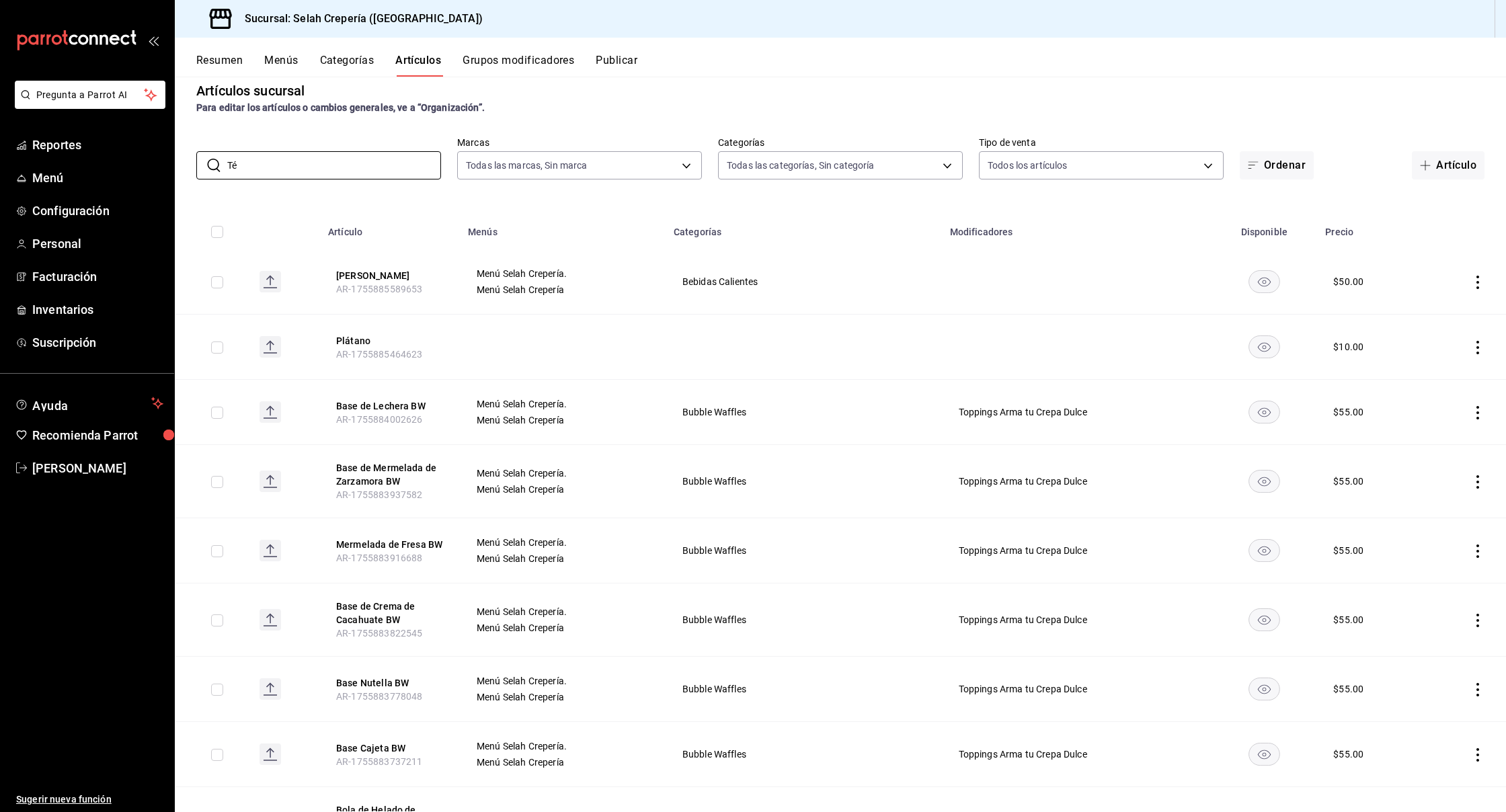
scroll to position [21, 0]
type input "Té"
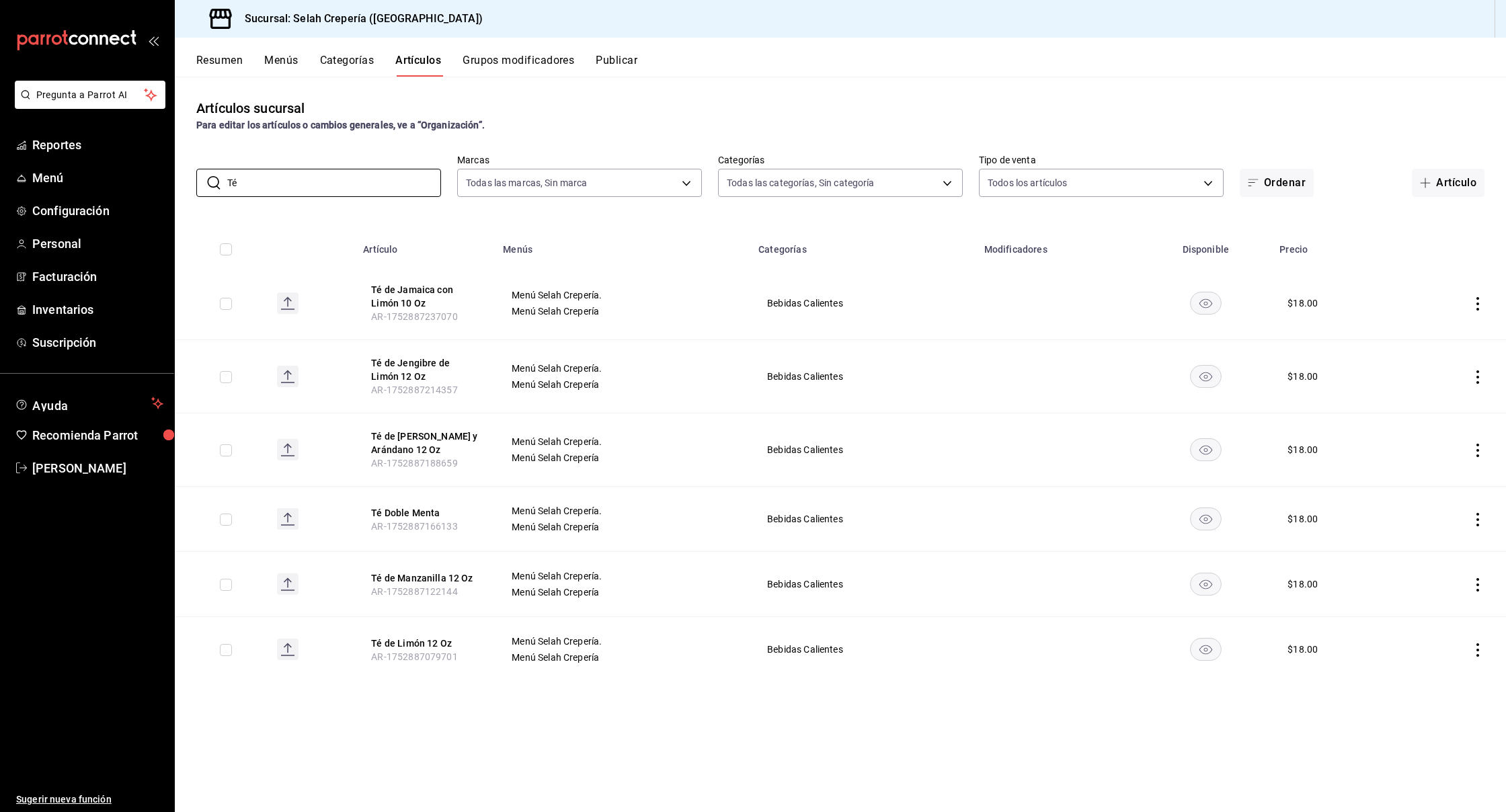
type input "Té"
click at [1304, 300] on div "$ 18.00" at bounding box center [1302, 304] width 30 height 14
click at [401, 292] on button "Té de Jamaica con Limón 10 Oz" at bounding box center [425, 296] width 107 height 27
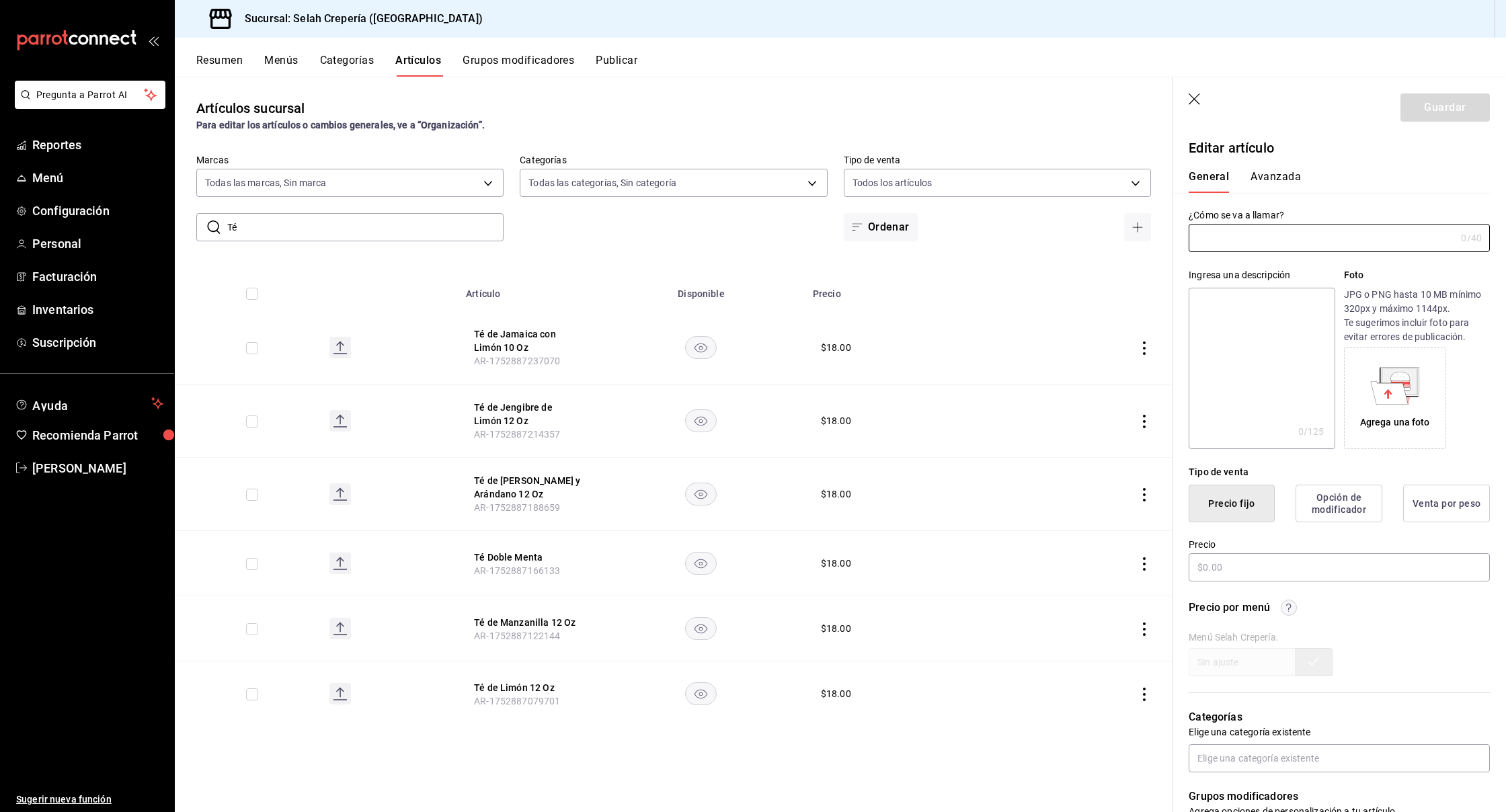
type input "Té de Jamaica con Limón 10 Oz"
type input "AR-1752887237070"
click at [1214, 569] on input "$18.00" at bounding box center [1339, 567] width 301 height 28
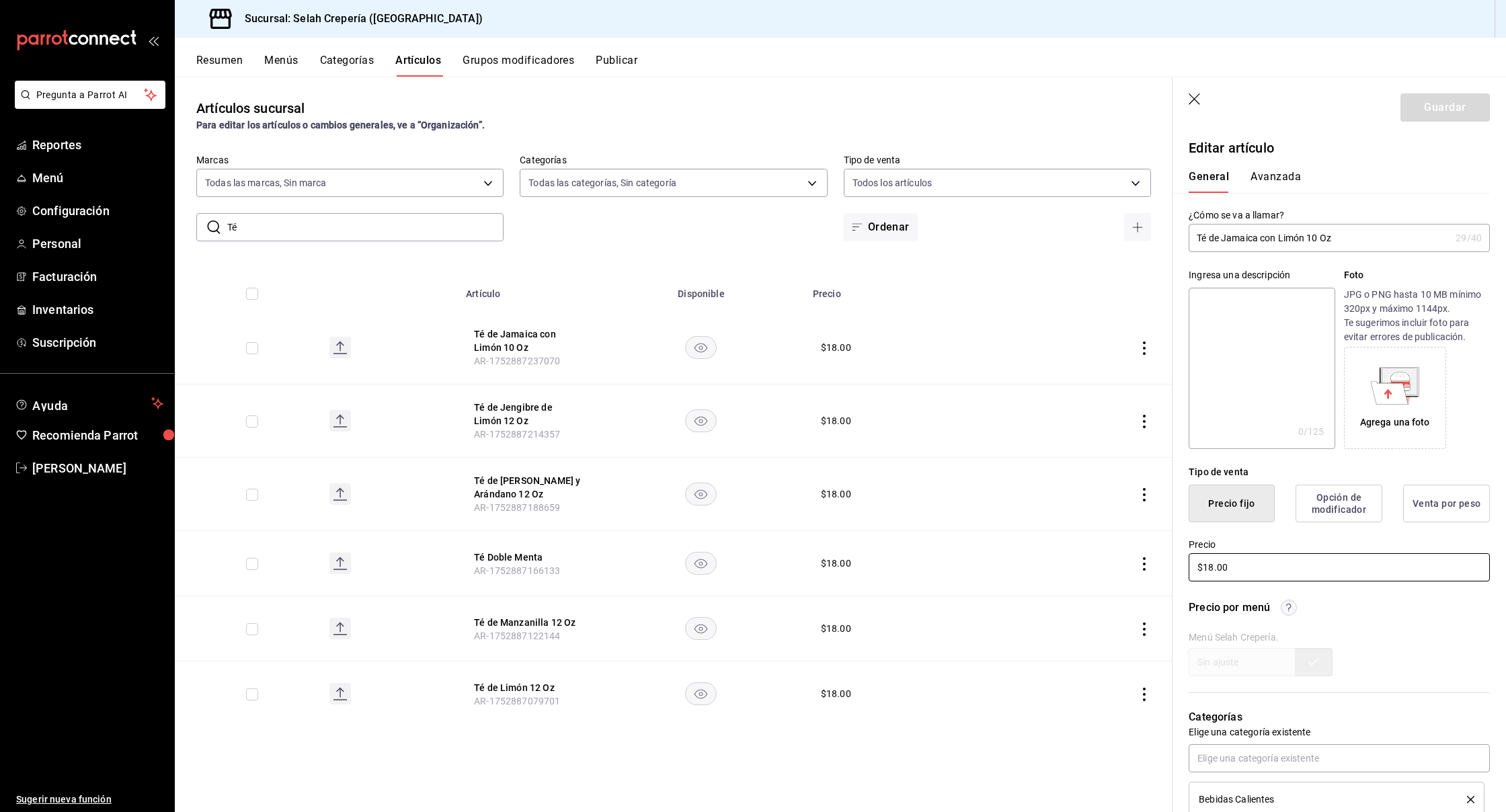
click at [1214, 569] on input "$18.00" at bounding box center [1339, 567] width 301 height 28
type input "$20.00"
click at [1433, 113] on button "Guardar" at bounding box center [1445, 107] width 89 height 28
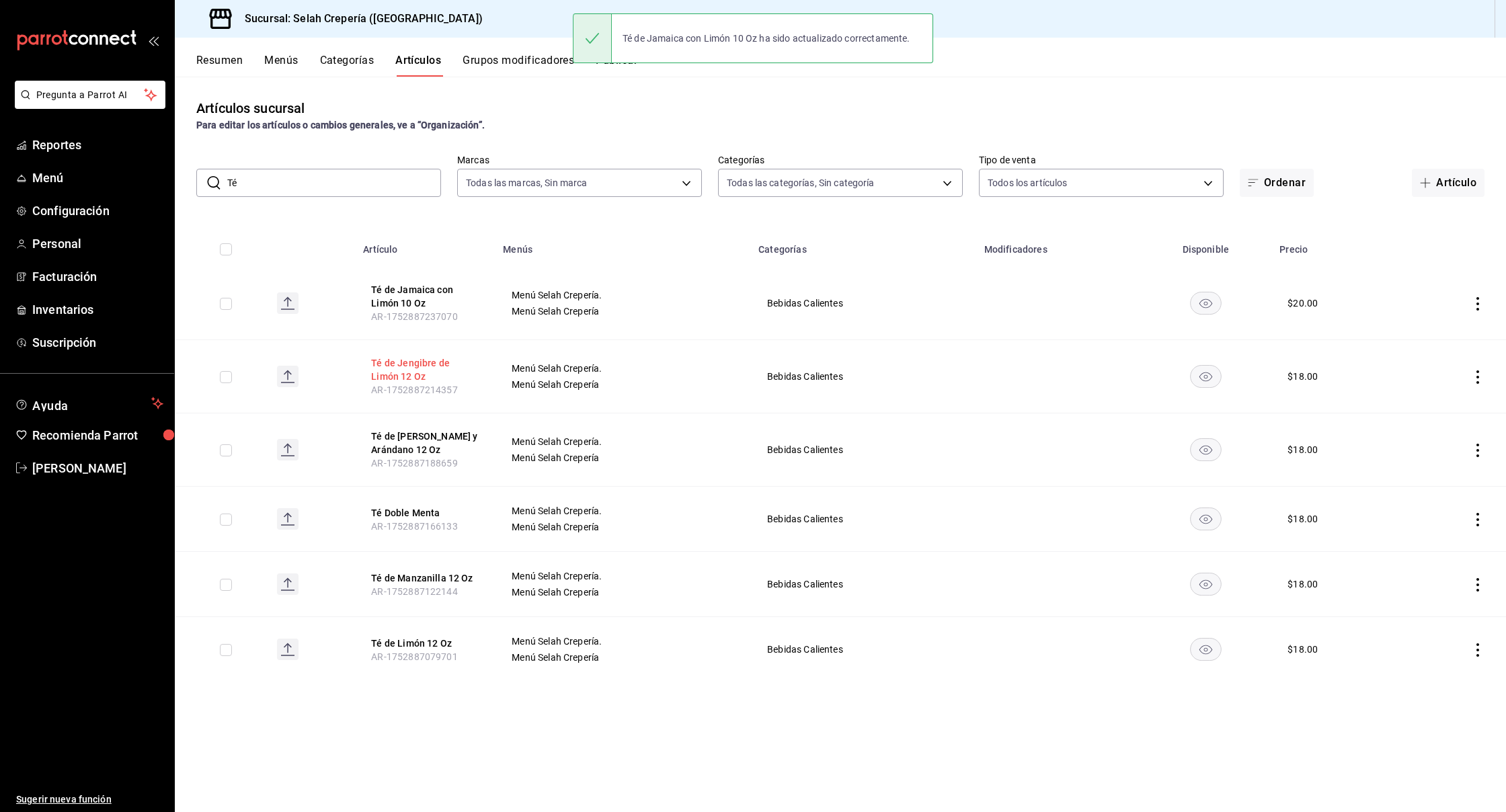
click at [418, 369] on button "Té de Jengibre de Limón 12 Oz" at bounding box center [425, 370] width 107 height 27
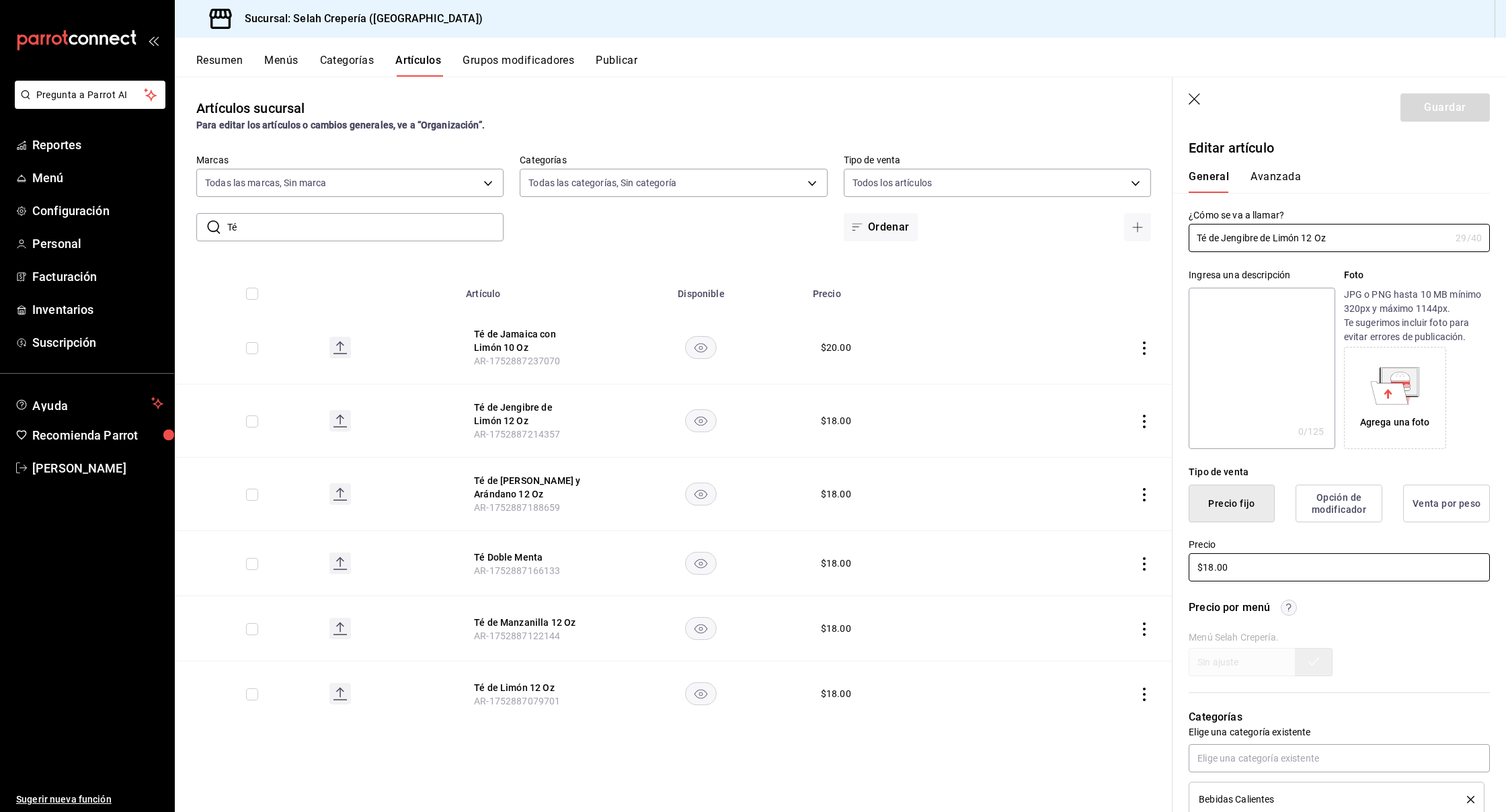
click at [1210, 570] on input "$18.00" at bounding box center [1339, 567] width 301 height 28
type input "$20.00"
click at [1432, 109] on button "Guardar" at bounding box center [1445, 107] width 89 height 28
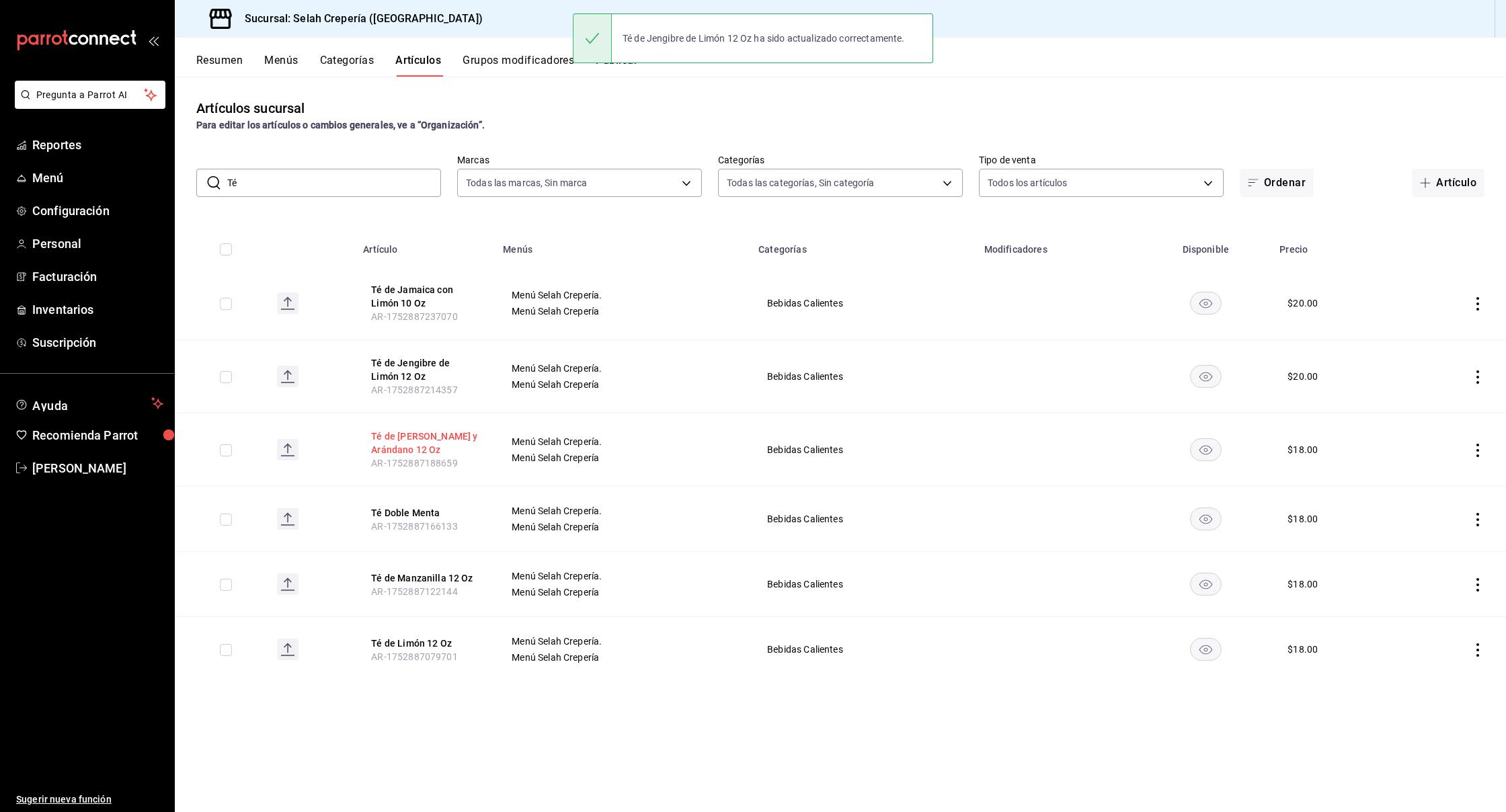
click at [394, 437] on button "Té de [PERSON_NAME] y Arándano 12 Oz" at bounding box center [425, 442] width 107 height 27
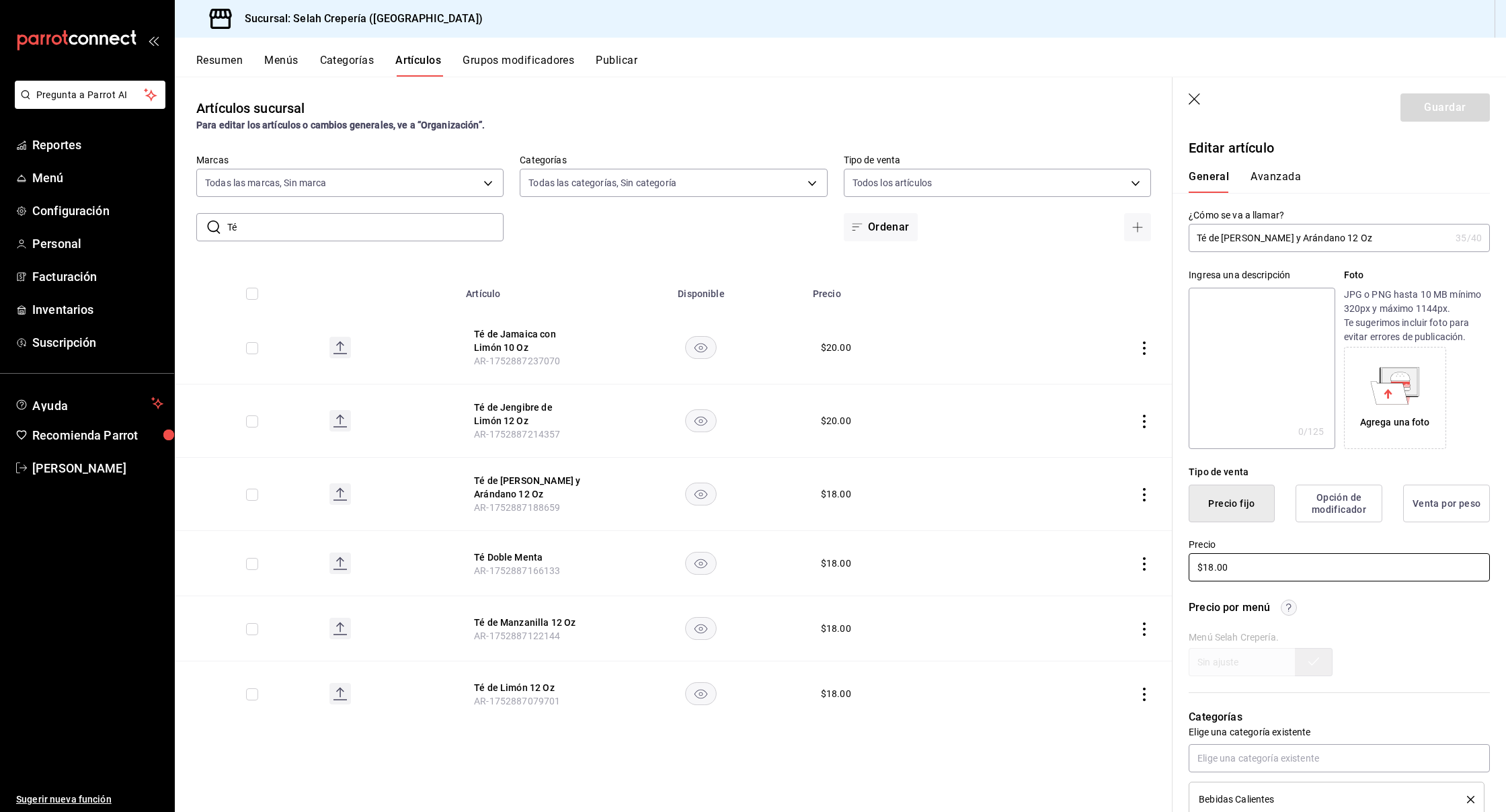
click at [1220, 566] on input "$18.00" at bounding box center [1339, 567] width 301 height 28
type input "$20.00"
click at [1428, 109] on button "Guardar" at bounding box center [1445, 107] width 89 height 28
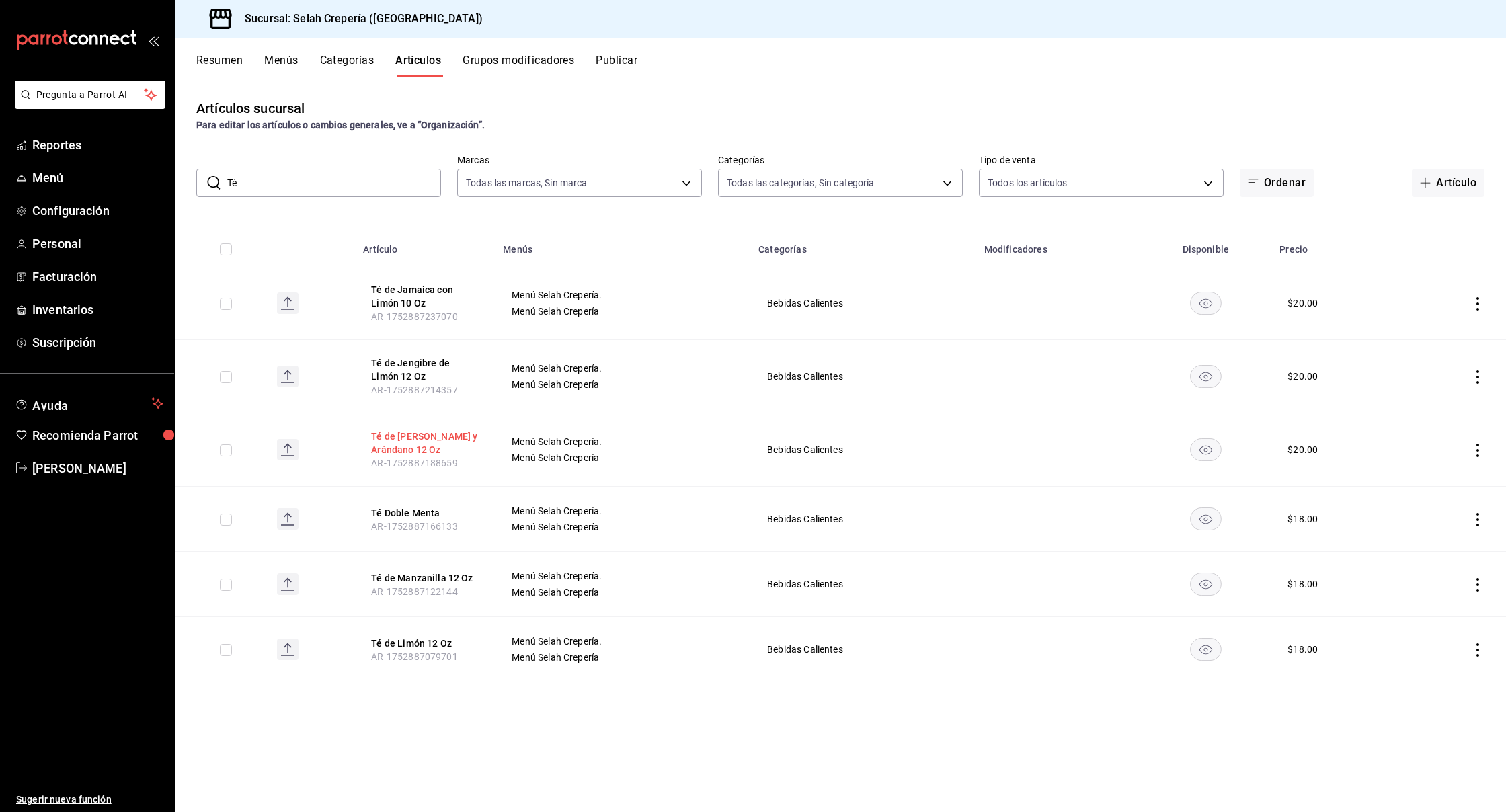
click at [397, 451] on button "Té de [PERSON_NAME] y Arándano 12 Oz" at bounding box center [425, 442] width 107 height 27
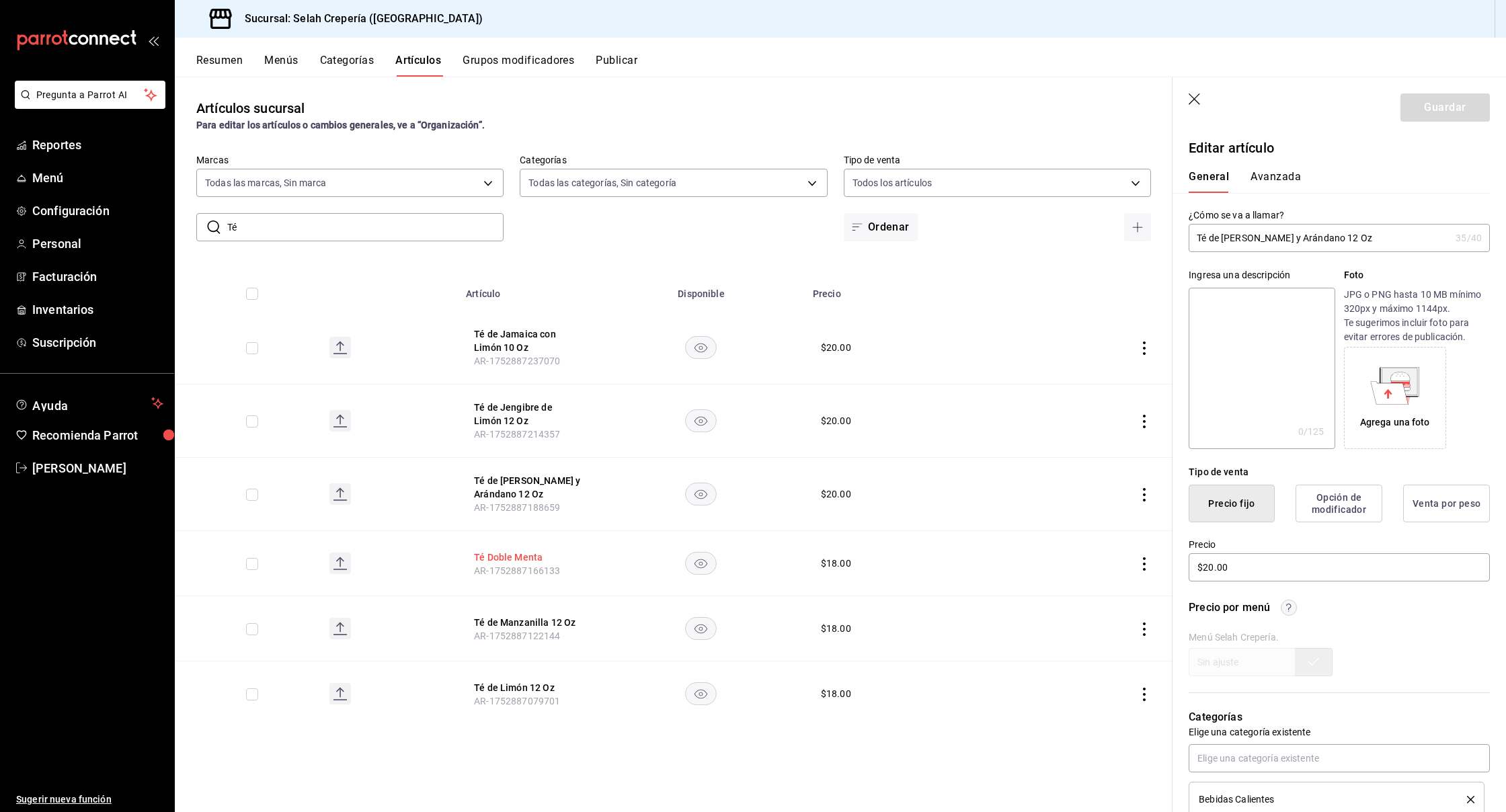
click at [512, 555] on button "Té Doble Menta" at bounding box center [527, 557] width 107 height 14
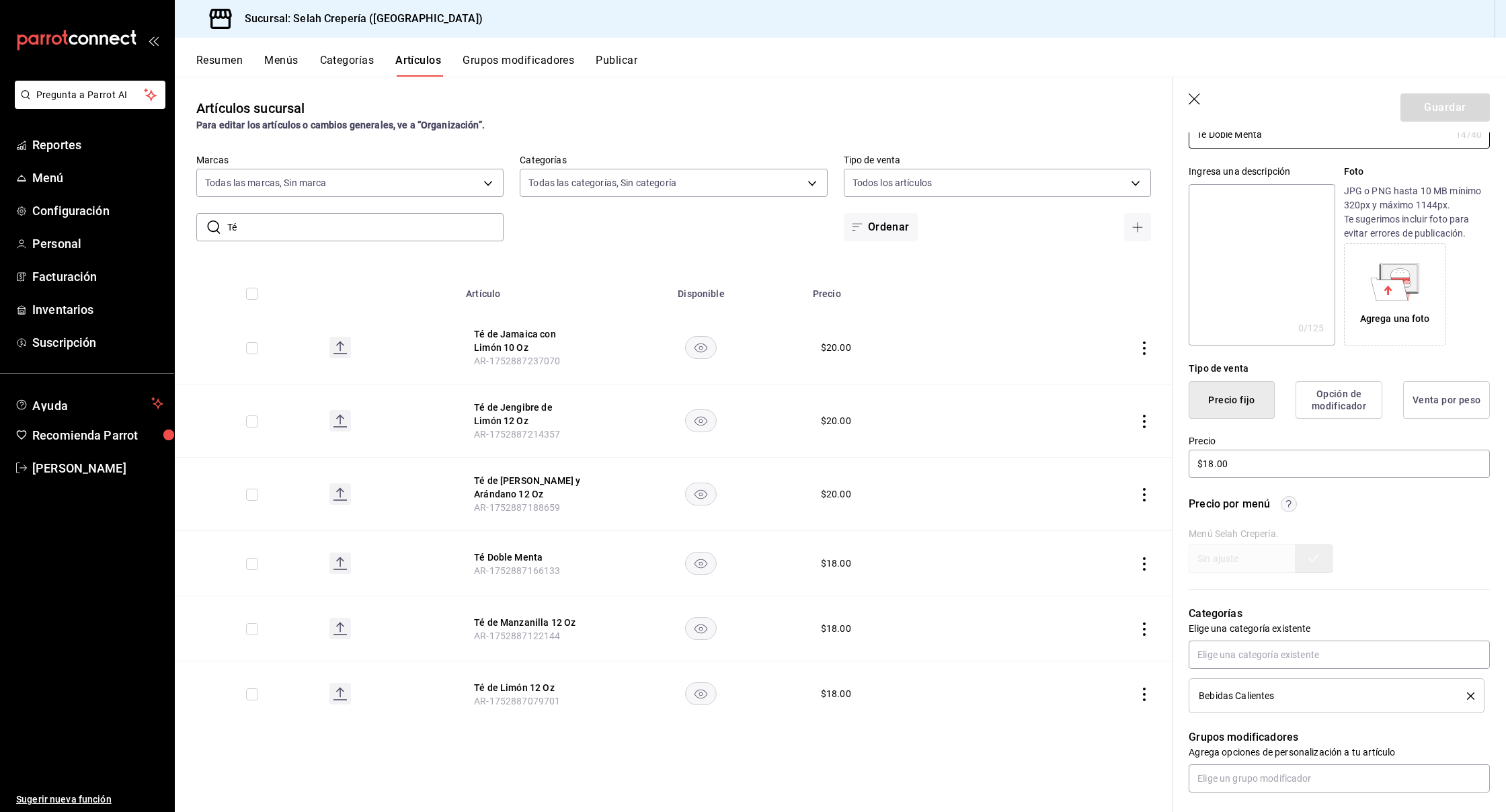
scroll to position [121, 0]
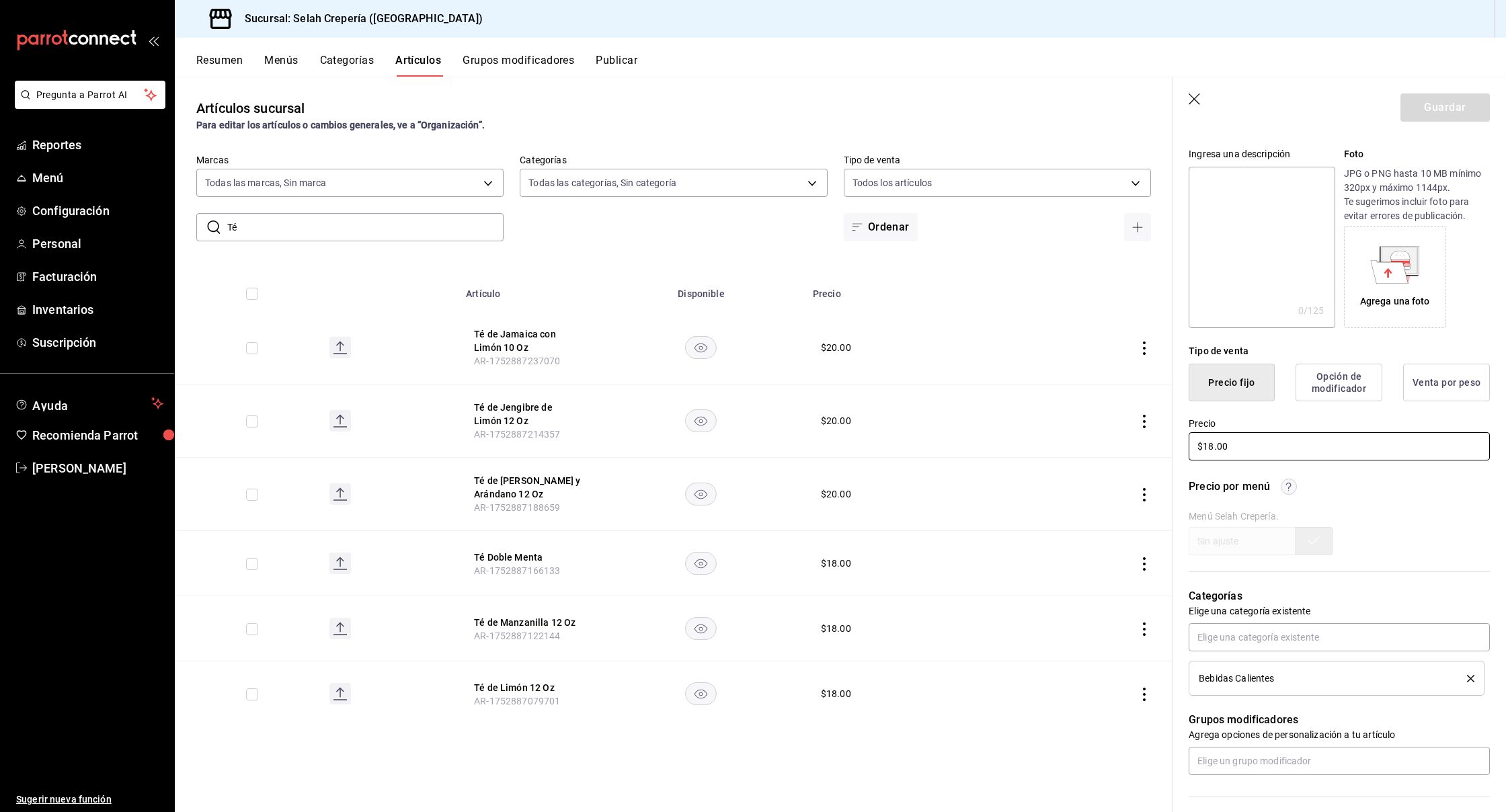
click at [1211, 443] on input "$18.00" at bounding box center [1339, 446] width 301 height 28
type input "$20.00"
click at [1431, 108] on button "Guardar" at bounding box center [1445, 107] width 89 height 28
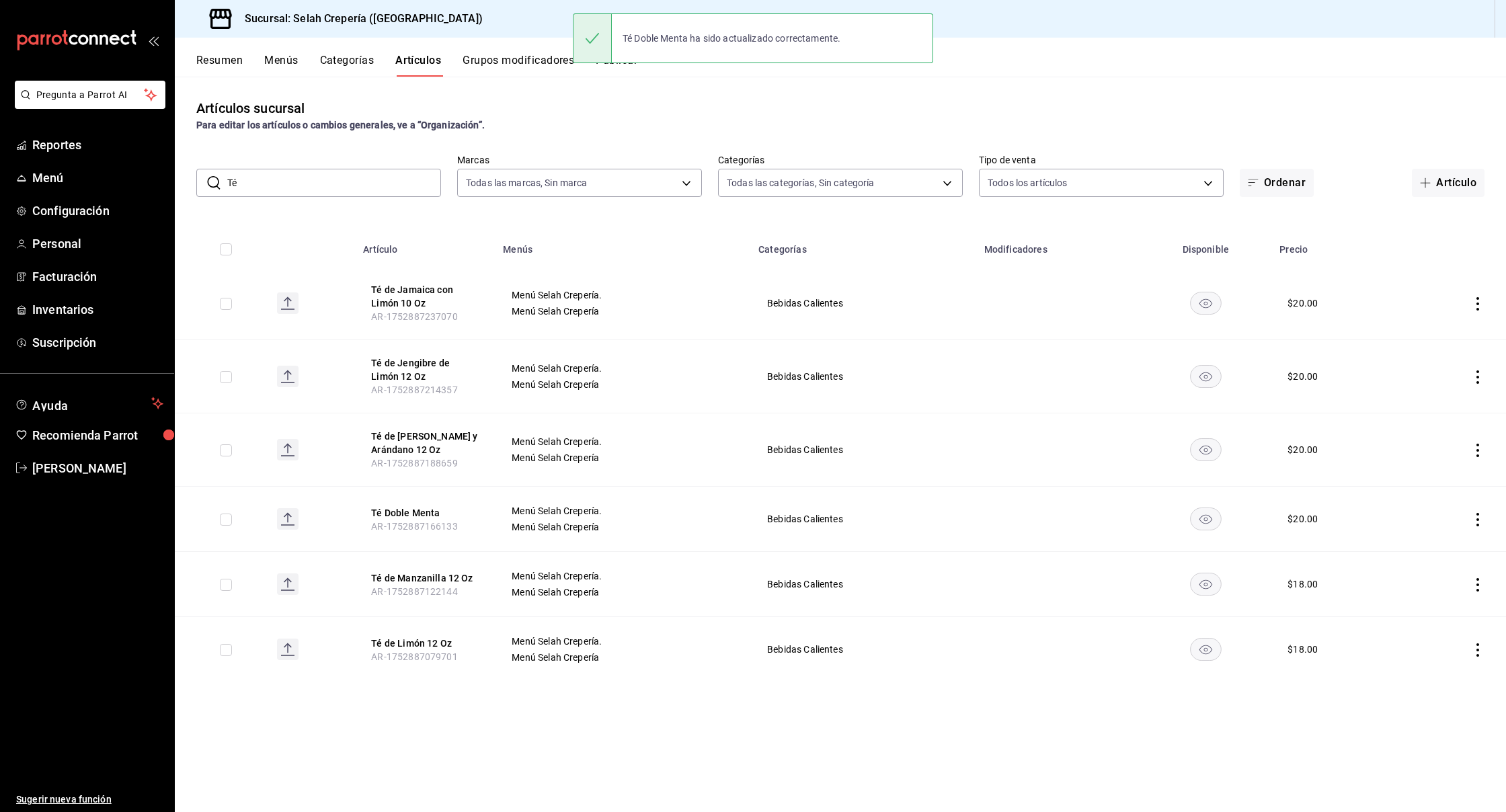
click at [288, 190] on input "Té" at bounding box center [334, 183] width 214 height 27
click at [403, 650] on th "Té de Limón 12 Oz AR-1752887079701" at bounding box center [425, 650] width 140 height 65
click at [408, 645] on button "Té de Limón 12 Oz" at bounding box center [425, 644] width 107 height 14
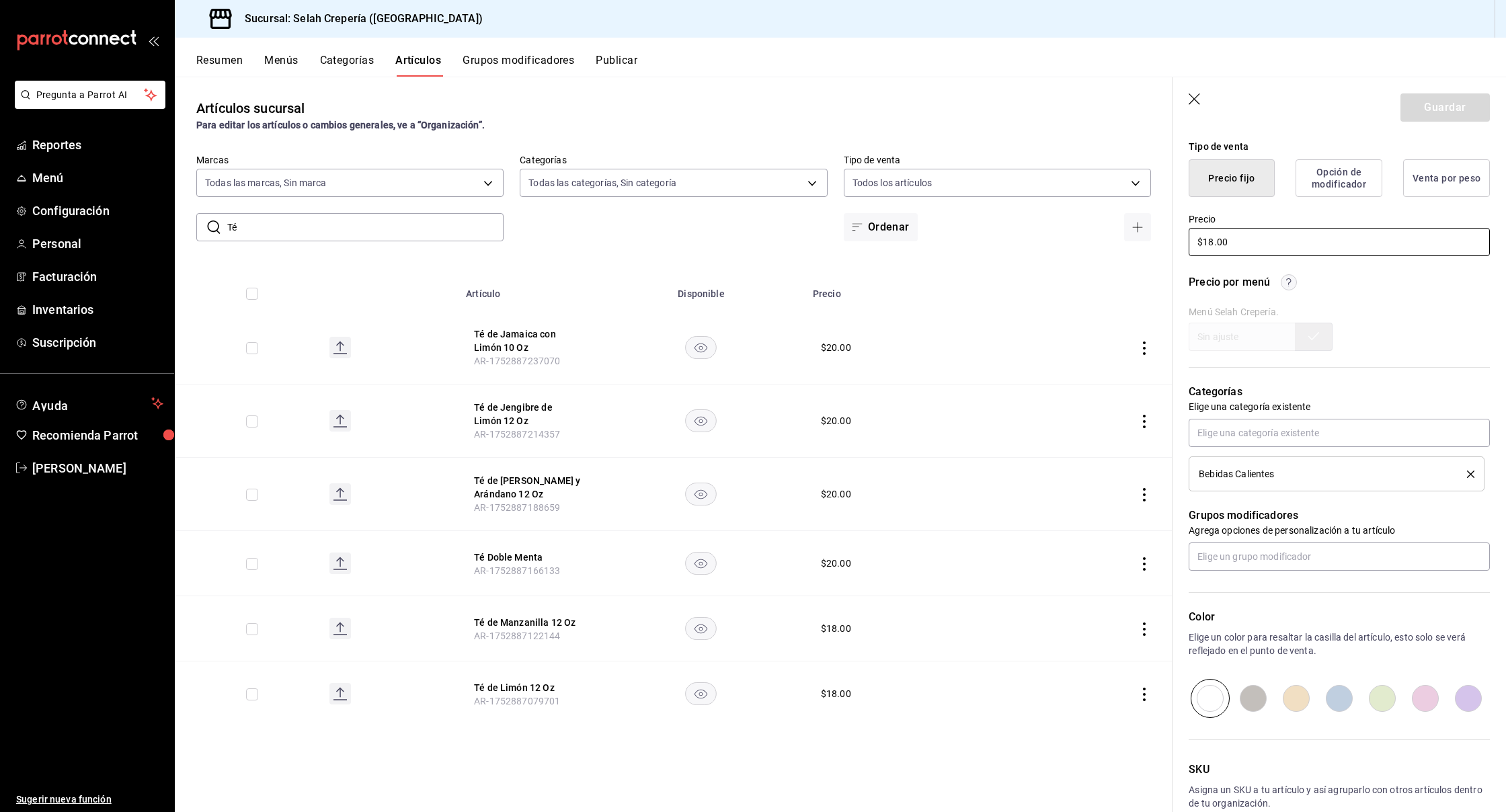
scroll to position [328, 0]
click at [1215, 238] on input "$18.00" at bounding box center [1339, 238] width 301 height 28
type input "$20.00"
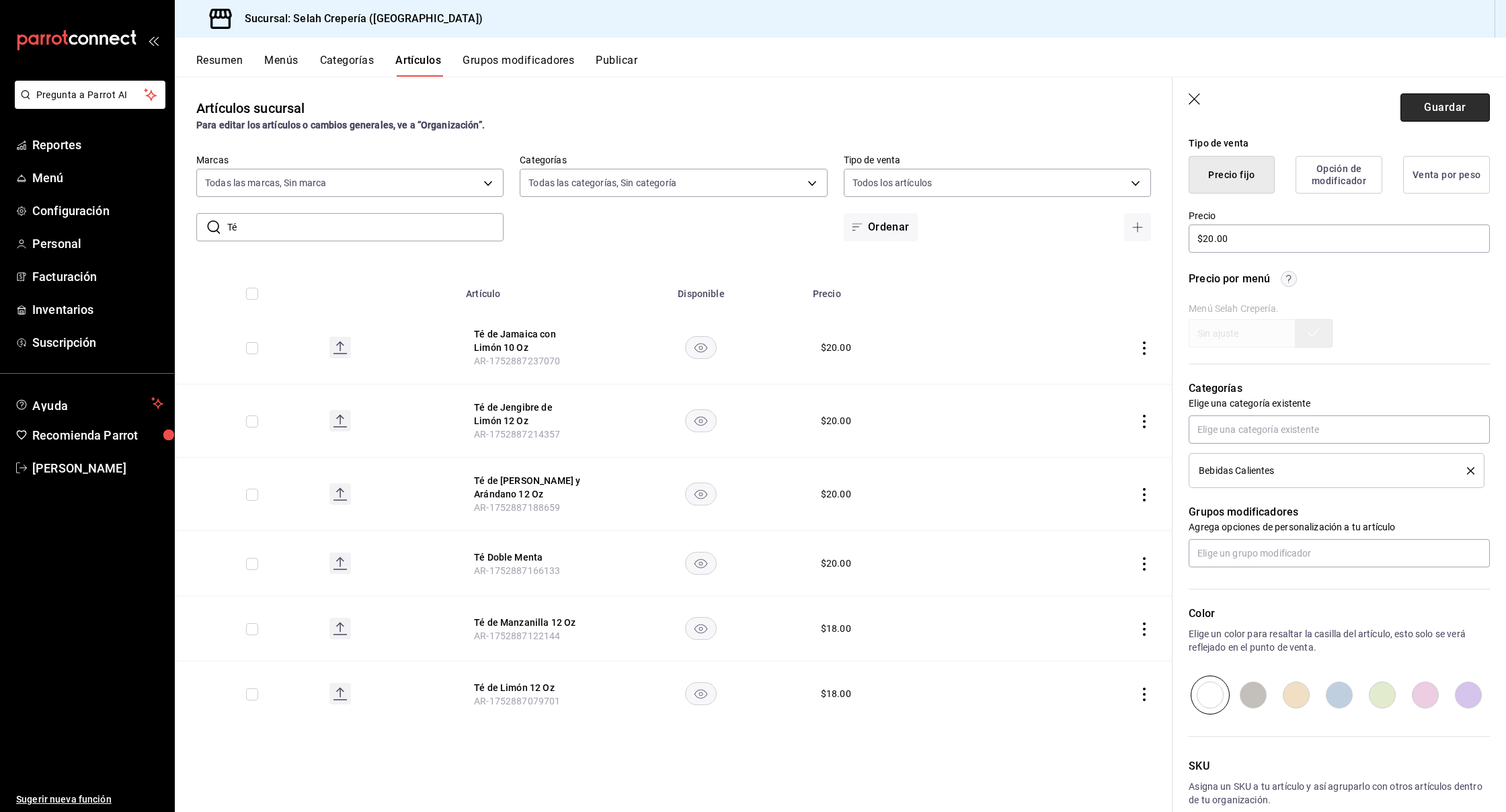
click at [1428, 117] on button "Guardar" at bounding box center [1445, 107] width 89 height 28
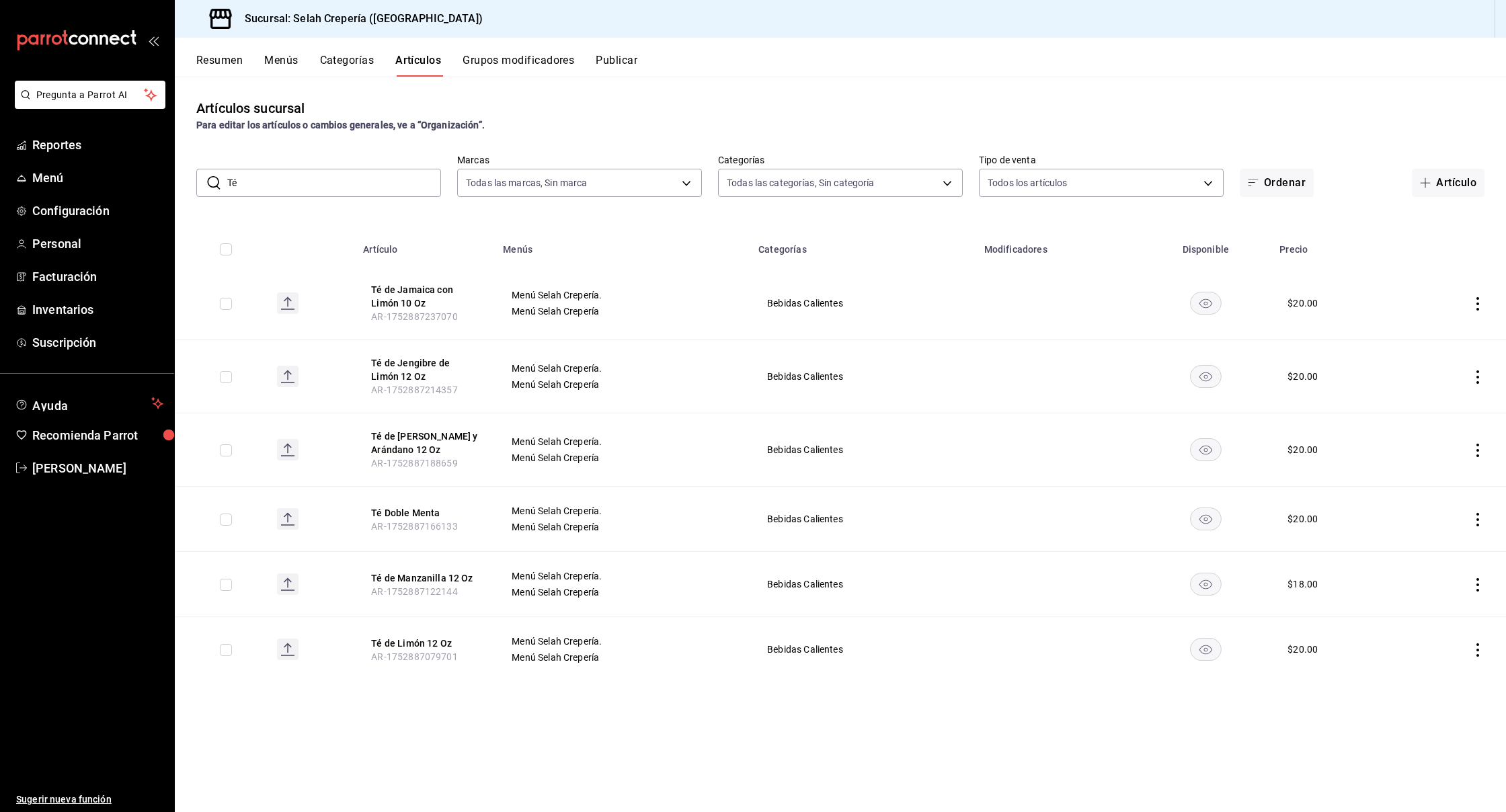
click at [276, 185] on input "Té" at bounding box center [334, 183] width 214 height 27
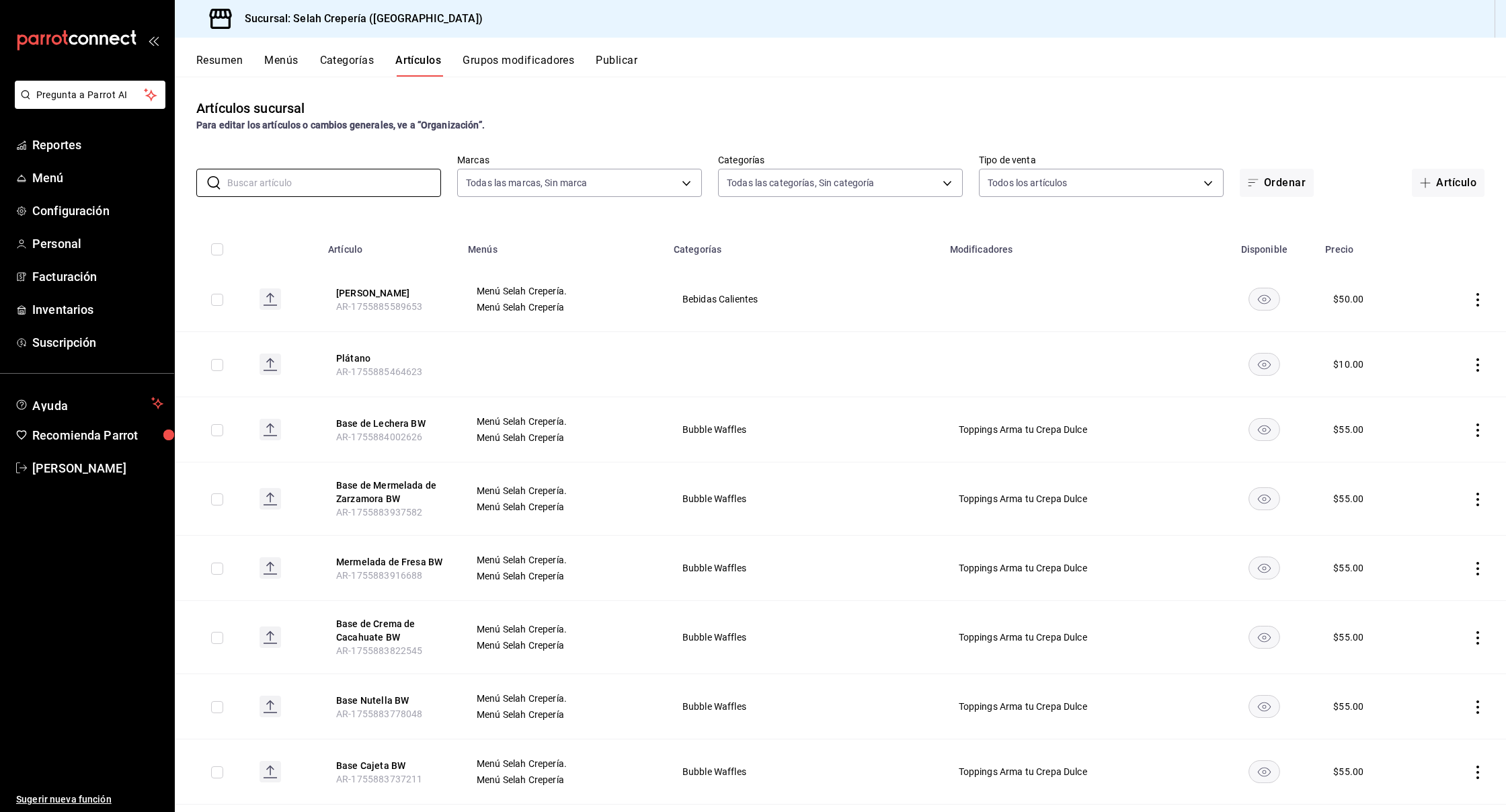
scroll to position [0, 0]
